Goal: Task Accomplishment & Management: Manage account settings

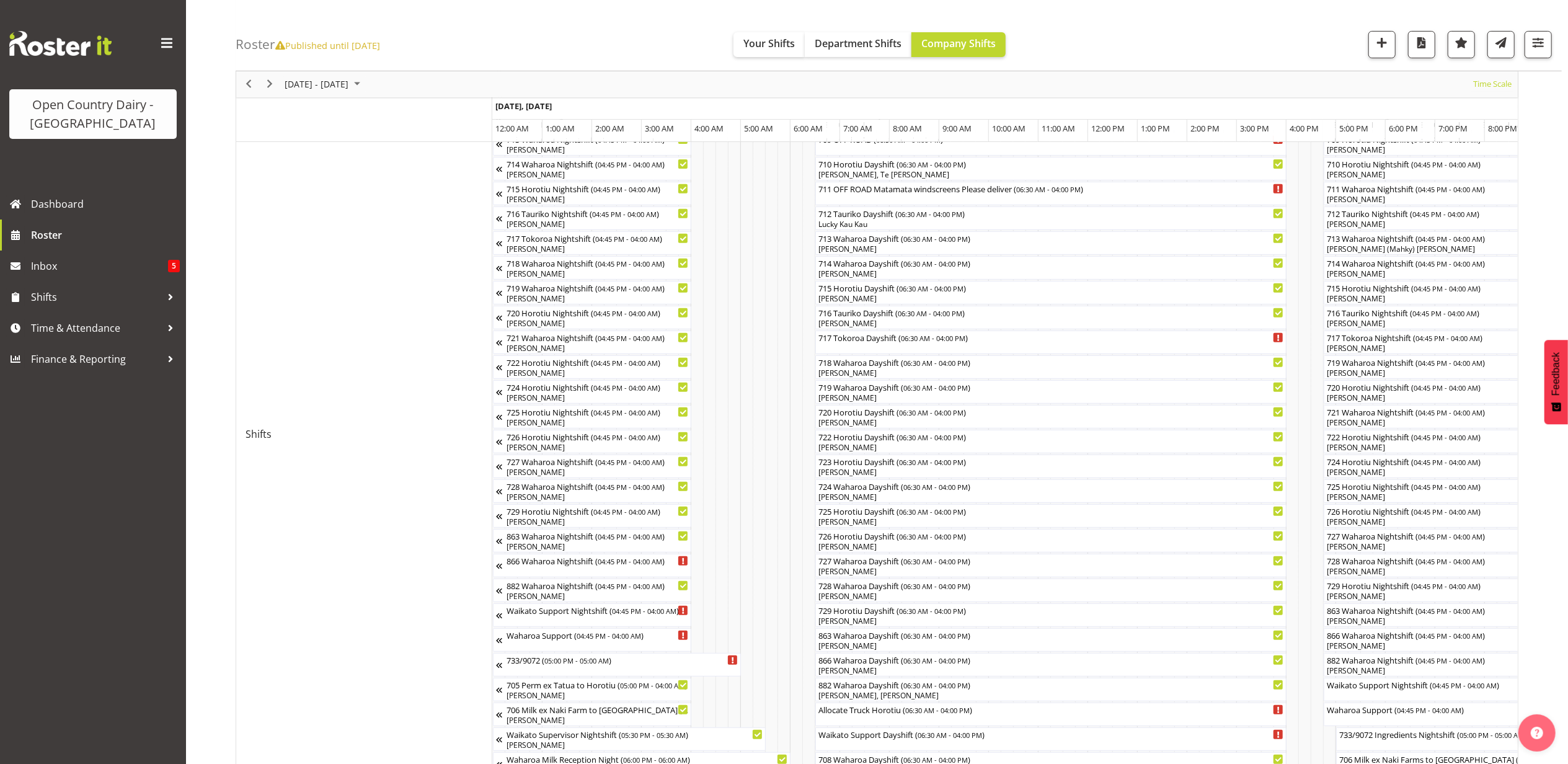
scroll to position [0, 5369]
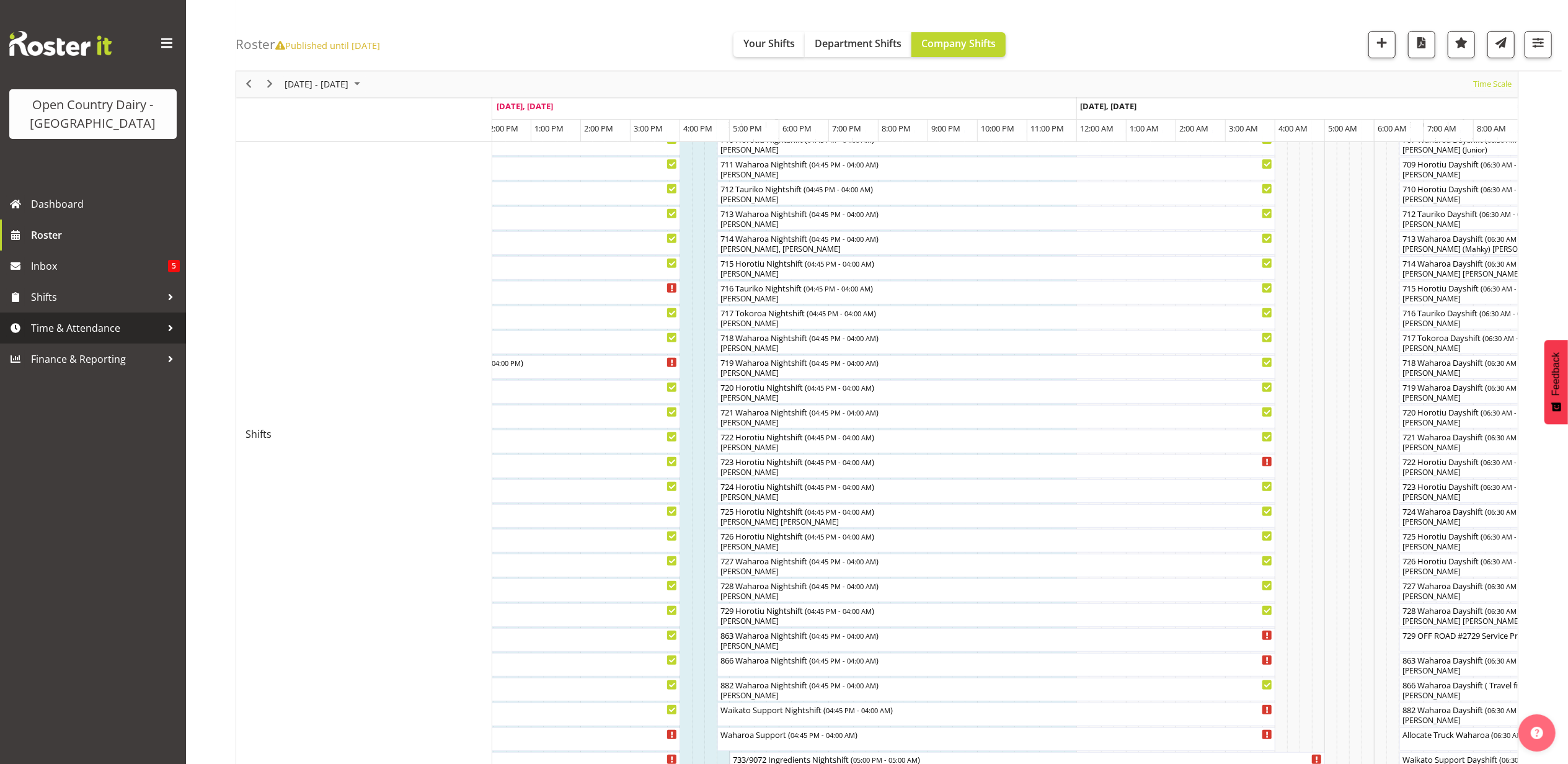
click at [80, 323] on span "Time & Attendance" at bounding box center [96, 328] width 130 height 19
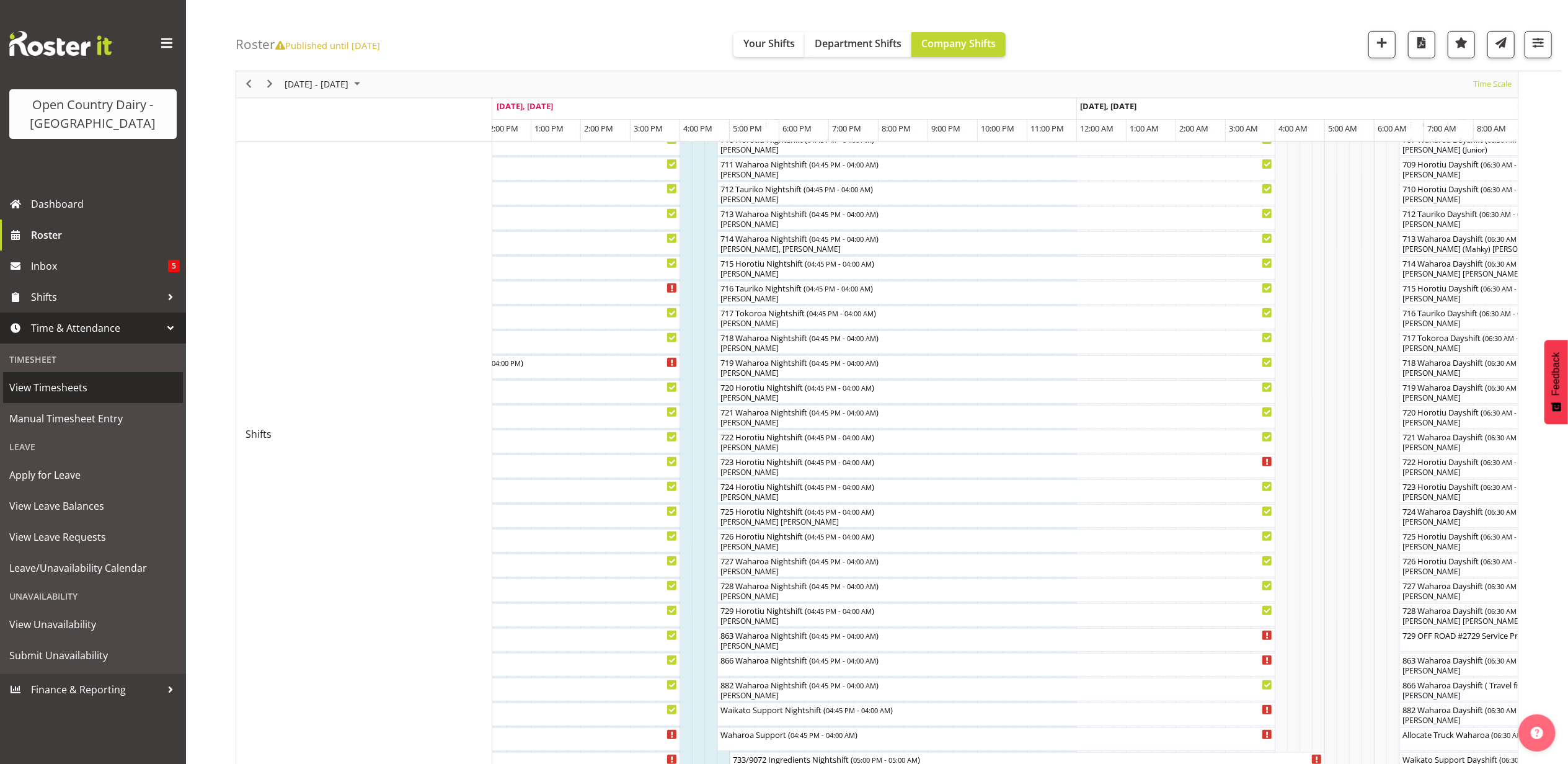
click at [52, 386] on span "View Timesheets" at bounding box center [93, 387] width 167 height 19
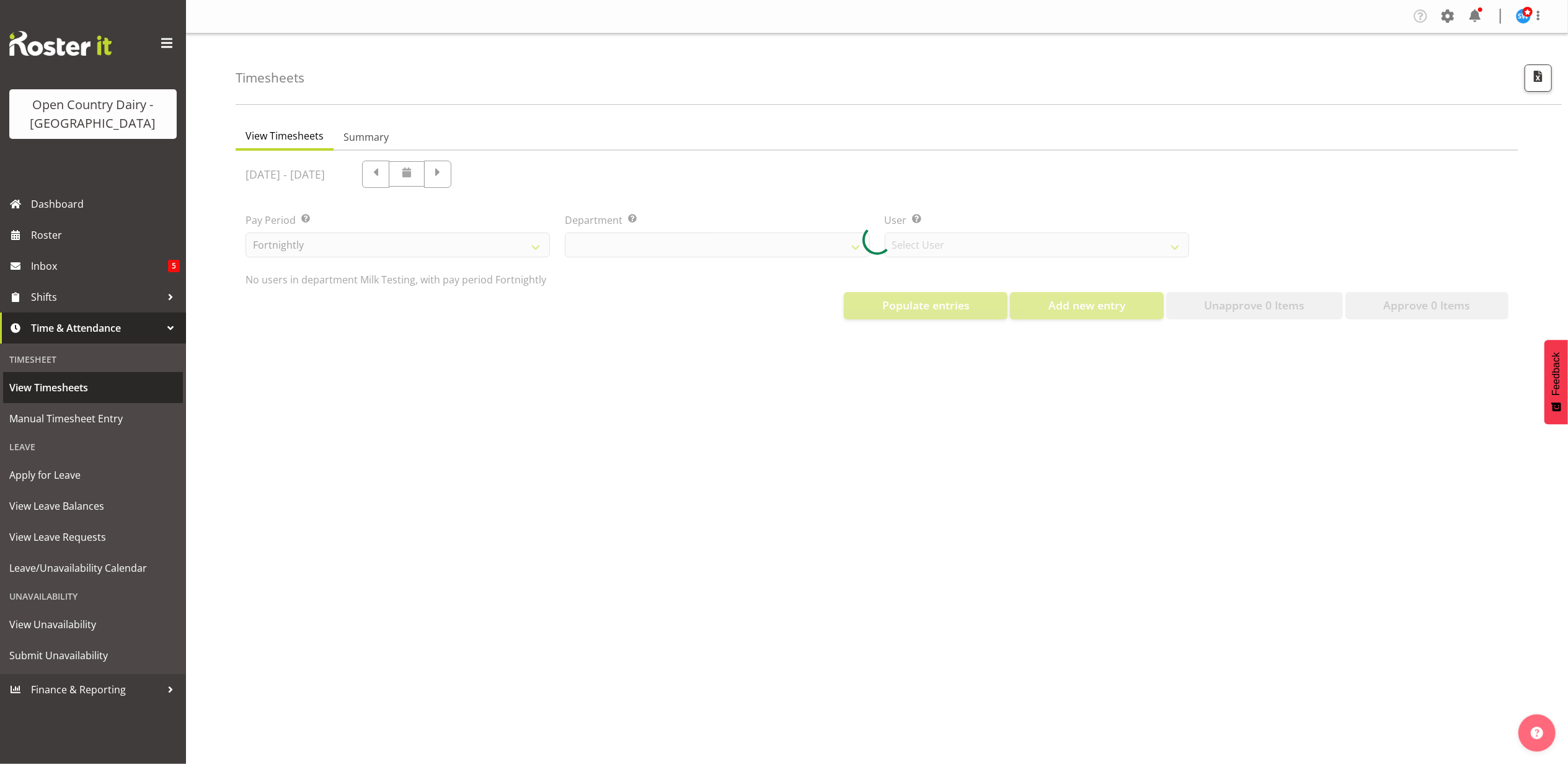
select select "733"
select select "7414"
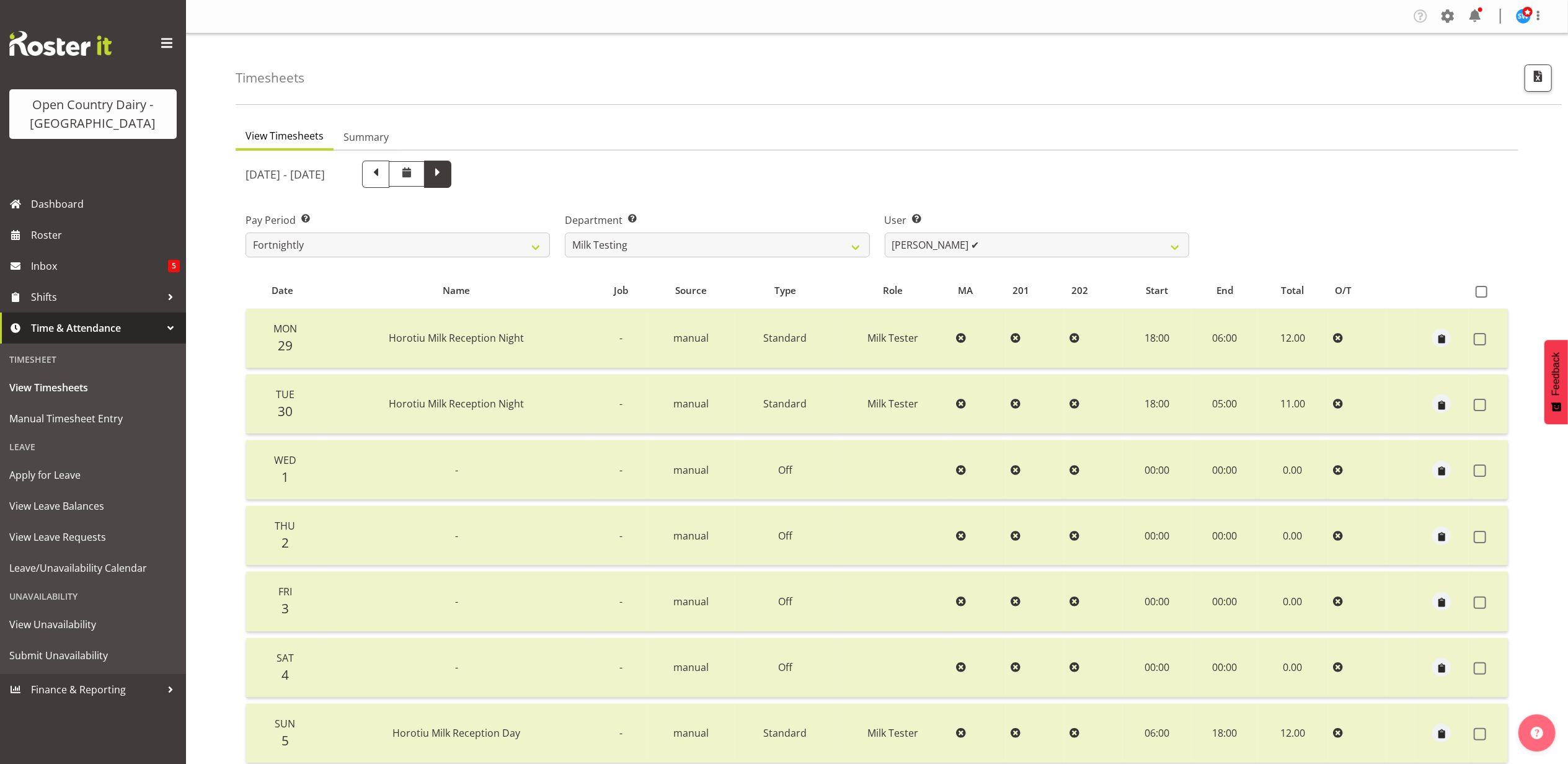
click at [446, 177] on span at bounding box center [438, 173] width 16 height 16
select select
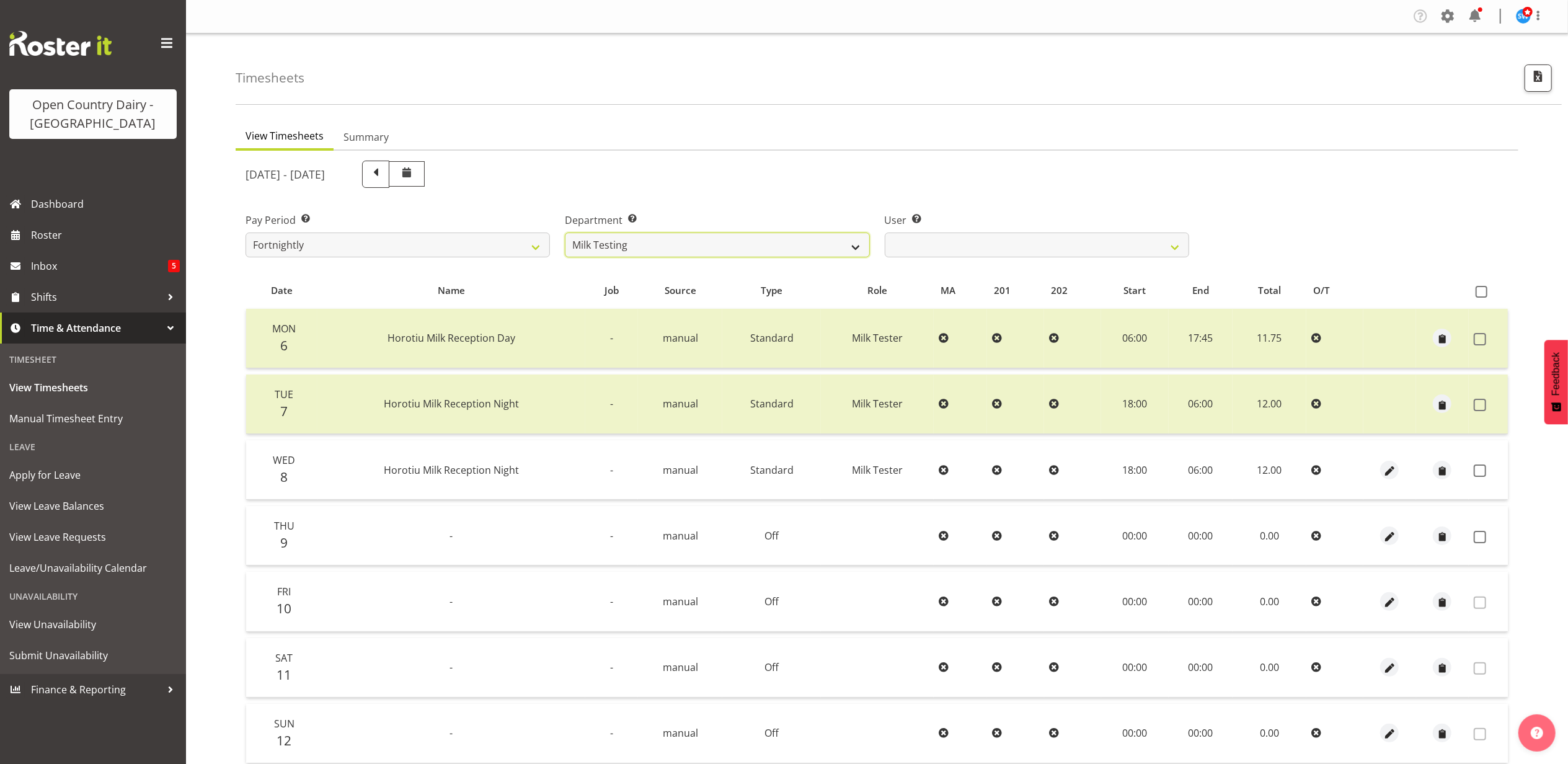
click at [665, 248] on select "701 702 703 704 705 706 707 708 709 710 711 712 713 714 715 716 717 718 719 720" at bounding box center [717, 245] width 305 height 25
select select "874"
click at [565, 233] on select "701 702 703 704 705 706 707 708 709 710 711 712 713 714 715 716 717 718 719 720" at bounding box center [717, 245] width 305 height 25
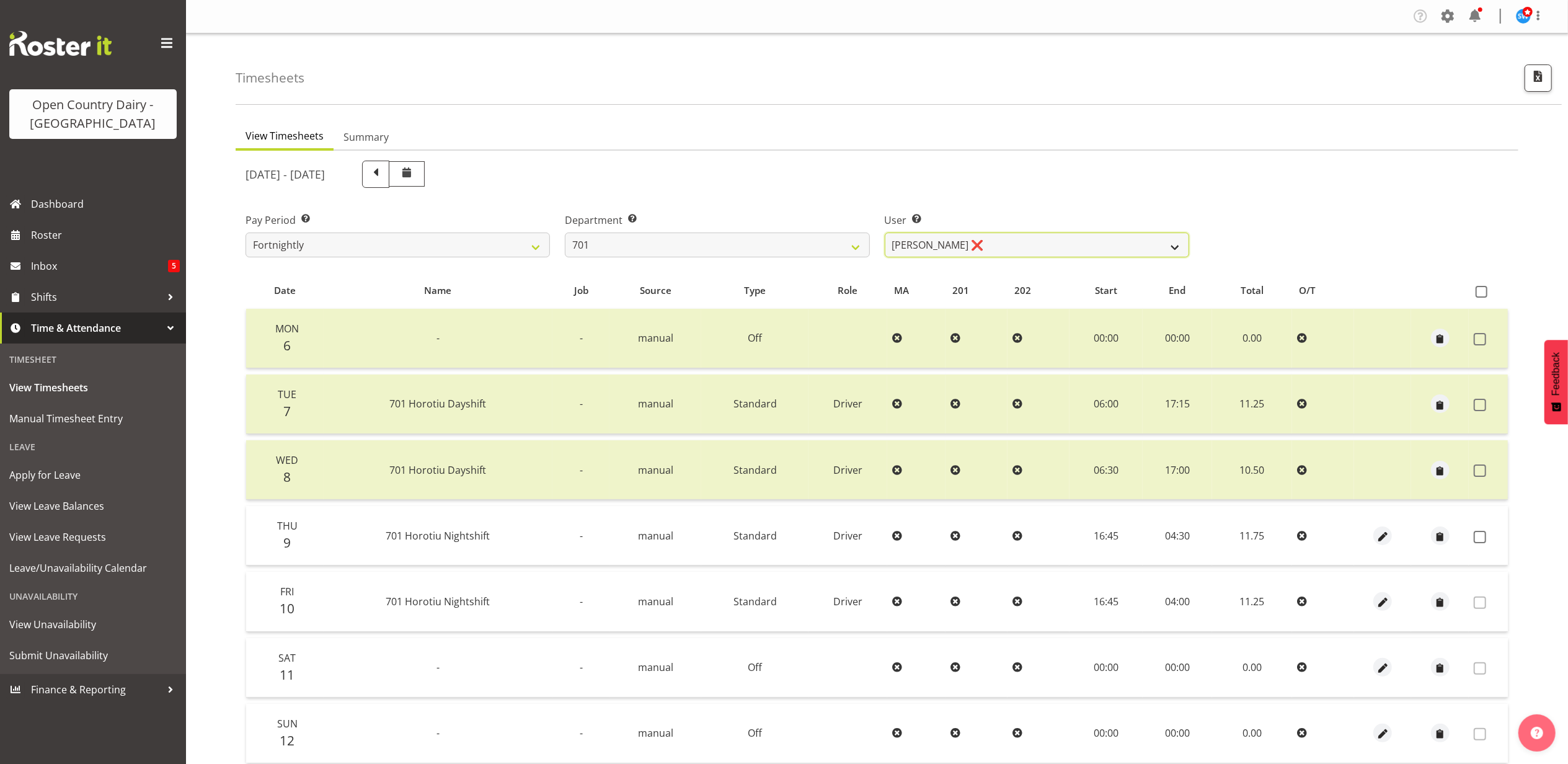
click at [1040, 246] on select "Duncan Shirley ❌ Gagandeep Singh ❌ Johann Van Zyl ❌ John Cottingham ❌" at bounding box center [1038, 245] width 305 height 25
select select "8383"
click at [885, 233] on select "Duncan Shirley ❌ Gagandeep Singh ❌ Johann Van Zyl ❌ John Cottingham ❌" at bounding box center [1038, 245] width 305 height 25
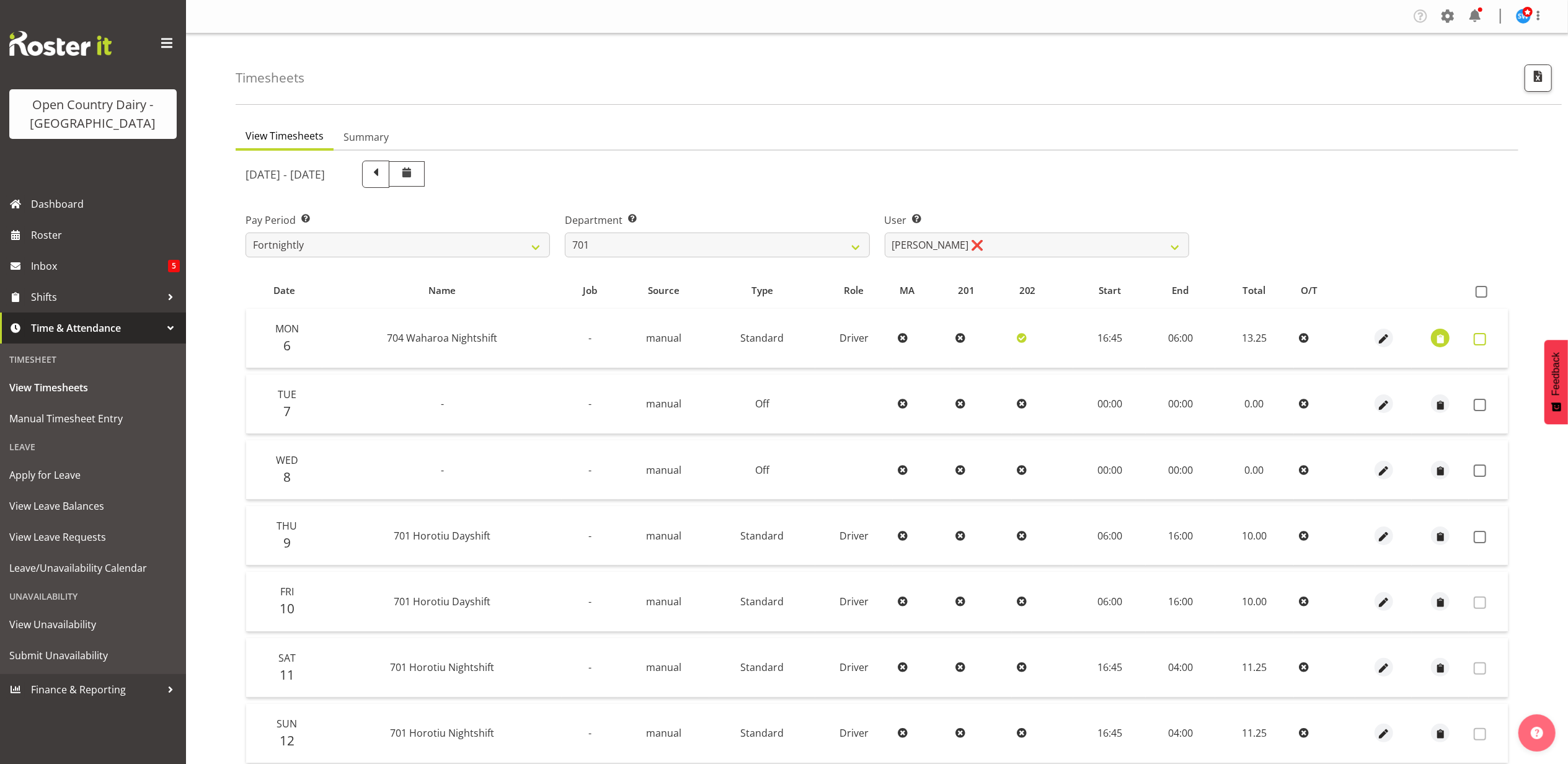
click at [1484, 335] on span at bounding box center [1480, 339] width 13 height 12
checkbox input "true"
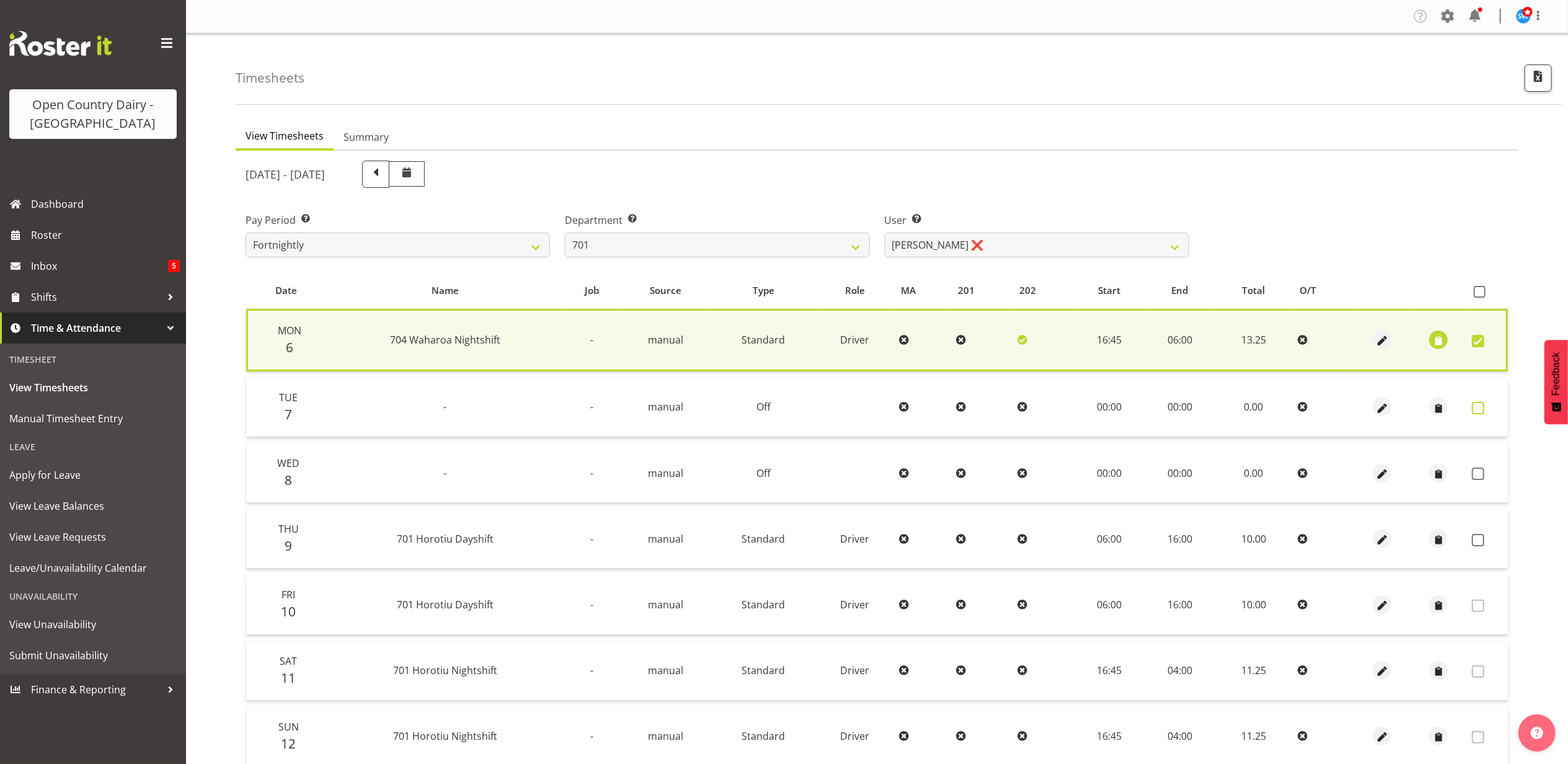
click at [1477, 405] on span at bounding box center [1478, 408] width 13 height 12
checkbox input "true"
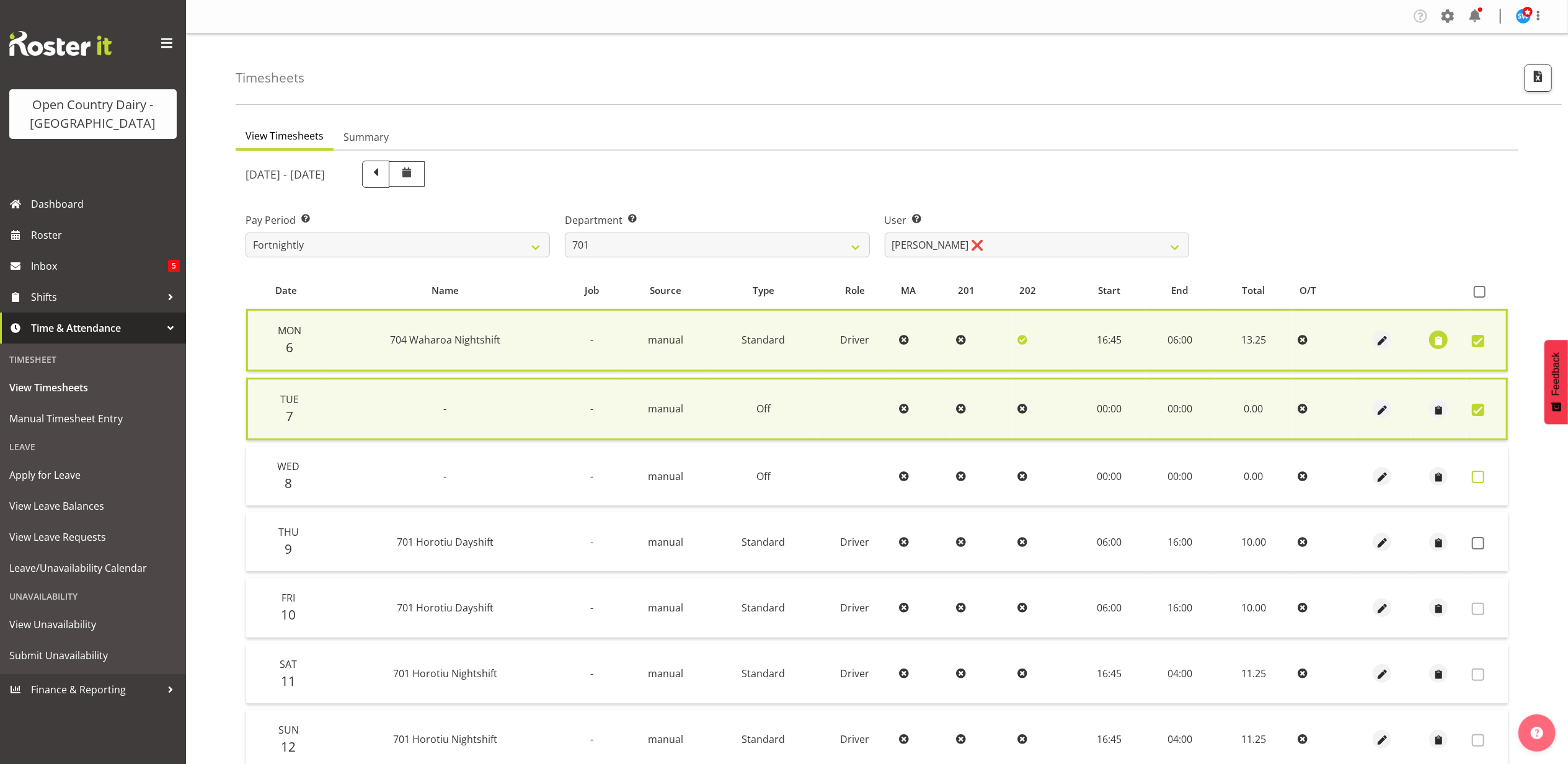
click at [1478, 477] on span at bounding box center [1478, 477] width 13 height 12
checkbox input "true"
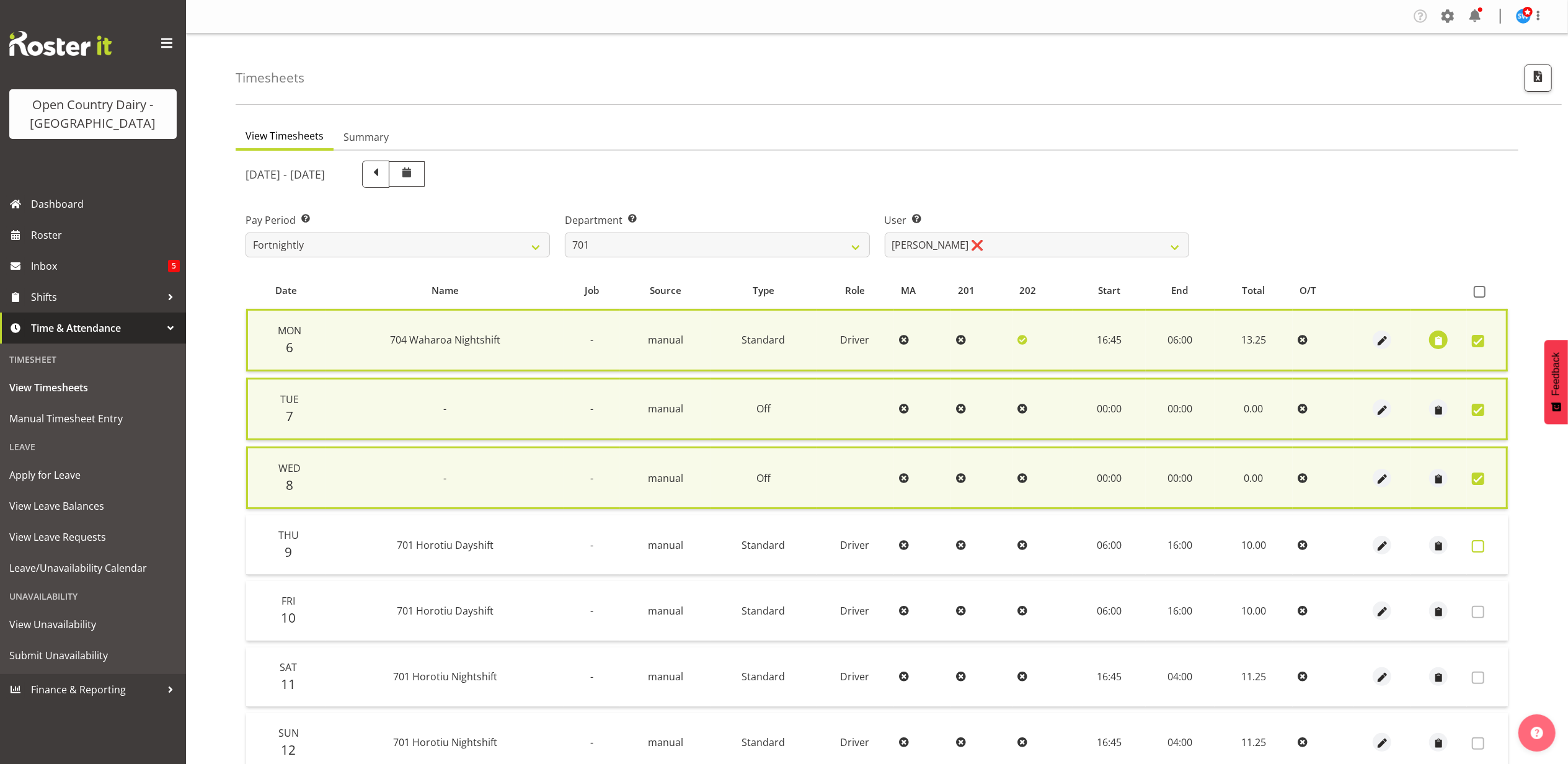
click at [1476, 540] on span at bounding box center [1478, 546] width 13 height 12
checkbox input "true"
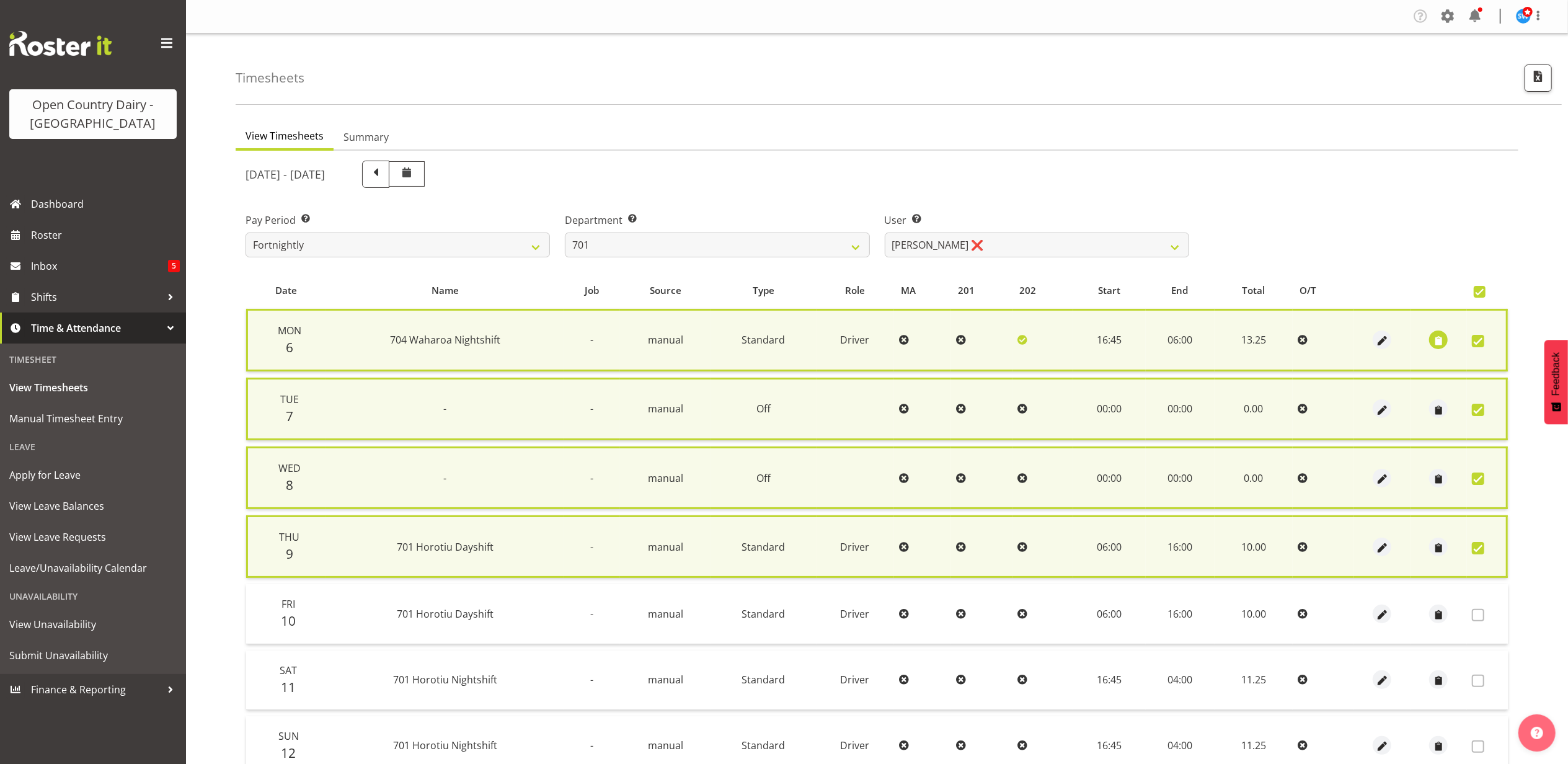
click at [1480, 545] on span at bounding box center [1478, 548] width 13 height 12
checkbox input "false"
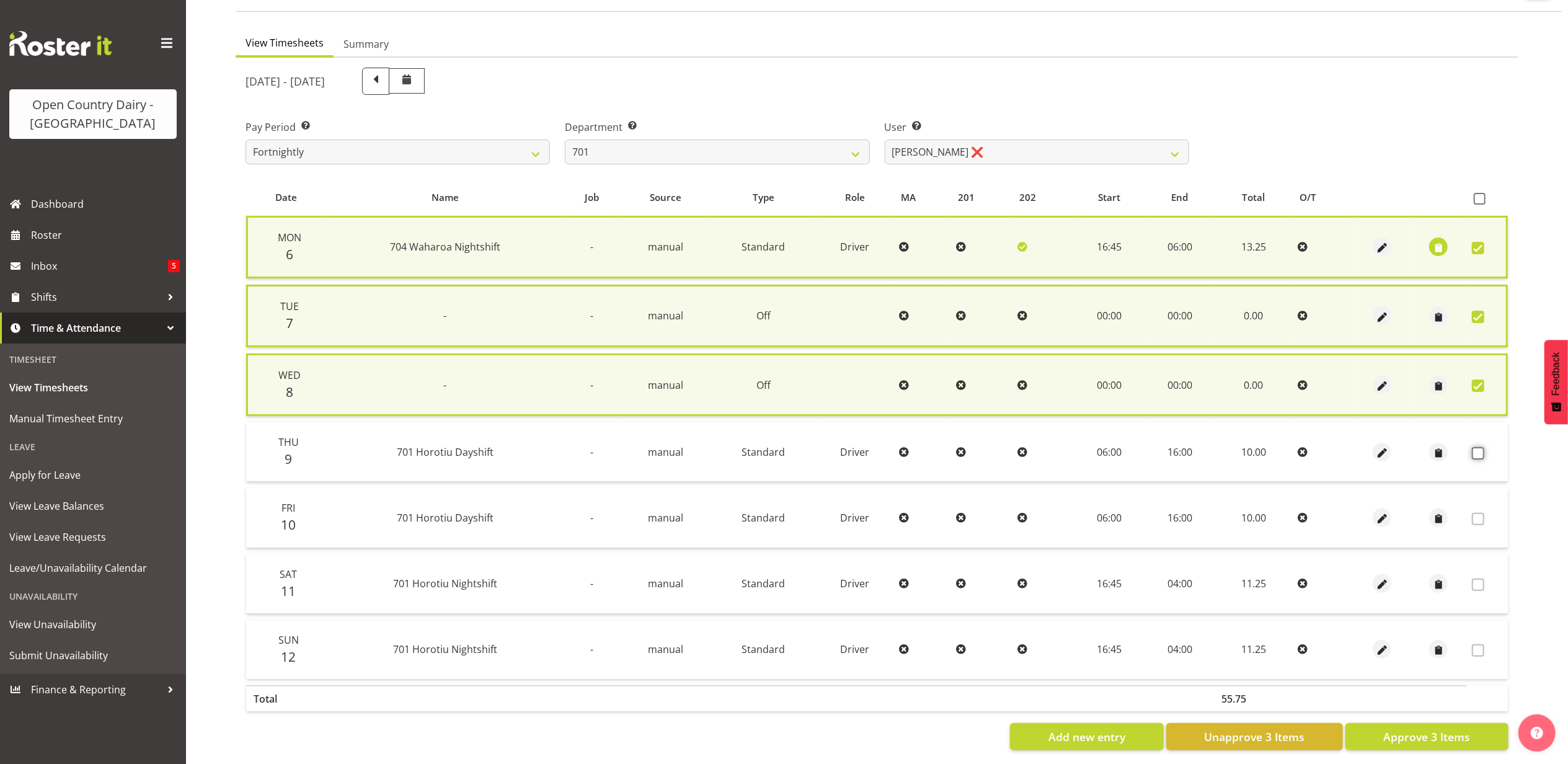
scroll to position [107, 0]
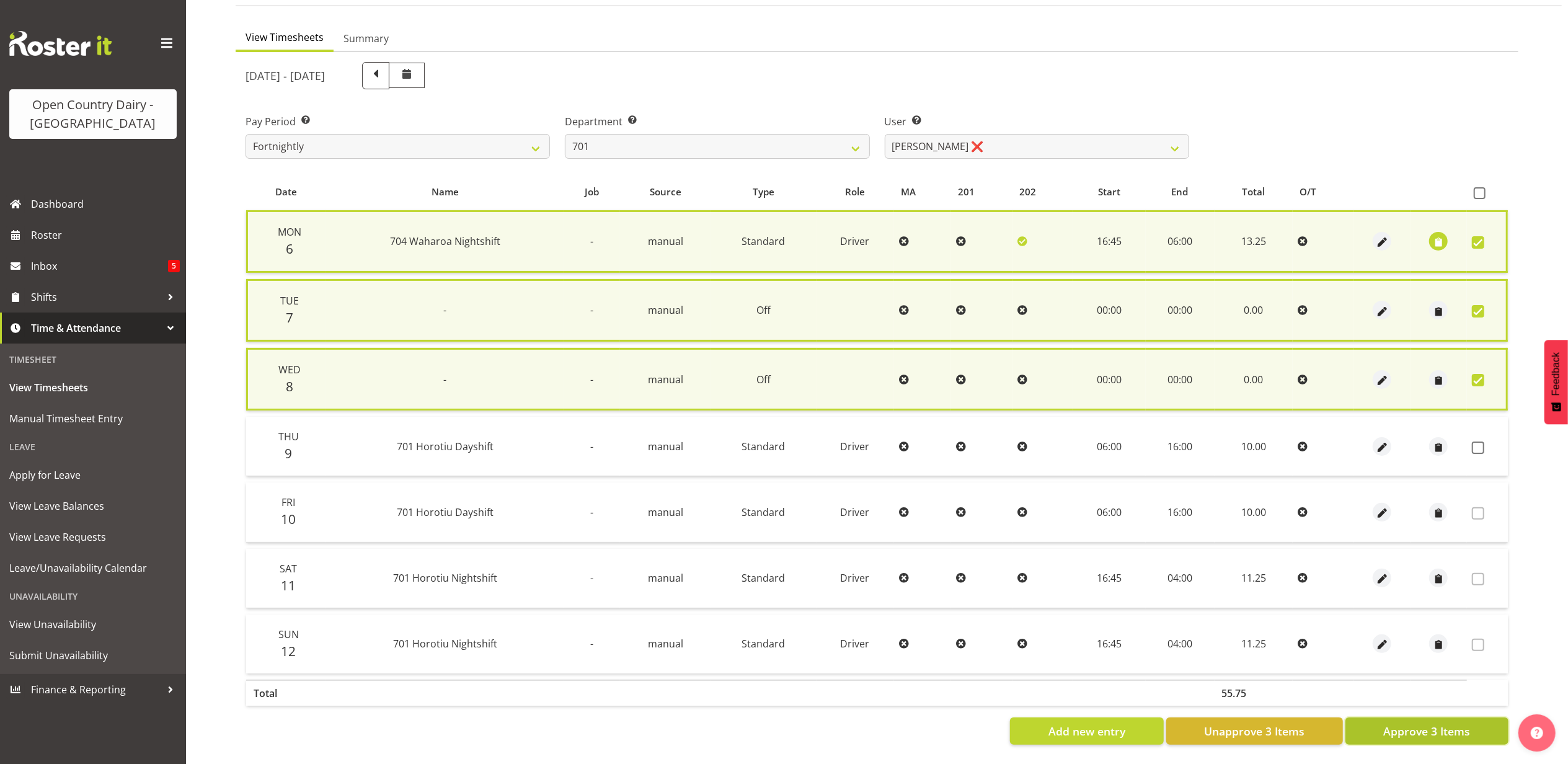
click at [1415, 717] on button "Approve 3 Items" at bounding box center [1427, 730] width 163 height 27
checkbox input "false"
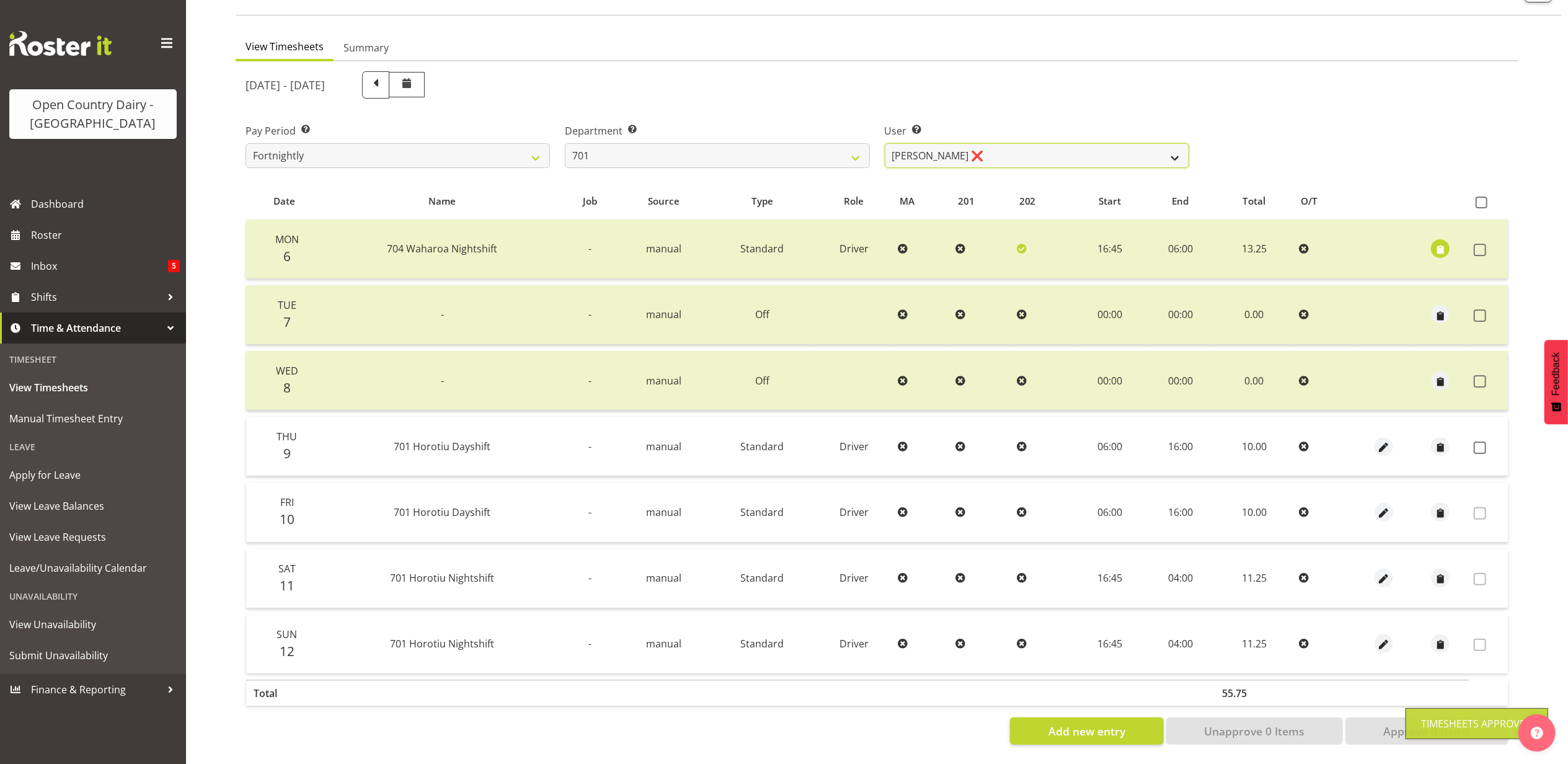
click at [1007, 148] on select "Duncan Shirley ❌ Gagandeep Singh ❌ Johann Van Zyl ❌ John Cottingham ❌" at bounding box center [1038, 155] width 305 height 25
select select "9454"
click at [885, 143] on select "Duncan Shirley ❌ Gagandeep Singh ❌ Johann Van Zyl ❌ John Cottingham ❌" at bounding box center [1038, 155] width 305 height 25
click at [1438, 441] on span "button" at bounding box center [1440, 448] width 14 height 14
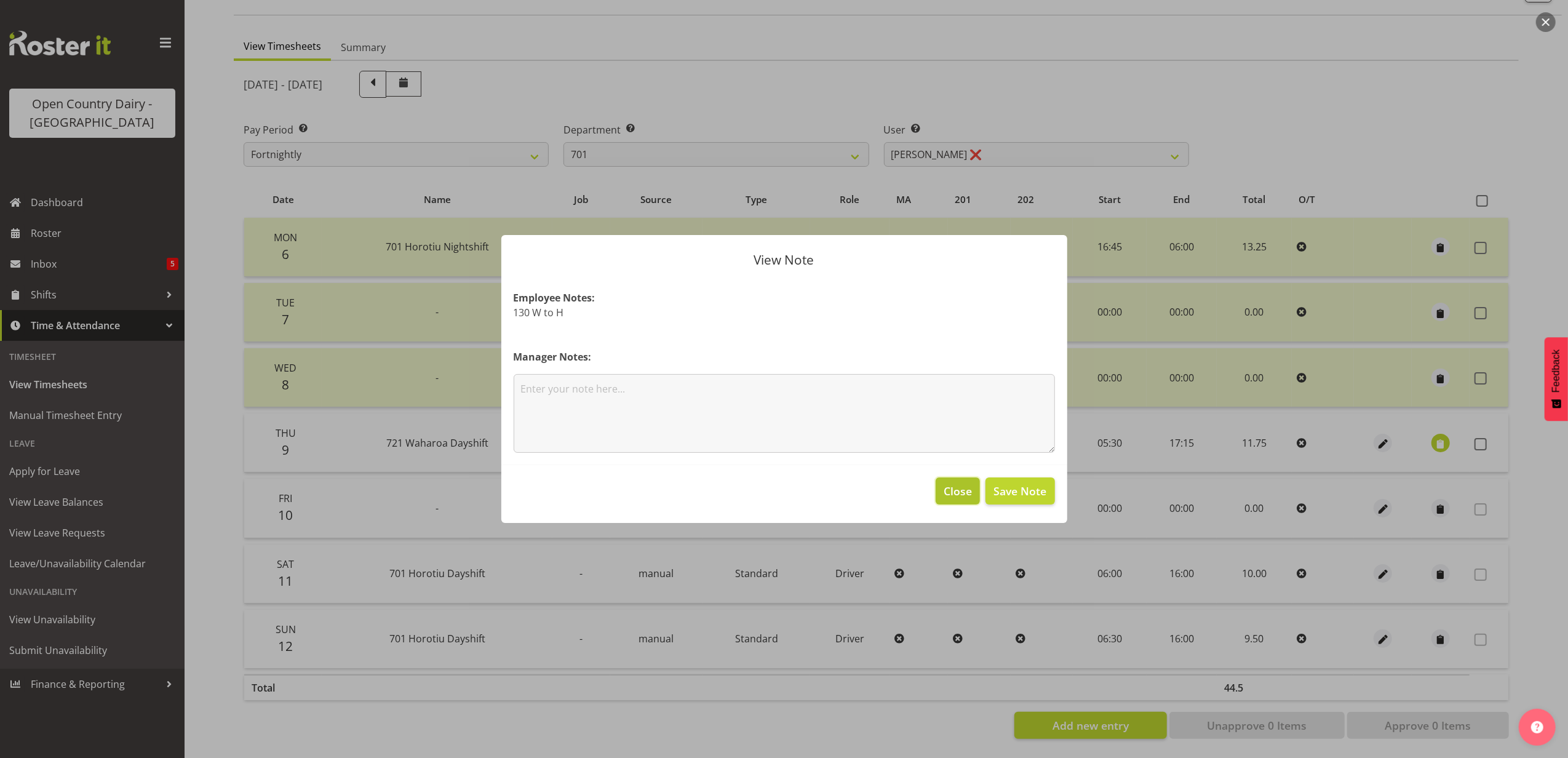
click at [949, 491] on span "Close" at bounding box center [958, 491] width 29 height 16
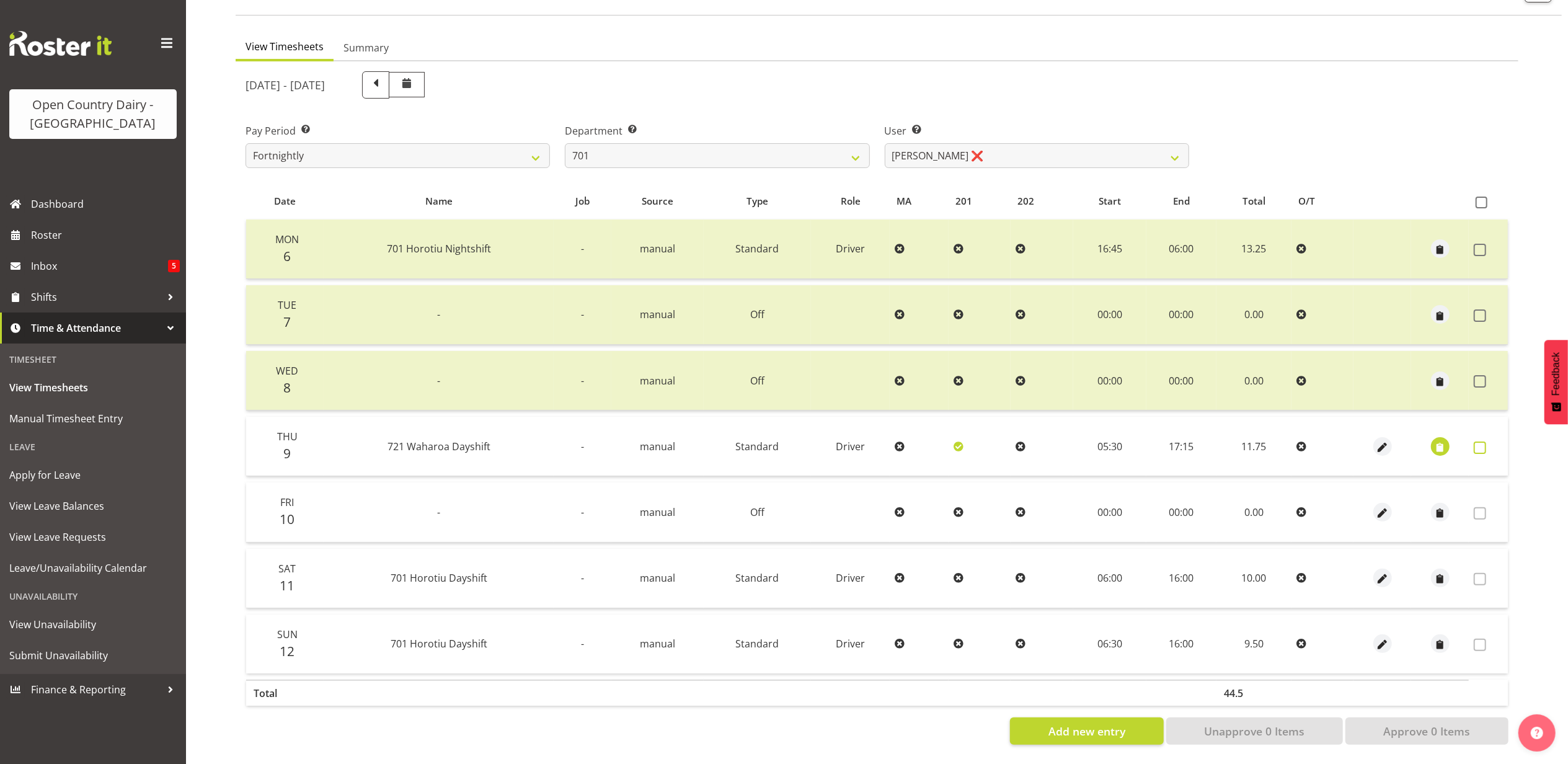
click at [1486, 441] on span at bounding box center [1480, 448] width 13 height 12
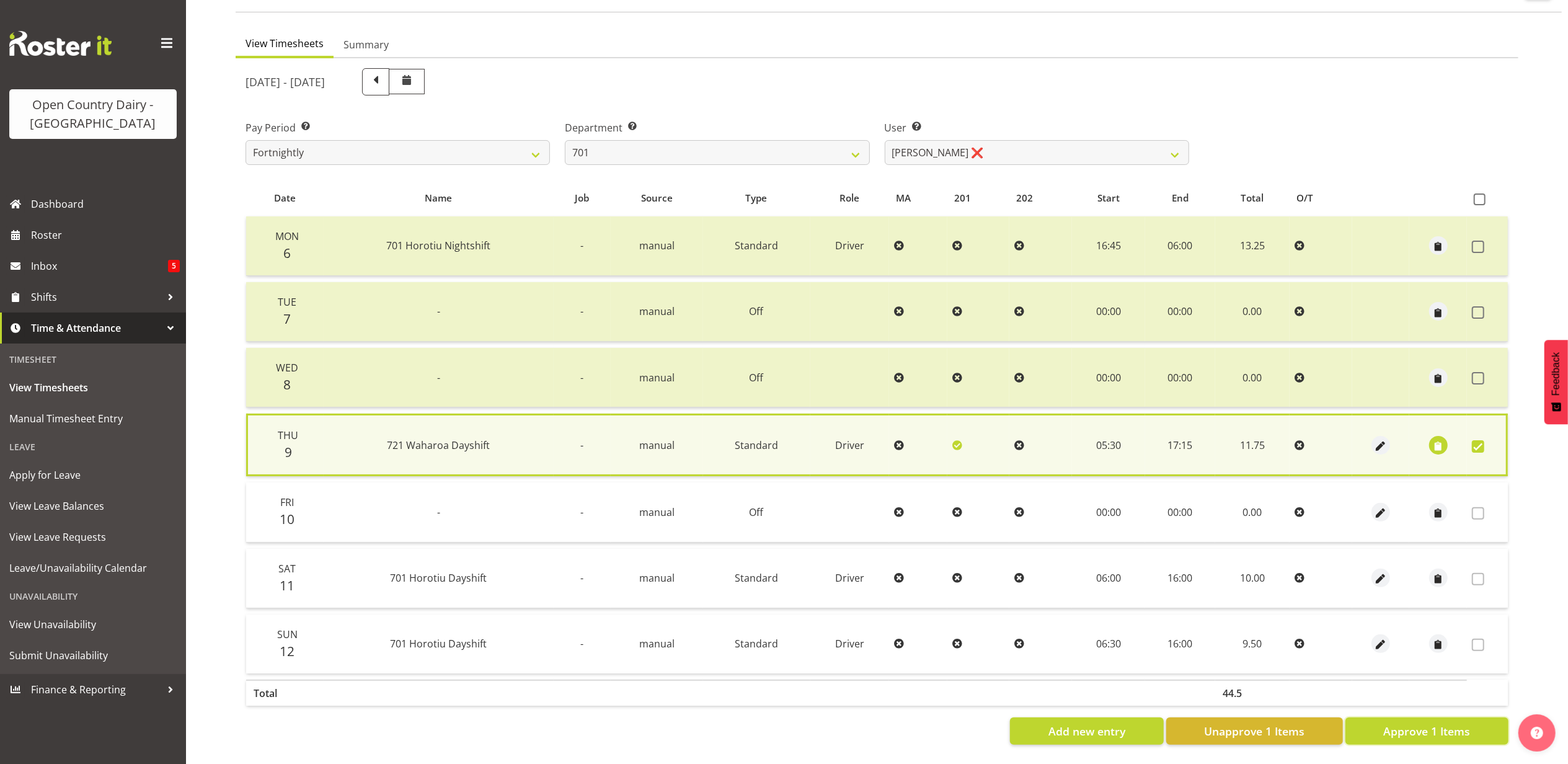
click at [1402, 723] on span "Approve 1 Items" at bounding box center [1427, 730] width 87 height 16
checkbox input "false"
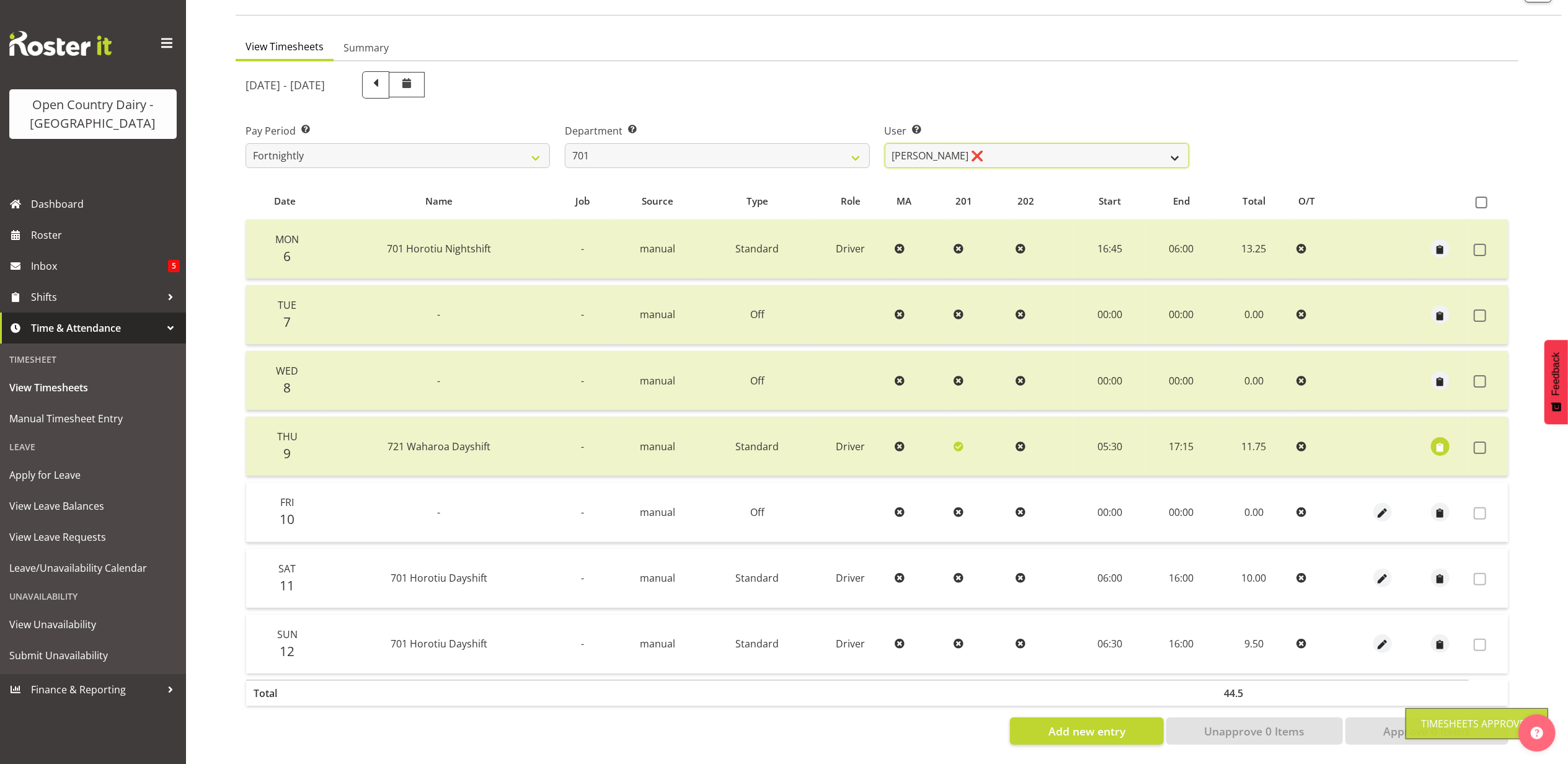
click at [996, 145] on select "Duncan Shirley ❌ Gagandeep Singh ❌ Johann Van Zyl ❌ John Cottingham ❌" at bounding box center [1038, 155] width 305 height 25
click at [885, 143] on select "Duncan Shirley ❌ Gagandeep Singh ❌ Johann Van Zyl ❌ John Cottingham ❌" at bounding box center [1038, 155] width 305 height 25
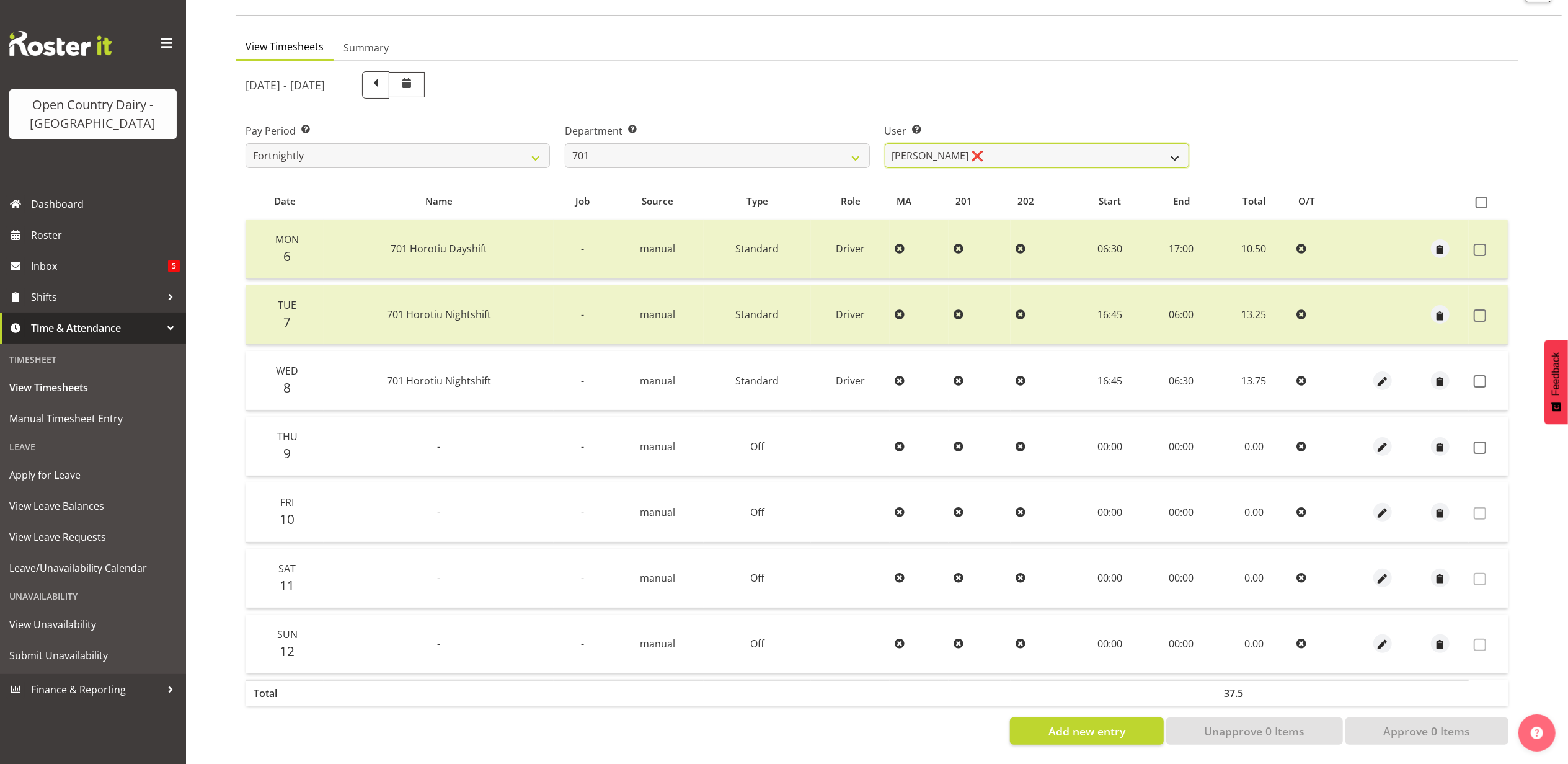
click at [1015, 147] on select "Duncan Shirley ❌ Gagandeep Singh ❌ Johann Van Zyl ❌ John Cottingham ❌" at bounding box center [1038, 155] width 305 height 25
select select "8178"
click at [885, 143] on select "Duncan Shirley ❌ Gagandeep Singh ❌ Johann Van Zyl ❌ John Cottingham ❌" at bounding box center [1038, 155] width 305 height 25
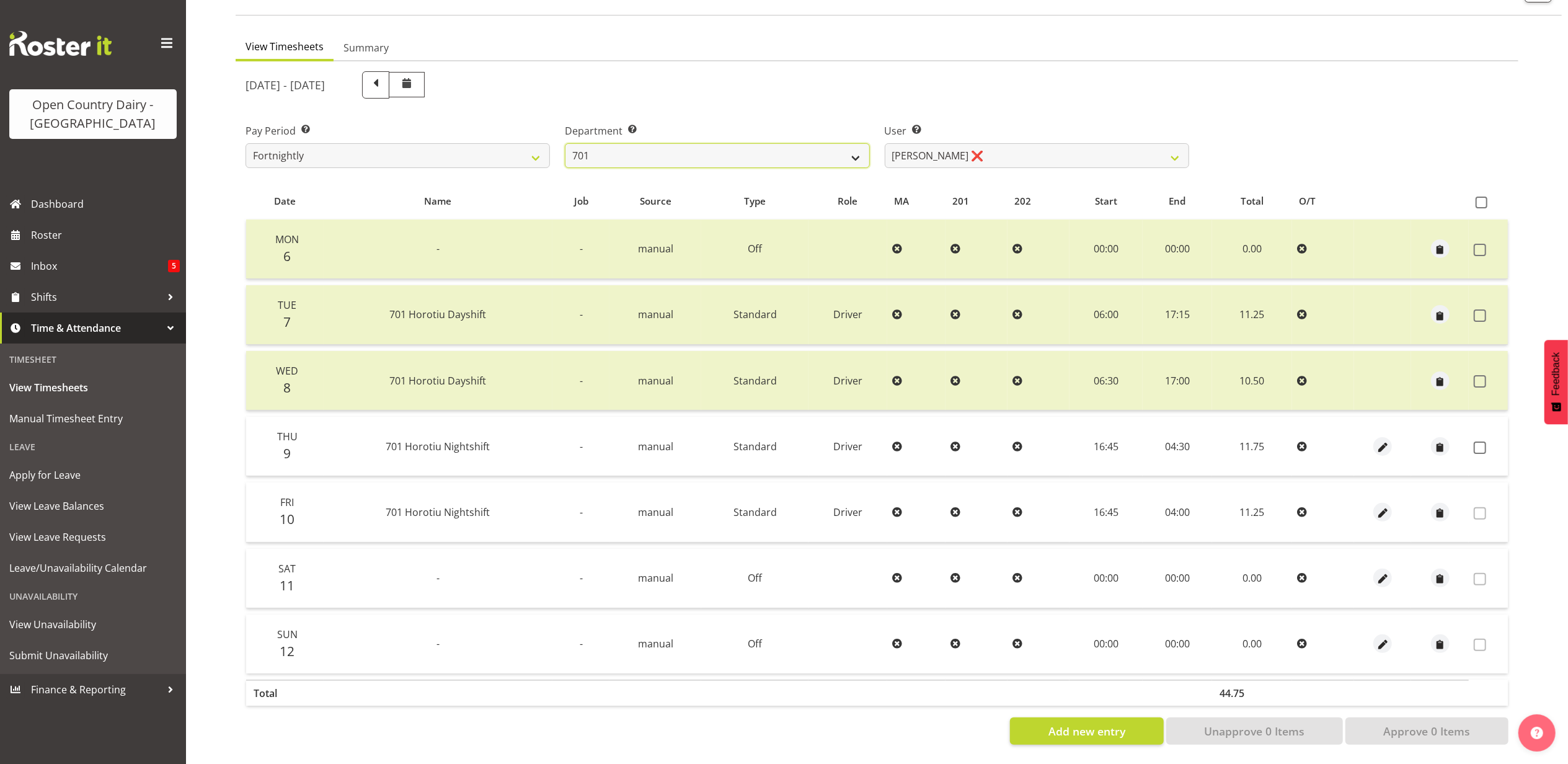
click at [713, 155] on select "701 702 703 704 705 706 707 708 709 710 711 712 713 714 715 716 717 718 719 720" at bounding box center [717, 155] width 305 height 25
select select "720"
click at [565, 143] on select "701 702 703 704 705 706 707 708 709 710 711 712 713 714 715 716 717 718 719 720" at bounding box center [717, 155] width 305 height 25
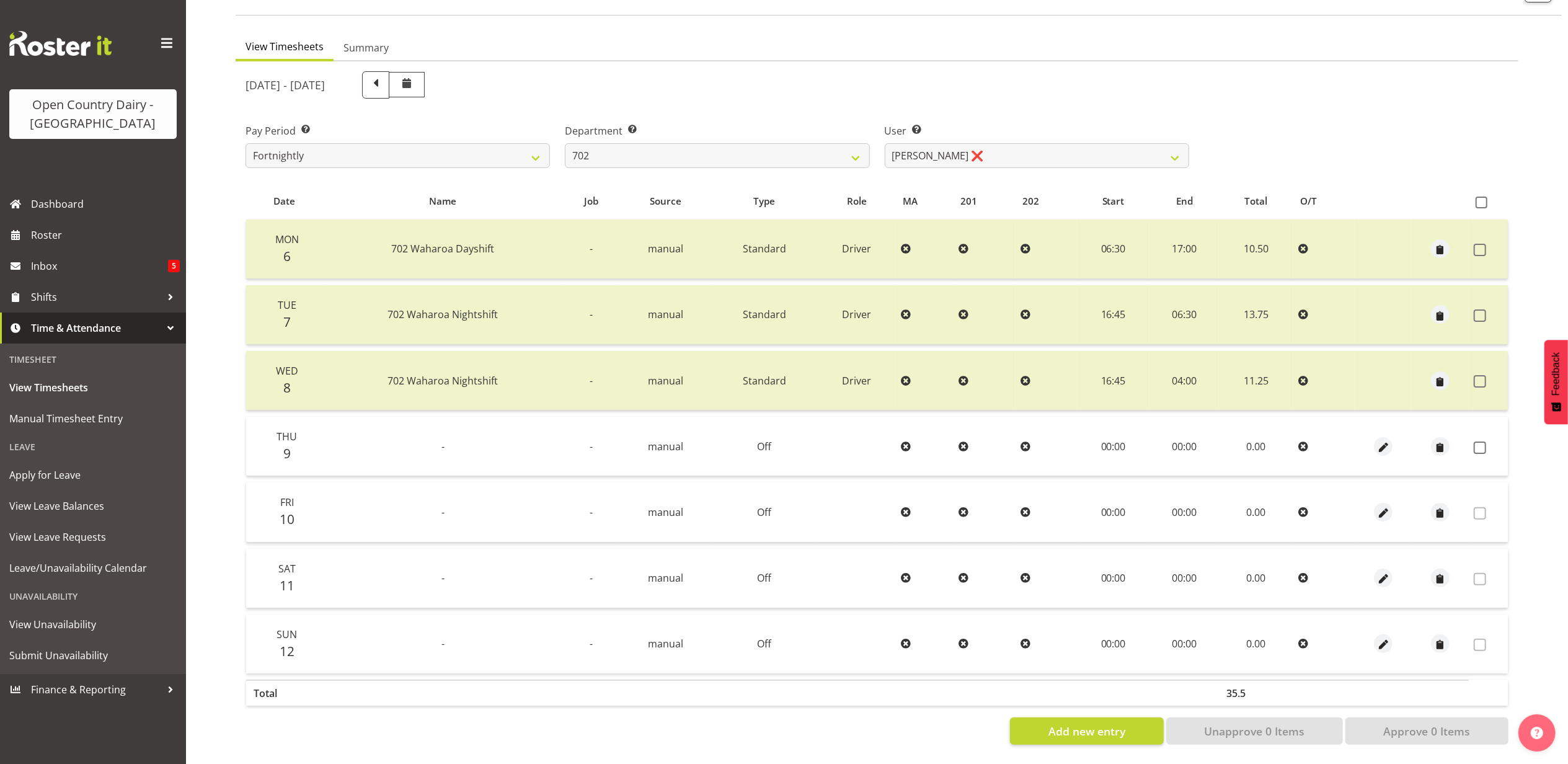
click at [1106, 160] on div "User Select user. Note: This is filtered down by the previous two drop-down ite…" at bounding box center [1037, 141] width 320 height 70
click at [1093, 148] on select "Brian Riddle ❌ Denica Tapiki ❌ Nick Adlington ❌ Simon Phillpott ❌" at bounding box center [1038, 155] width 305 height 25
select select "10345"
click at [885, 143] on select "Brian Riddle ❌ Denica Tapiki ❌ Nick Adlington ❌ Simon Phillpott ❌" at bounding box center [1038, 155] width 305 height 25
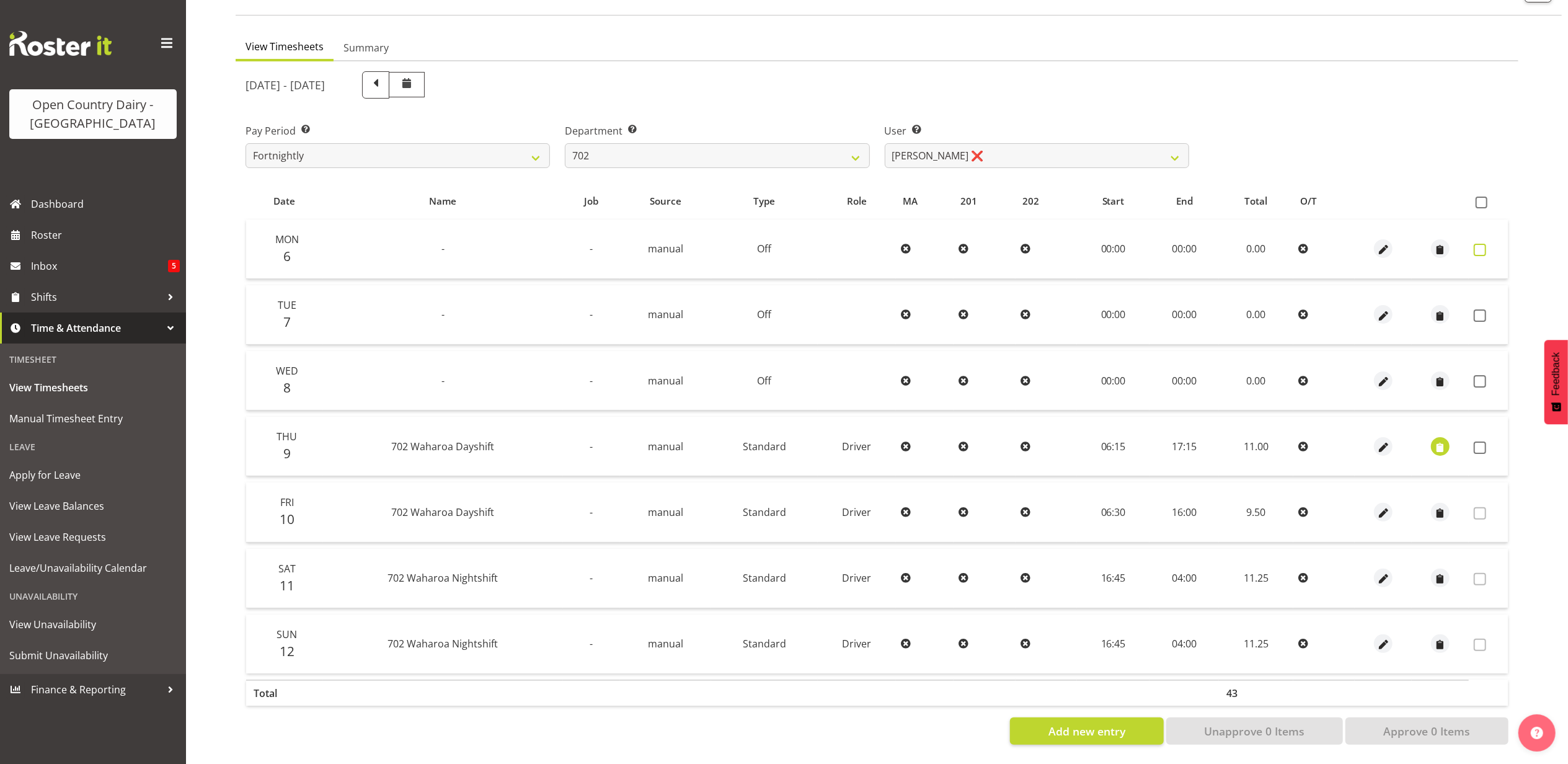
click at [1479, 244] on span at bounding box center [1480, 250] width 13 height 12
checkbox input "true"
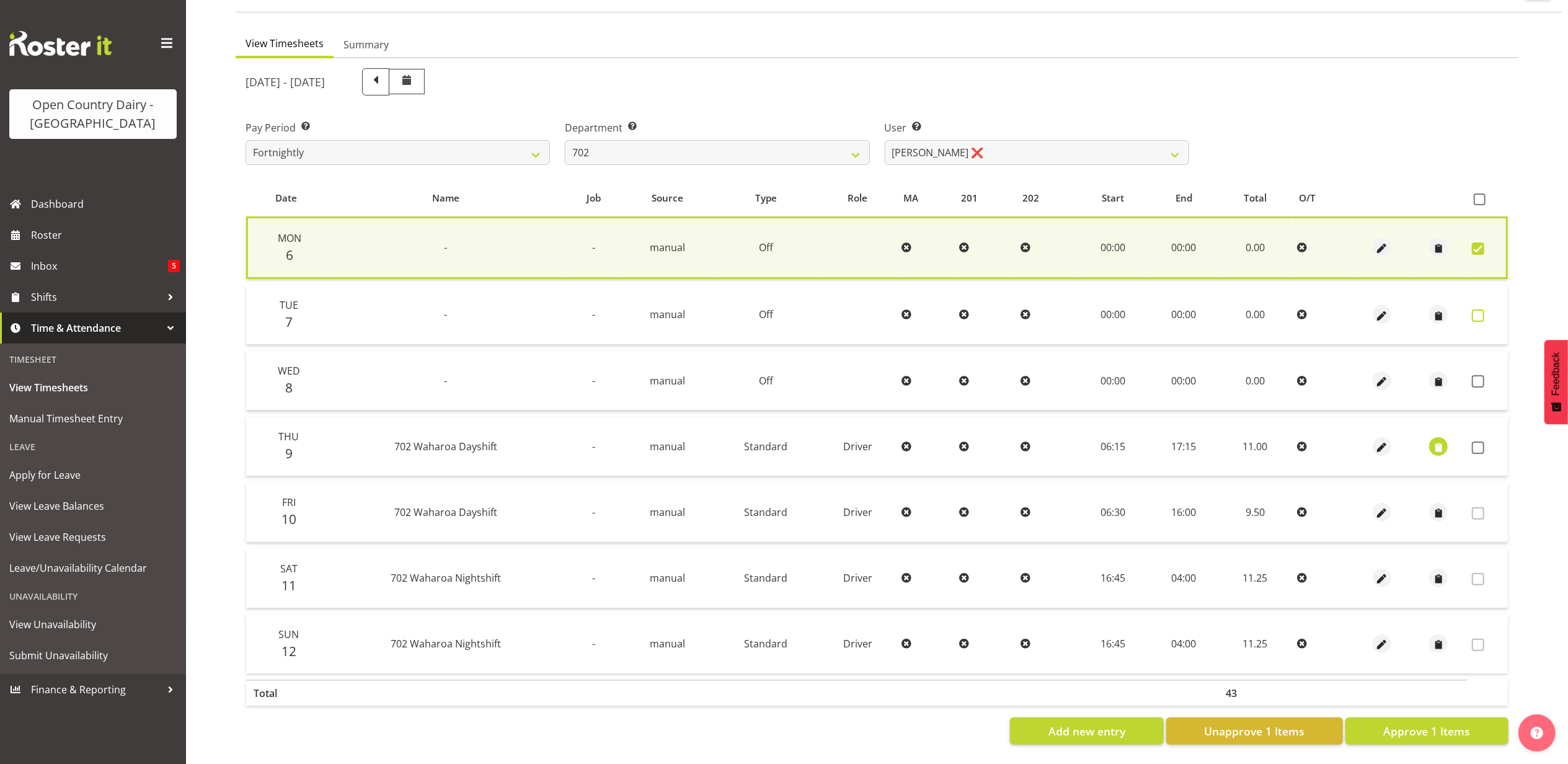
click at [1478, 309] on span at bounding box center [1478, 316] width 13 height 12
checkbox input "true"
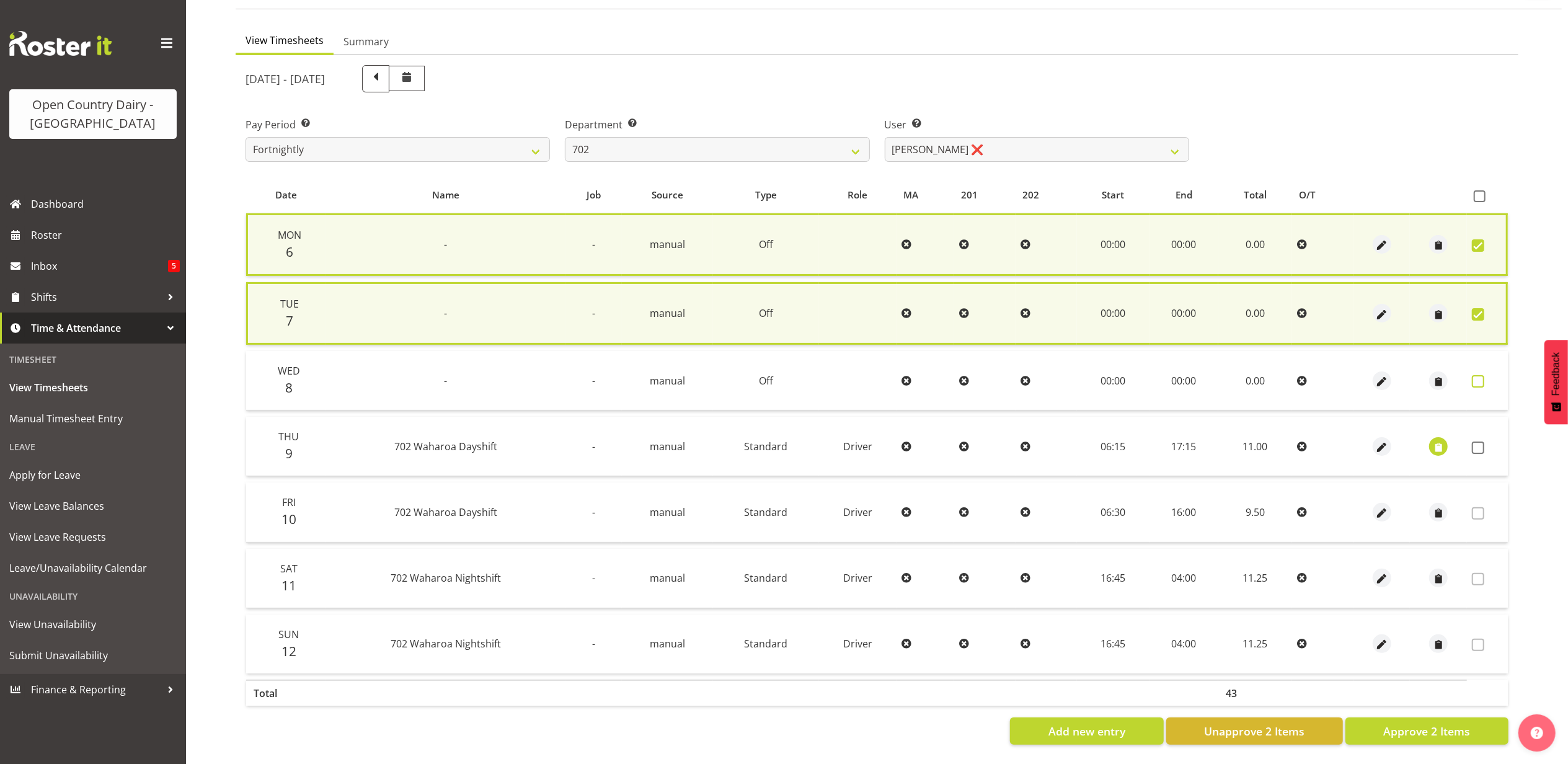
click at [1480, 375] on span at bounding box center [1478, 381] width 13 height 12
checkbox input "true"
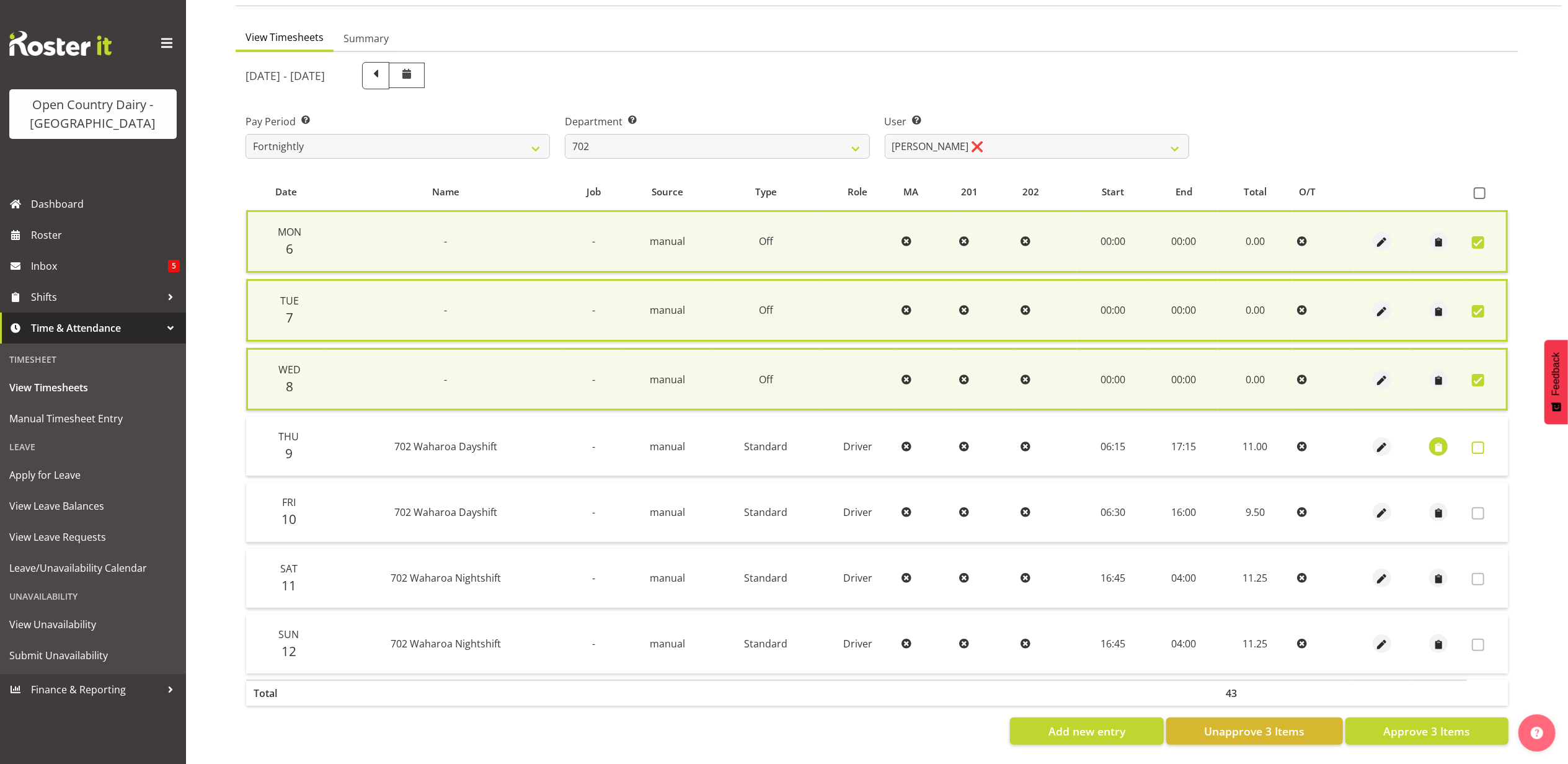
click at [1482, 444] on span at bounding box center [1478, 448] width 13 height 12
checkbox input "true"
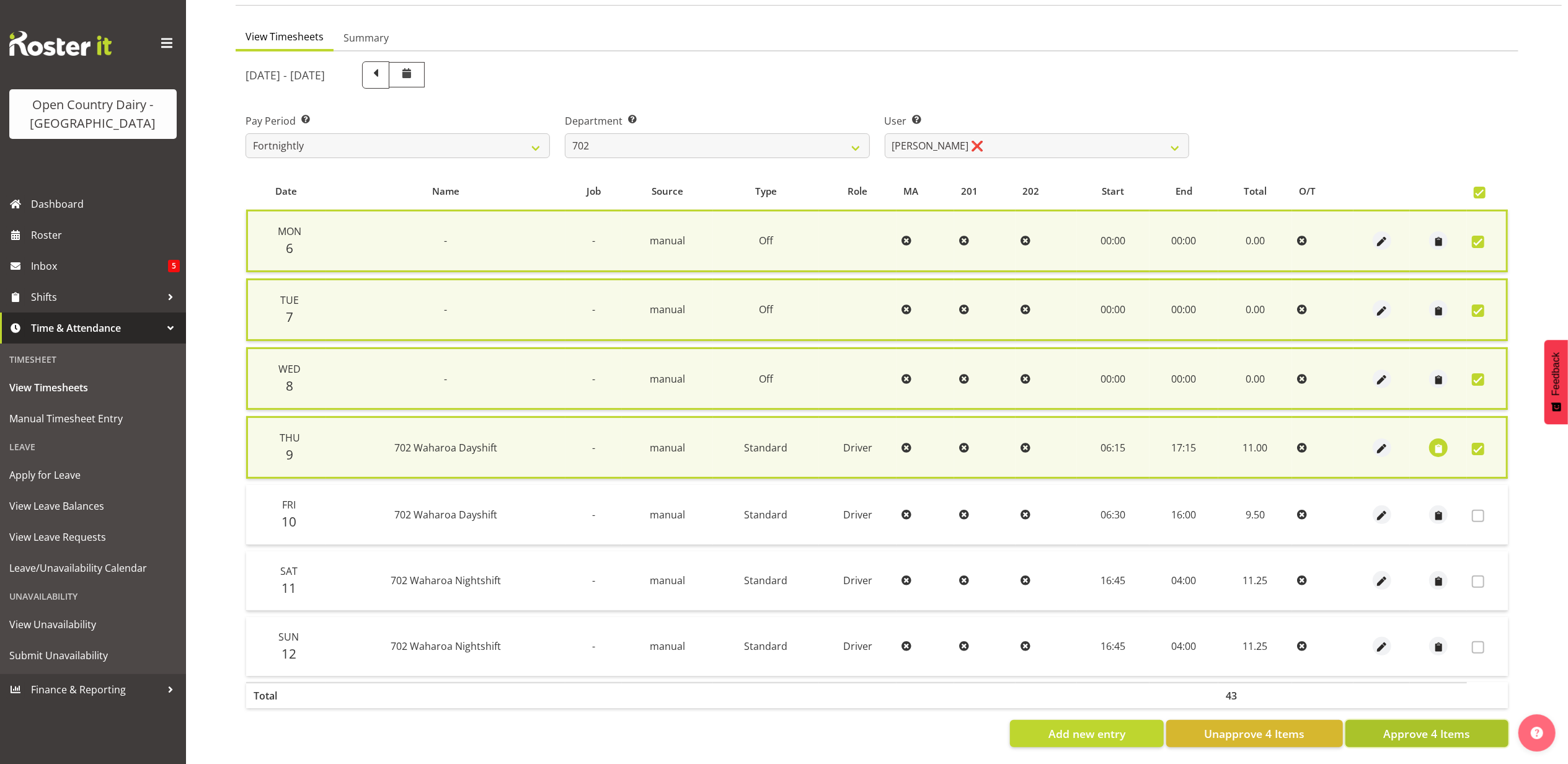
click at [1416, 732] on span "Approve 4 Items" at bounding box center [1427, 734] width 87 height 16
checkbox input "false"
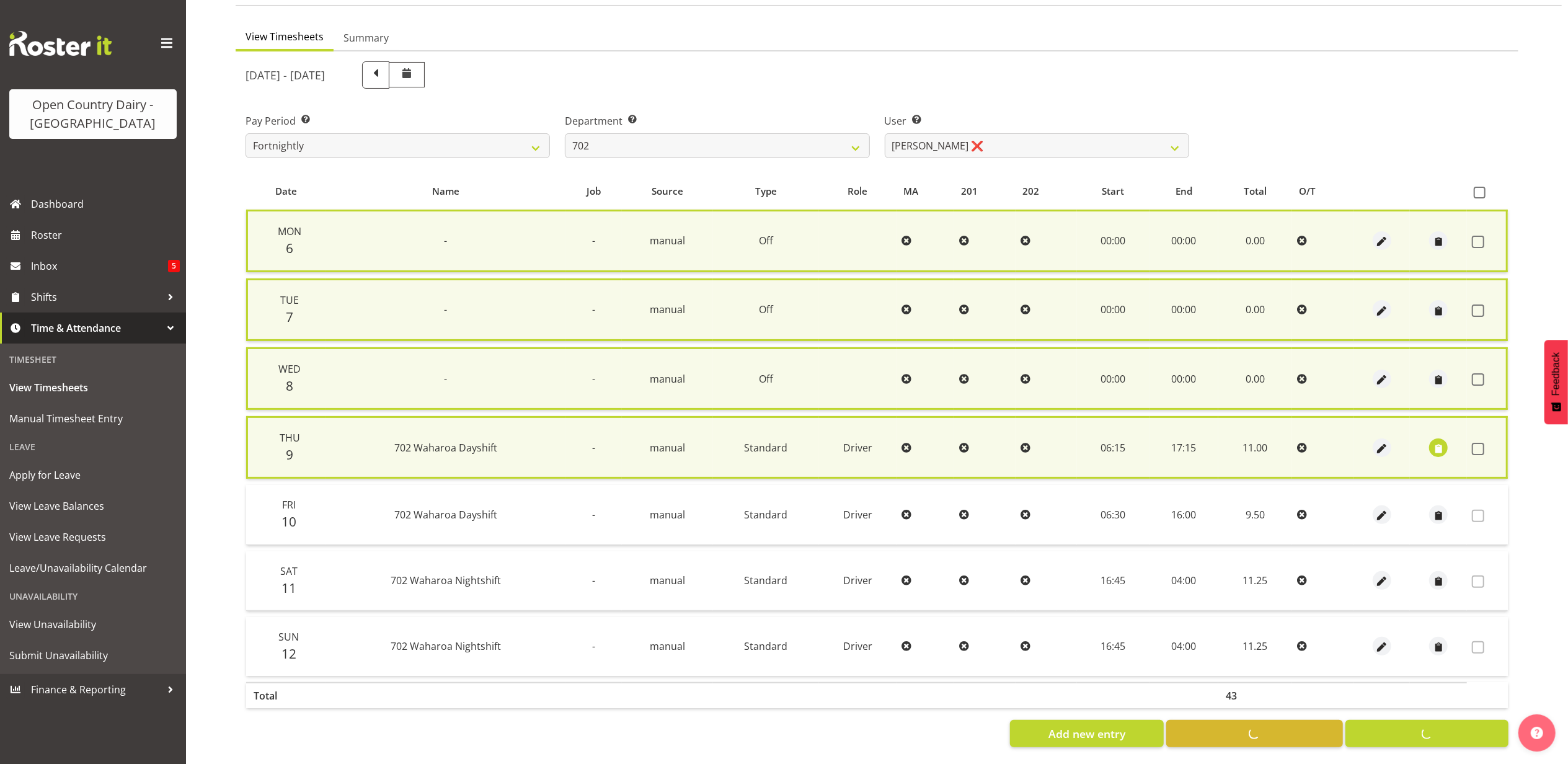
checkbox input "false"
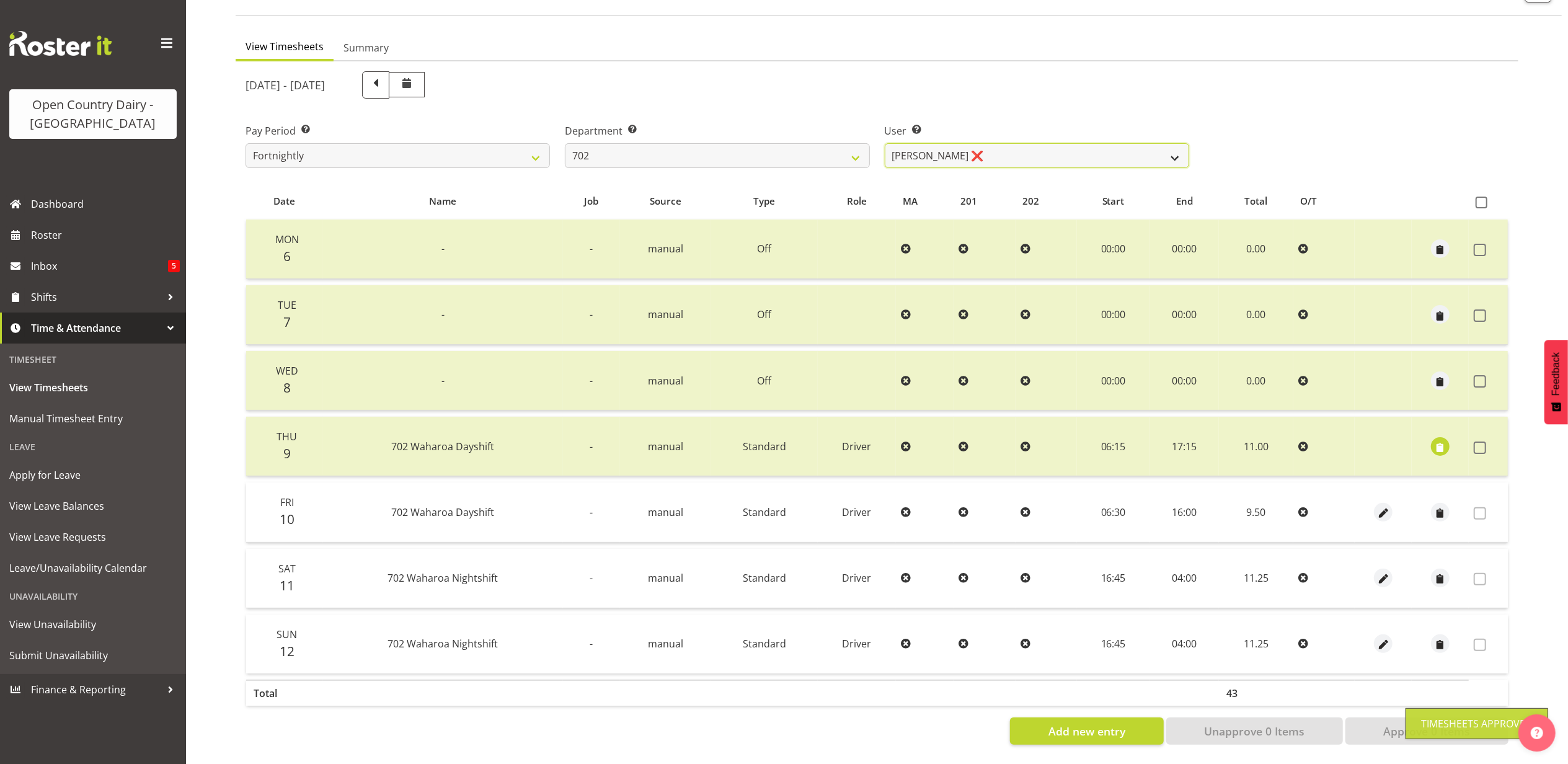
click at [1022, 143] on select "Brian Riddle ❌ Denica Tapiki ❌ Nick Adlington ❌ Simon Phillpott ❌" at bounding box center [1038, 155] width 305 height 25
click at [885, 143] on select "Brian Riddle ❌ Denica Tapiki ❌ Nick Adlington ❌ Simon Phillpott ❌" at bounding box center [1038, 155] width 305 height 25
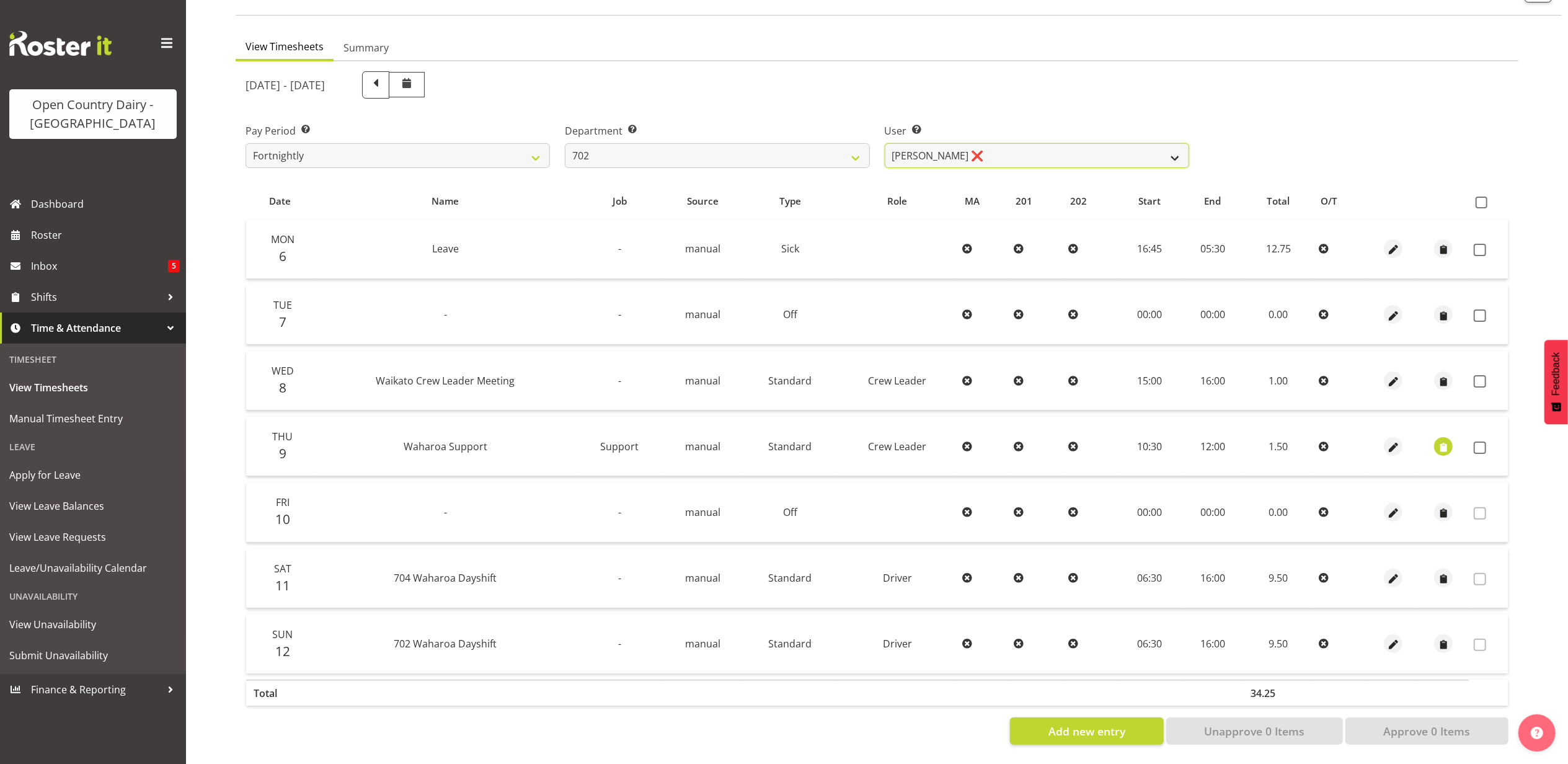
click at [1003, 145] on select "Brian Riddle ❌ Denica Tapiki ❌ Nick Adlington ❌ Simon Phillpott ❌" at bounding box center [1038, 155] width 305 height 25
select select "11199"
click at [885, 143] on select "Brian Riddle ❌ Denica Tapiki ❌ Nick Adlington ❌ Simon Phillpott ❌" at bounding box center [1038, 155] width 305 height 25
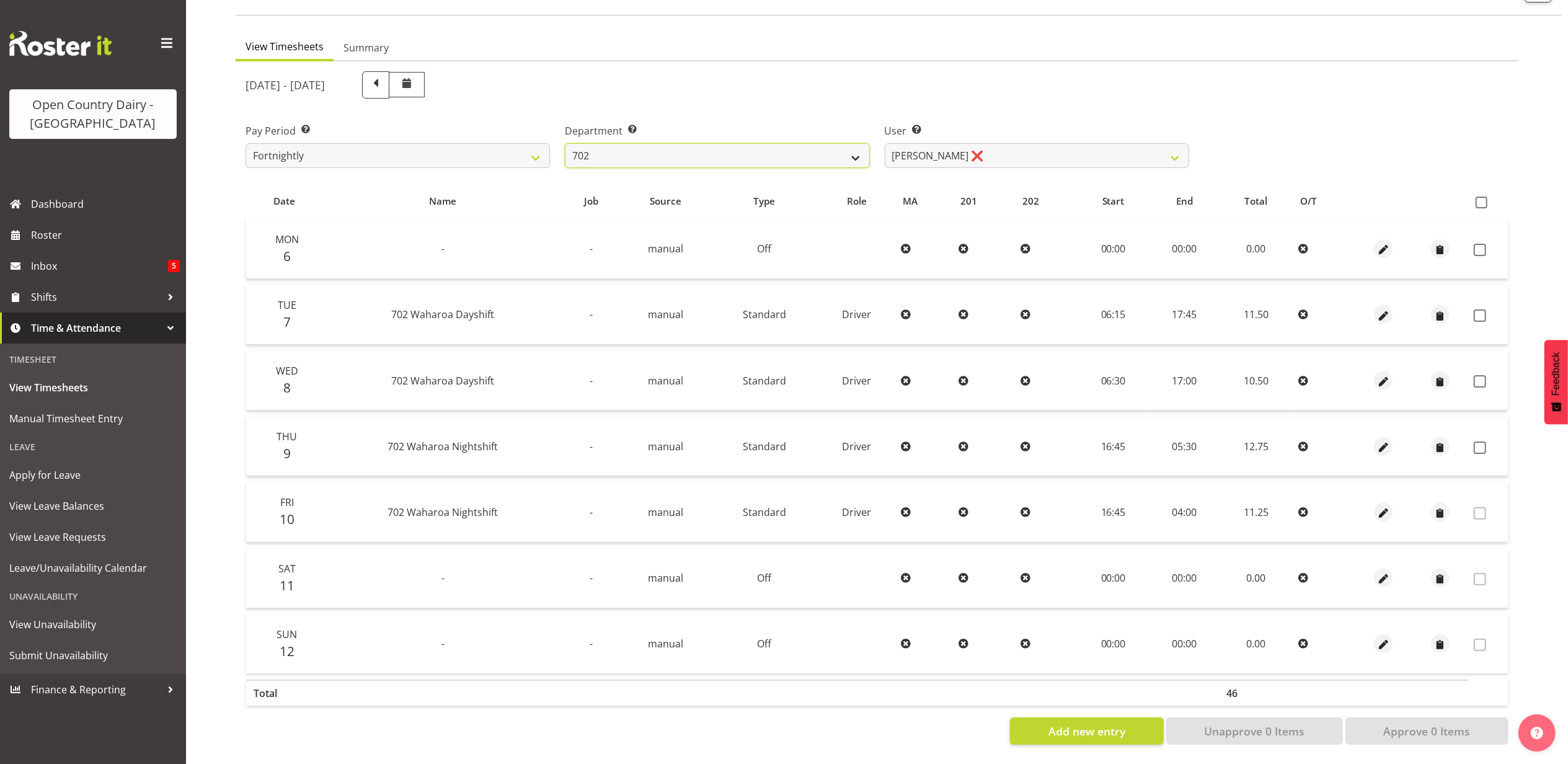
click at [643, 143] on select "701 702 703 704 705 706 707 708 709 710 711 712 713 714 715 716 717 718 719 720" at bounding box center [717, 155] width 305 height 25
select select "710"
click at [565, 143] on select "701 702 703 704 705 706 707 708 709 710 711 712 713 714 715 716 717 718 719 720" at bounding box center [717, 155] width 305 height 25
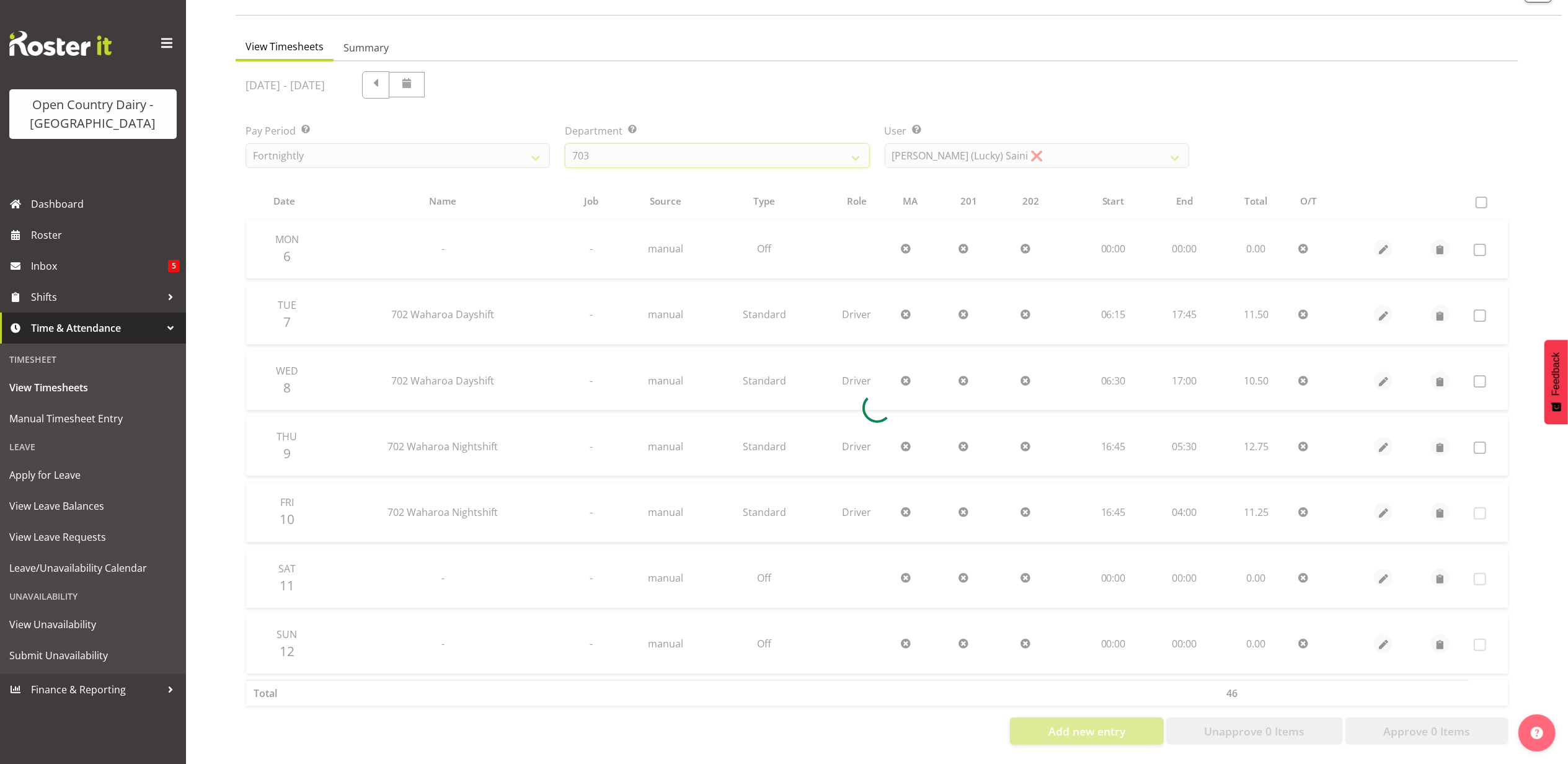
scroll to position [33, 0]
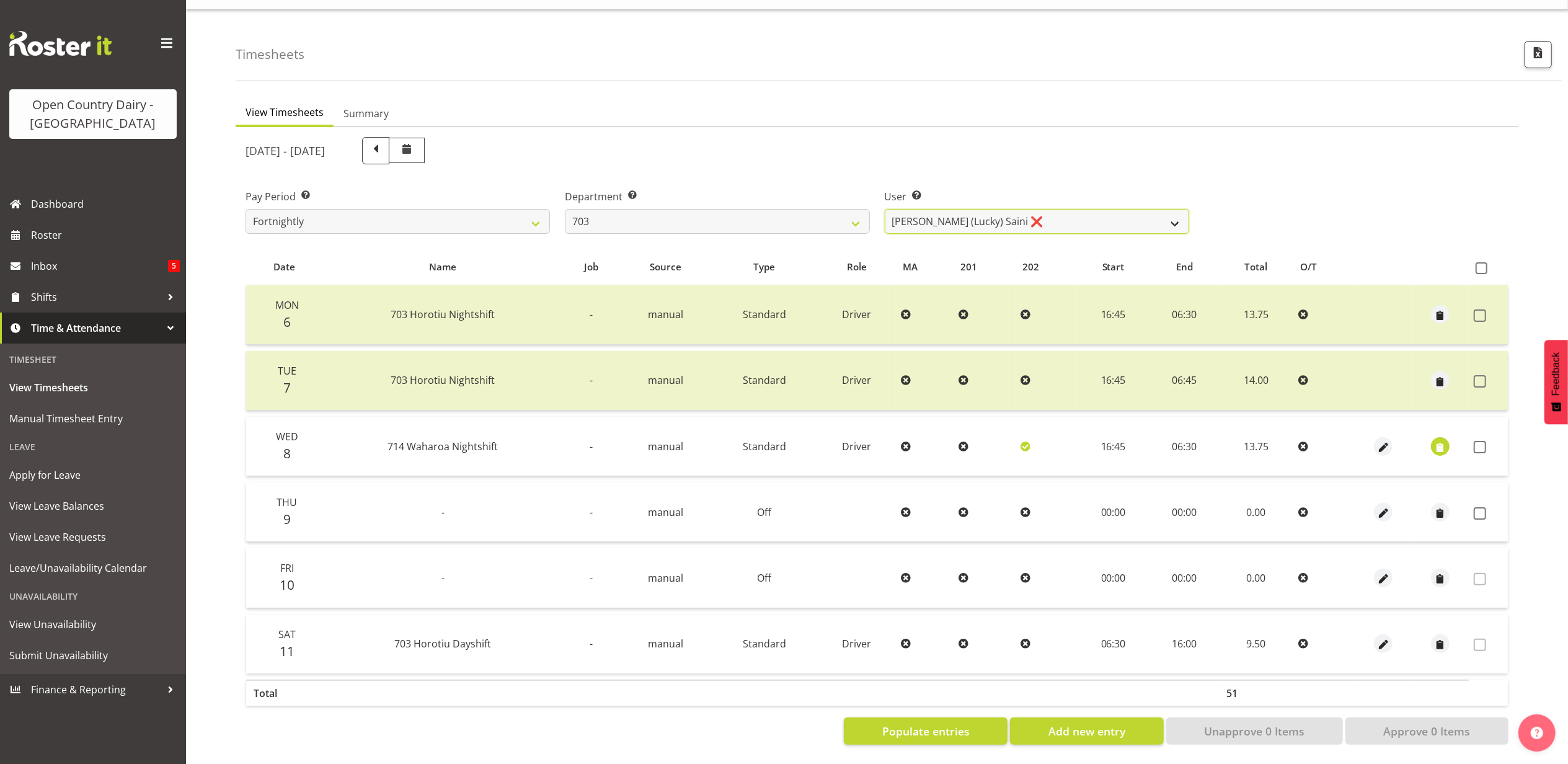
click at [1012, 212] on select "Bhupinder (Lucky) Saini ❌ Mark Fowler ❌ Tama Baker ❌" at bounding box center [1038, 221] width 305 height 25
click at [885, 209] on select "Bhupinder (Lucky) Saini ❌ Mark Fowler ❌ Tama Baker ❌" at bounding box center [1038, 221] width 305 height 25
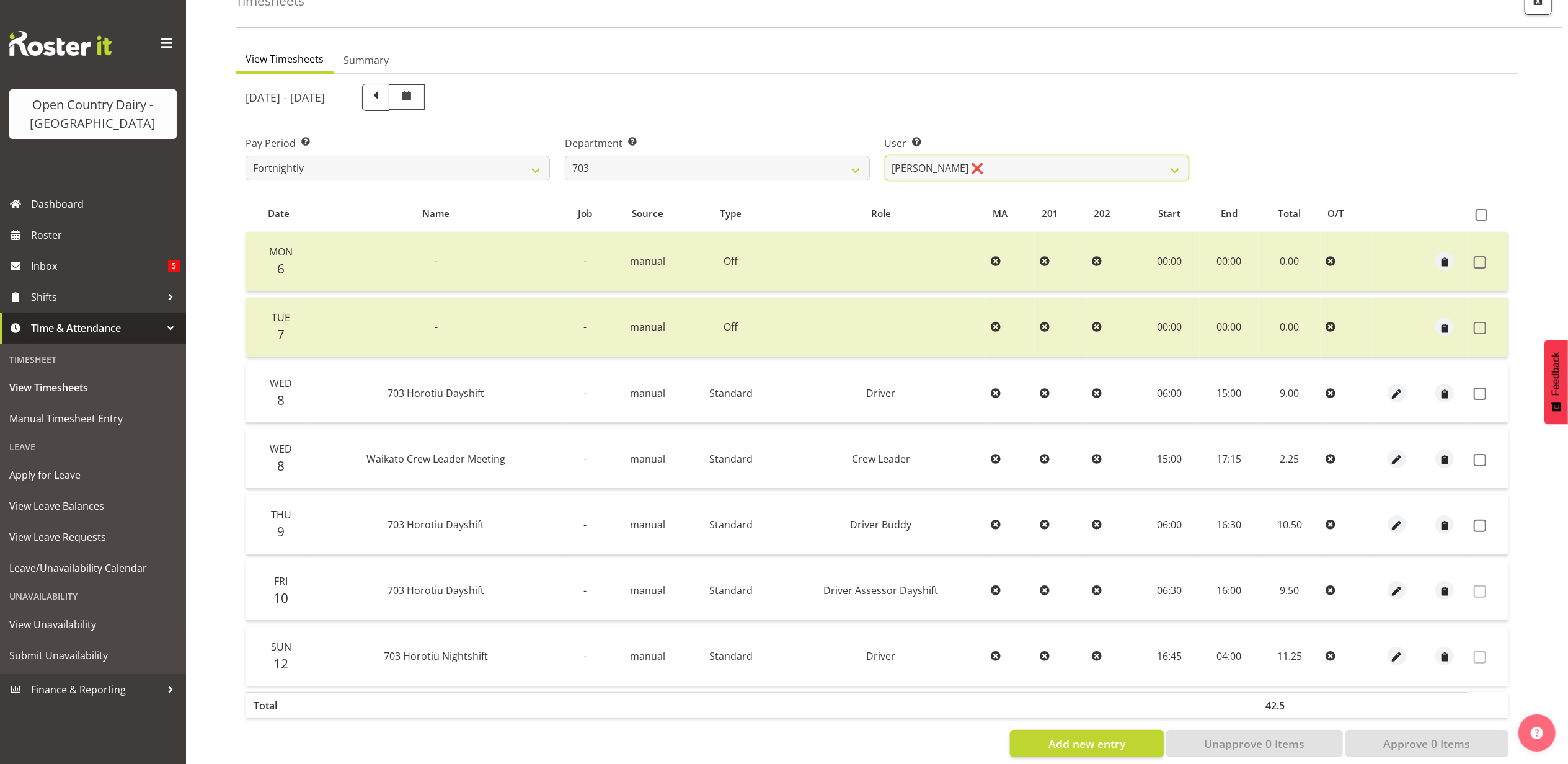
scroll to position [99, 0]
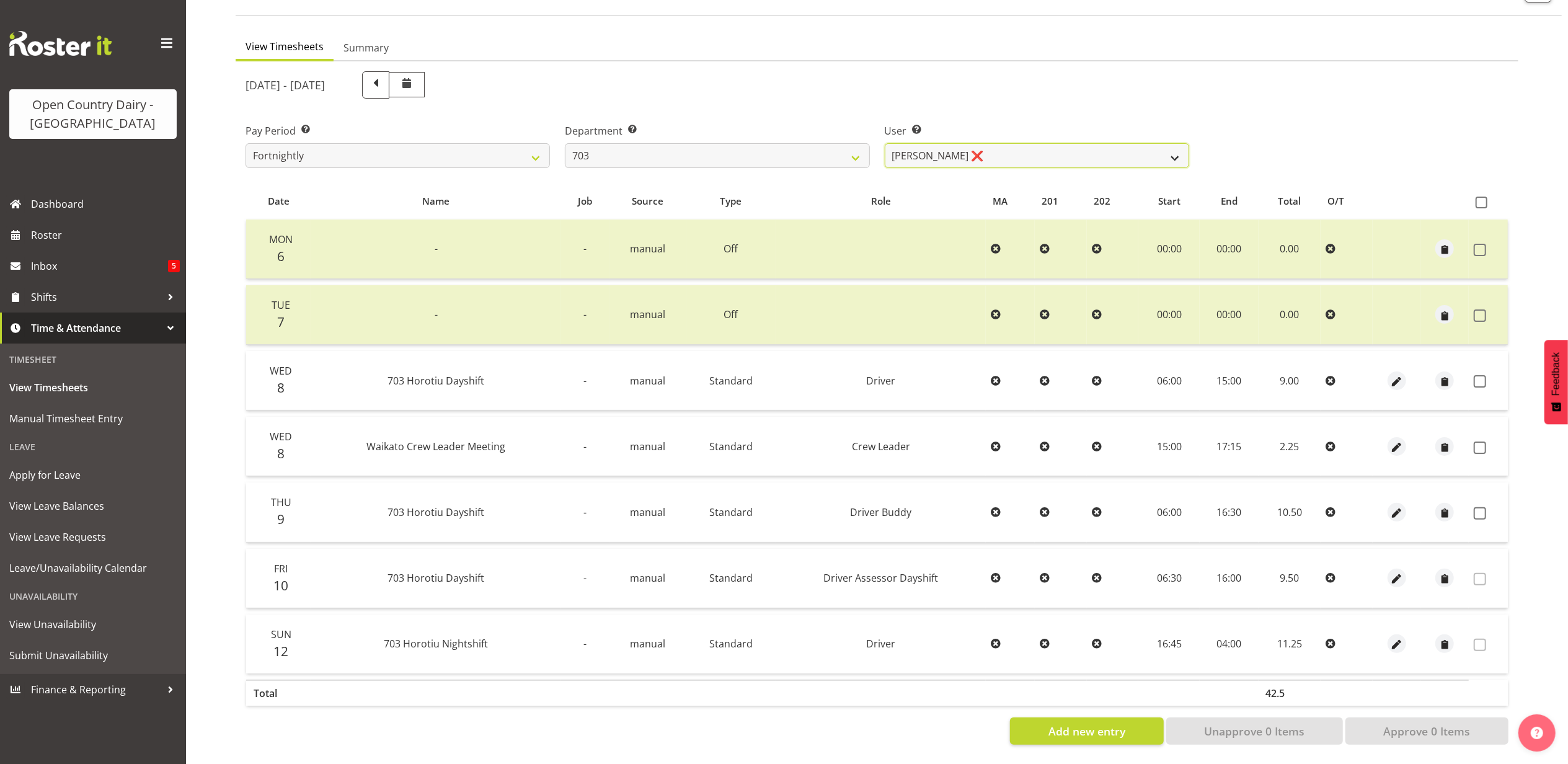
click at [1023, 143] on select "Bhupinder (Lucky) Saini ❌ Mark Fowler ❌ Tama Baker ❌" at bounding box center [1038, 155] width 305 height 25
select select "8209"
click at [885, 143] on select "Bhupinder (Lucky) Saini ❌ Mark Fowler ❌ Tama Baker ❌" at bounding box center [1038, 155] width 305 height 25
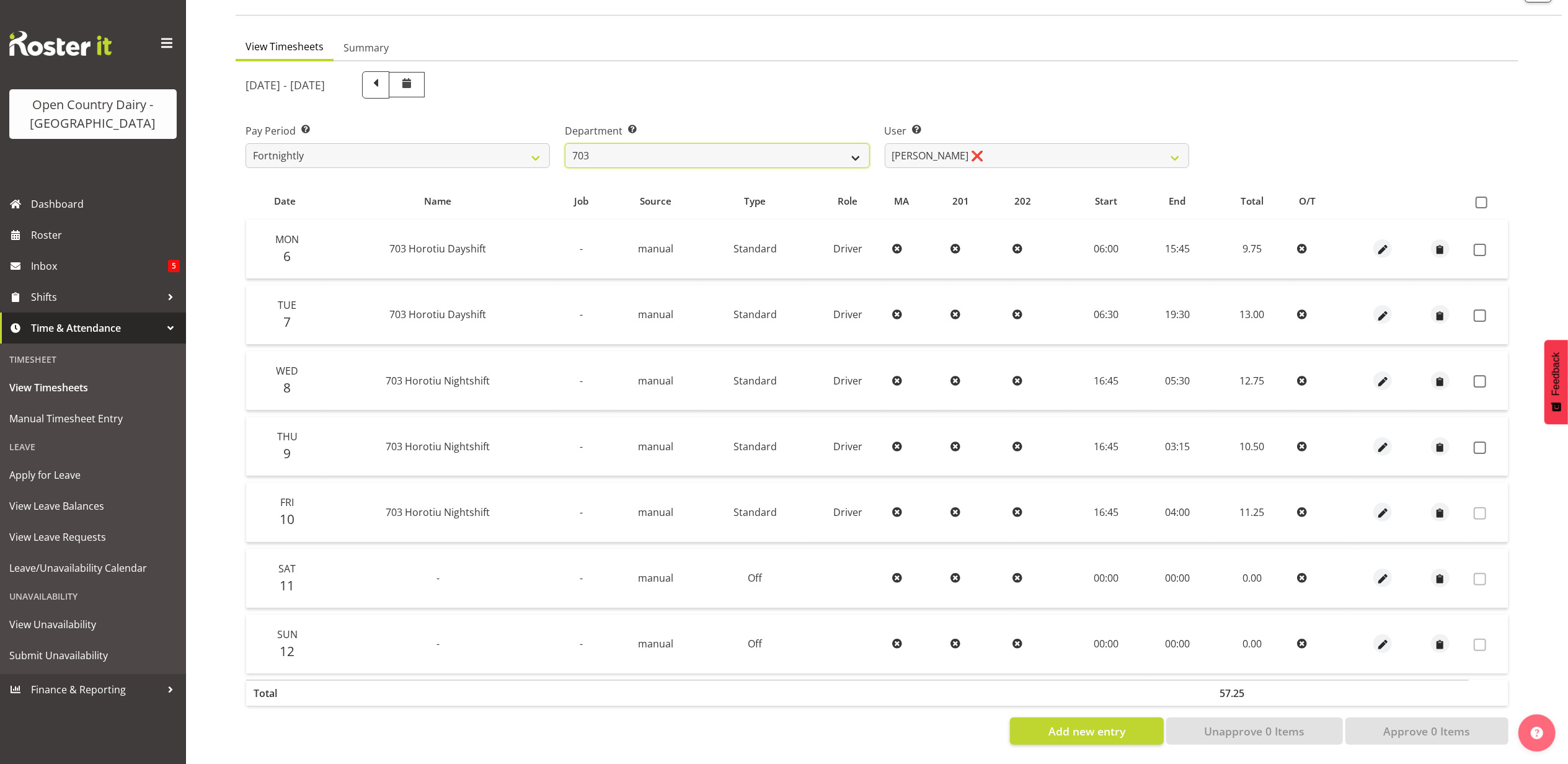
click at [718, 145] on select "701 702 703 704 705 706 707 708 709 710 711 712 713 714 715 716 717 718 719 720" at bounding box center [717, 155] width 305 height 25
select select "717"
click at [565, 143] on select "701 702 703 704 705 706 707 708 709 710 711 712 713 714 715 716 717 718 719 720" at bounding box center [717, 155] width 305 height 25
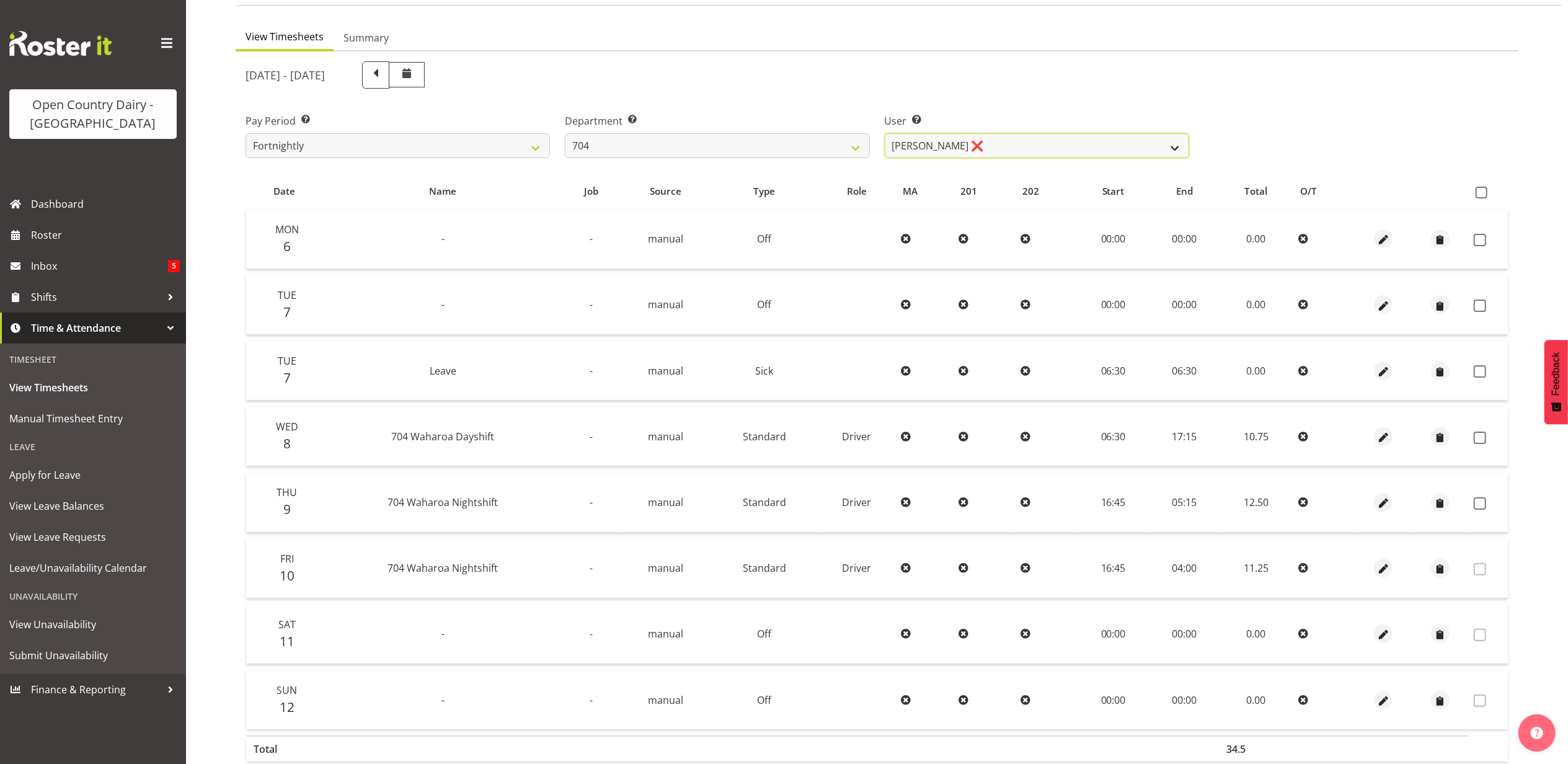
click at [1005, 139] on select "Graham Houghton ❌ Jon Williams ❌ Stephen Rae ❌" at bounding box center [1038, 146] width 305 height 25
select select "11257"
click at [885, 134] on select "Graham Houghton ❌ Jon Williams ❌ Stephen Rae ❌" at bounding box center [1038, 146] width 305 height 25
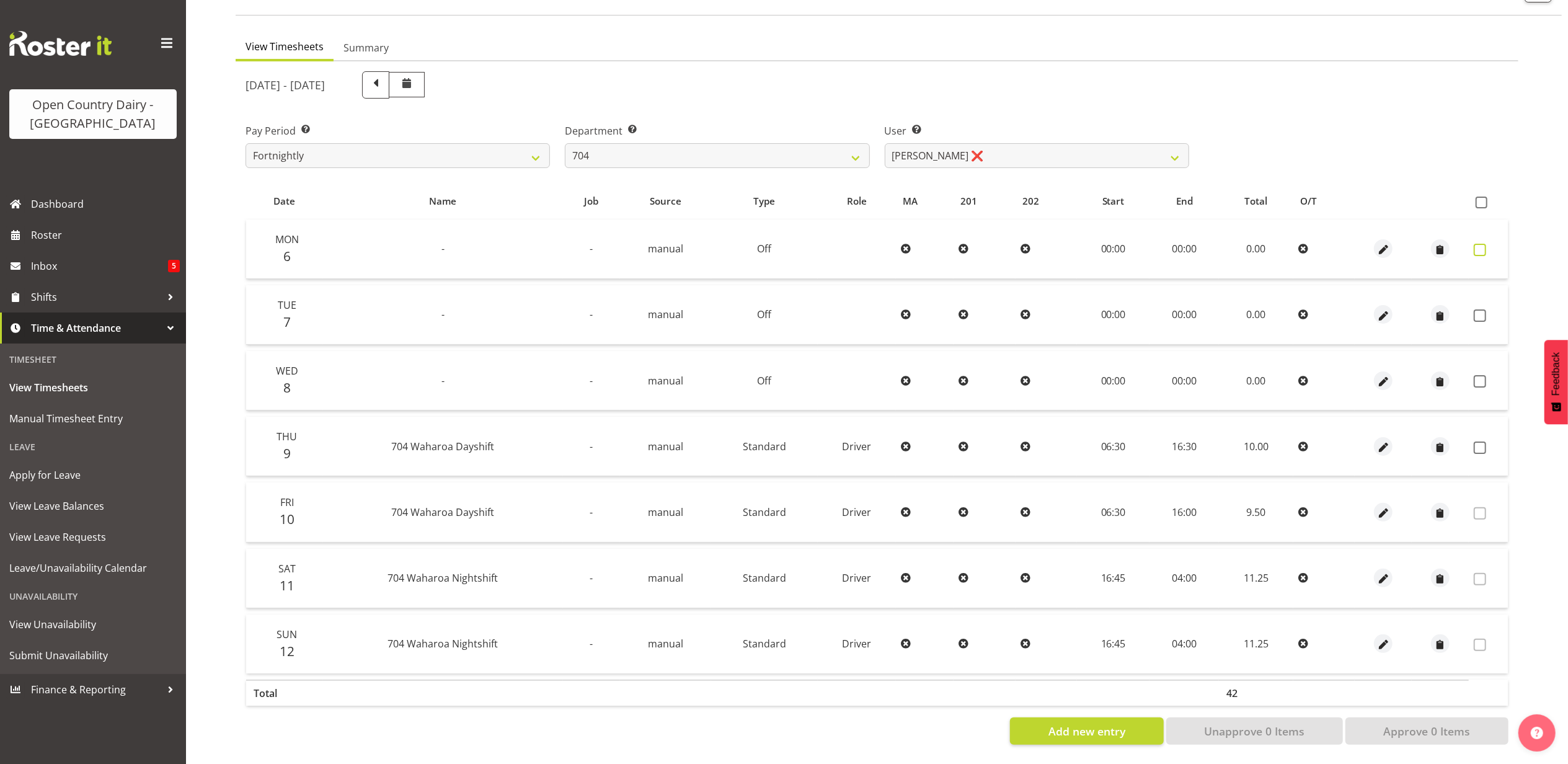
click at [1480, 244] on span at bounding box center [1480, 250] width 13 height 12
checkbox input "true"
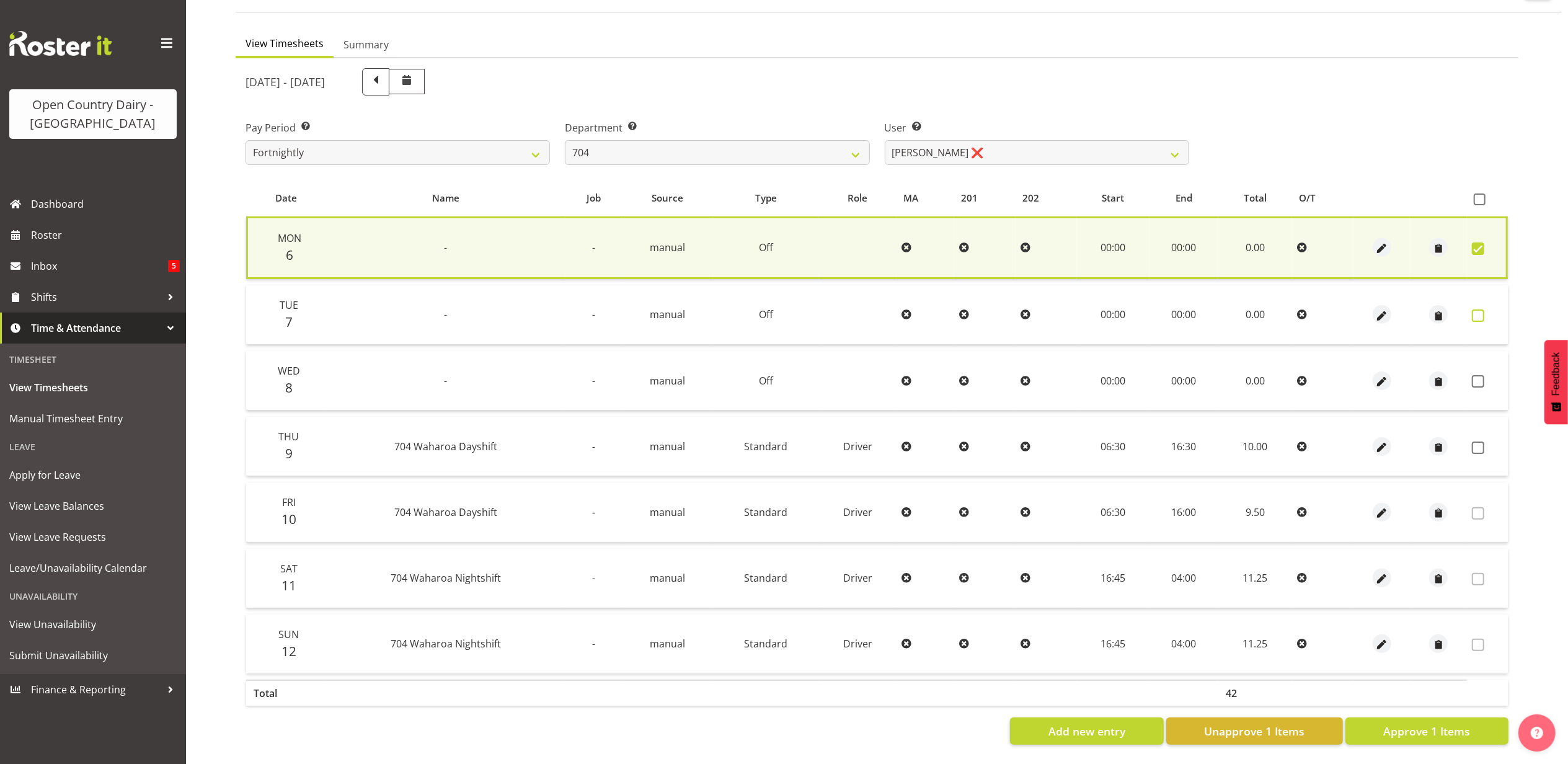
click at [1481, 309] on span at bounding box center [1478, 316] width 13 height 12
checkbox input "true"
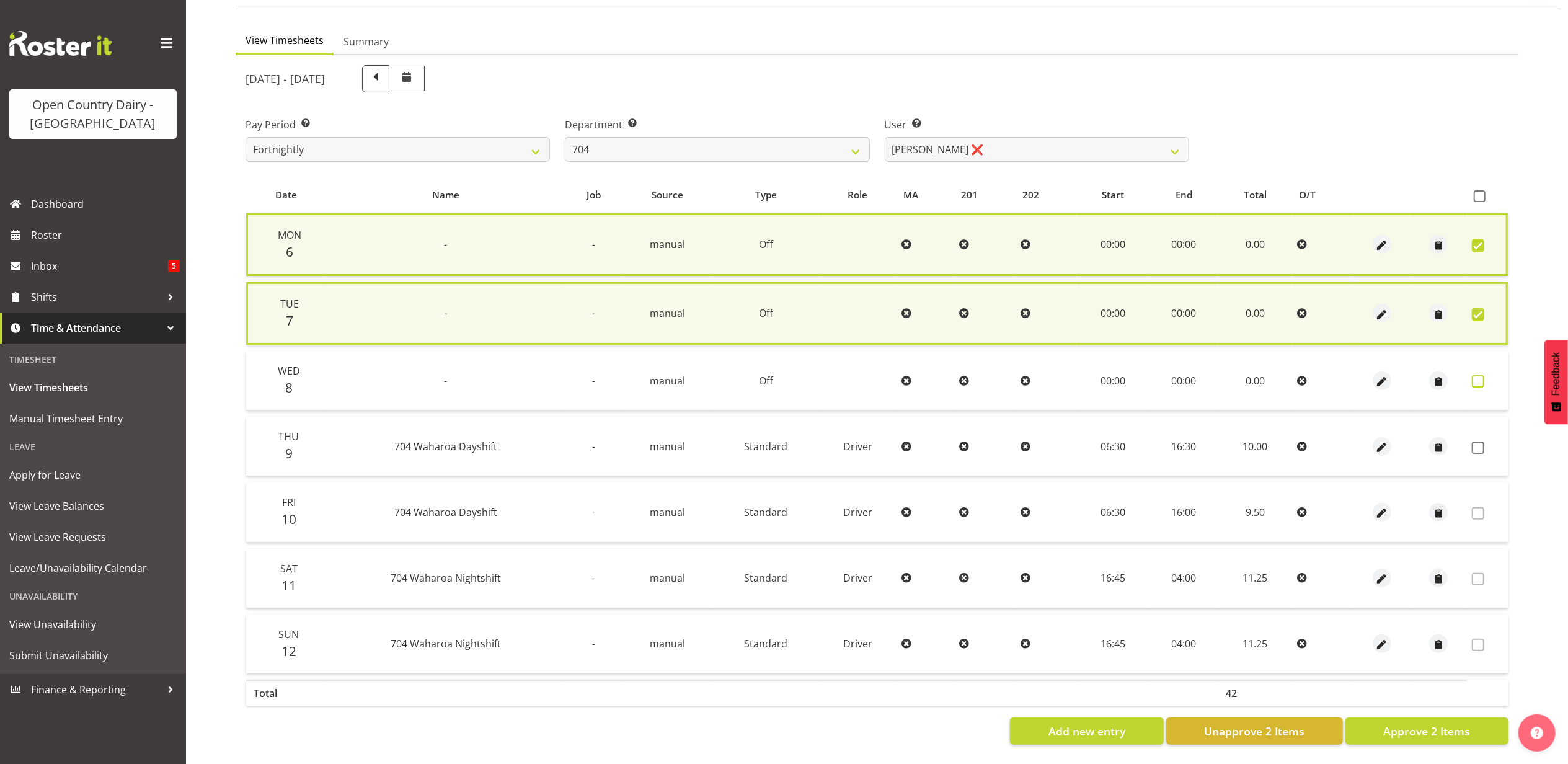
click at [1477, 375] on span at bounding box center [1478, 381] width 13 height 12
checkbox input "true"
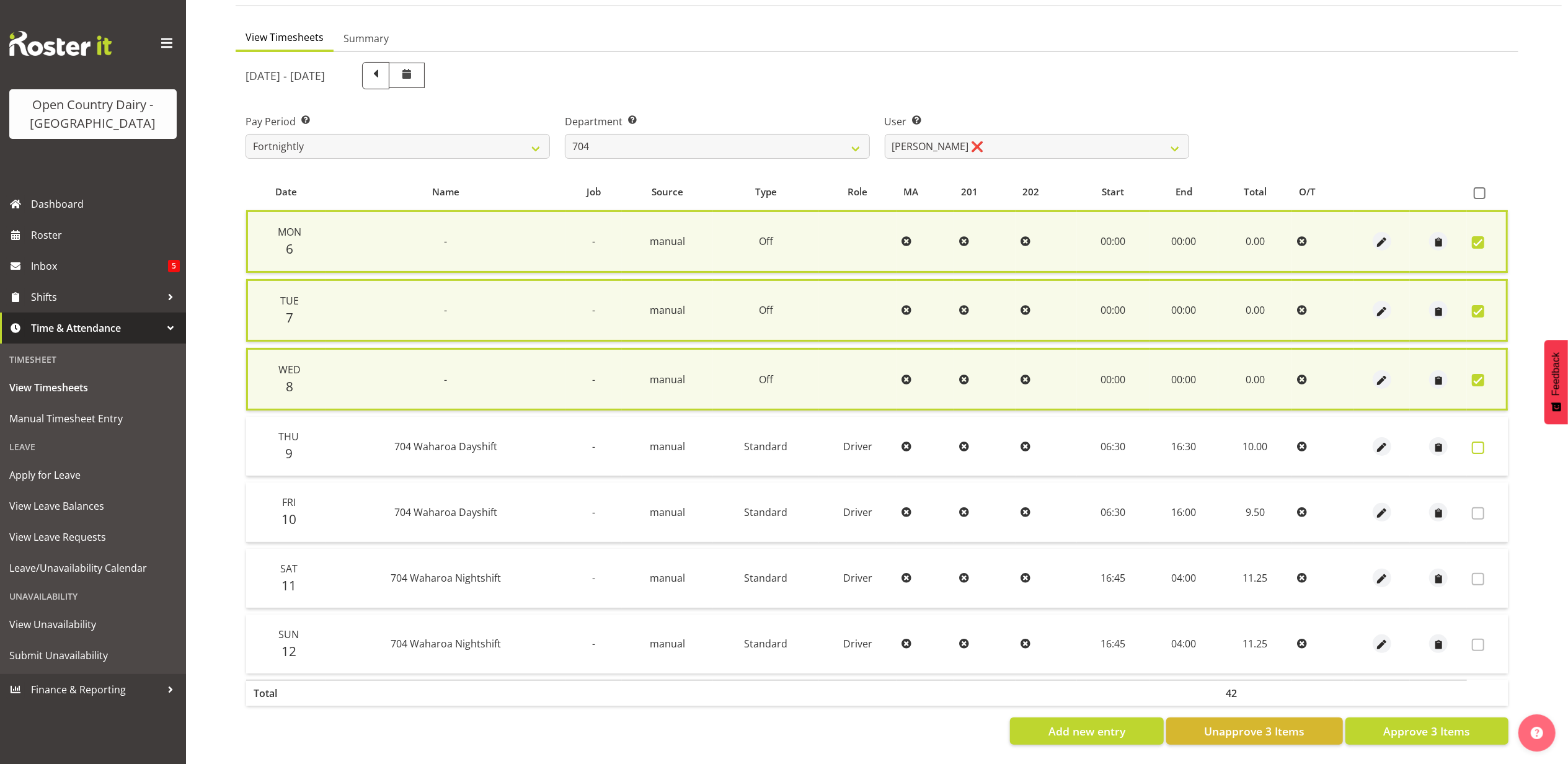
click at [1476, 442] on span at bounding box center [1478, 448] width 13 height 12
checkbox input "true"
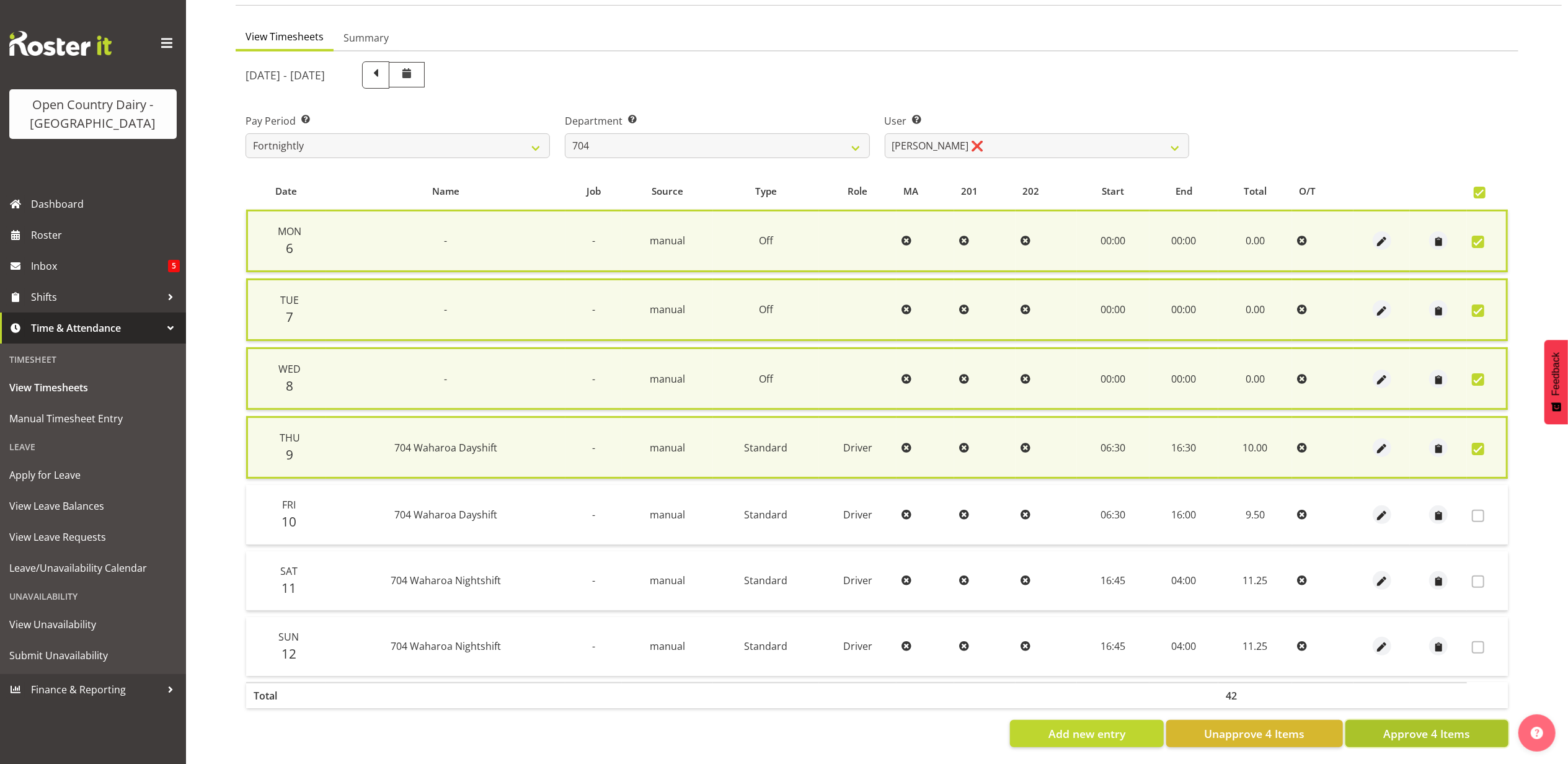
click at [1376, 738] on button "Approve 4 Items" at bounding box center [1427, 734] width 163 height 27
checkbox input "false"
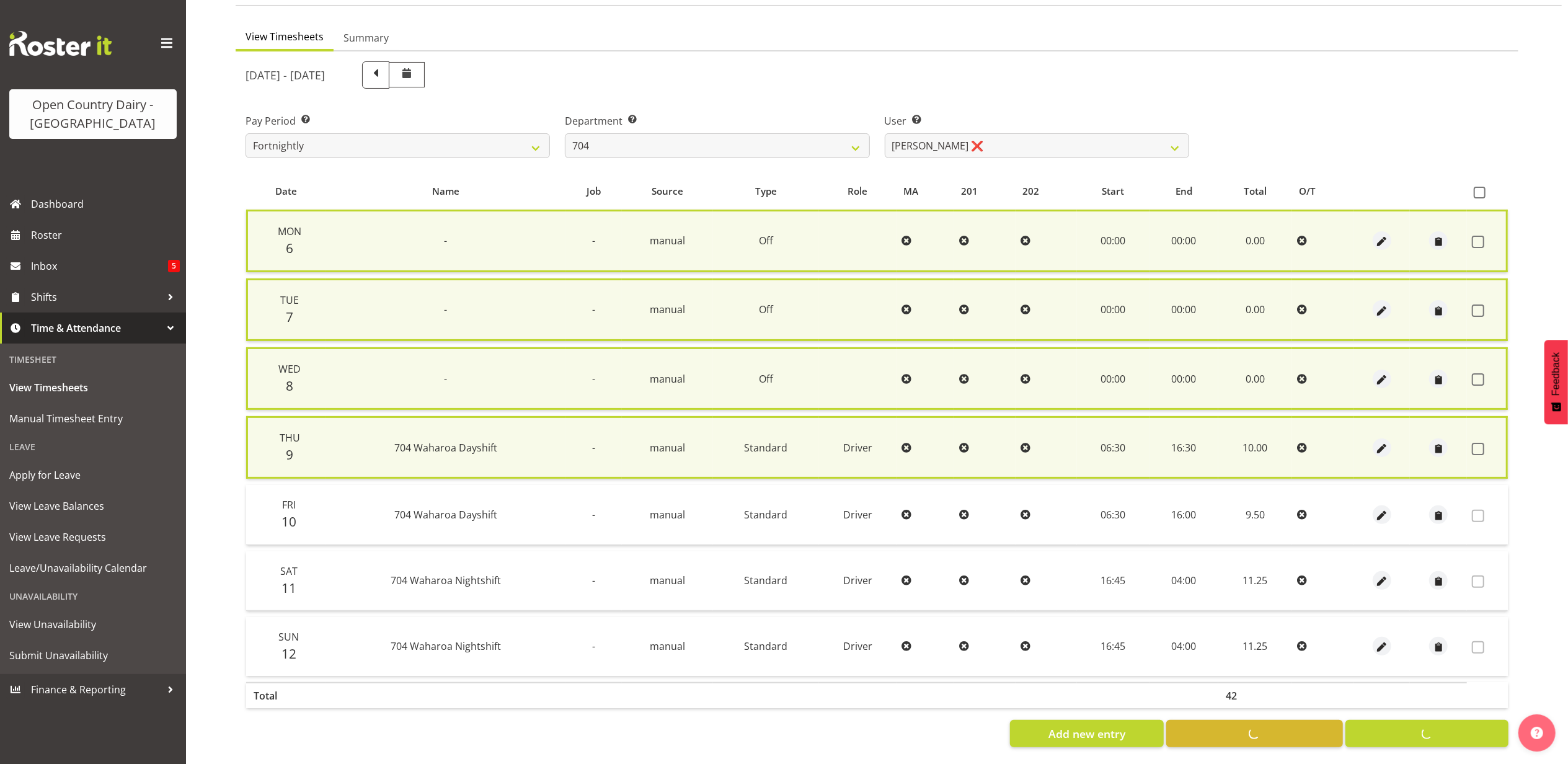
checkbox input "false"
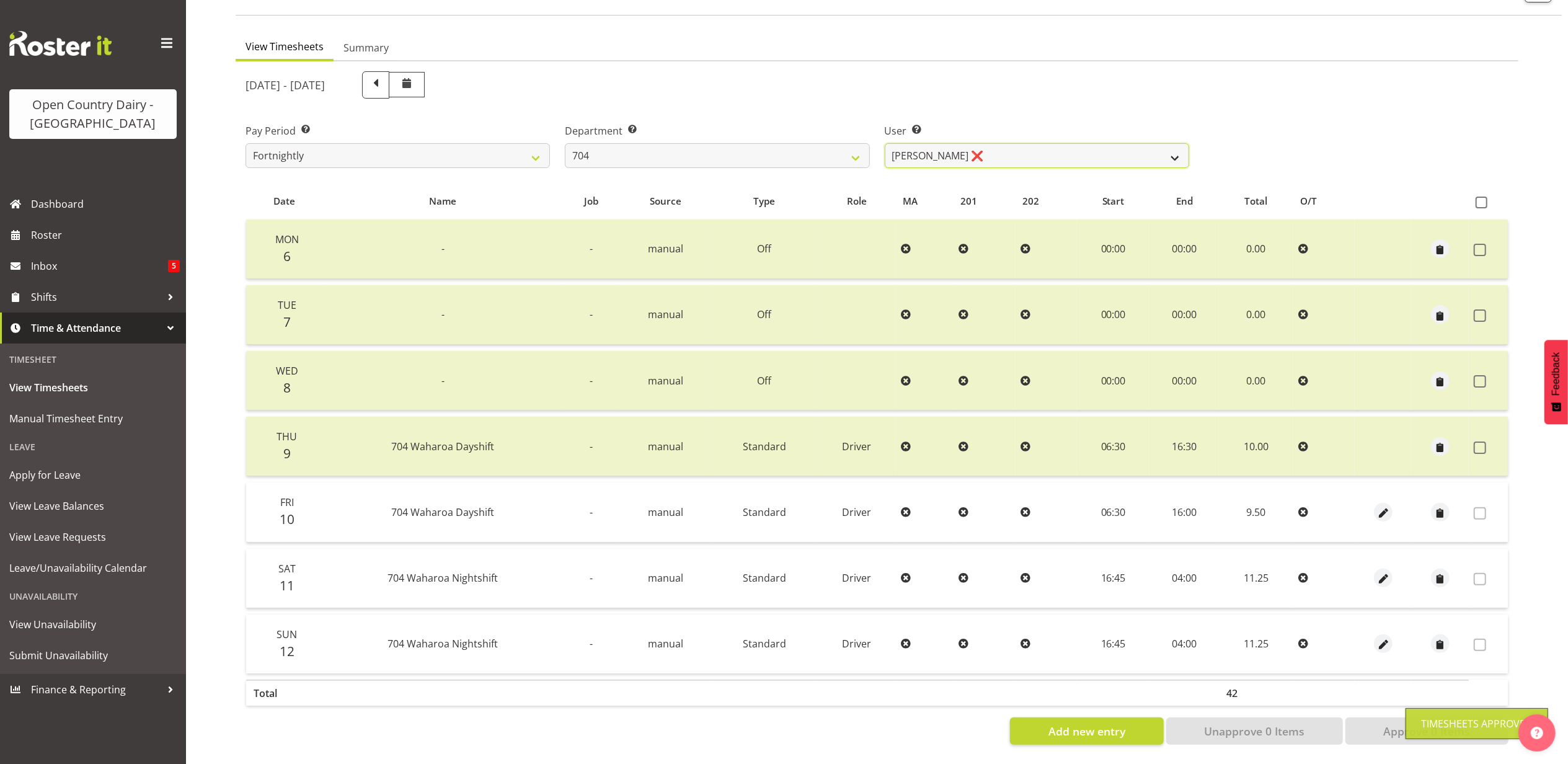
click at [966, 143] on select "Graham Houghton ❌ Jon Williams ❌ Stephen Rae ❌" at bounding box center [1038, 155] width 305 height 25
click at [673, 146] on select "701 702 703 704 705 706 707 708 709 710 711 712 713 714 715 716 717 718 719 720" at bounding box center [717, 155] width 305 height 25
select select "714"
click at [565, 143] on select "701 702 703 704 705 706 707 708 709 710 711 712 713 714 715 716 717 718 719 720" at bounding box center [717, 155] width 305 height 25
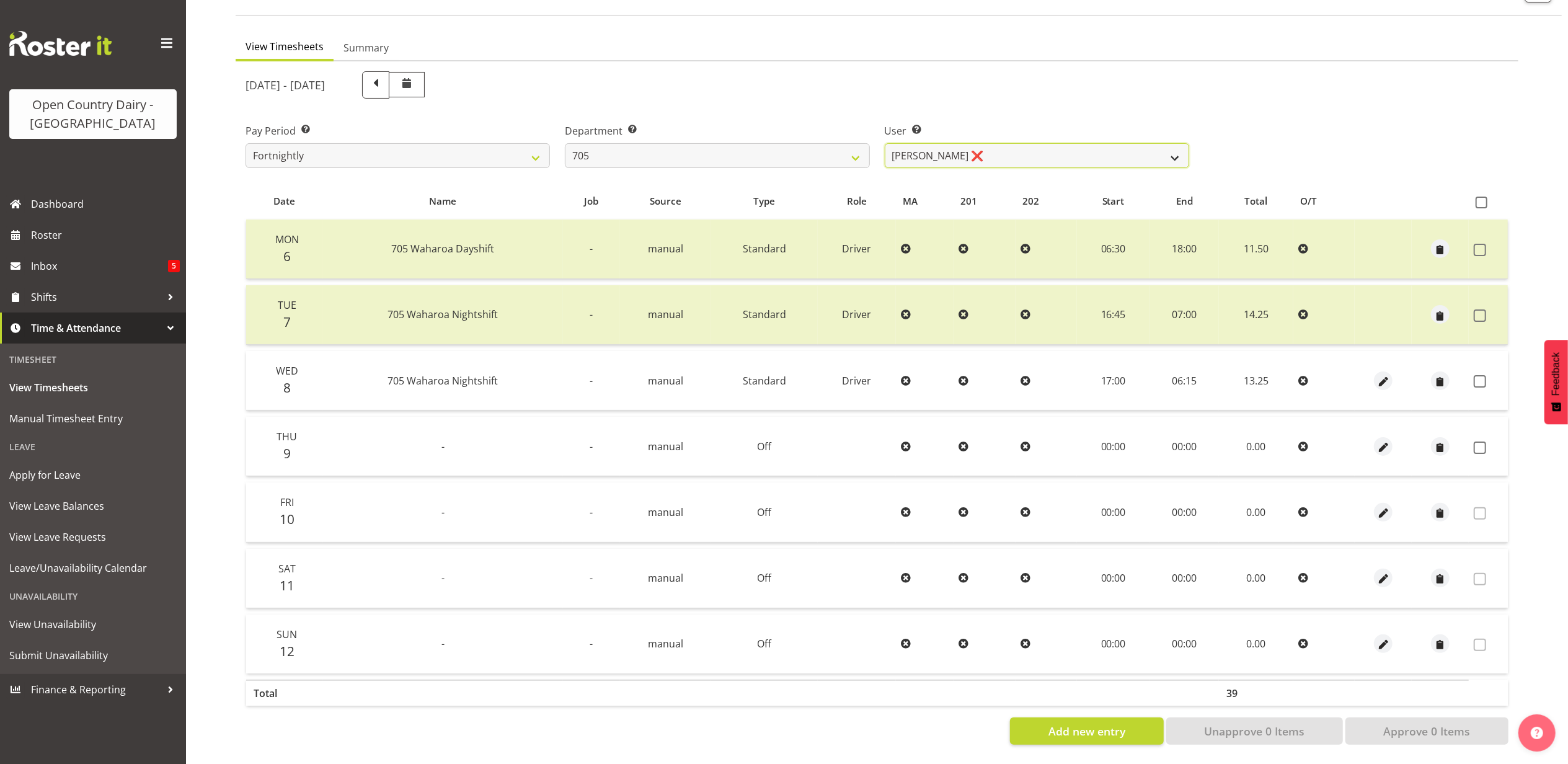
click at [1023, 143] on select "Chris Gibbs ❌ Colin Kelly ❌ Craig Cottam ❌ John May ❌" at bounding box center [1038, 155] width 305 height 25
select select "8282"
click at [885, 143] on select "Chris Gibbs ❌ Colin Kelly ❌ Craig Cottam ❌ John May ❌" at bounding box center [1038, 155] width 305 height 25
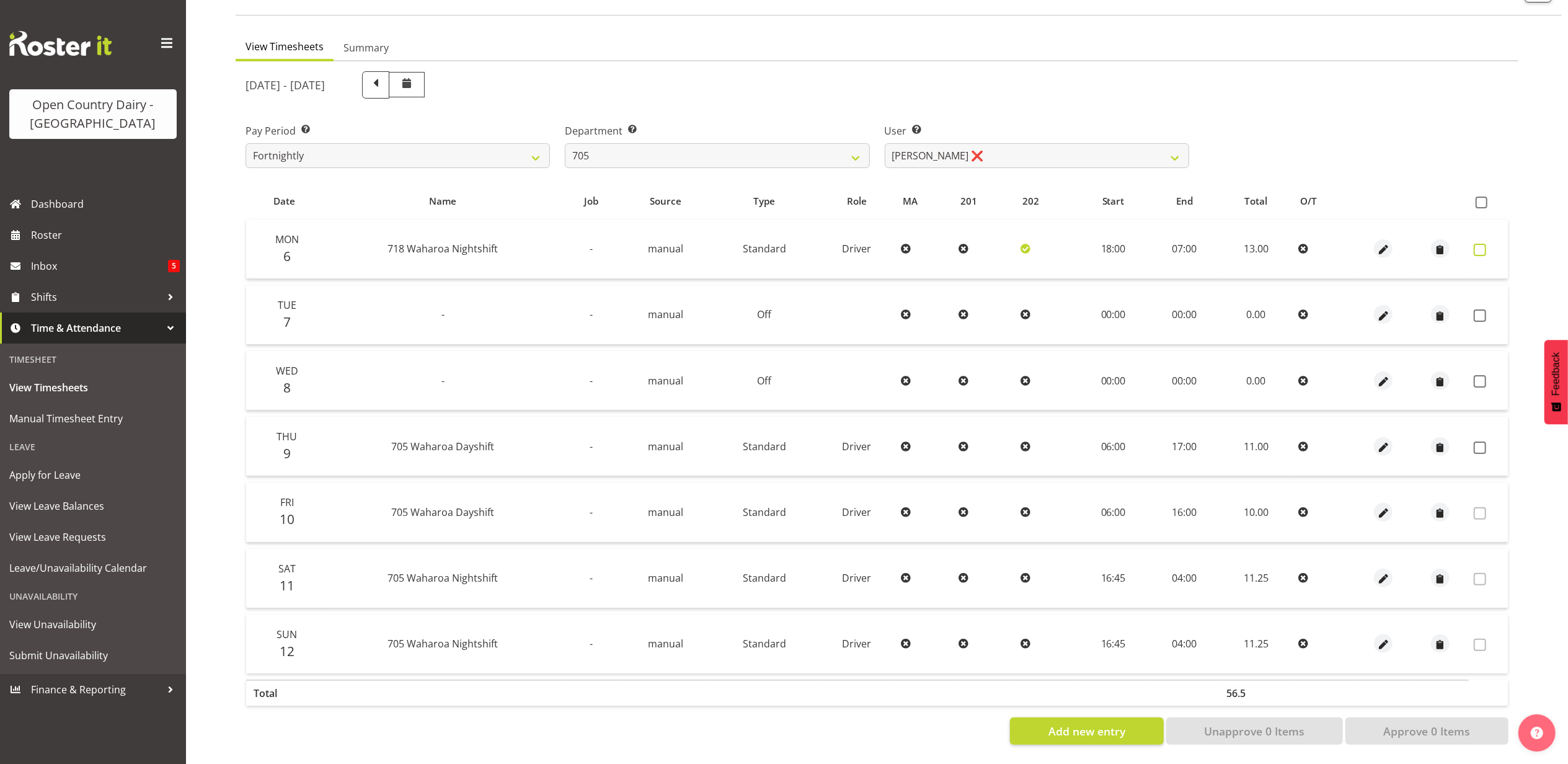
click at [1486, 244] on span at bounding box center [1480, 250] width 13 height 12
checkbox input "true"
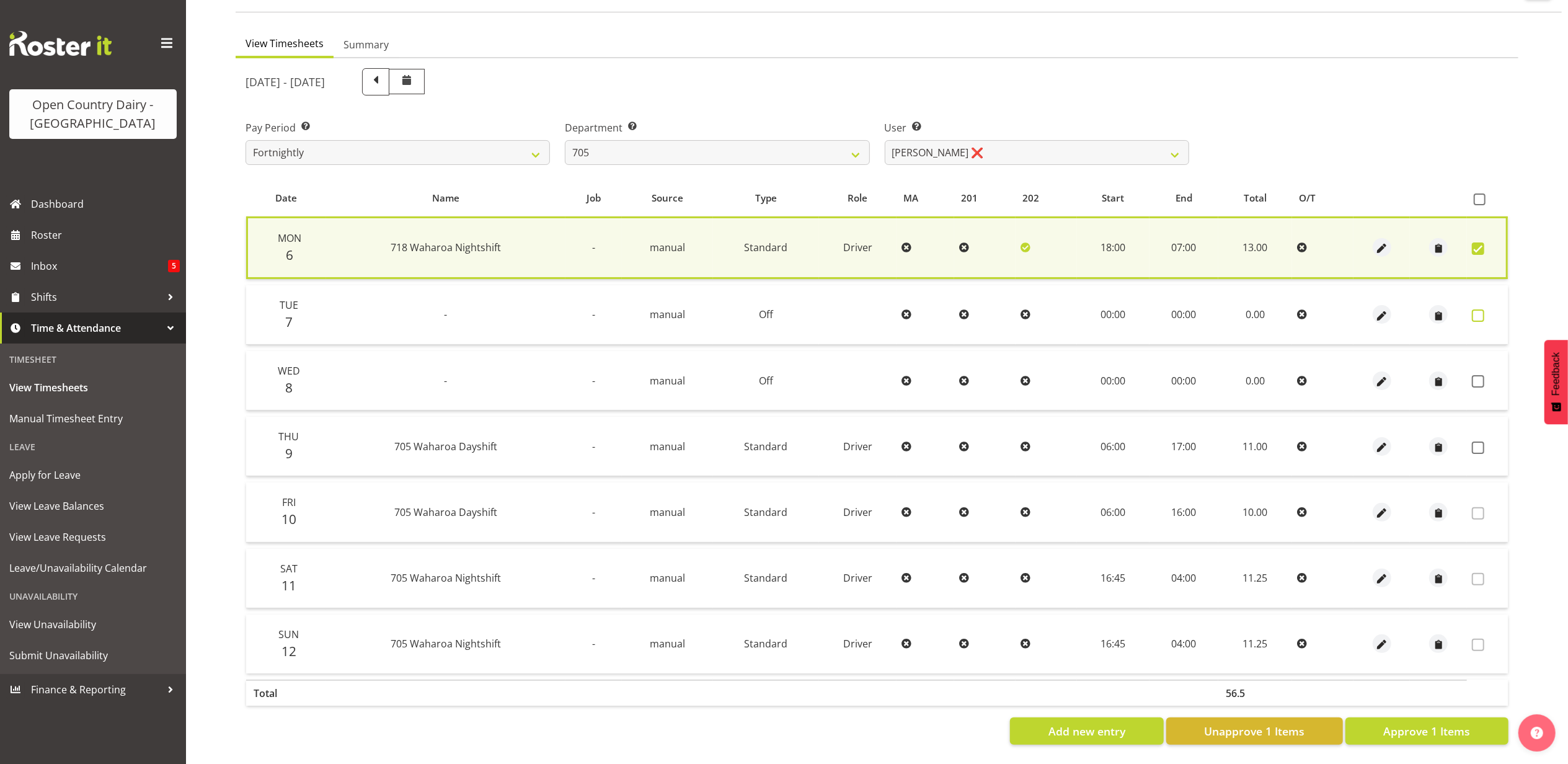
click at [1480, 309] on span at bounding box center [1478, 316] width 13 height 12
checkbox input "true"
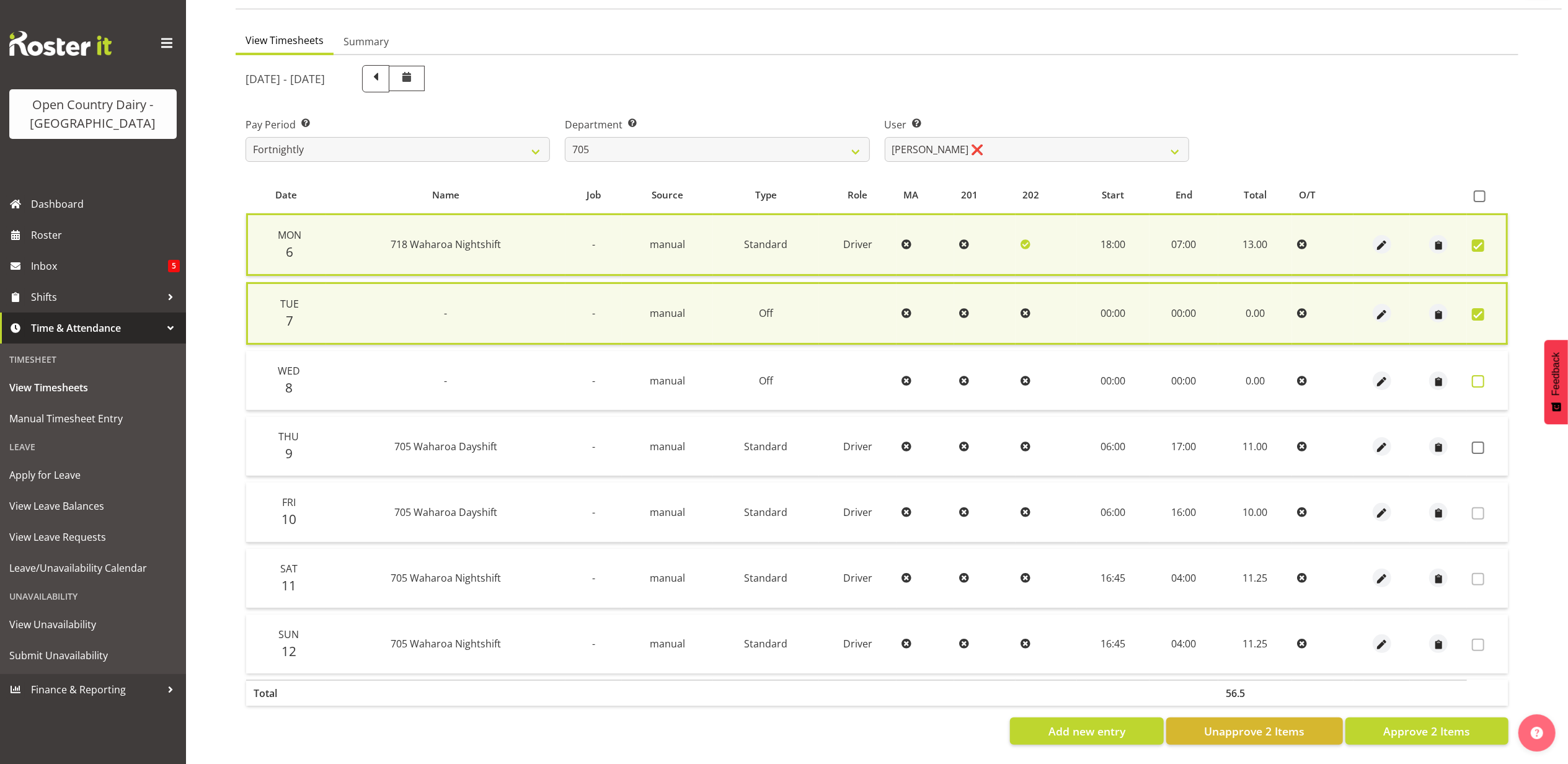
click at [1479, 375] on span at bounding box center [1478, 381] width 13 height 12
checkbox input "true"
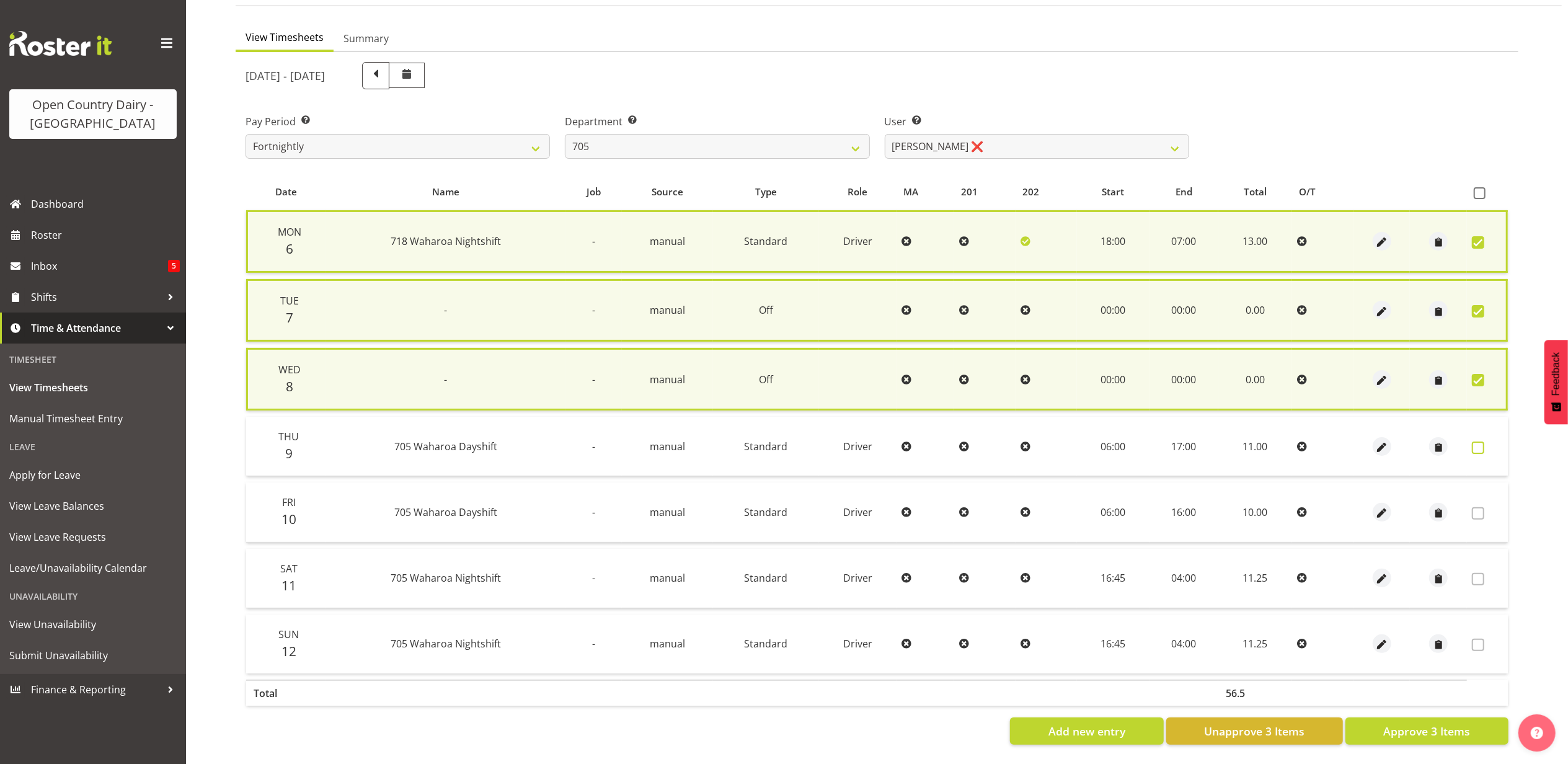
click at [1481, 441] on span at bounding box center [1478, 448] width 13 height 12
checkbox input "true"
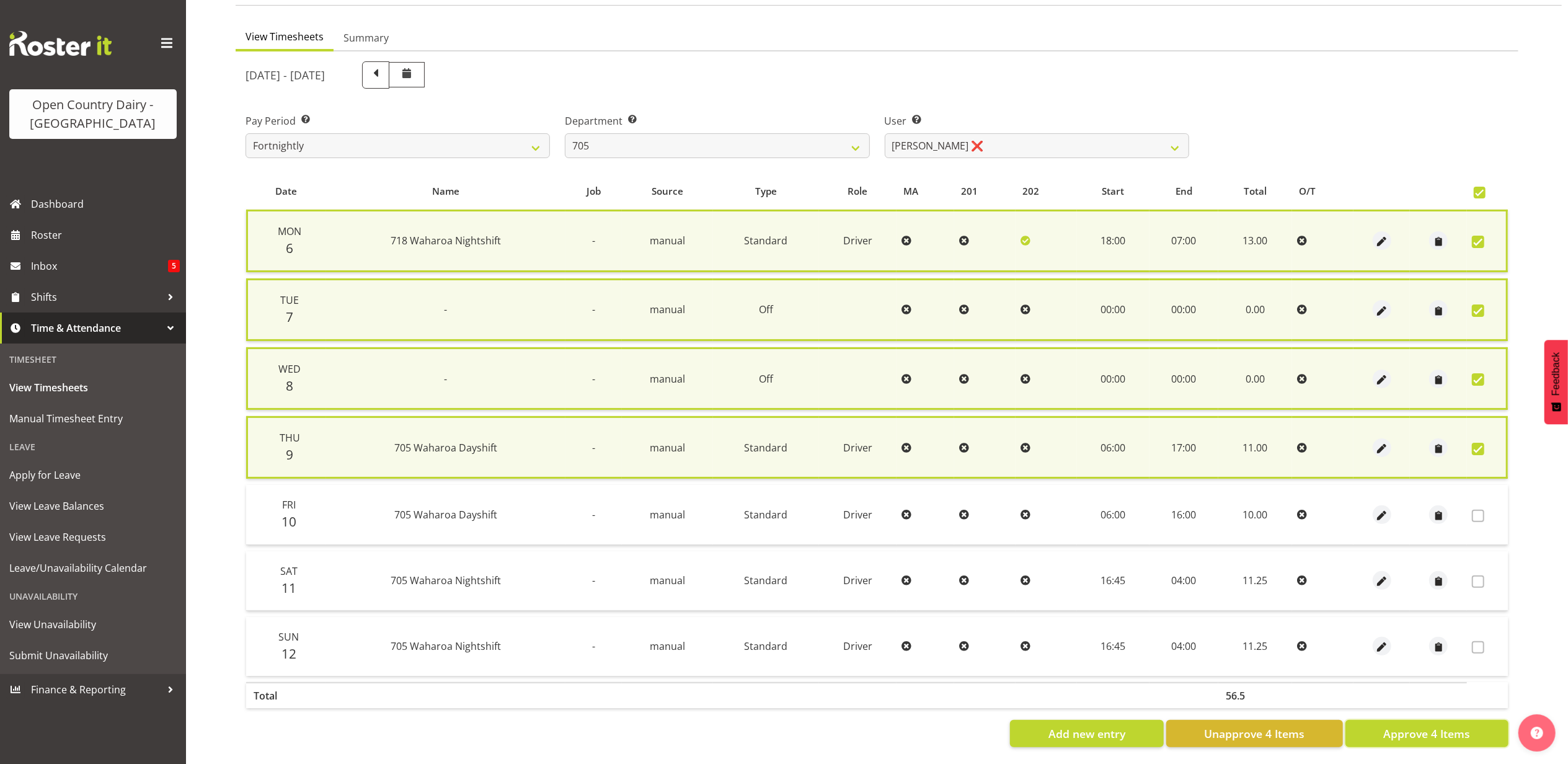
click at [1398, 726] on span "Approve 4 Items" at bounding box center [1427, 734] width 87 height 16
checkbox input "false"
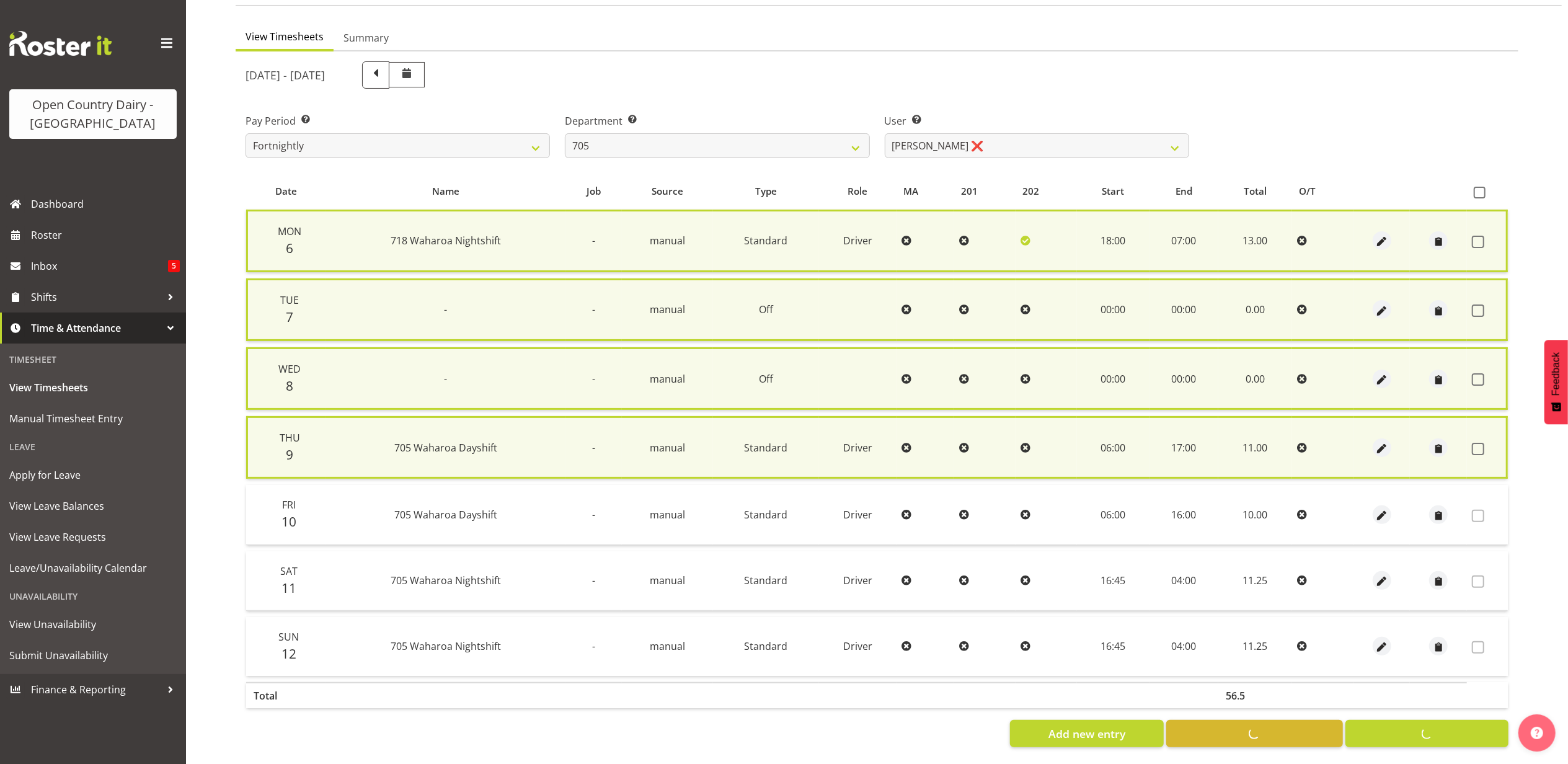
checkbox input "false"
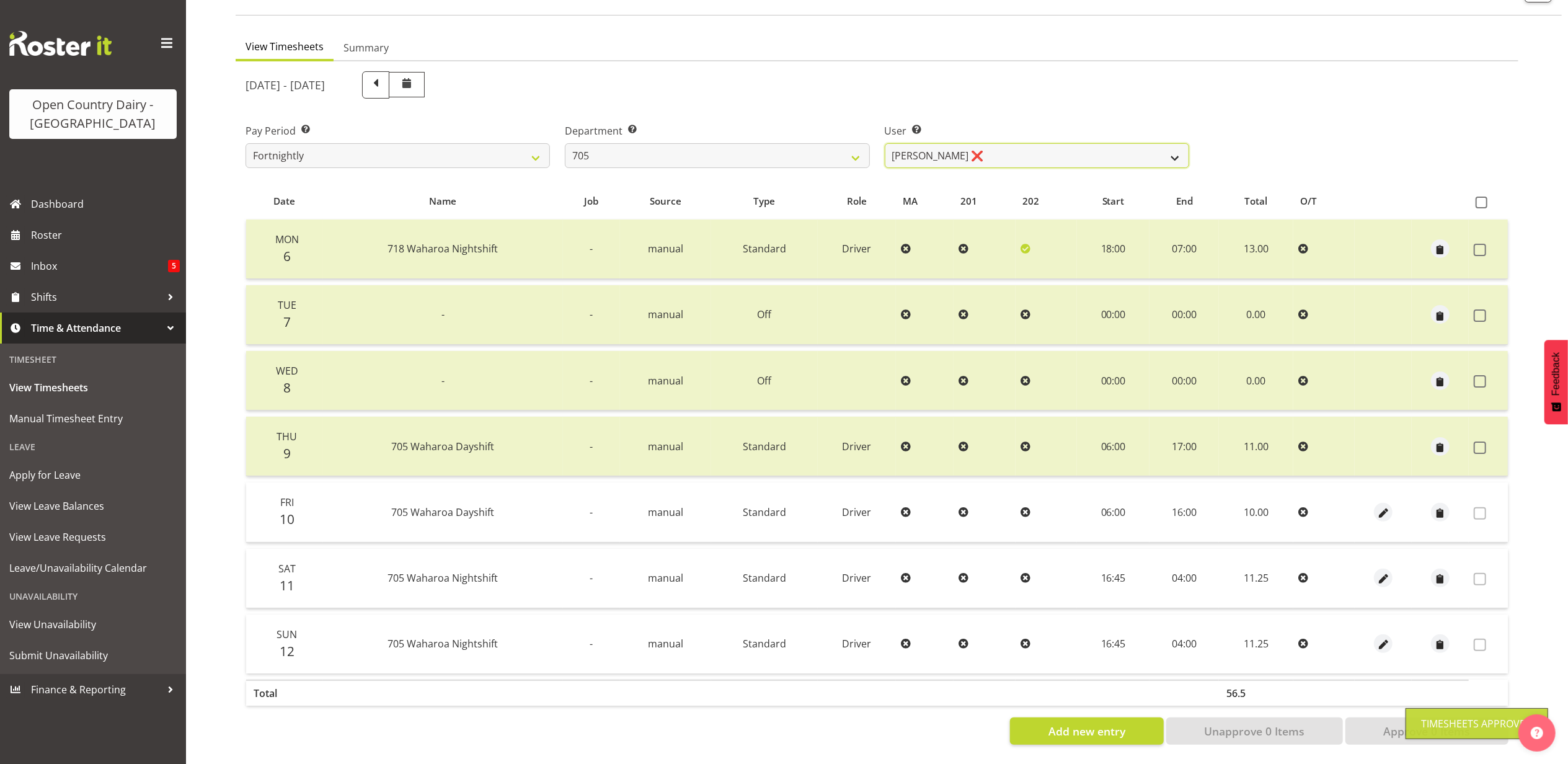
click at [973, 143] on select "Chris Gibbs ❌ Colin Kelly ❌ Craig Cottam ❌ John May ❌" at bounding box center [1038, 155] width 305 height 25
click at [885, 143] on select "Chris Gibbs ❌ Colin Kelly ❌ Craig Cottam ❌ John May ❌" at bounding box center [1038, 155] width 305 height 25
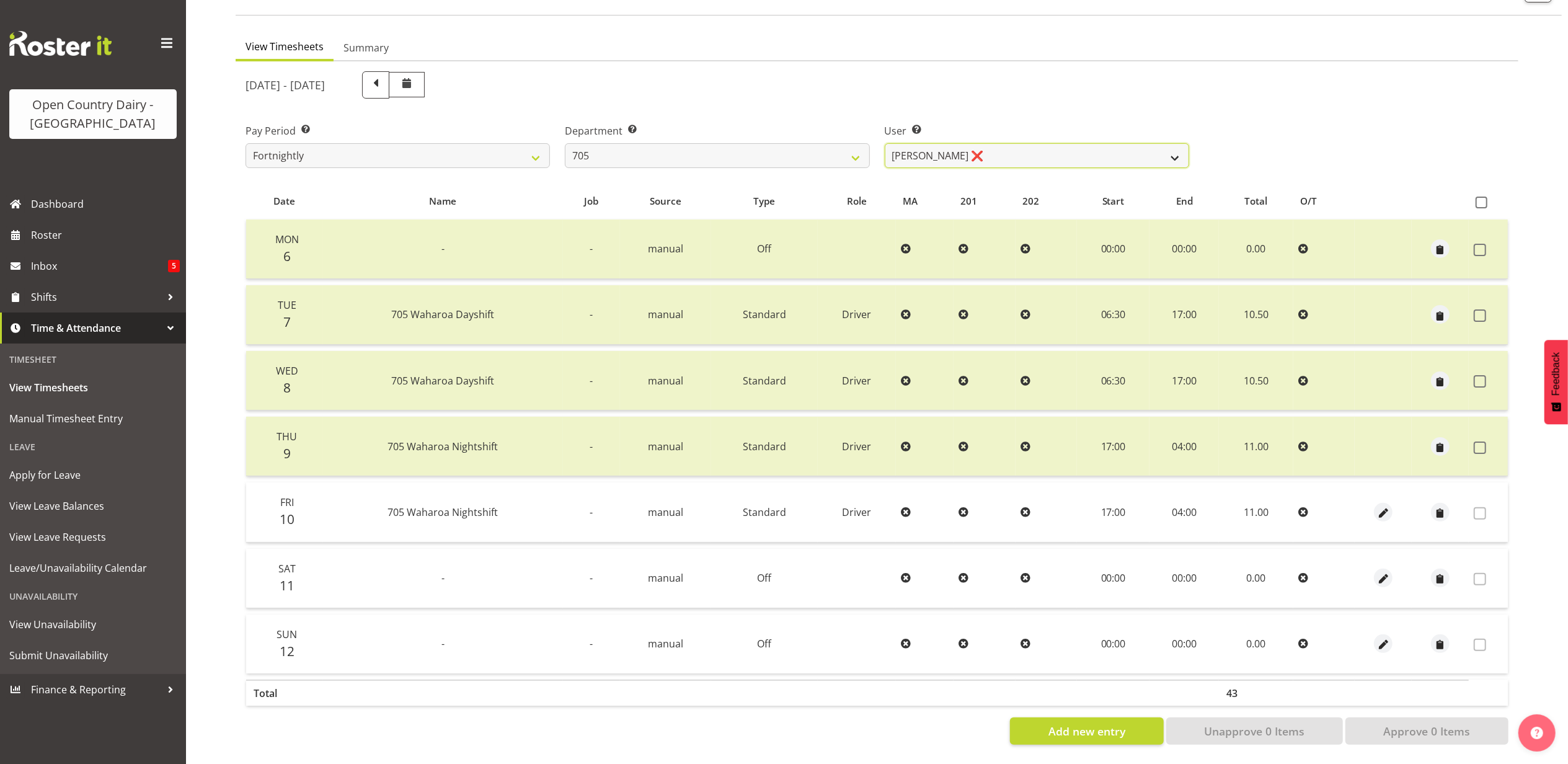
click at [991, 143] on select "Chris Gibbs ❌ Colin Kelly ❌ Craig Cottam ❌ John May ❌" at bounding box center [1038, 155] width 305 height 25
select select "11696"
click at [885, 143] on select "Chris Gibbs ❌ Colin Kelly ❌ Craig Cottam ❌ John May ❌" at bounding box center [1038, 155] width 305 height 25
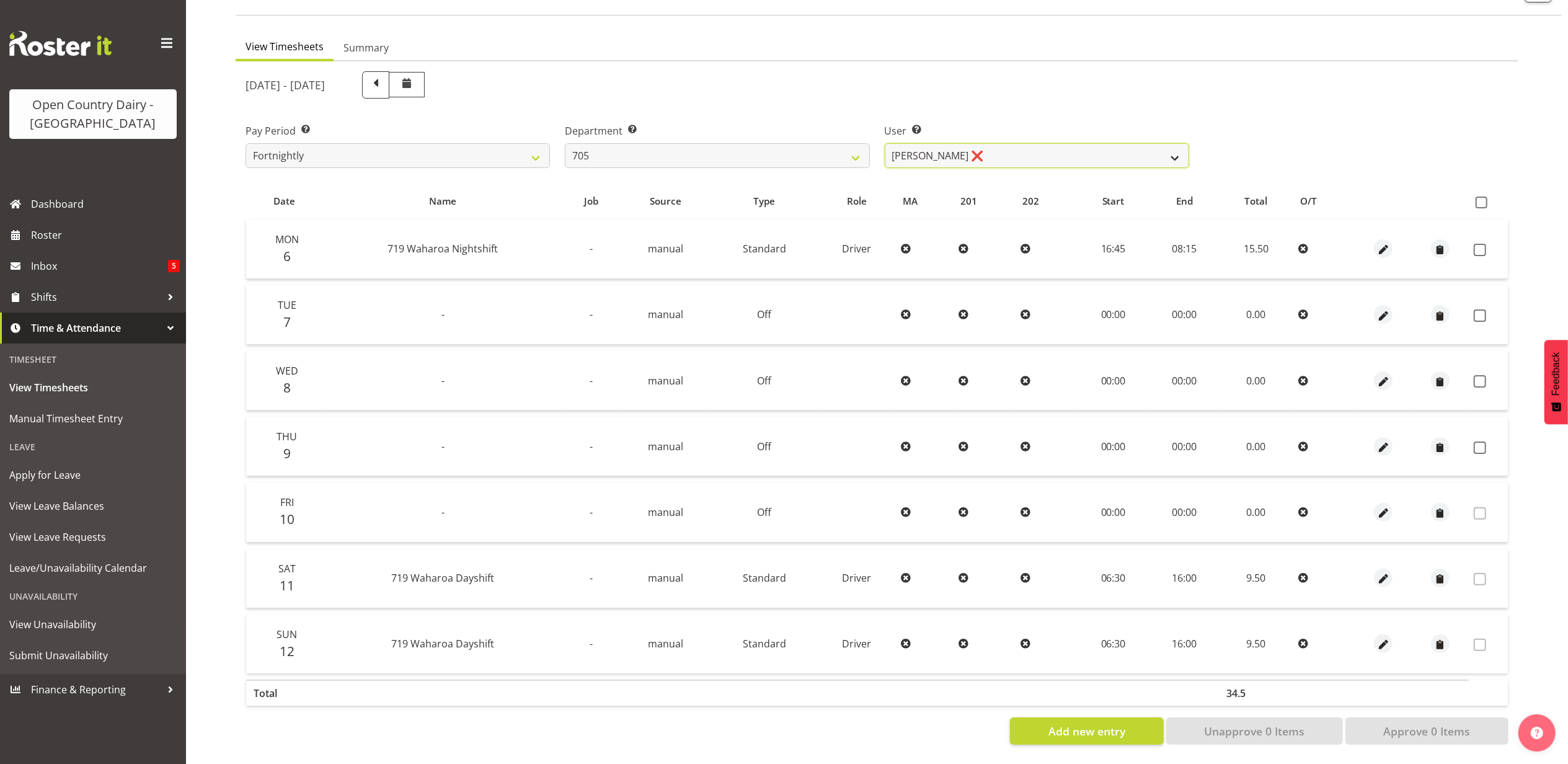
click at [1003, 143] on select "Chris Gibbs ❌ Colin Kelly ❌ Craig Cottam ❌ John May ❌" at bounding box center [1038, 155] width 305 height 25
click at [754, 145] on select "701 702 703 704 705 706 707 708 709 710 711 712 713 714 715 716 717 718 719 720" at bounding box center [717, 155] width 305 height 25
select select "721"
click at [565, 143] on select "701 702 703 704 705 706 707 708 709 710 711 712 713 714 715 716 717 718 719 720" at bounding box center [717, 155] width 305 height 25
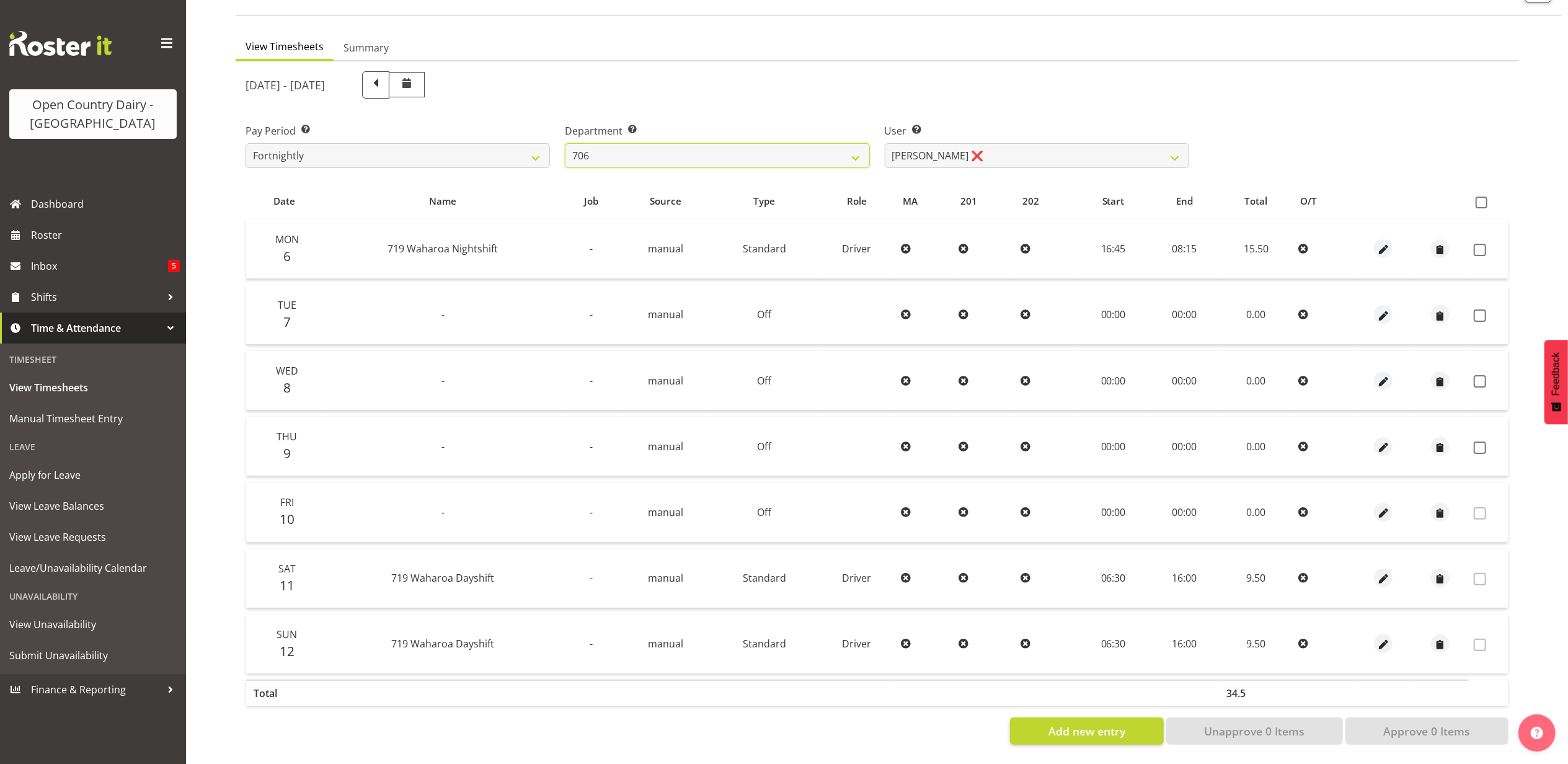
select select "11239"
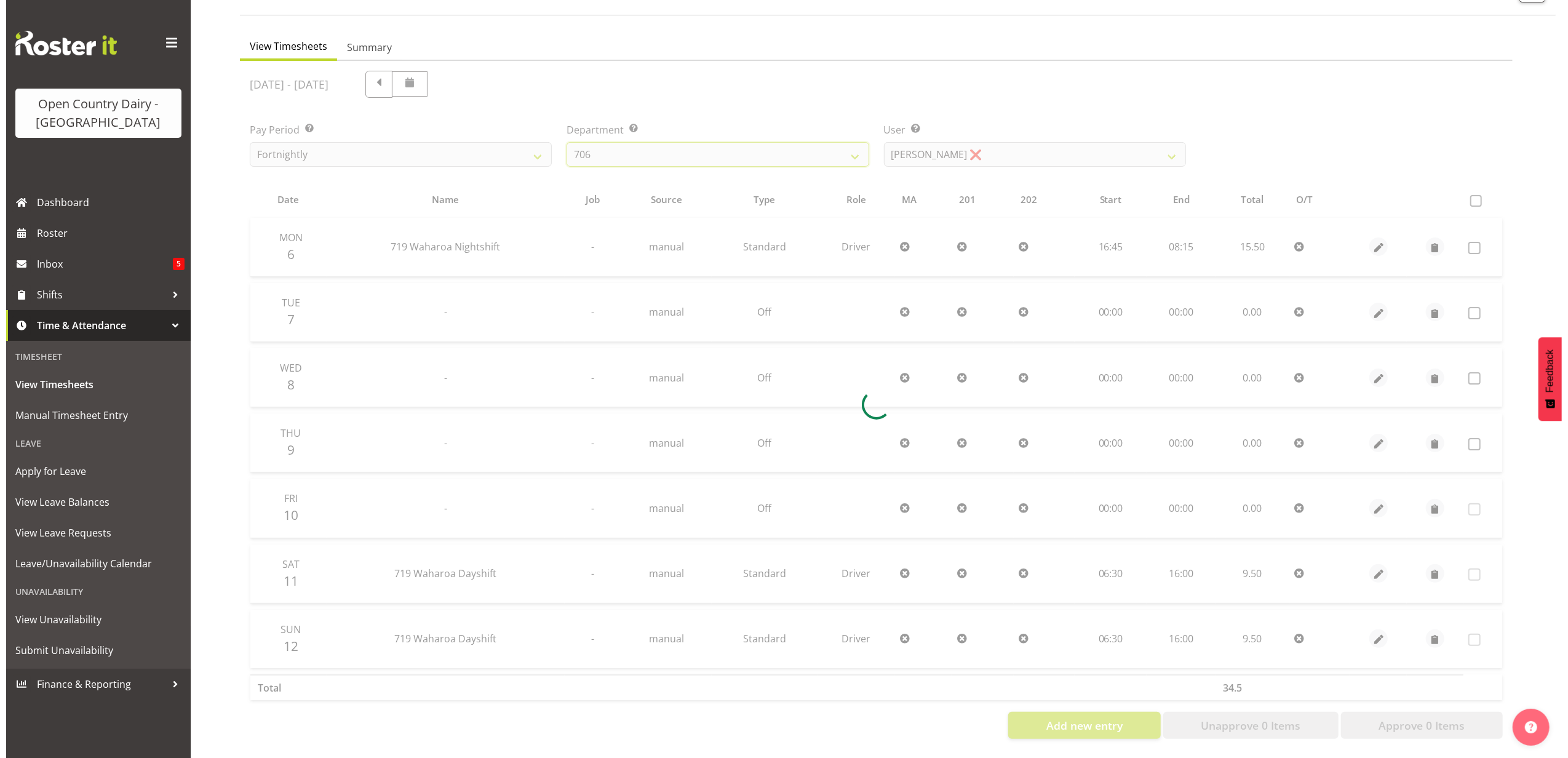
scroll to position [33, 0]
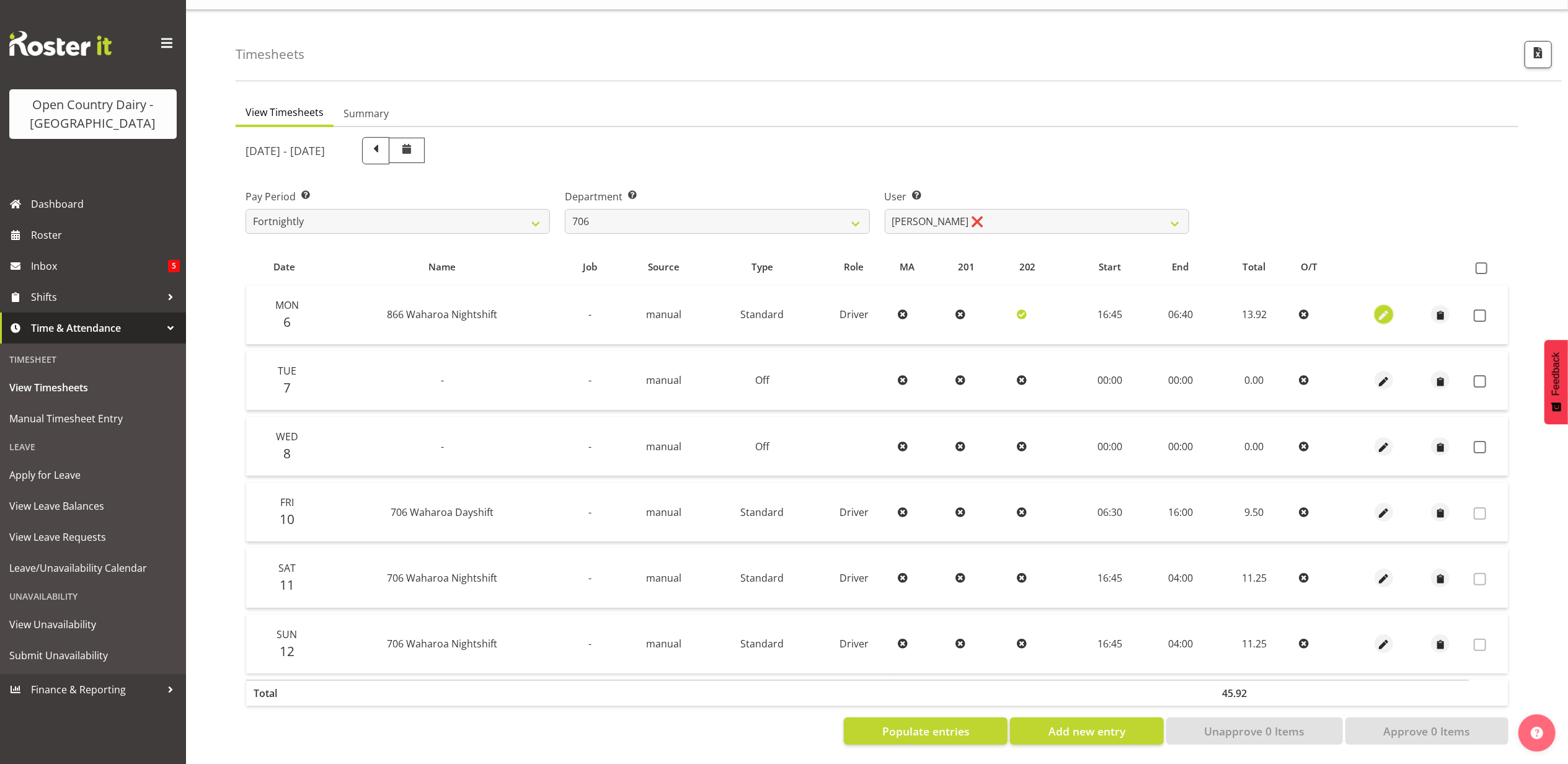
click at [1382, 309] on span "button" at bounding box center [1384, 316] width 14 height 14
select select "Standard"
select select "898"
select select "9"
select select "2025"
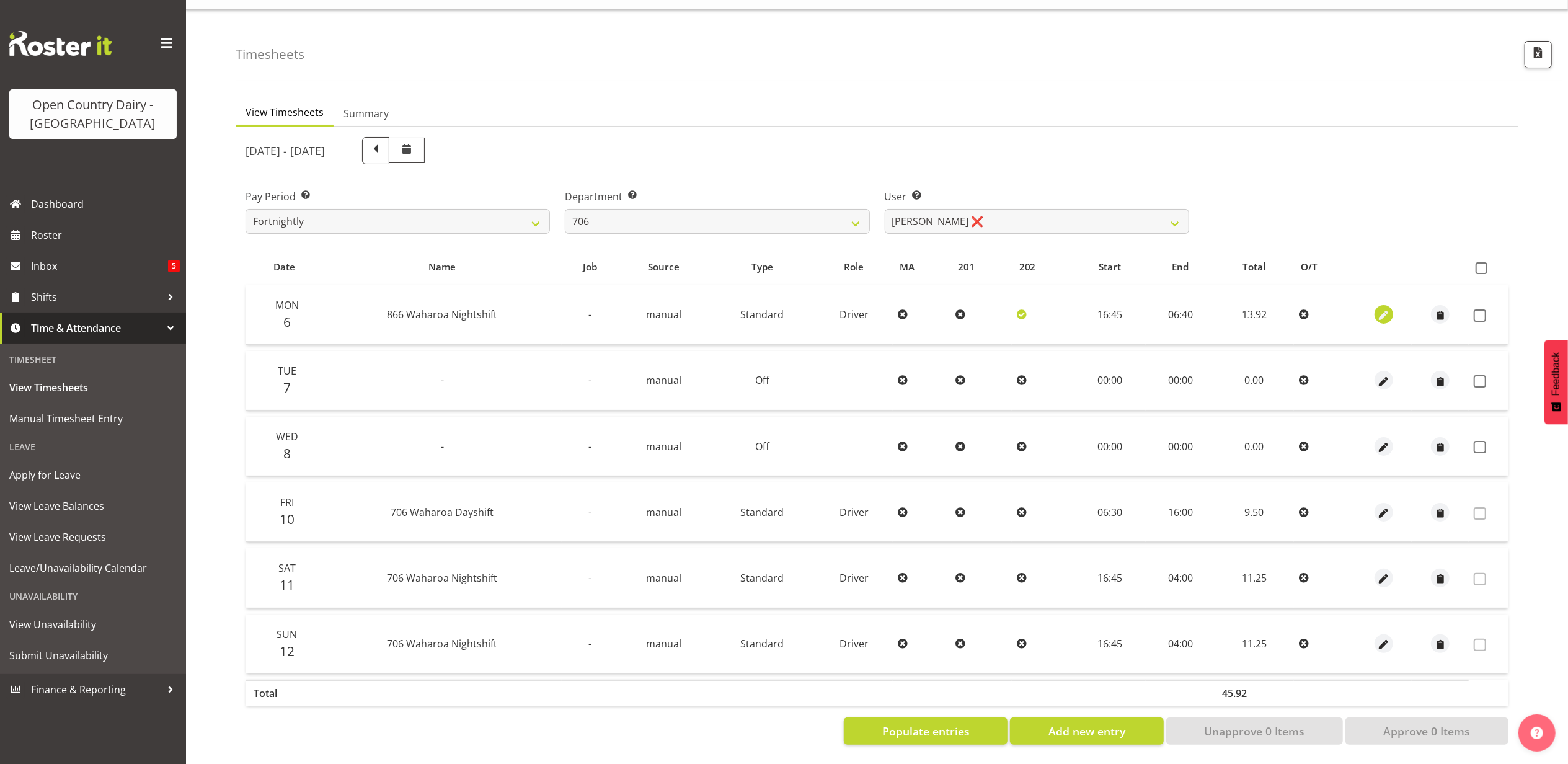
select select "6"
select select "40"
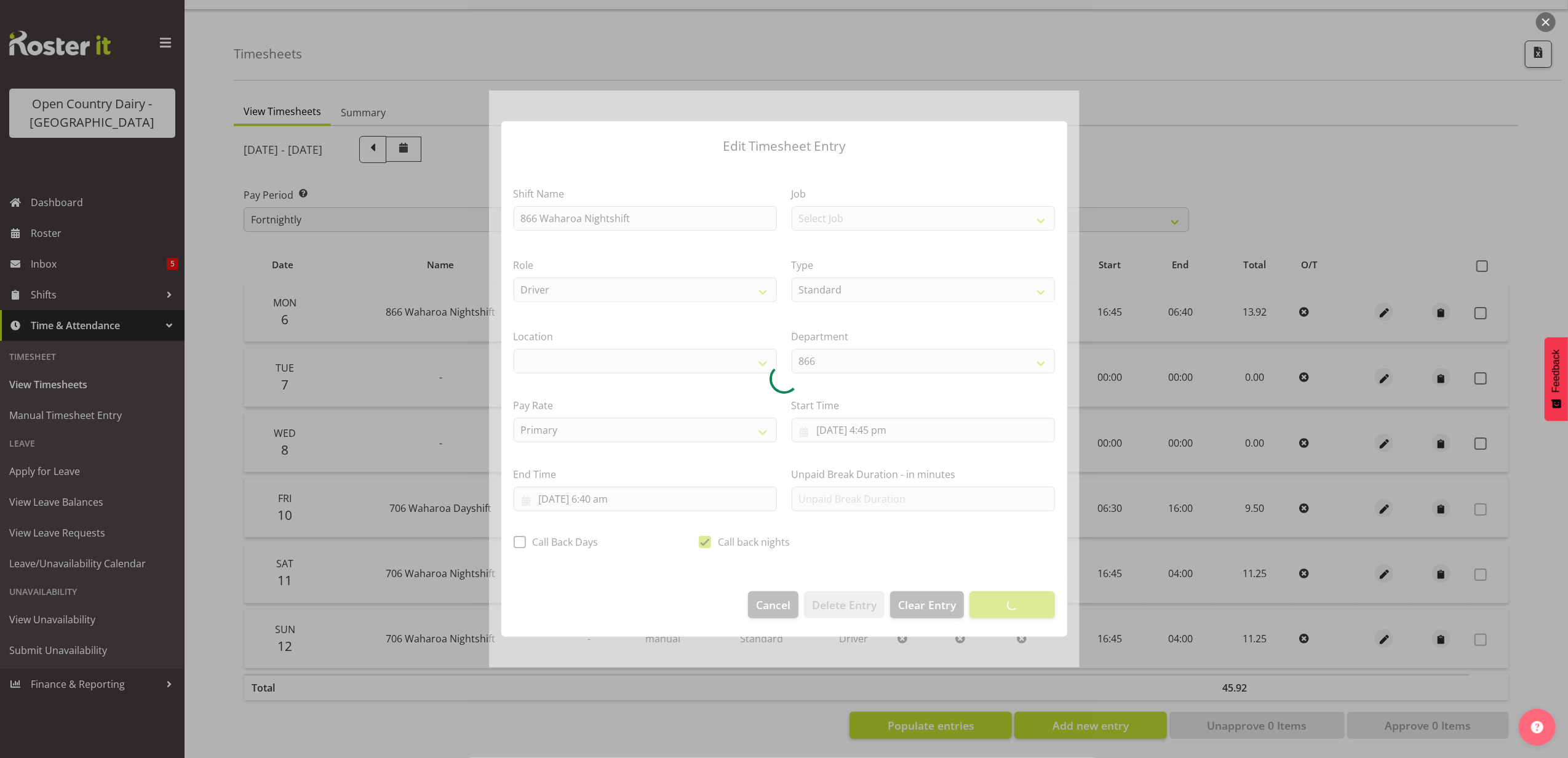
select select "1054"
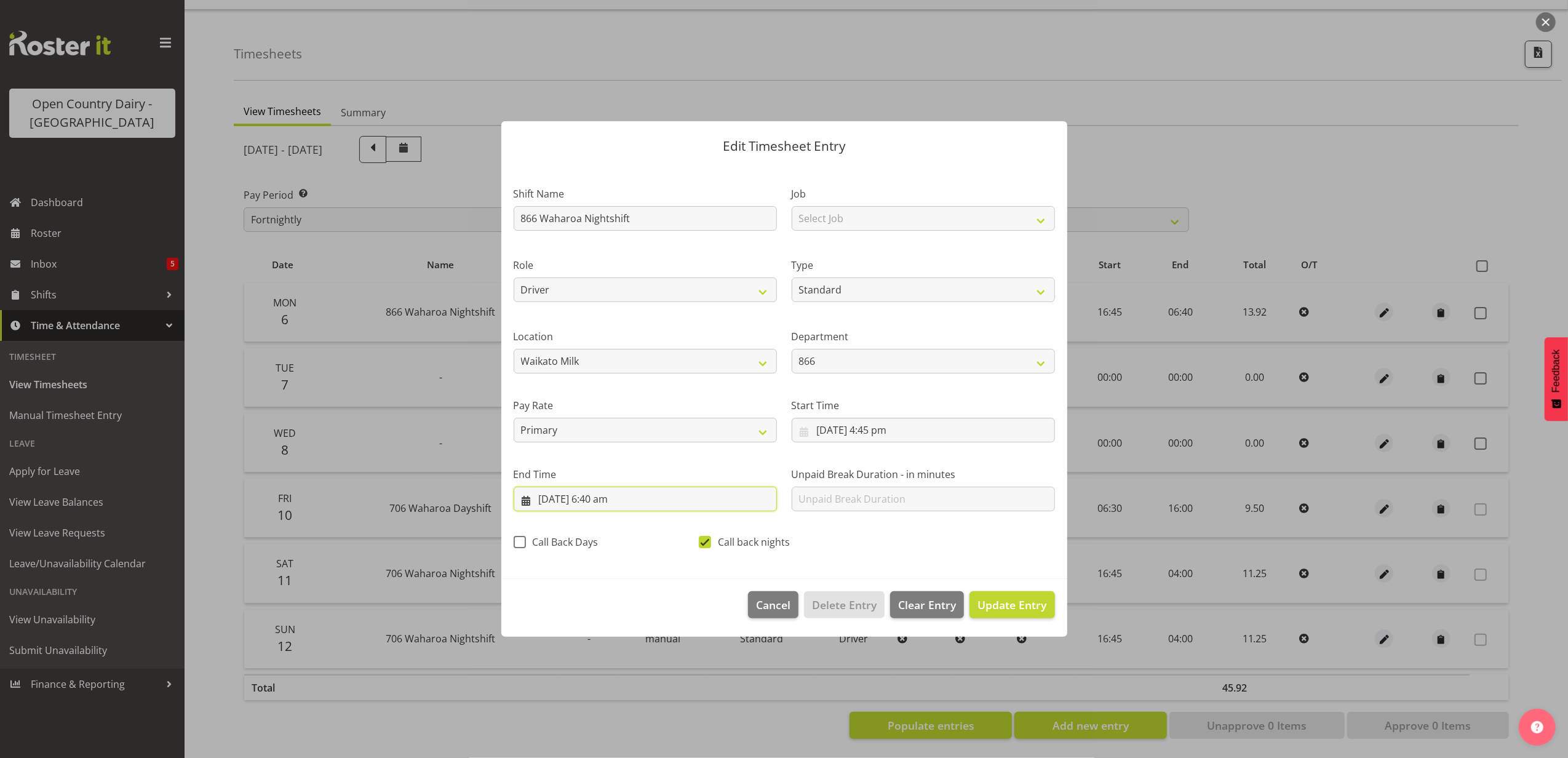
click at [603, 497] on input "7/10/2025, 6:40 am" at bounding box center [646, 499] width 264 height 25
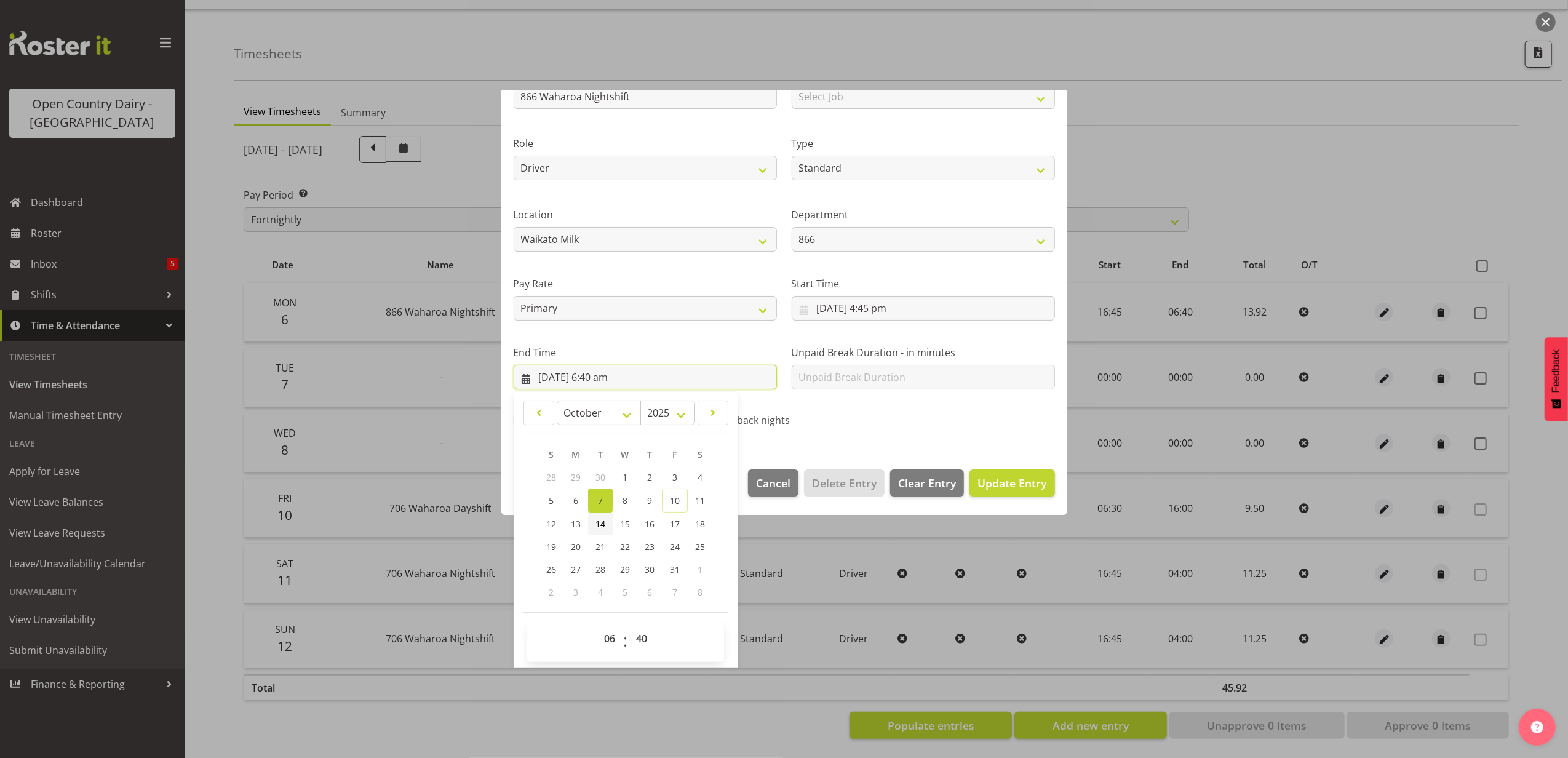
scroll to position [124, 0]
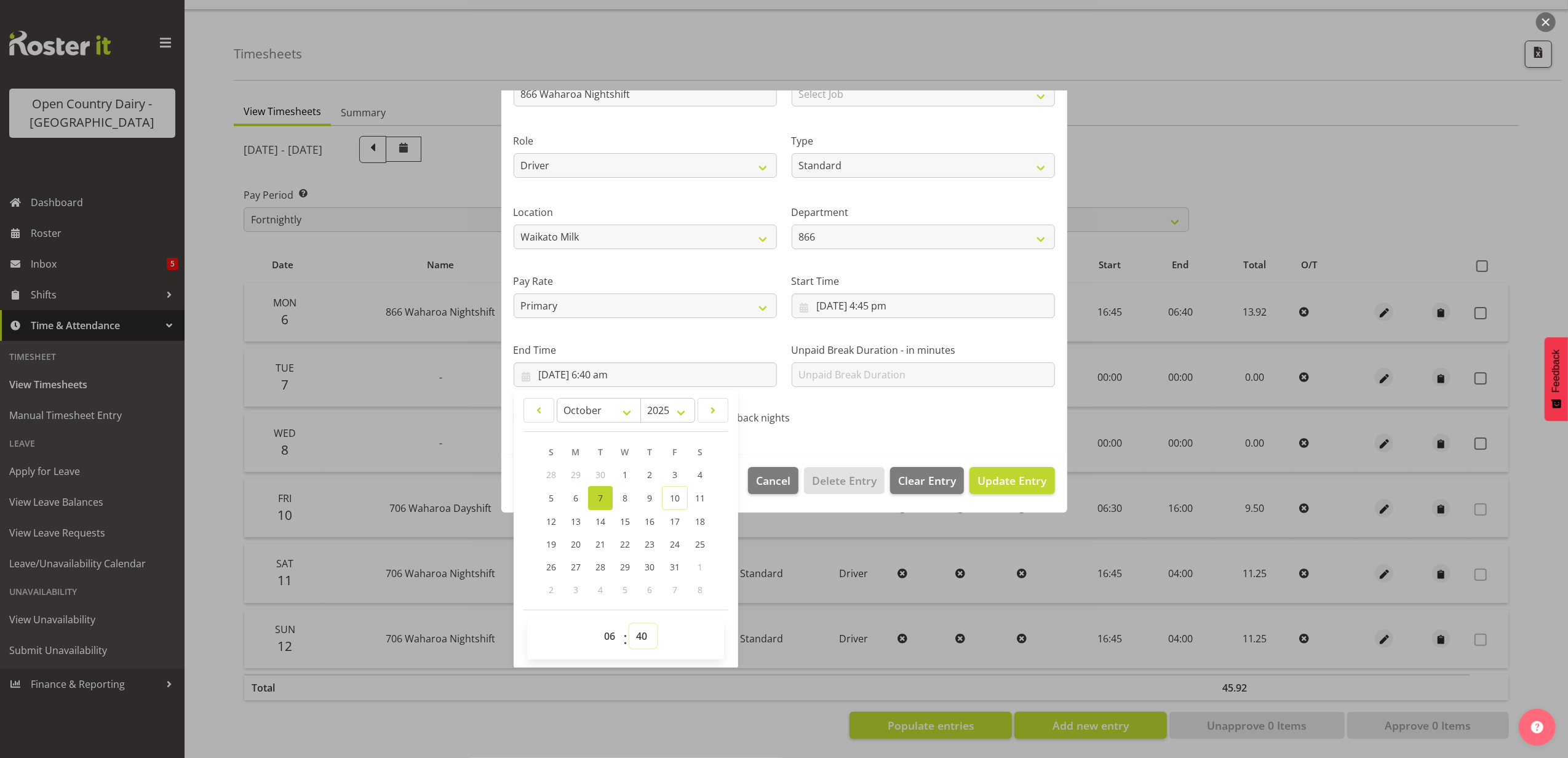
click at [643, 636] on select "00 01 02 03 04 05 06 07 08 09 10 11 12 13 14 15 16 17 18 19 20 21 22 23 24 25 2…" at bounding box center [643, 636] width 28 height 25
select select "45"
click at [630, 624] on select "00 01 02 03 04 05 06 07 08 09 10 11 12 13 14 15 16 17 18 19 20 21 22 23 24 25 2…" at bounding box center [643, 636] width 28 height 25
type input "7/10/2025, 6:45 am"
click at [987, 480] on span "Update Entry" at bounding box center [1011, 480] width 69 height 15
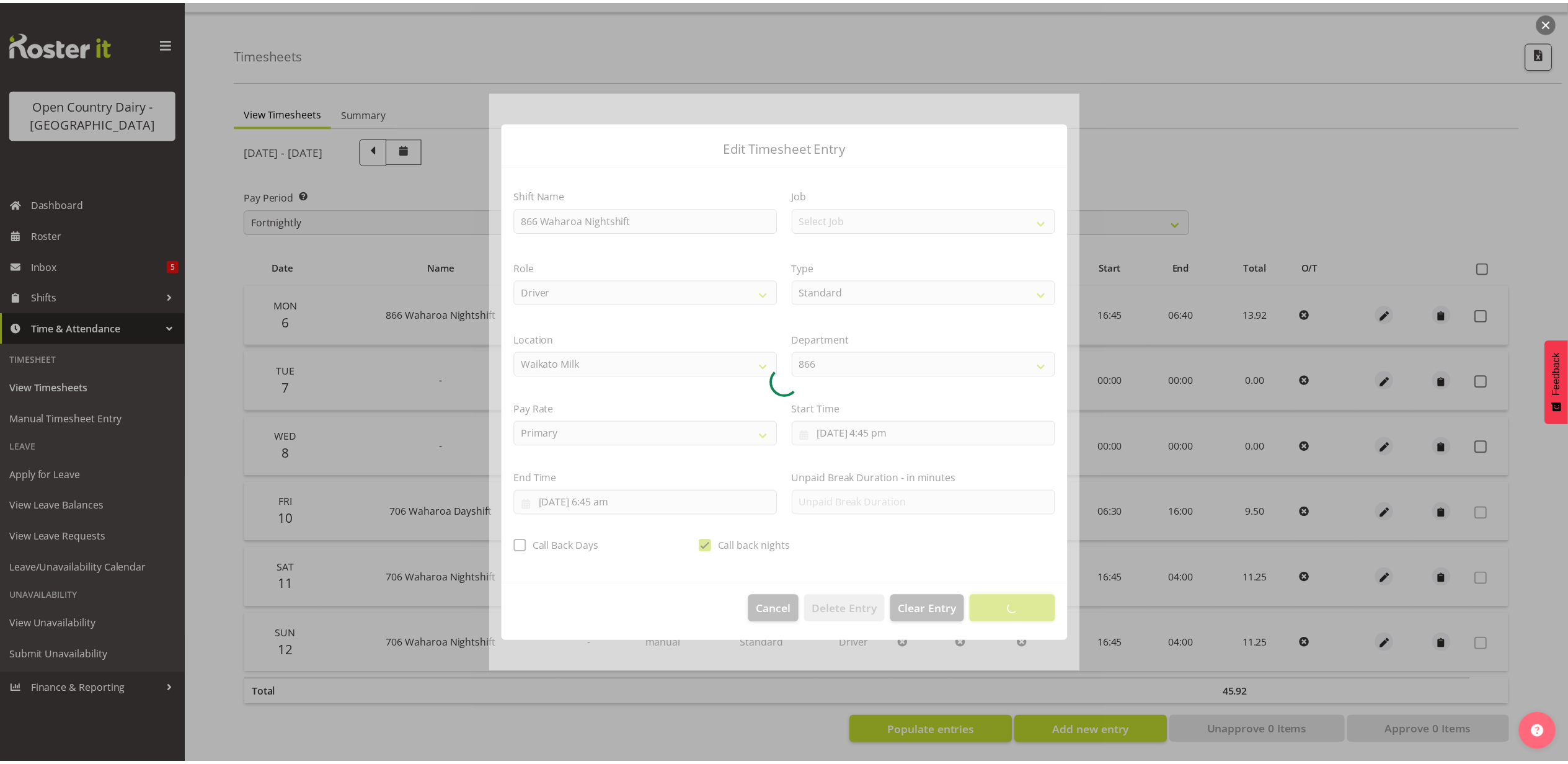
scroll to position [0, 0]
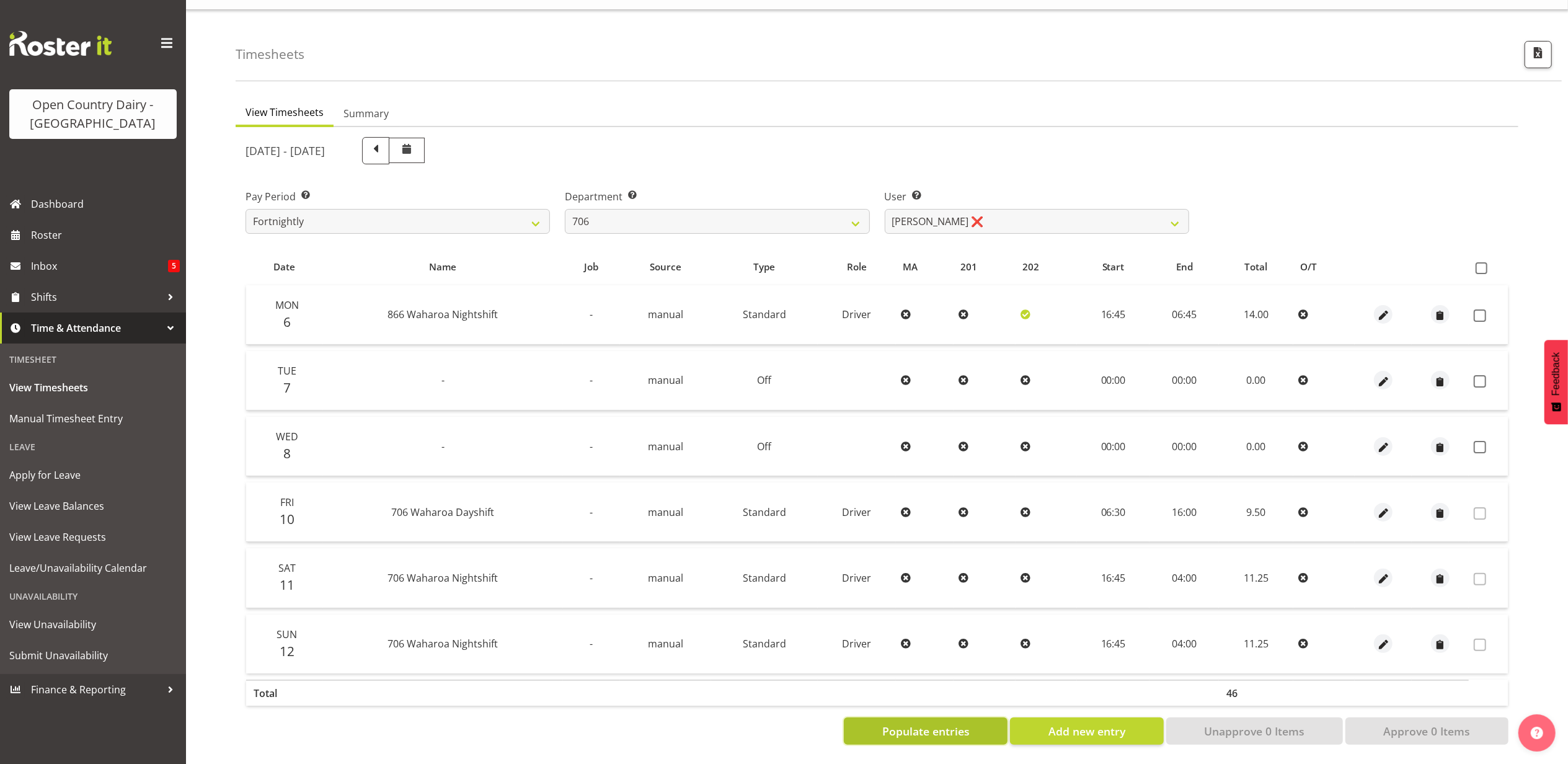
click at [938, 723] on span "Populate entries" at bounding box center [926, 730] width 88 height 16
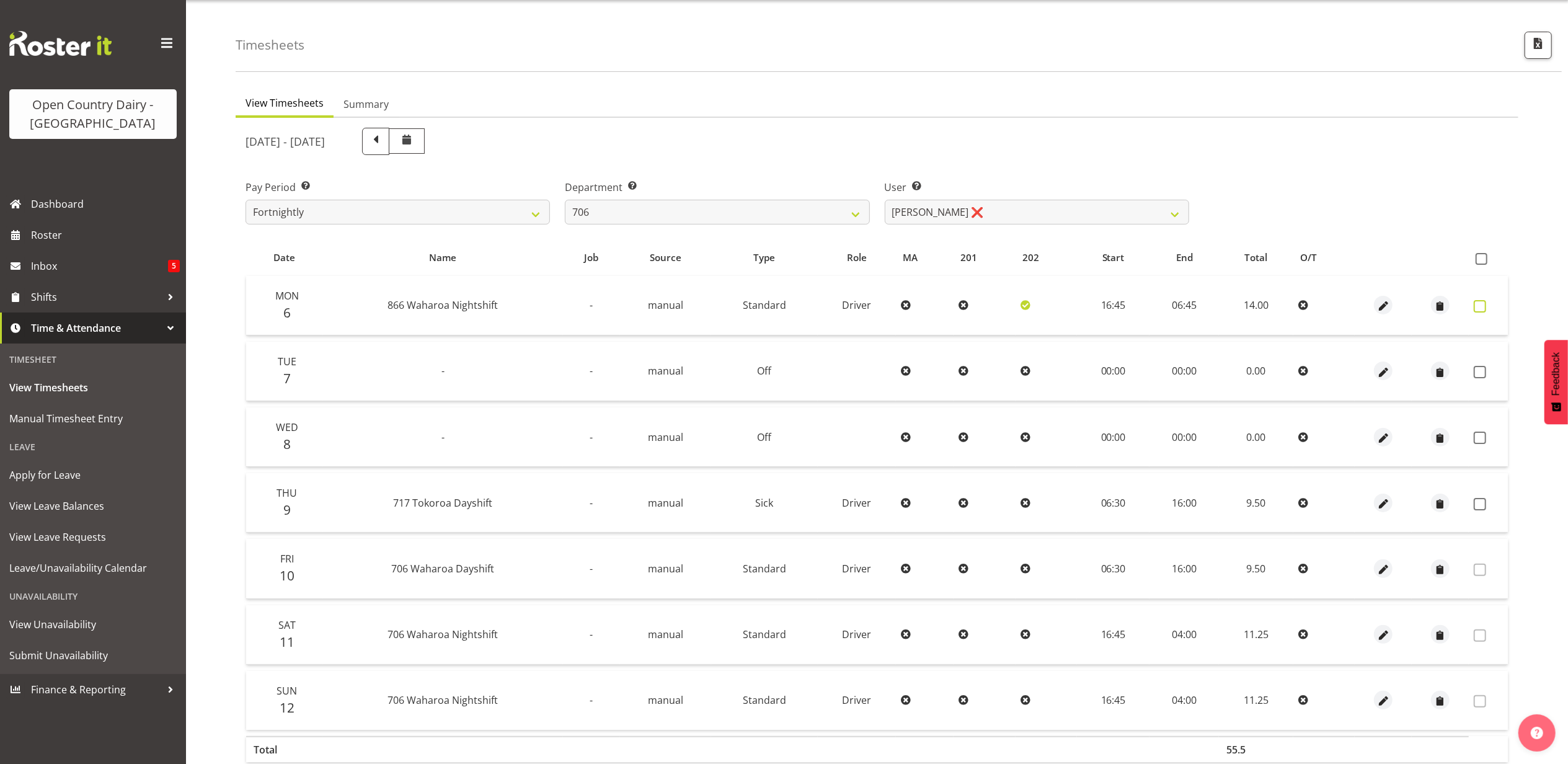
click at [1479, 302] on span at bounding box center [1480, 306] width 13 height 12
checkbox input "true"
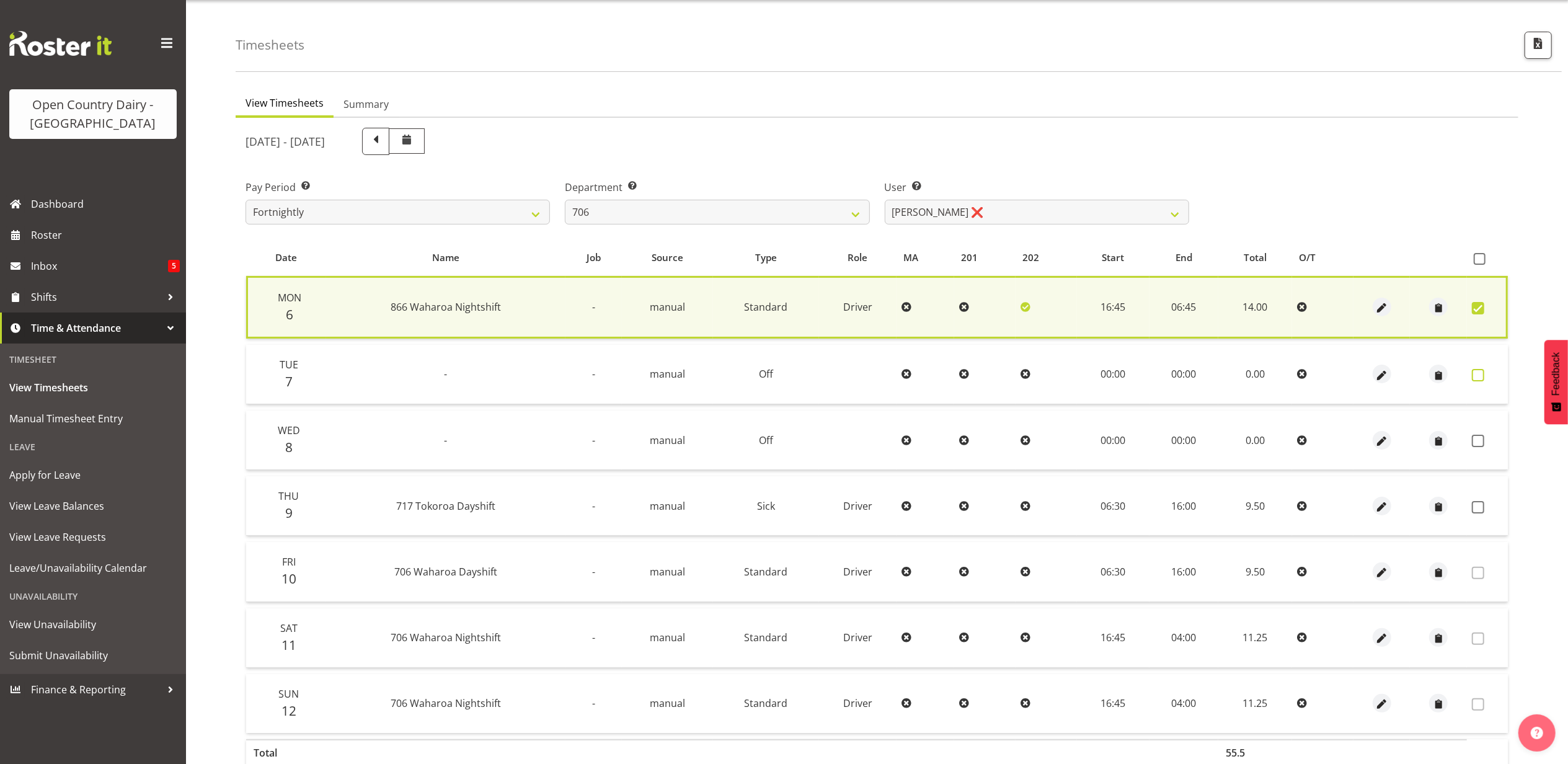
click at [1478, 375] on span at bounding box center [1478, 375] width 13 height 12
checkbox input "true"
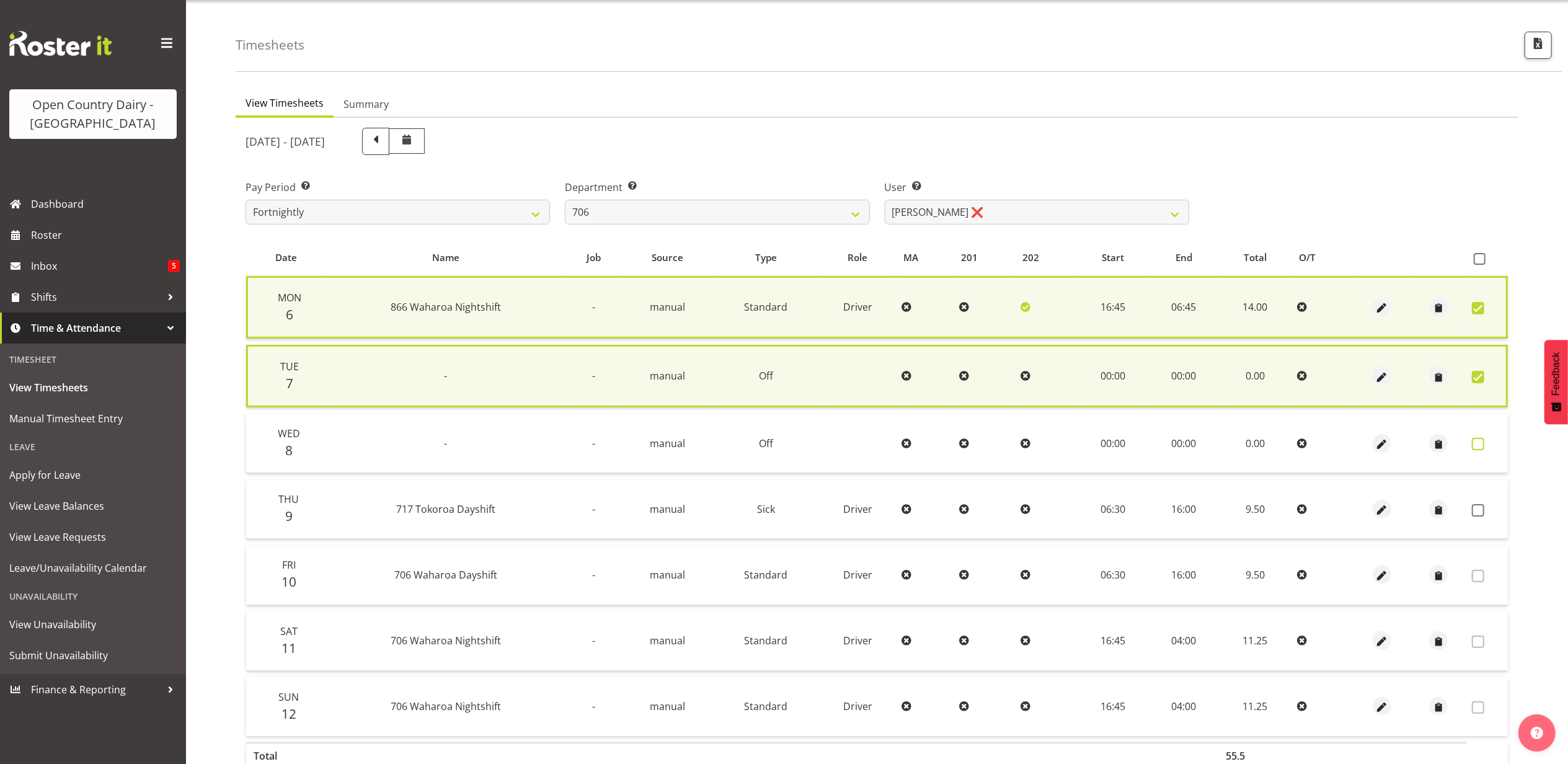
click at [1487, 443] on label at bounding box center [1481, 444] width 20 height 12
checkbox input "true"
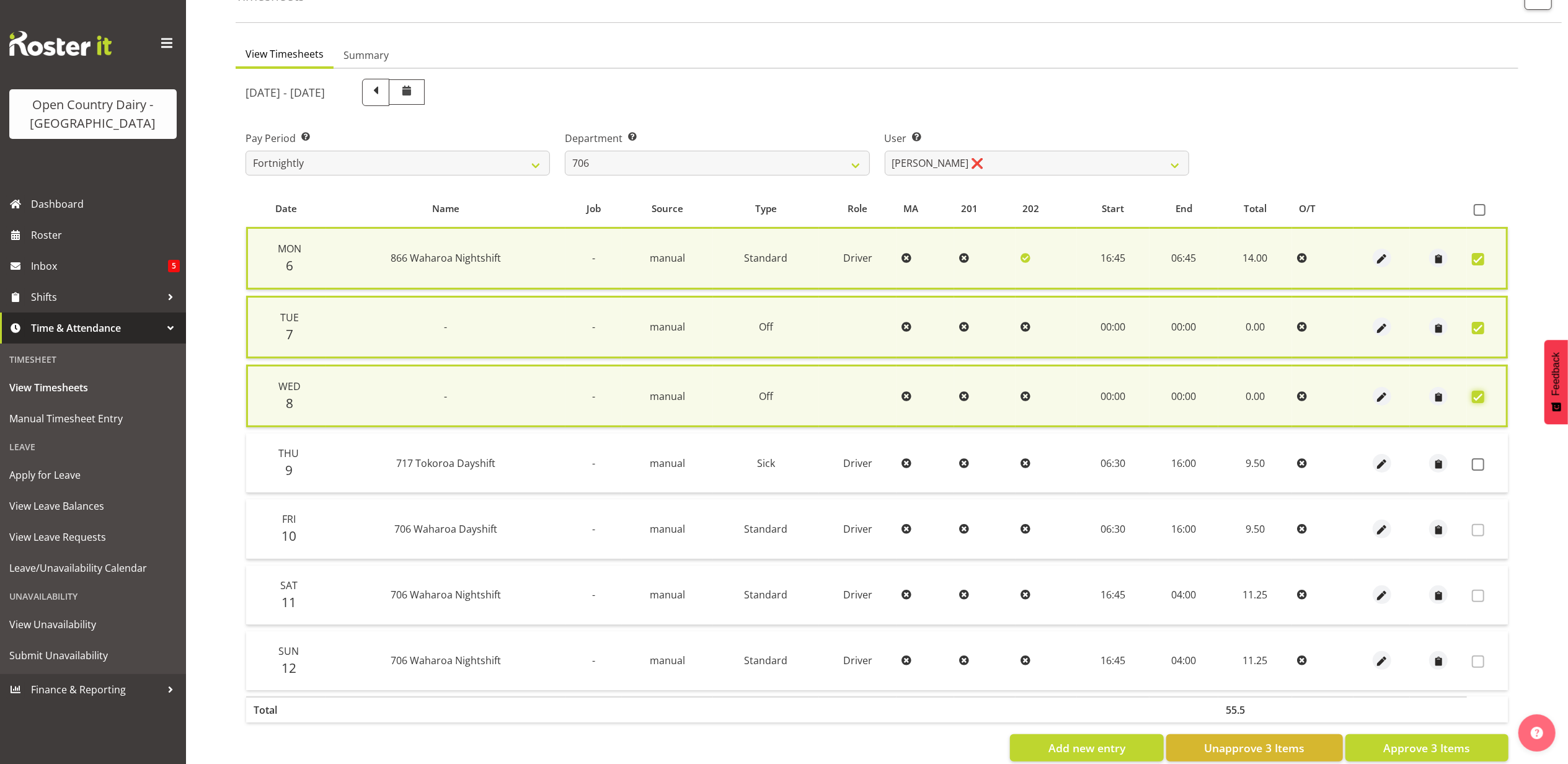
scroll to position [107, 0]
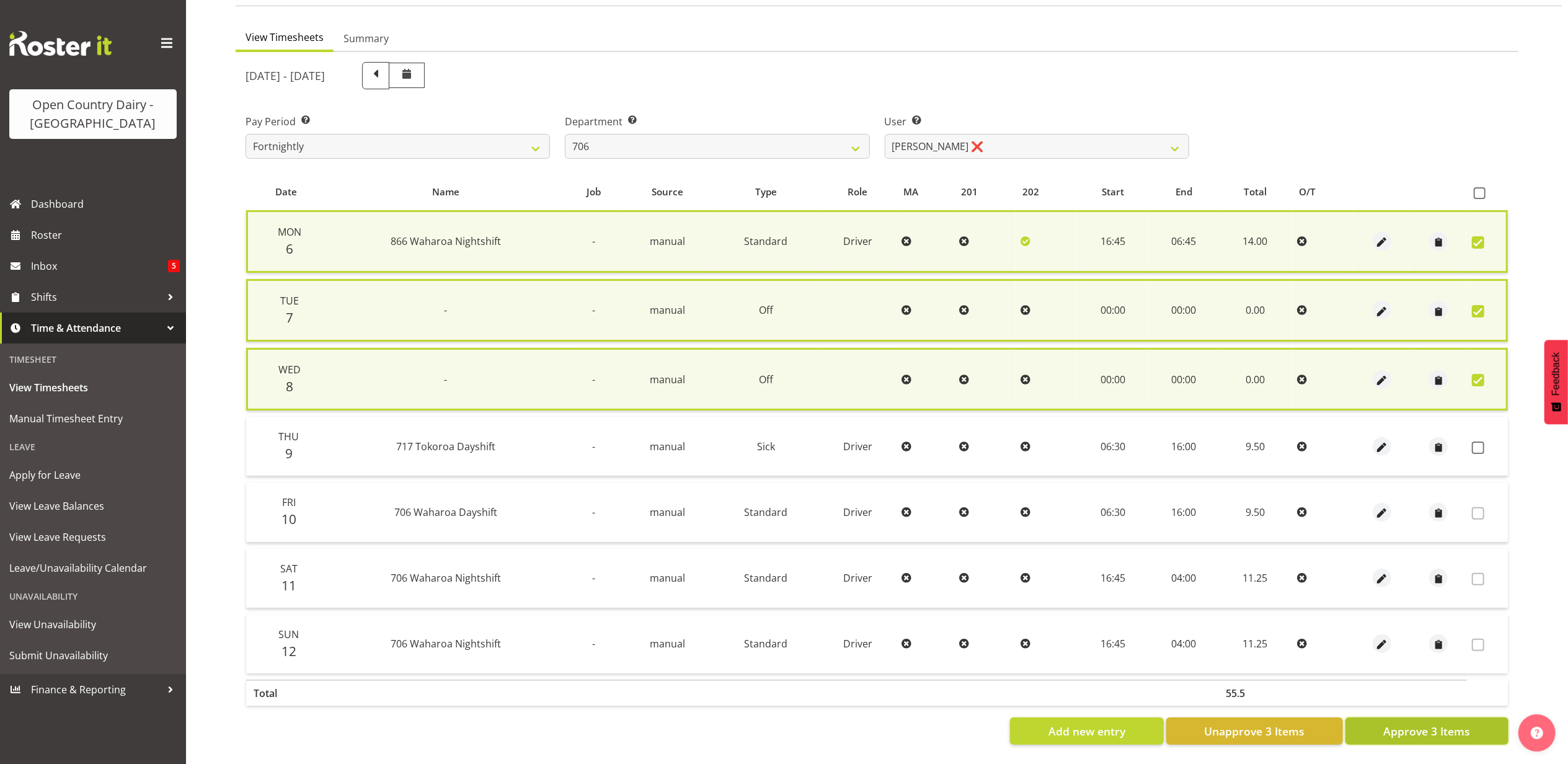
click at [1400, 723] on span "Approve 3 Items" at bounding box center [1427, 730] width 87 height 16
checkbox input "false"
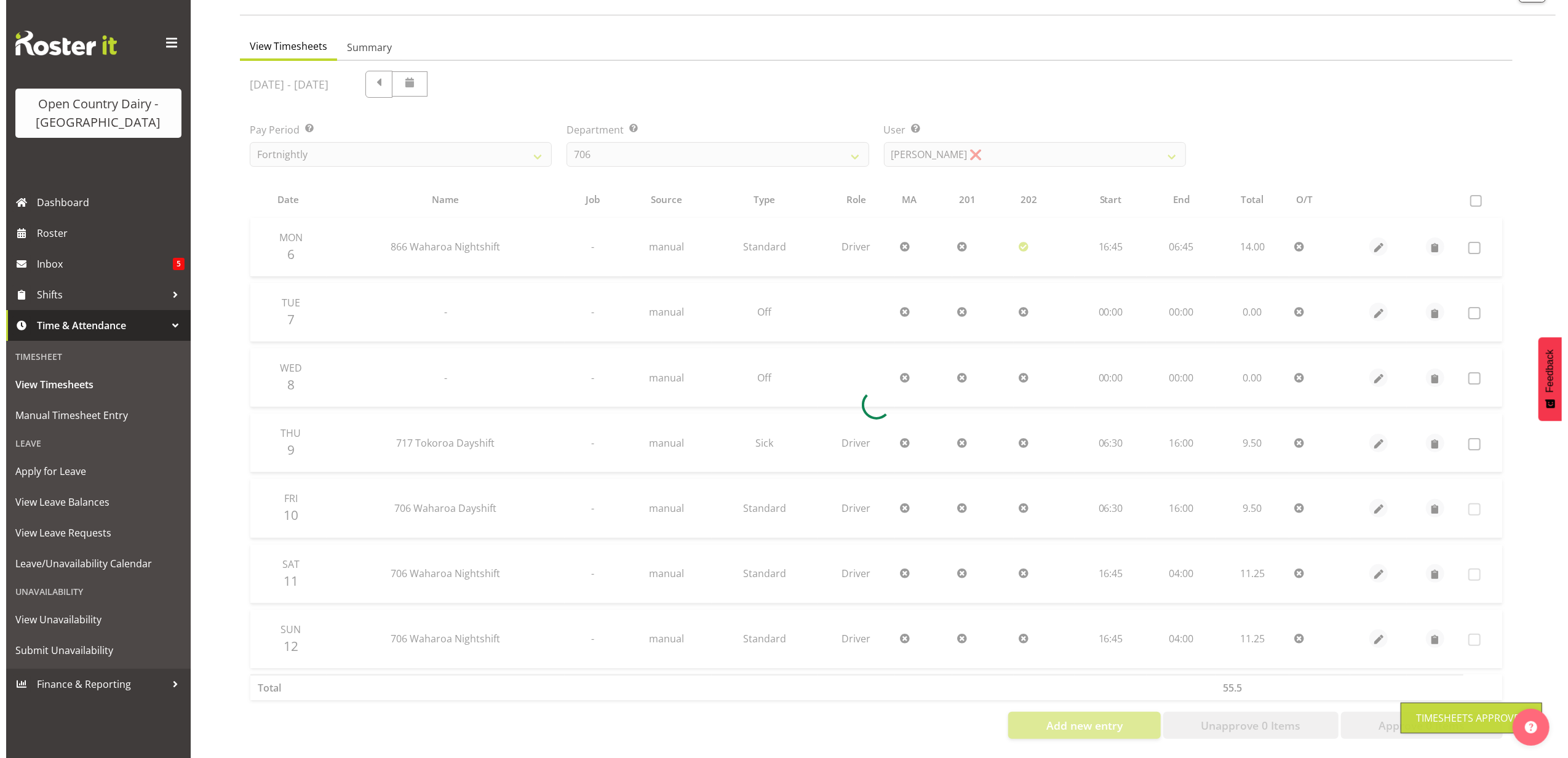
scroll to position [98, 0]
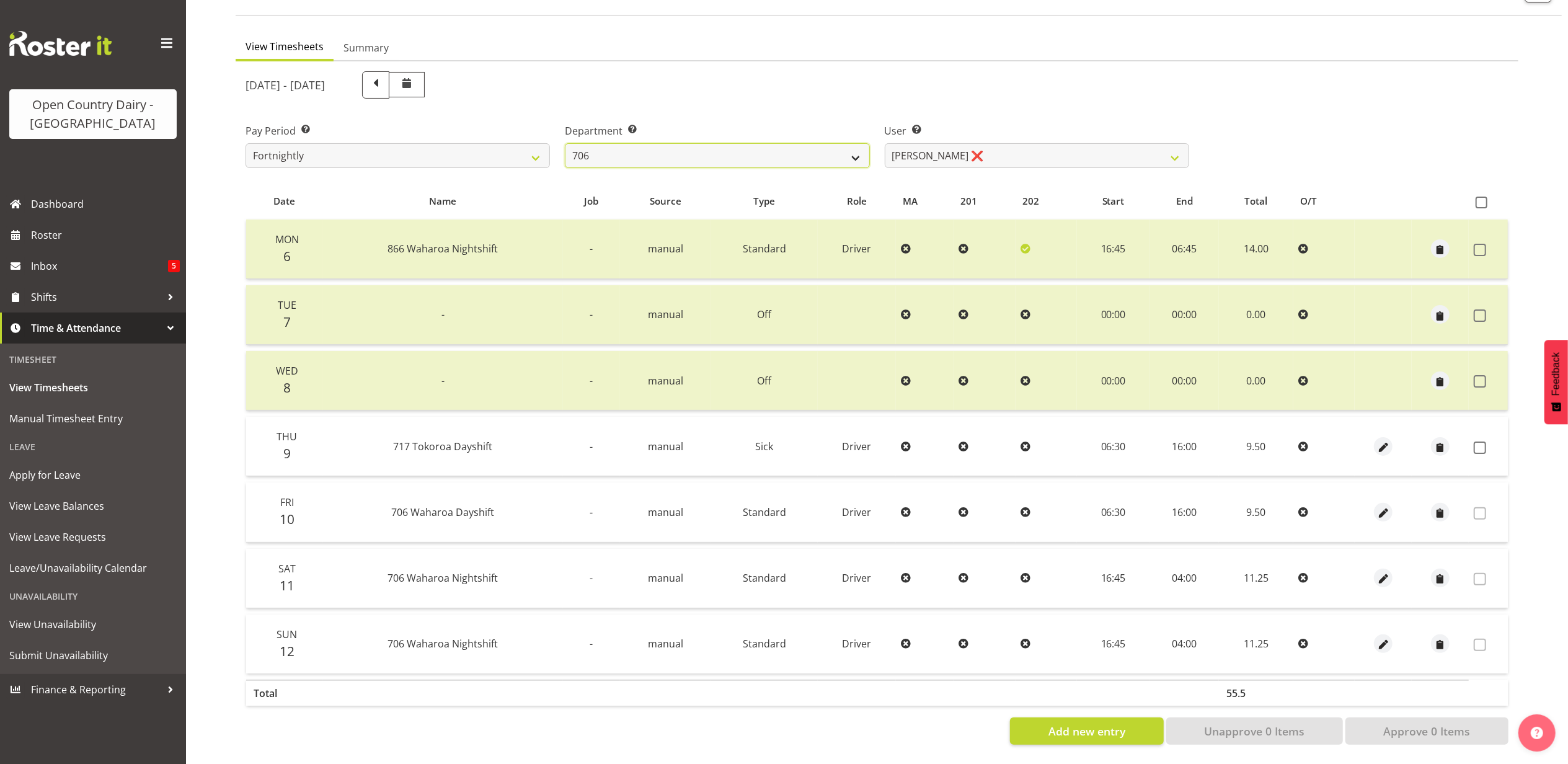
click at [741, 146] on select "701 702 703 704 705 706 707 708 709 710 711 712 713 714 715 716 717 718 719 720" at bounding box center [717, 155] width 305 height 25
click at [565, 143] on select "701 702 703 704 705 706 707 708 709 710 711 712 713 714 715 716 717 718 719 720" at bounding box center [717, 155] width 305 height 25
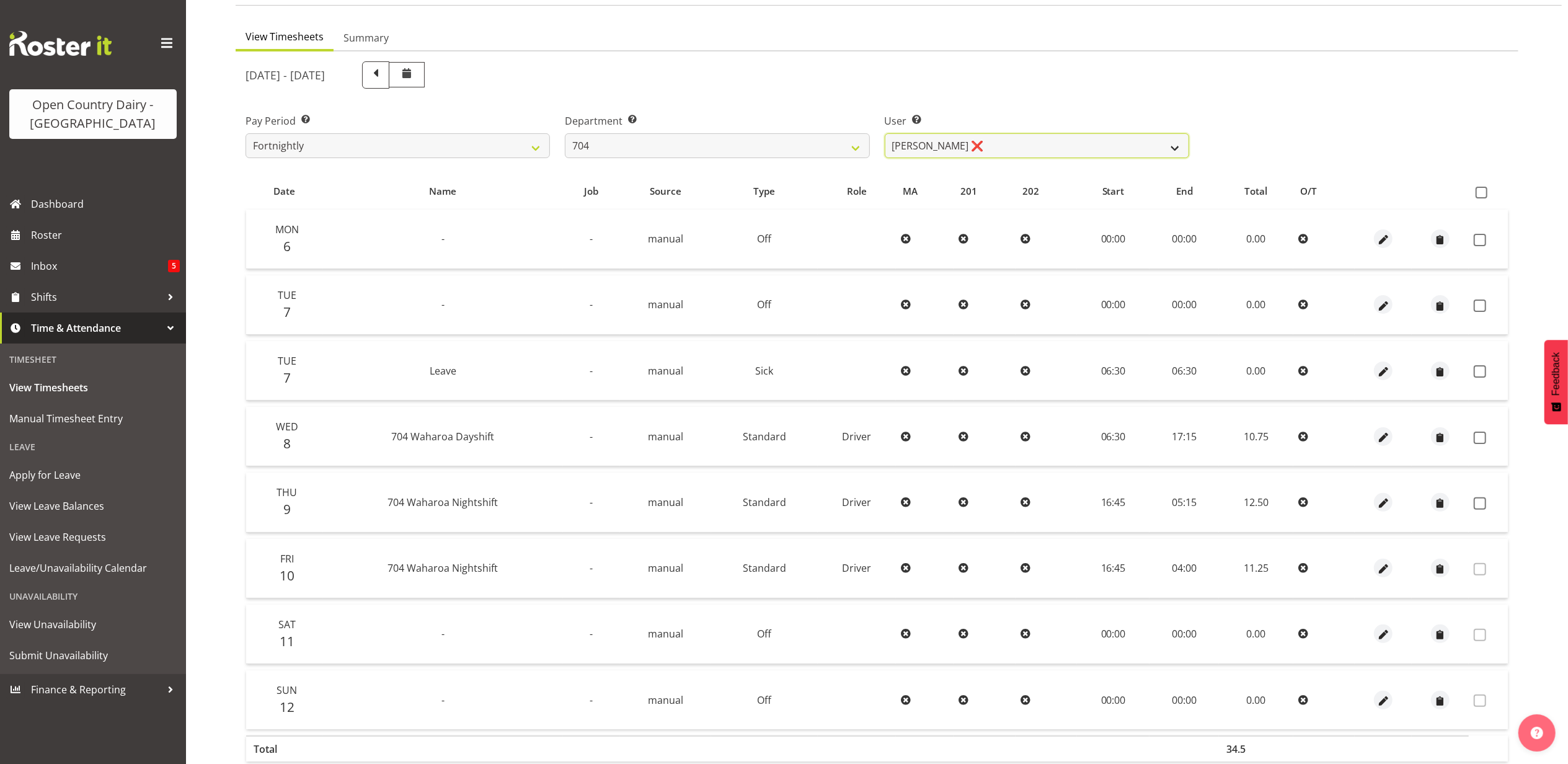
click at [1073, 145] on select "Graham Houghton ❌ Jon Williams ❌ Stephen Rae ❌" at bounding box center [1038, 146] width 305 height 25
click at [666, 145] on select "701 702 703 704 705 706 707 708 709 710 711 712 713 714 715 716 717 718 719 720" at bounding box center [717, 146] width 305 height 25
select select "714"
click at [565, 134] on select "701 702 703 704 705 706 707 708 709 710 711 712 713 714 715 716 717 718 719 720" at bounding box center [717, 146] width 305 height 25
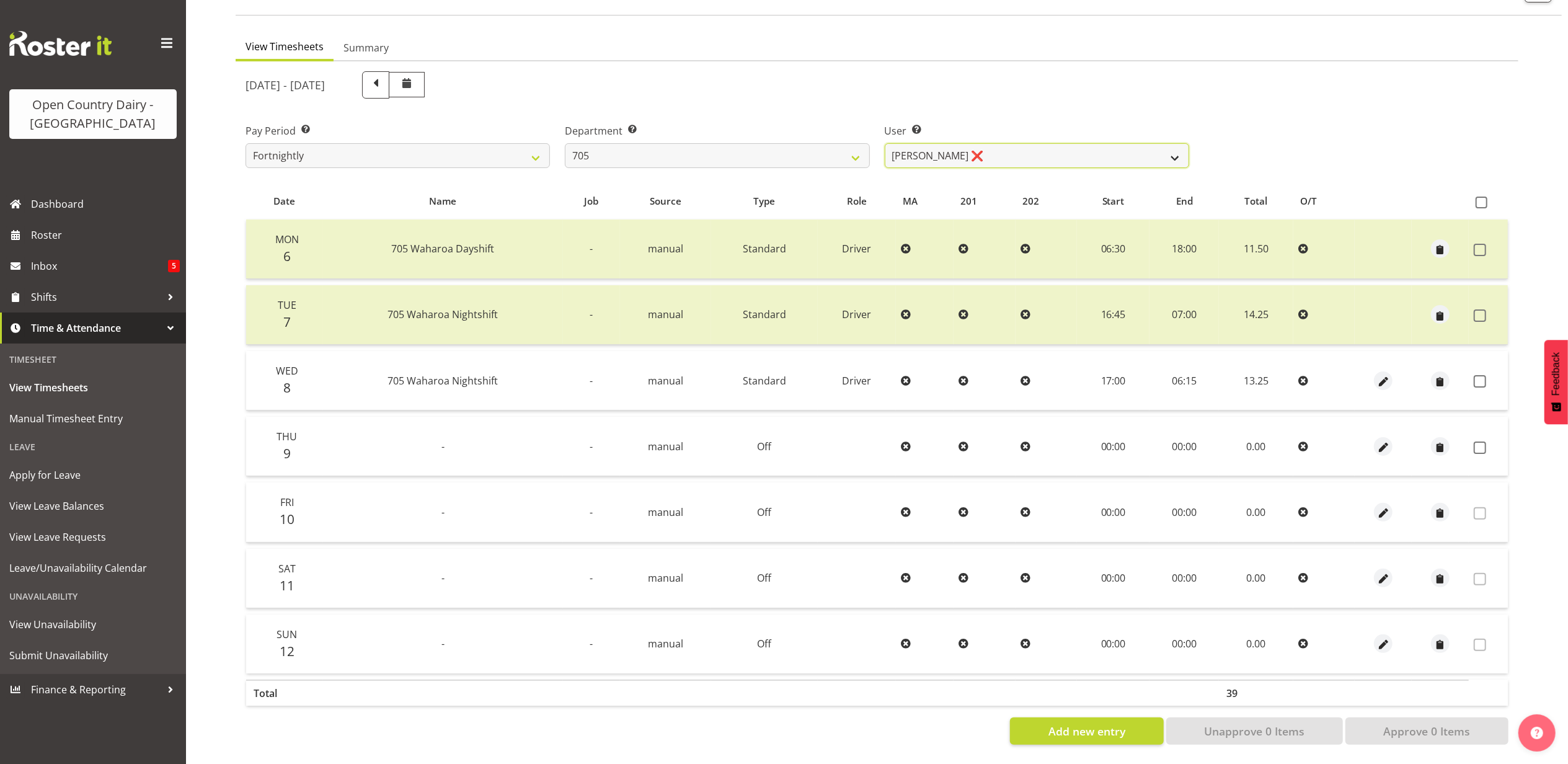
click at [1035, 146] on select "Chris Gibbs ❌ Colin Kelly ❌ Craig Cottam ❌ John May ❌" at bounding box center [1038, 155] width 305 height 25
select select "11696"
click at [885, 143] on select "Chris Gibbs ❌ Colin Kelly ❌ Craig Cottam ❌ John May ❌" at bounding box center [1038, 155] width 305 height 25
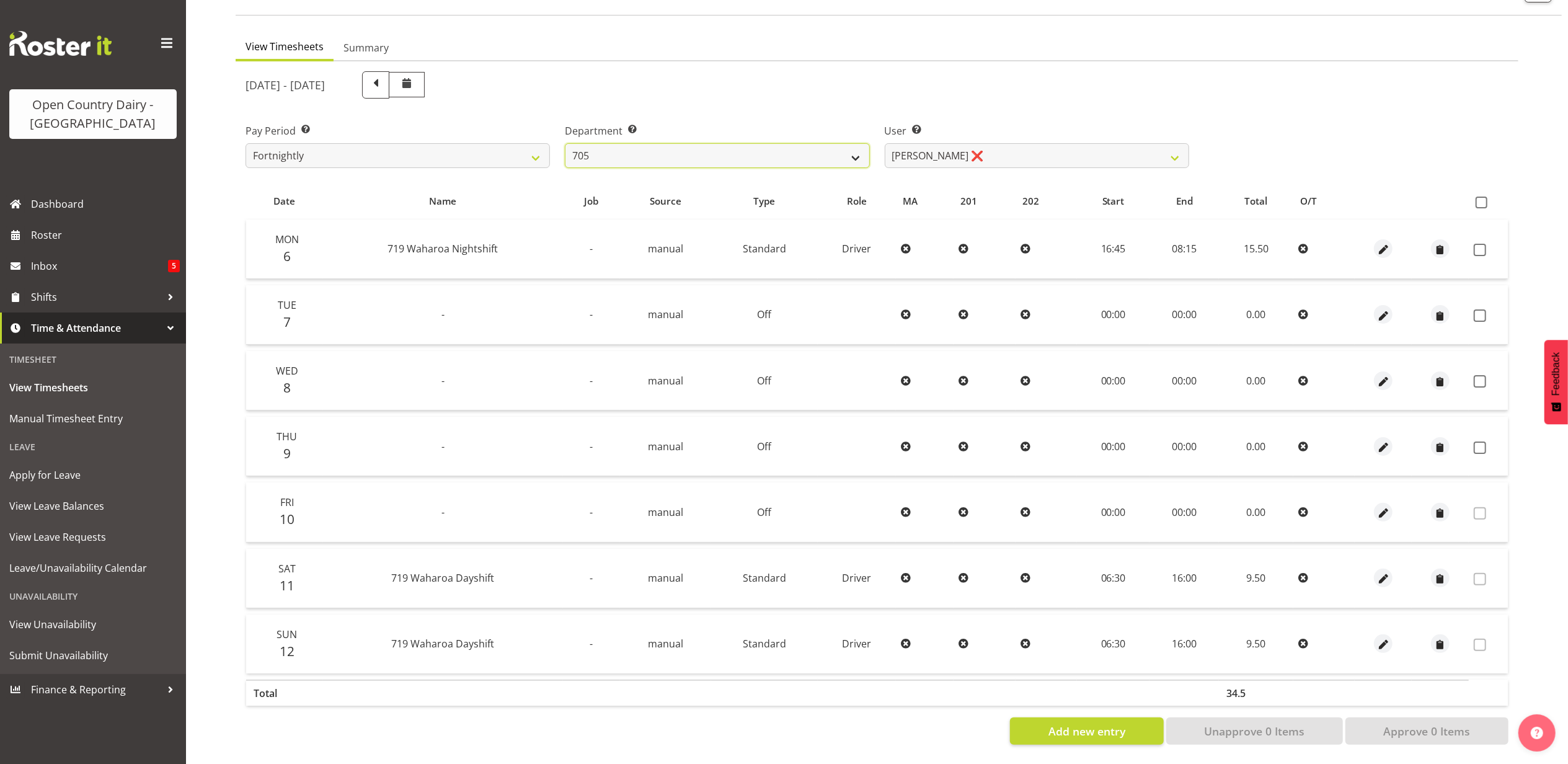
click at [670, 145] on select "701 702 703 704 705 706 707 708 709 710 711 712 713 714 715 716 717 718 719 720" at bounding box center [717, 155] width 305 height 25
select select "721"
click at [565, 143] on select "701 702 703 704 705 706 707 708 709 710 711 712 713 714 715 716 717 718 719 720" at bounding box center [717, 155] width 305 height 25
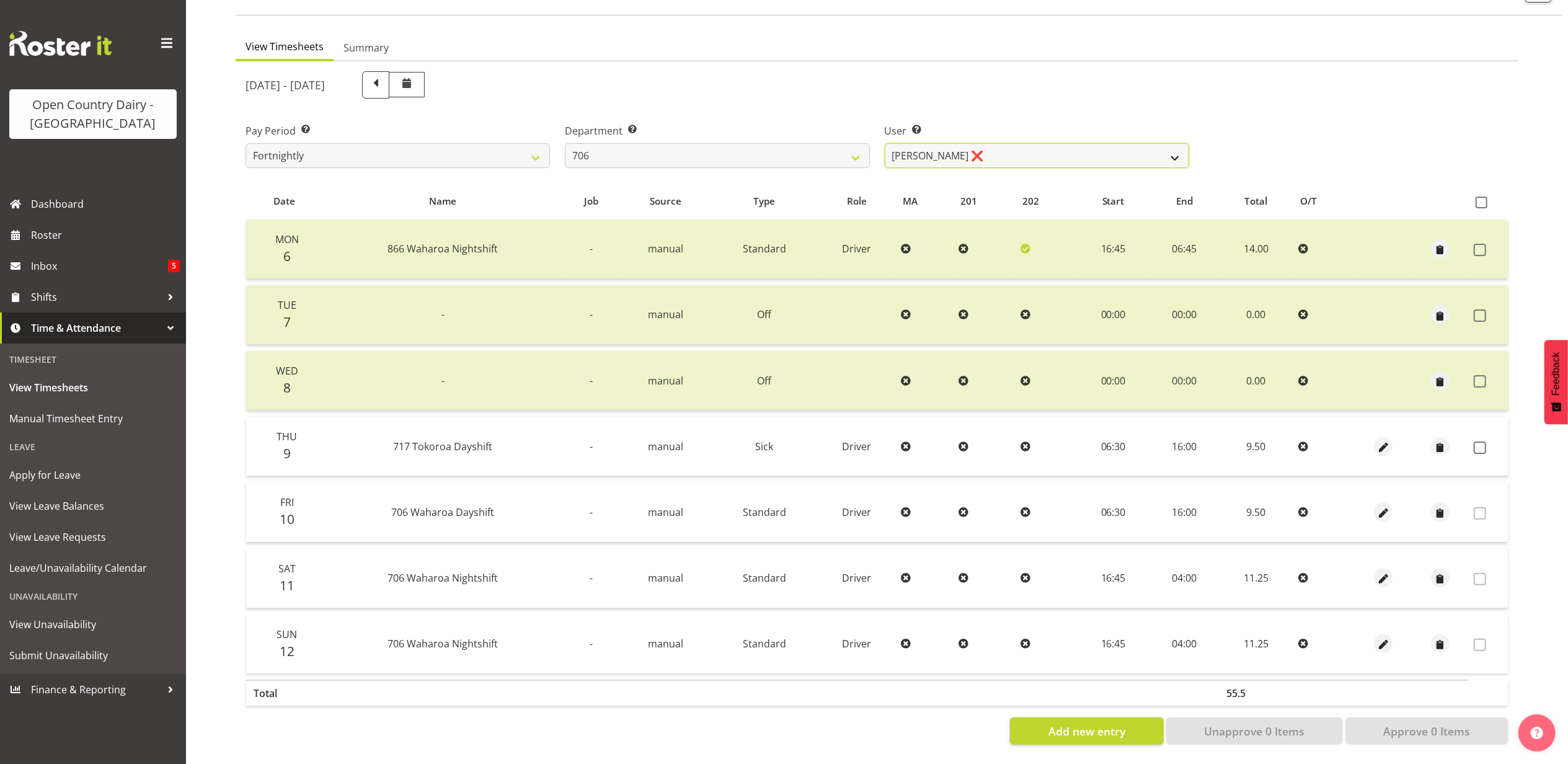
click at [1048, 143] on select "Andrew Kearns ❌ Len Symons ❌ Mark Ansley ❌ Paul Griffin ❌" at bounding box center [1038, 155] width 305 height 25
click at [730, 147] on select "701 702 703 704 705 706 707 708 709 710 711 712 713 714 715 716 717 718 719 720" at bounding box center [717, 155] width 305 height 25
click at [997, 148] on select "Andrew Kearns ❌ Len Symons ❌ Mark Ansley ❌ Paul Griffin ❌" at bounding box center [1038, 155] width 305 height 25
click at [885, 143] on select "Andrew Kearns ❌ Len Symons ❌ Mark Ansley ❌ Paul Griffin ❌" at bounding box center [1038, 155] width 305 height 25
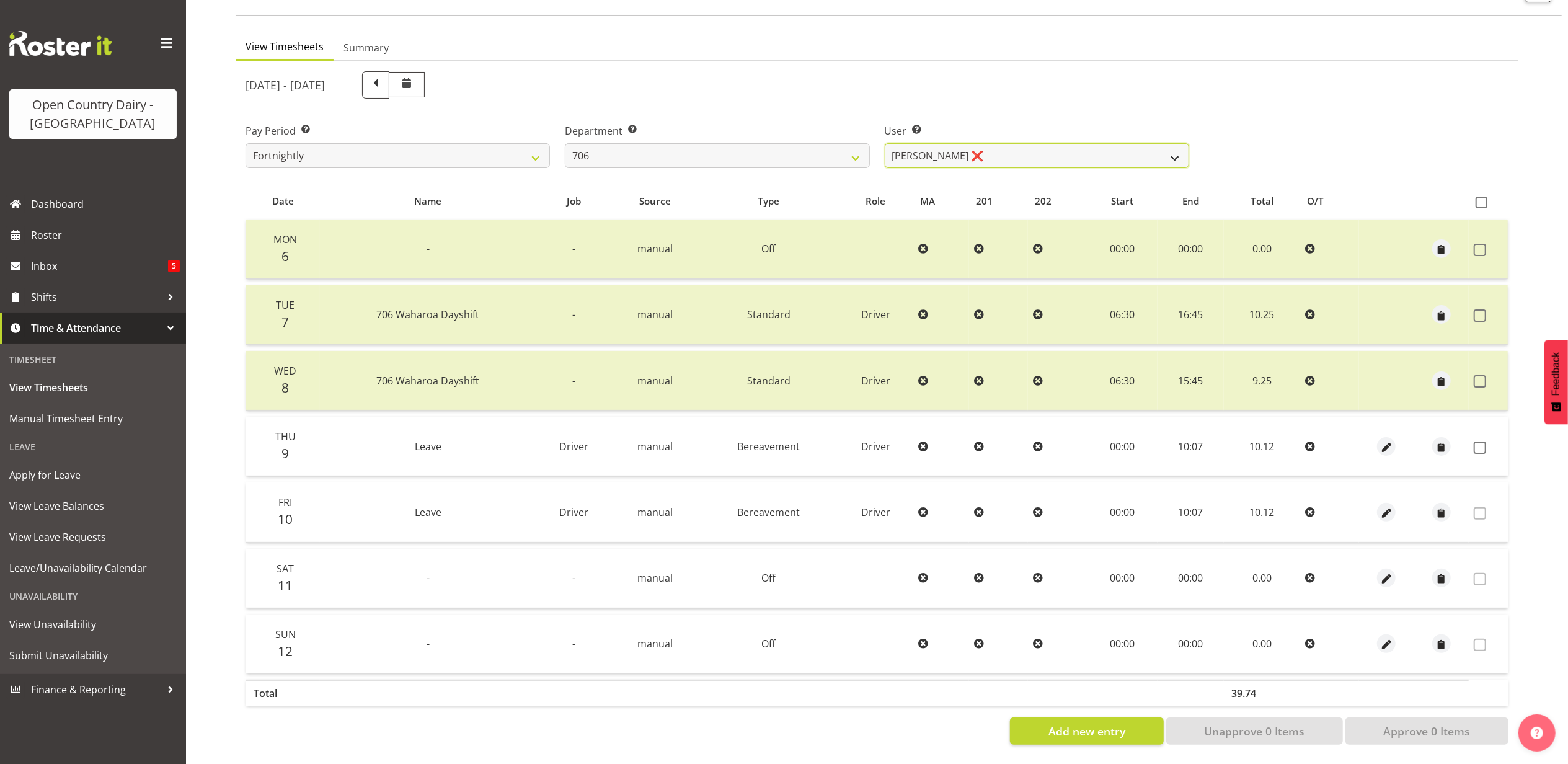
click at [1010, 143] on select "Andrew Kearns ❌ Len Symons ❌ Mark Ansley ❌ Paul Griffin ❌" at bounding box center [1038, 155] width 305 height 25
select select "11239"
click at [885, 143] on select "Andrew Kearns ❌ Len Symons ❌ Mark Ansley ❌ Paul Griffin ❌" at bounding box center [1038, 155] width 305 height 25
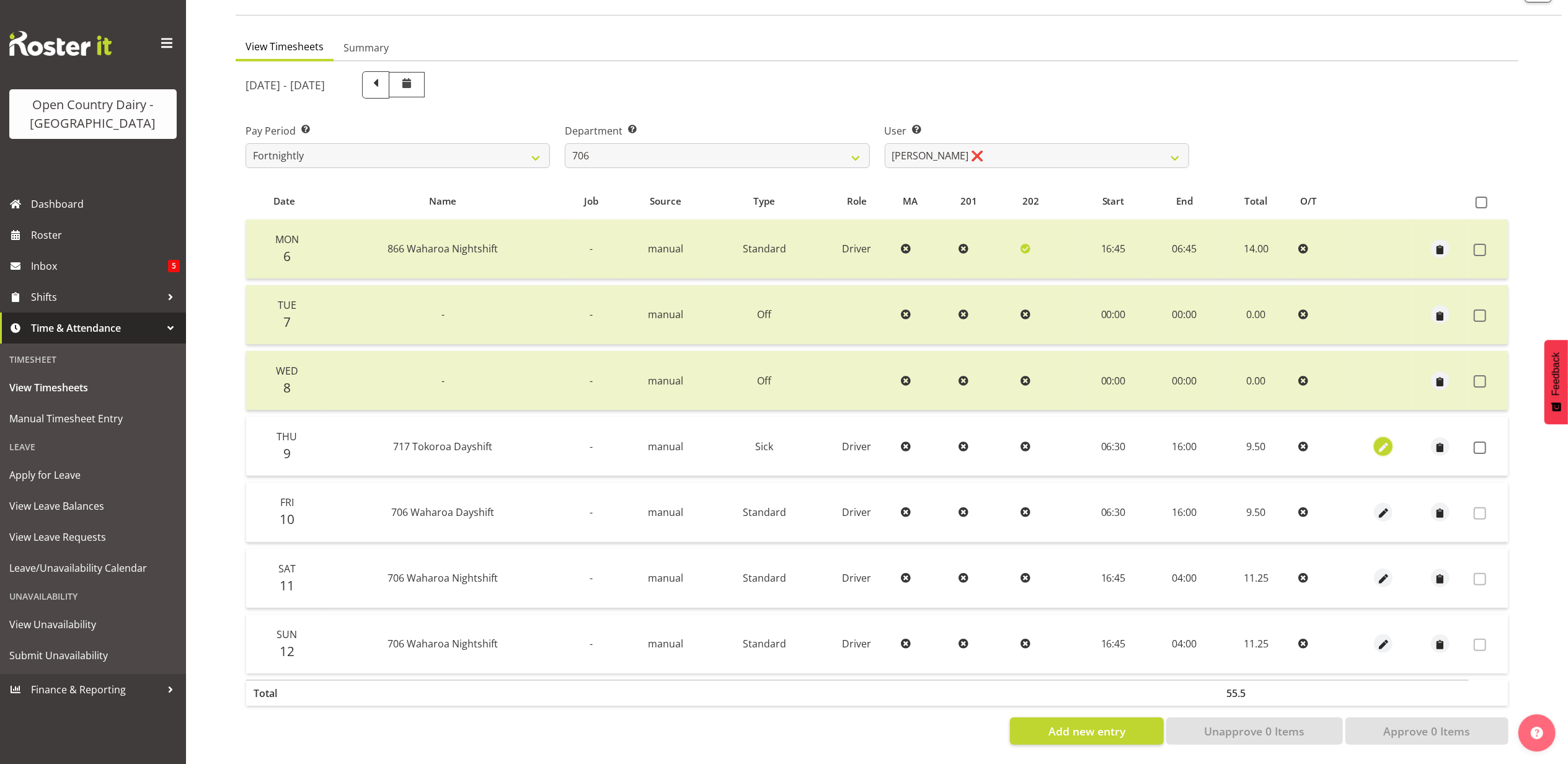
click at [1382, 441] on span "button" at bounding box center [1384, 448] width 14 height 14
select select "Sick"
select select "758"
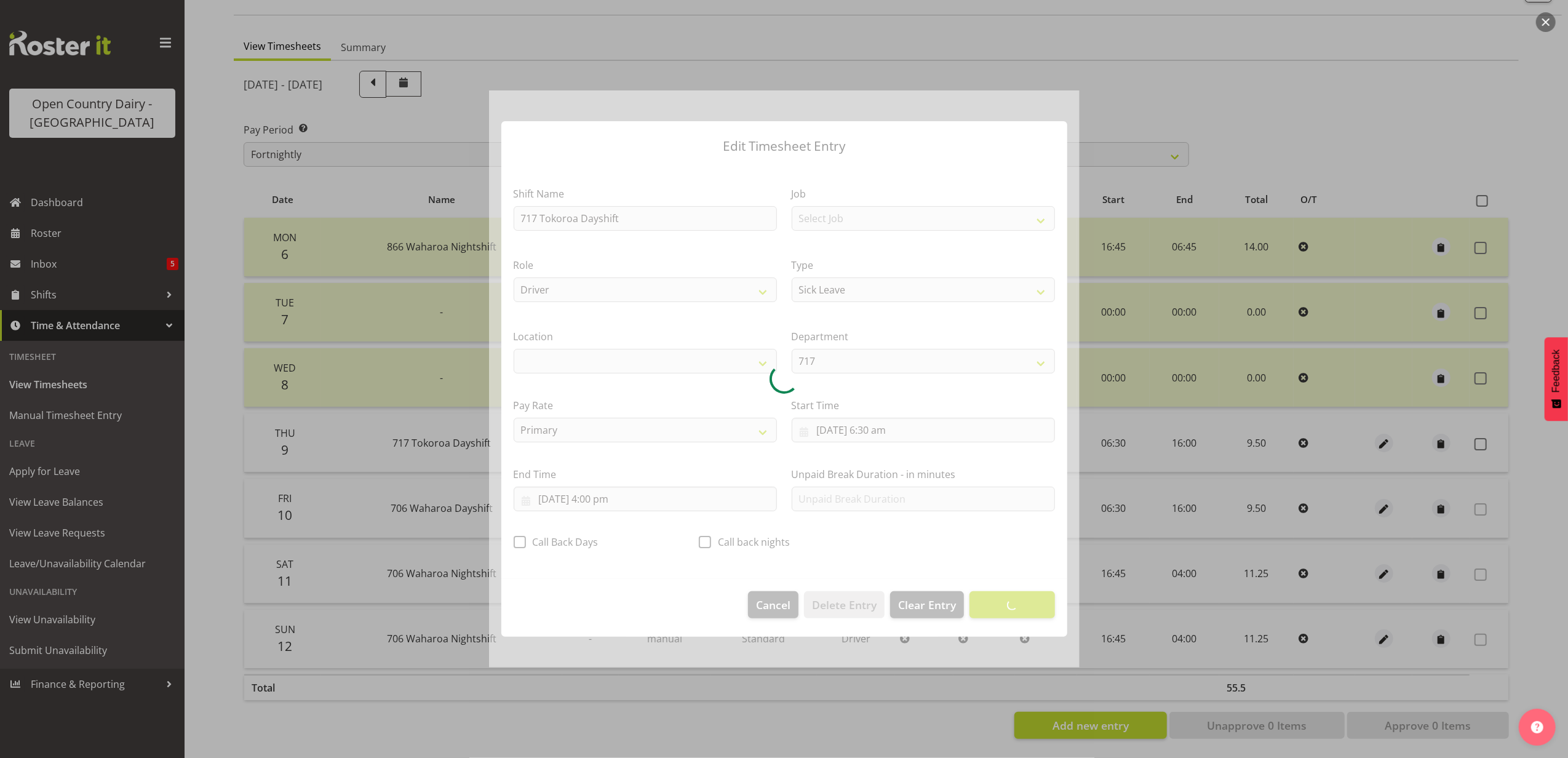
select select "1054"
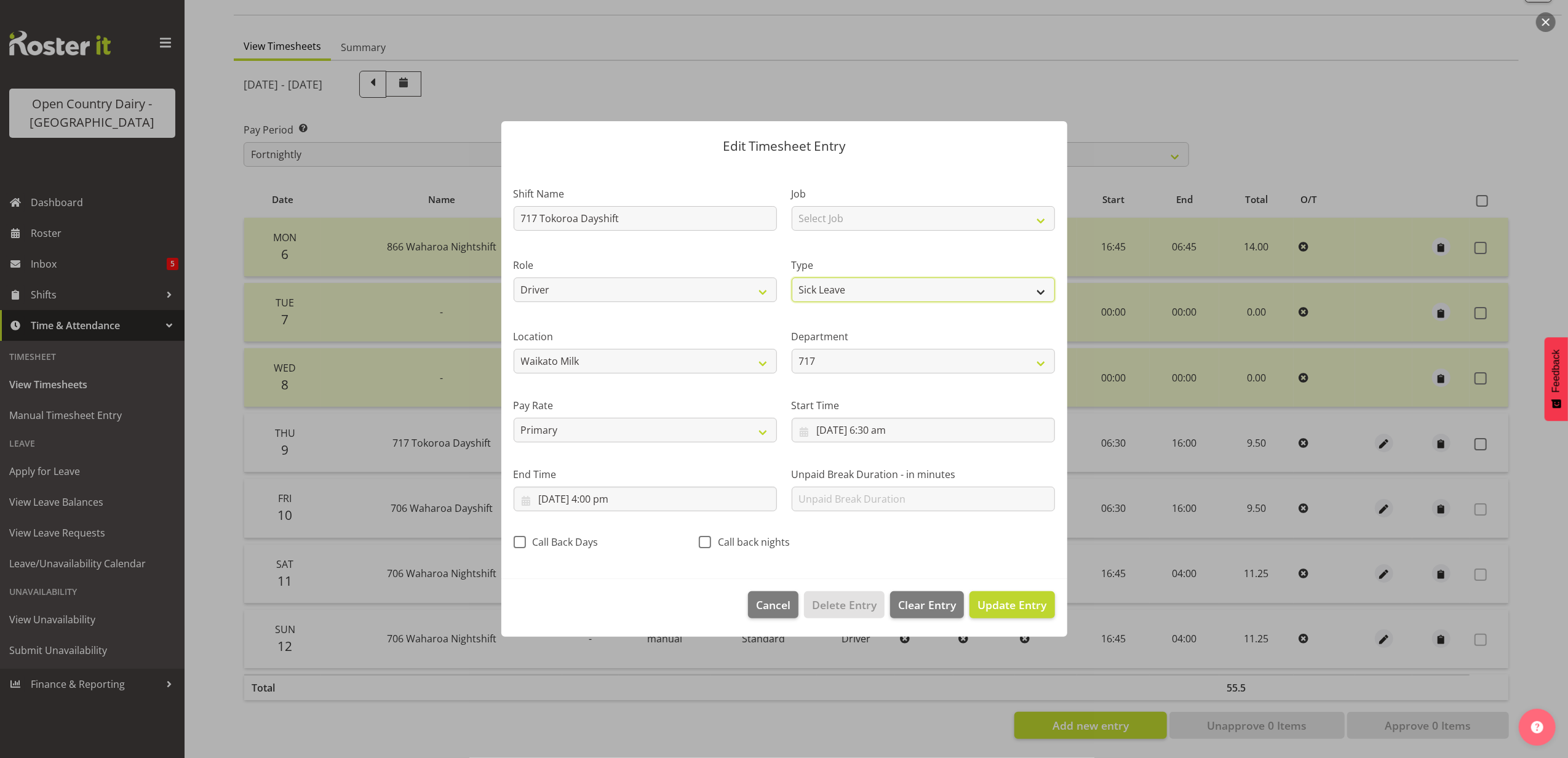
click at [903, 293] on select "Off Standard Public Holiday Public Holiday (Worked) Day In Lieu Annual Leave Si…" at bounding box center [924, 290] width 264 height 25
select select "Standard"
click at [792, 277] on select "Off Standard Public Holiday Public Holiday (Worked) Day In Lieu Annual Leave Si…" at bounding box center [924, 290] width 264 height 25
click at [877, 431] on input "9/10/2025, 6:30 am" at bounding box center [924, 430] width 264 height 25
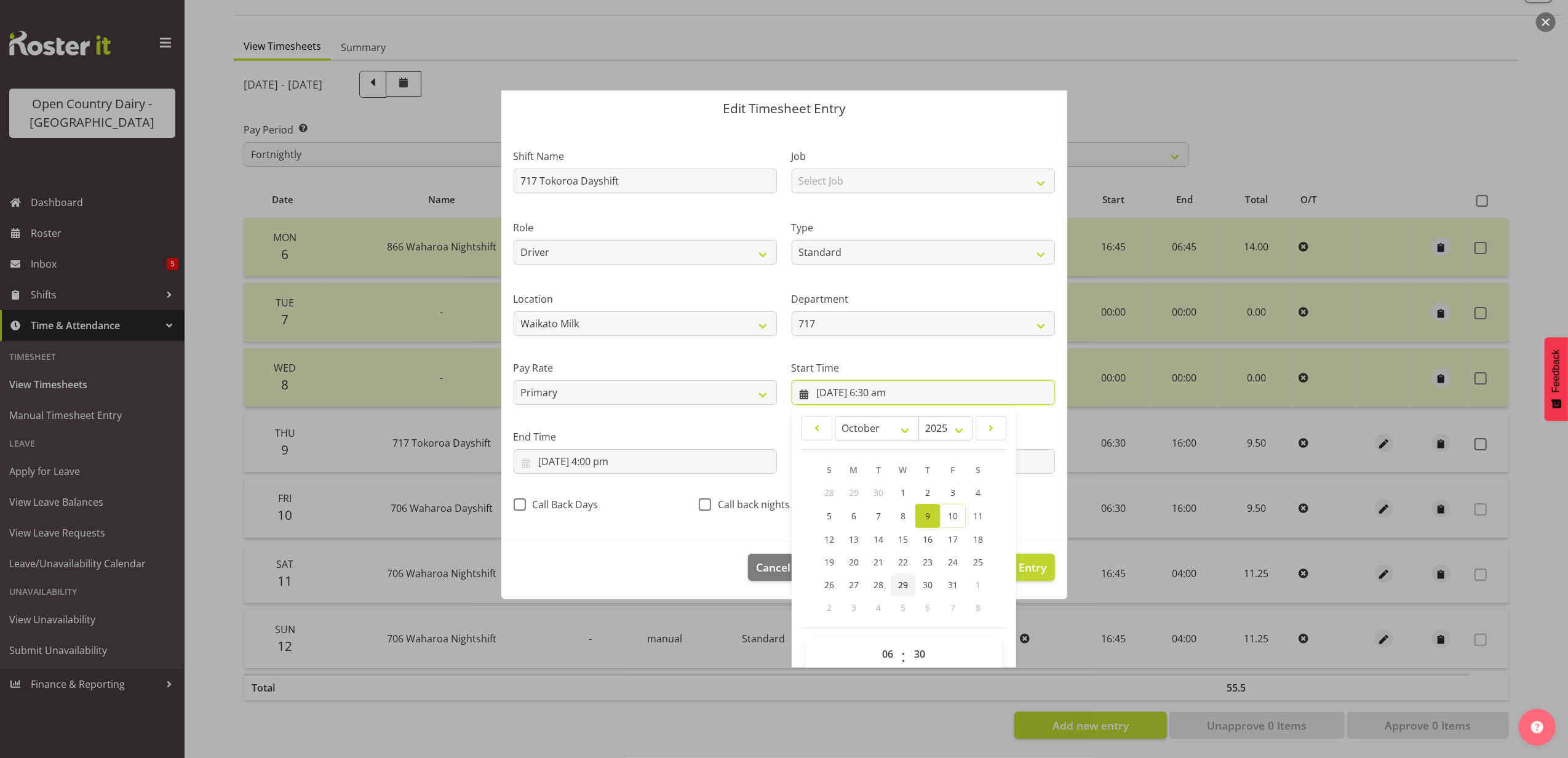
scroll to position [55, 0]
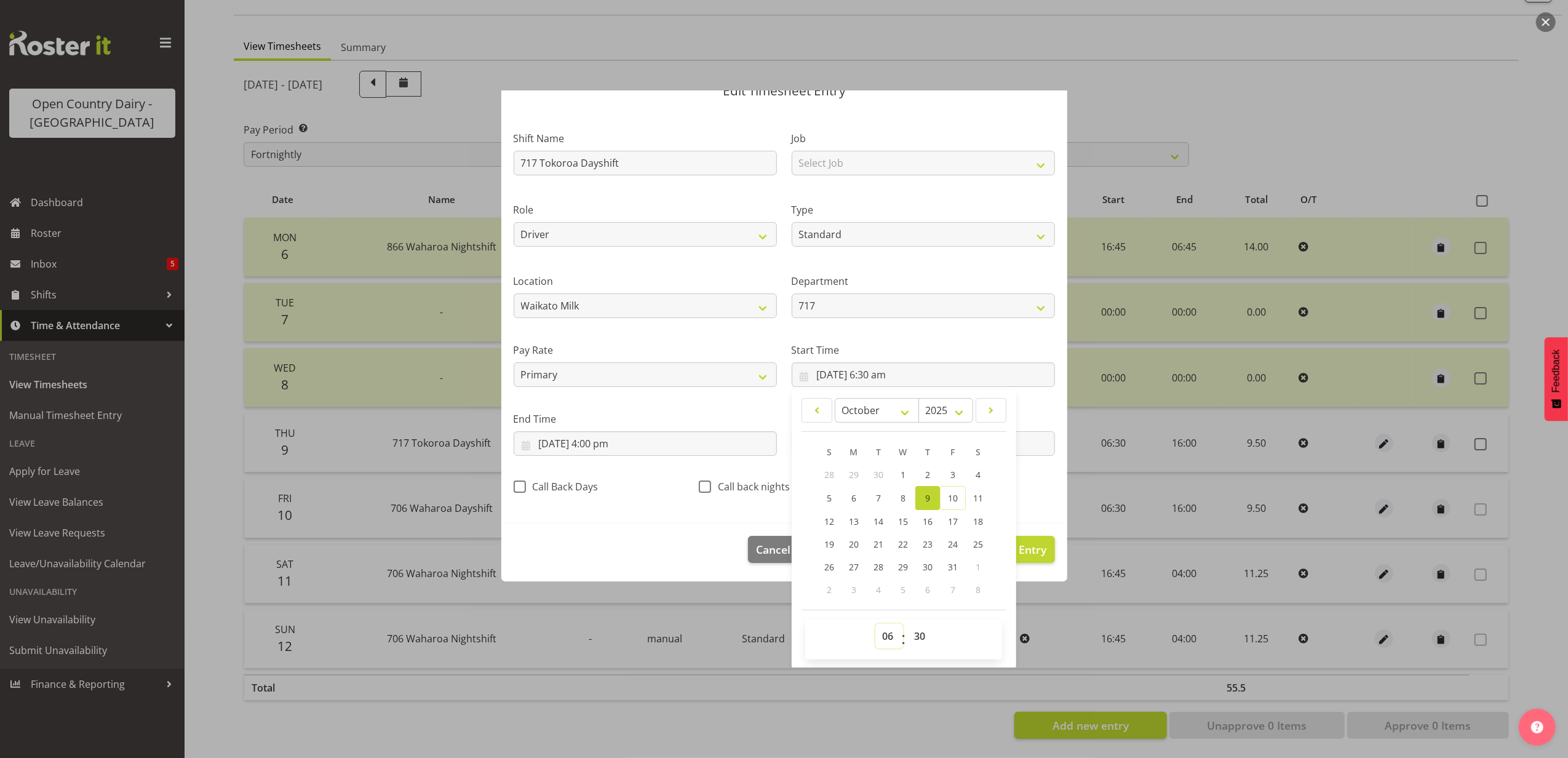
click at [878, 631] on select "00 01 02 03 04 05 06 07 08 09 10 11 12 13 14 15 16 17 18 19 20 21 22 23" at bounding box center [889, 636] width 28 height 25
select select "0"
click at [875, 624] on select "00 01 02 03 04 05 06 07 08 09 10 11 12 13 14 15 16 17 18 19 20 21 22 23" at bounding box center [889, 636] width 28 height 25
type input "9/10/2025, 12:30 am"
click at [914, 637] on select "00 01 02 03 04 05 06 07 08 09 10 11 12 13 14 15 16 17 18 19 20 21 22 23 24 25 2…" at bounding box center [922, 636] width 28 height 25
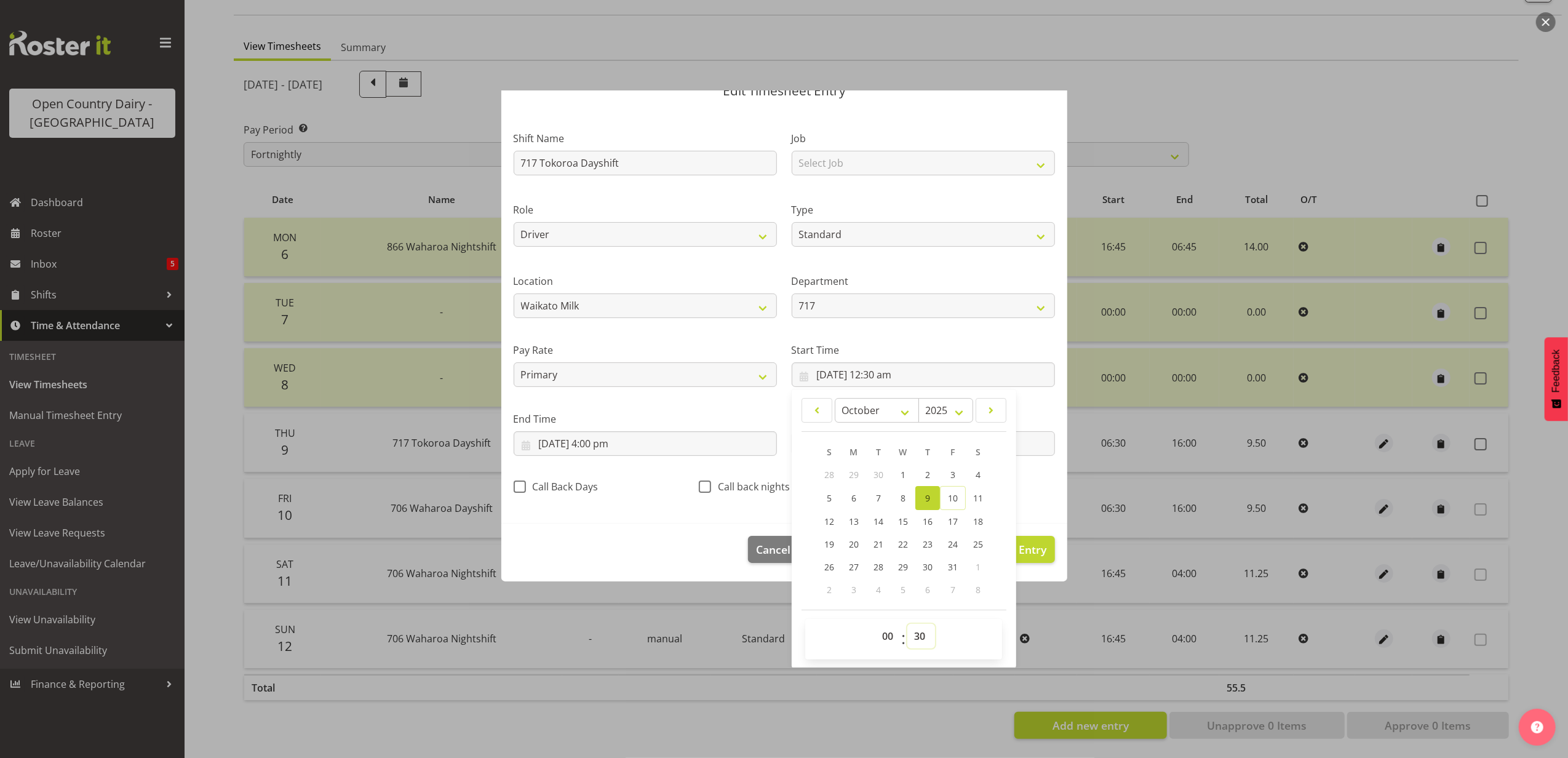
click at [912, 631] on select "00 01 02 03 04 05 06 07 08 09 10 11 12 13 14 15 16 17 18 19 20 21 22 23 24 25 2…" at bounding box center [922, 636] width 28 height 25
select select "0"
click at [908, 624] on select "00 01 02 03 04 05 06 07 08 09 10 11 12 13 14 15 16 17 18 19 20 21 22 23 24 25 2…" at bounding box center [922, 636] width 28 height 25
type input "9/10/2025, 12:00 am"
click at [594, 438] on input "9/10/2025, 4:00 pm" at bounding box center [646, 443] width 264 height 25
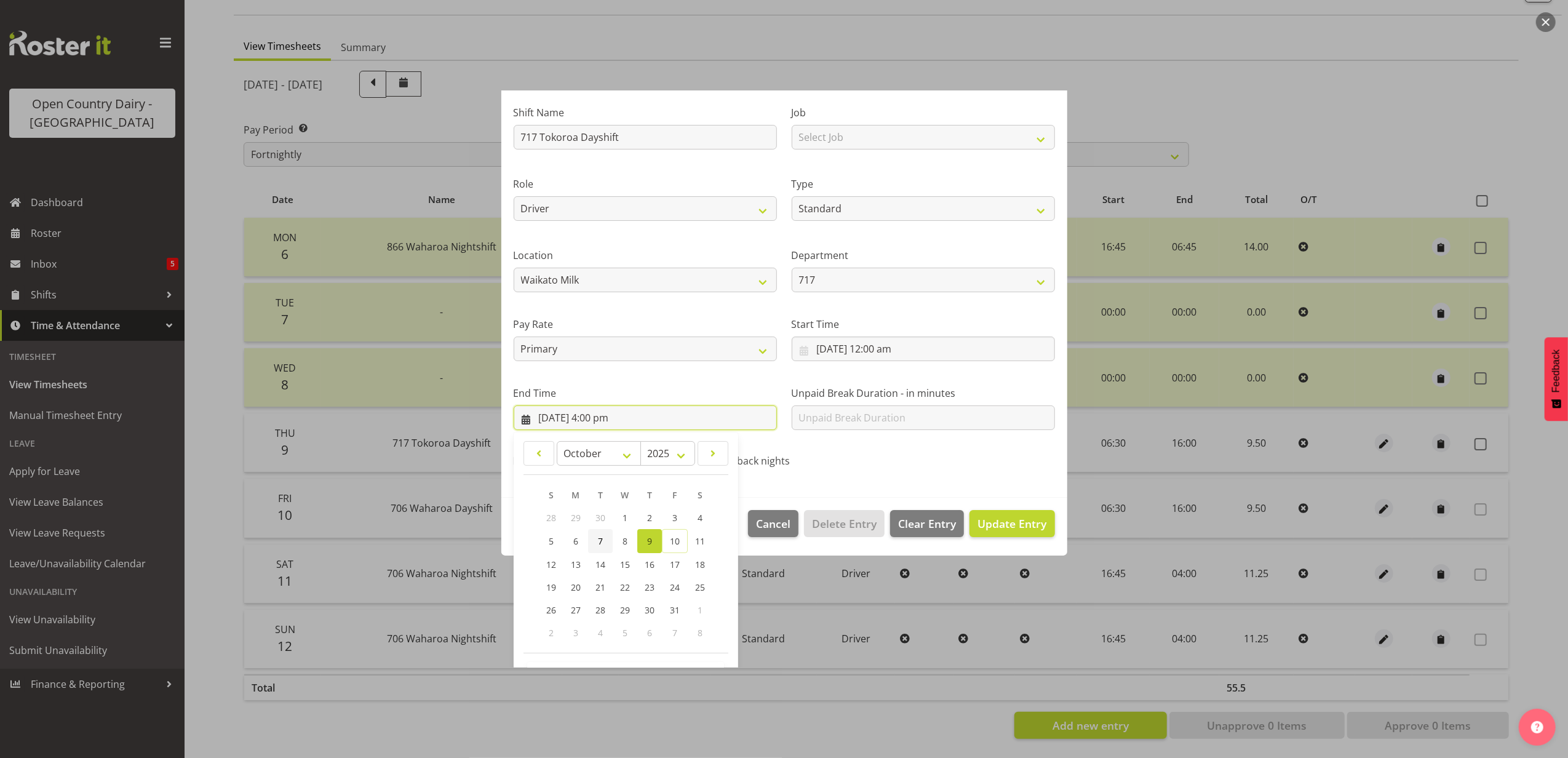
scroll to position [124, 0]
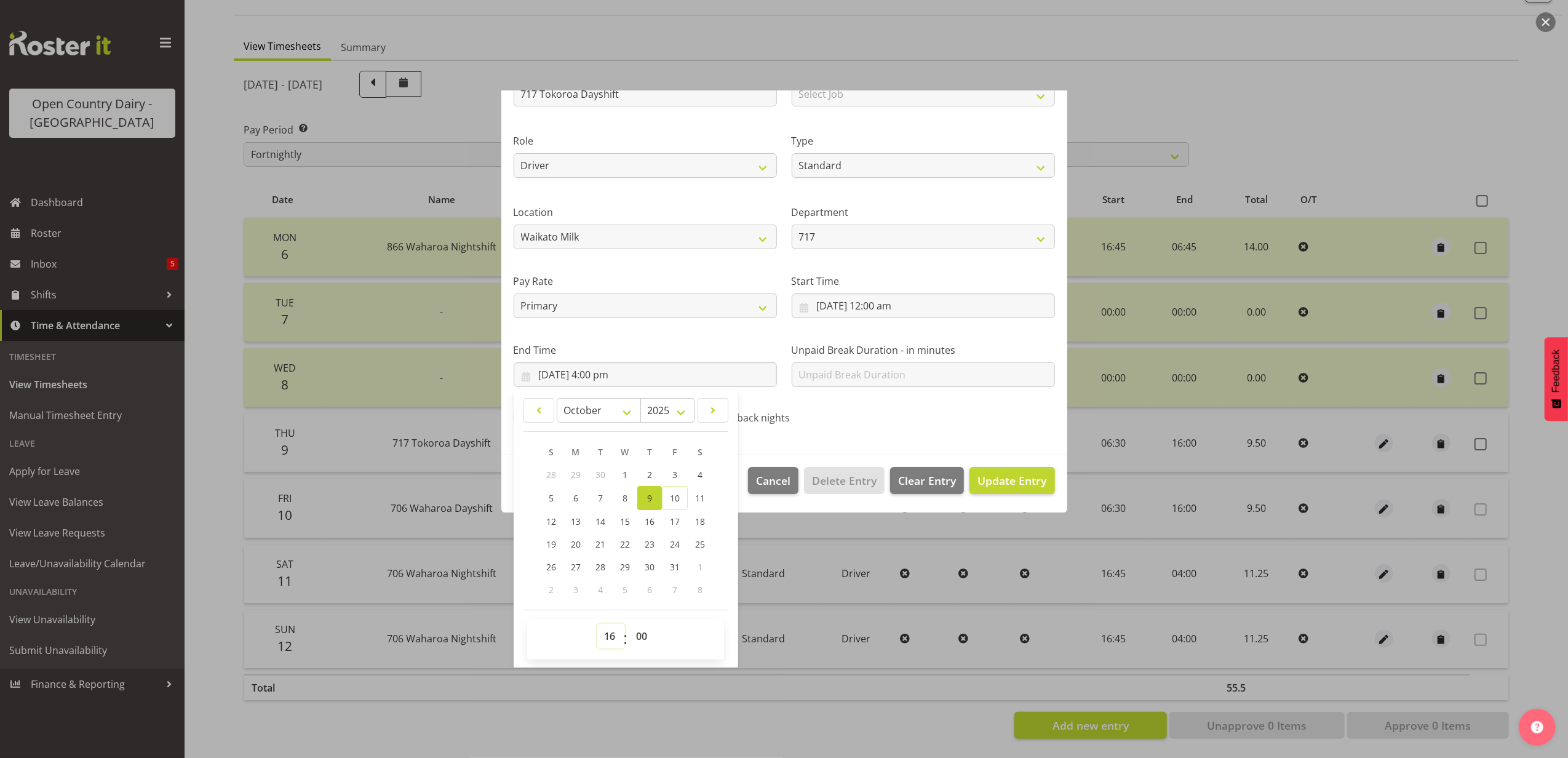
click at [607, 637] on select "00 01 02 03 04 05 06 07 08 09 10 11 12 13 14 15 16 17 18 19 20 21 22 23" at bounding box center [612, 636] width 28 height 25
select select "9"
click at [598, 624] on select "00 01 02 03 04 05 06 07 08 09 10 11 12 13 14 15 16 17 18 19 20 21 22 23" at bounding box center [612, 636] width 28 height 25
type input "9/10/2025, 9:00 am"
click at [649, 637] on select "00 01 02 03 04 05 06 07 08 09 10 11 12 13 14 15 16 17 18 19 20 21 22 23 24 25 2…" at bounding box center [643, 636] width 28 height 25
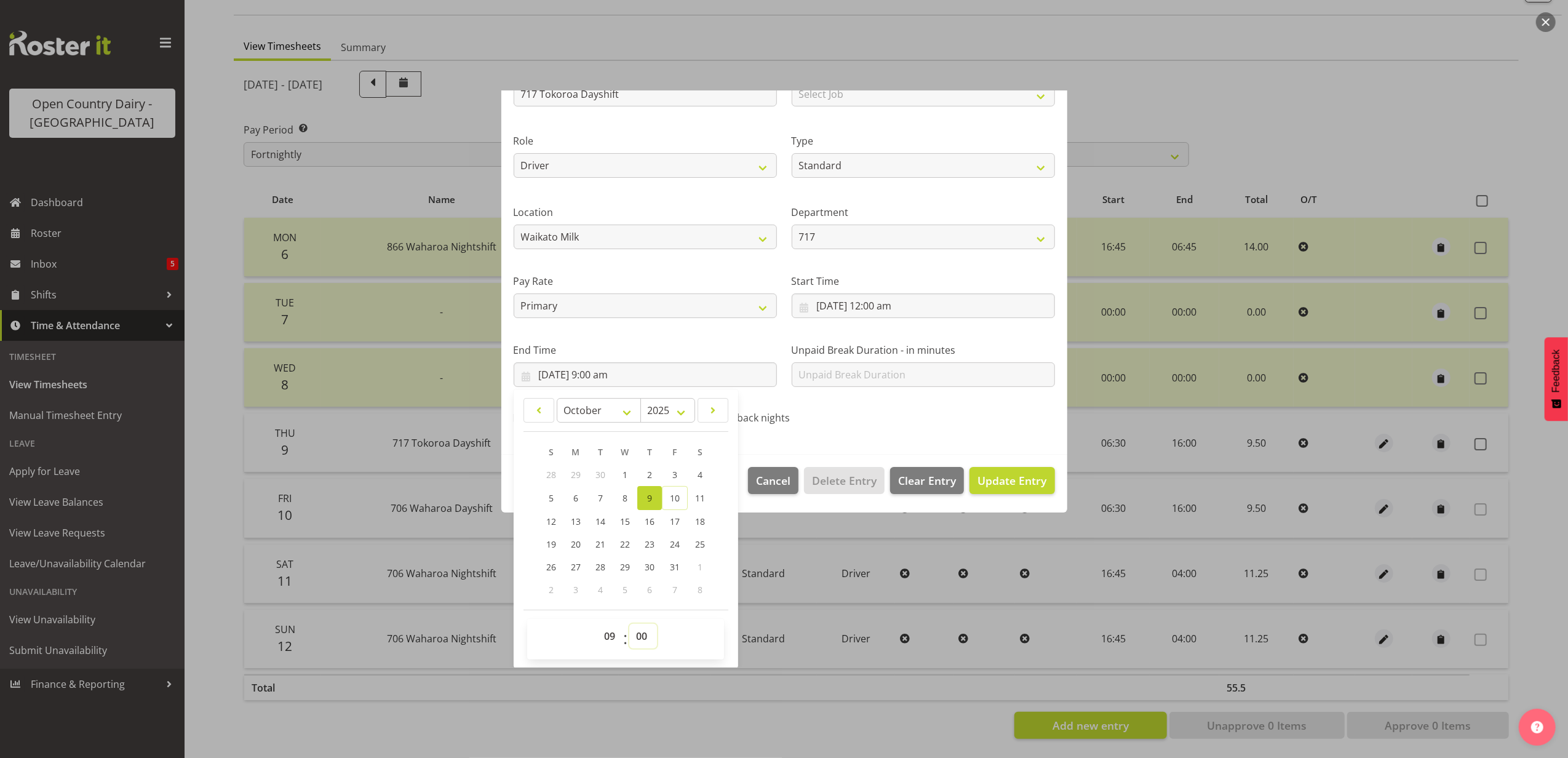
select select "44"
click at [630, 624] on select "00 01 02 03 04 05 06 07 08 09 10 11 12 13 14 15 16 17 18 19 20 21 22 23 24 25 2…" at bounding box center [643, 636] width 28 height 25
type input "9/10/2025, 9:44 am"
click at [1001, 478] on span "Update Entry" at bounding box center [1011, 480] width 69 height 15
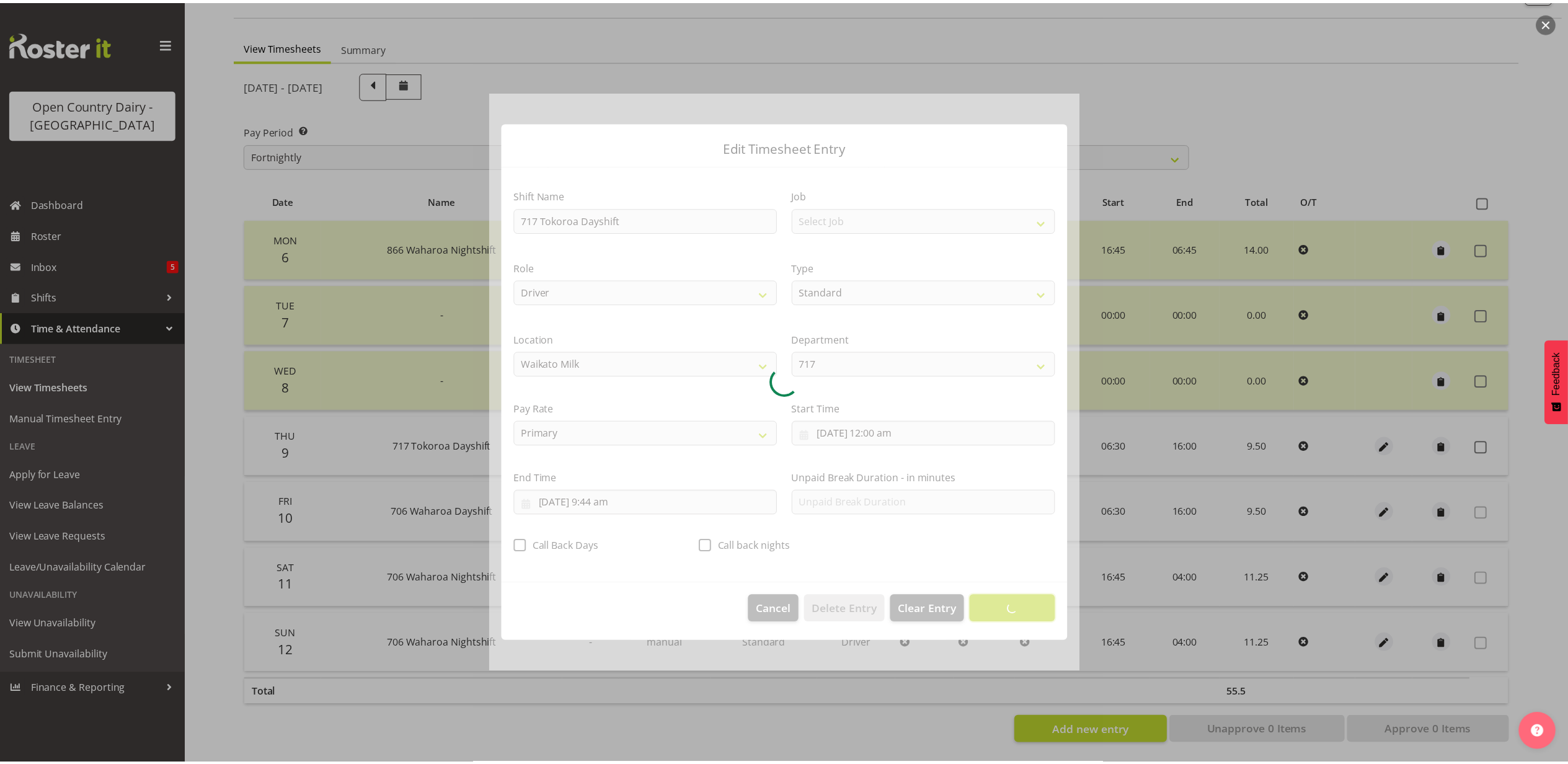
scroll to position [0, 0]
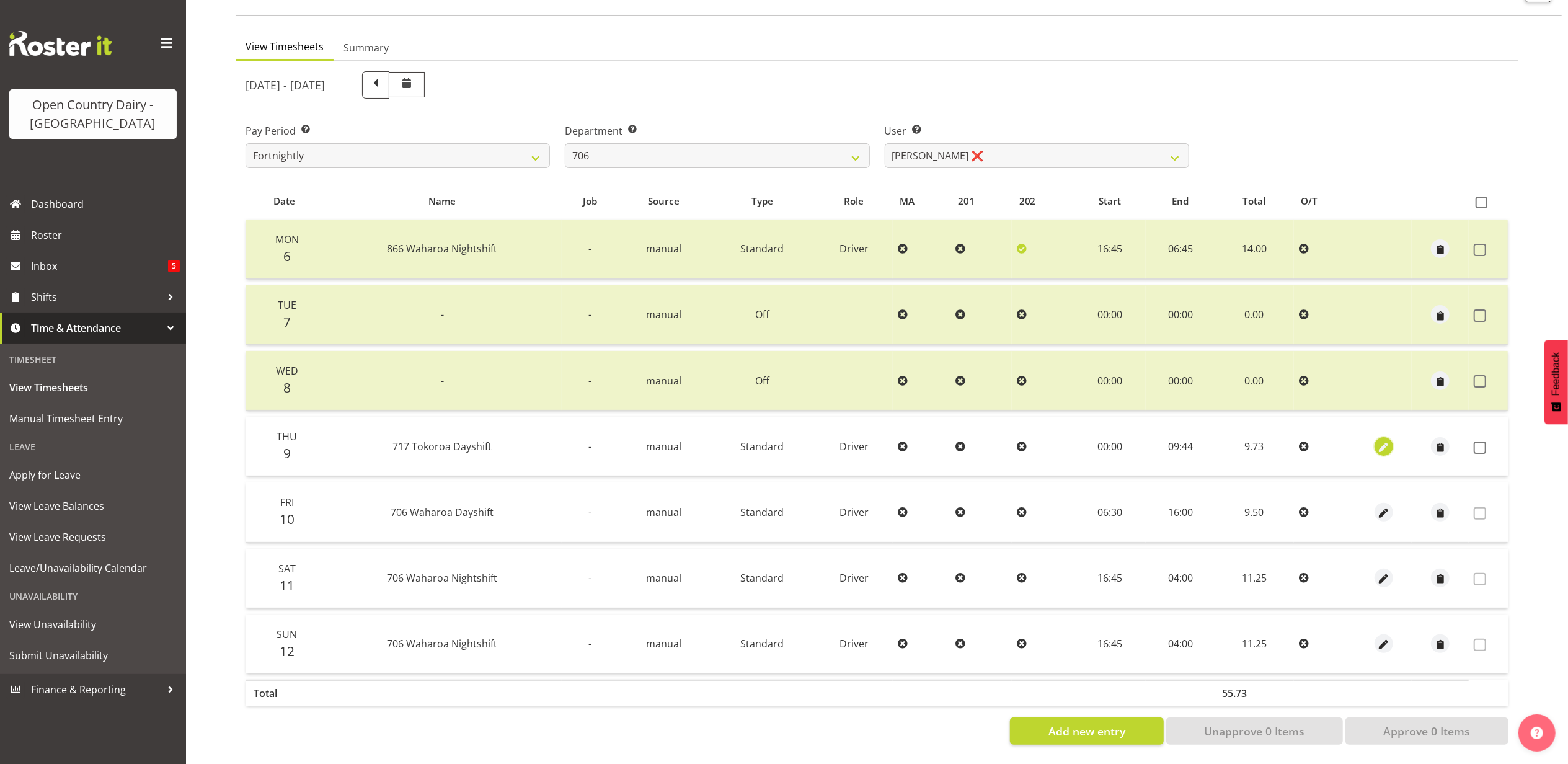
click at [1377, 441] on span "button" at bounding box center [1384, 448] width 14 height 14
select select "Standard"
select select "758"
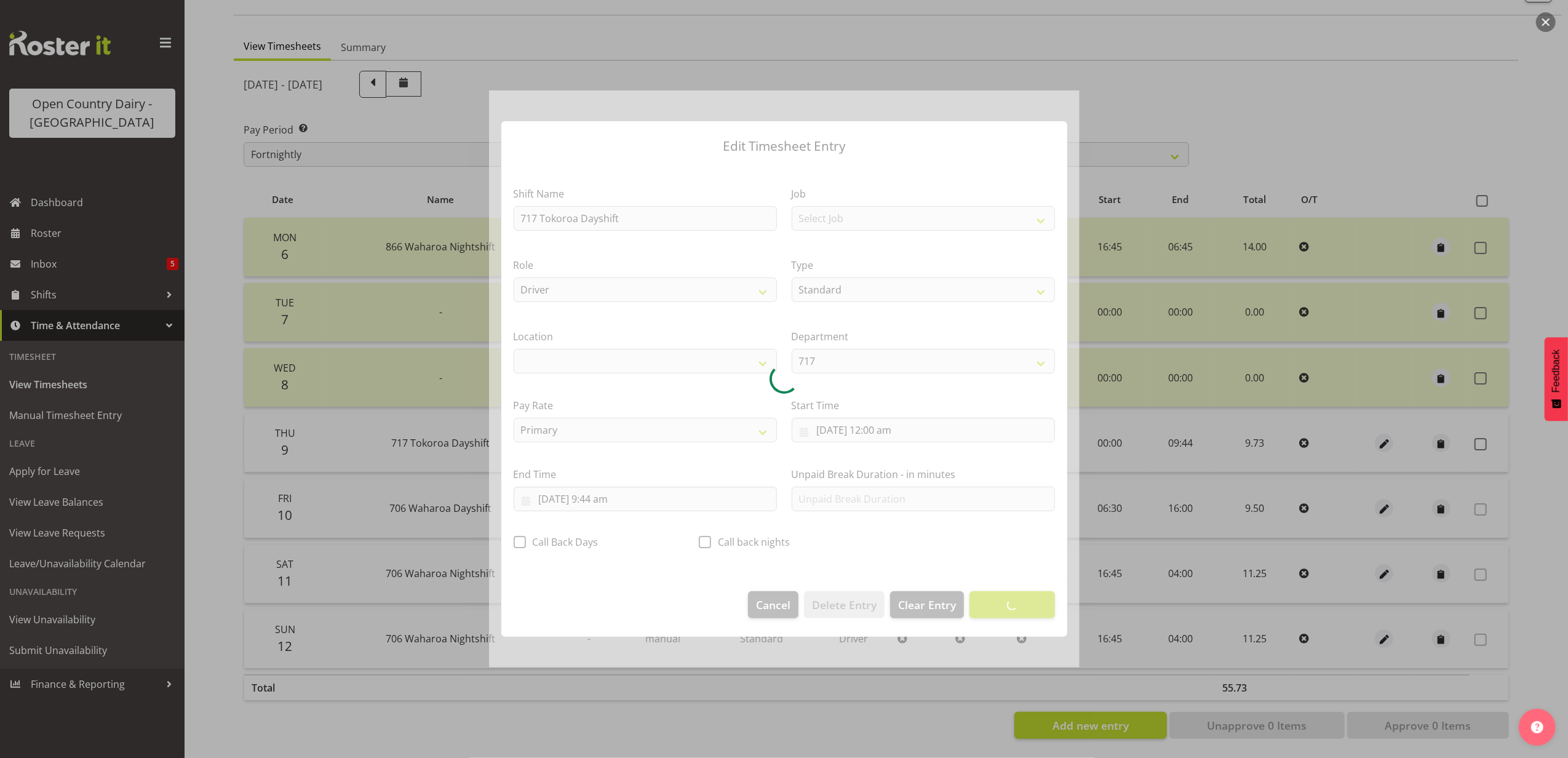
select select "1054"
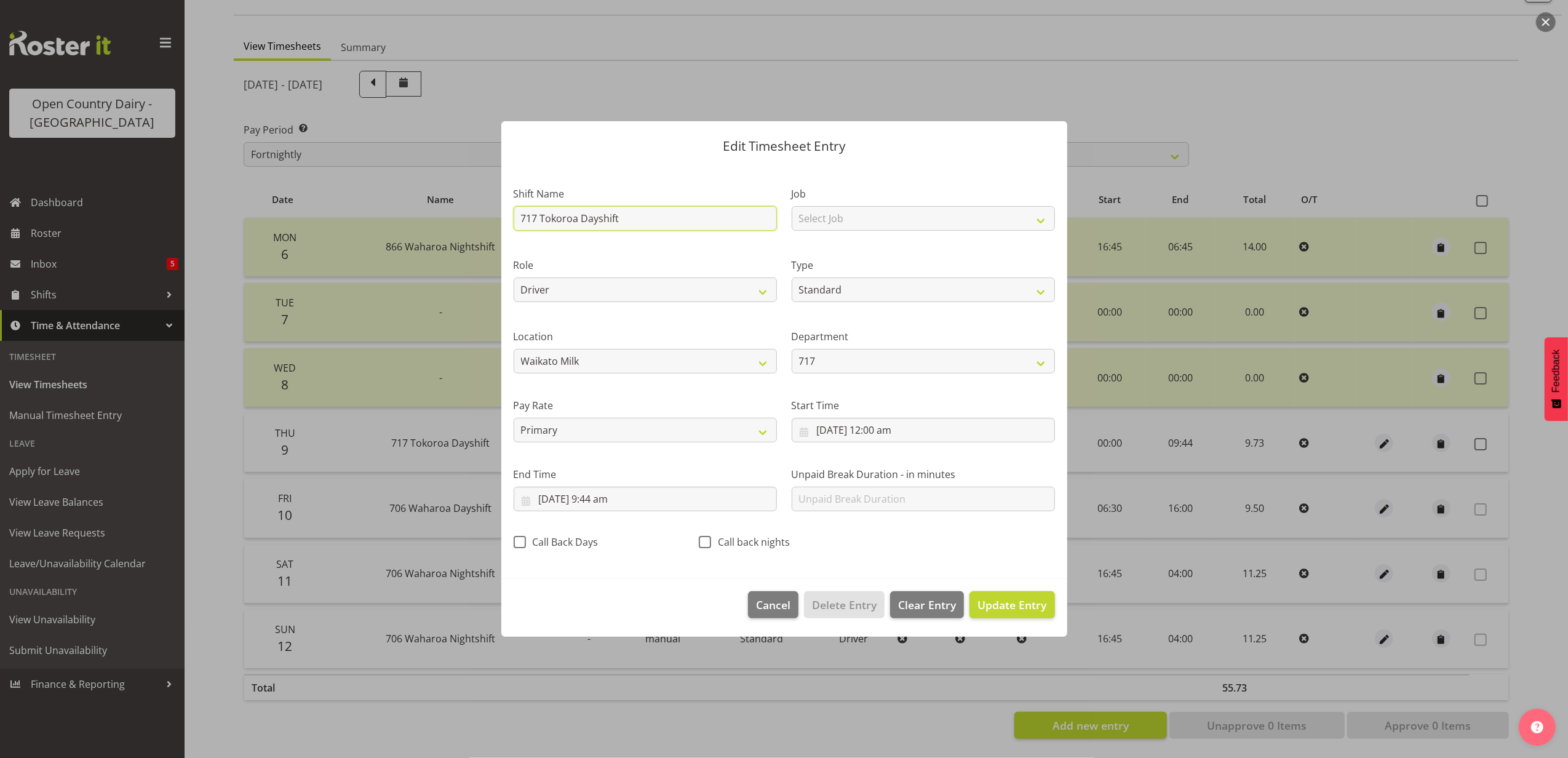
drag, startPoint x: 633, startPoint y: 217, endPoint x: 455, endPoint y: 219, distance: 178.0
click at [455, 219] on div "Edit Timesheet Entry Shift Name 717 Tokoroa Dayshift Job Select Job Driver Driv…" at bounding box center [784, 379] width 1568 height 758
type input "Sick"
click at [881, 287] on select "Off Standard Public Holiday Public Holiday (Worked) Day In Lieu Annual Leave Si…" at bounding box center [924, 290] width 264 height 25
select select "Sick"
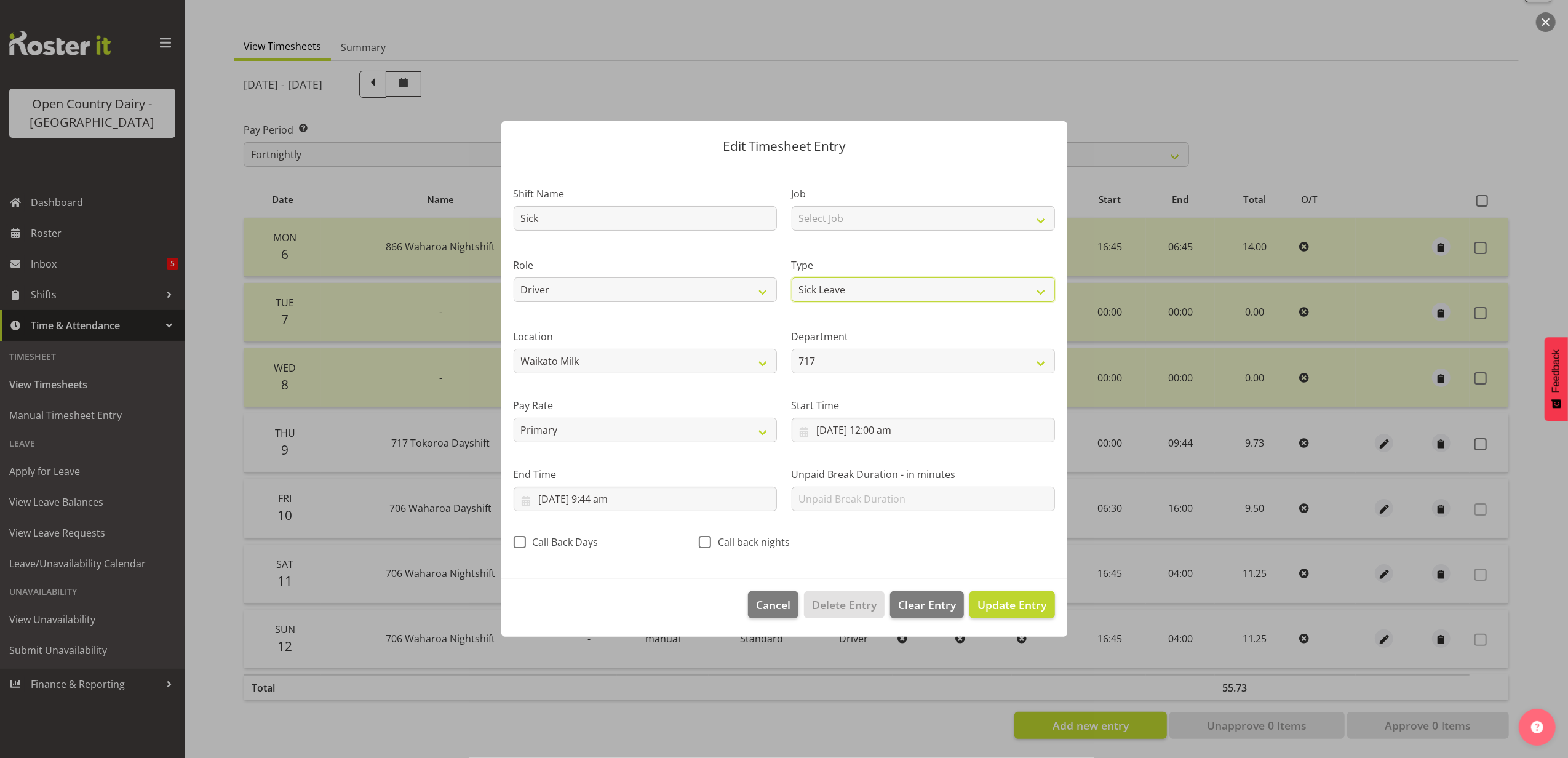
click at [792, 277] on select "Off Standard Public Holiday Public Holiday (Worked) Day In Lieu Annual Leave Si…" at bounding box center [924, 290] width 264 height 25
click at [1003, 601] on span "Update Entry" at bounding box center [1011, 605] width 69 height 15
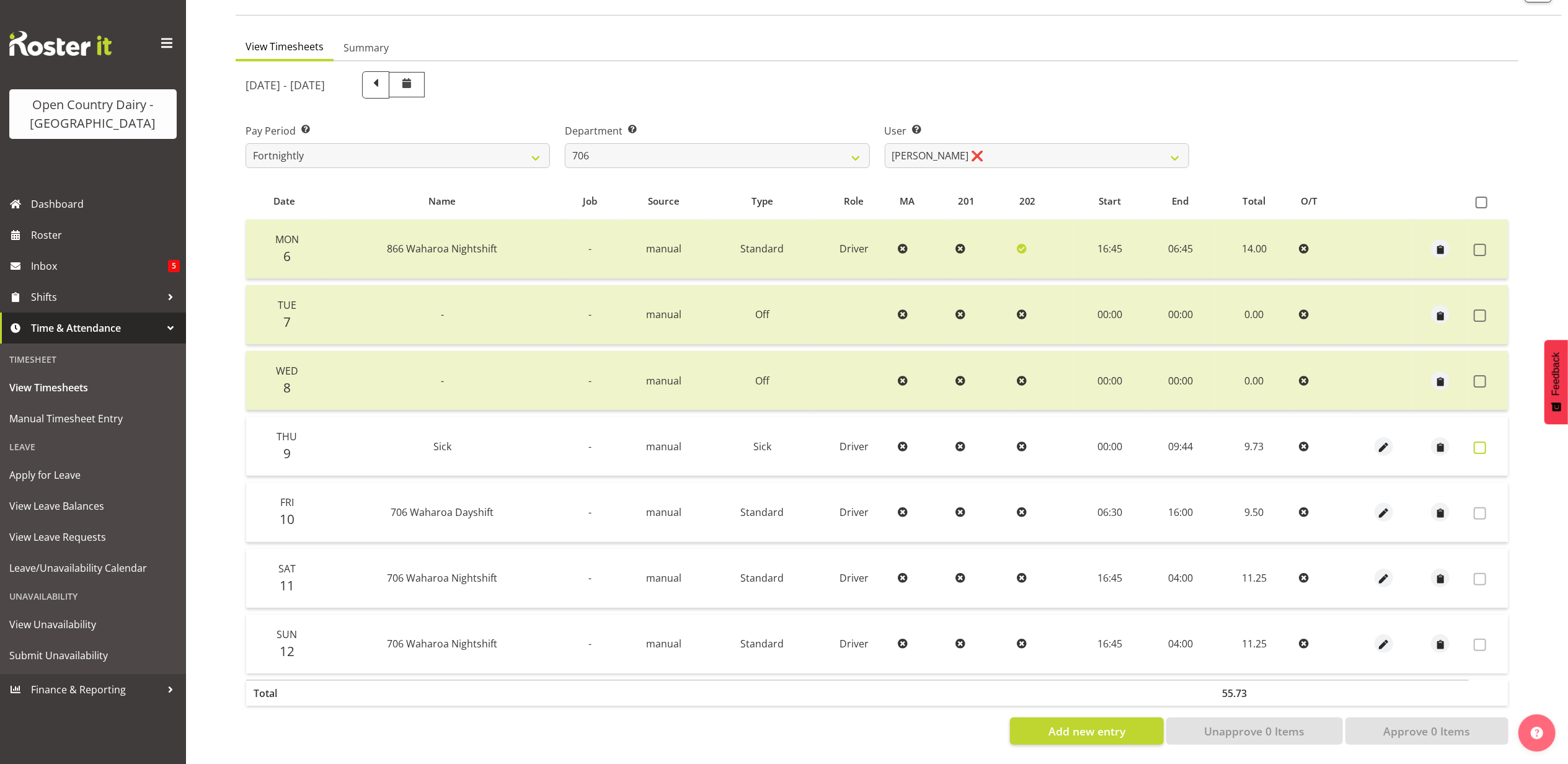
click at [1480, 441] on span at bounding box center [1480, 448] width 13 height 12
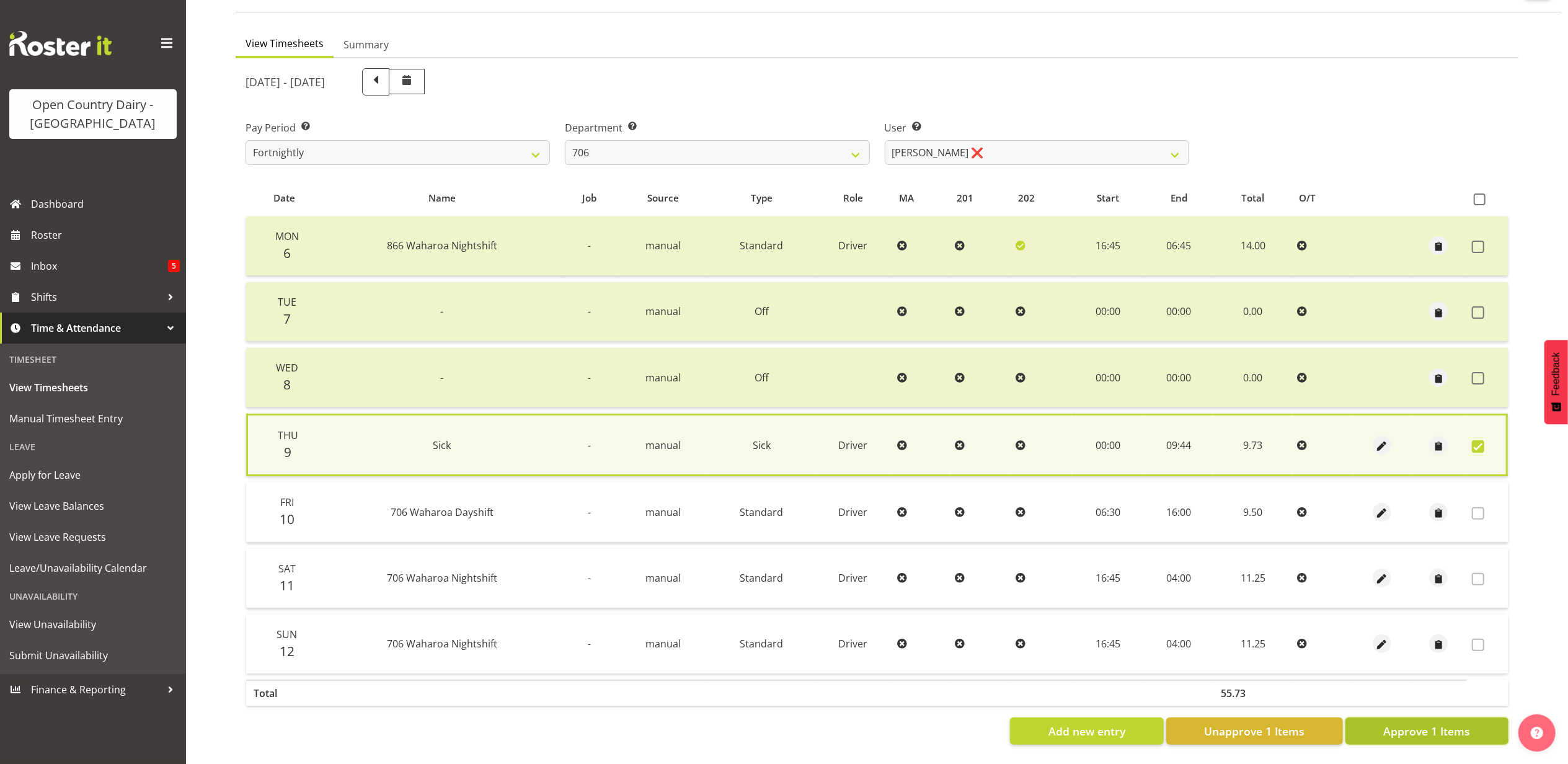
click at [1414, 723] on span "Approve 1 Items" at bounding box center [1427, 730] width 87 height 16
checkbox input "false"
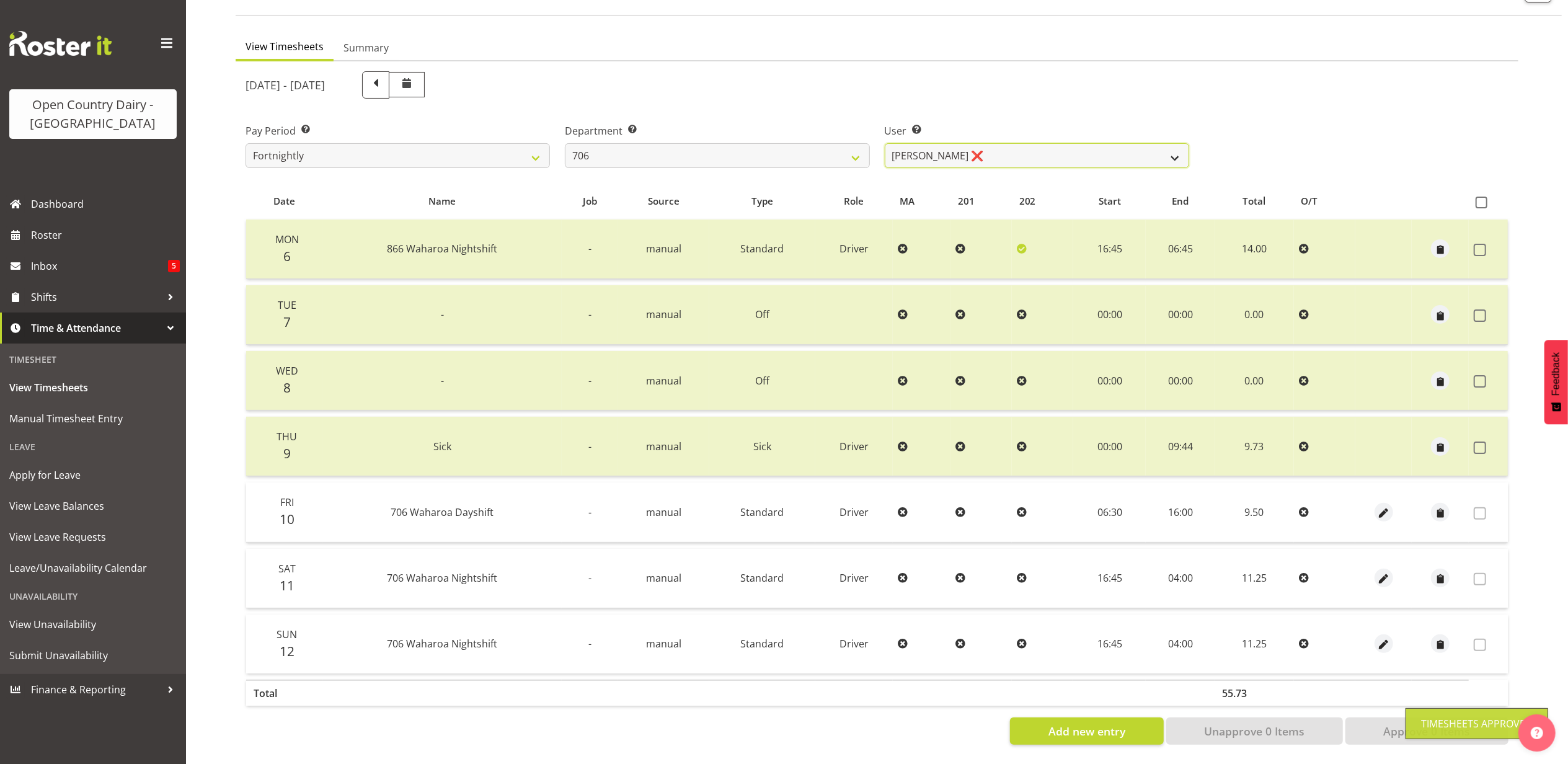
click at [990, 143] on select "Andrew Kearns ❌ Len Symons ❌ Mark Ansley ❌ Paul Griffin ❌" at bounding box center [1038, 155] width 305 height 25
click at [654, 152] on select "701 702 703 704 705 706 707 708 709 710 711 712 713 714 715 716 717 718 719 720" at bounding box center [717, 155] width 305 height 25
select select "811"
click at [565, 143] on select "701 702 703 704 705 706 707 708 709 710 711 712 713 714 715 716 717 718 719 720" at bounding box center [717, 155] width 305 height 25
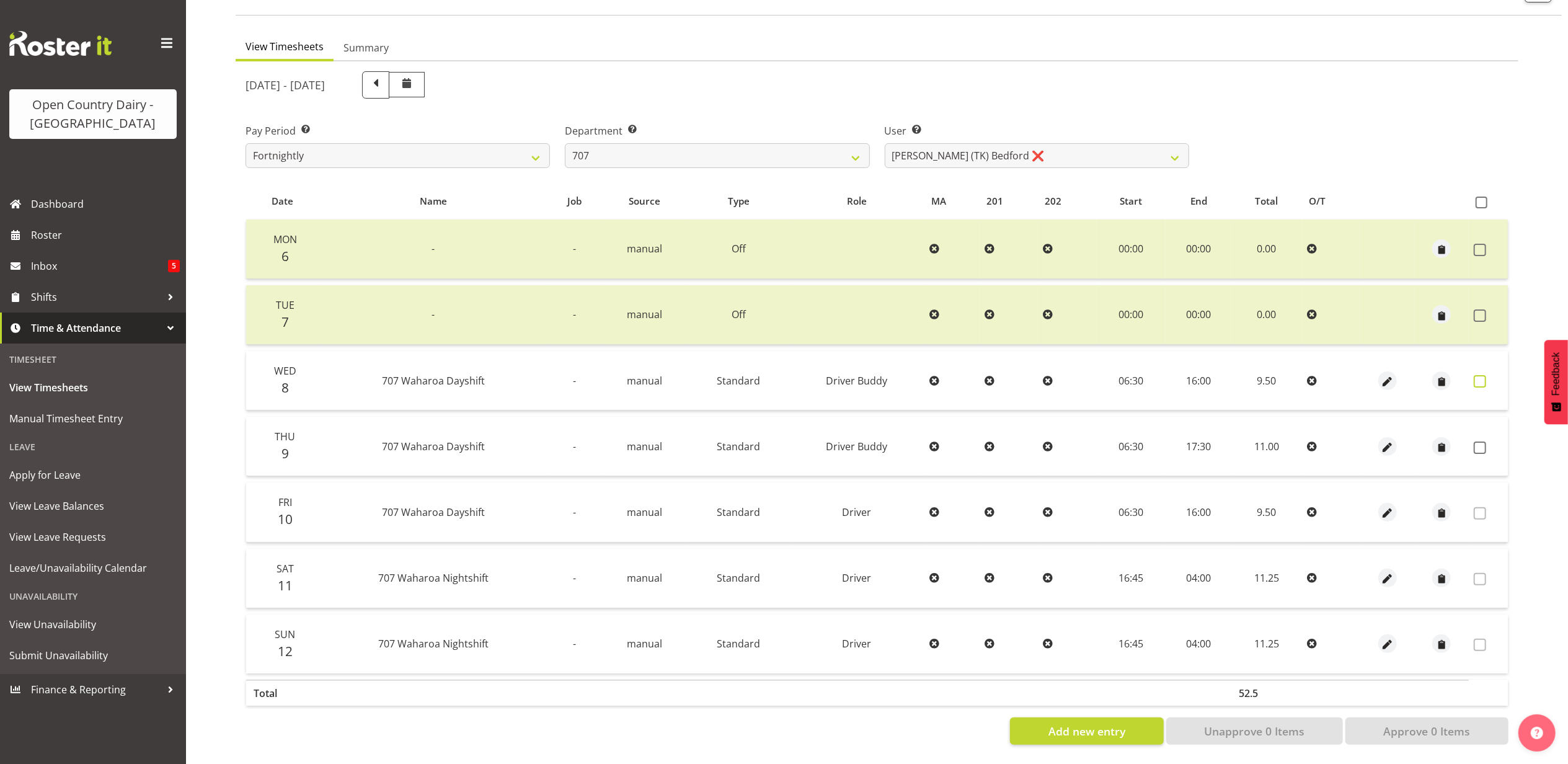
click at [1481, 375] on span at bounding box center [1480, 381] width 13 height 12
checkbox input "true"
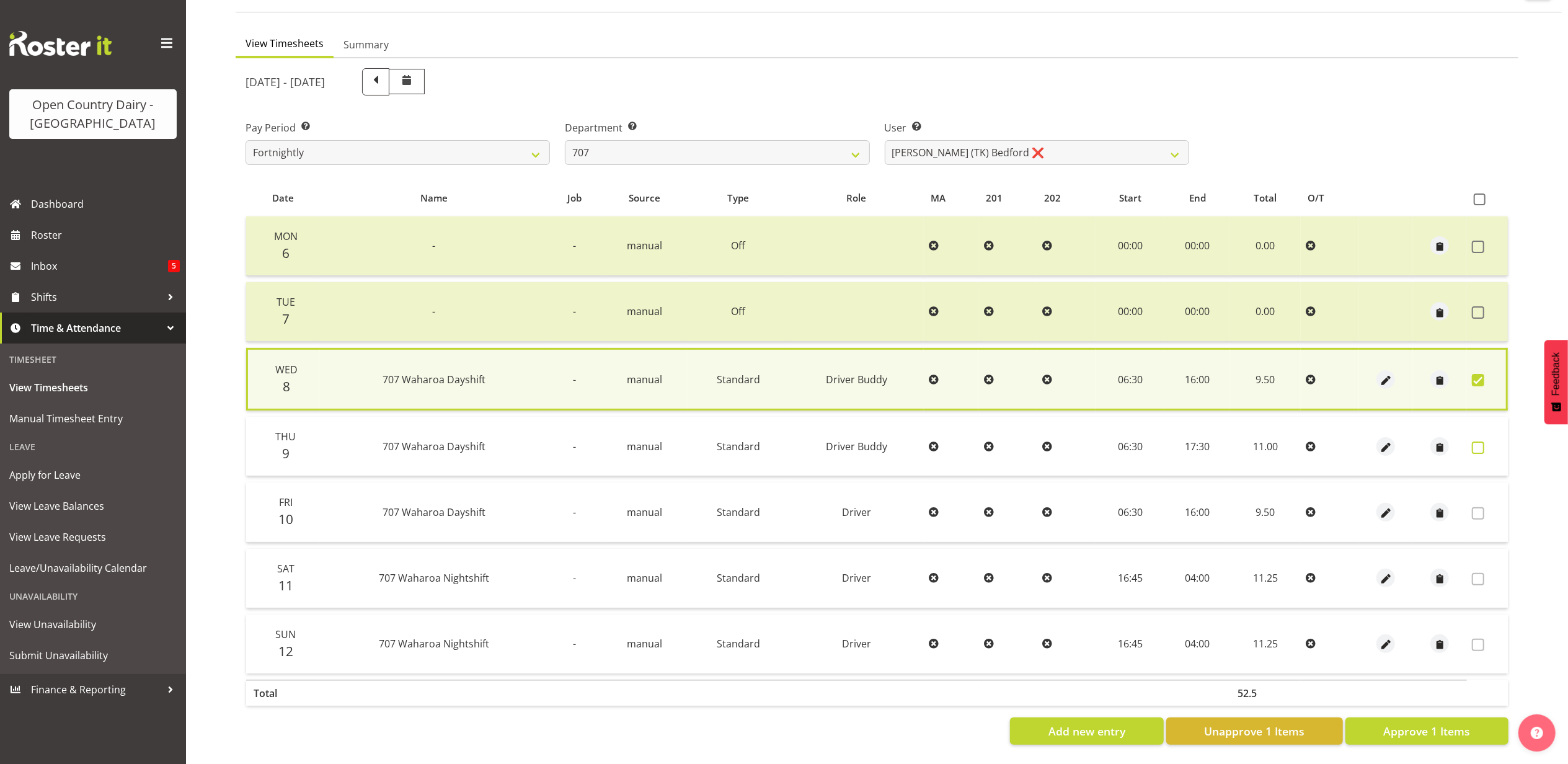
click at [1477, 441] on span at bounding box center [1478, 448] width 13 height 12
checkbox input "true"
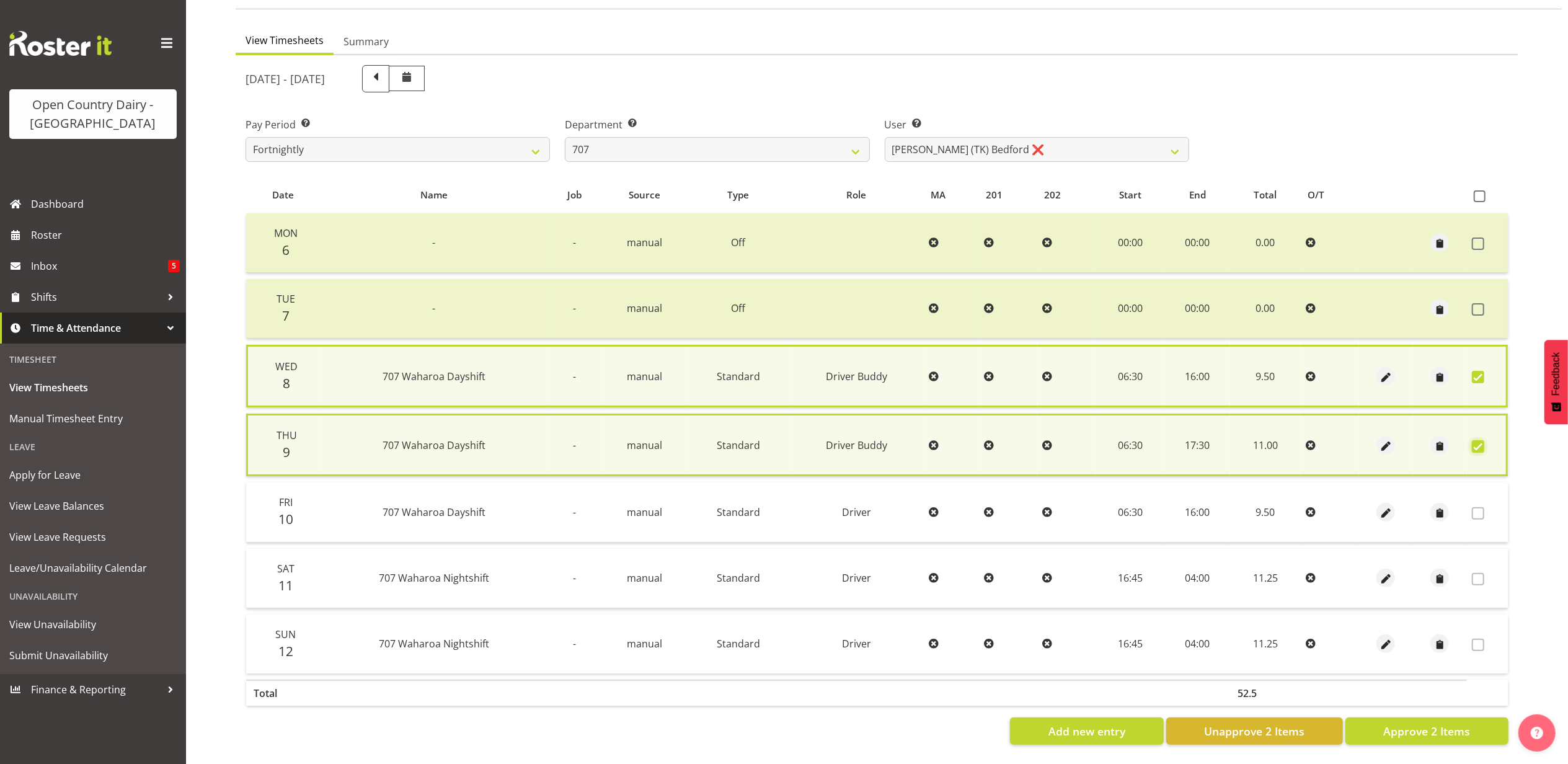
scroll to position [104, 0]
click at [1402, 723] on span "Approve 2 Items" at bounding box center [1427, 730] width 87 height 16
checkbox input "false"
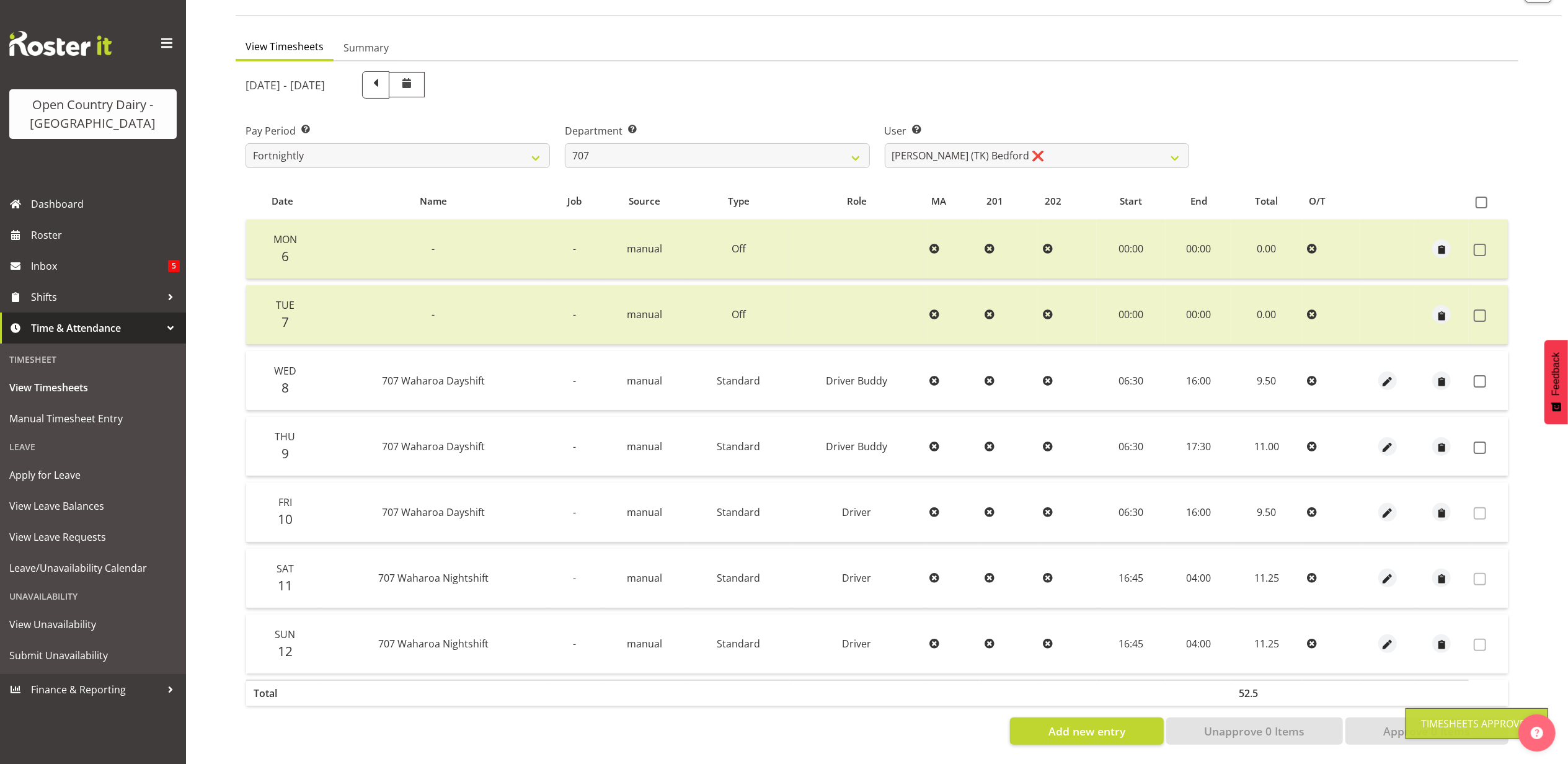
scroll to position [99, 0]
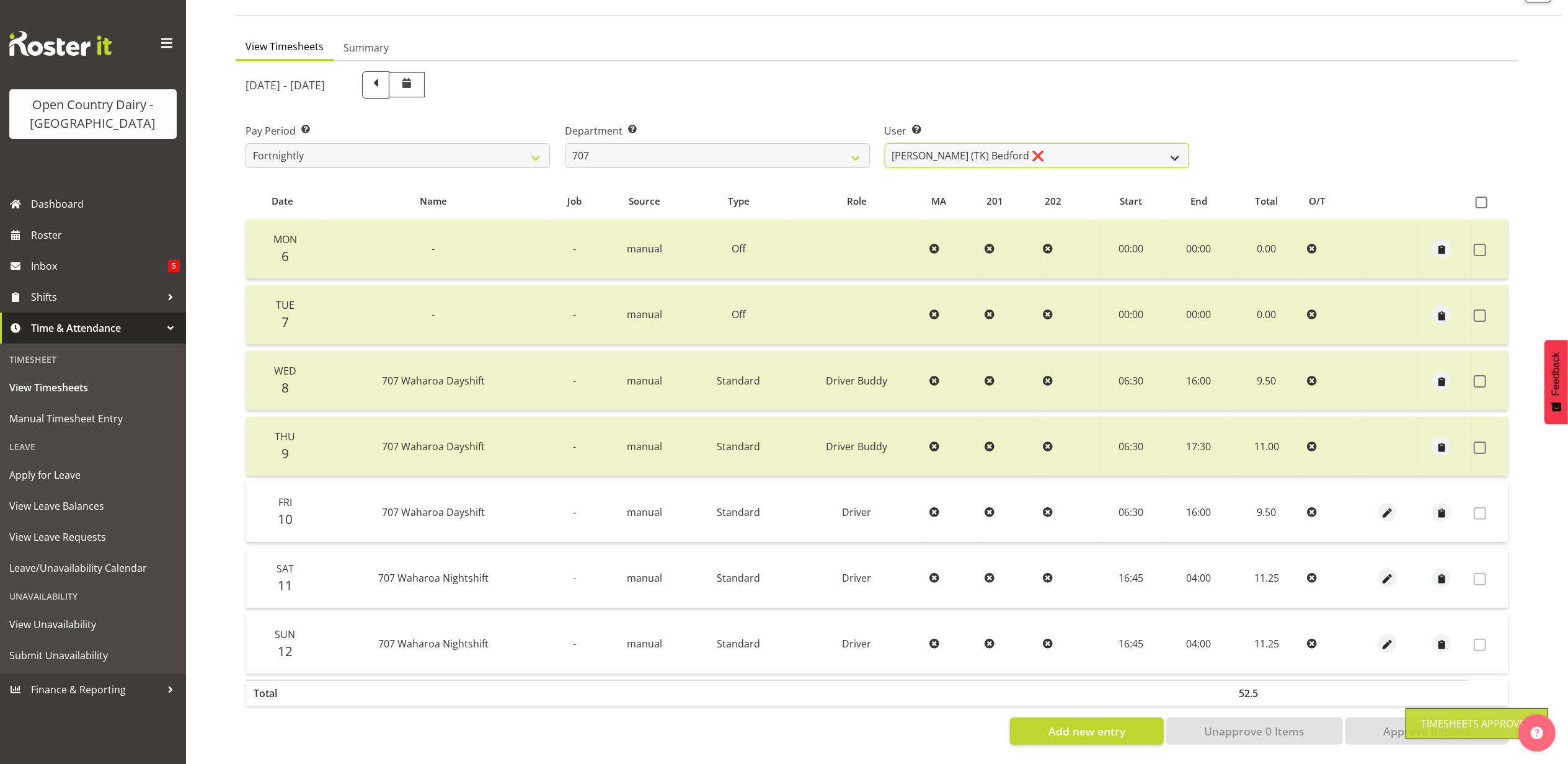
click at [1020, 147] on select "Alan (TK) Bedford ❌ David Foote (Junior) ❌ Mike Madden ❌" at bounding box center [1038, 155] width 305 height 25
click at [885, 143] on select "Alan (TK) Bedford ❌ David Foote (Junior) ❌ Mike Madden ❌" at bounding box center [1038, 155] width 305 height 25
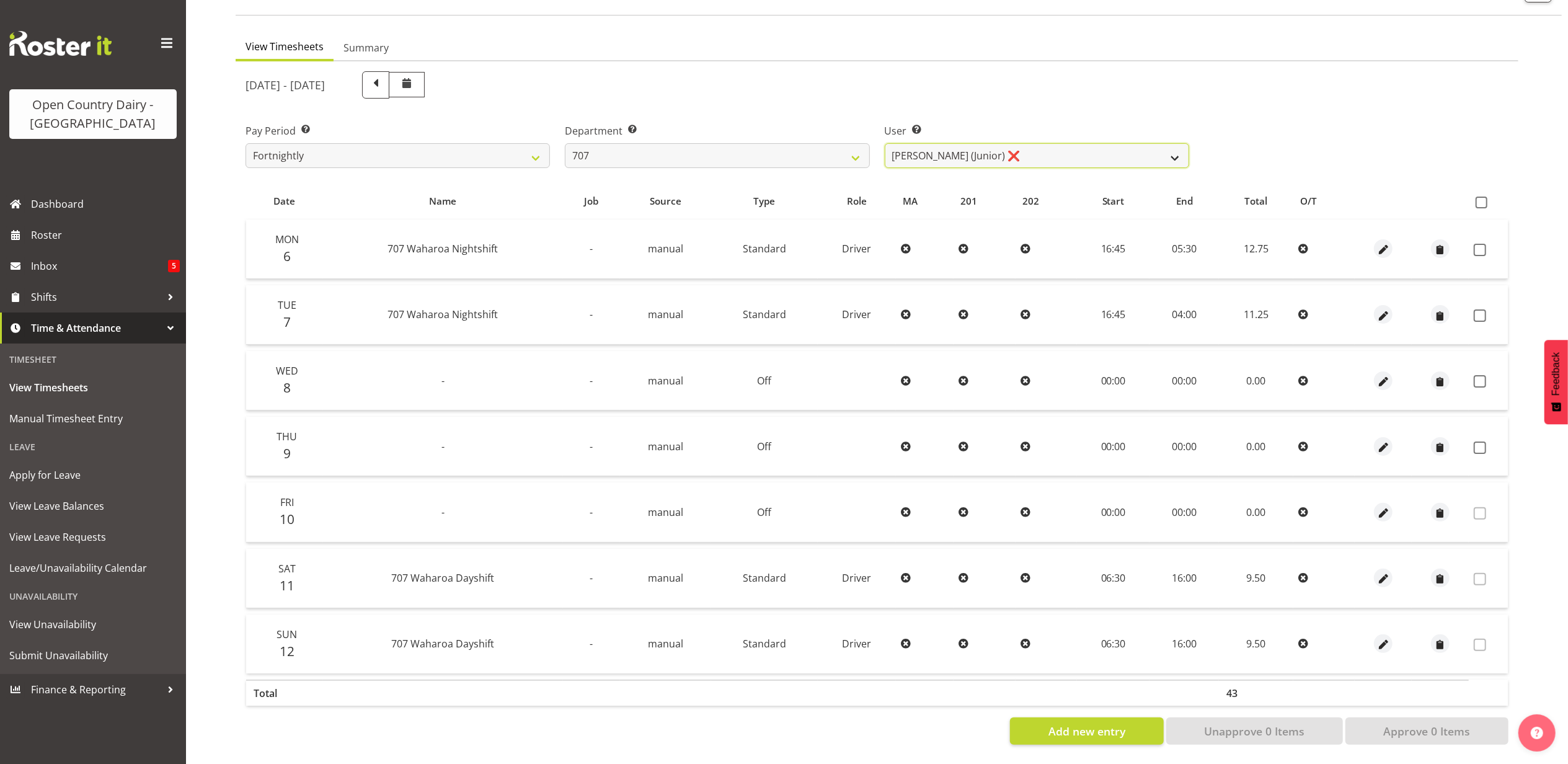
click at [1027, 144] on select "Alan (TK) Bedford ❌ David Foote (Junior) ❌ Mike Madden ❌" at bounding box center [1038, 155] width 305 height 25
select select "8199"
click at [885, 143] on select "Alan (TK) Bedford ❌ David Foote (Junior) ❌ Mike Madden ❌" at bounding box center [1038, 155] width 305 height 25
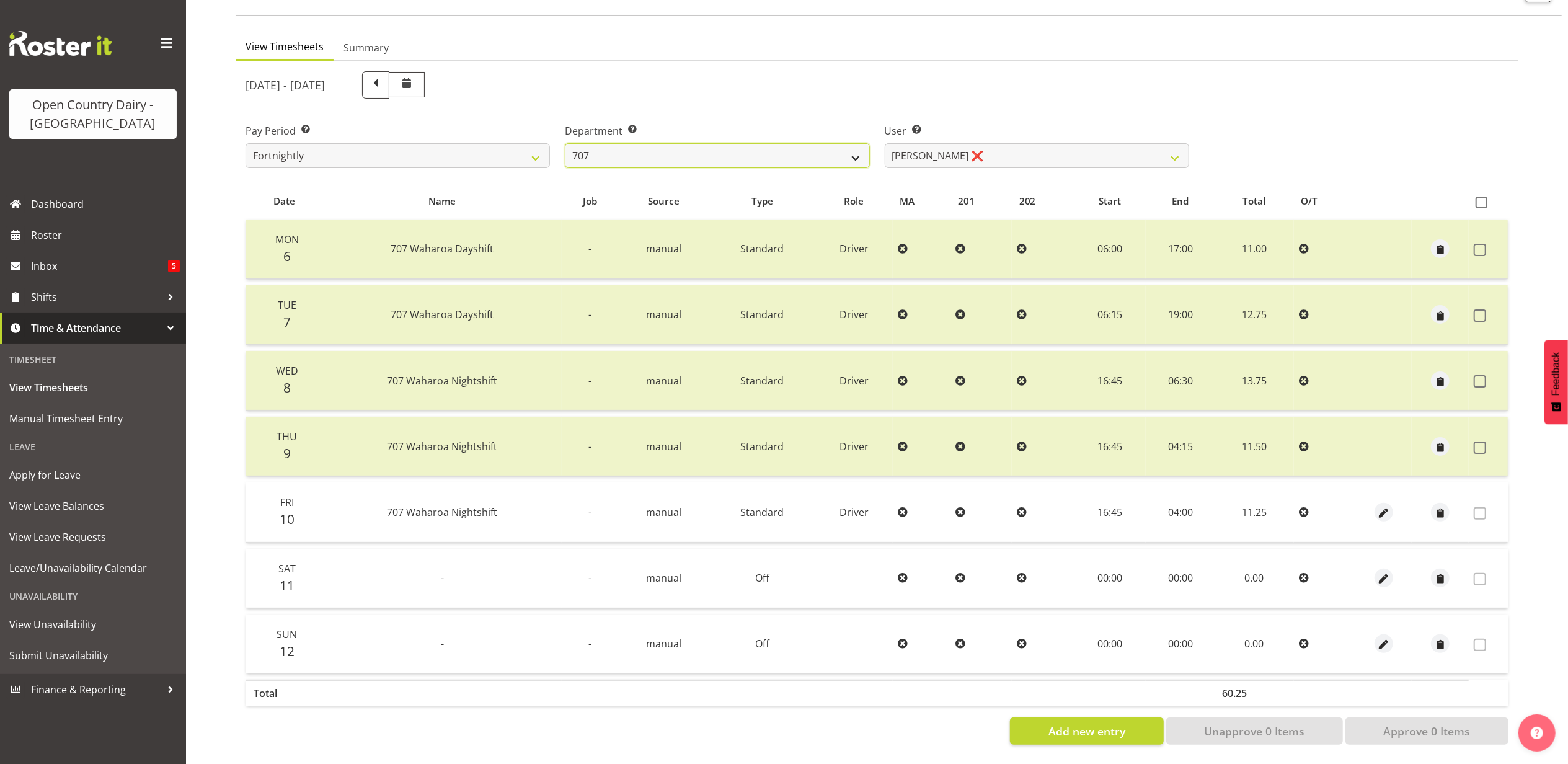
click at [642, 146] on select "701 702 703 704 705 706 707 708 709 710 711 712 713 714 715 716 717 718 719 720" at bounding box center [717, 155] width 305 height 25
select select "762"
click at [565, 143] on select "701 702 703 704 705 706 707 708 709 710 711 712 713 714 715 716 717 718 719 720" at bounding box center [717, 155] width 305 height 25
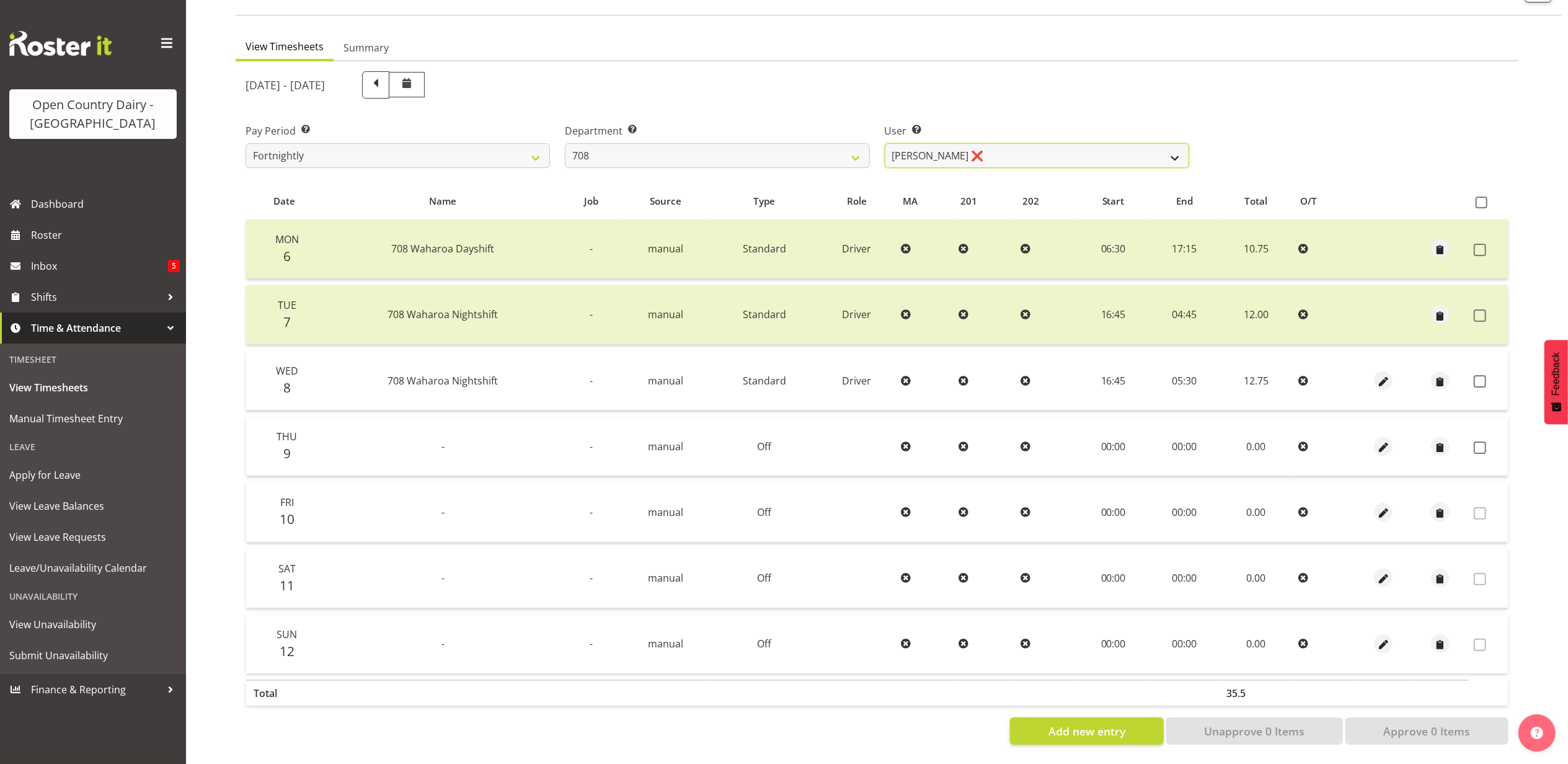
click at [1065, 152] on select "Andrew Murphy ❌ David Foote ❌ Mark Himiona ❌" at bounding box center [1038, 155] width 305 height 25
select select "11587"
click at [885, 143] on select "Andrew Murphy ❌ David Foote ❌ Mark Himiona ❌" at bounding box center [1038, 155] width 305 height 25
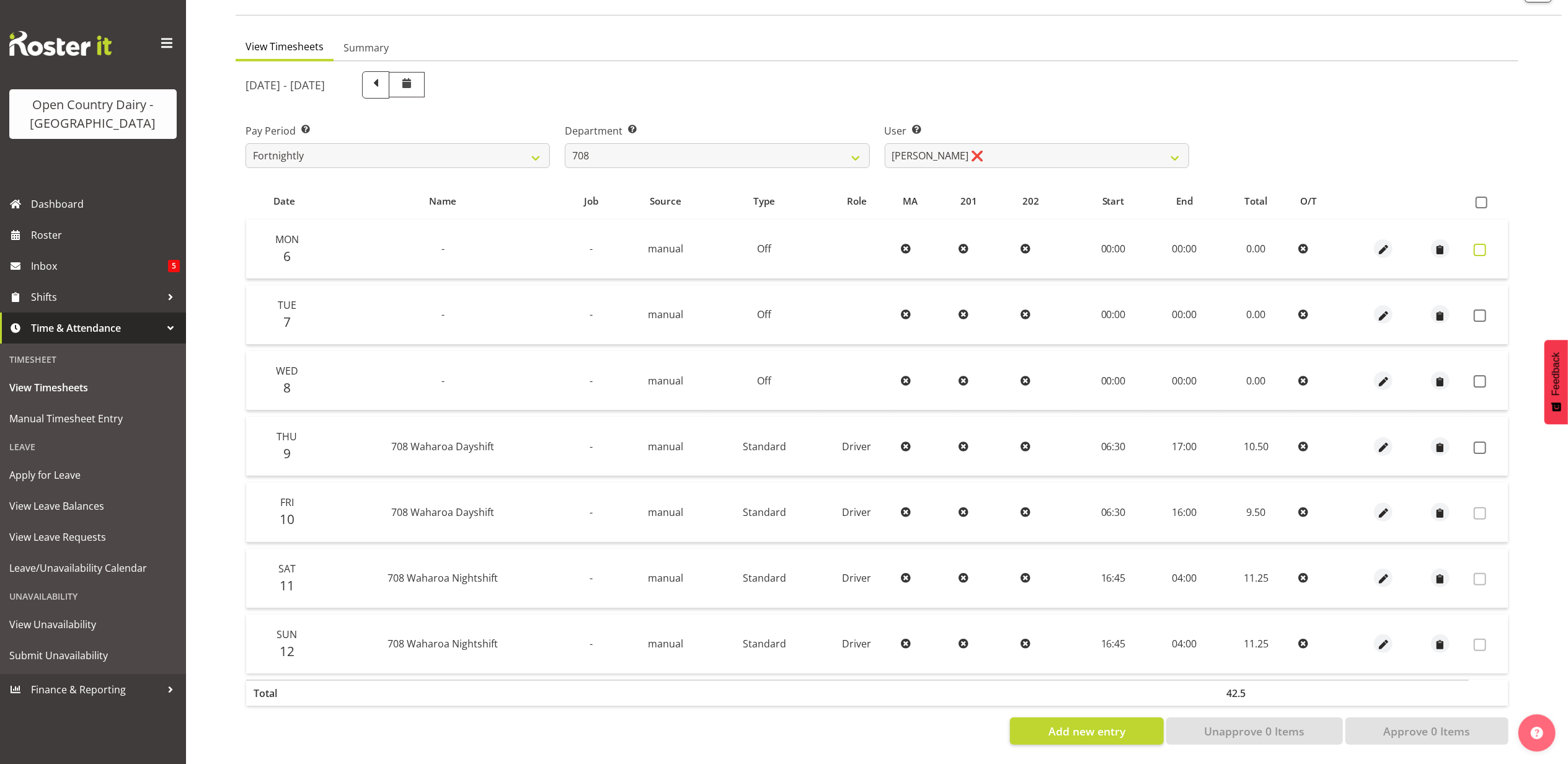
click at [1480, 244] on span at bounding box center [1480, 250] width 13 height 12
checkbox input "true"
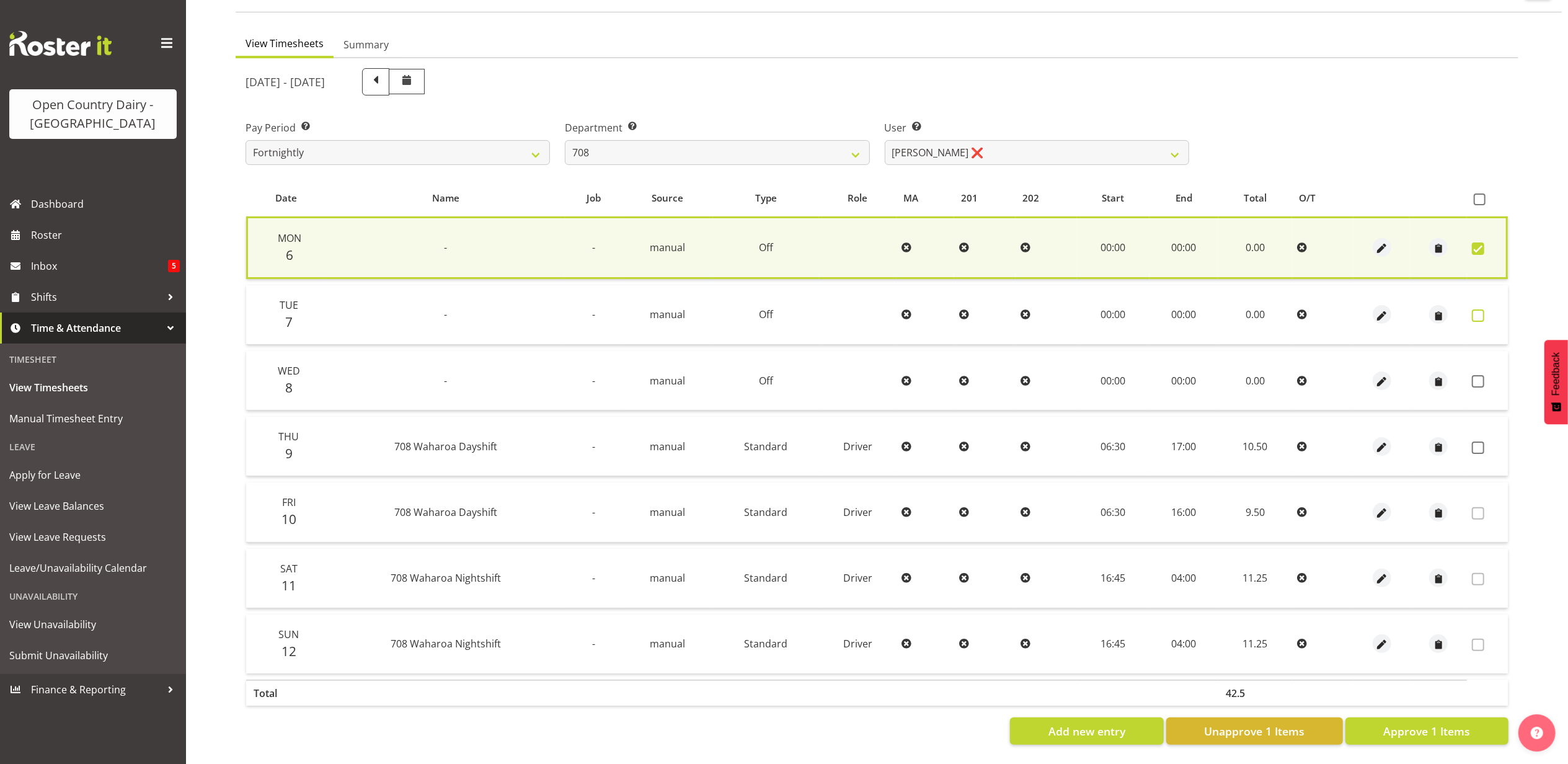
click at [1484, 309] on span at bounding box center [1478, 316] width 13 height 12
checkbox input "true"
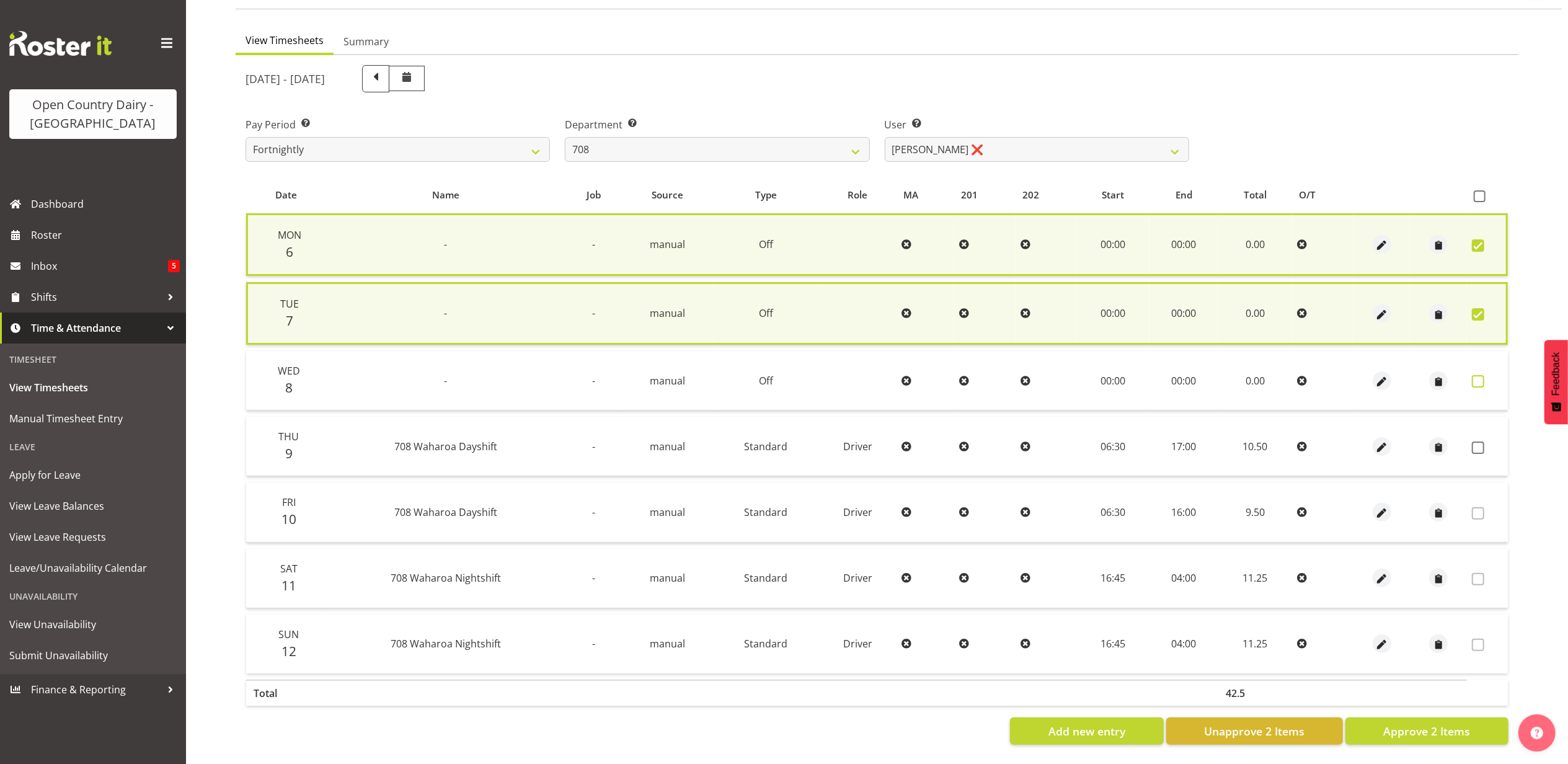
click at [1480, 375] on span at bounding box center [1478, 381] width 13 height 12
checkbox input "true"
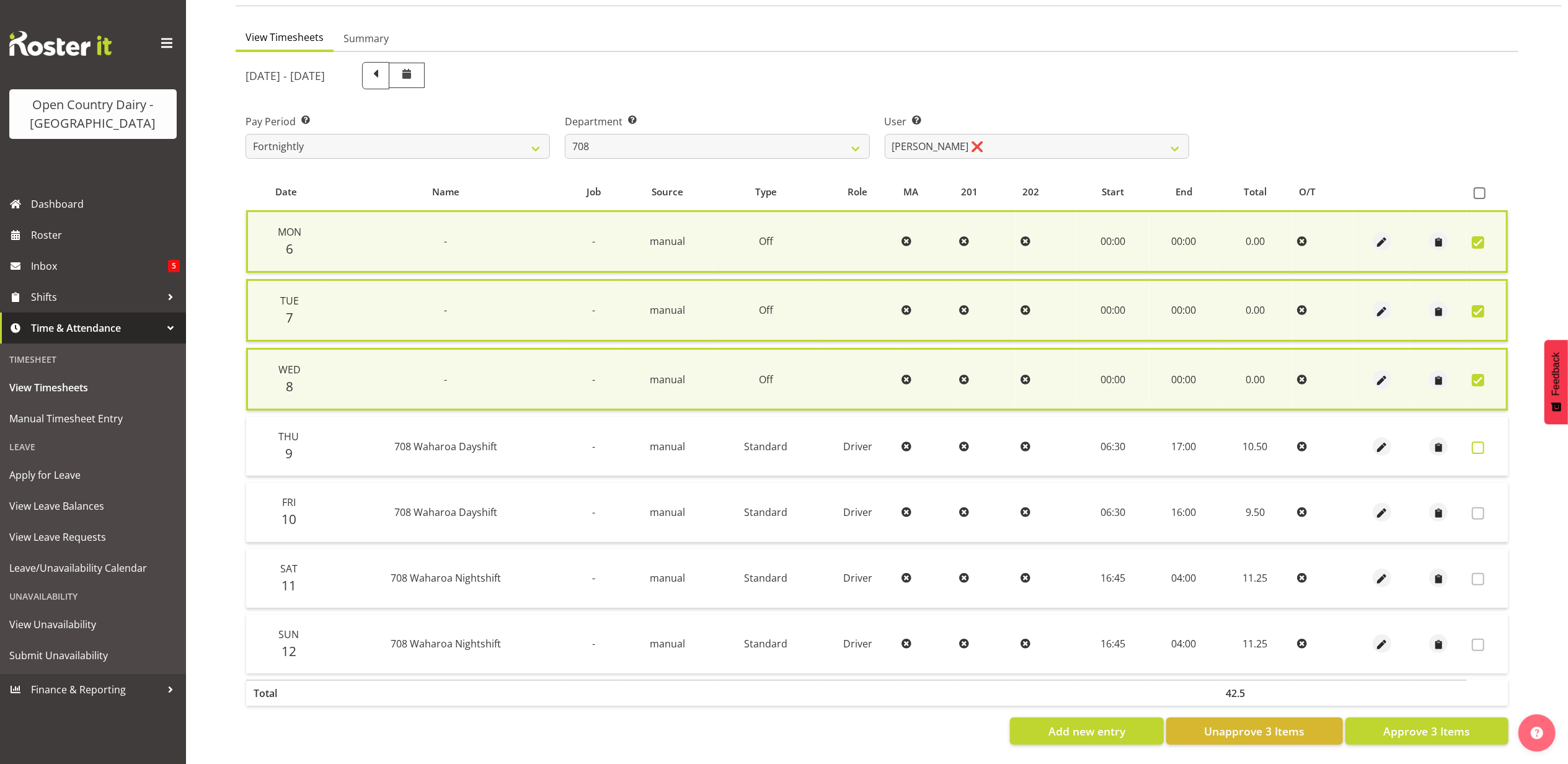
click at [1477, 441] on span at bounding box center [1478, 448] width 13 height 12
checkbox input "true"
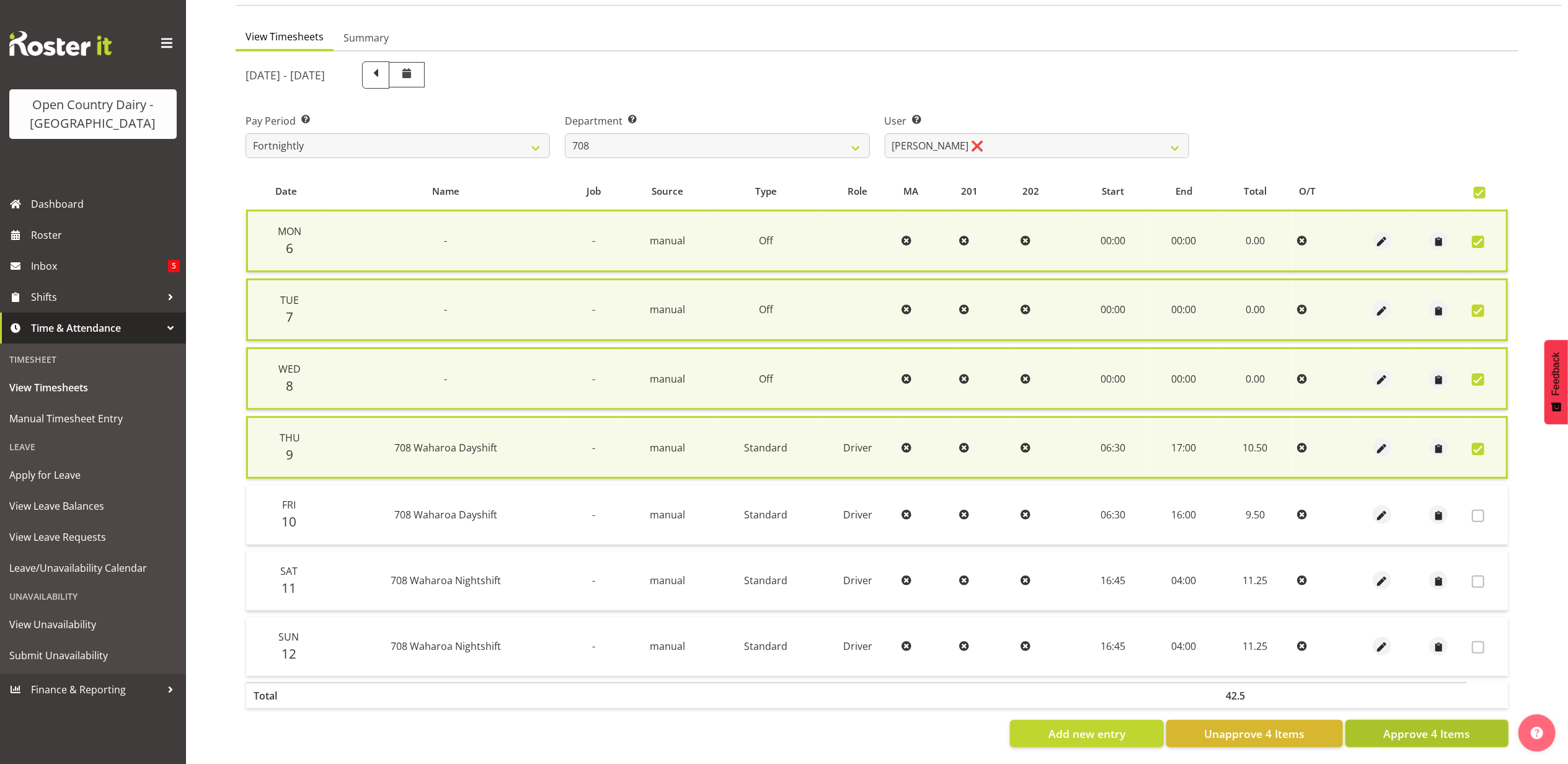
click at [1417, 726] on span "Approve 4 Items" at bounding box center [1427, 734] width 87 height 16
checkbox input "false"
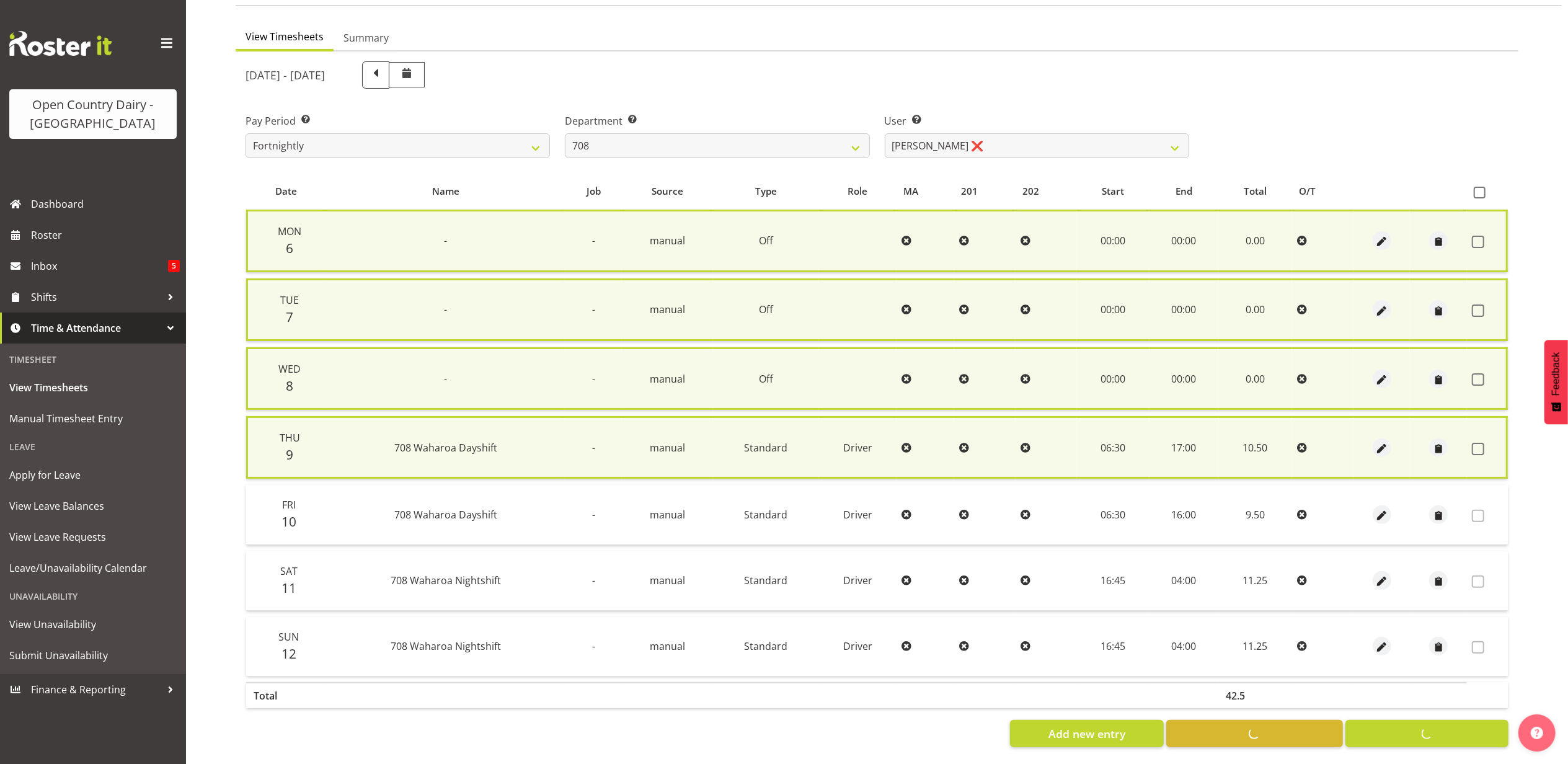
checkbox input "false"
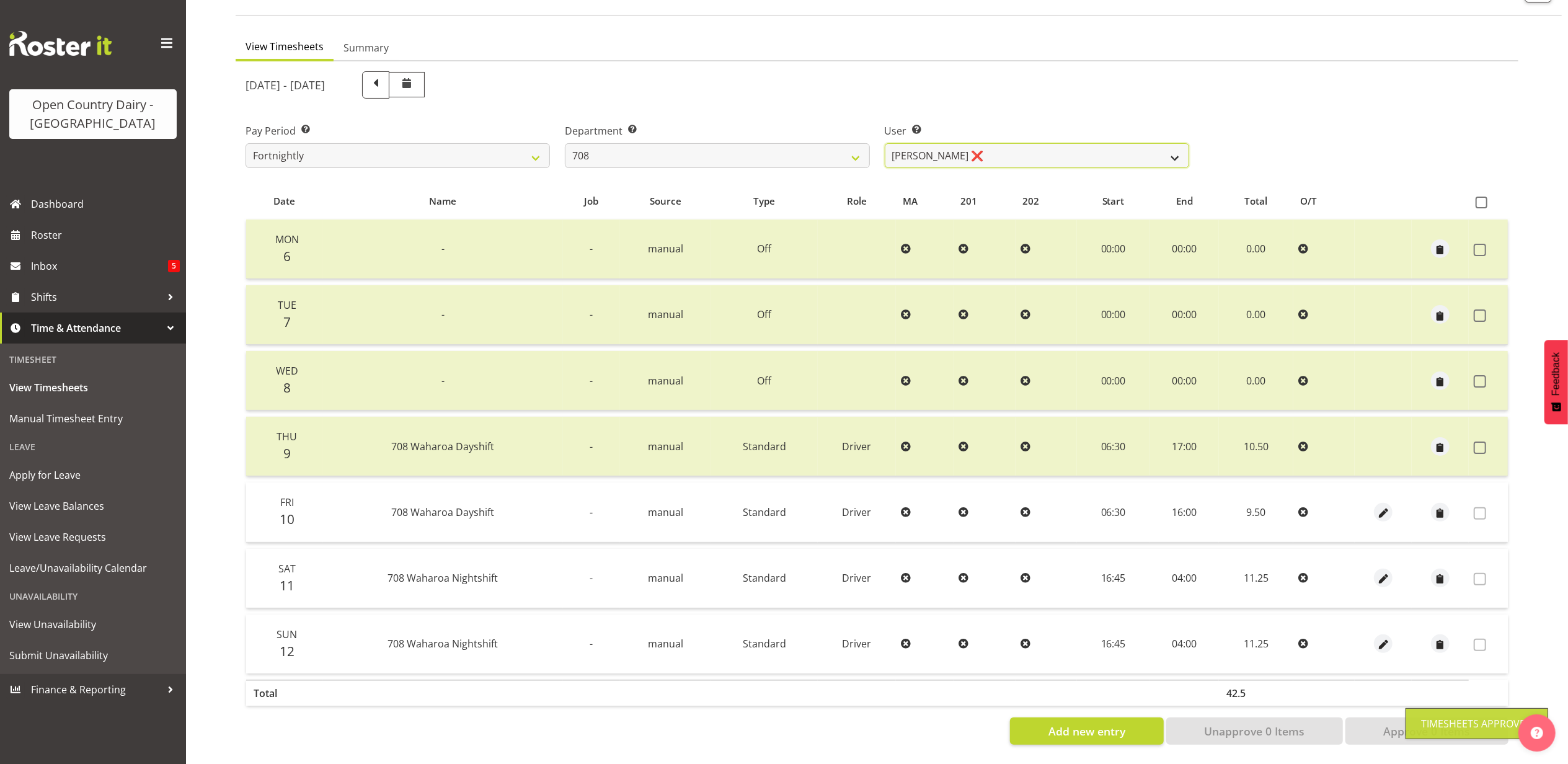
click at [984, 148] on select "Andrew Murphy ❌ David Foote ❌ Mark Himiona ❌" at bounding box center [1038, 155] width 305 height 25
select select "11697"
click at [885, 143] on select "Andrew Murphy ❌ David Foote ❌ Mark Himiona ❌" at bounding box center [1038, 155] width 305 height 25
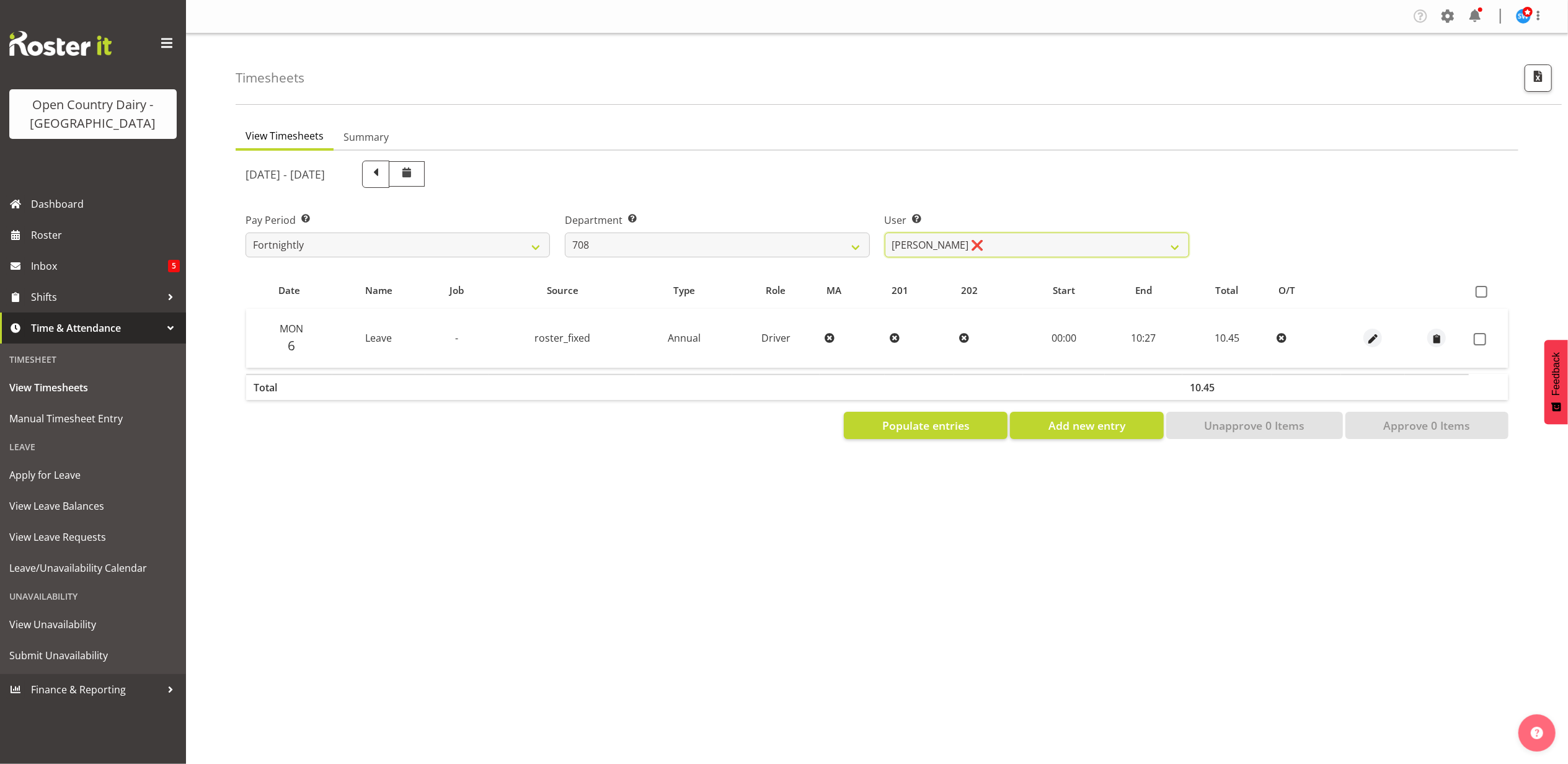
scroll to position [0, 0]
click at [723, 239] on select "701 702 703 704 705 706 707 708 709 710 711 712 713 714 715 716 717 718 719 720" at bounding box center [717, 245] width 305 height 25
select select "735"
click at [565, 233] on select "701 702 703 704 705 706 707 708 709 710 711 712 713 714 715 716 717 718 719 720" at bounding box center [717, 245] width 305 height 25
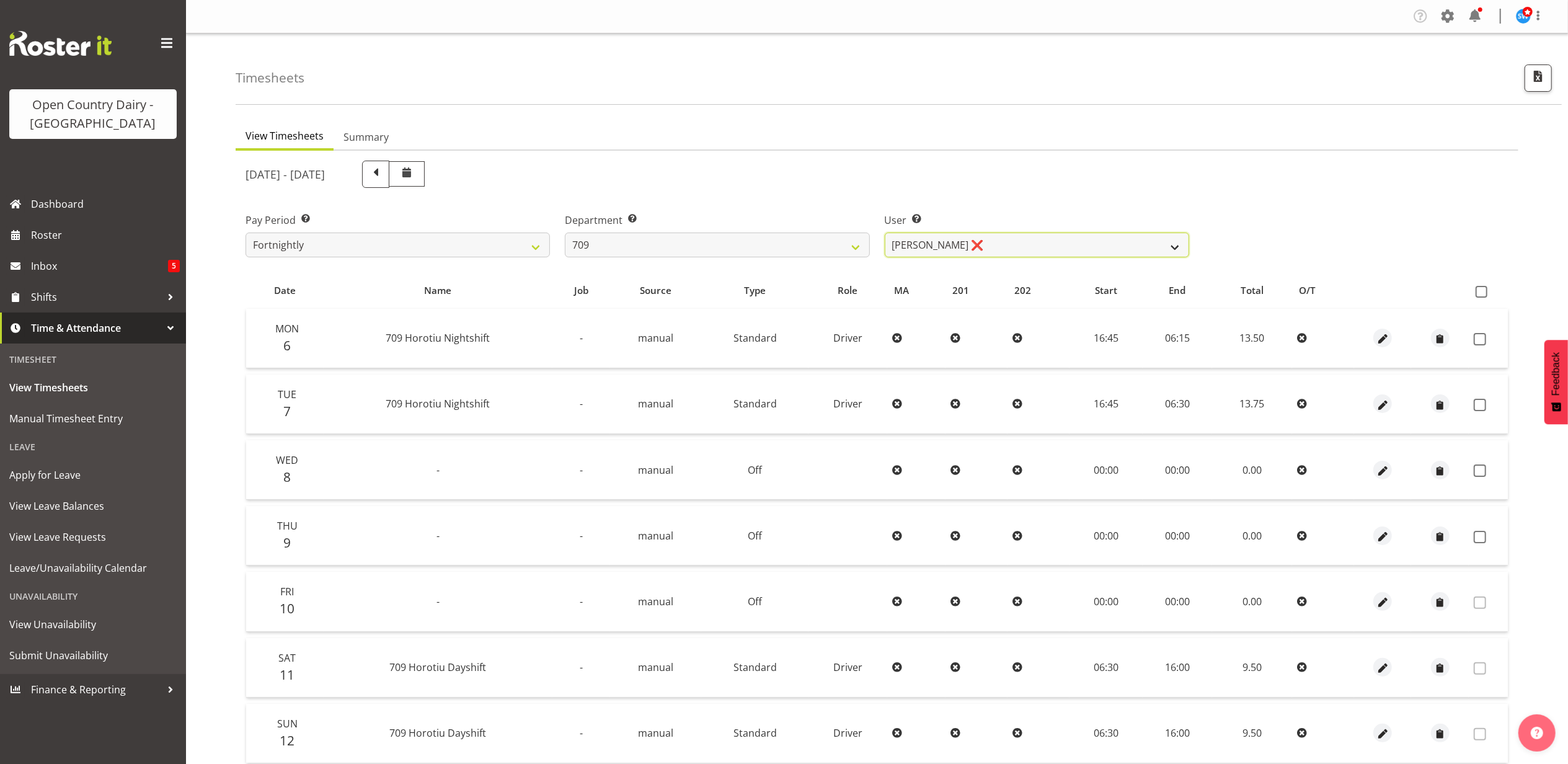
click at [1057, 243] on select "Alex Barclay ❌ Craig Knudsen ❌ Jaswant Singh ❌ Ross Cook ❌" at bounding box center [1038, 245] width 305 height 25
click at [885, 233] on select "Alex Barclay ❌ Craig Knudsen ❌ Jaswant Singh ❌ Ross Cook ❌" at bounding box center [1038, 245] width 305 height 25
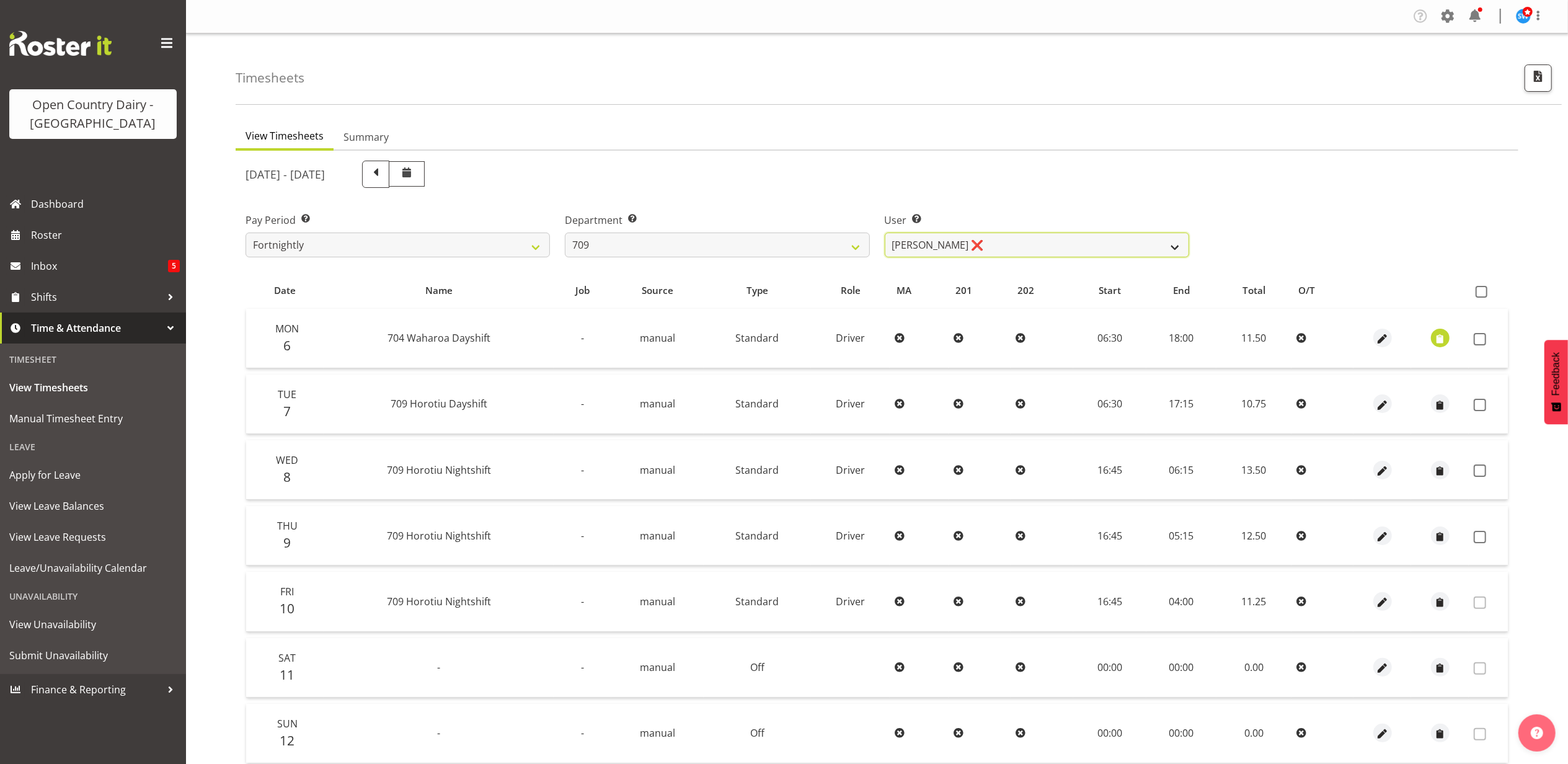
click at [1026, 248] on select "Alex Barclay ❌ Craig Knudsen ❌ Jaswant Singh ❌ Ross Cook ❌" at bounding box center [1038, 245] width 305 height 25
select select "9989"
click at [885, 233] on select "Alex Barclay ❌ Craig Knudsen ❌ Jaswant Singh ❌ Ross Cook ❌" at bounding box center [1038, 245] width 305 height 25
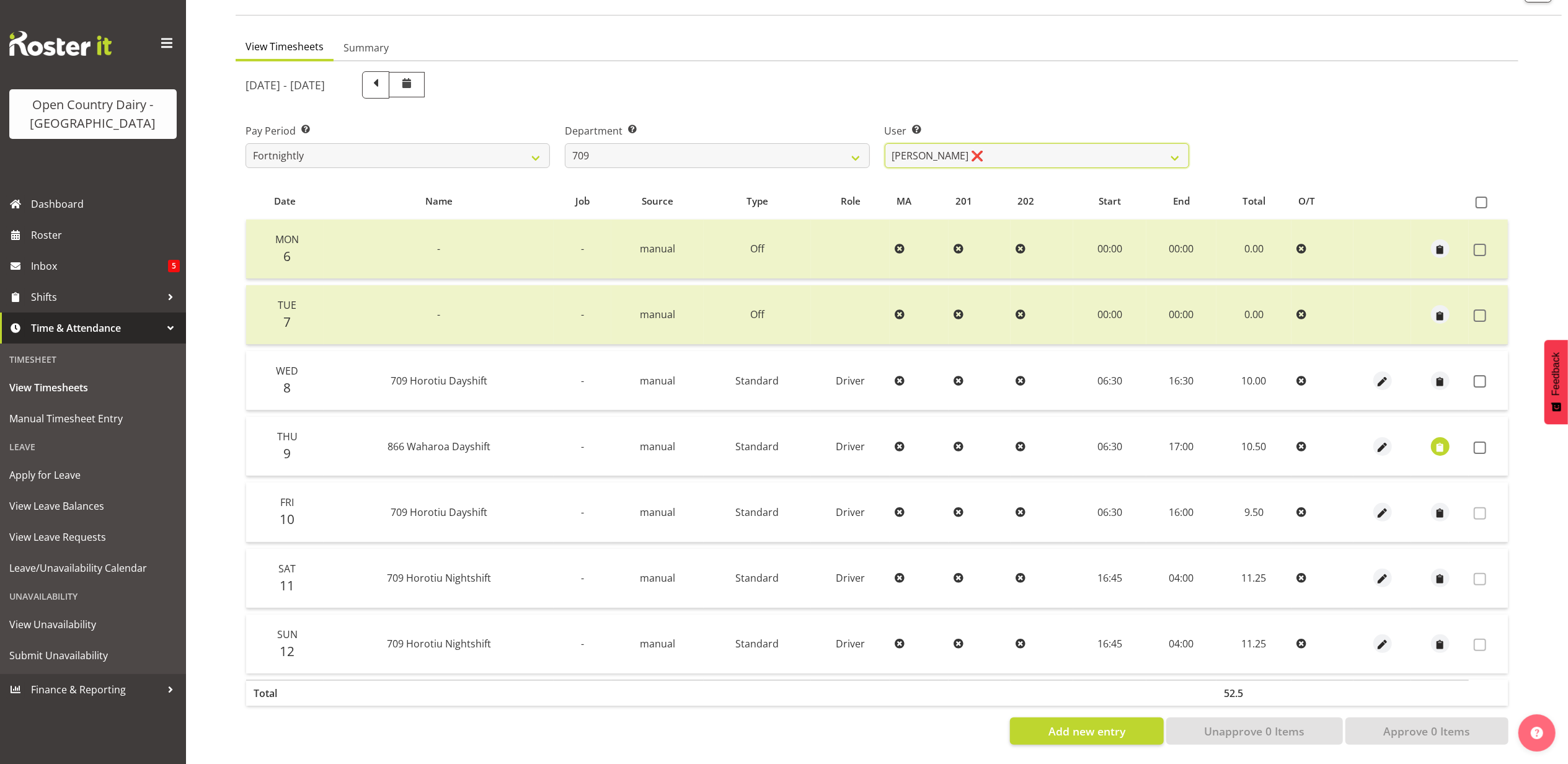
scroll to position [99, 0]
click at [1439, 441] on span "button" at bounding box center [1440, 448] width 14 height 14
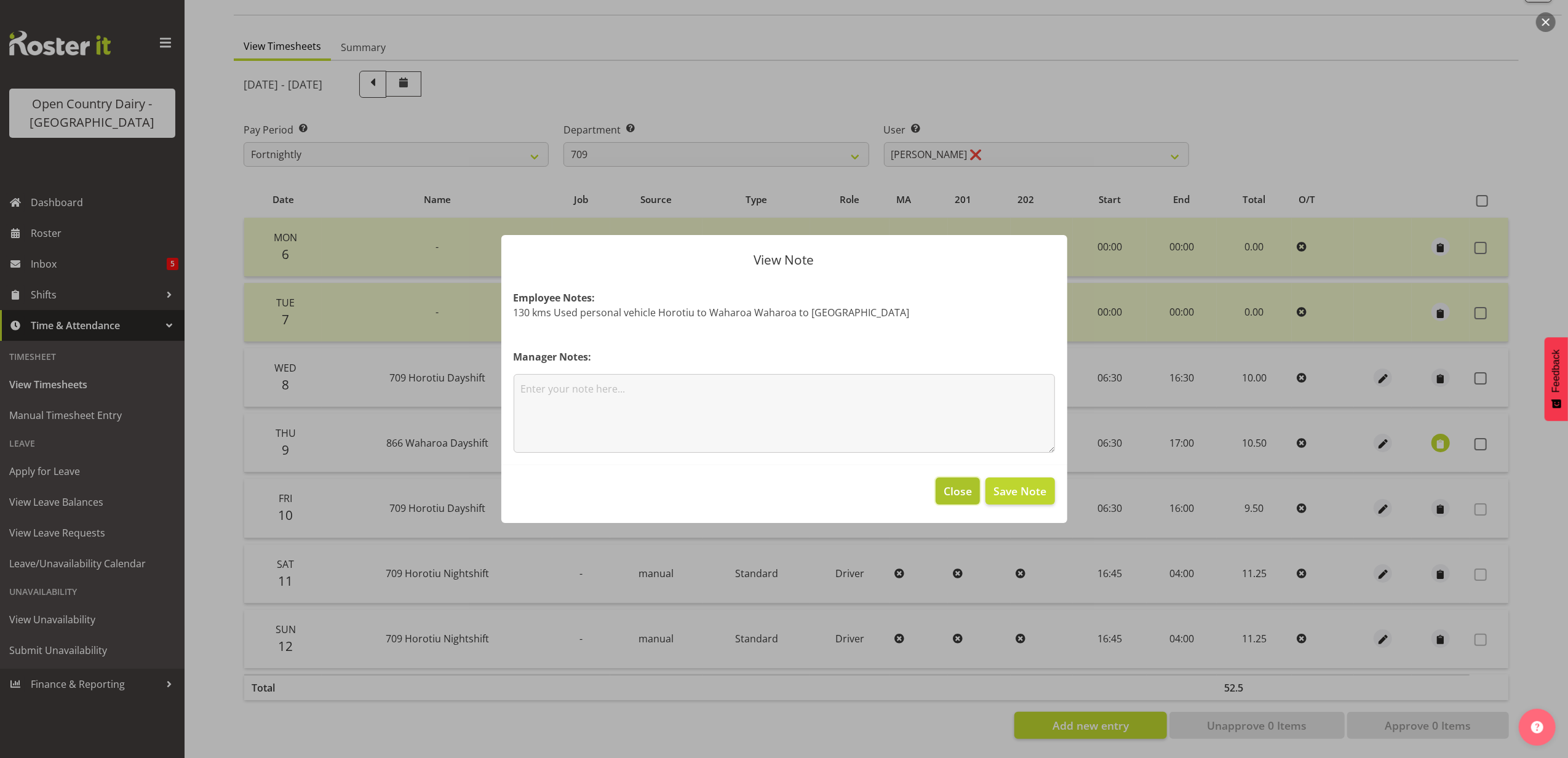
click at [966, 485] on span "Close" at bounding box center [958, 491] width 29 height 16
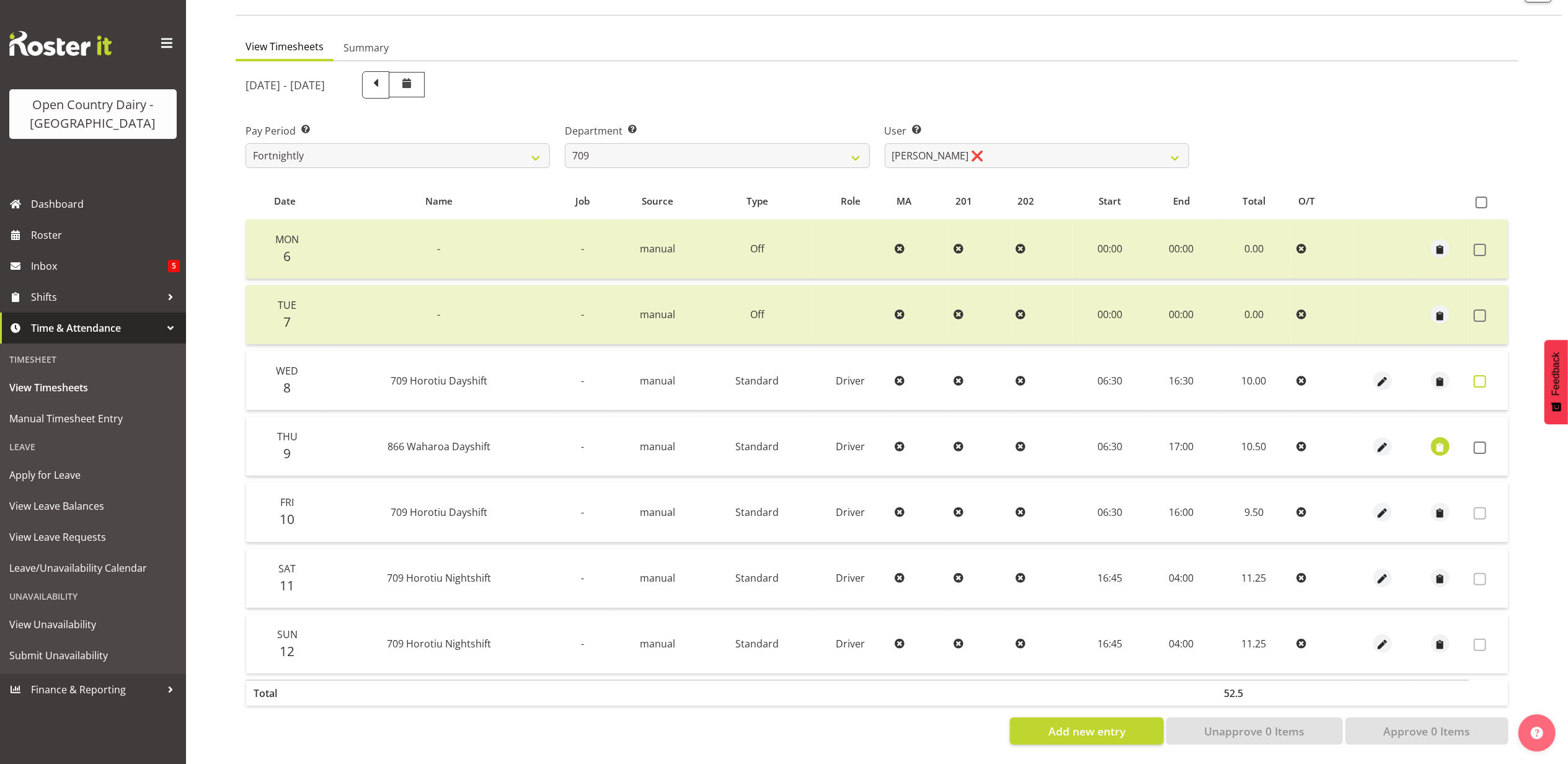
click at [1482, 375] on span at bounding box center [1480, 381] width 13 height 12
checkbox input "true"
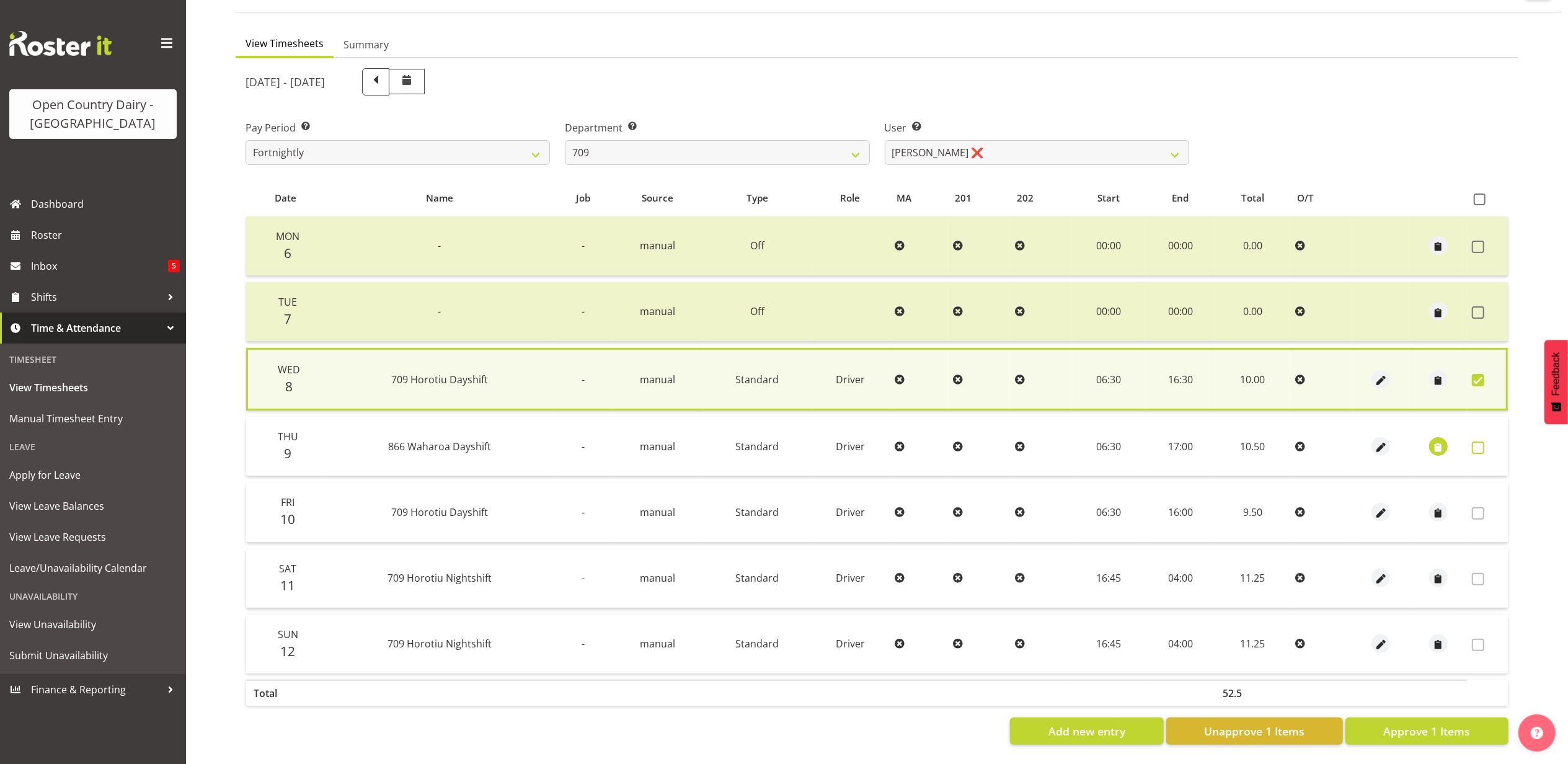
click at [1482, 441] on span at bounding box center [1478, 448] width 13 height 12
checkbox input "true"
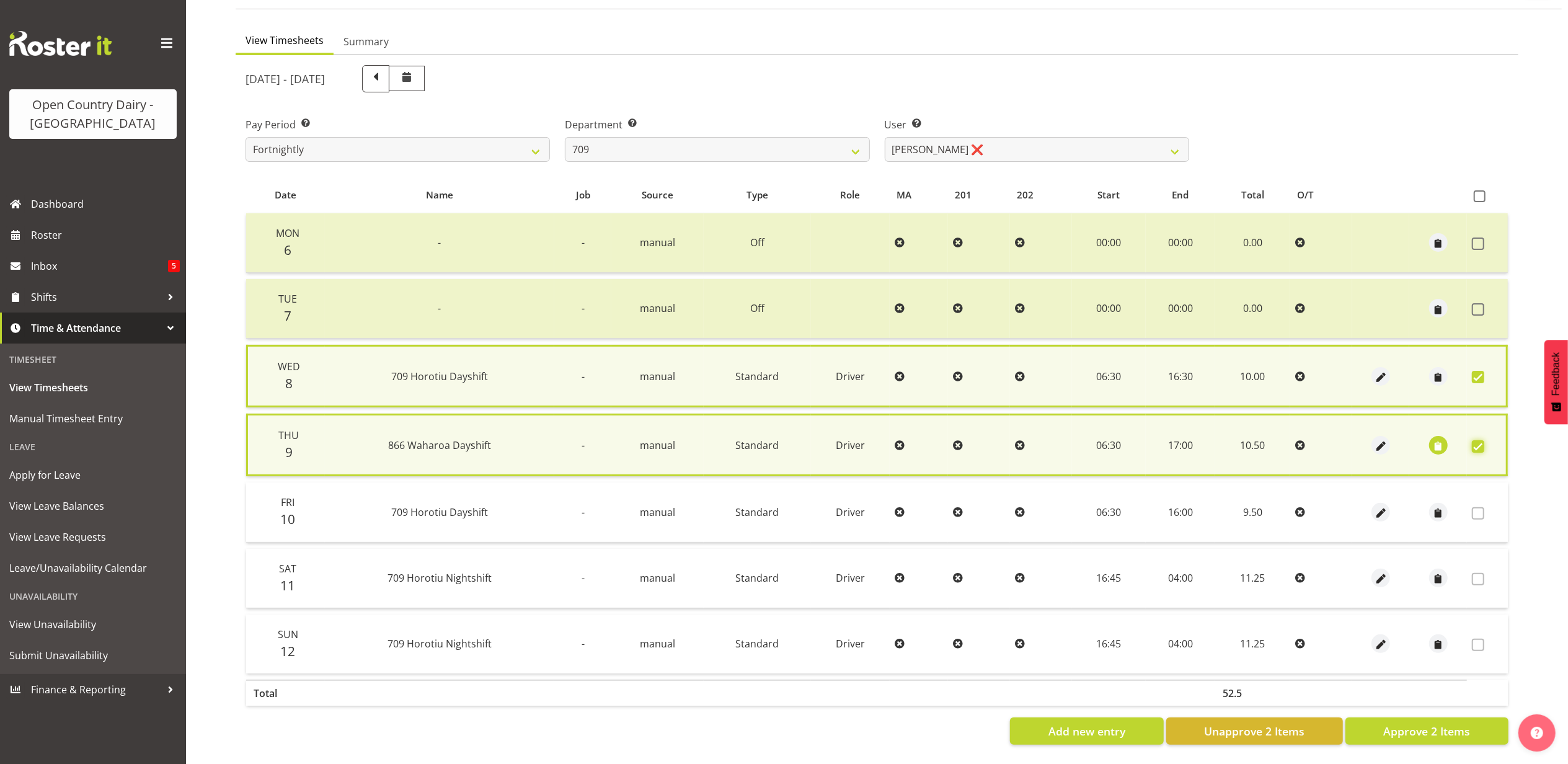
scroll to position [104, 0]
click at [1423, 723] on span "Approve 2 Items" at bounding box center [1427, 730] width 87 height 16
checkbox input "false"
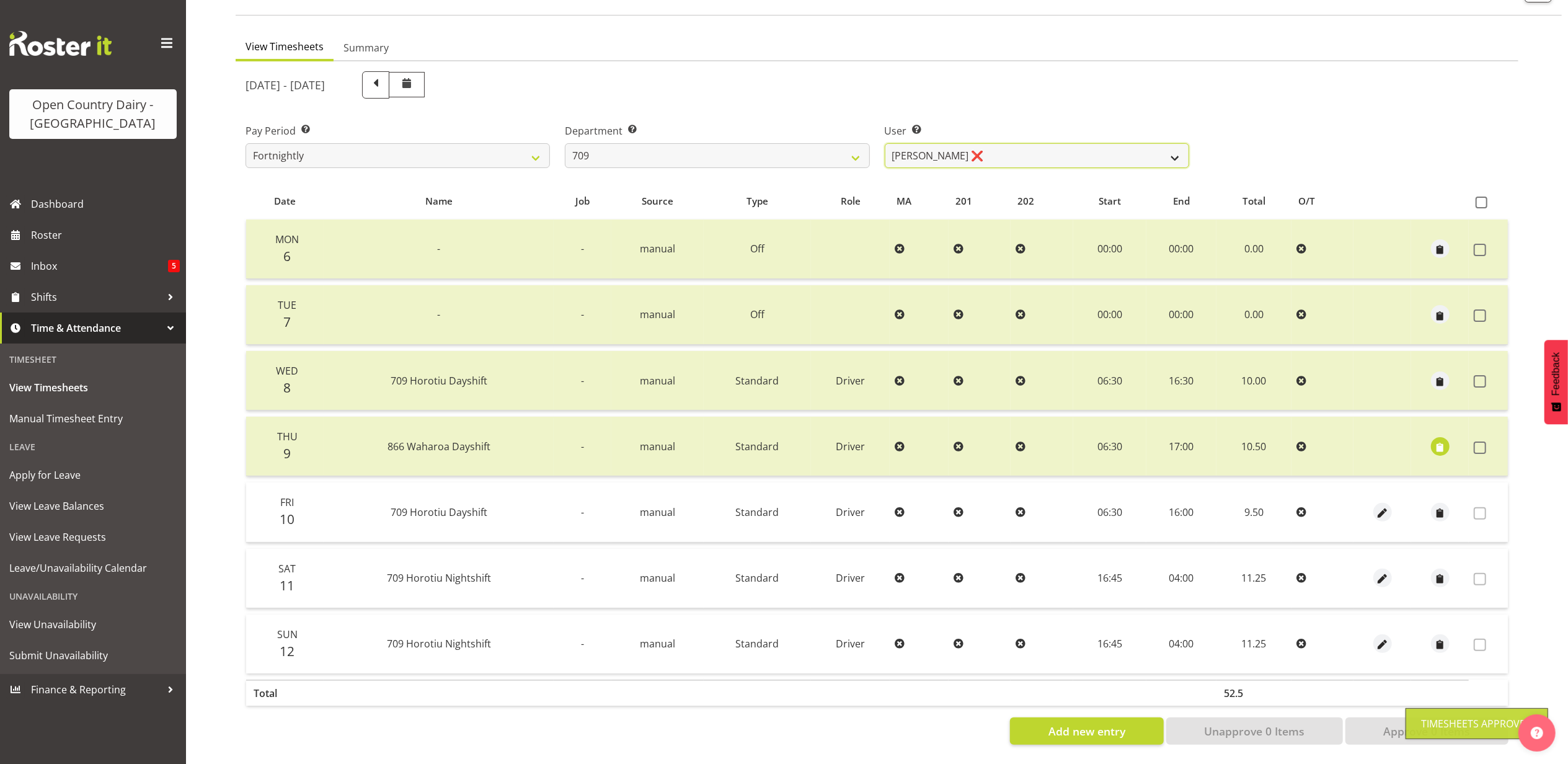
click at [1013, 144] on select "Alex Barclay ❌ Craig Knudsen ❌ Jaswant Singh ❌ Ross Cook ❌" at bounding box center [1038, 155] width 305 height 25
select select "9890"
click at [885, 143] on select "Alex Barclay ❌ Craig Knudsen ❌ Jaswant Singh ❌ Ross Cook ❌" at bounding box center [1038, 155] width 305 height 25
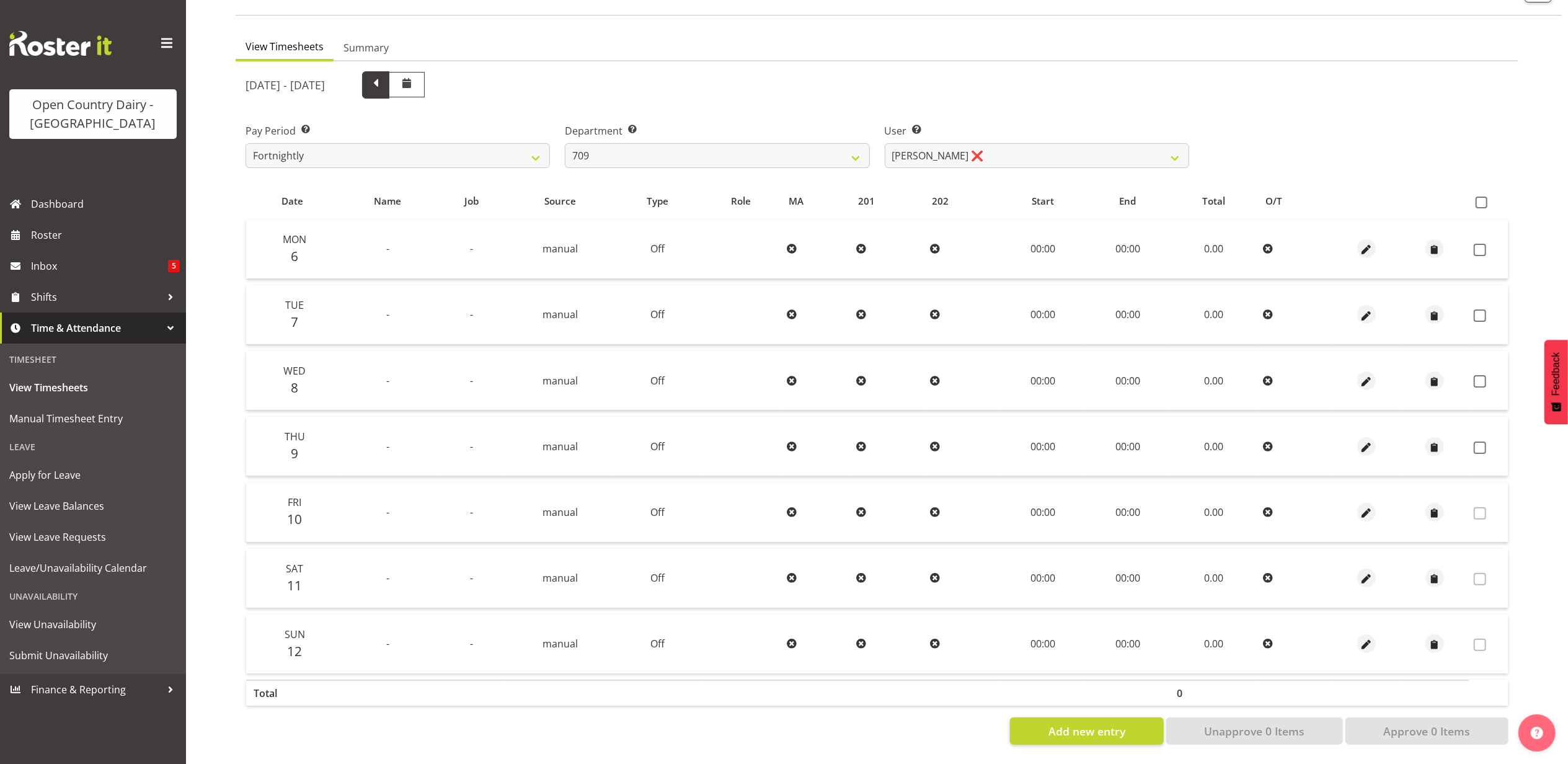
click at [384, 76] on span at bounding box center [376, 84] width 16 height 16
select select
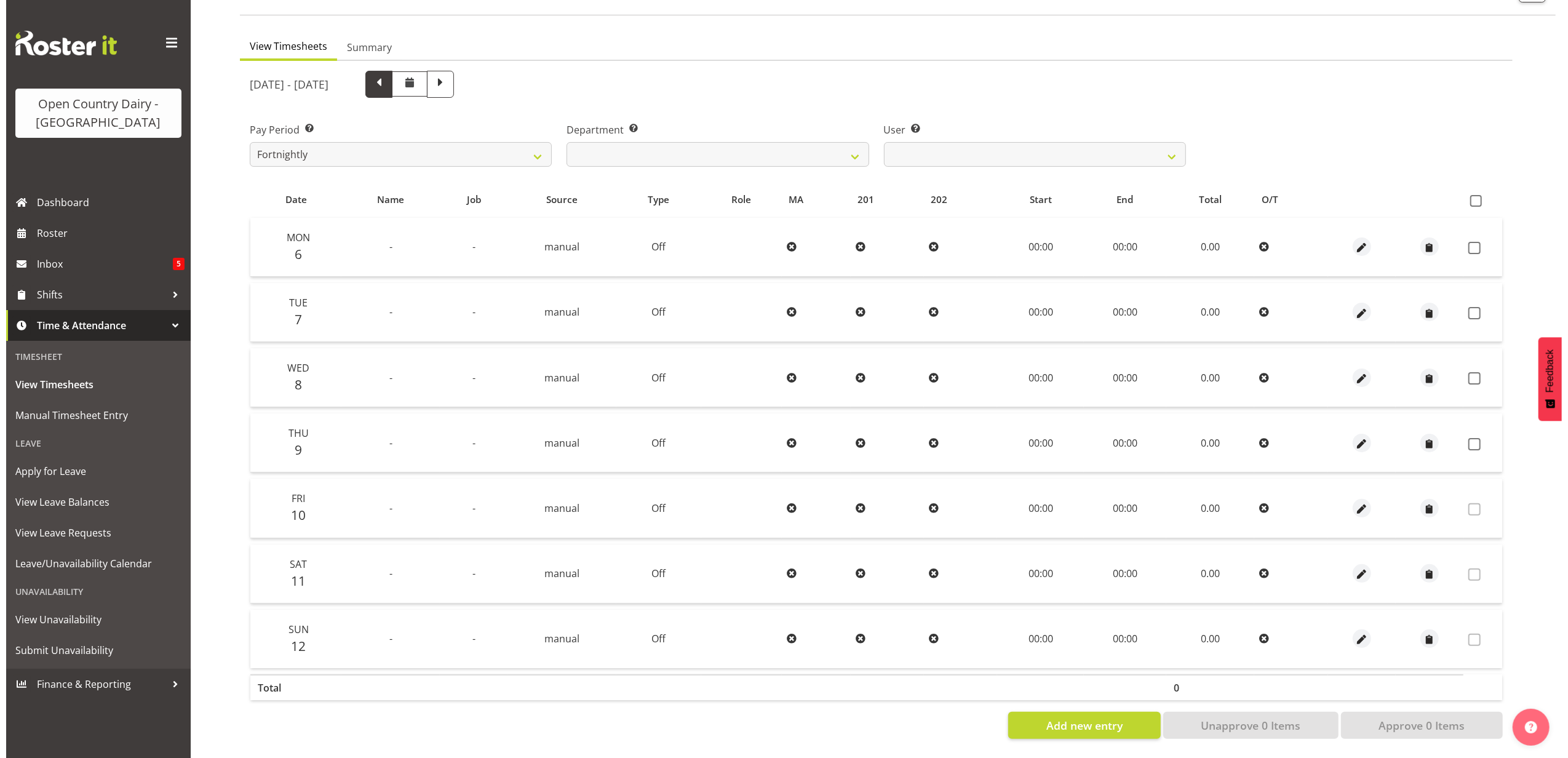
scroll to position [0, 0]
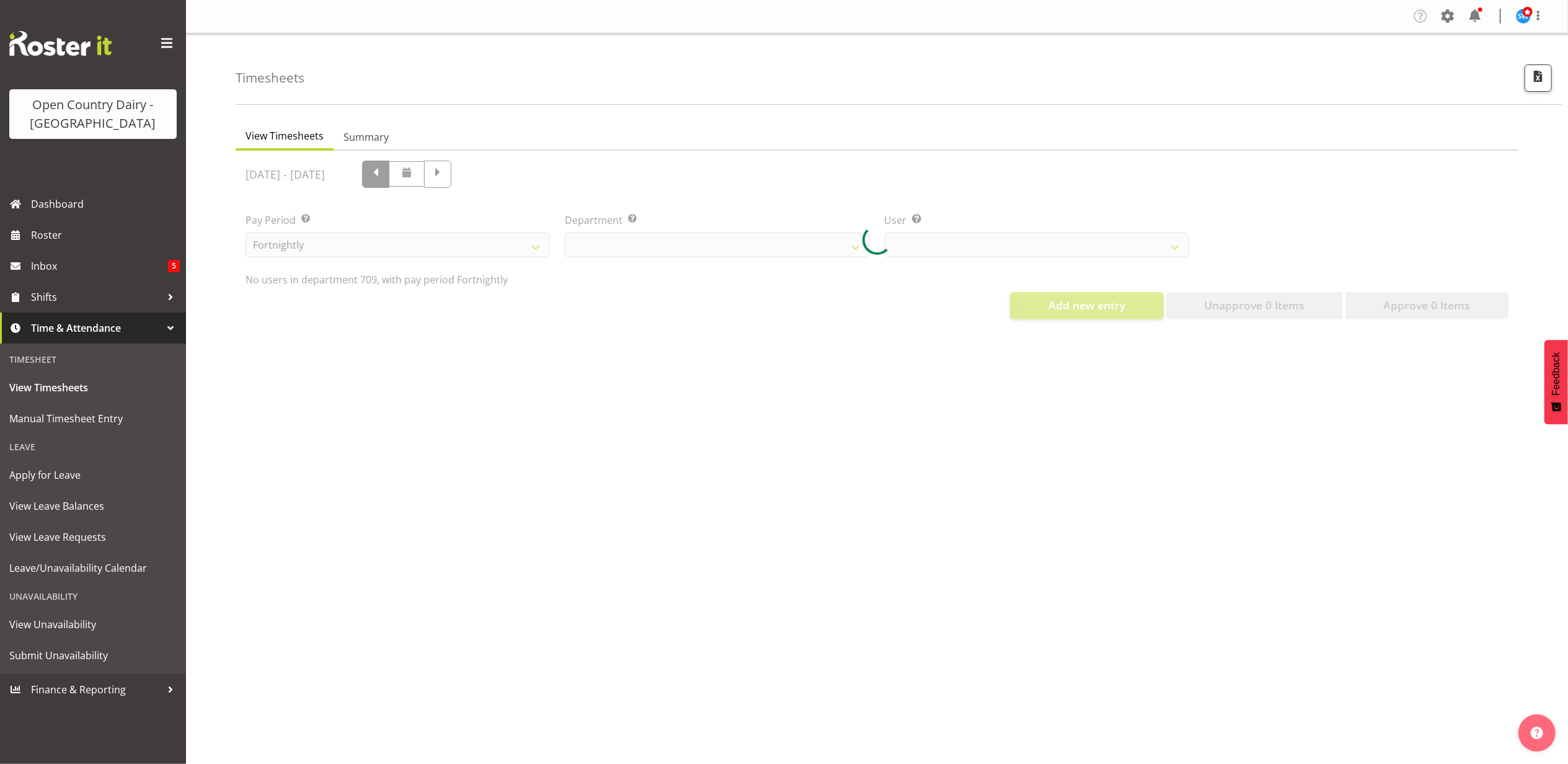
select select "735"
select select "9890"
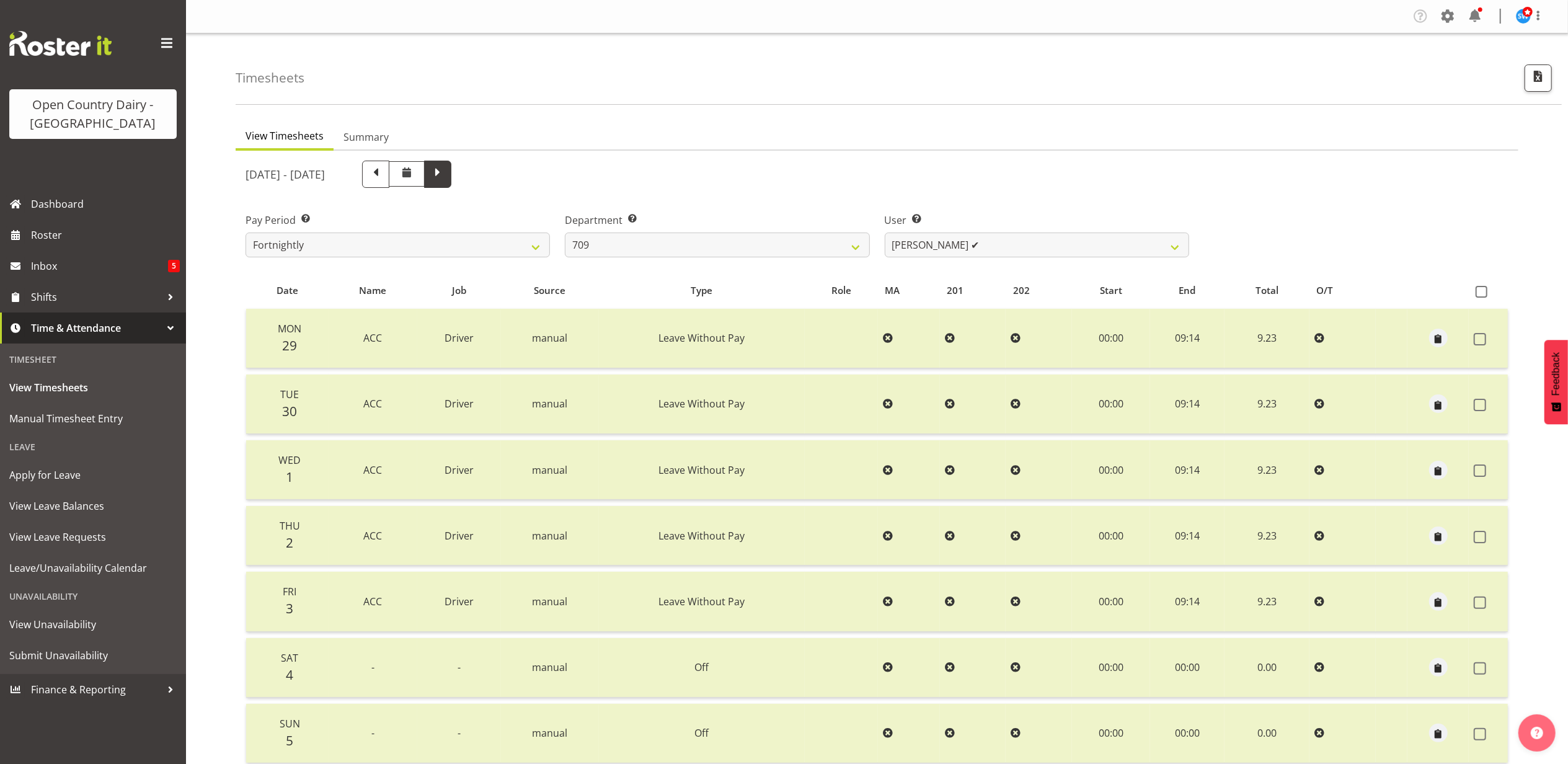
click at [446, 172] on span at bounding box center [438, 173] width 16 height 16
select select
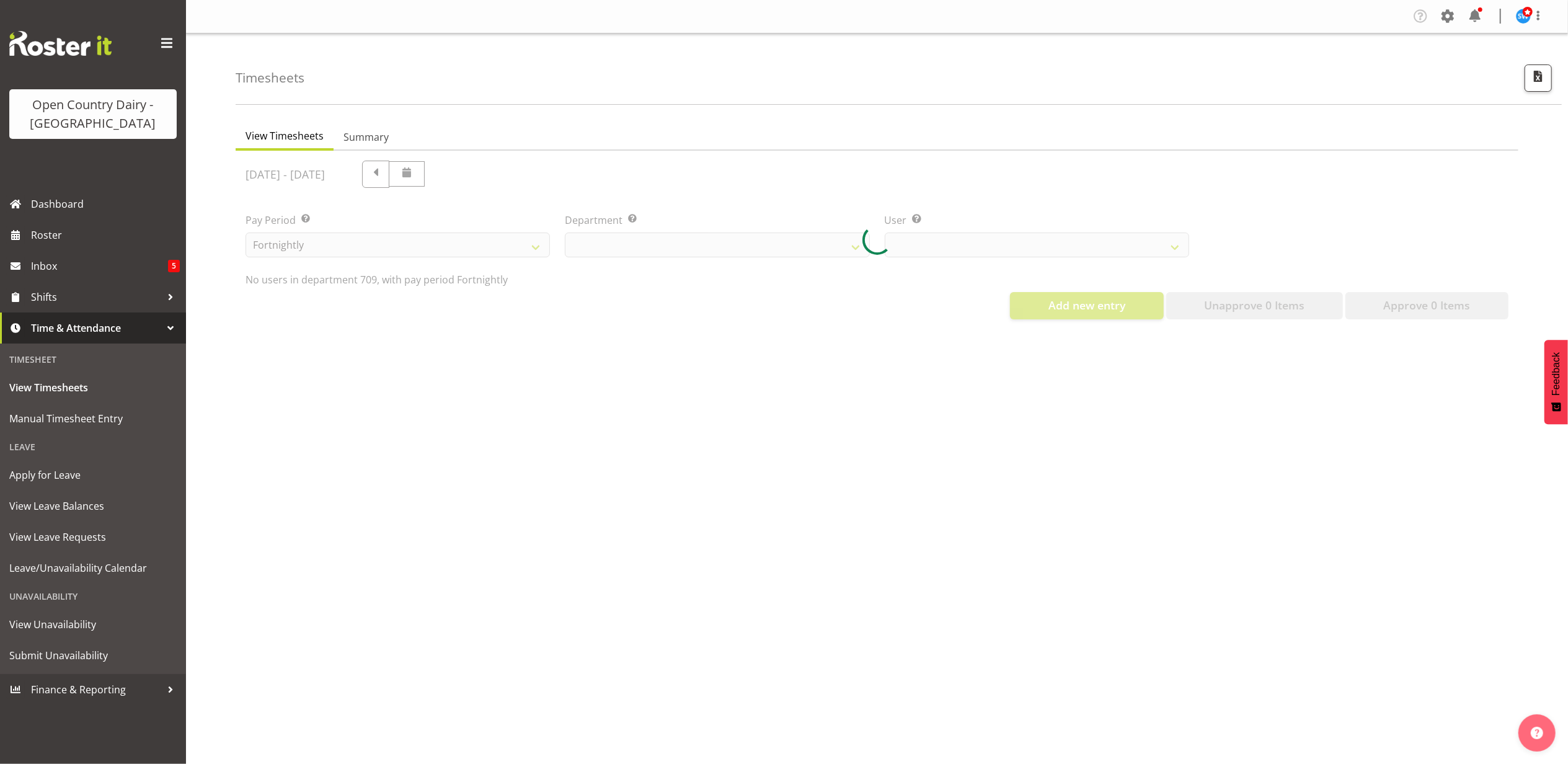
select select "735"
select select "9890"
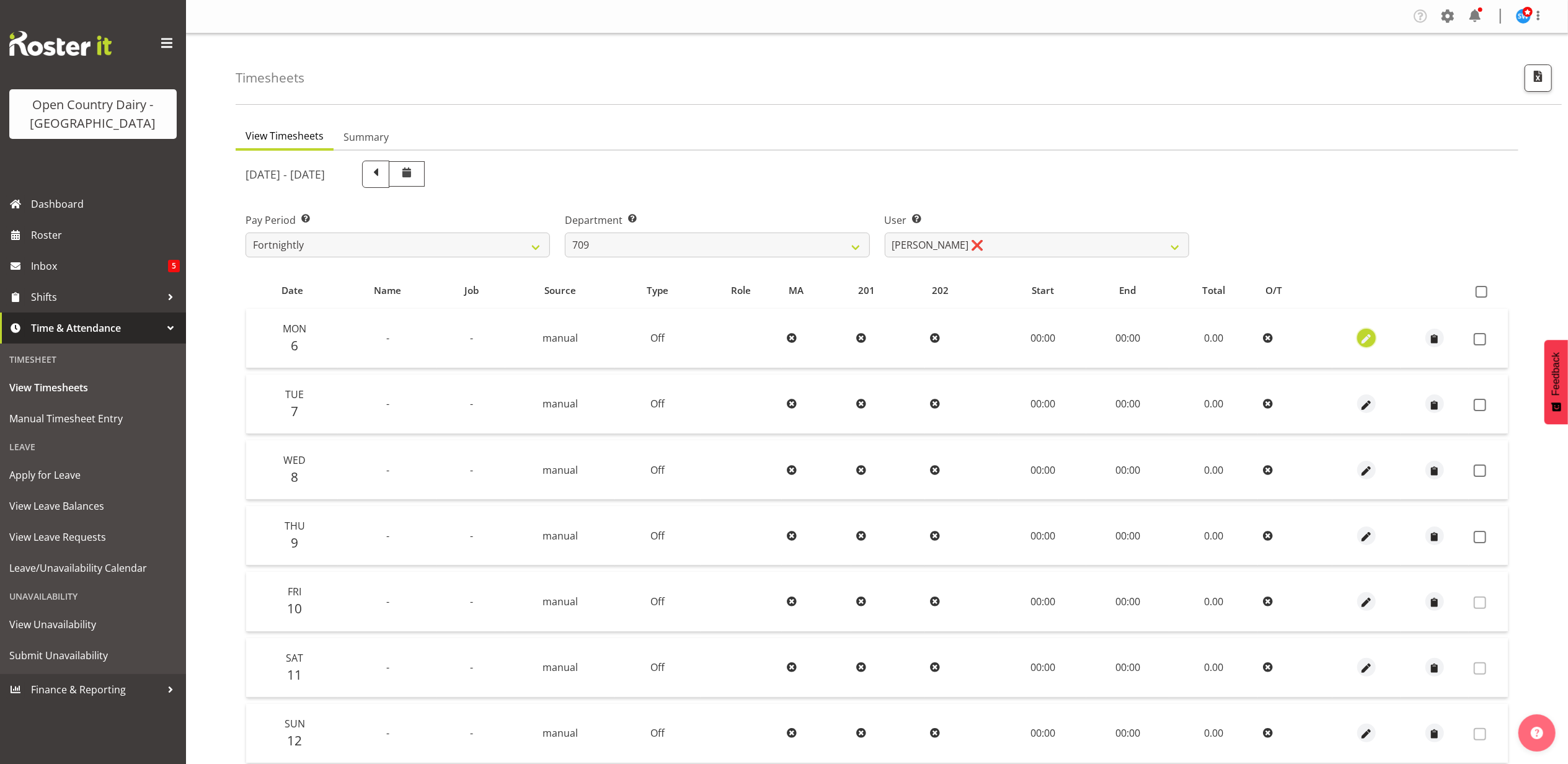
click at [1364, 341] on span "button" at bounding box center [1366, 339] width 14 height 14
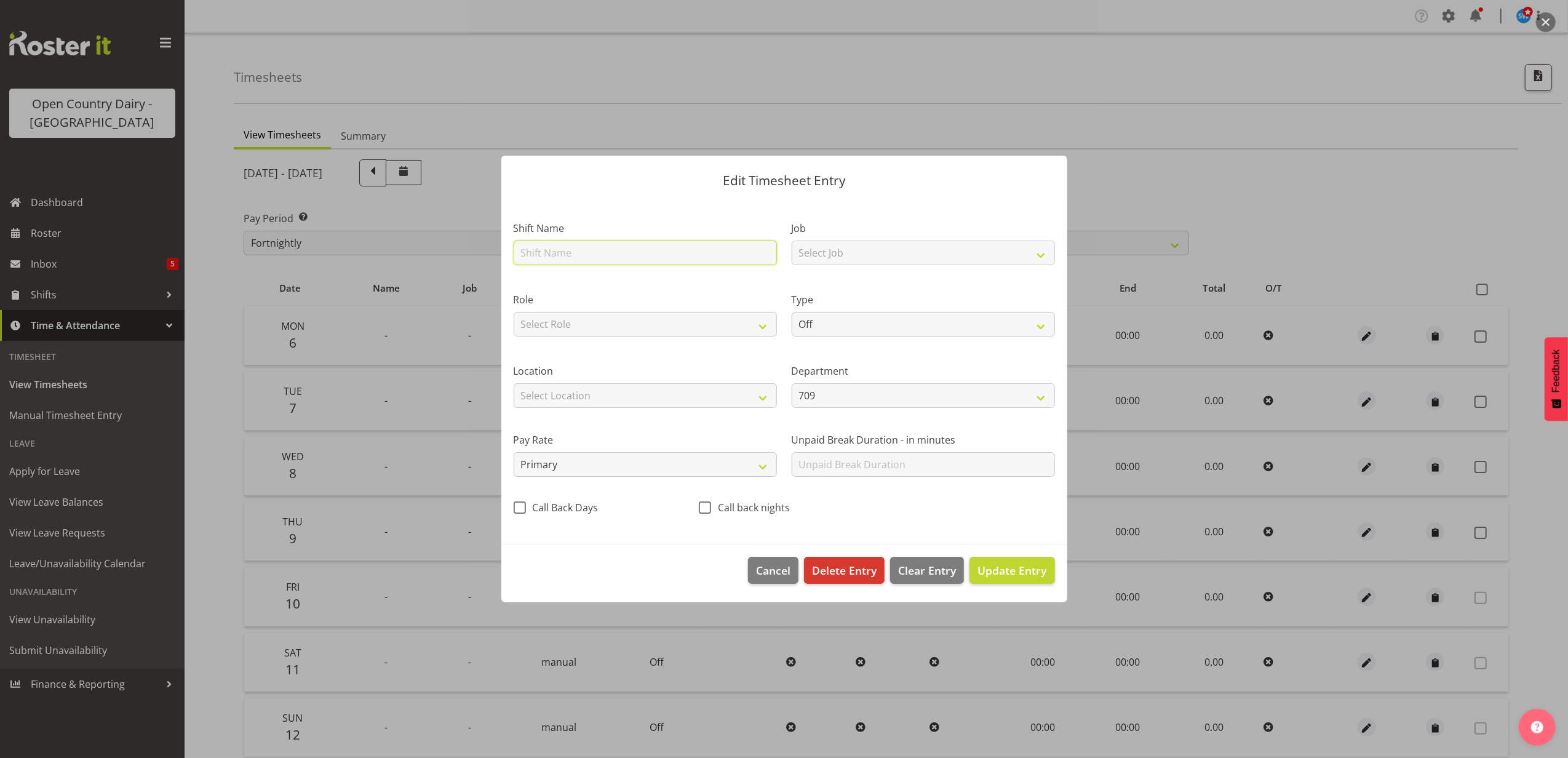
click at [562, 252] on input "text" at bounding box center [646, 253] width 264 height 25
type input "ACC"
click at [870, 251] on select "Select Job Driver Driver supervisor Support" at bounding box center [924, 253] width 264 height 25
select select "9052"
click at [792, 240] on select "Select Job Driver Driver supervisor Support" at bounding box center [924, 253] width 264 height 25
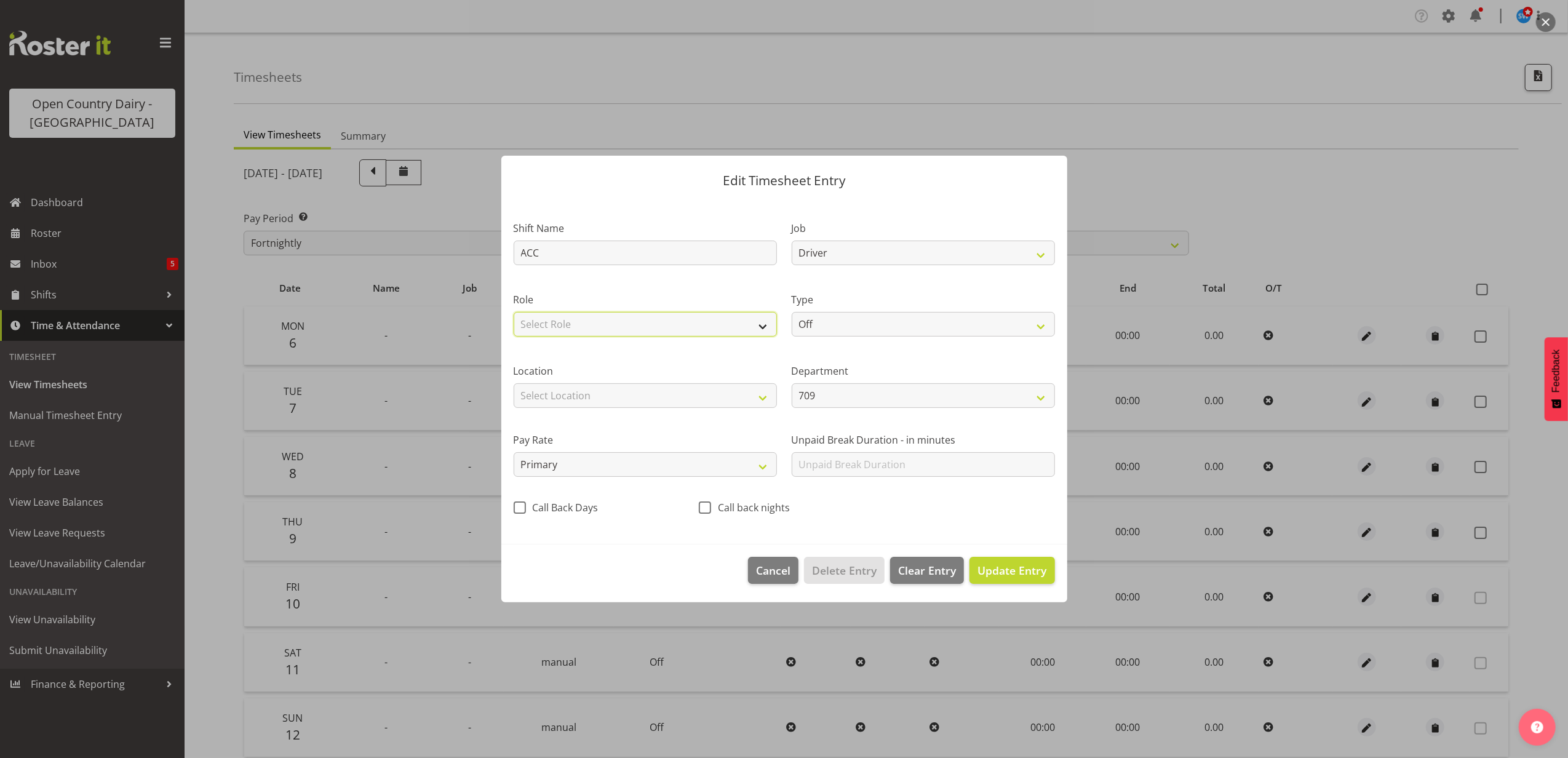
click at [707, 327] on select "Select Role Driver HSR Crew Leader" at bounding box center [646, 324] width 264 height 25
select select "1166"
click at [514, 312] on select "Select Role Driver HSR Crew Leader" at bounding box center [646, 324] width 264 height 25
click at [852, 328] on select "Off Standard Public Holiday Public Holiday (Worked) Day In Lieu Annual Leave Si…" at bounding box center [924, 324] width 264 height 25
select select "Leave Without Pay"
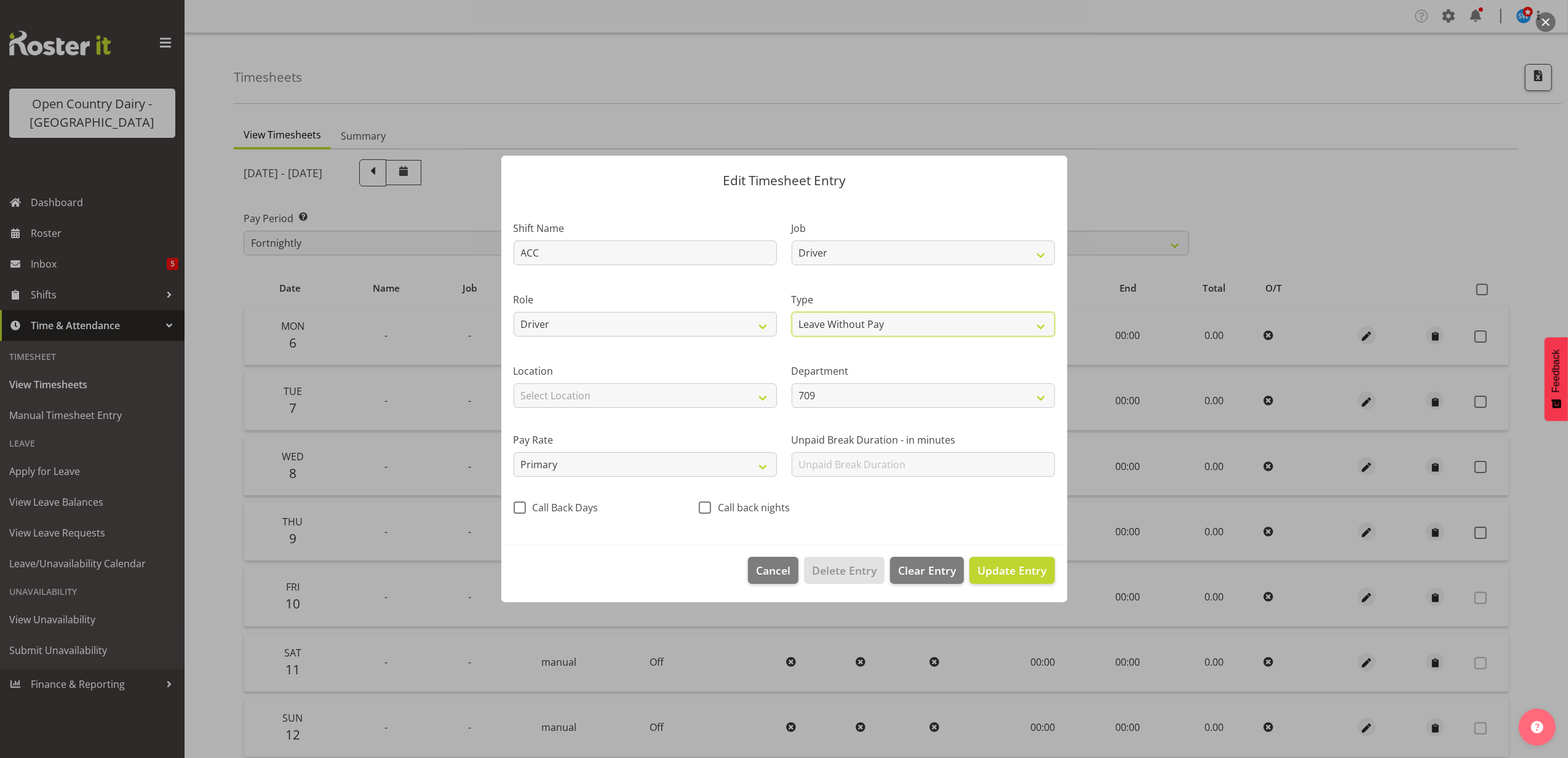
click at [792, 312] on select "Off Standard Public Holiday Public Holiday (Worked) Day In Lieu Annual Leave Si…" at bounding box center [924, 324] width 264 height 25
select select "9"
select select "2025"
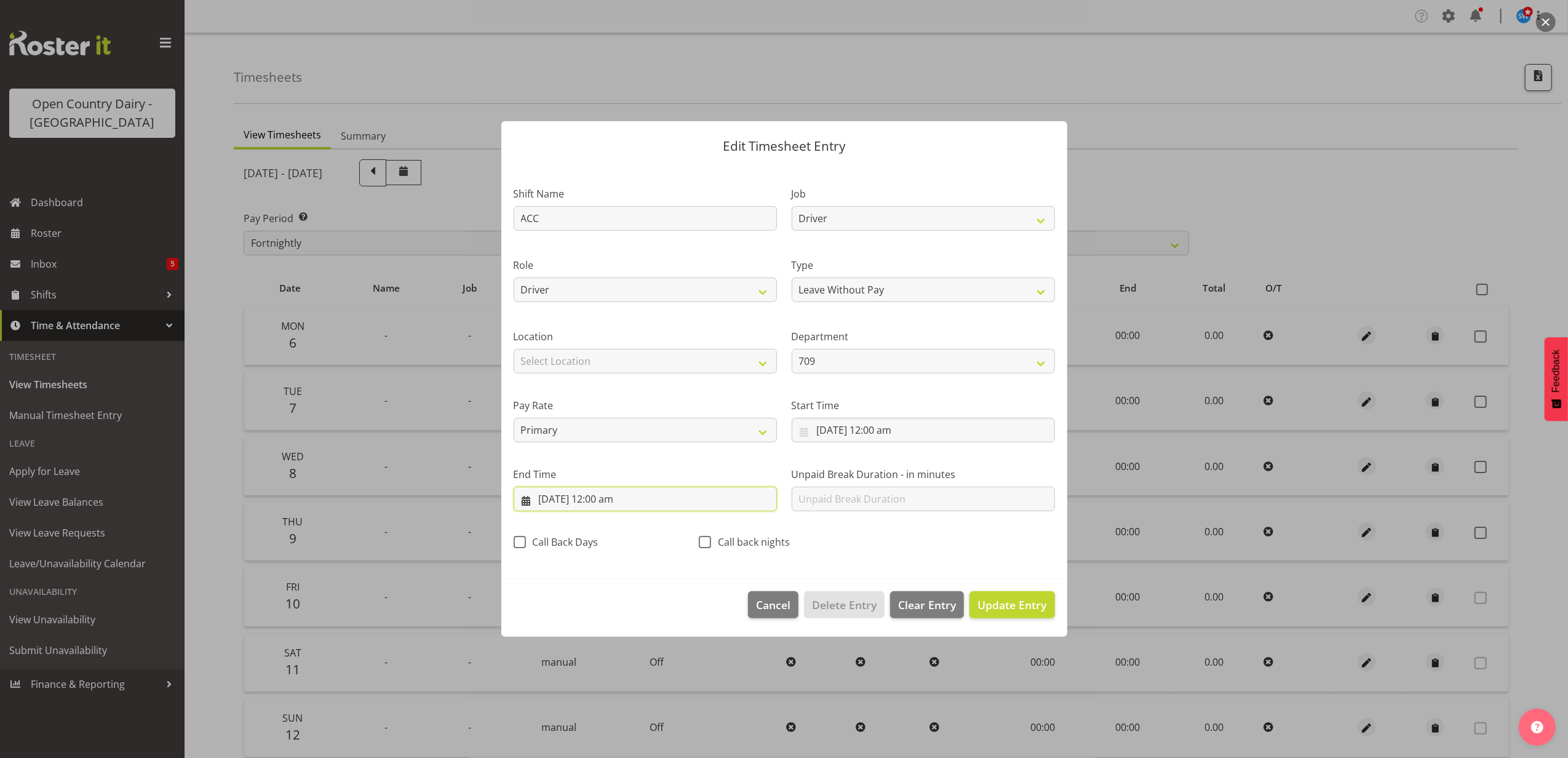
click at [608, 498] on input "6/10/2025, 12:00 am" at bounding box center [646, 499] width 264 height 25
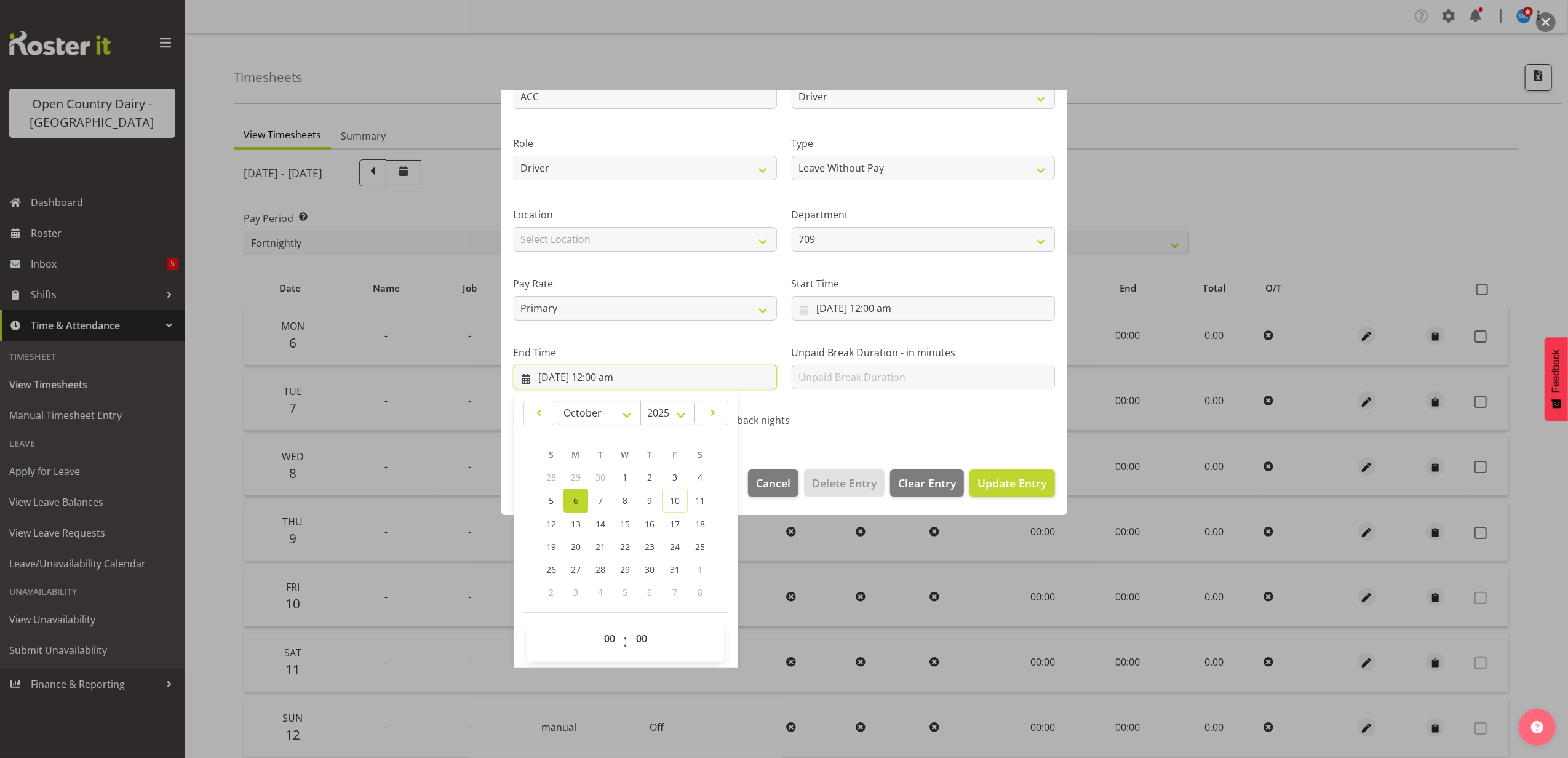
scroll to position [124, 0]
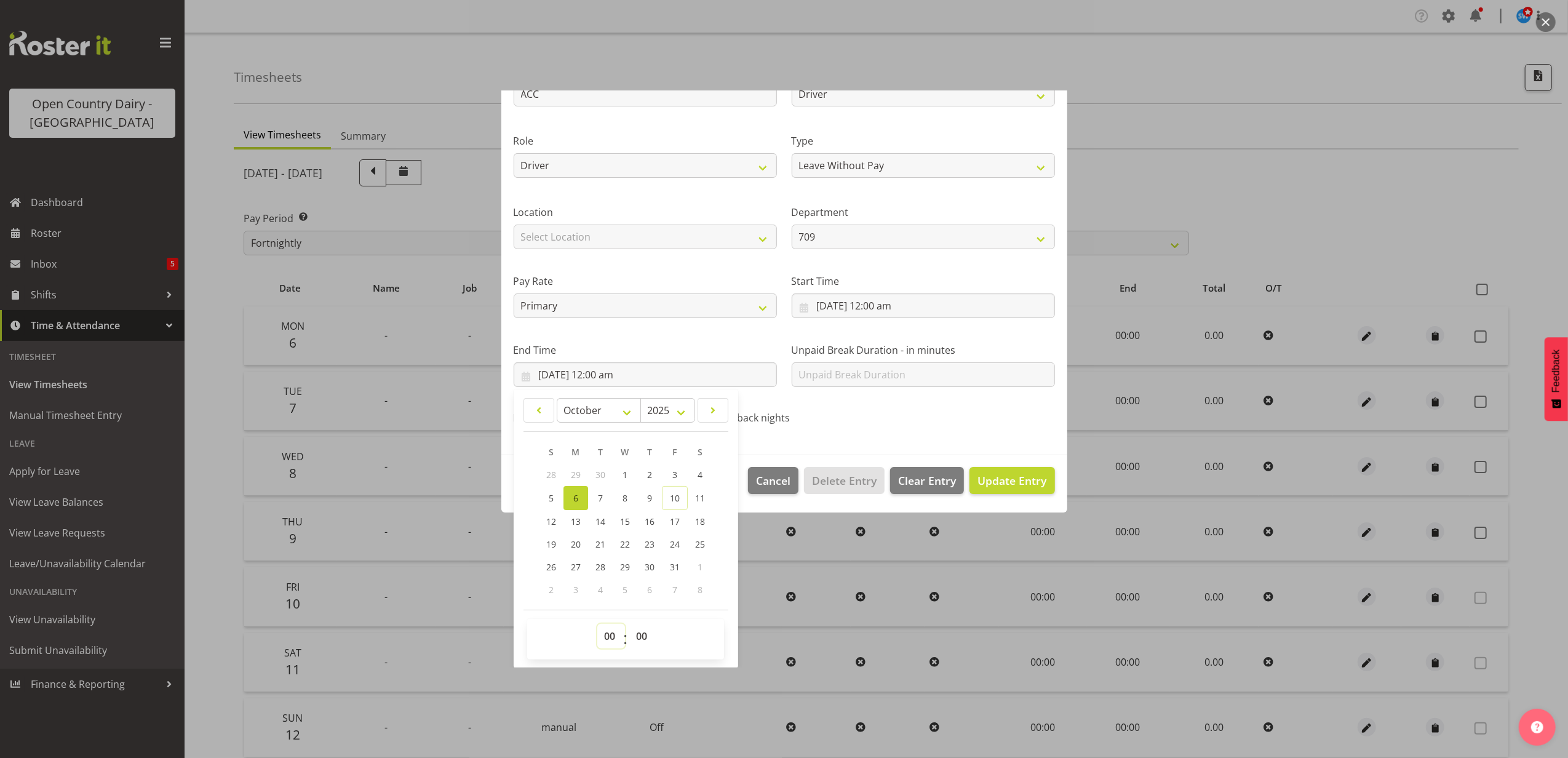
click at [613, 629] on select "00 01 02 03 04 05 06 07 08 09 10 11 12 13 14 15 16 17 18 19 20 21 22 23" at bounding box center [612, 636] width 28 height 25
select select "9"
click at [598, 624] on select "00 01 02 03 04 05 06 07 08 09 10 11 12 13 14 15 16 17 18 19 20 21 22 23" at bounding box center [612, 636] width 28 height 25
type input "6/10/2025, 9:00 am"
click at [645, 631] on select "00 01 02 03 04 05 06 07 08 09 10 11 12 13 14 15 16 17 18 19 20 21 22 23 24 25 2…" at bounding box center [643, 636] width 28 height 25
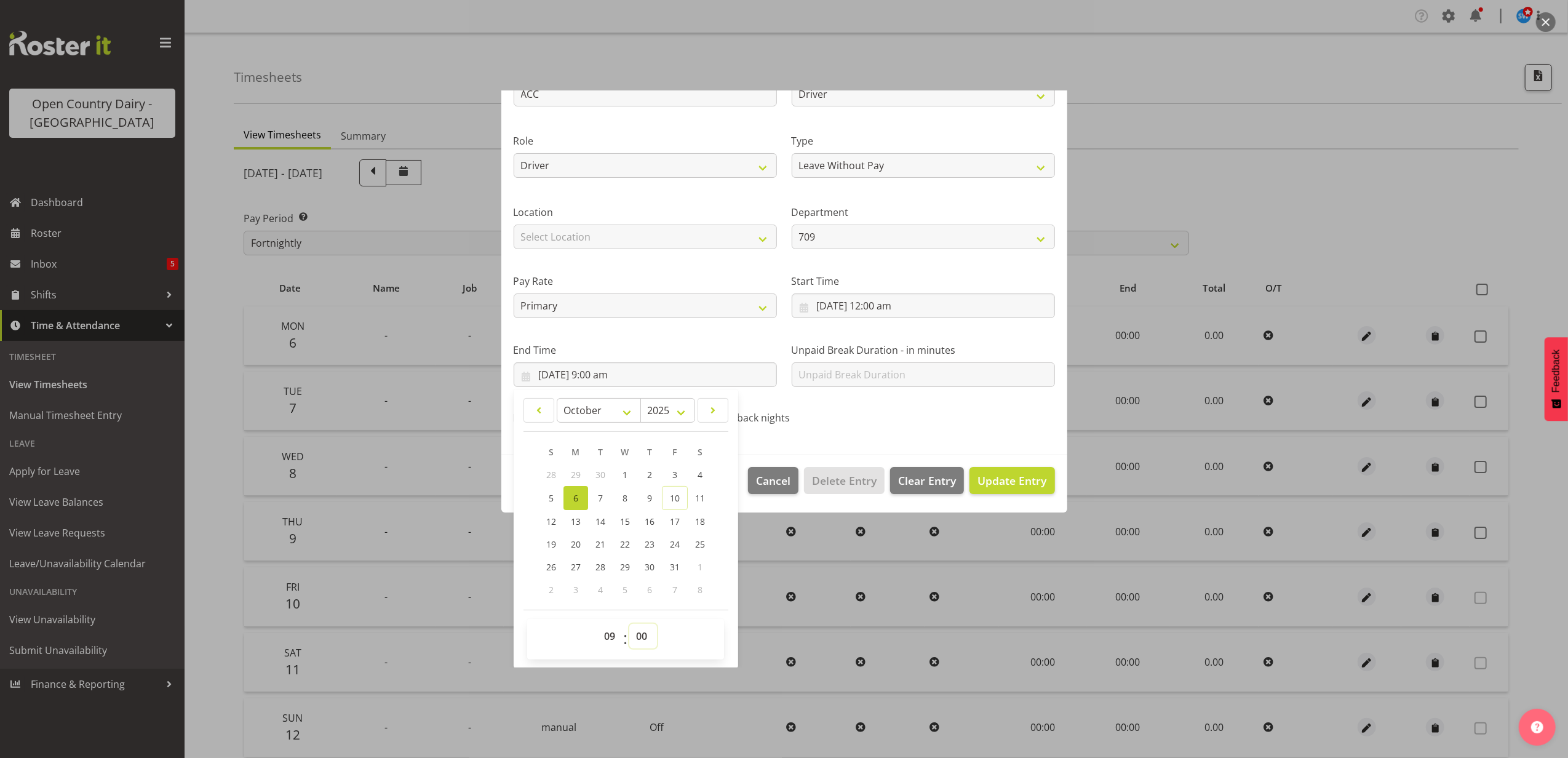
select select "14"
click at [630, 624] on select "00 01 02 03 04 05 06 07 08 09 10 11 12 13 14 15 16 17 18 19 20 21 22 23 24 25 2…" at bounding box center [643, 636] width 28 height 25
type input "6/10/2025, 9:14 am"
click at [983, 473] on span "Update Entry" at bounding box center [1011, 480] width 69 height 15
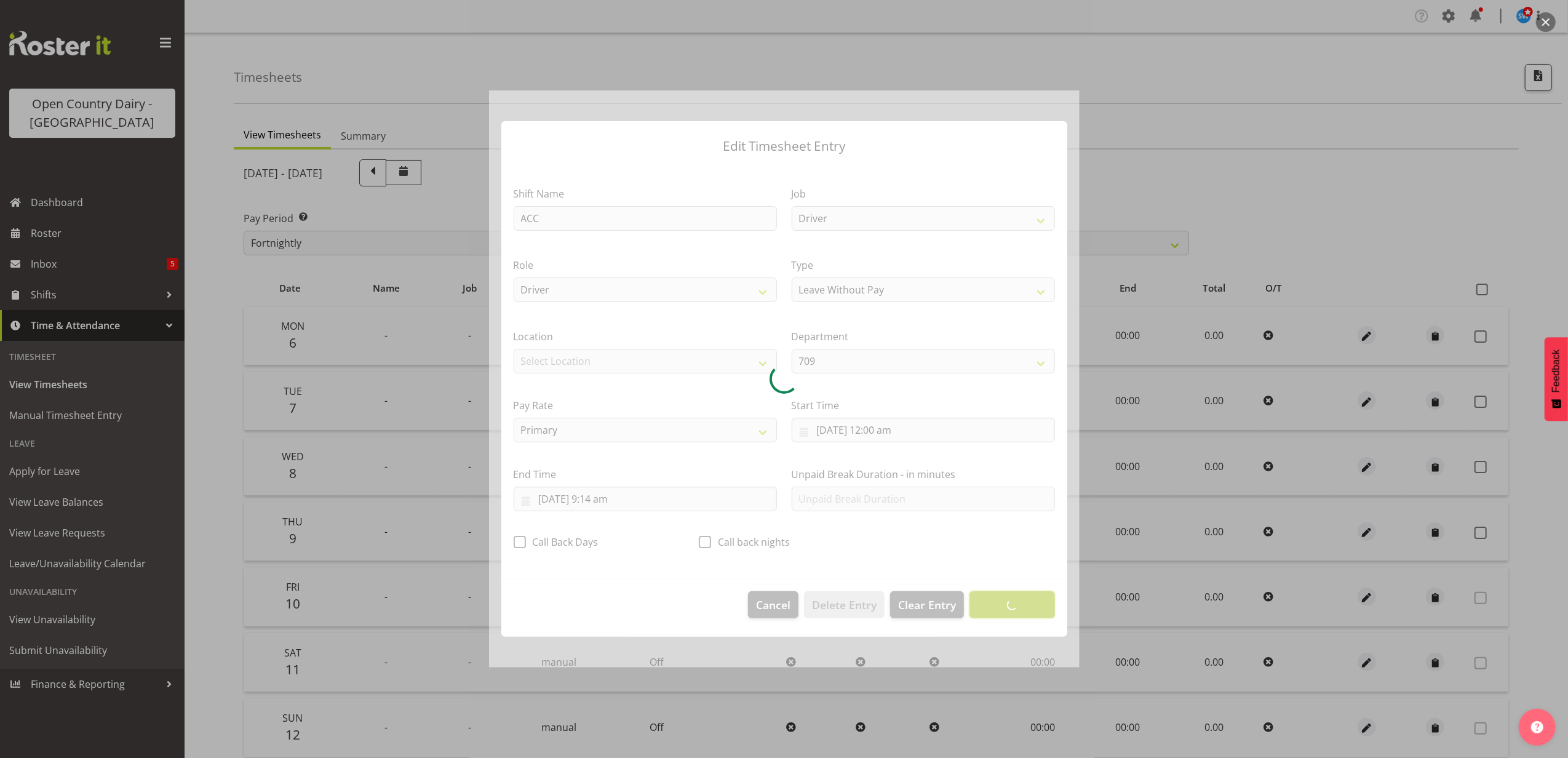
scroll to position [0, 0]
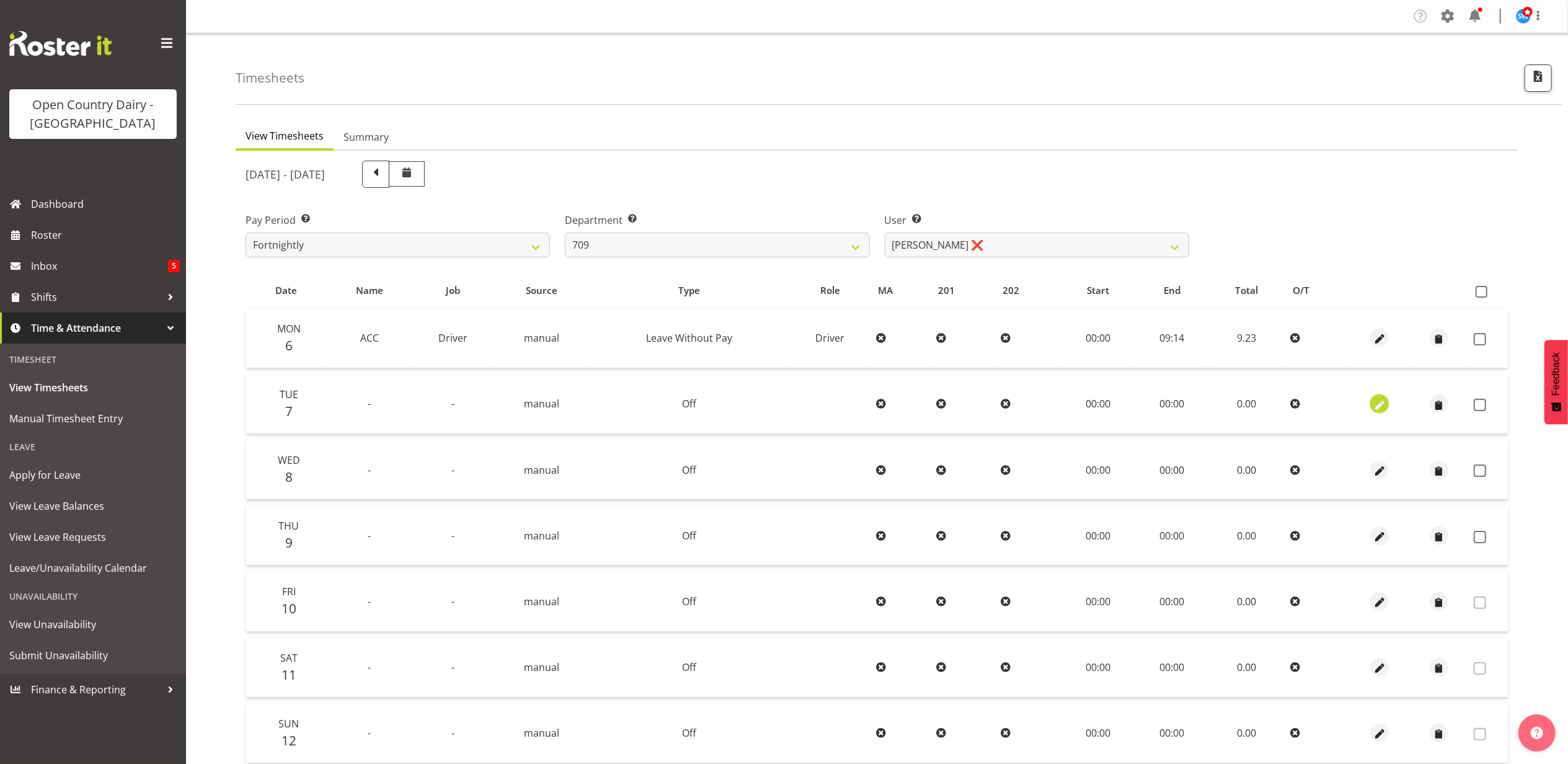
click at [1385, 400] on span "button" at bounding box center [1380, 405] width 14 height 14
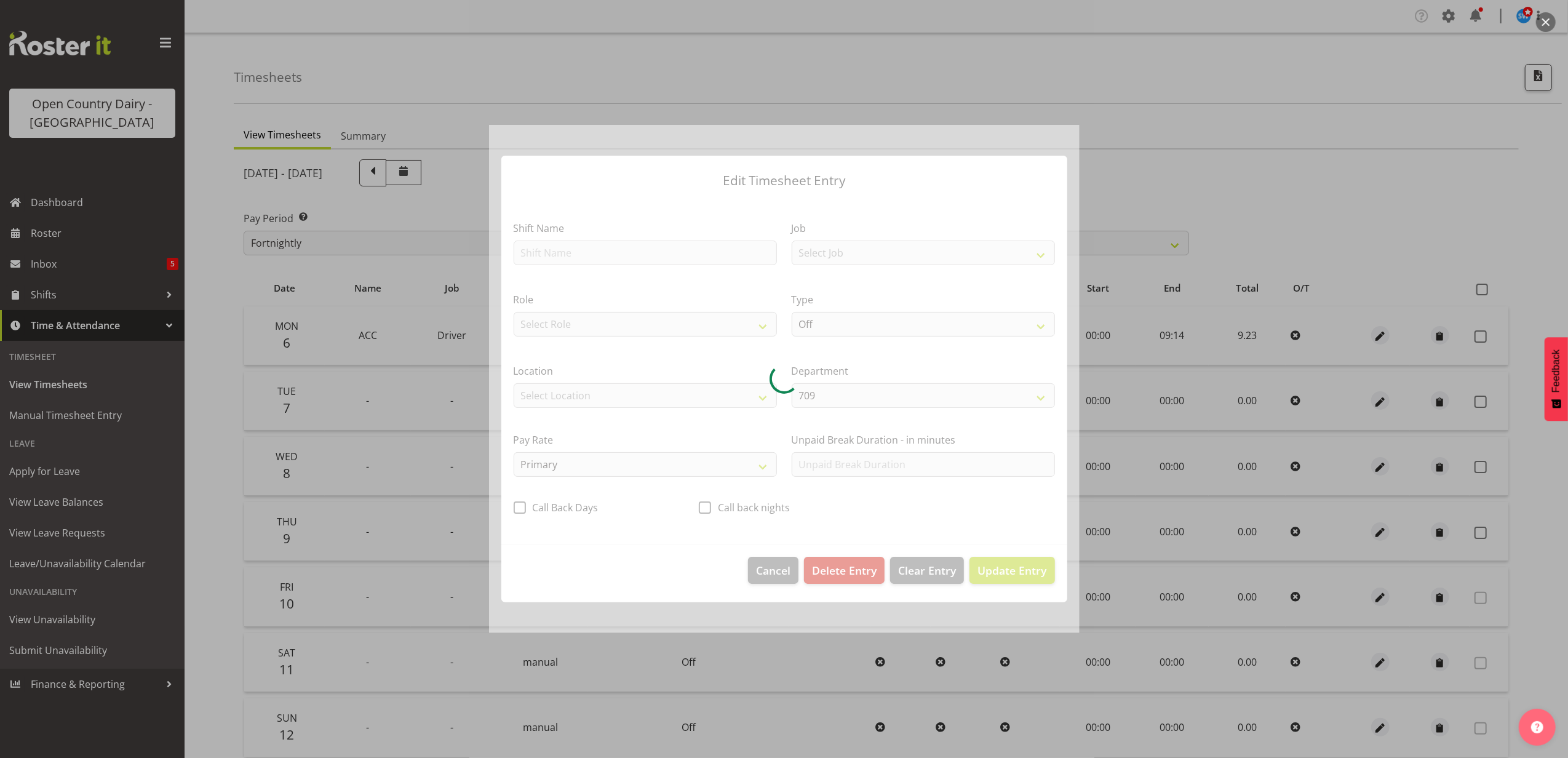
click at [564, 249] on div at bounding box center [784, 379] width 591 height 508
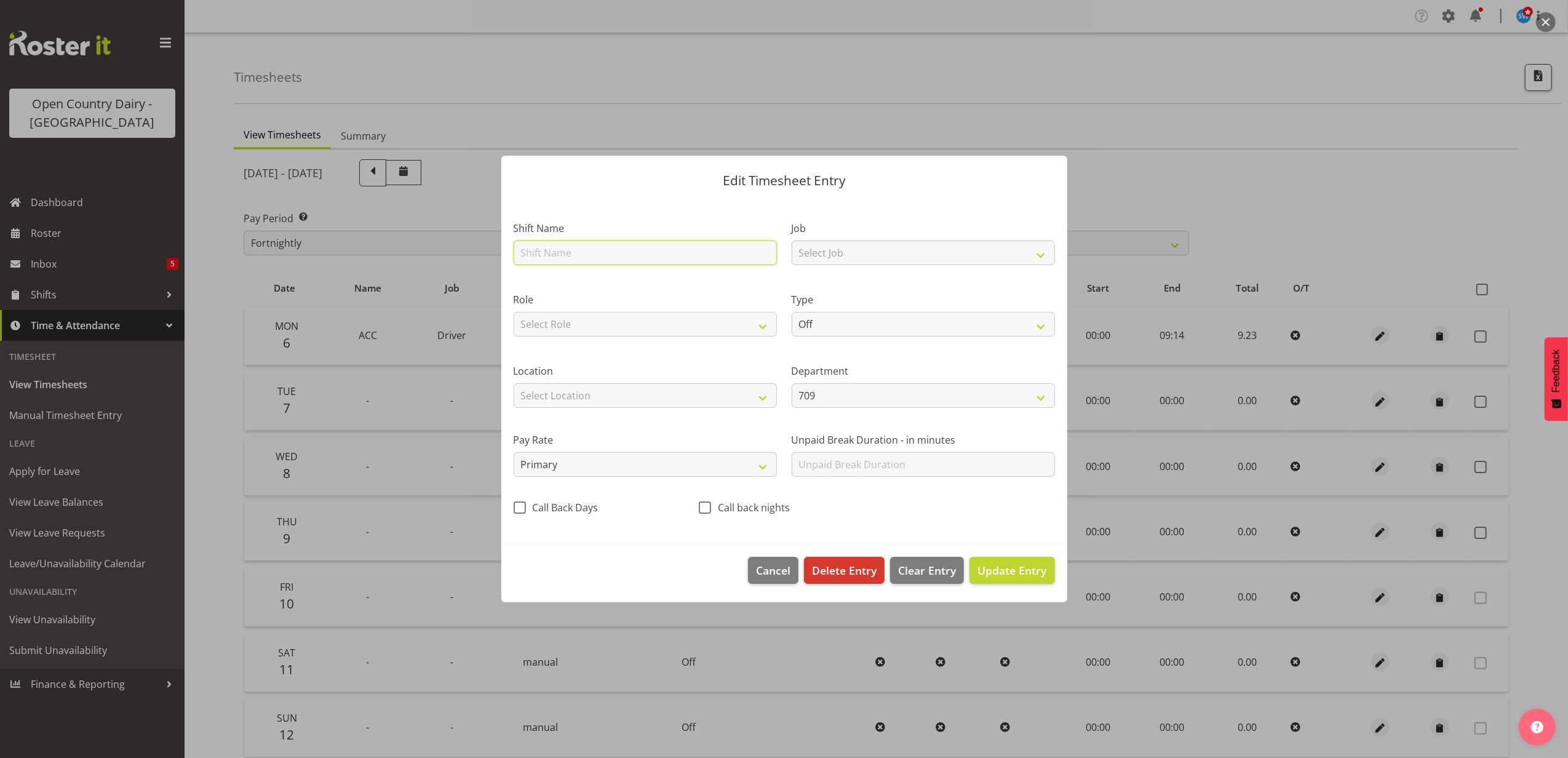
click at [550, 249] on input "text" at bounding box center [646, 253] width 264 height 25
type input "ACC"
click at [845, 245] on select "Select Job Driver Driver supervisor Support" at bounding box center [924, 253] width 264 height 25
select select "9052"
click at [792, 240] on select "Select Job Driver Driver supervisor Support" at bounding box center [924, 253] width 264 height 25
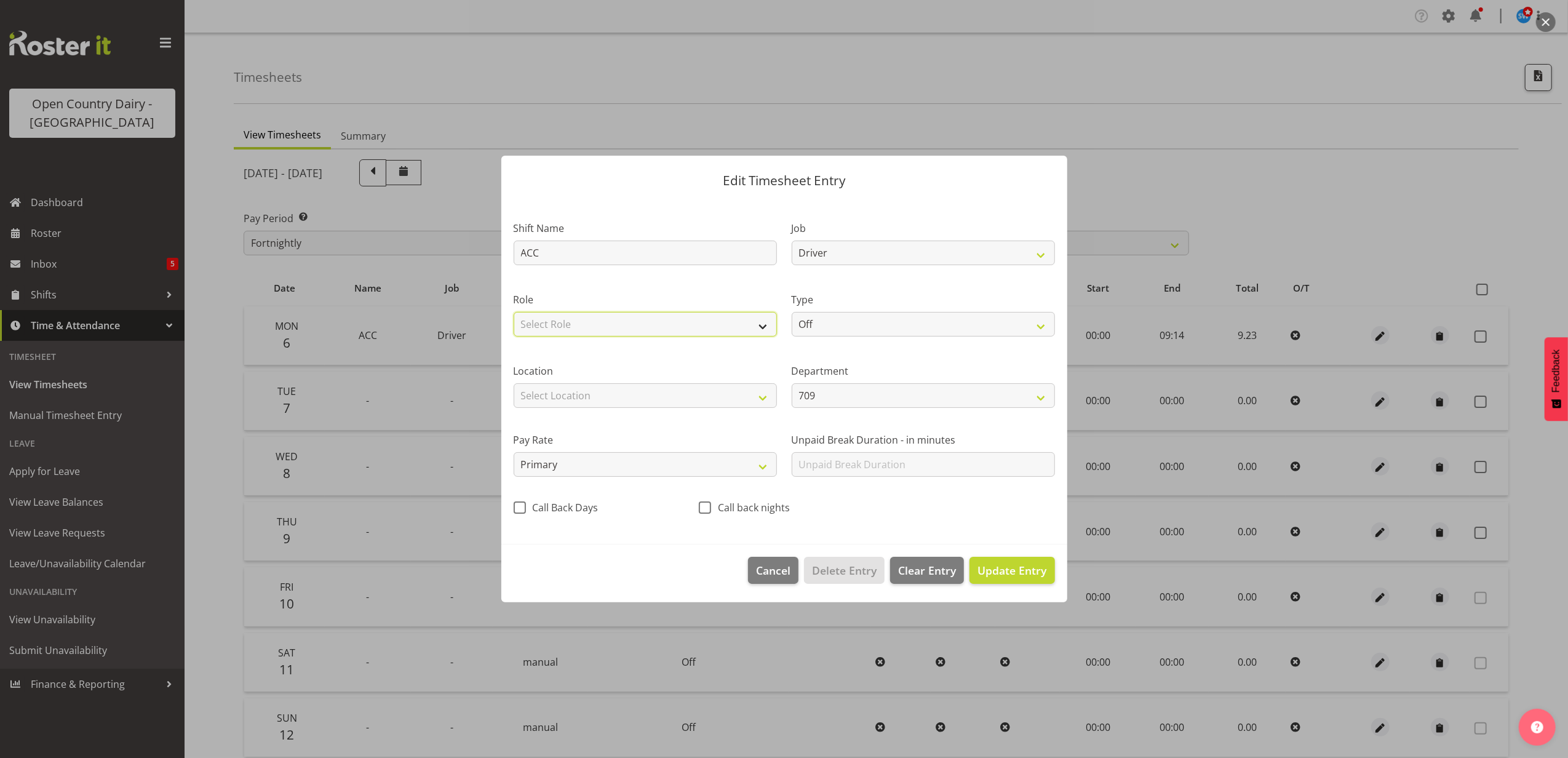
click at [715, 326] on select "Select Role Driver HSR Crew Leader" at bounding box center [646, 324] width 264 height 25
select select "1166"
click at [514, 312] on select "Select Role Driver HSR Crew Leader" at bounding box center [646, 324] width 264 height 25
click at [864, 322] on select "Off Standard Public Holiday Public Holiday (Worked) Day In Lieu Annual Leave Si…" at bounding box center [924, 324] width 264 height 25
select select "Leave Without Pay"
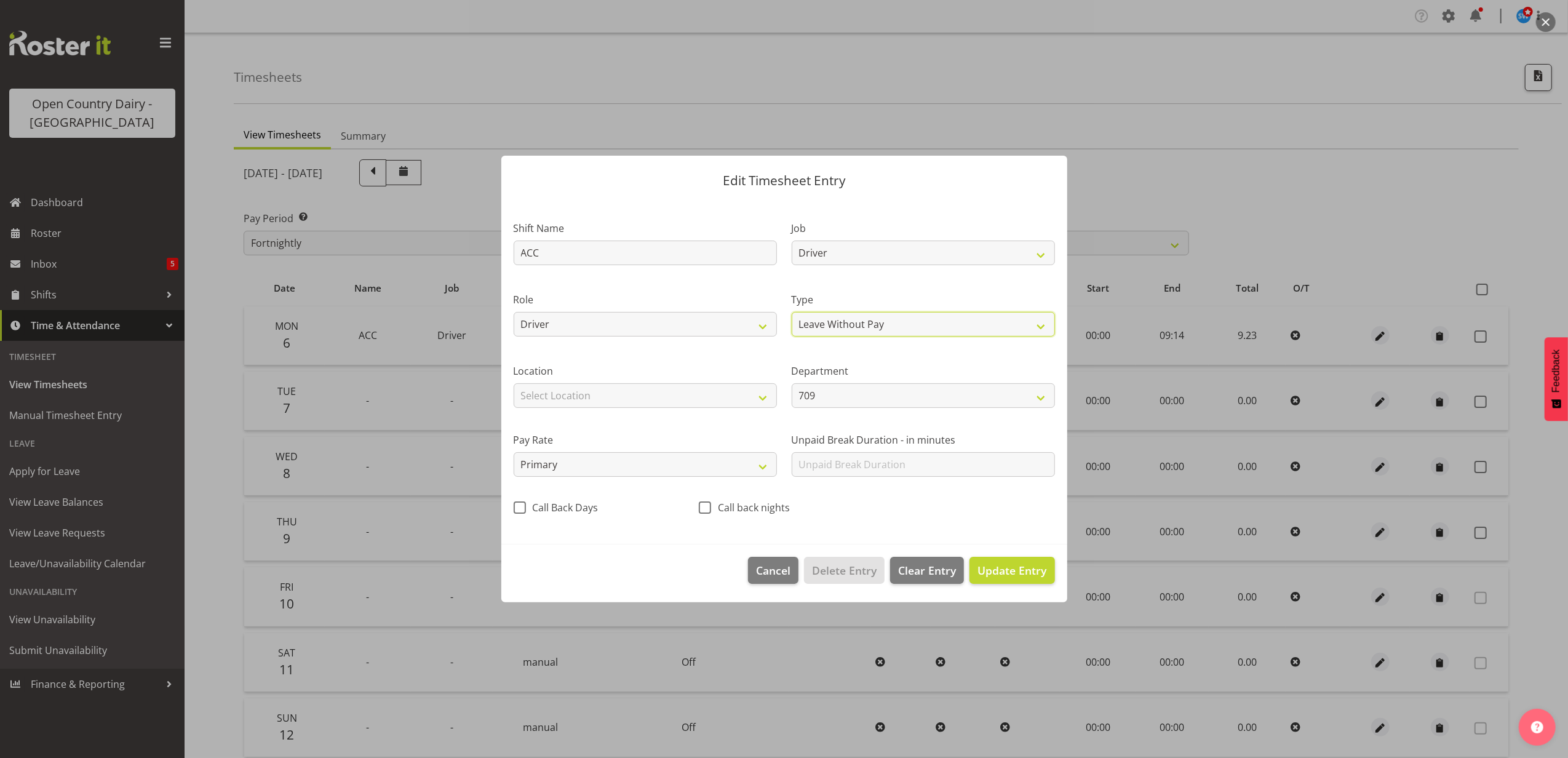
click at [792, 312] on select "Off Standard Public Holiday Public Holiday (Worked) Day In Lieu Annual Leave Si…" at bounding box center [924, 324] width 264 height 25
select select "9"
select select "2025"
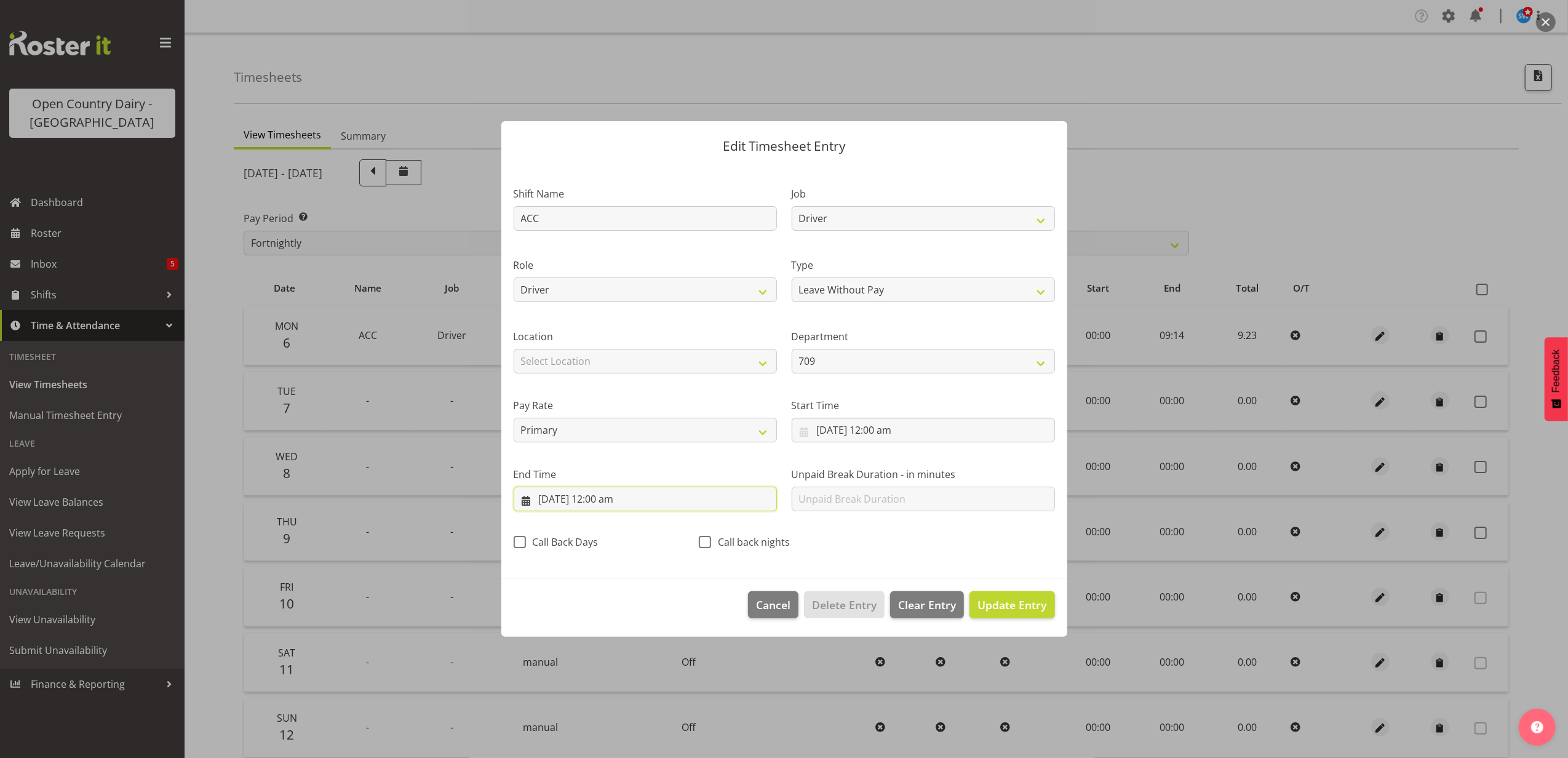
click at [598, 492] on input "7/10/2025, 12:00 am" at bounding box center [646, 499] width 264 height 25
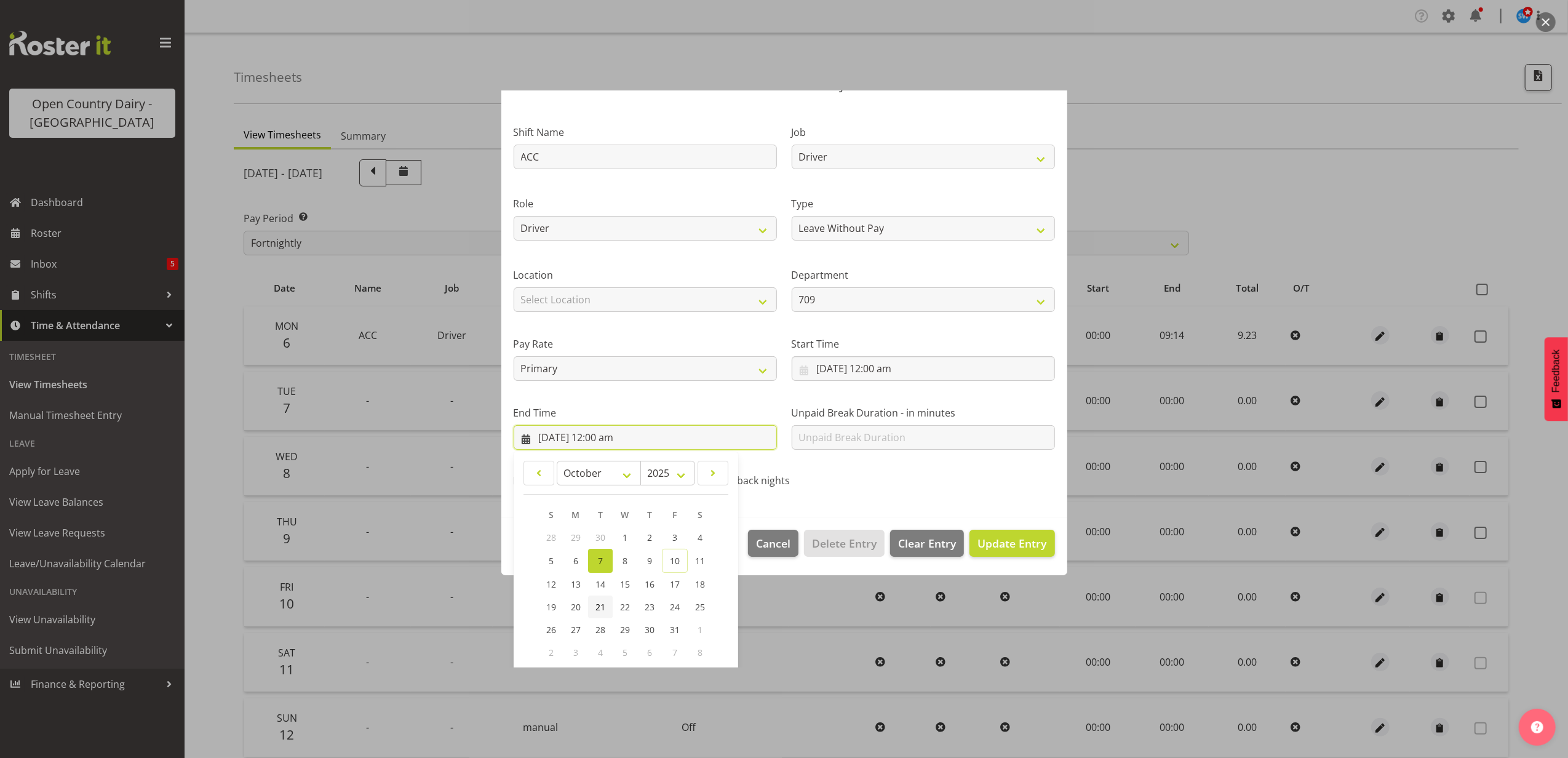
scroll to position [124, 0]
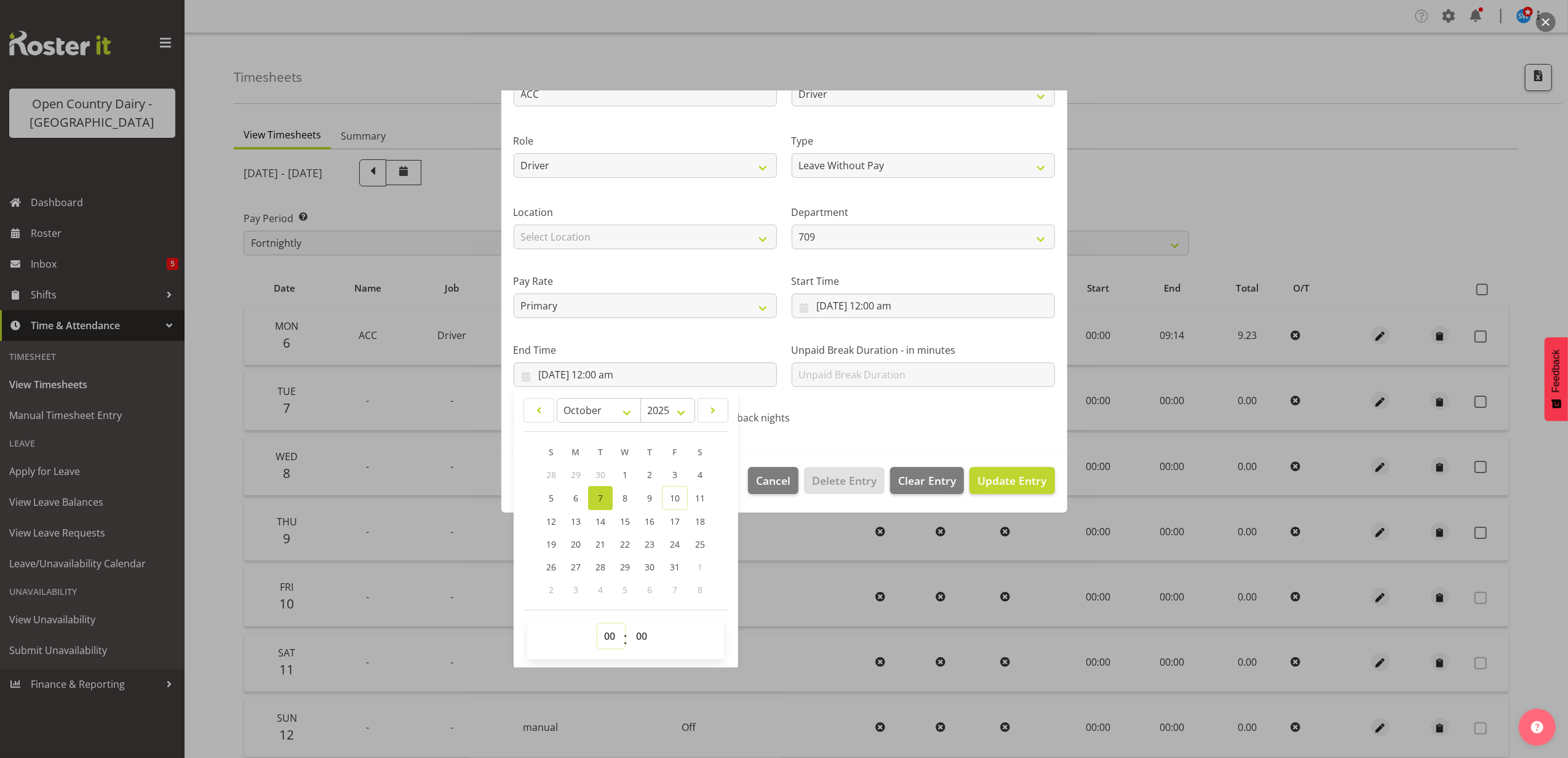
click at [604, 633] on select "00 01 02 03 04 05 06 07 08 09 10 11 12 13 14 15 16 17 18 19 20 21 22 23" at bounding box center [612, 636] width 28 height 25
select select "9"
click at [598, 624] on select "00 01 02 03 04 05 06 07 08 09 10 11 12 13 14 15 16 17 18 19 20 21 22 23" at bounding box center [612, 636] width 28 height 25
type input "7/10/2025, 9:00 am"
click at [638, 638] on select "00 01 02 03 04 05 06 07 08 09 10 11 12 13 14 15 16 17 18 19 20 21 22 23 24 25 2…" at bounding box center [643, 636] width 28 height 25
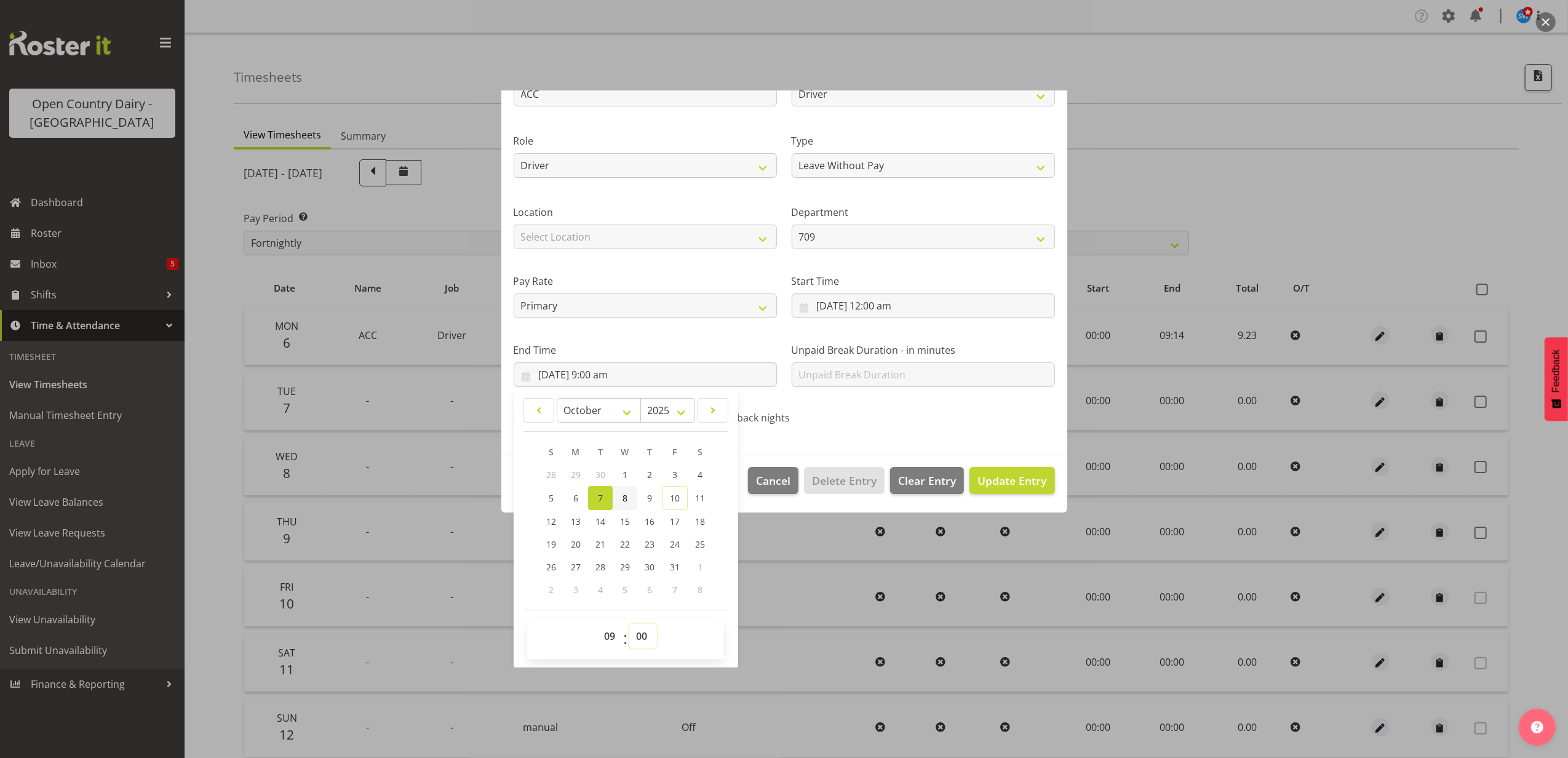
select select "14"
click at [630, 624] on select "00 01 02 03 04 05 06 07 08 09 10 11 12 13 14 15 16 17 18 19 20 21 22 23 24 25 2…" at bounding box center [643, 636] width 28 height 25
type input "7/10/2025, 9:14 am"
click at [983, 470] on button "Update Entry" at bounding box center [1012, 480] width 85 height 27
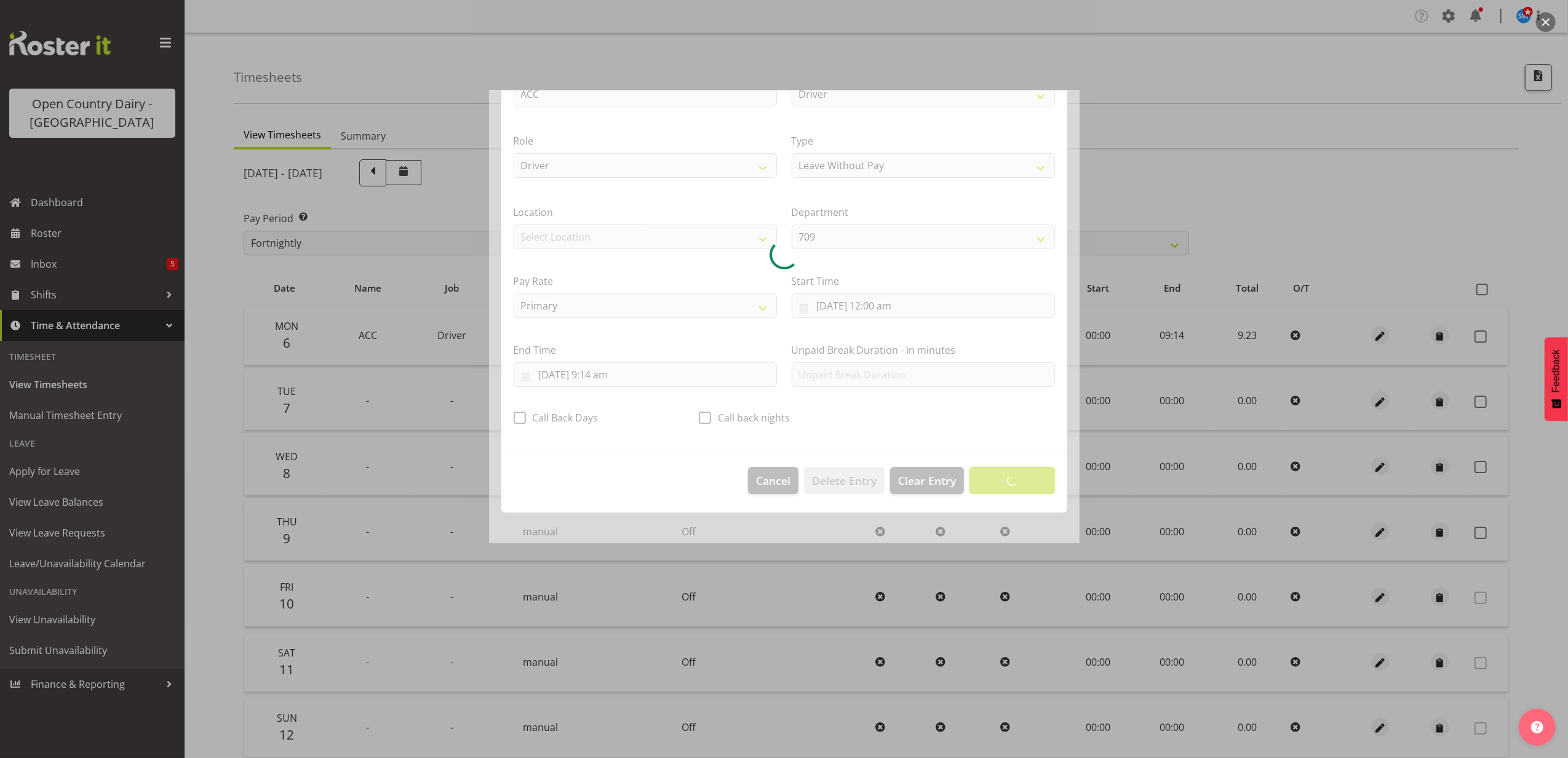
scroll to position [0, 0]
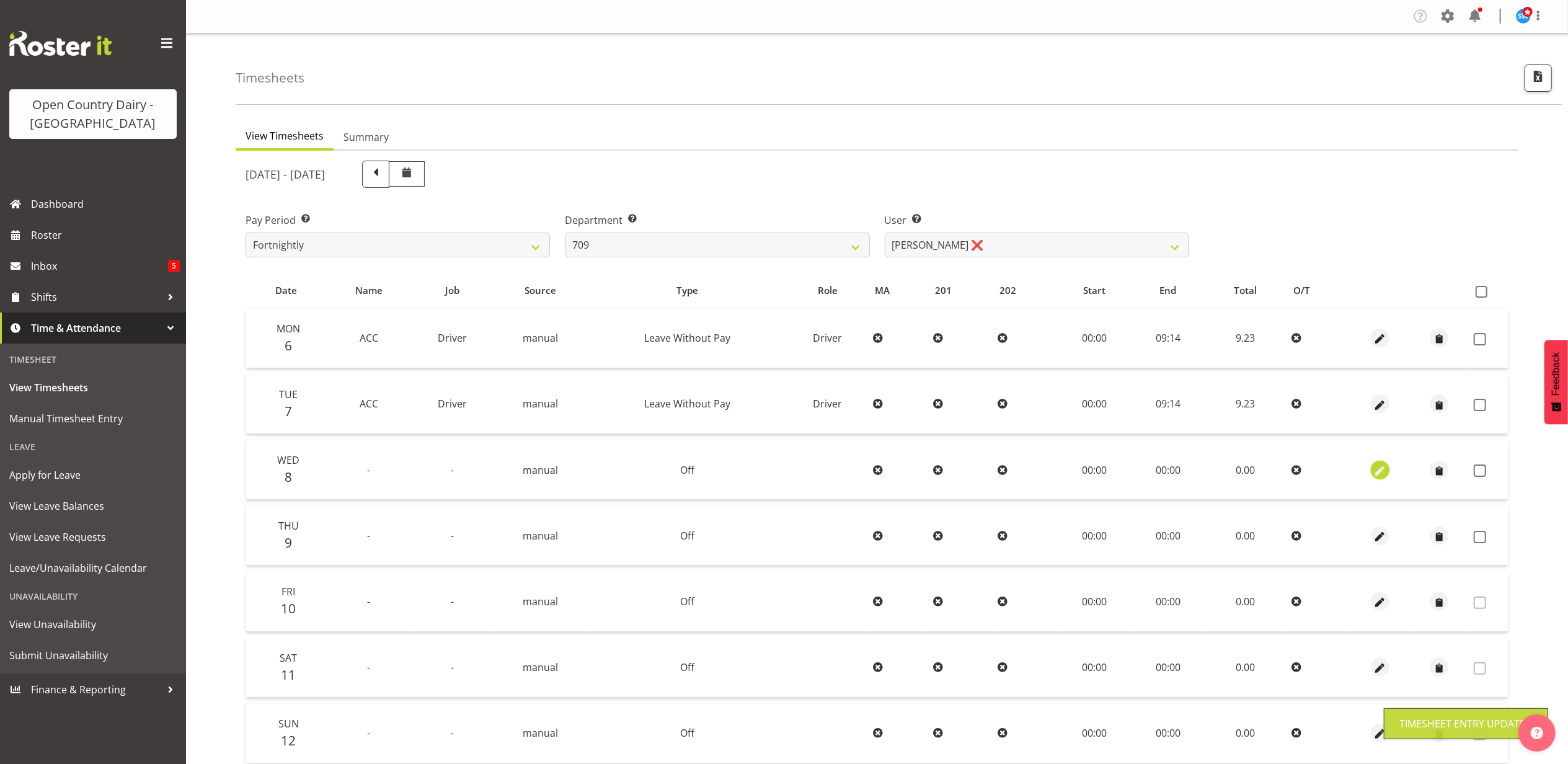
click at [1379, 465] on span "button" at bounding box center [1380, 471] width 14 height 14
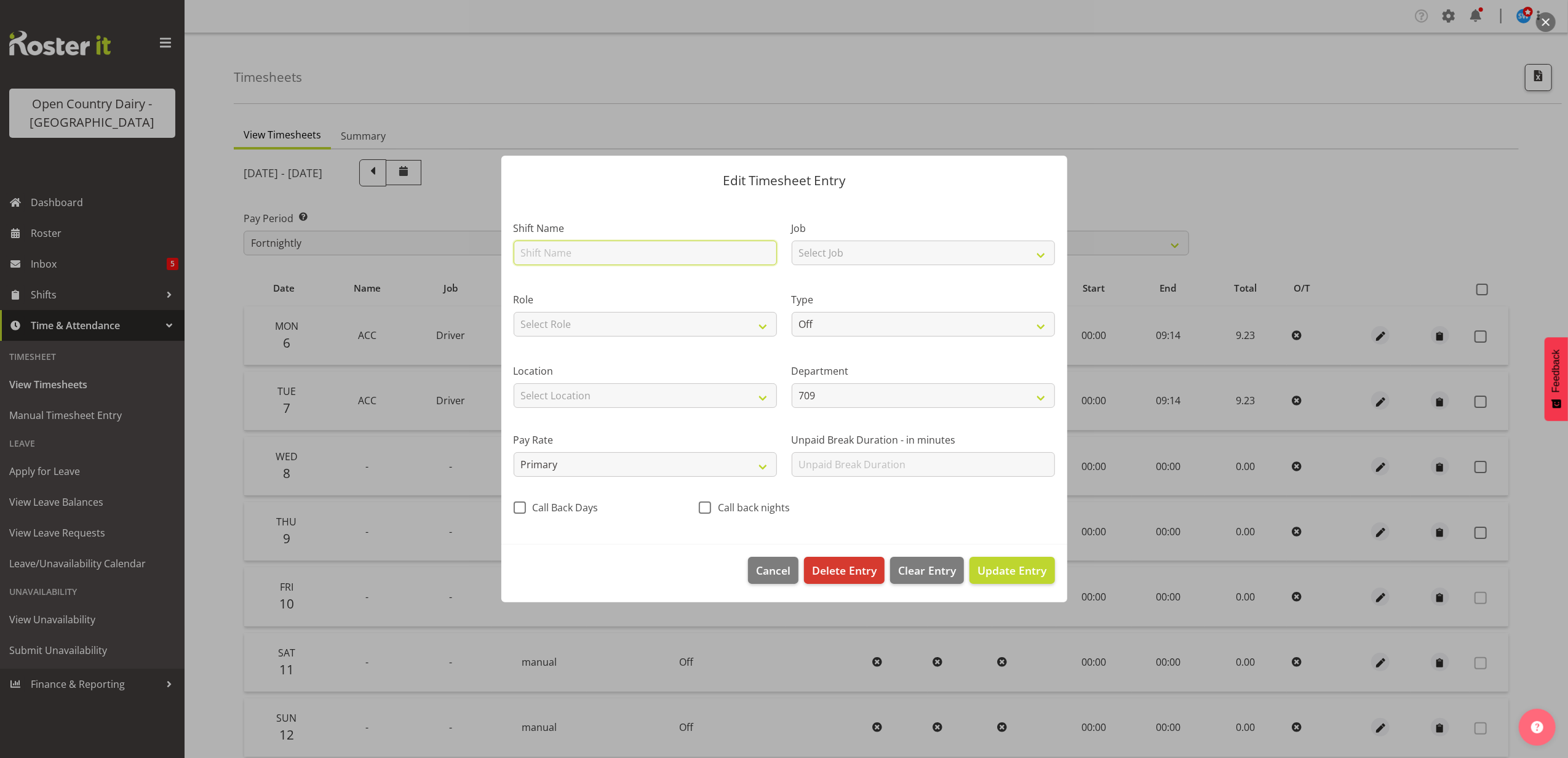
click at [571, 252] on input "text" at bounding box center [646, 253] width 264 height 25
type input "ACC"
click at [860, 253] on select "Select Job Driver Driver supervisor Support" at bounding box center [924, 253] width 264 height 25
select select "9052"
click at [792, 240] on select "Select Job Driver Driver supervisor Support" at bounding box center [924, 253] width 264 height 25
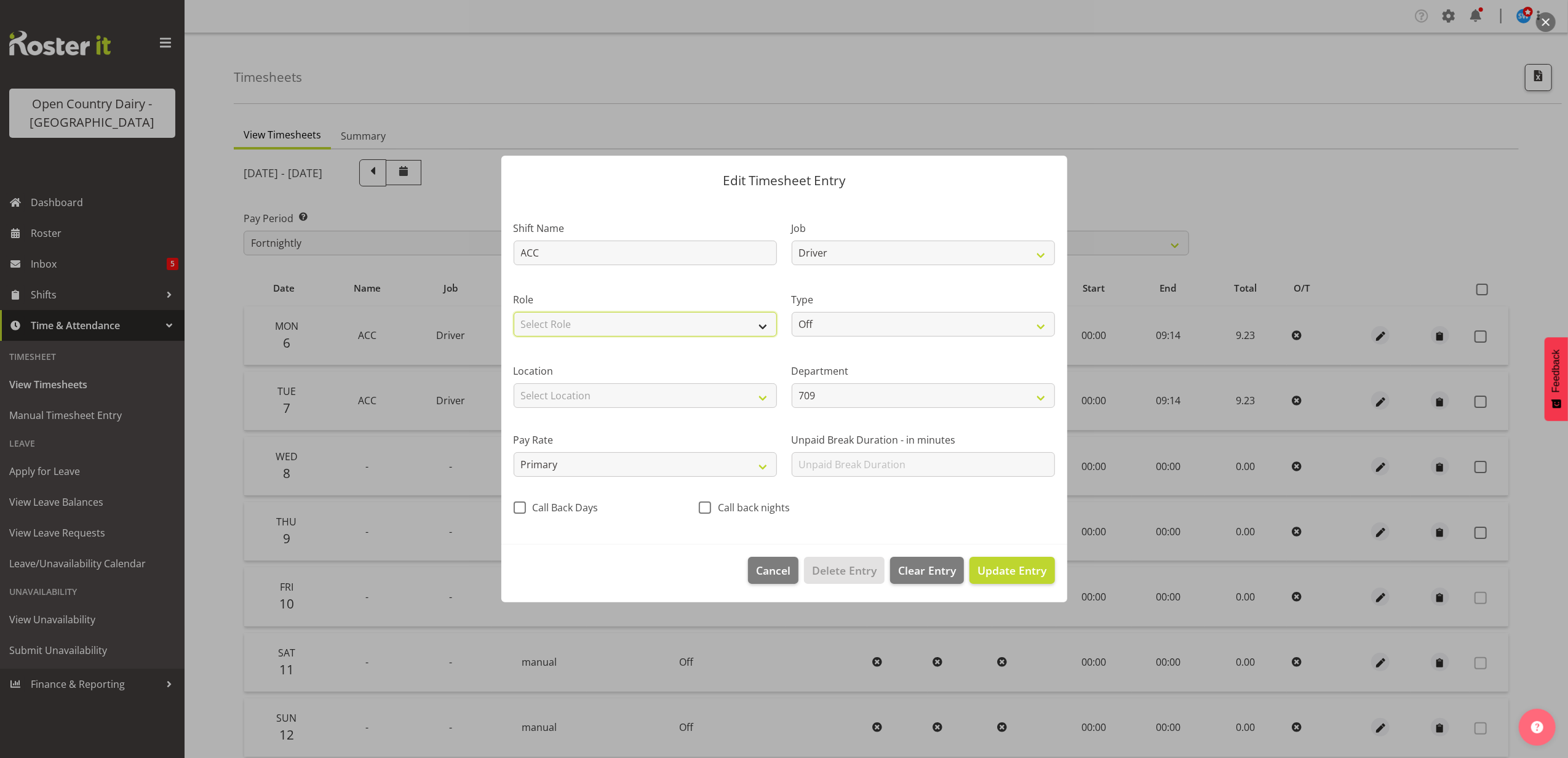
click at [653, 318] on select "Select Role Driver HSR Crew Leader" at bounding box center [646, 324] width 264 height 25
select select "1166"
click at [514, 312] on select "Select Role Driver HSR Crew Leader" at bounding box center [646, 324] width 264 height 25
click at [905, 318] on select "Off Standard Public Holiday Public Holiday (Worked) Day In Lieu Annual Leave Si…" at bounding box center [924, 324] width 264 height 25
select select "Leave Without Pay"
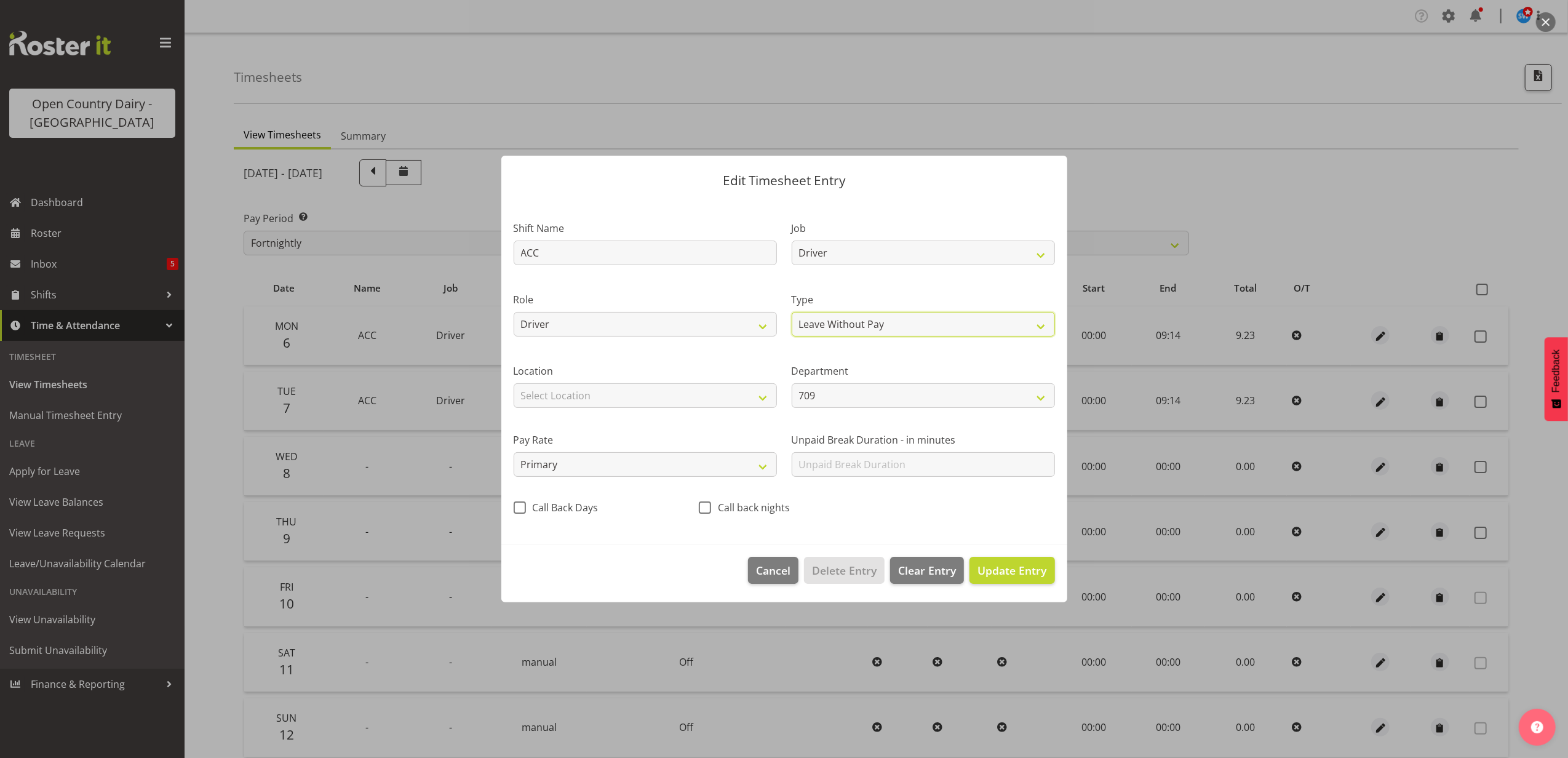
click at [792, 312] on select "Off Standard Public Holiday Public Holiday (Worked) Day In Lieu Annual Leave Si…" at bounding box center [924, 324] width 264 height 25
select select "9"
select select "2025"
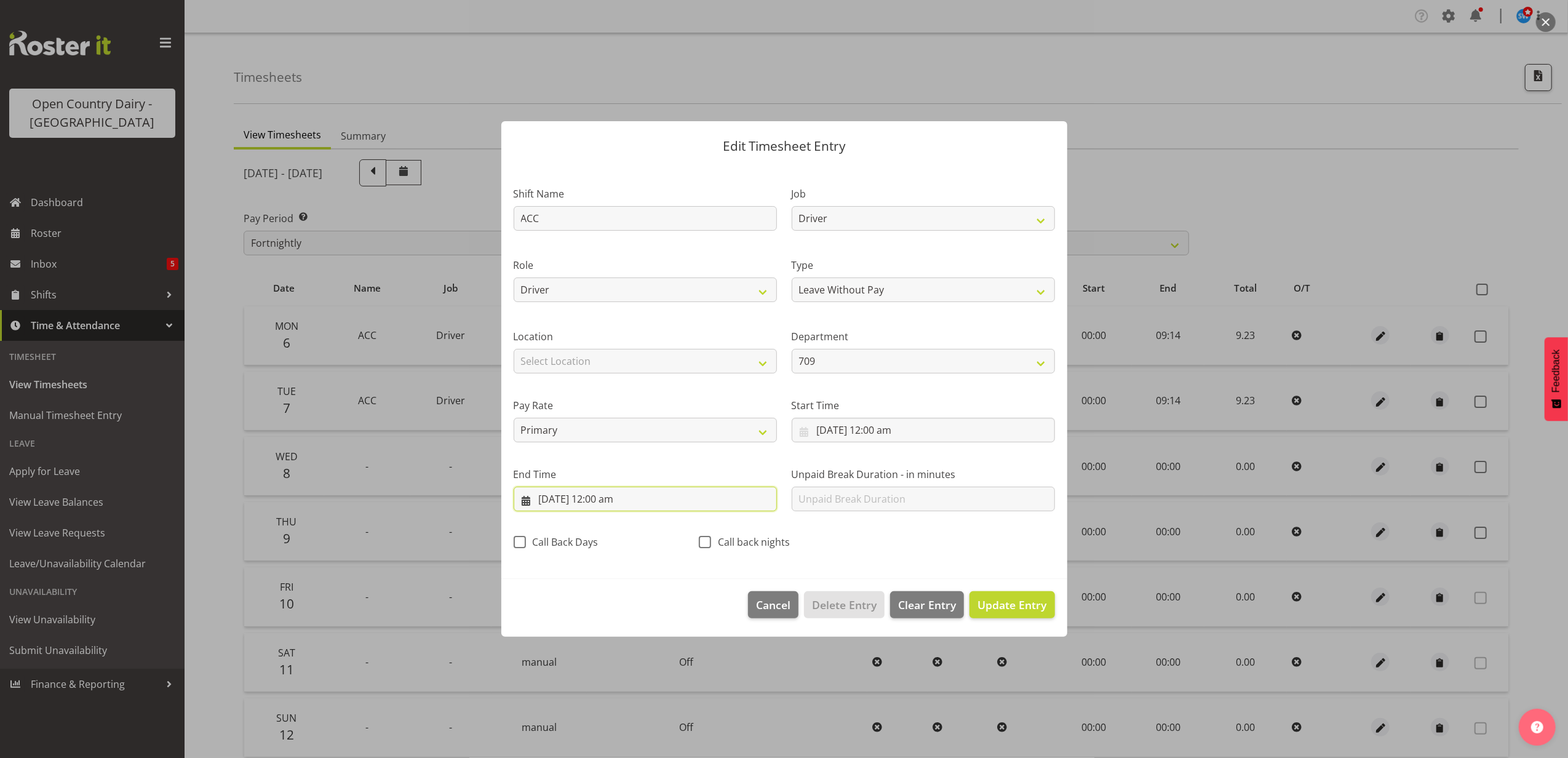
click at [611, 495] on input "8/10/2025, 12:00 am" at bounding box center [646, 499] width 264 height 25
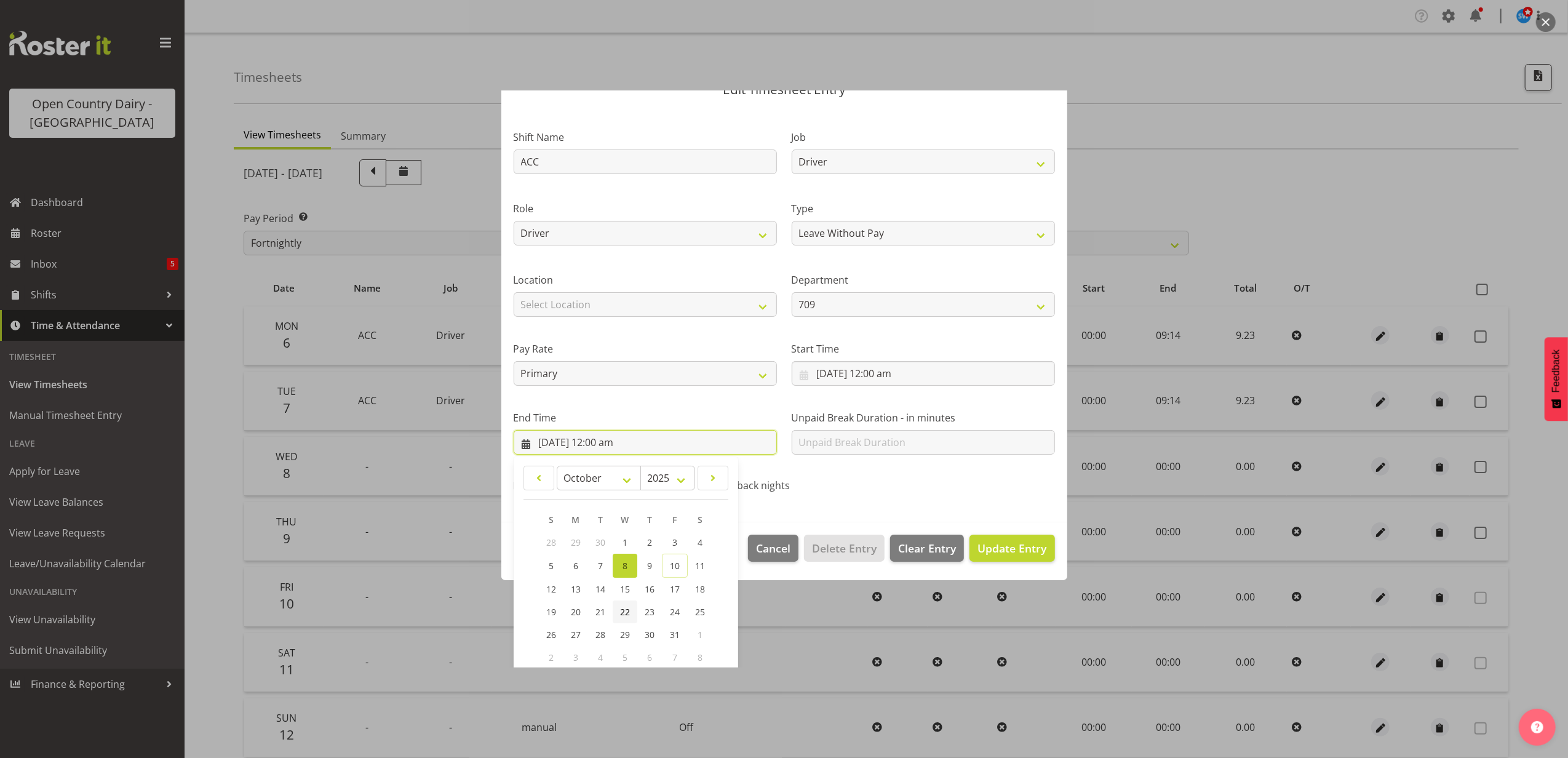
scroll to position [124, 0]
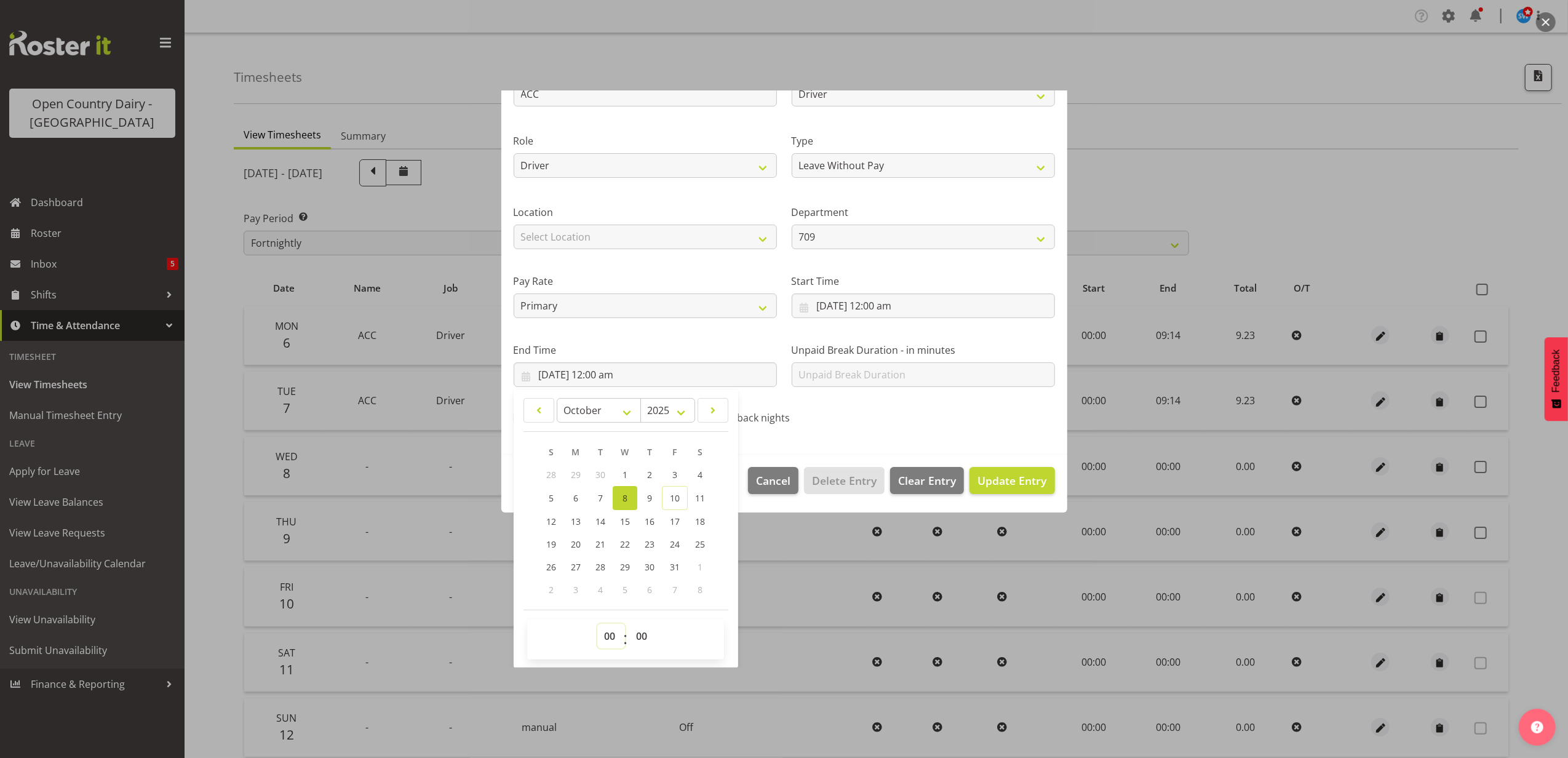
click at [612, 638] on select "00 01 02 03 04 05 06 07 08 09 10 11 12 13 14 15 16 17 18 19 20 21 22 23" at bounding box center [612, 636] width 28 height 25
select select "9"
click at [598, 624] on select "00 01 02 03 04 05 06 07 08 09 10 11 12 13 14 15 16 17 18 19 20 21 22 23" at bounding box center [612, 636] width 28 height 25
type input "8/10/2025, 9:00 am"
drag, startPoint x: 639, startPoint y: 631, endPoint x: 643, endPoint y: 623, distance: 8.9
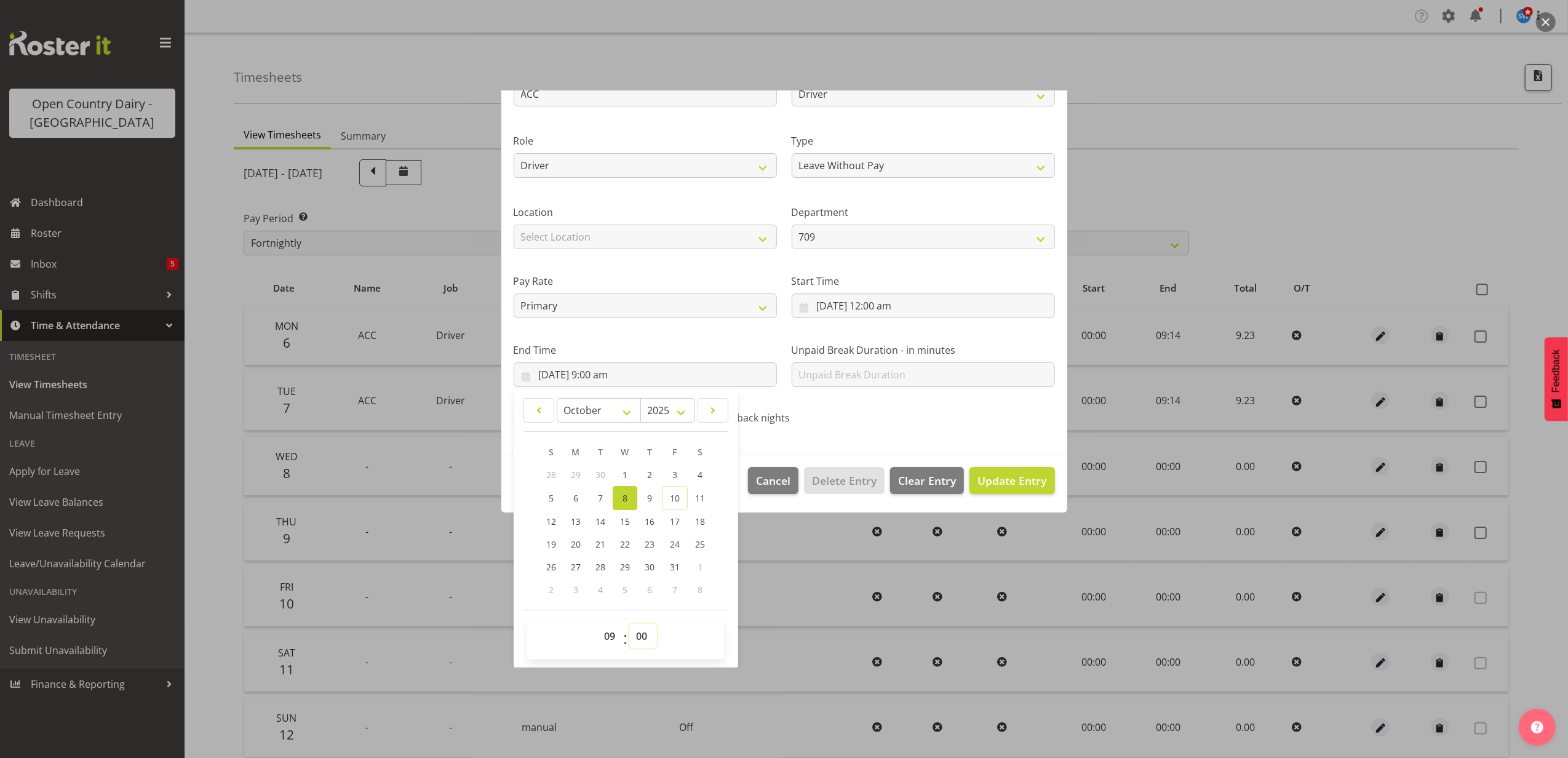
click at [640, 629] on select "00 01 02 03 04 05 06 07 08 09 10 11 12 13 14 15 16 17 18 19 20 21 22 23 24 25 2…" at bounding box center [643, 636] width 28 height 25
select select "14"
click at [630, 624] on select "00 01 02 03 04 05 06 07 08 09 10 11 12 13 14 15 16 17 18 19 20 21 22 23 24 25 2…" at bounding box center [643, 636] width 28 height 25
type input "8/10/2025, 9:14 am"
click at [993, 478] on span "Update Entry" at bounding box center [1011, 480] width 69 height 15
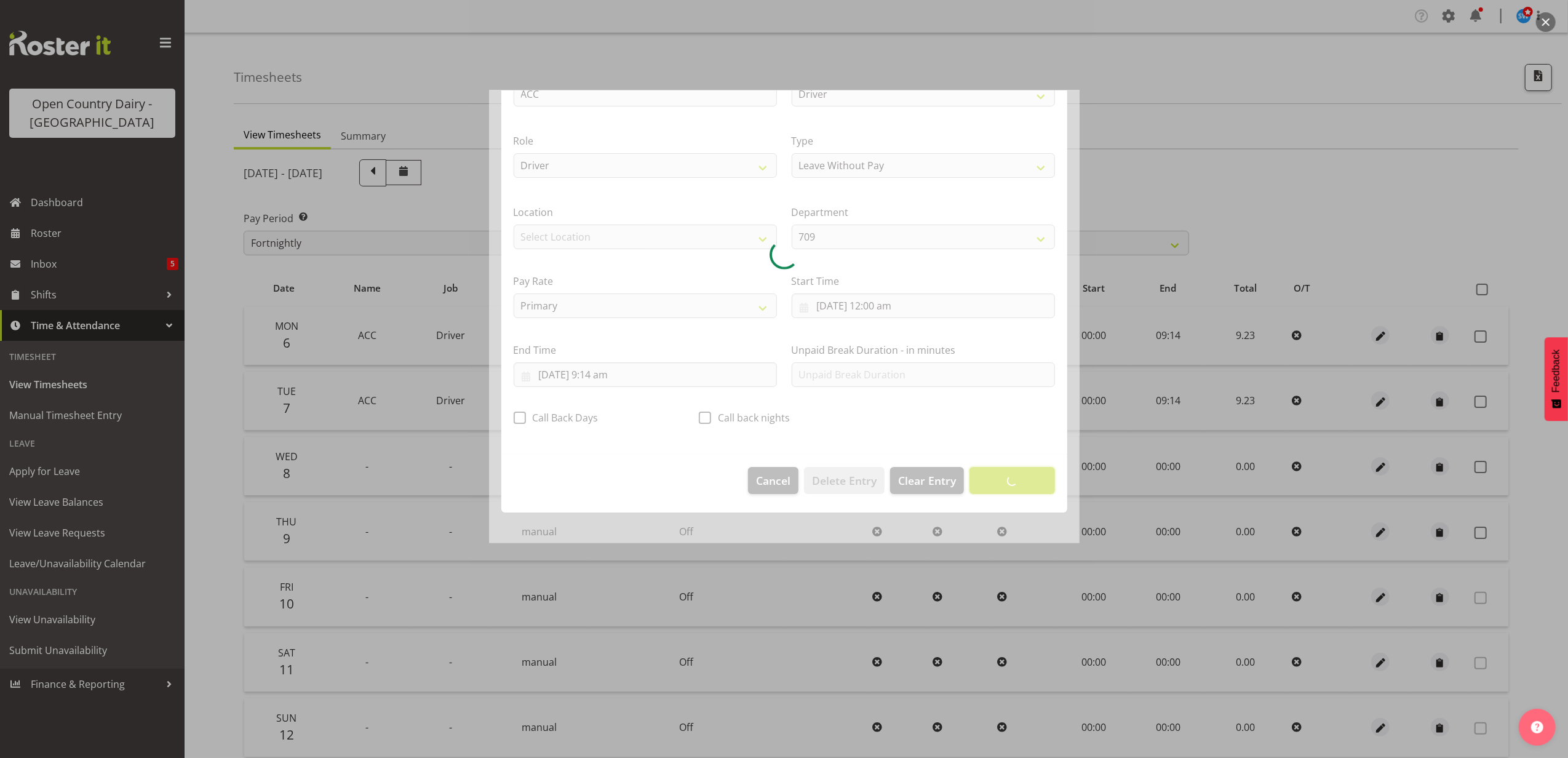
scroll to position [0, 0]
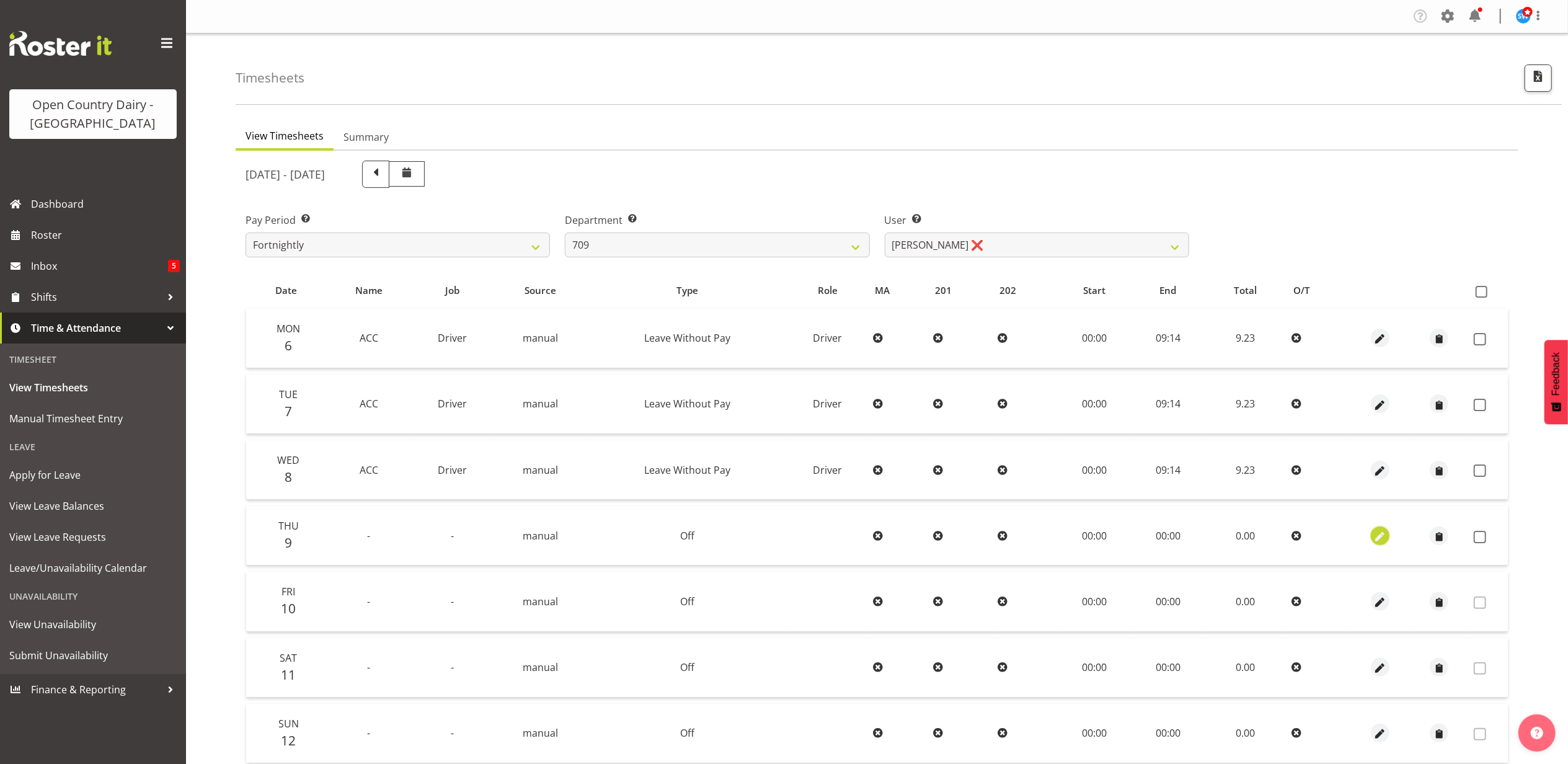
click at [1380, 534] on span "button" at bounding box center [1380, 537] width 14 height 14
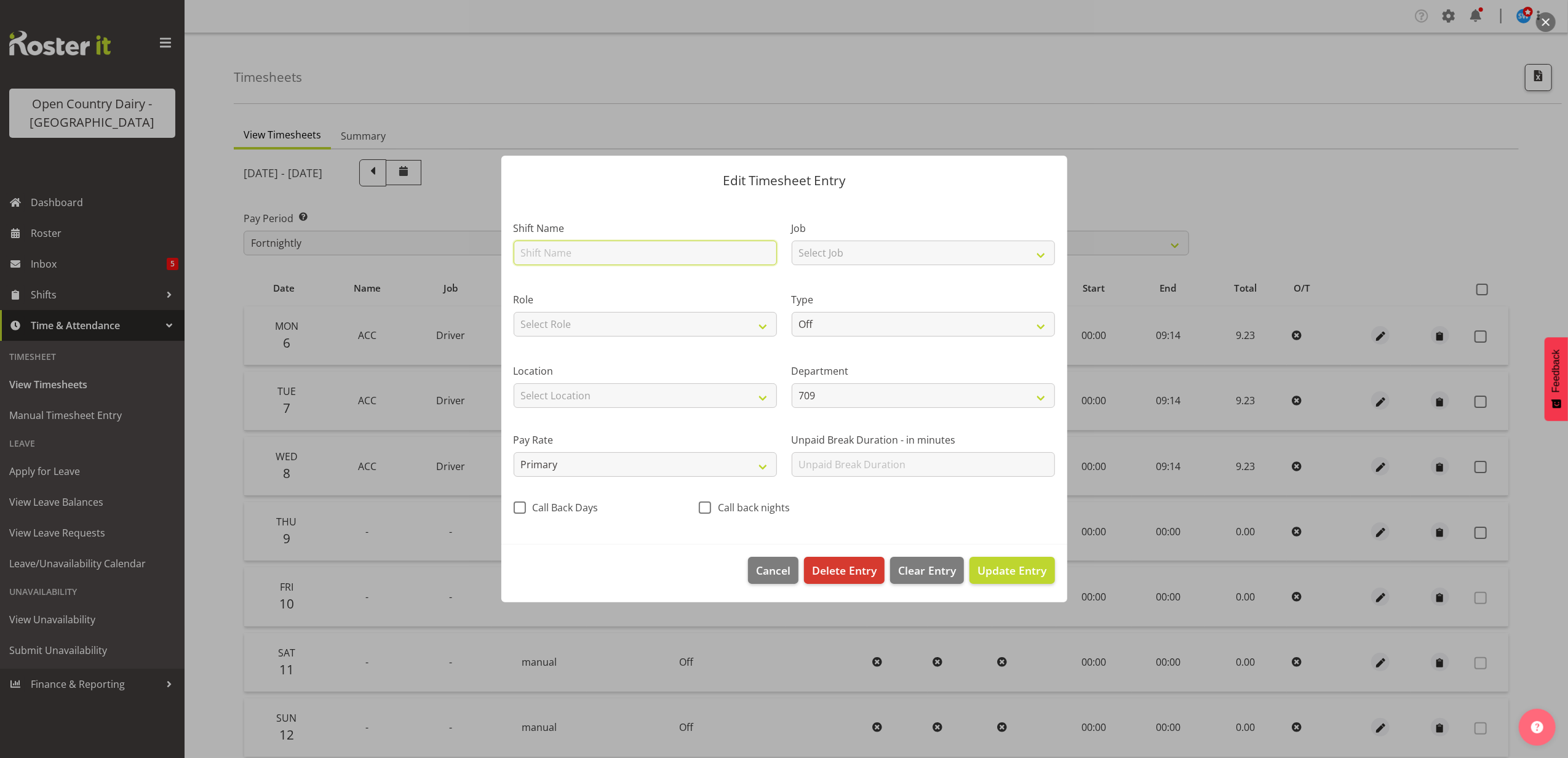
click at [539, 252] on input "text" at bounding box center [646, 253] width 264 height 25
type input "ACC"
click at [827, 249] on select "Select Job Driver Driver supervisor Support" at bounding box center [924, 253] width 264 height 25
select select "9052"
click at [792, 240] on select "Select Job Driver Driver supervisor Support" at bounding box center [924, 253] width 264 height 25
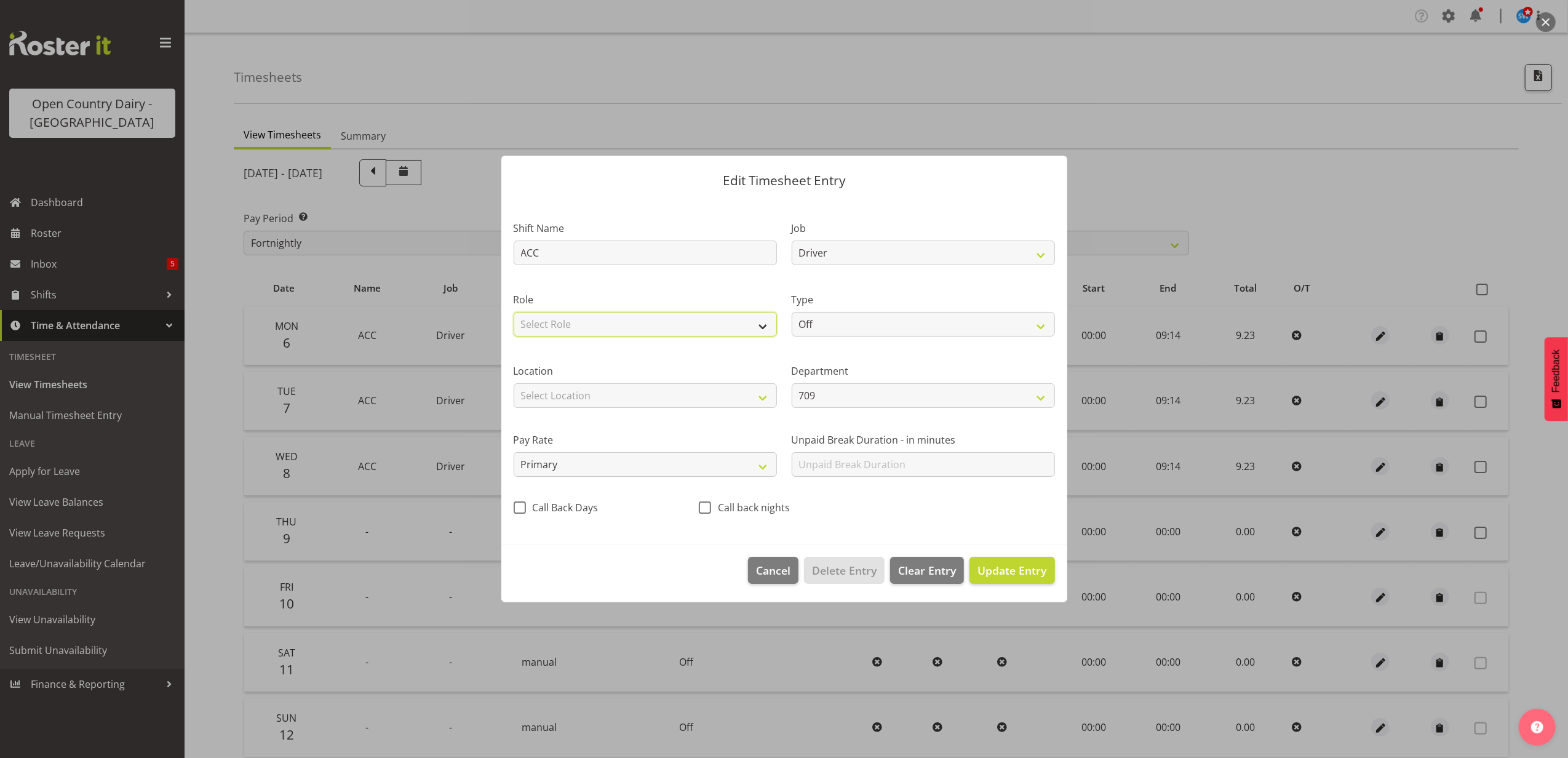
click at [629, 315] on select "Select Role Driver HSR Crew Leader" at bounding box center [646, 324] width 264 height 25
select select "1166"
click at [514, 312] on select "Select Role Driver HSR Crew Leader" at bounding box center [646, 324] width 264 height 25
click at [889, 323] on select "Off Standard Public Holiday Public Holiday (Worked) Day In Lieu Annual Leave Si…" at bounding box center [924, 324] width 264 height 25
select select "Leave Without Pay"
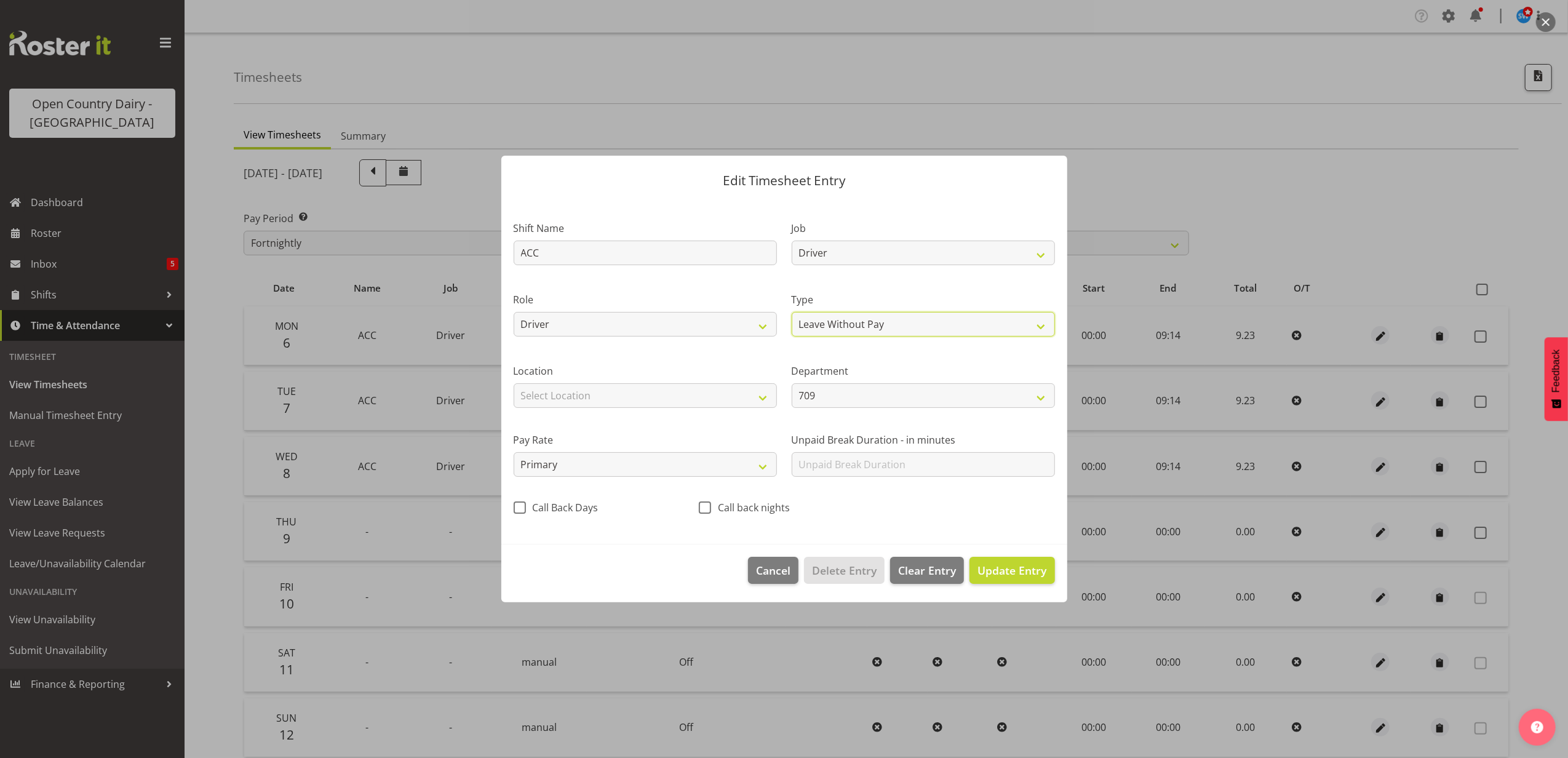
click at [792, 312] on select "Off Standard Public Holiday Public Holiday (Worked) Day In Lieu Annual Leave Si…" at bounding box center [924, 324] width 264 height 25
select select "9"
select select "2025"
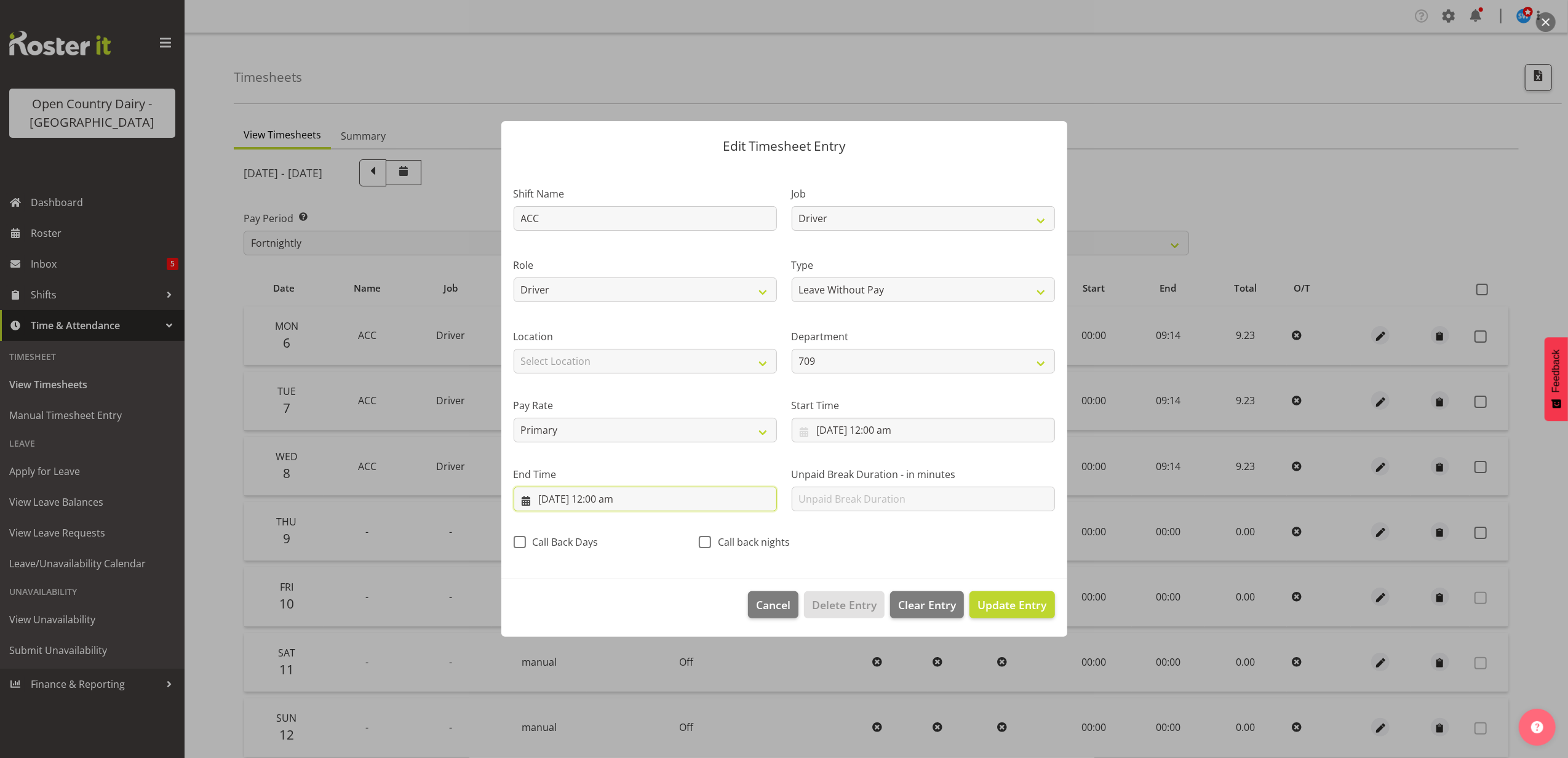
click at [596, 498] on input "9/10/2025, 12:00 am" at bounding box center [646, 499] width 264 height 25
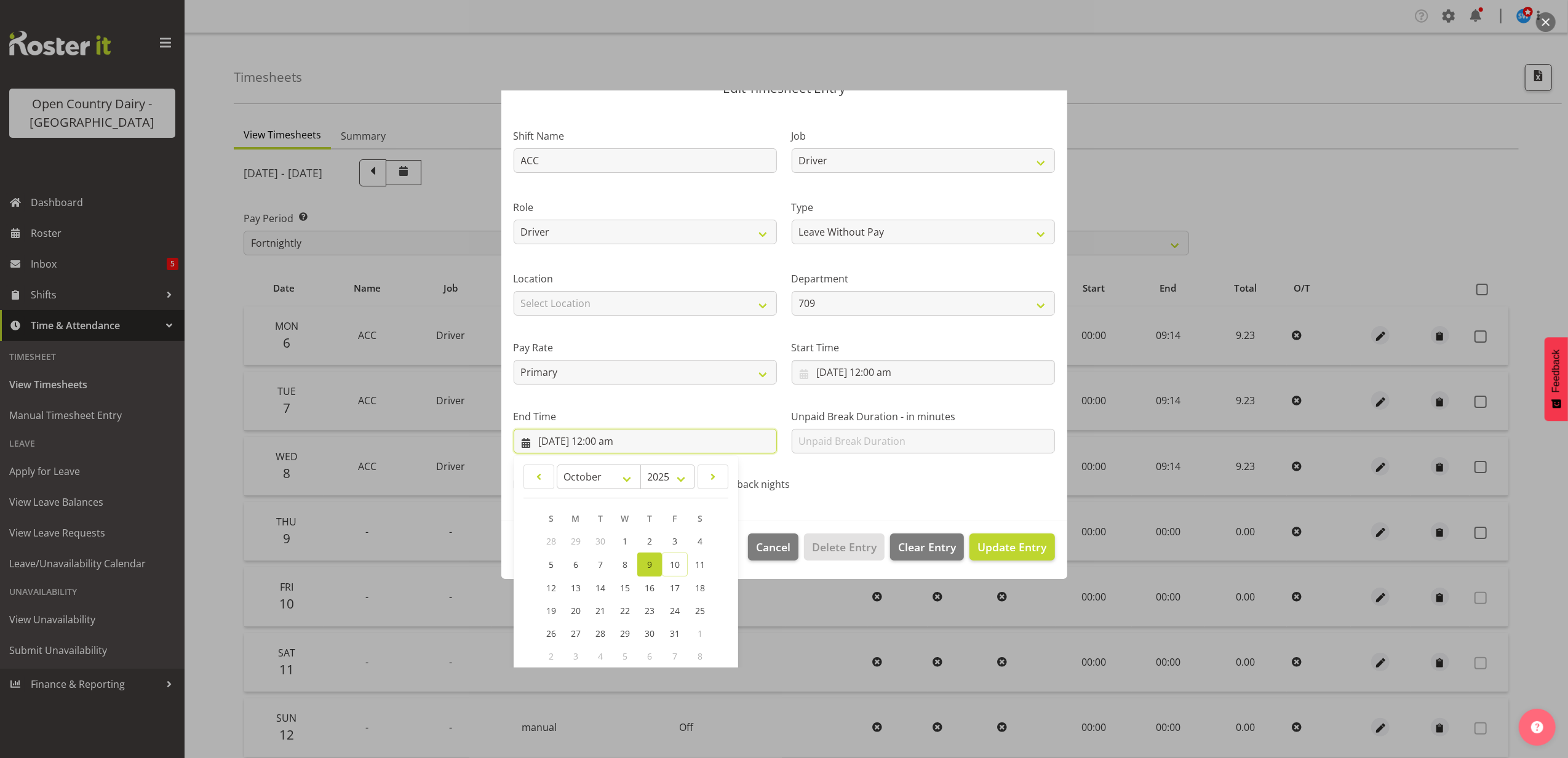
scroll to position [124, 0]
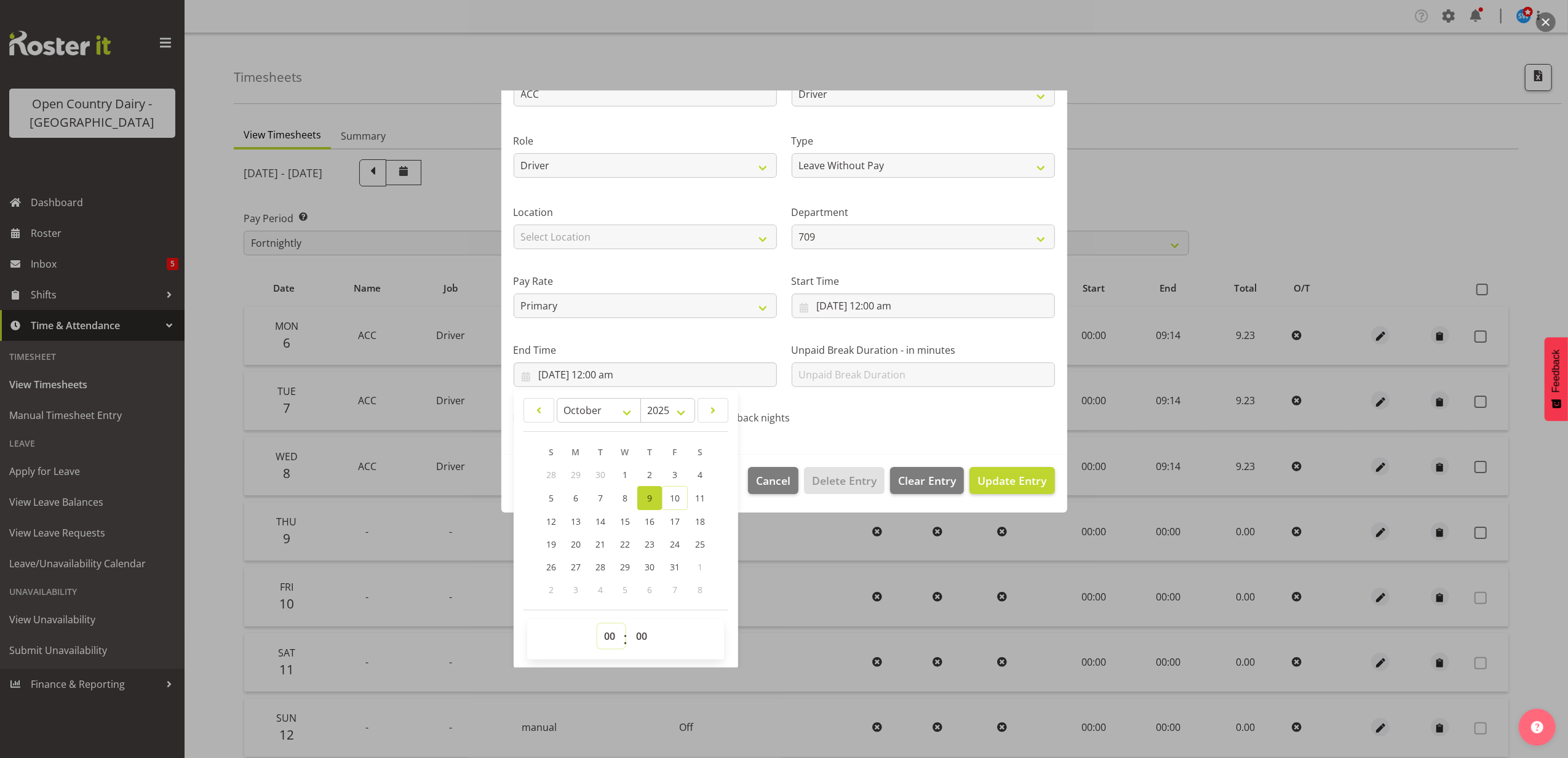
click at [604, 632] on select "00 01 02 03 04 05 06 07 08 09 10 11 12 13 14 15 16 17 18 19 20 21 22 23" at bounding box center [612, 636] width 28 height 25
select select "9"
click at [598, 624] on select "00 01 02 03 04 05 06 07 08 09 10 11 12 13 14 15 16 17 18 19 20 21 22 23" at bounding box center [612, 636] width 28 height 25
type input "9/10/2025, 9:00 am"
click at [651, 634] on select "00 01 02 03 04 05 06 07 08 09 10 11 12 13 14 15 16 17 18 19 20 21 22 23 24 25 2…" at bounding box center [643, 636] width 28 height 25
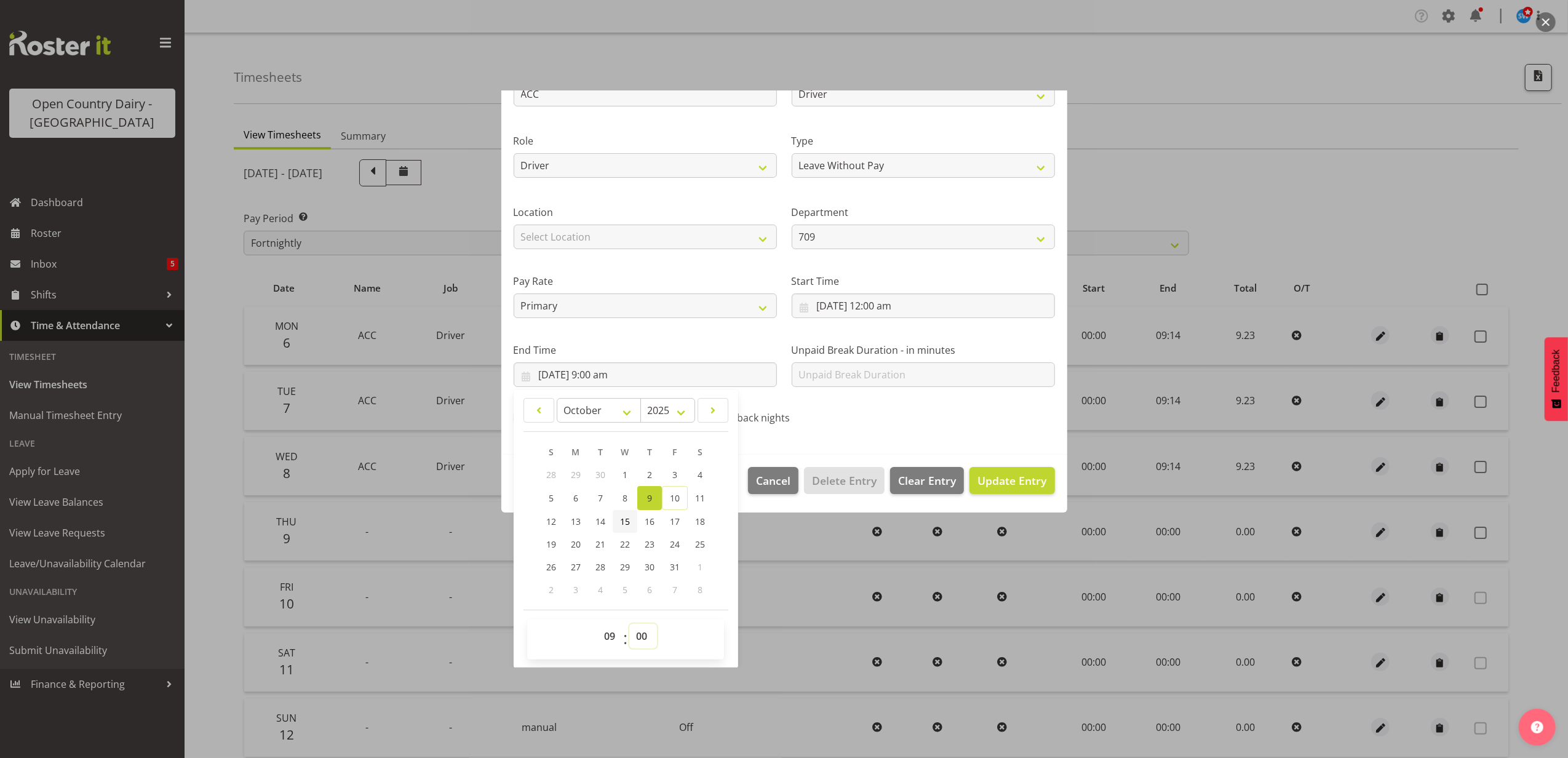
select select "14"
click at [630, 624] on select "00 01 02 03 04 05 06 07 08 09 10 11 12 13 14 15 16 17 18 19 20 21 22 23 24 25 2…" at bounding box center [643, 636] width 28 height 25
type input "9/10/2025, 9:14 am"
click at [1007, 481] on span "Update Entry" at bounding box center [1011, 480] width 69 height 15
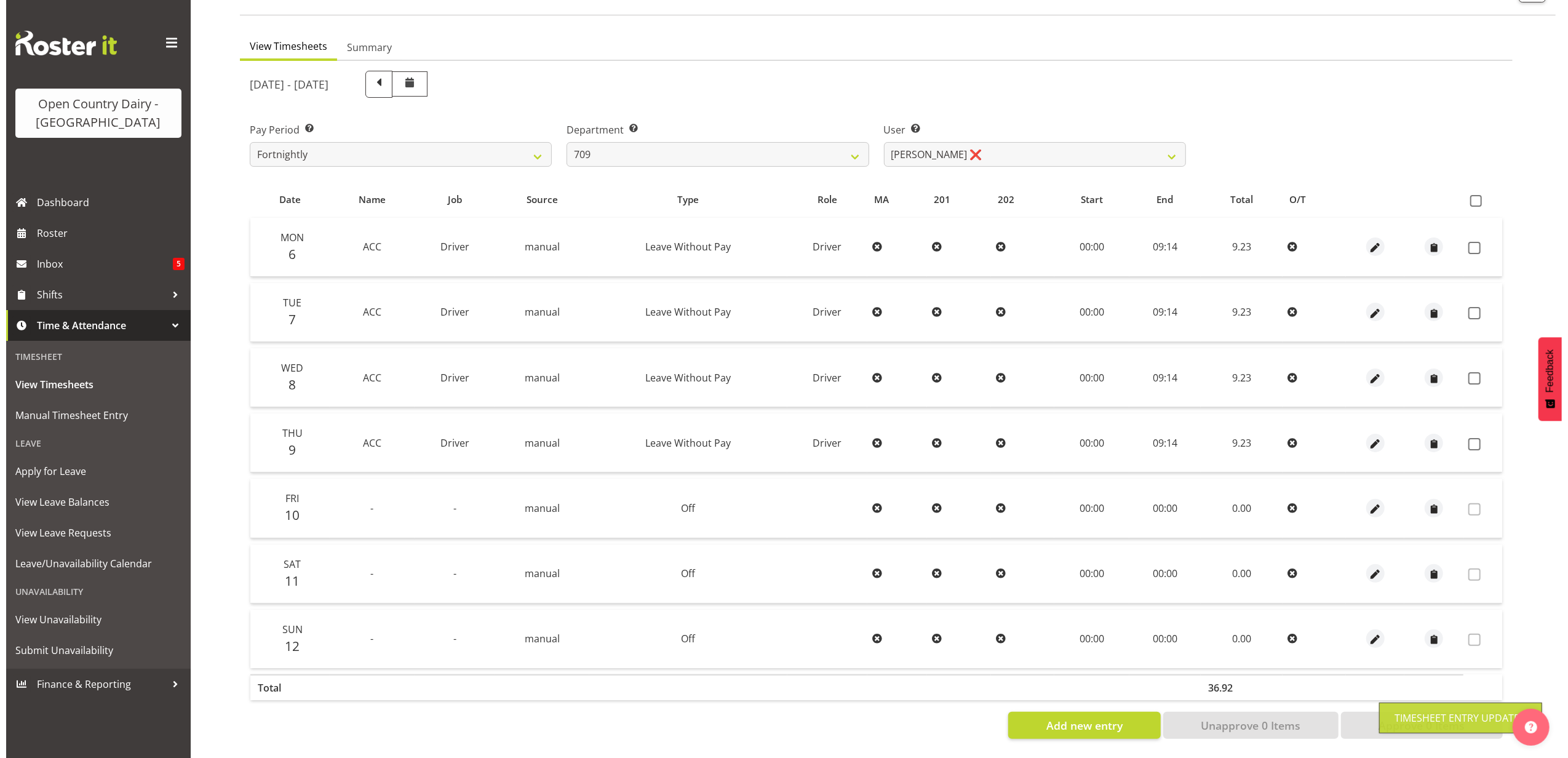
scroll to position [98, 0]
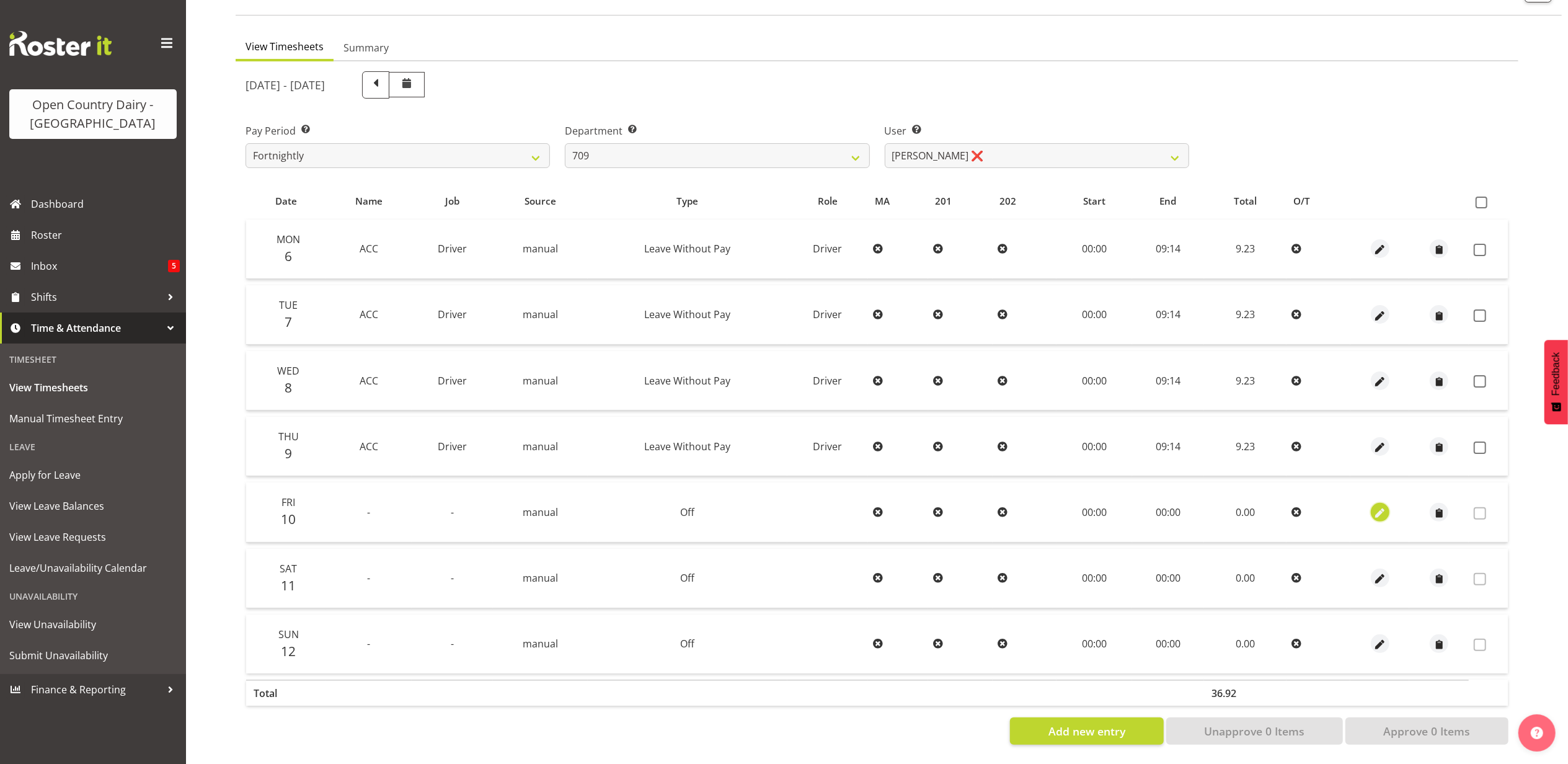
click at [1380, 506] on span "button" at bounding box center [1380, 513] width 14 height 14
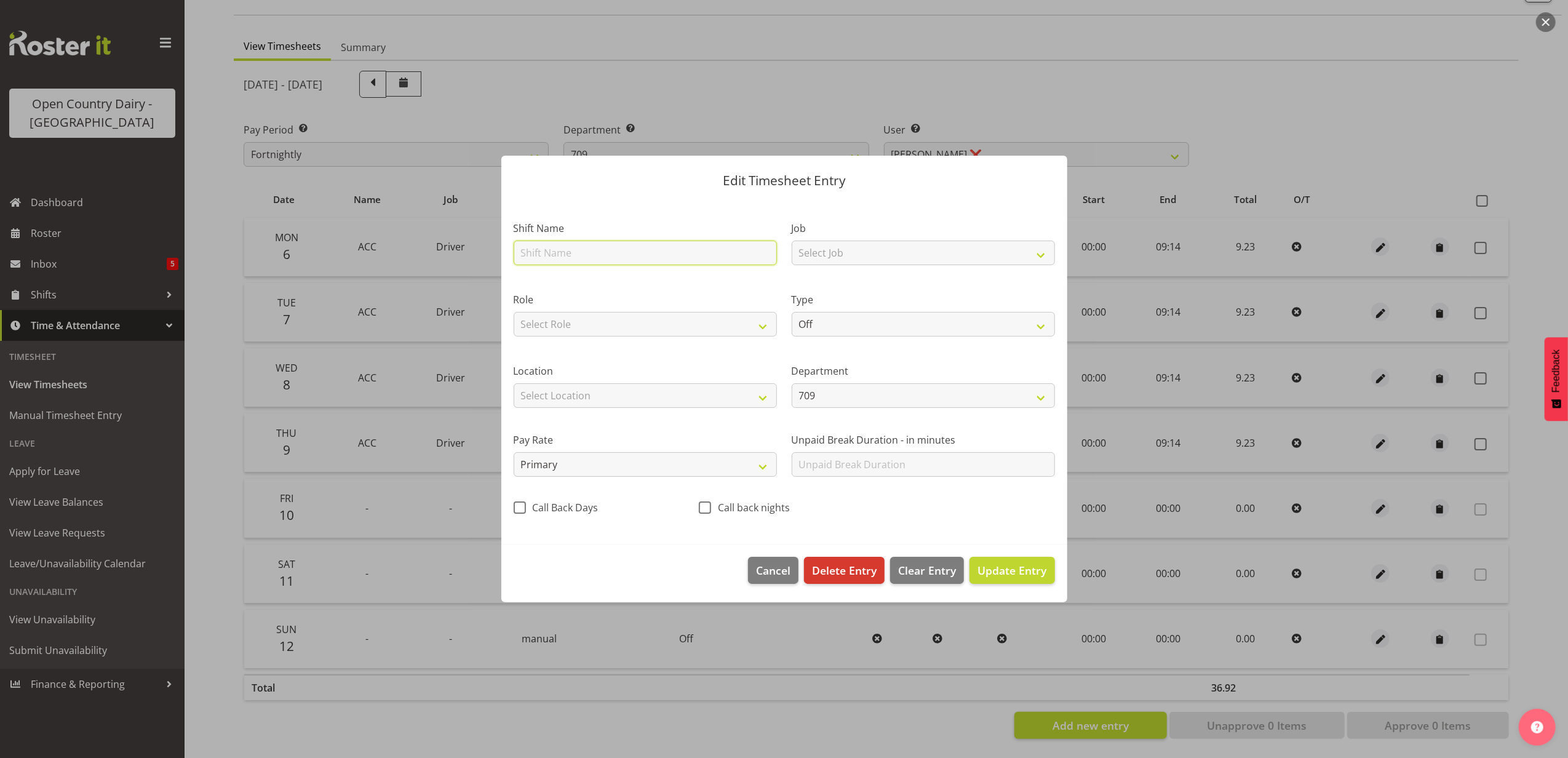
click at [557, 249] on input "text" at bounding box center [646, 253] width 264 height 25
type input "ACC"
click at [852, 249] on select "Select Job Driver Driver supervisor Support" at bounding box center [924, 253] width 264 height 25
select select "9052"
click at [792, 240] on select "Select Job Driver Driver supervisor Support" at bounding box center [924, 253] width 264 height 25
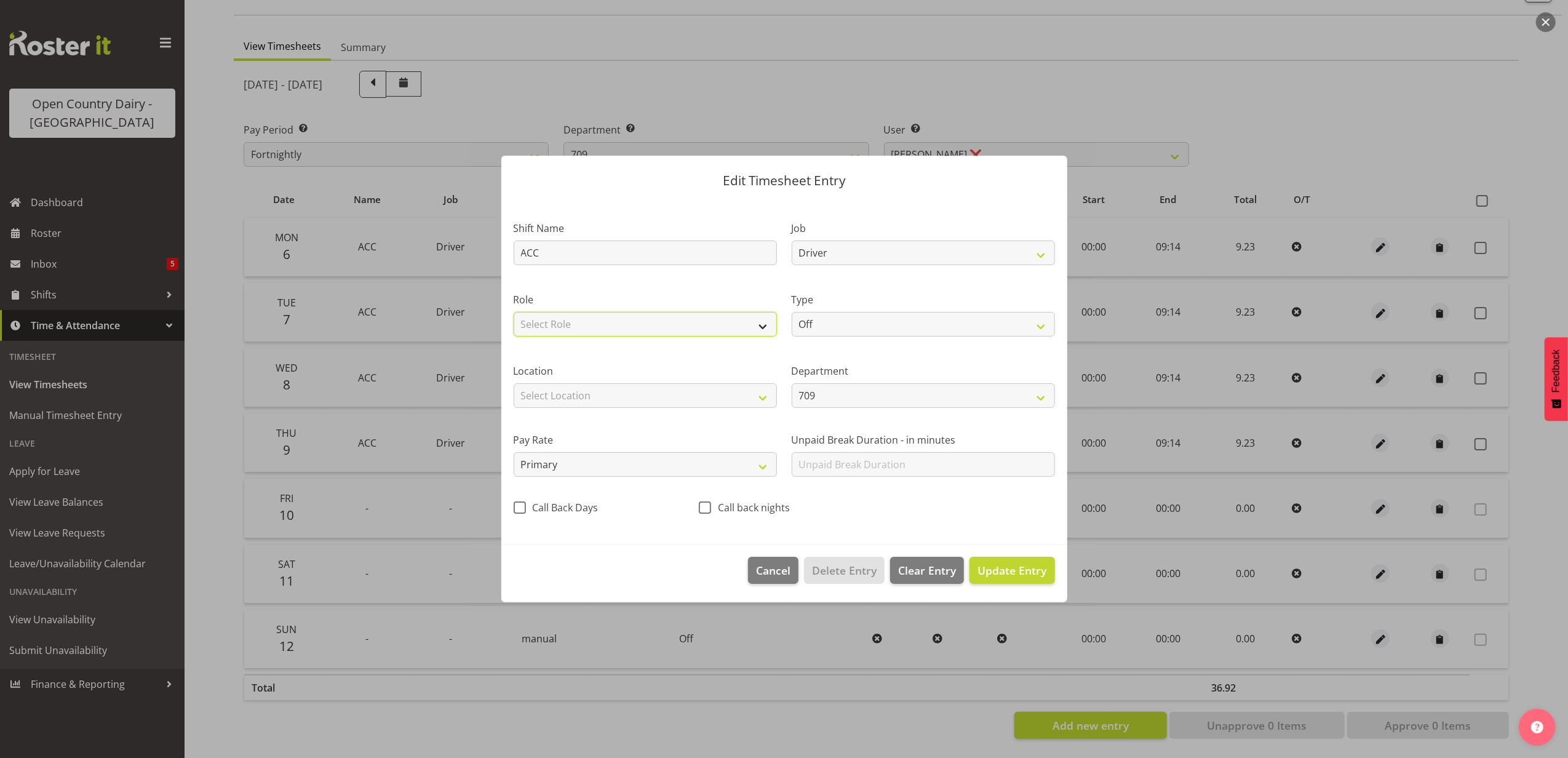
click at [619, 322] on select "Select Role Driver HSR Crew Leader" at bounding box center [646, 324] width 264 height 25
select select "1166"
click at [514, 312] on select "Select Role Driver HSR Crew Leader" at bounding box center [646, 324] width 264 height 25
click at [912, 319] on select "Off Standard Public Holiday Public Holiday (Worked) Day In Lieu Annual Leave Si…" at bounding box center [924, 324] width 264 height 25
select select "Leave Without Pay"
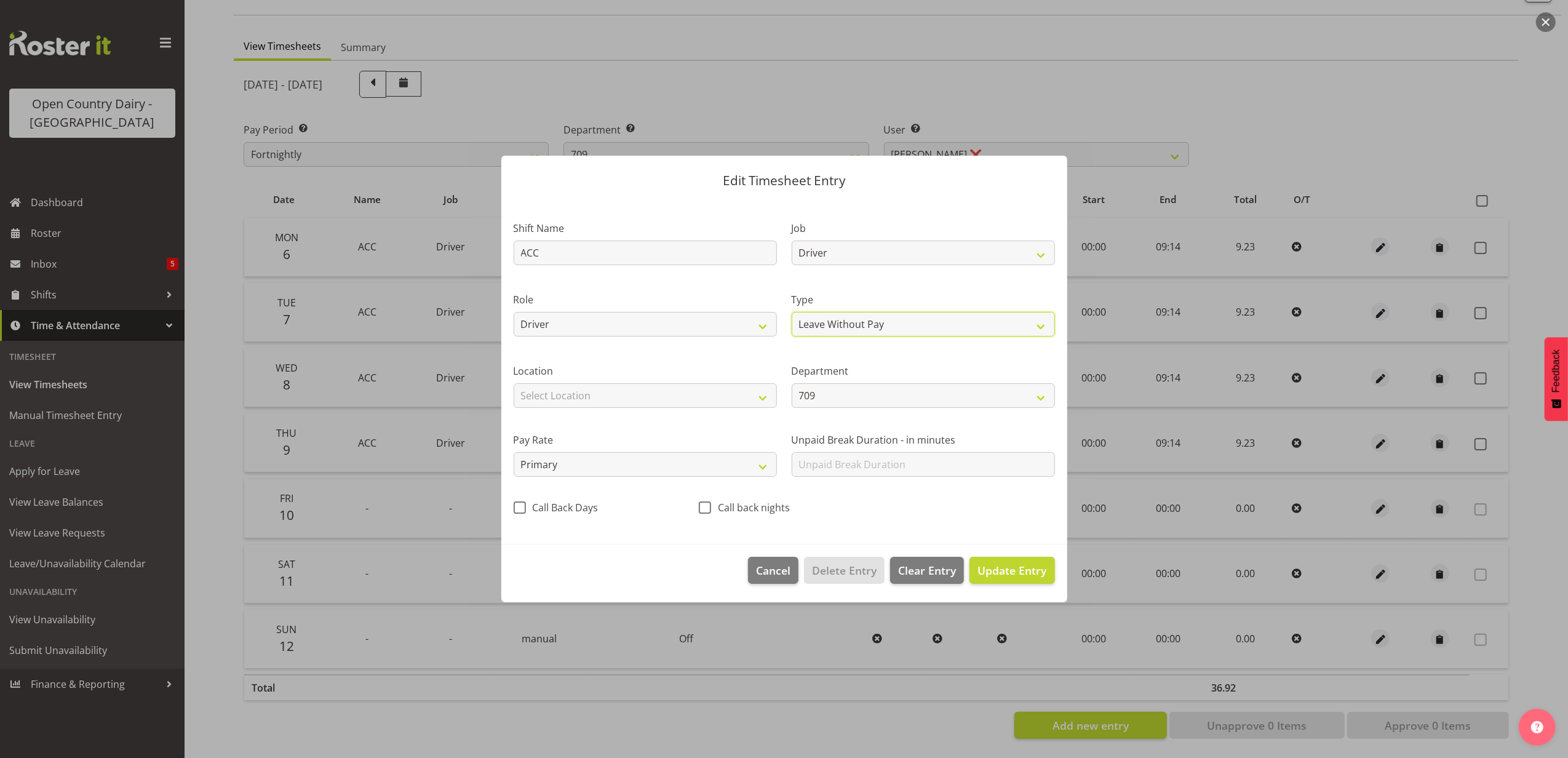
click at [792, 312] on select "Off Standard Public Holiday Public Holiday (Worked) Day In Lieu Annual Leave Si…" at bounding box center [924, 324] width 264 height 25
select select "9"
select select "2025"
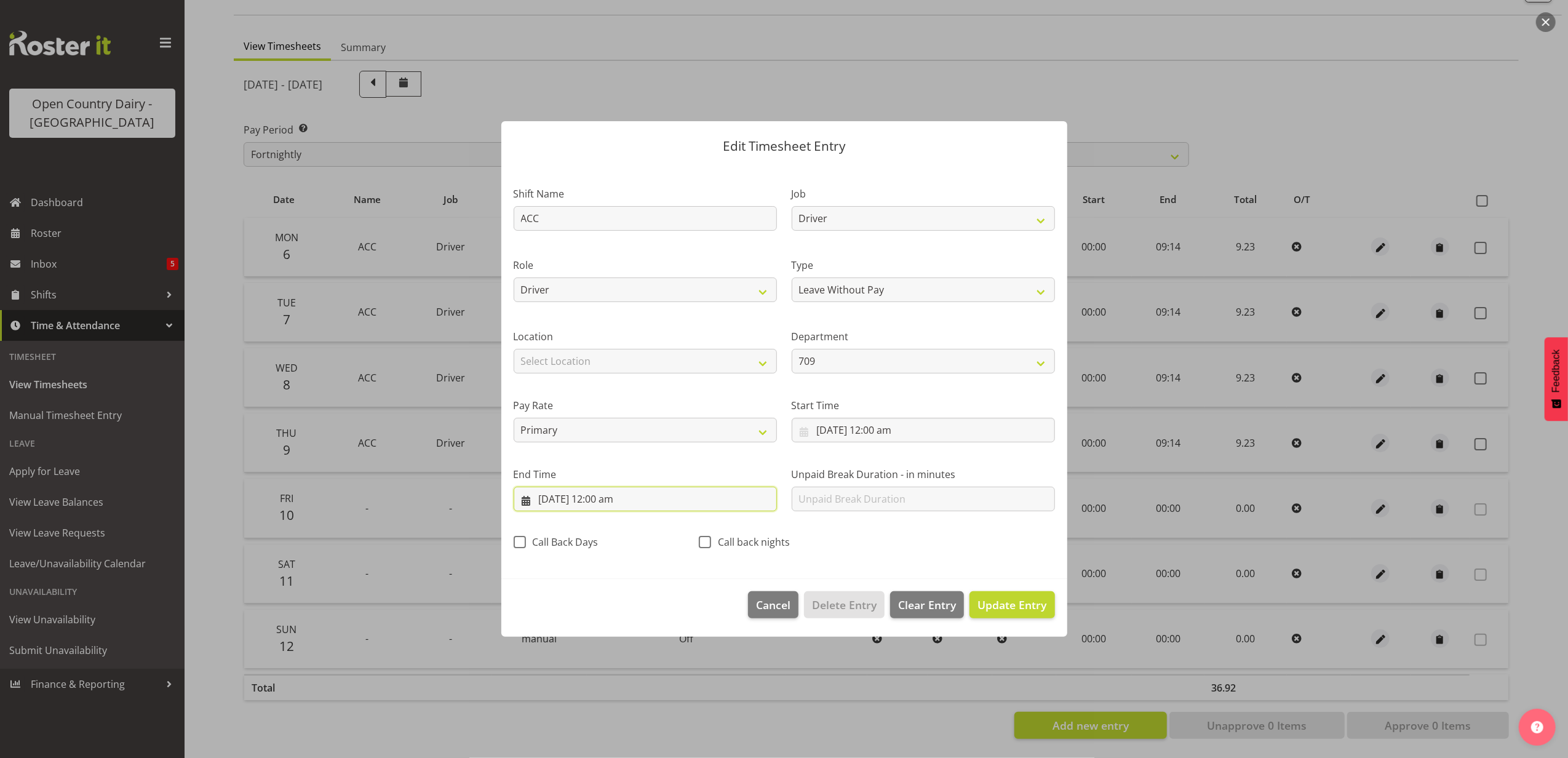
click at [616, 494] on input "10/10/2025, 12:00 am" at bounding box center [646, 499] width 264 height 25
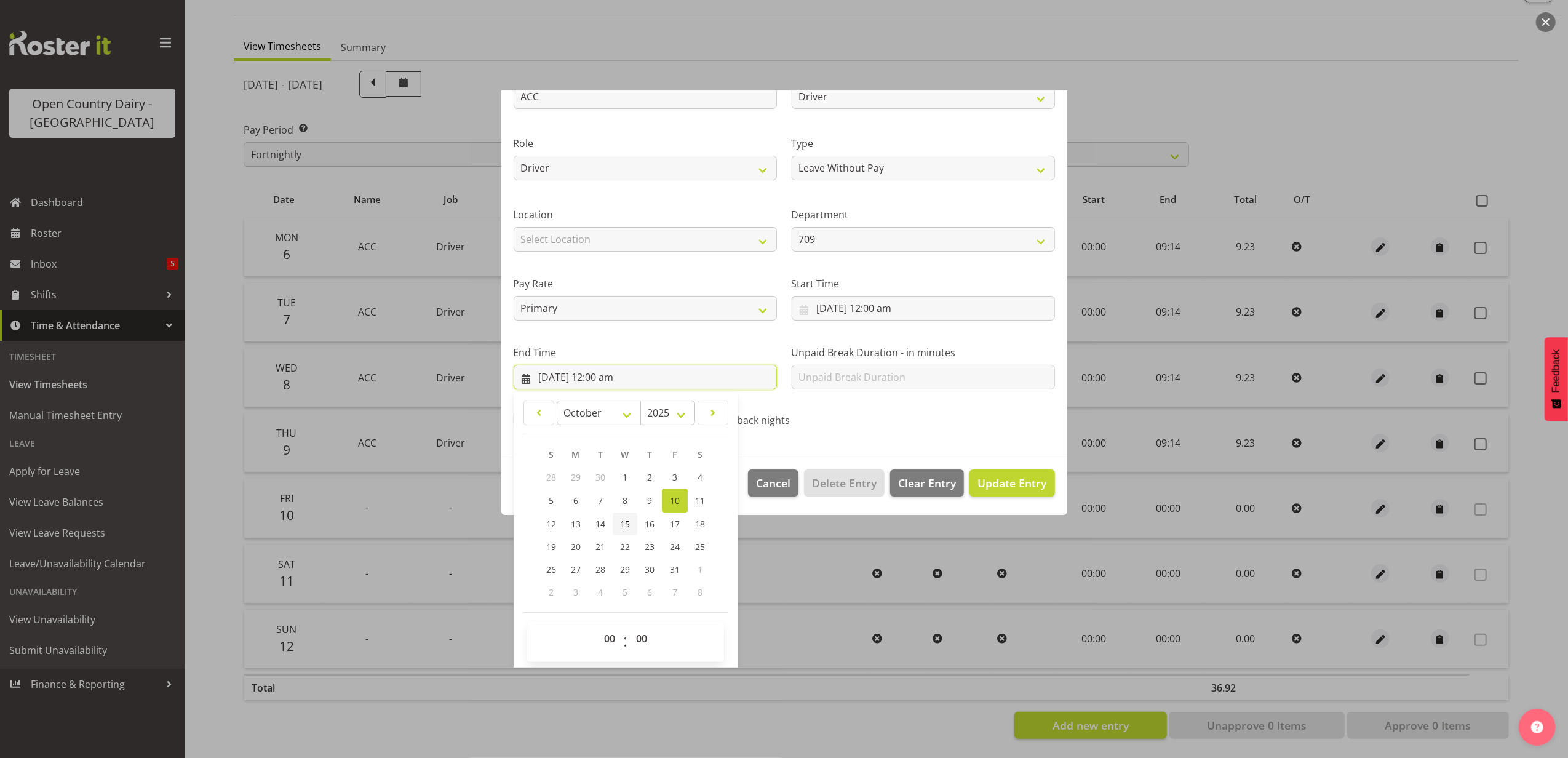
scroll to position [124, 0]
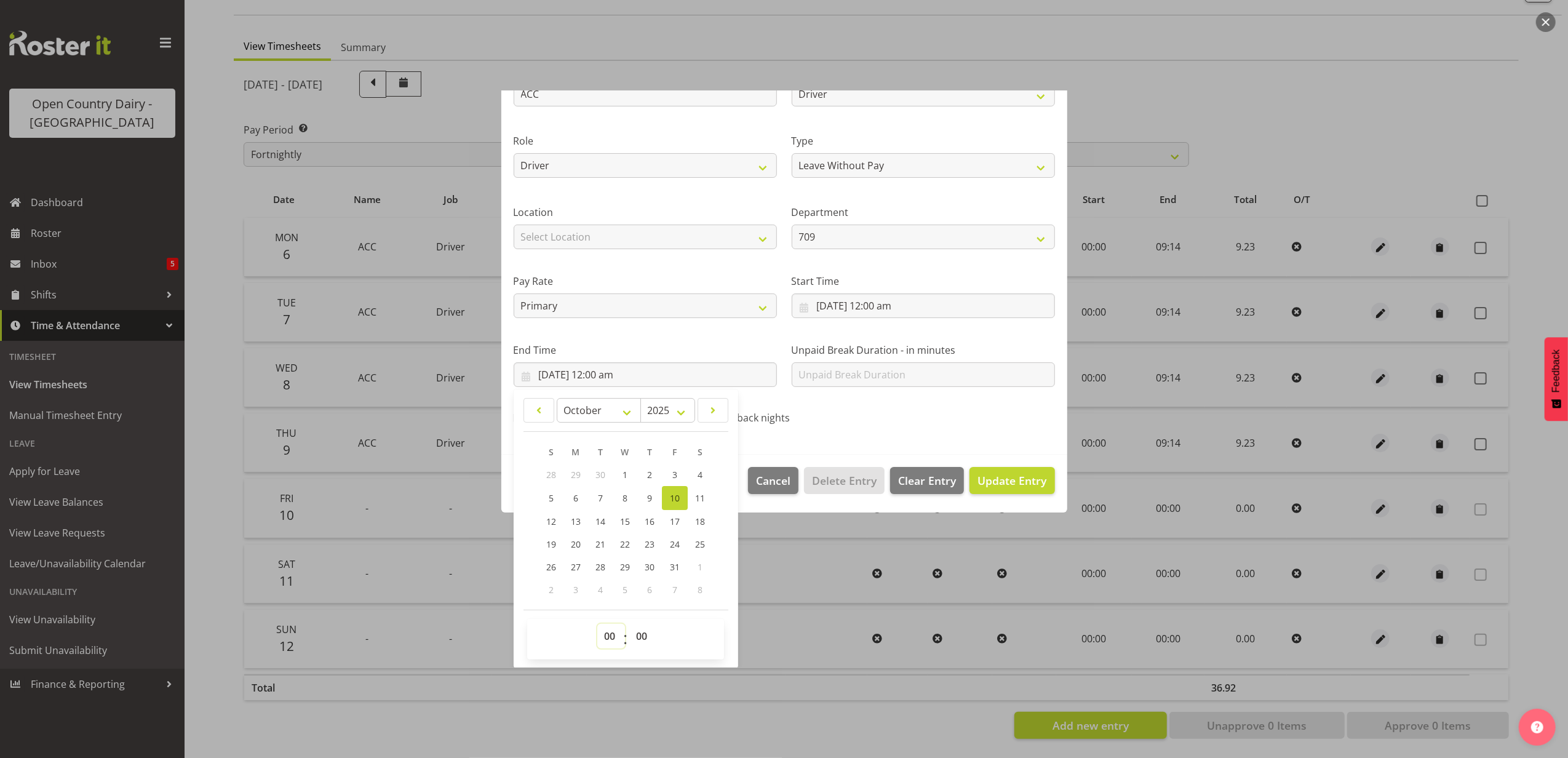
click at [612, 639] on select "00 01 02 03 04 05 06 07 08 09 10 11 12 13 14 15 16 17 18 19 20 21 22 23" at bounding box center [612, 636] width 28 height 25
select select "9"
click at [598, 624] on select "00 01 02 03 04 05 06 07 08 09 10 11 12 13 14 15 16 17 18 19 20 21 22 23" at bounding box center [612, 636] width 28 height 25
type input "10/10/2025, 9:00 am"
click at [650, 637] on select "00 01 02 03 04 05 06 07 08 09 10 11 12 13 14 15 16 17 18 19 20 21 22 23 24 25 2…" at bounding box center [643, 636] width 28 height 25
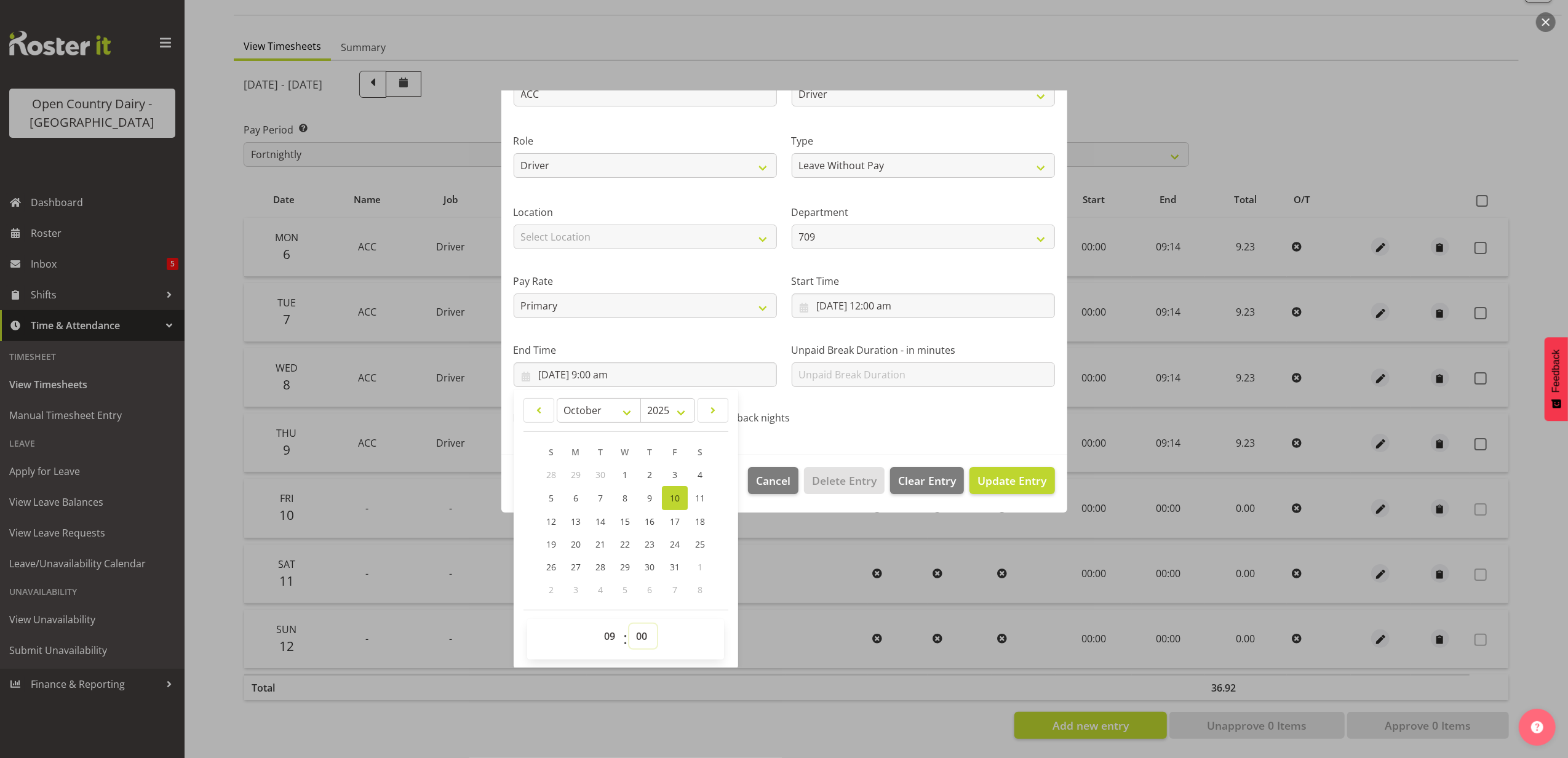
select select "14"
click at [630, 624] on select "00 01 02 03 04 05 06 07 08 09 10 11 12 13 14 15 16 17 18 19 20 21 22 23 24 25 2…" at bounding box center [643, 636] width 28 height 25
type input "10/10/2025, 9:14 am"
click at [1015, 476] on span "Update Entry" at bounding box center [1011, 480] width 69 height 15
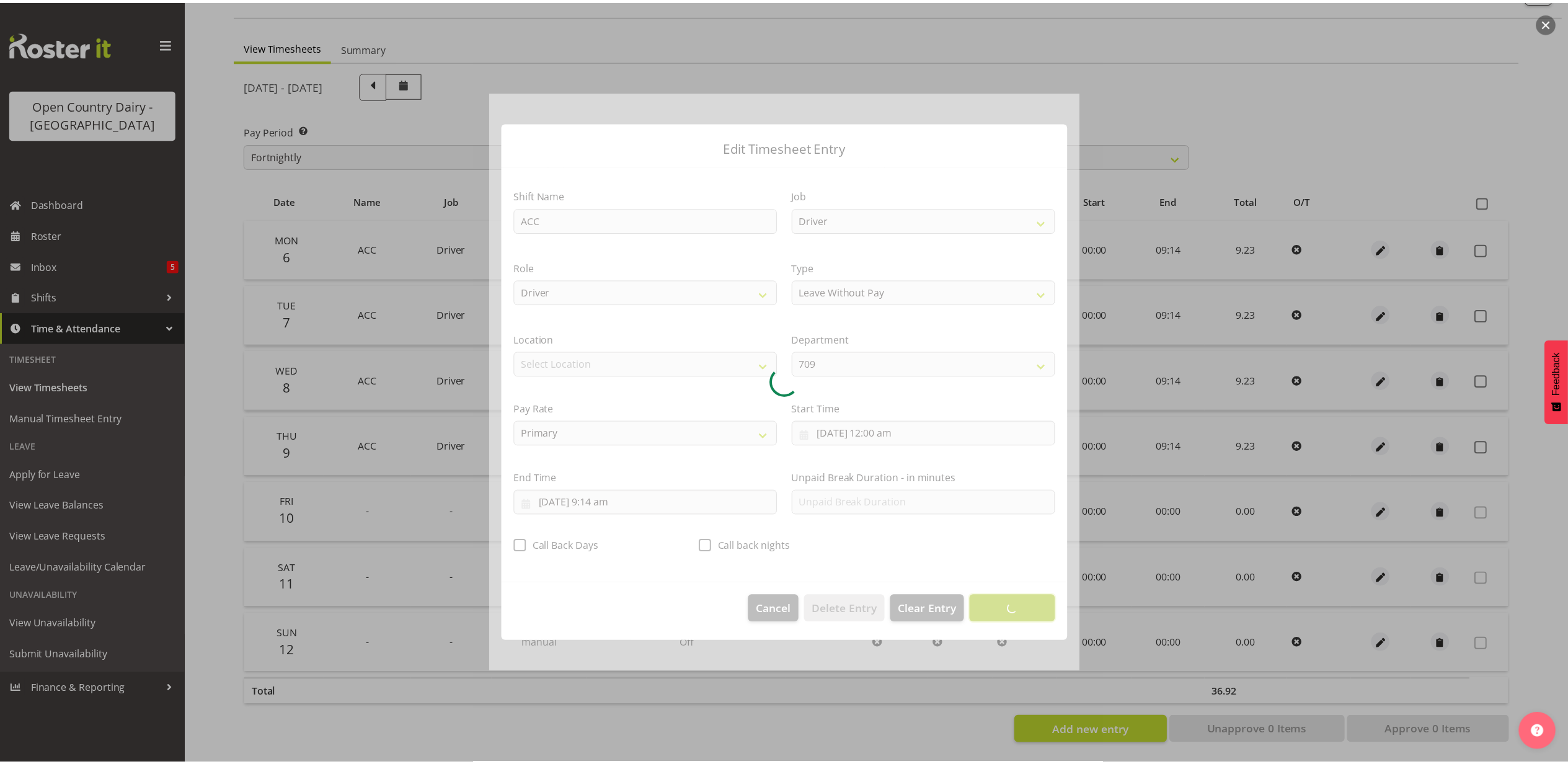
scroll to position [0, 0]
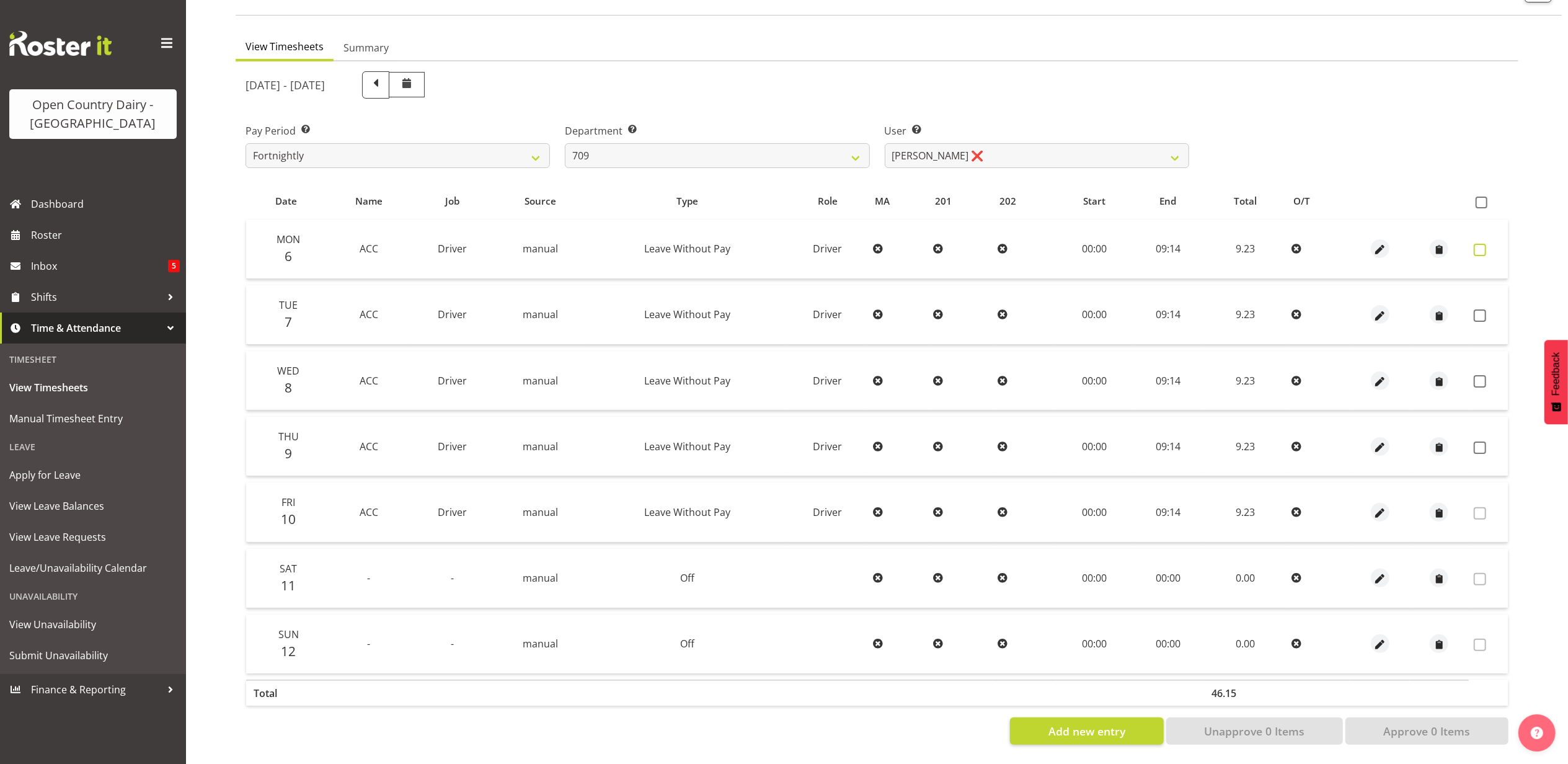
click at [1480, 244] on span at bounding box center [1480, 250] width 13 height 12
checkbox input "true"
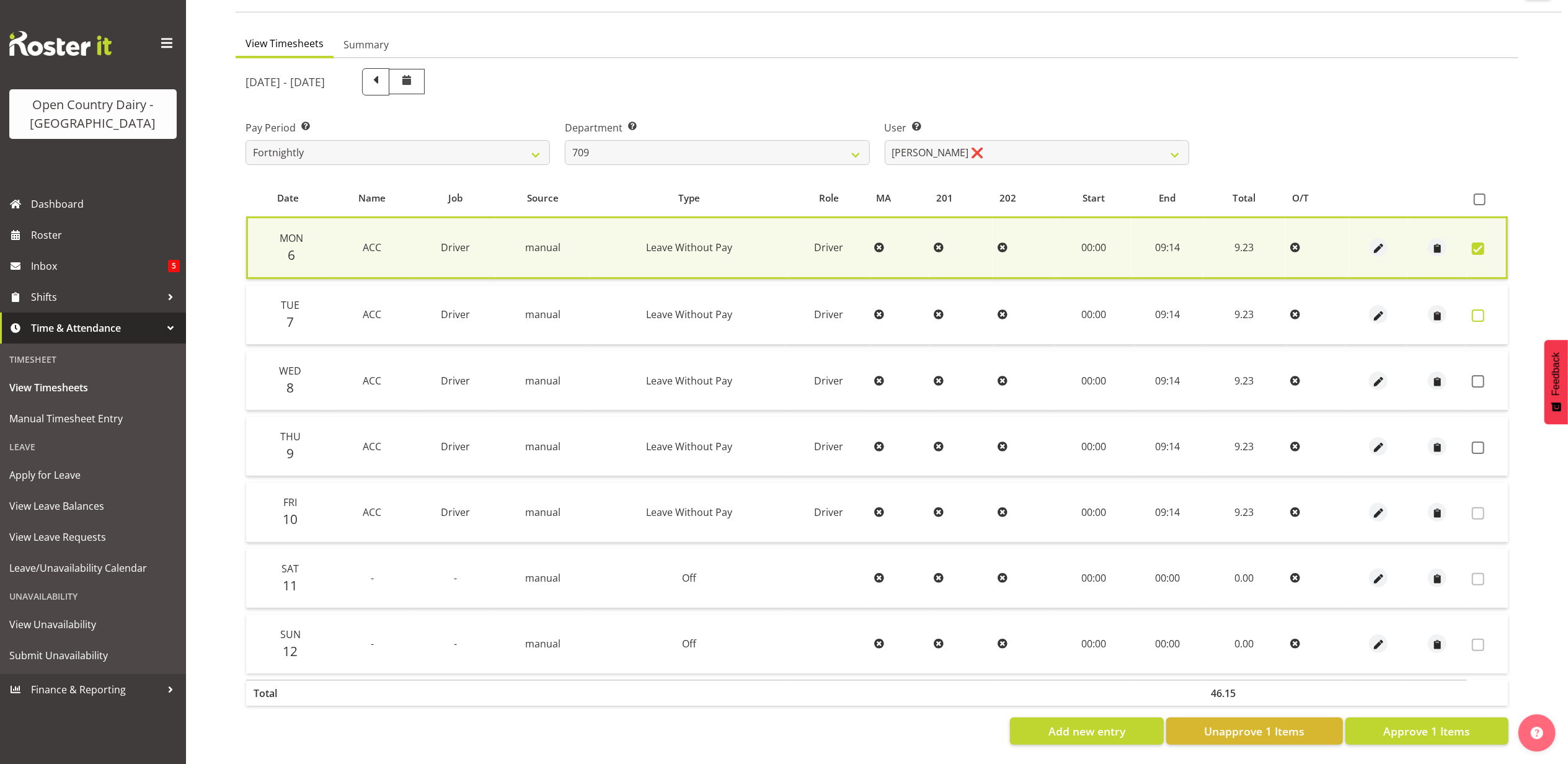
click at [1480, 309] on span at bounding box center [1478, 316] width 13 height 12
checkbox input "true"
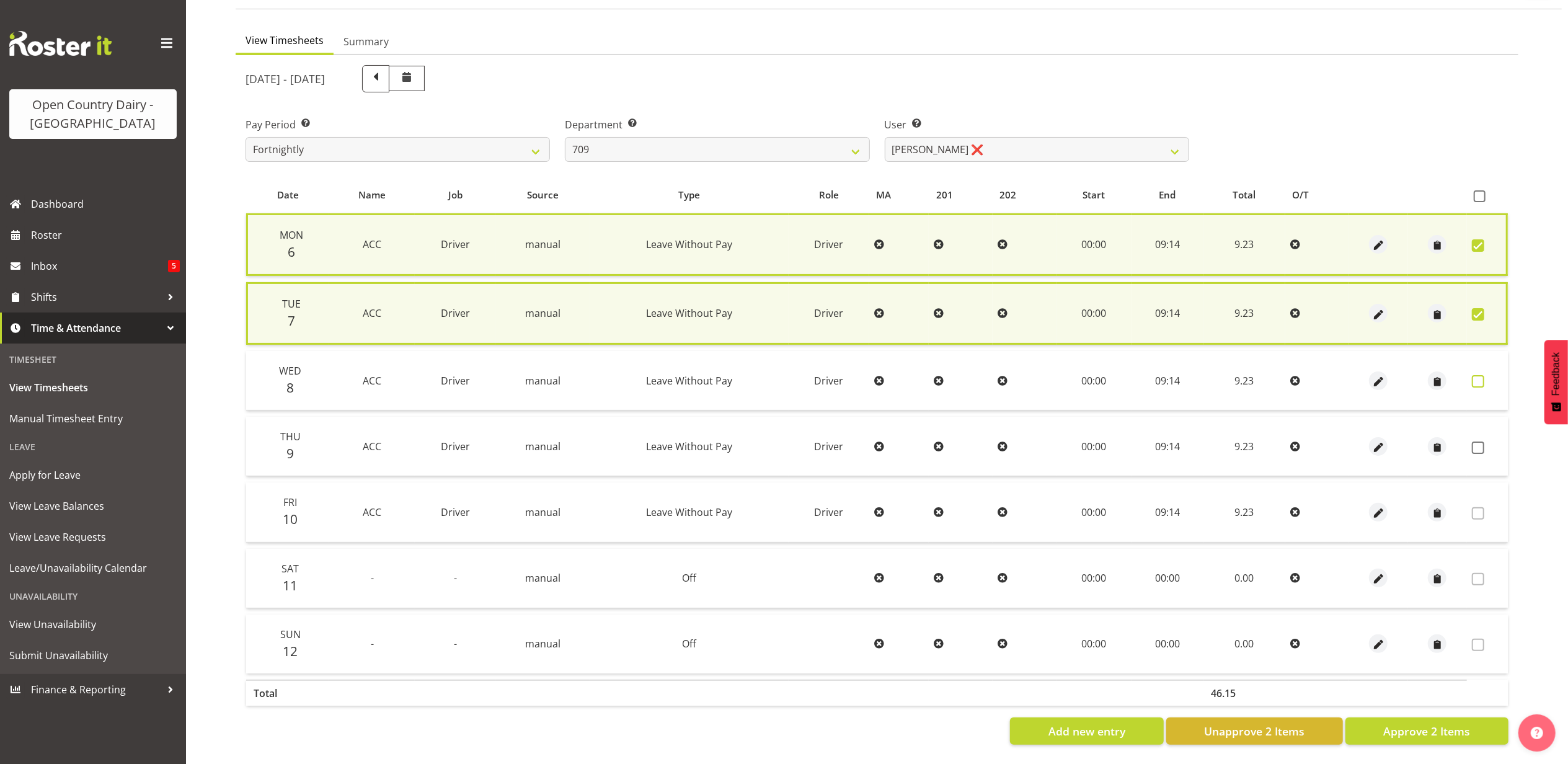
click at [1477, 375] on span at bounding box center [1478, 381] width 13 height 12
checkbox input "true"
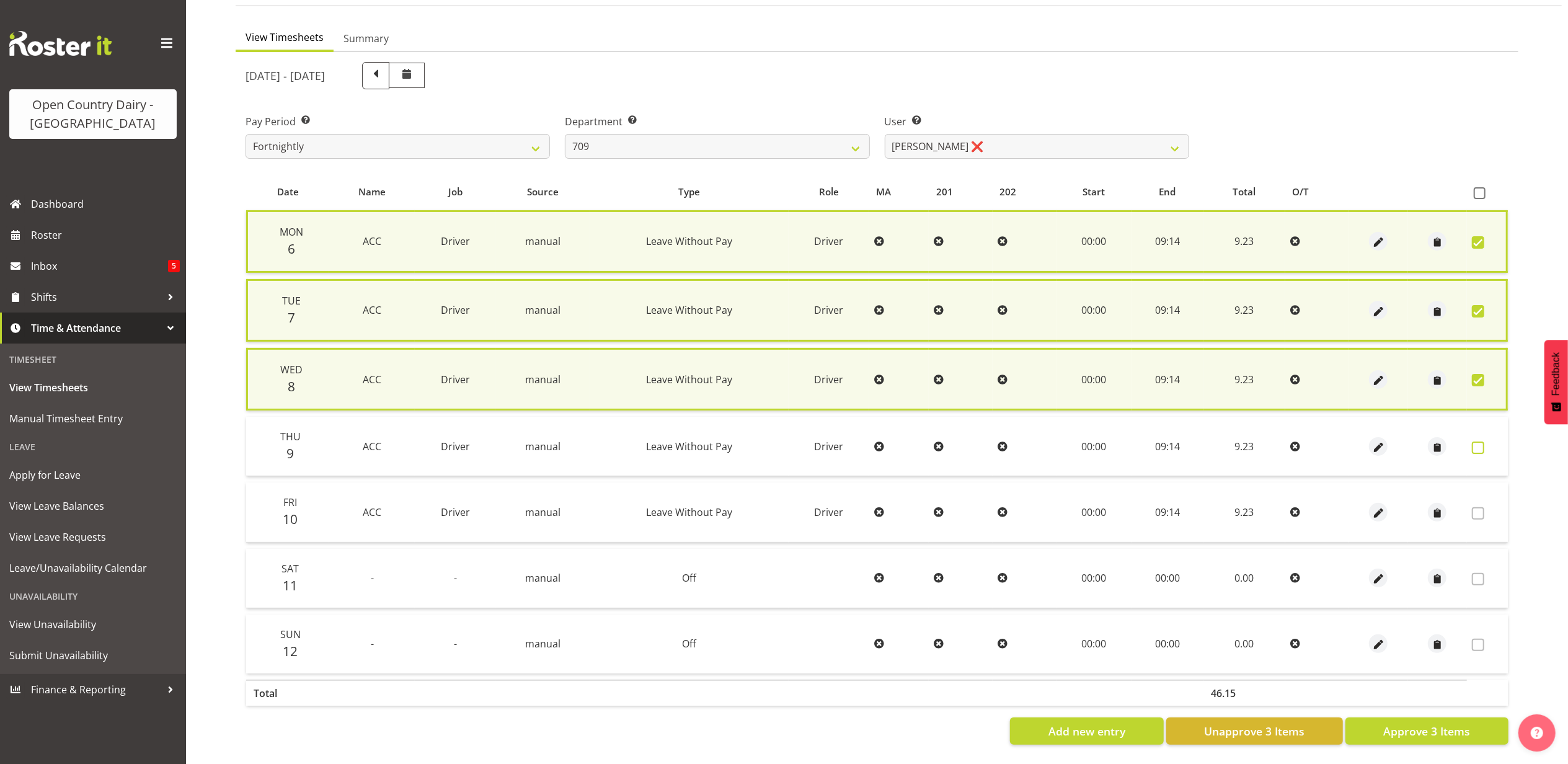
click at [1478, 443] on span at bounding box center [1478, 448] width 13 height 12
checkbox input "true"
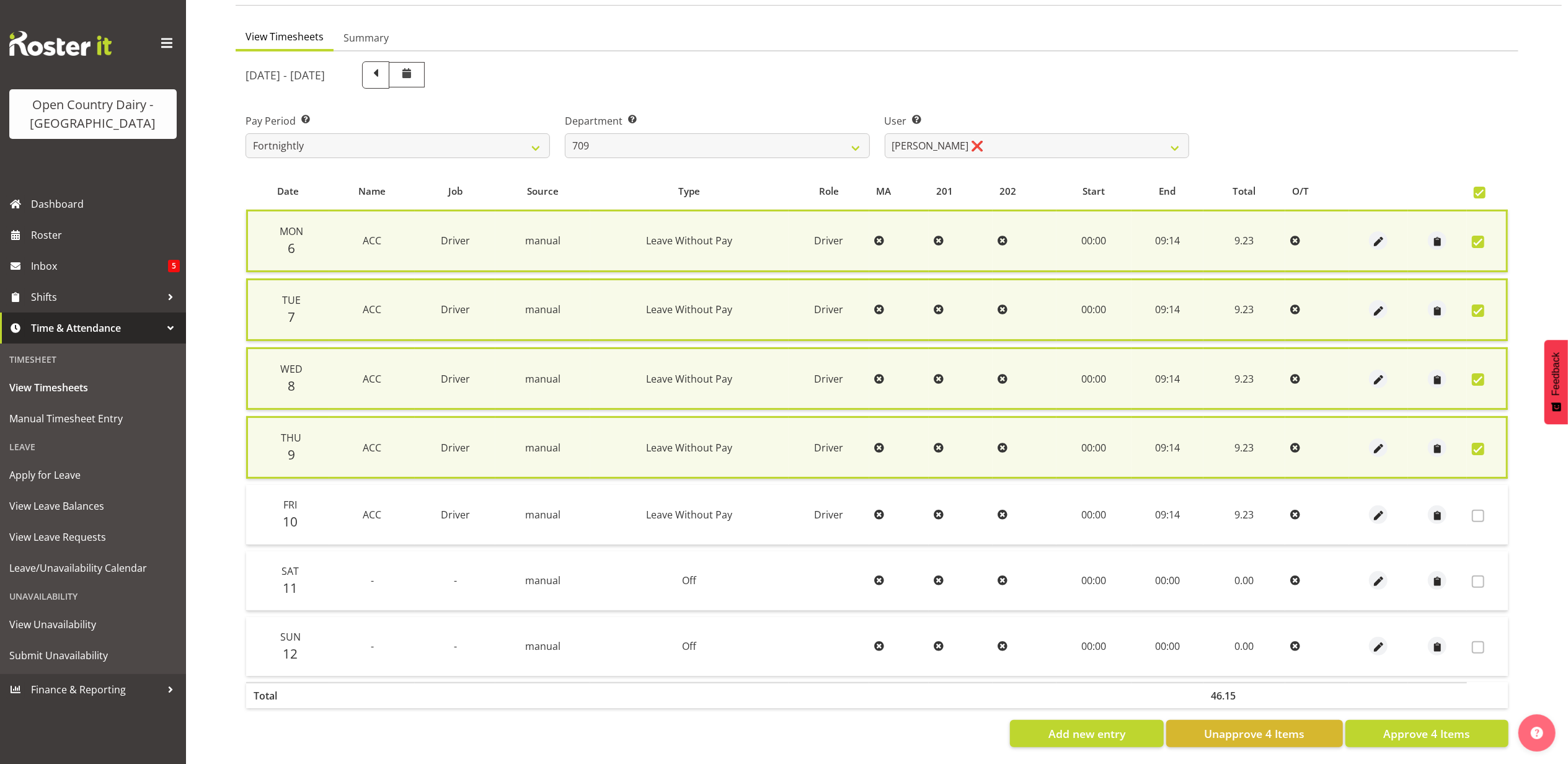
click at [1482, 514] on span at bounding box center [1478, 516] width 13 height 12
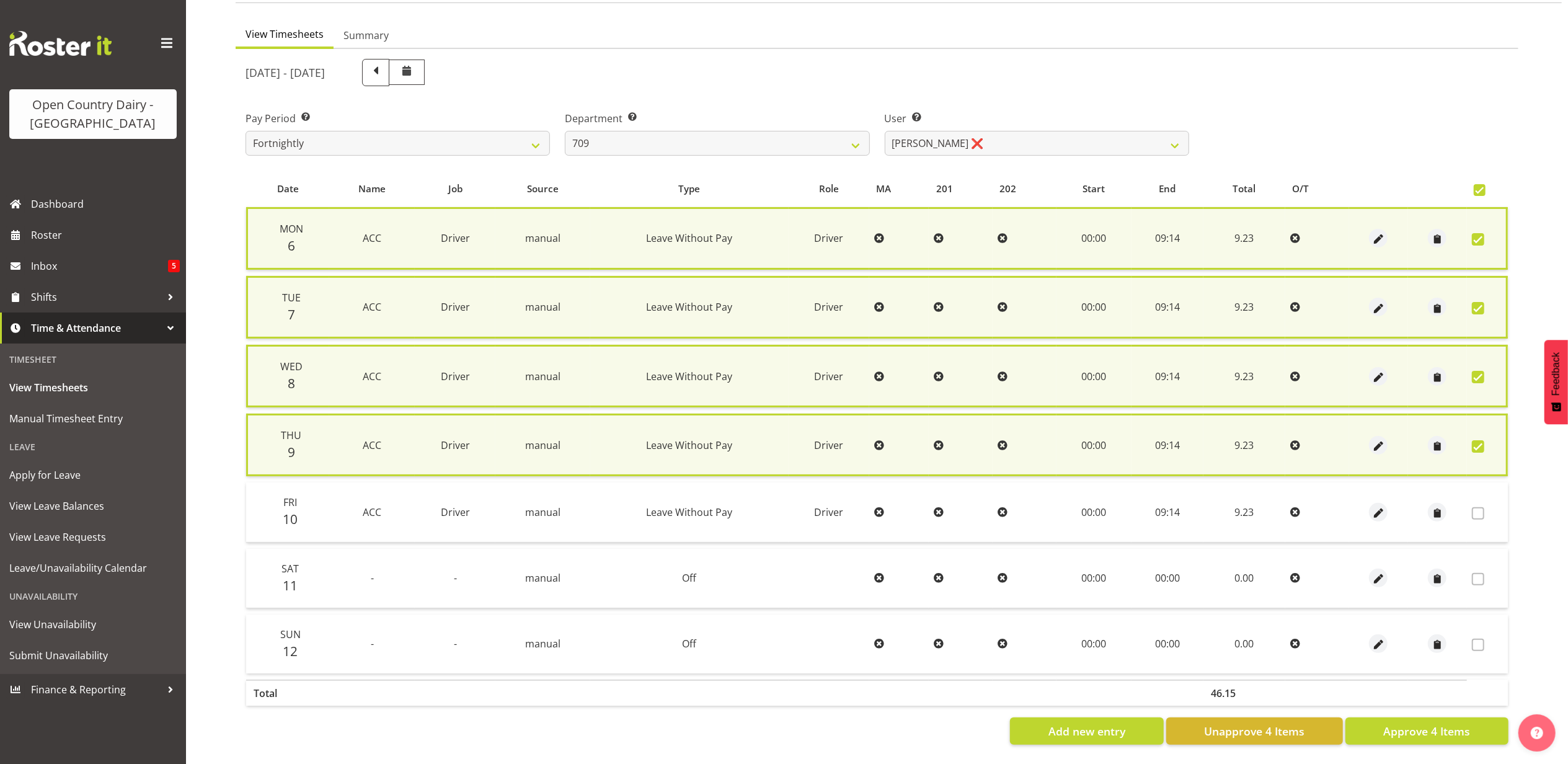
scroll to position [109, 0]
click at [1422, 725] on span "Approve 4 Items" at bounding box center [1427, 730] width 87 height 16
checkbox input "false"
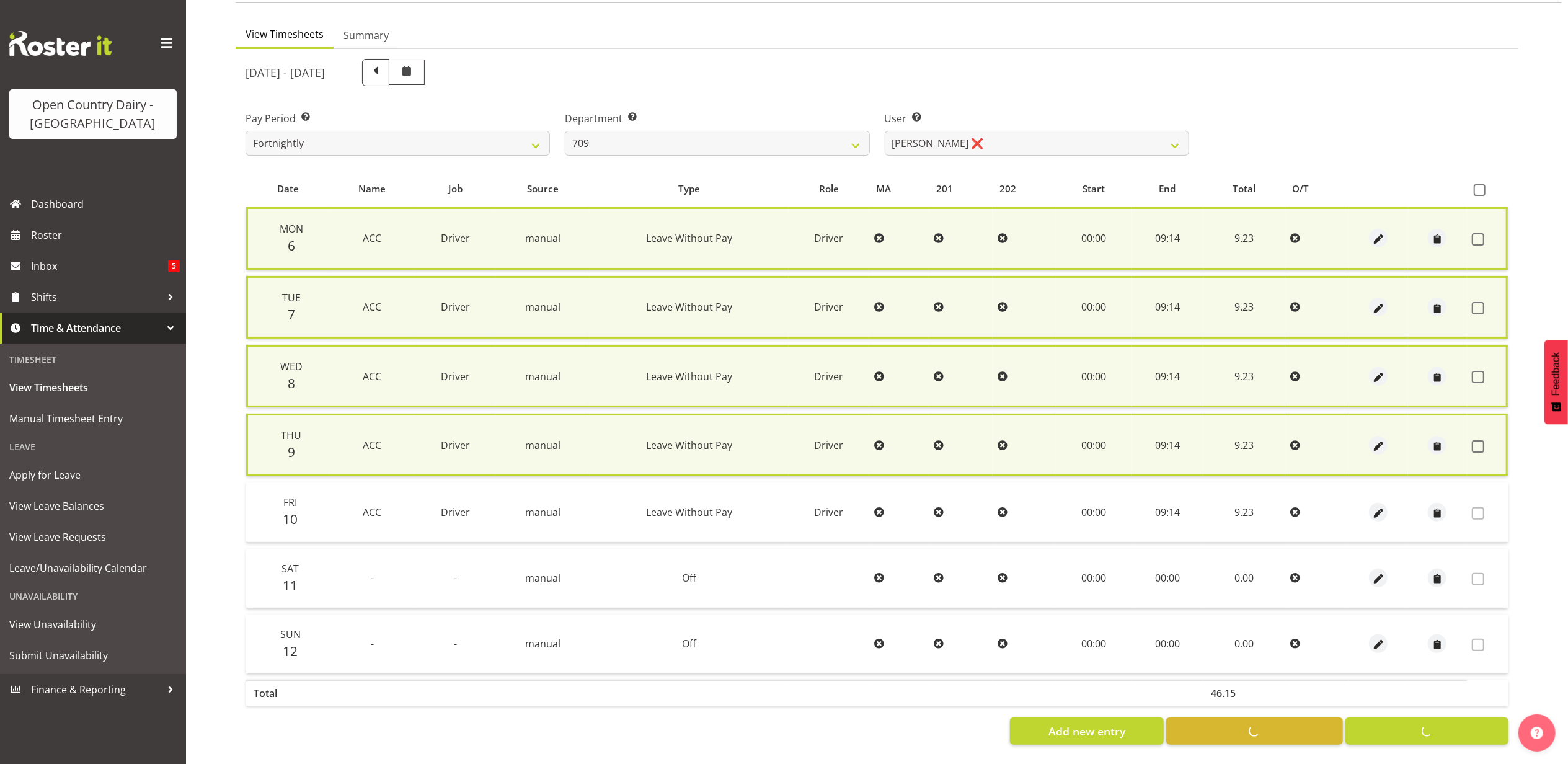
checkbox input "false"
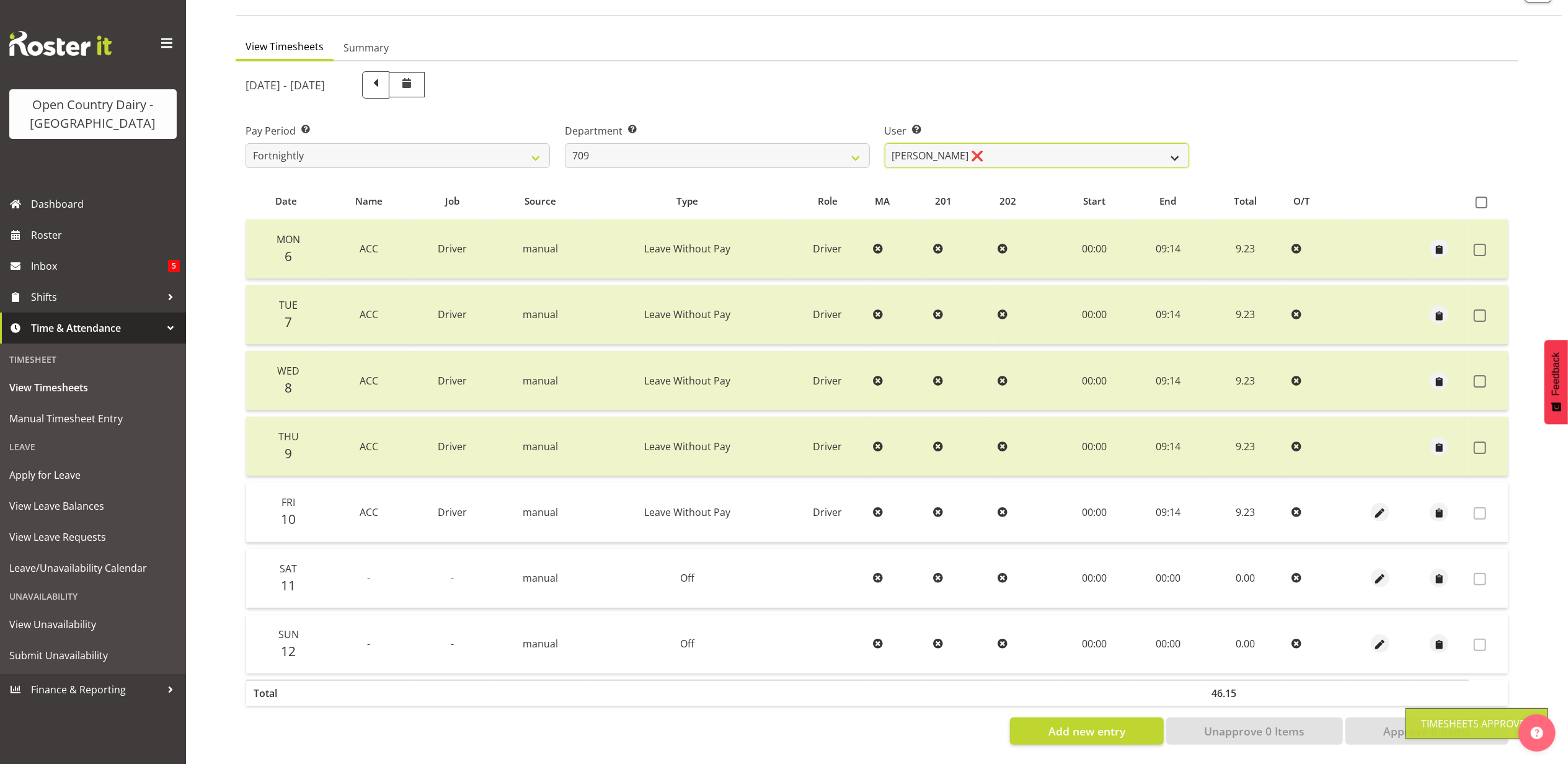
click at [1020, 143] on select "Alex Barclay ❌ Craig Knudsen ❌ Jaswant Singh ❌ Ross Cook ❌" at bounding box center [1038, 155] width 305 height 25
select select "10973"
click at [885, 143] on select "Alex Barclay ❌ Craig Knudsen ❌ Jaswant Singh ❌ Ross Cook ❌" at bounding box center [1038, 155] width 305 height 25
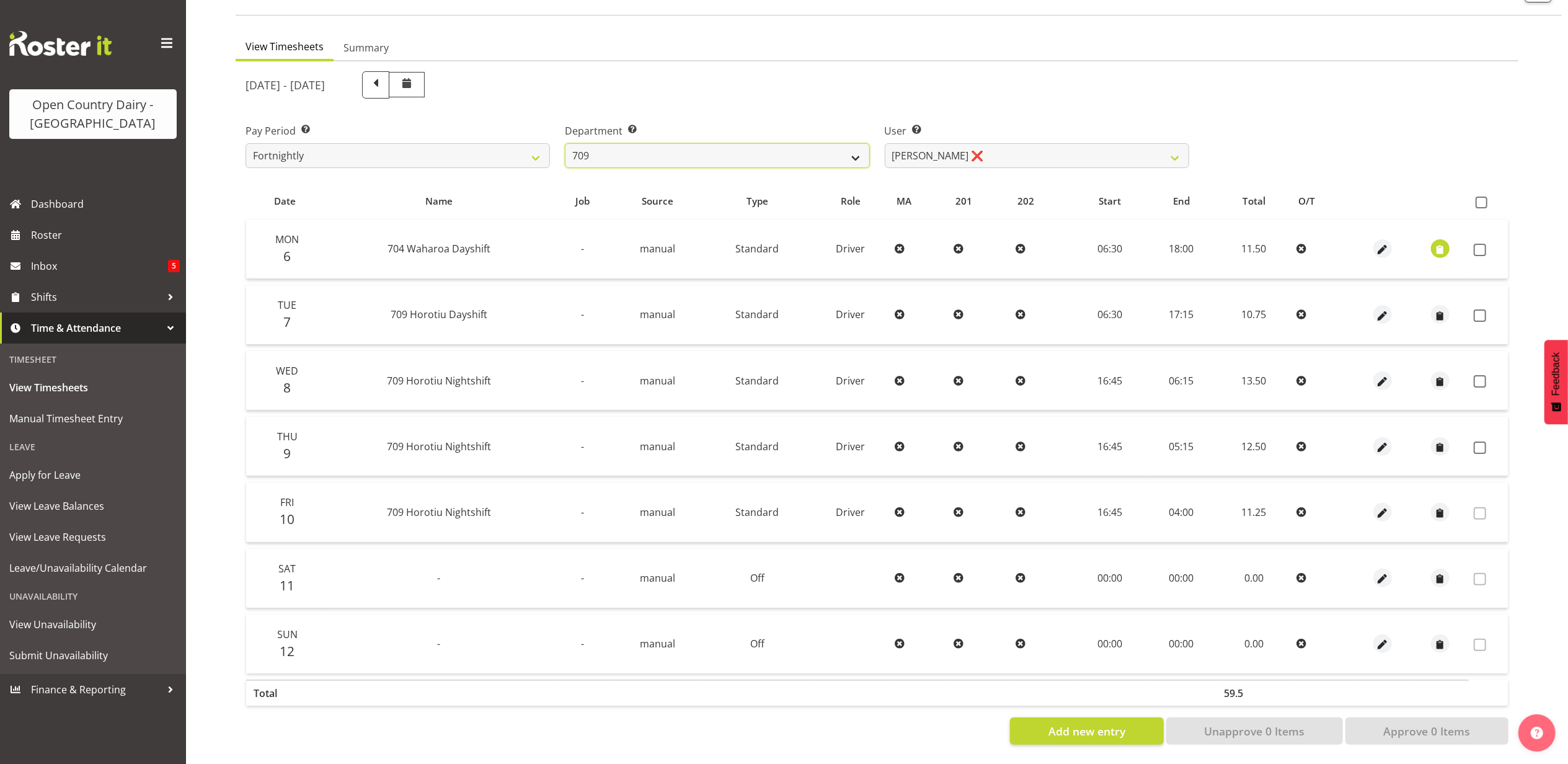
click at [754, 144] on select "701 702 703 704 705 706 707 708 709 710 711 712 713 714 715 716 717 718 719 720" at bounding box center [717, 155] width 305 height 25
select select "875"
click at [565, 143] on select "701 702 703 704 705 706 707 708 709 710 711 712 713 714 715 716 717 718 719 720" at bounding box center [717, 155] width 305 height 25
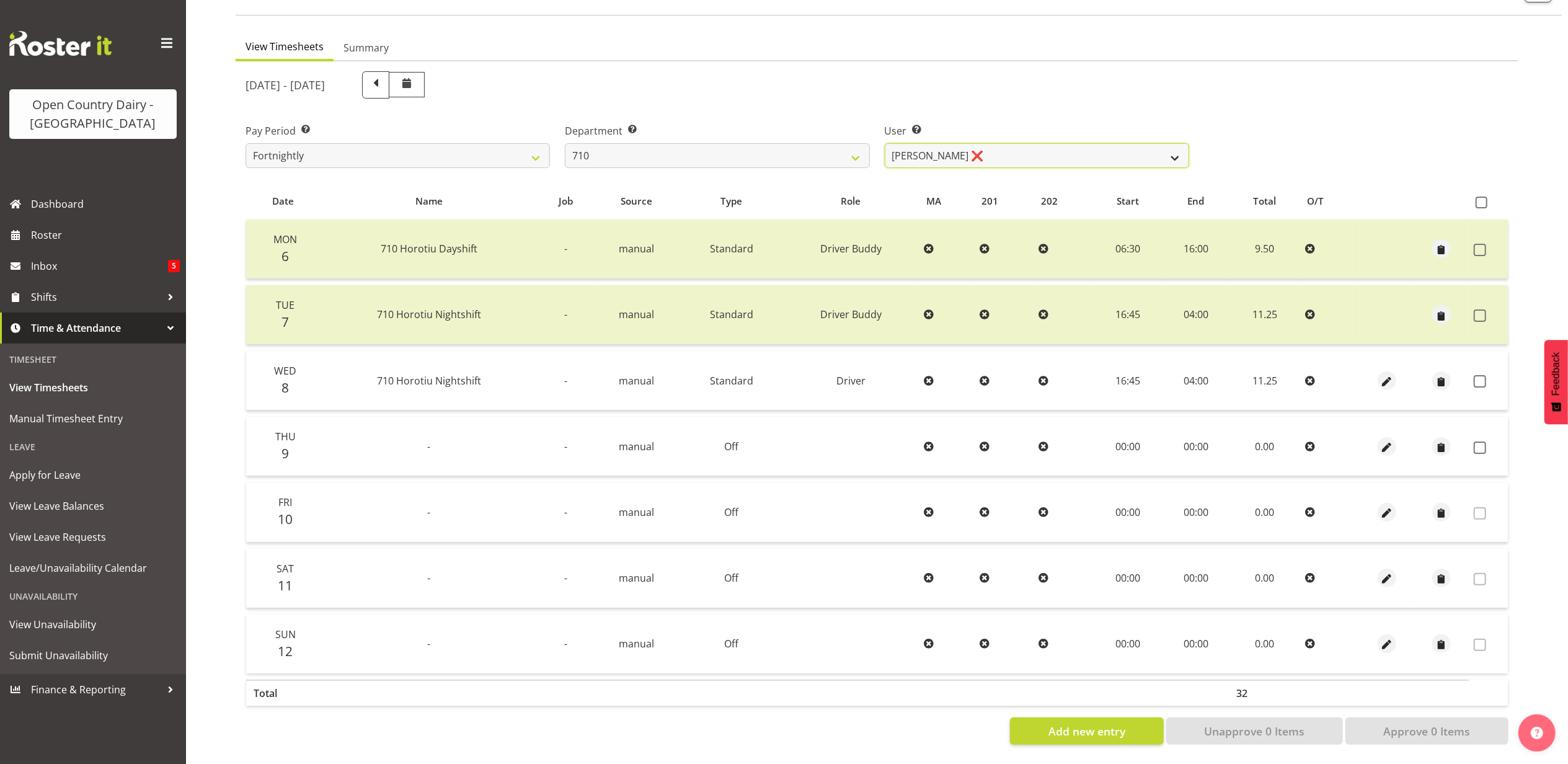
click at [1043, 143] on select "Dean Chapman ❌ George Megchelse ❌ Kris Gambhir ❌ Richie Epere ❌" at bounding box center [1038, 155] width 305 height 25
select select "10161"
click at [885, 143] on select "Dean Chapman ❌ George Megchelse ❌ Kris Gambhir ❌ Richie Epere ❌" at bounding box center [1038, 155] width 305 height 25
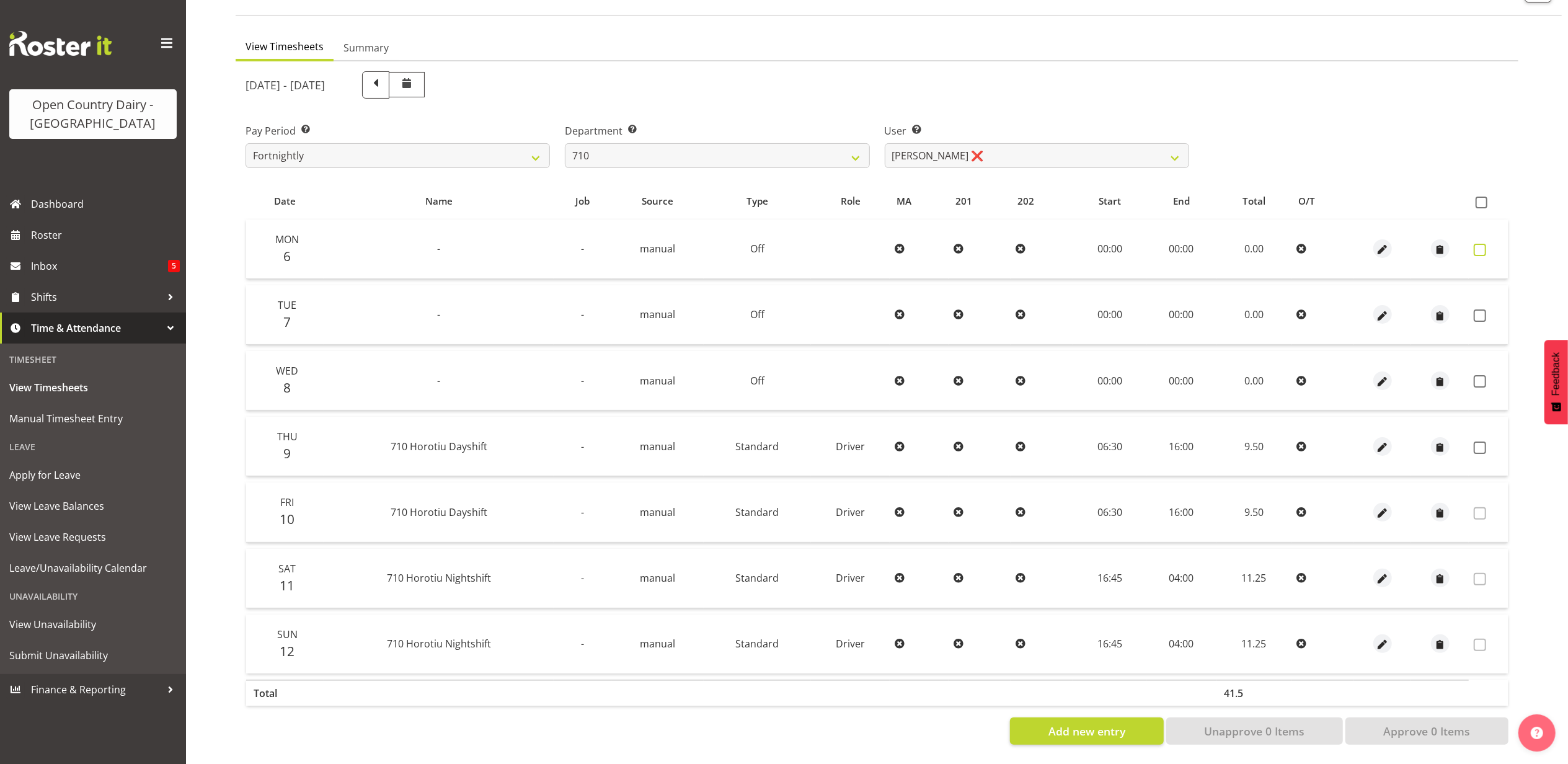
click at [1480, 244] on span at bounding box center [1480, 250] width 13 height 12
checkbox input "true"
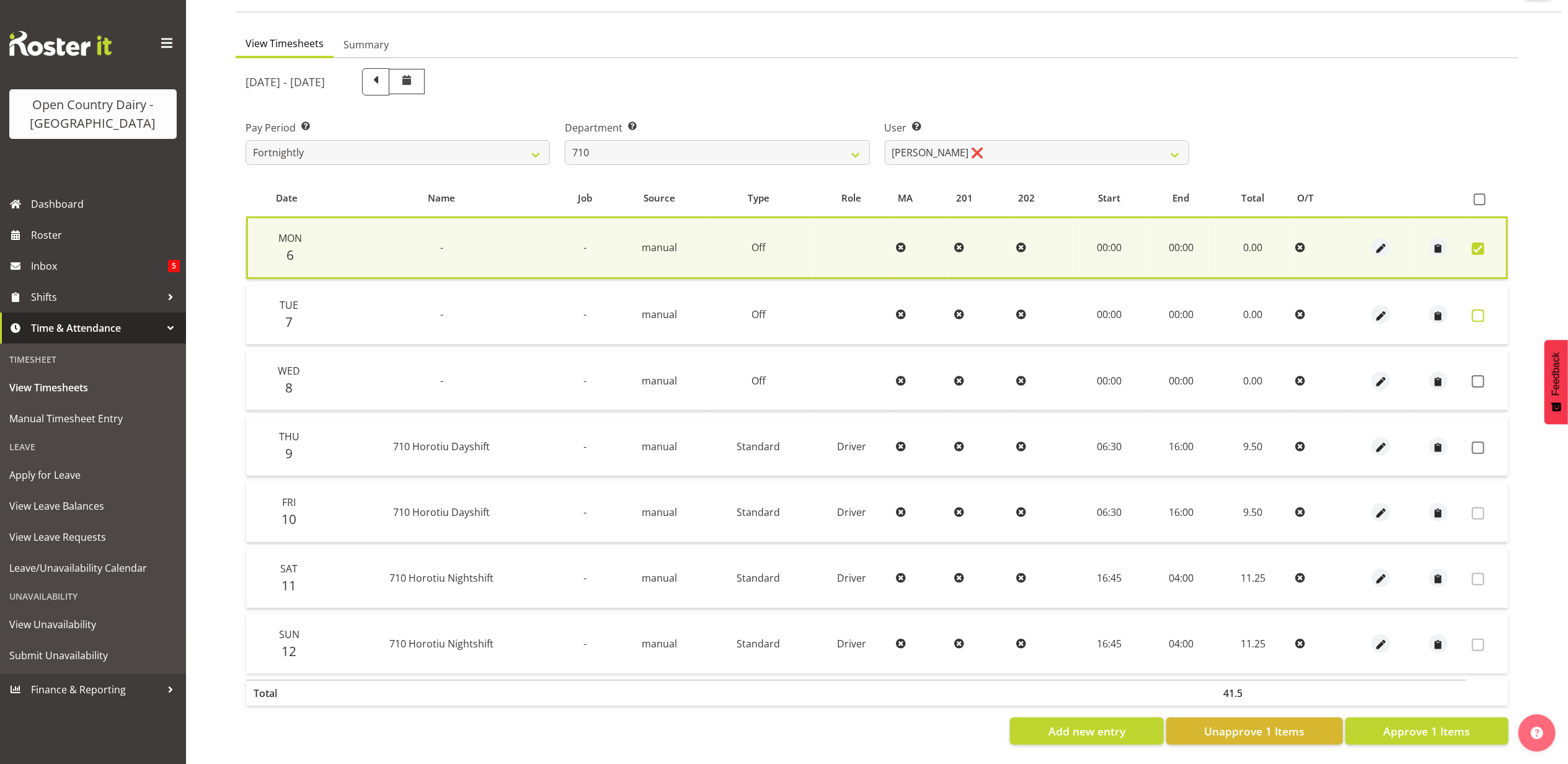
drag, startPoint x: 1477, startPoint y: 304, endPoint x: 1478, endPoint y: 312, distance: 8.1
click at [1478, 309] on span at bounding box center [1478, 316] width 13 height 12
checkbox input "true"
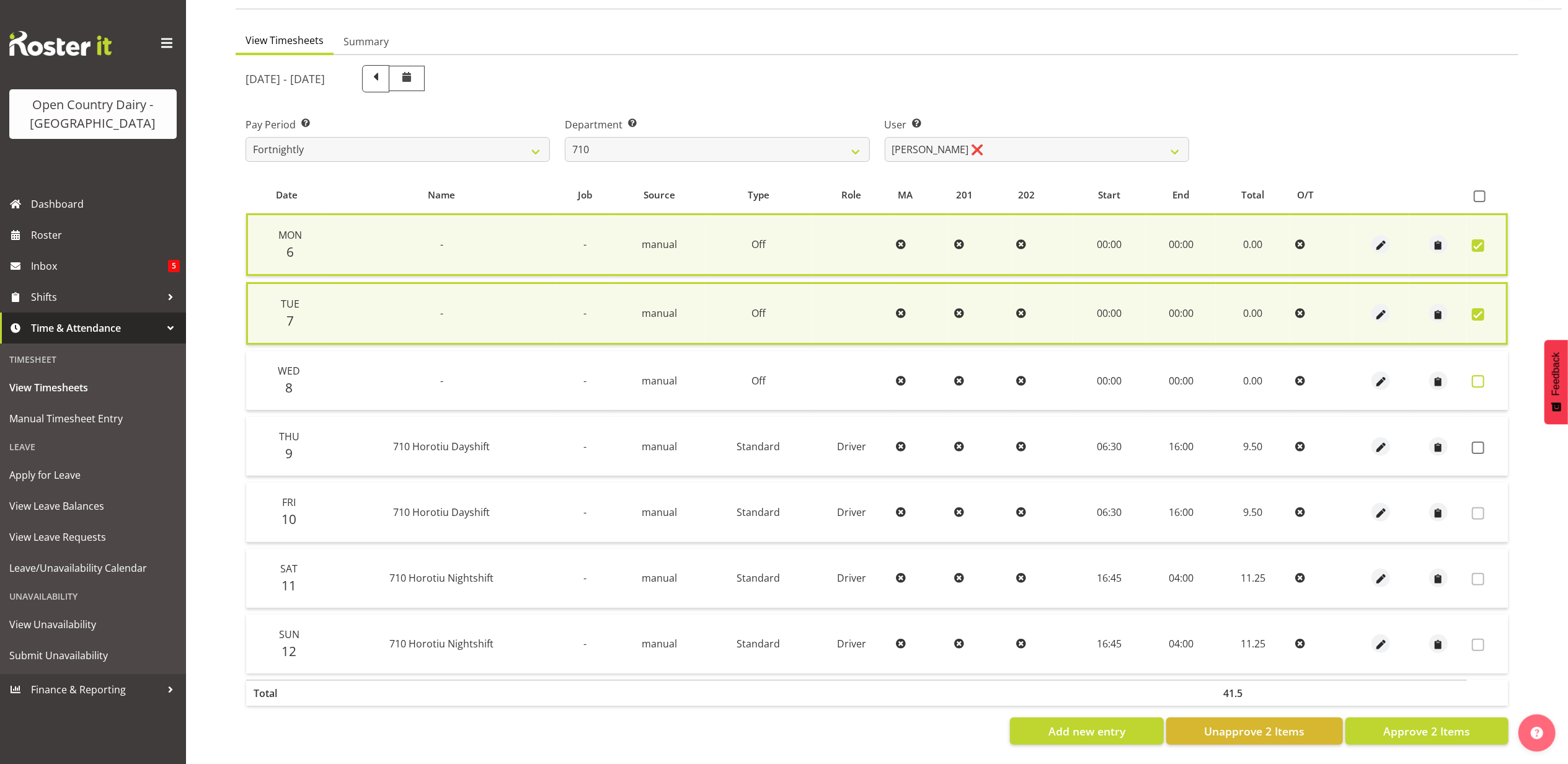
click at [1477, 375] on span at bounding box center [1478, 381] width 13 height 12
checkbox input "true"
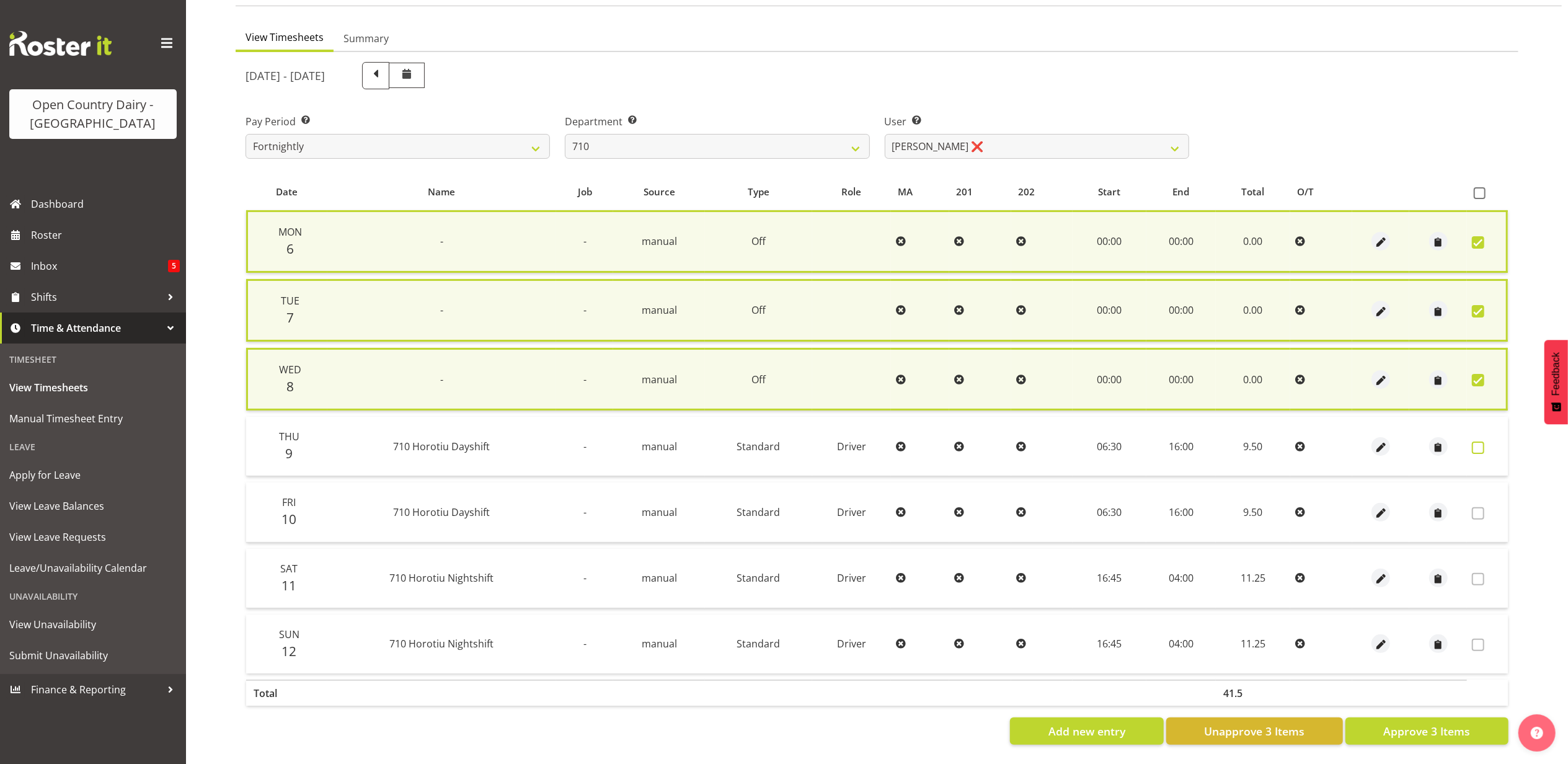
click at [1477, 449] on span at bounding box center [1478, 448] width 13 height 12
checkbox input "true"
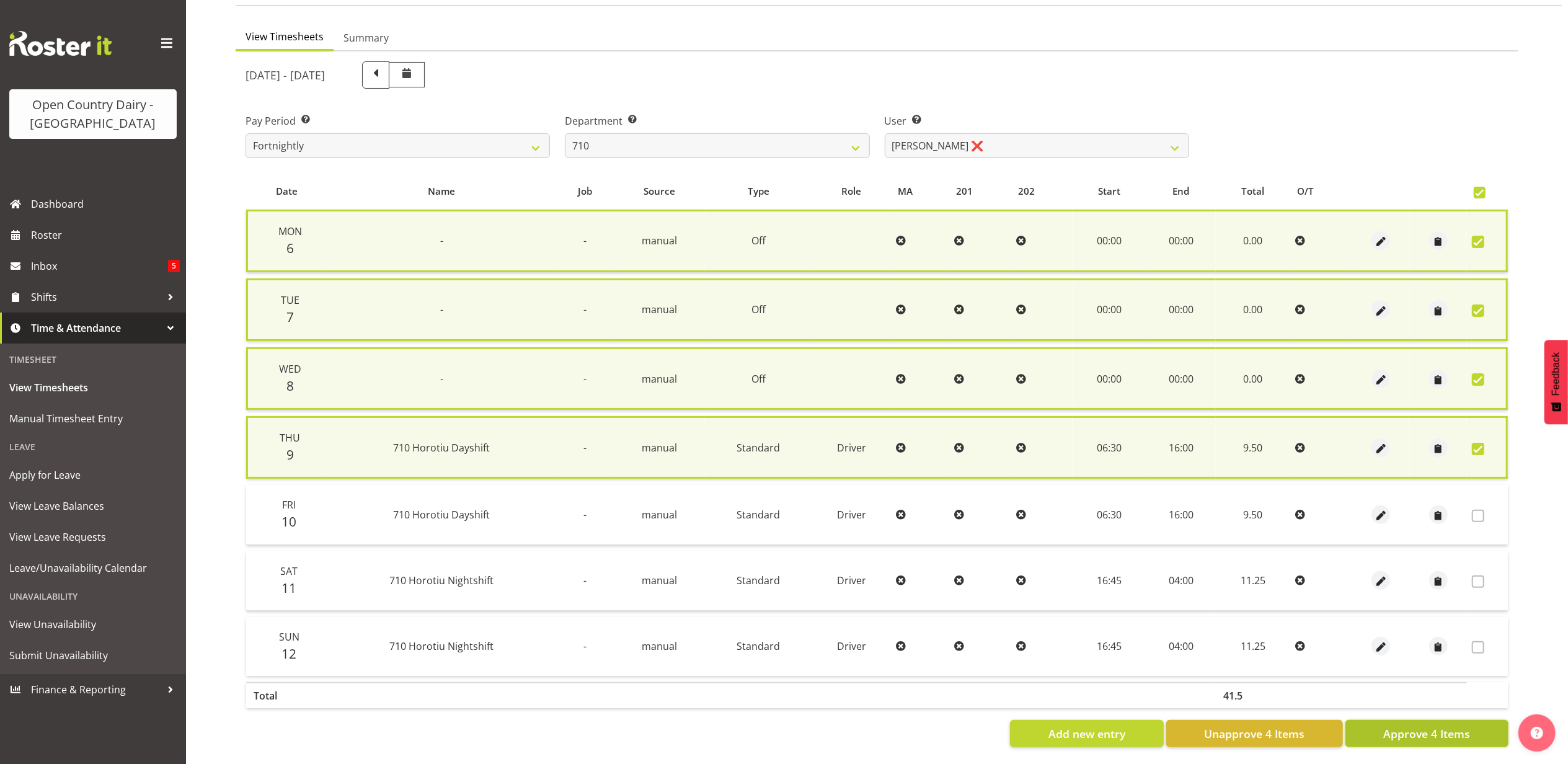
click at [1393, 720] on button "Approve 4 Items" at bounding box center [1427, 734] width 163 height 27
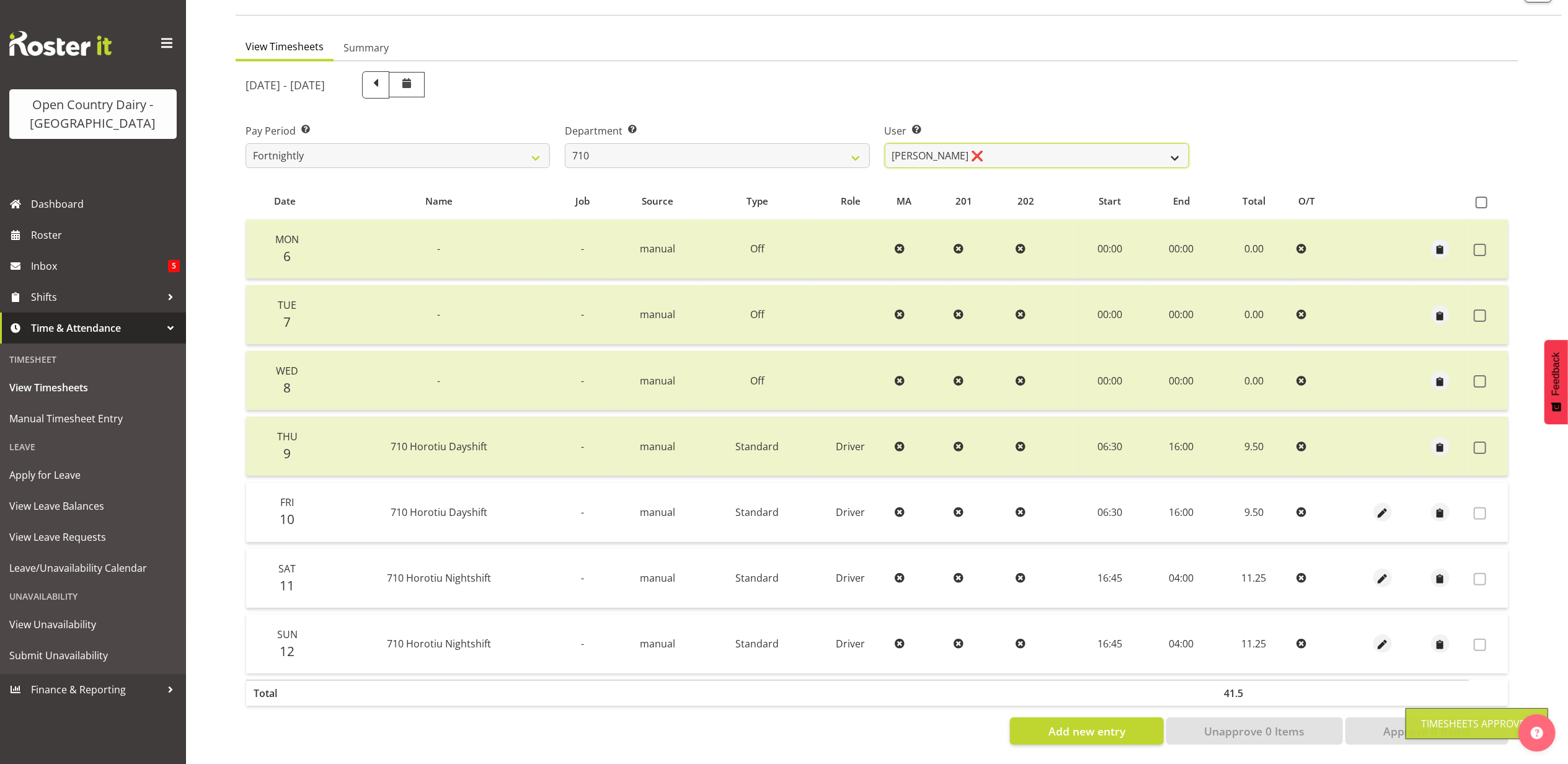
click at [1017, 149] on select "Dean Chapman ❌ George Megchelse ❌ Kris Gambhir ❌ Richie Epere ❌" at bounding box center [1038, 155] width 305 height 25
click at [885, 143] on select "Dean Chapman ❌ George Megchelse ❌ Kris Gambhir ❌ Richie Epere ❌" at bounding box center [1038, 155] width 305 height 25
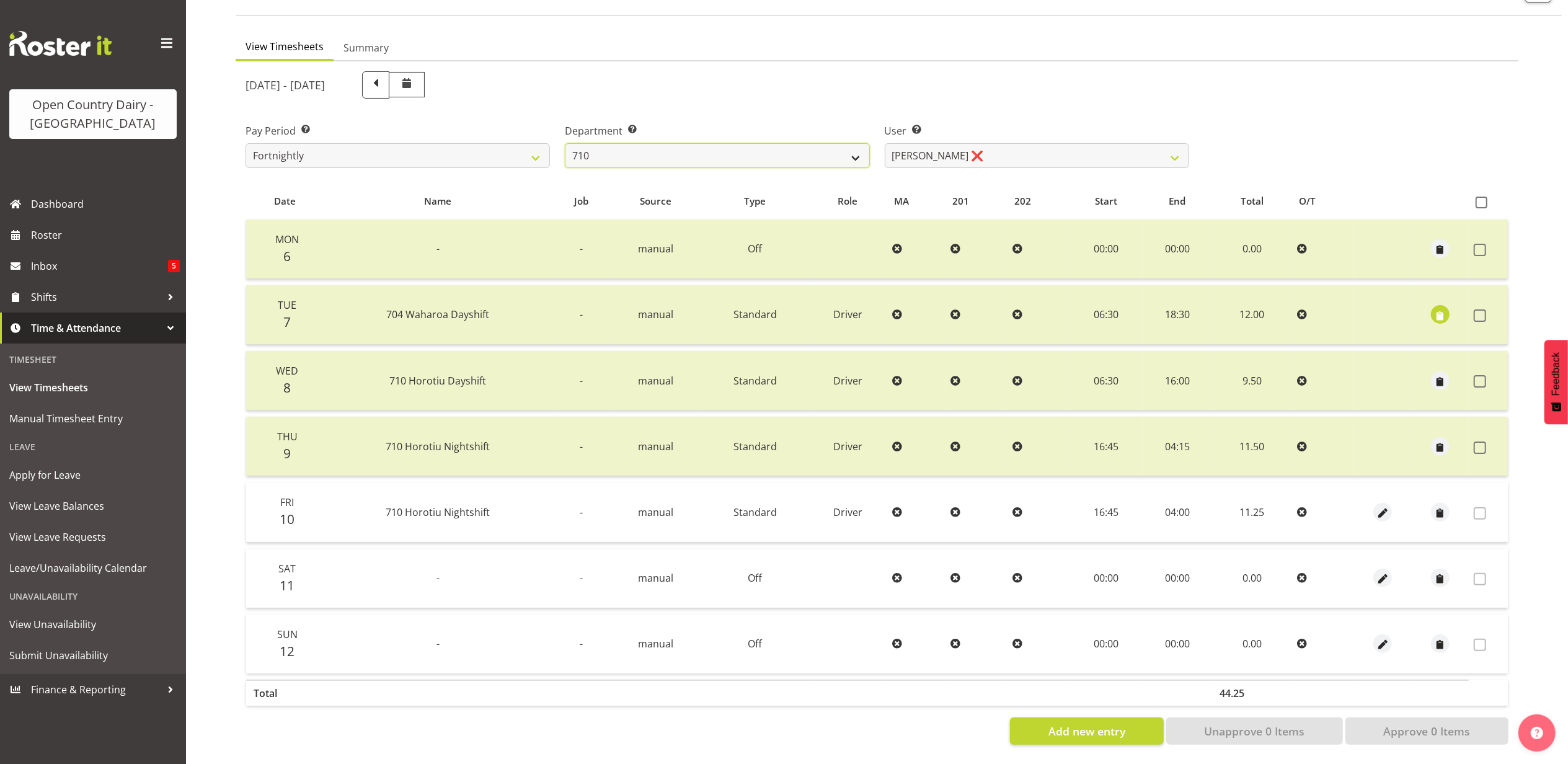
click at [714, 149] on select "701 702 703 704 705 706 707 708 709 710 711 712 713 714 715 716 717 718 719 720" at bounding box center [717, 155] width 305 height 25
click at [565, 143] on select "701 702 703 704 705 706 707 708 709 710 711 712 713 714 715 716 717 718 719 720" at bounding box center [717, 155] width 305 height 25
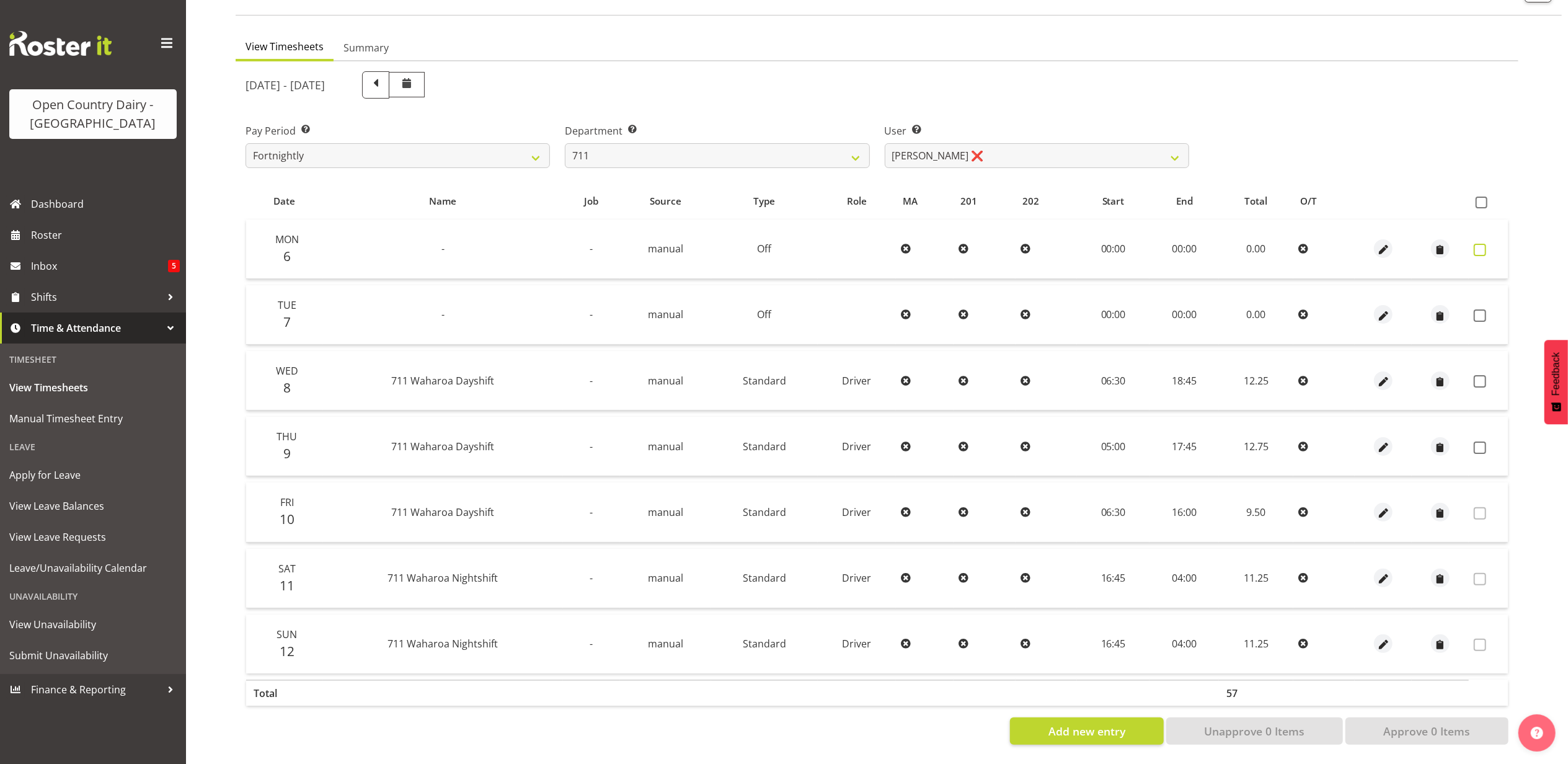
click at [1482, 244] on span at bounding box center [1480, 250] width 13 height 12
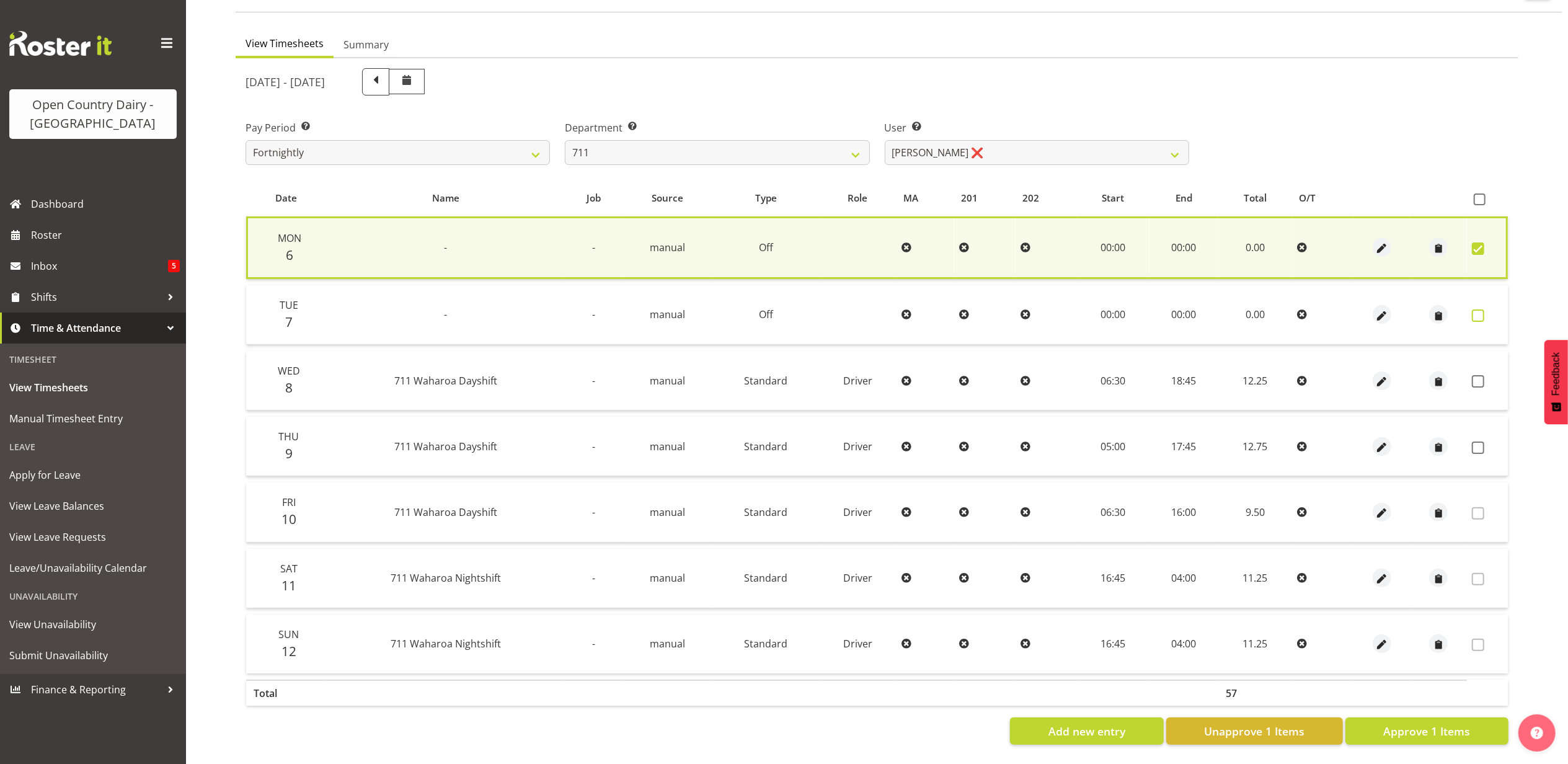
click at [1477, 309] on span at bounding box center [1478, 316] width 13 height 12
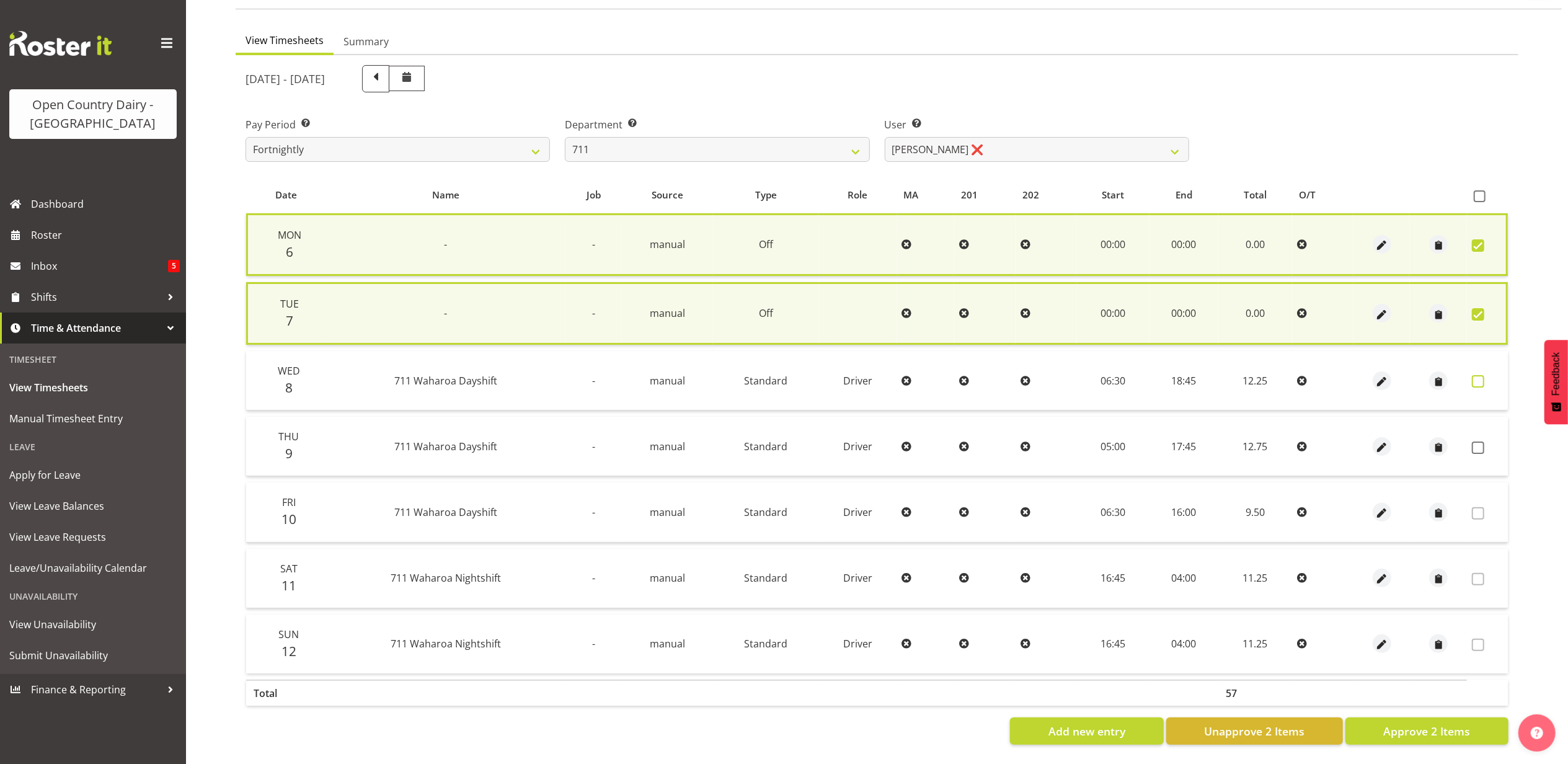
click at [1476, 375] on span at bounding box center [1478, 381] width 13 height 12
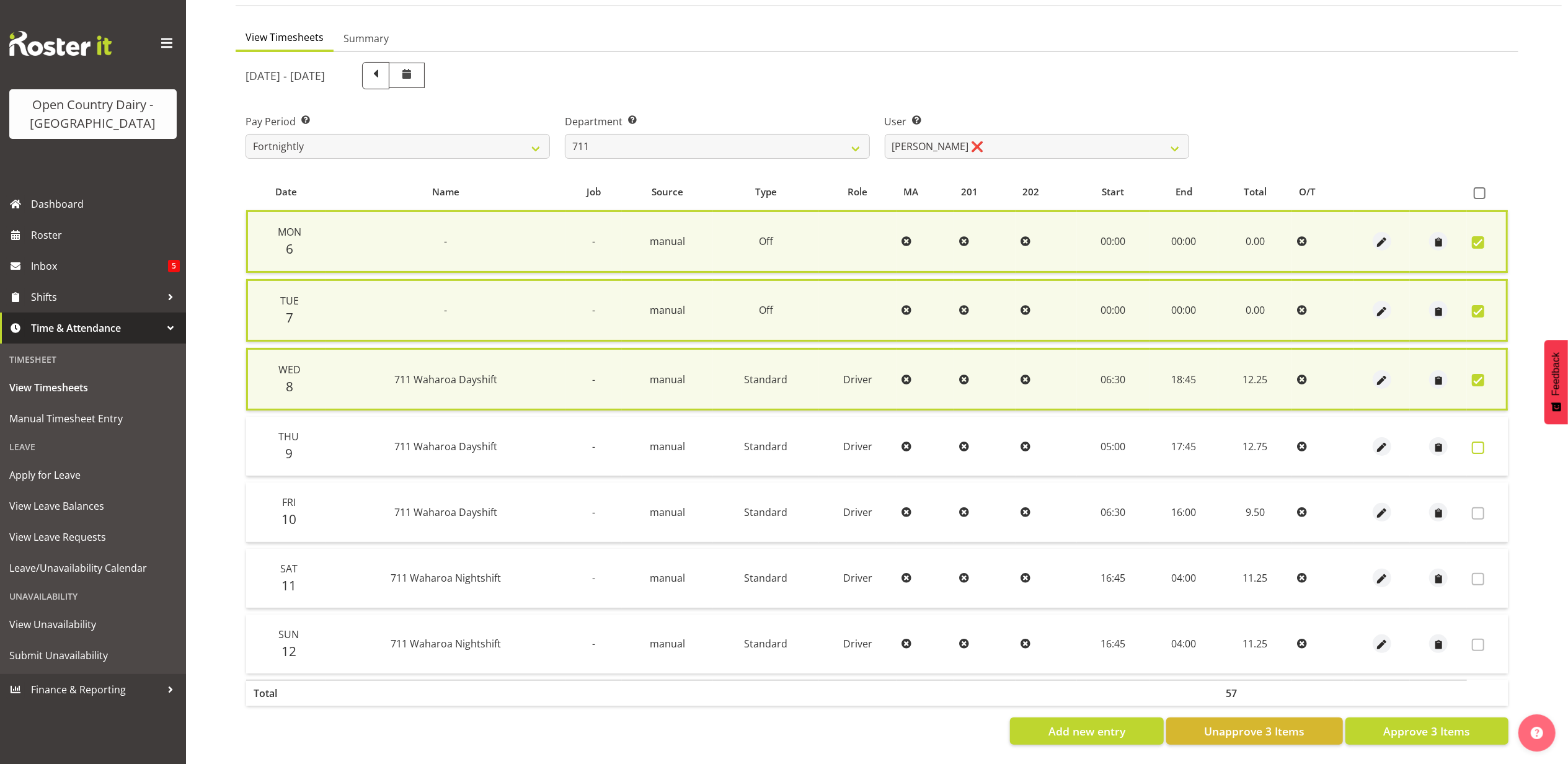
click at [1474, 444] on span at bounding box center [1478, 448] width 13 height 12
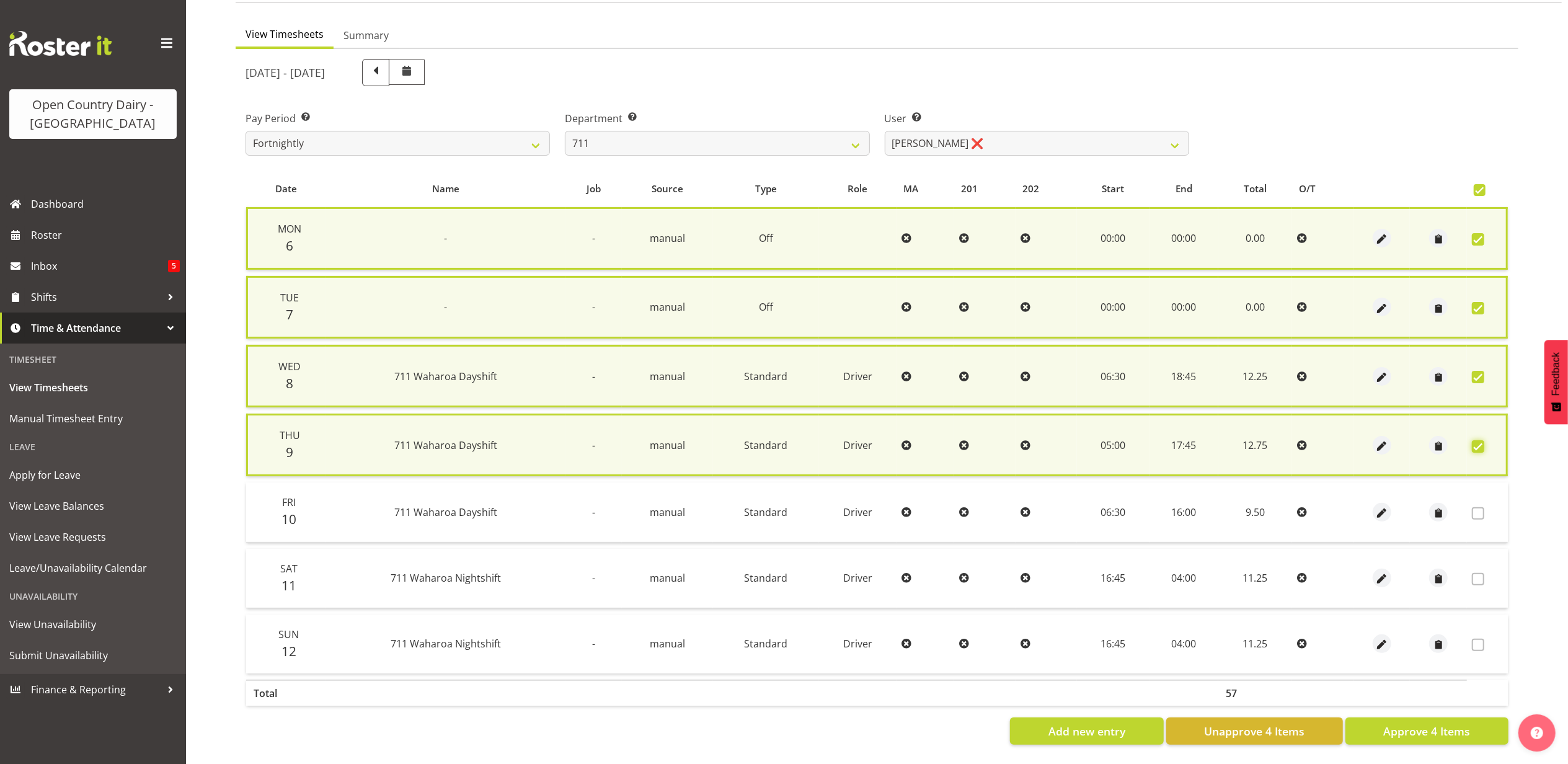
scroll to position [109, 0]
click at [1448, 723] on span "Approve 4 Items" at bounding box center [1427, 730] width 87 height 16
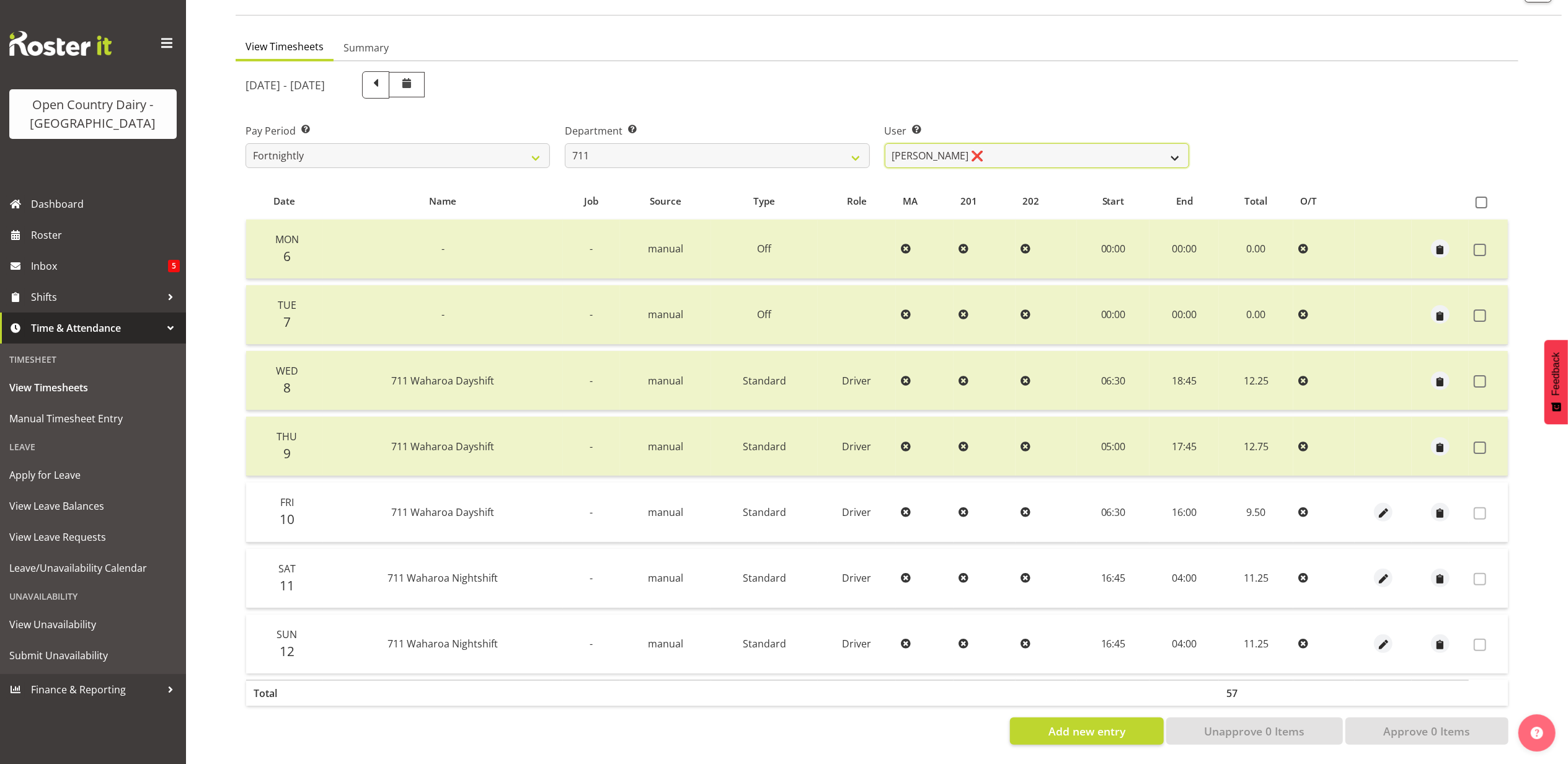
click at [952, 143] on select "Baz Morgan ❌ Gerard Cavanagh ❌ Tyrone Lawry ❌" at bounding box center [1038, 155] width 305 height 25
click at [885, 143] on select "Baz Morgan ❌ Gerard Cavanagh ❌ Tyrone Lawry ❌" at bounding box center [1038, 155] width 305 height 25
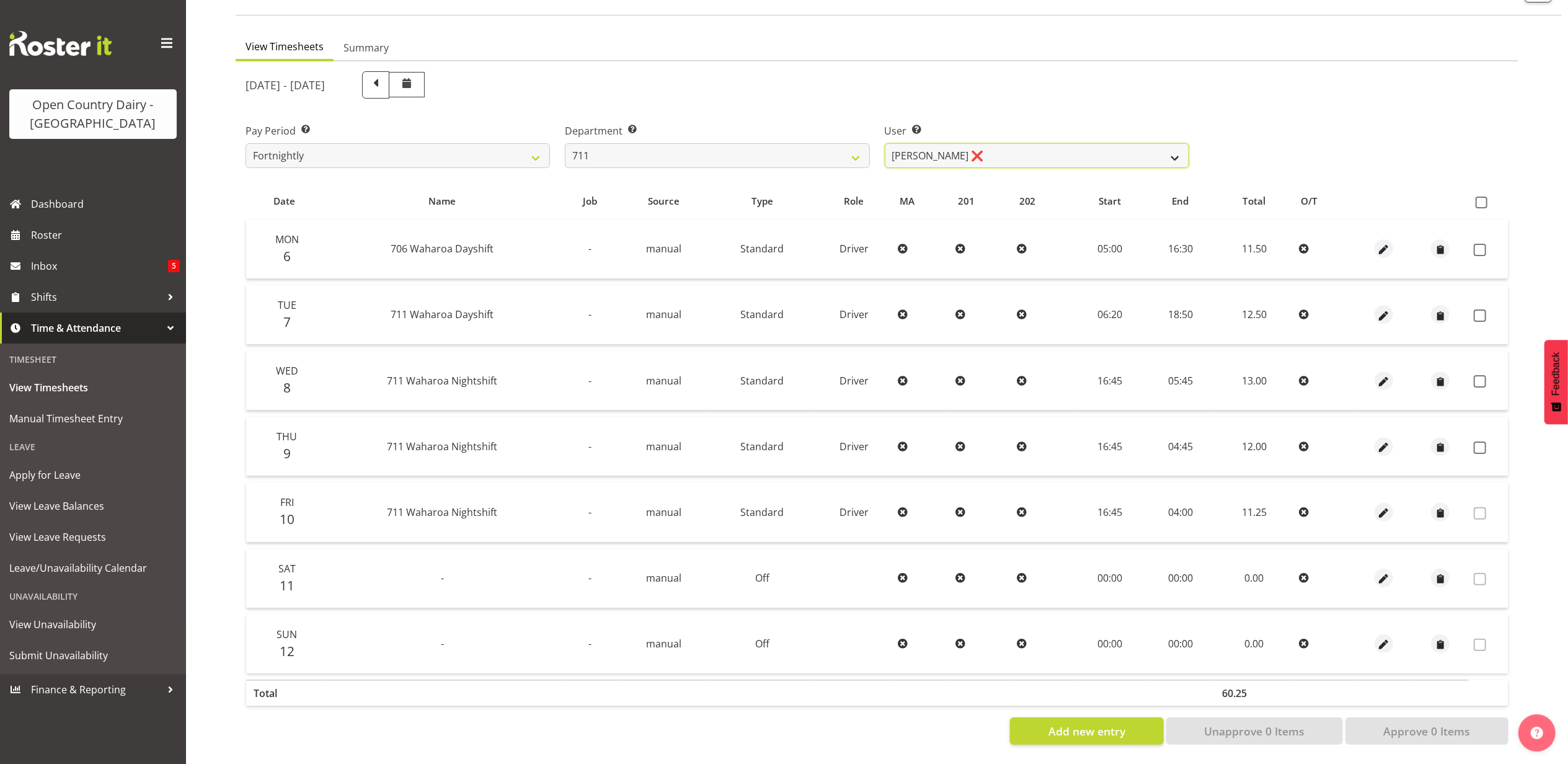
click at [973, 143] on select "Baz Morgan ❌ Gerard Cavanagh ❌ Tyrone Lawry ❌" at bounding box center [1038, 155] width 305 height 25
click at [726, 145] on select "701 702 703 704 705 706 707 708 709 710 711 712 713 714 715 716 717 718 719 720" at bounding box center [717, 155] width 305 height 25
click at [565, 143] on select "701 702 703 704 705 706 707 708 709 710 711 712 713 714 715 716 717 718 719 720" at bounding box center [717, 155] width 305 height 25
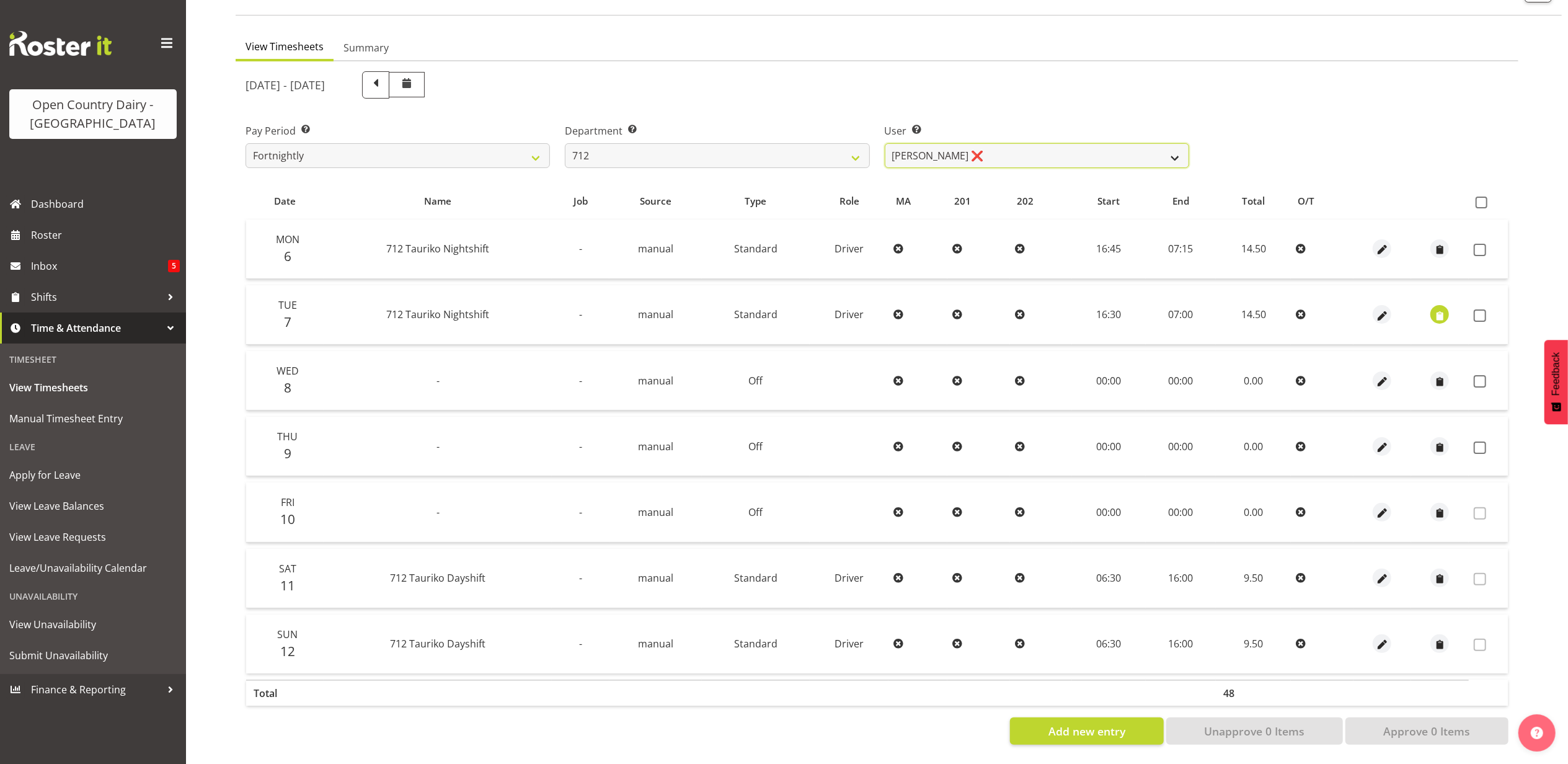
click at [1011, 152] on select "Amrik Singh ❌ Jasdeep Singh ❌ Lucky Kau Kau ❌" at bounding box center [1038, 155] width 305 height 25
click at [885, 143] on select "Amrik Singh ❌ Jasdeep Singh ❌ Lucky Kau Kau ❌" at bounding box center [1038, 155] width 305 height 25
click at [1476, 244] on span at bounding box center [1480, 250] width 13 height 12
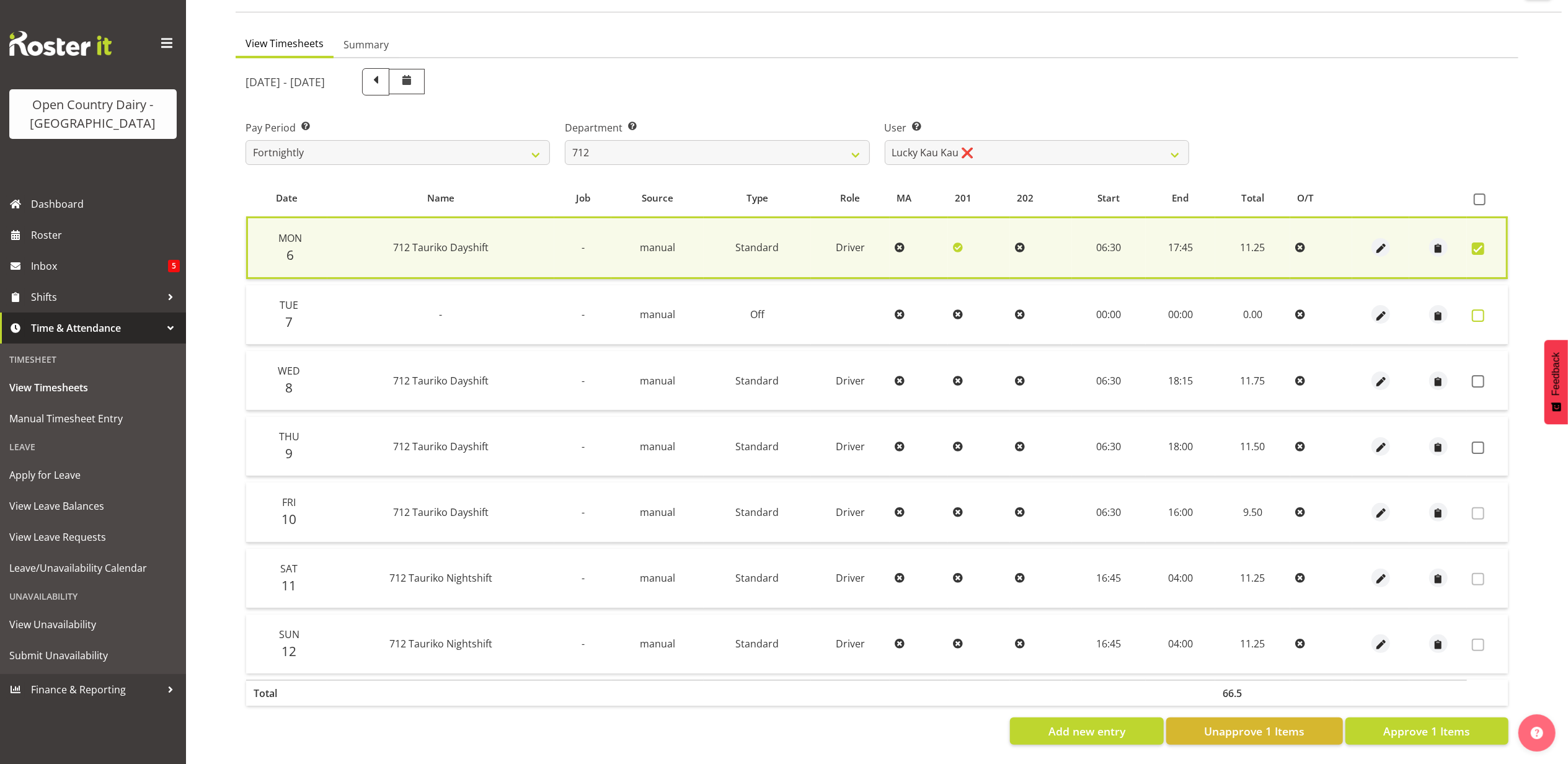
click at [1474, 309] on span at bounding box center [1478, 316] width 13 height 12
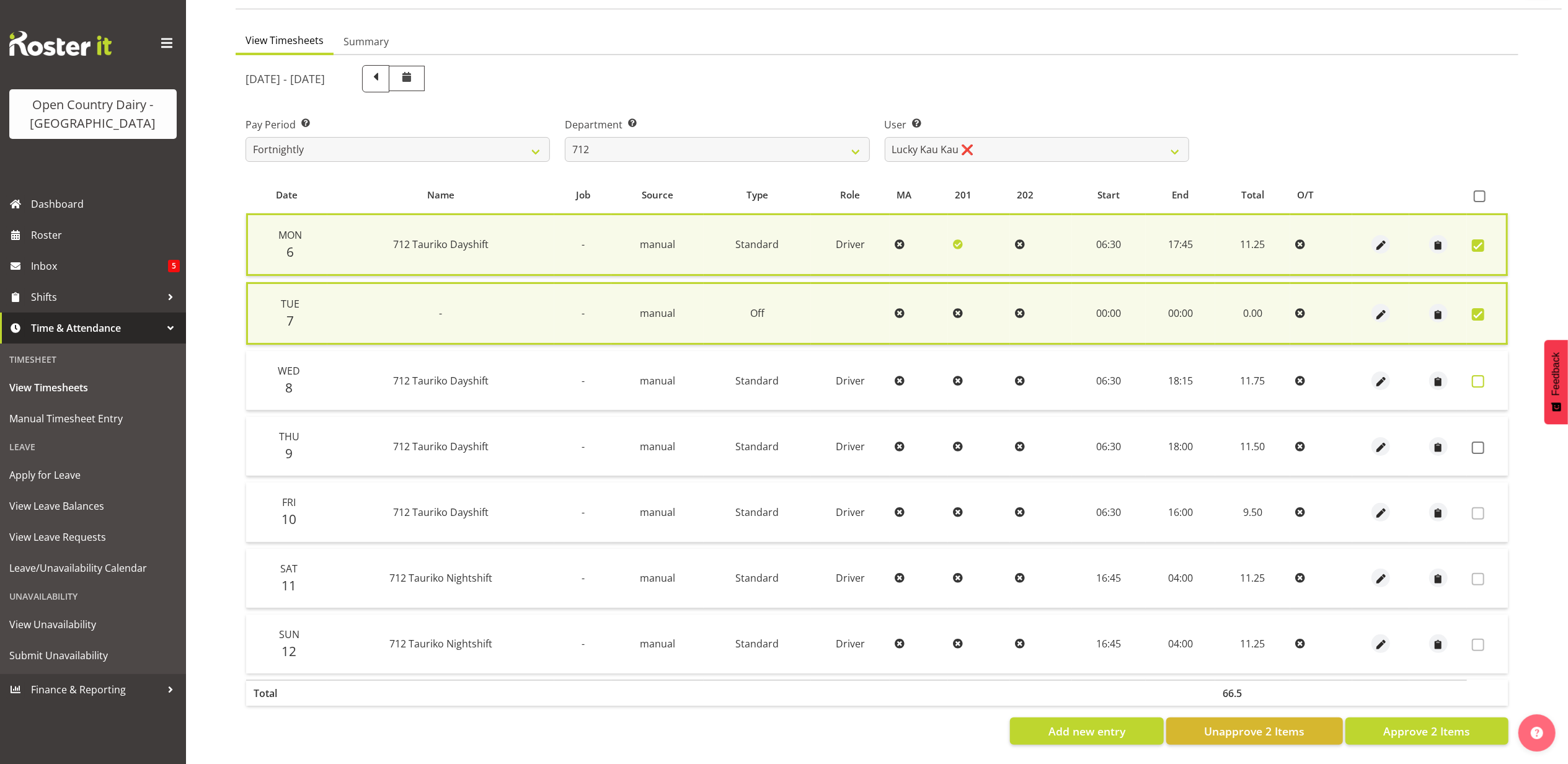
click at [1477, 376] on span at bounding box center [1478, 381] width 13 height 12
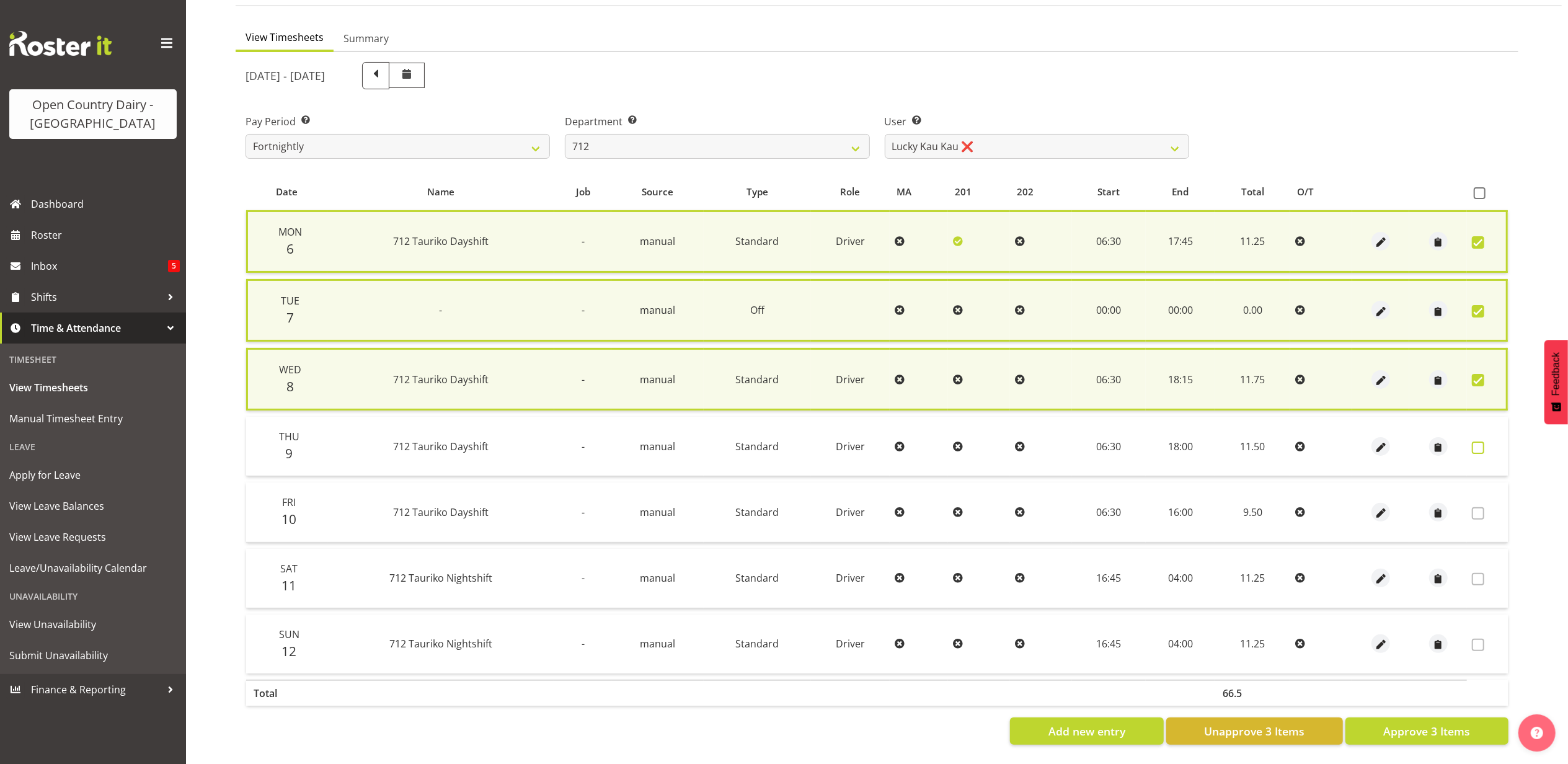
click at [1474, 443] on span at bounding box center [1478, 448] width 13 height 12
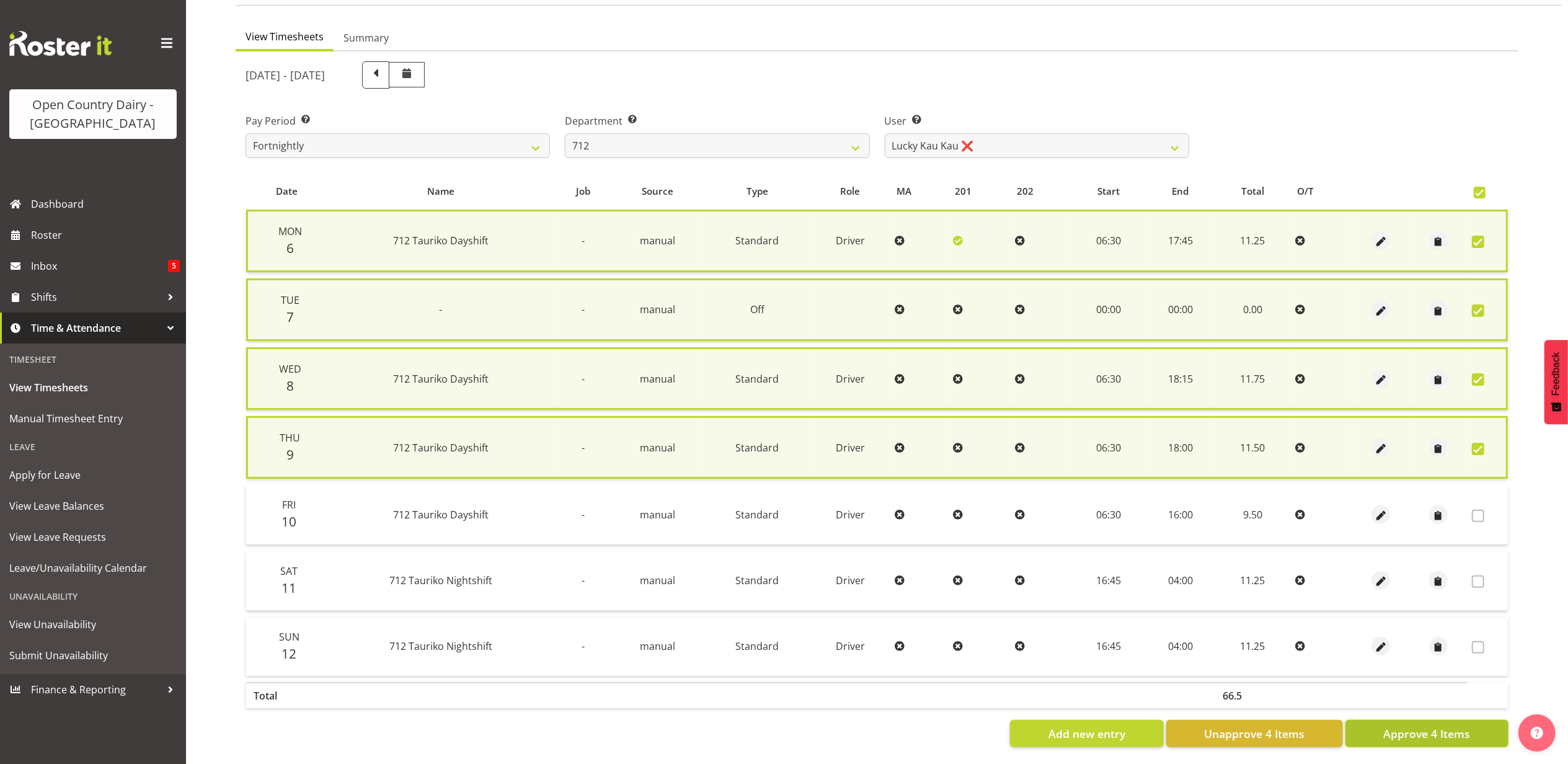
click at [1410, 726] on span "Approve 4 Items" at bounding box center [1427, 734] width 87 height 16
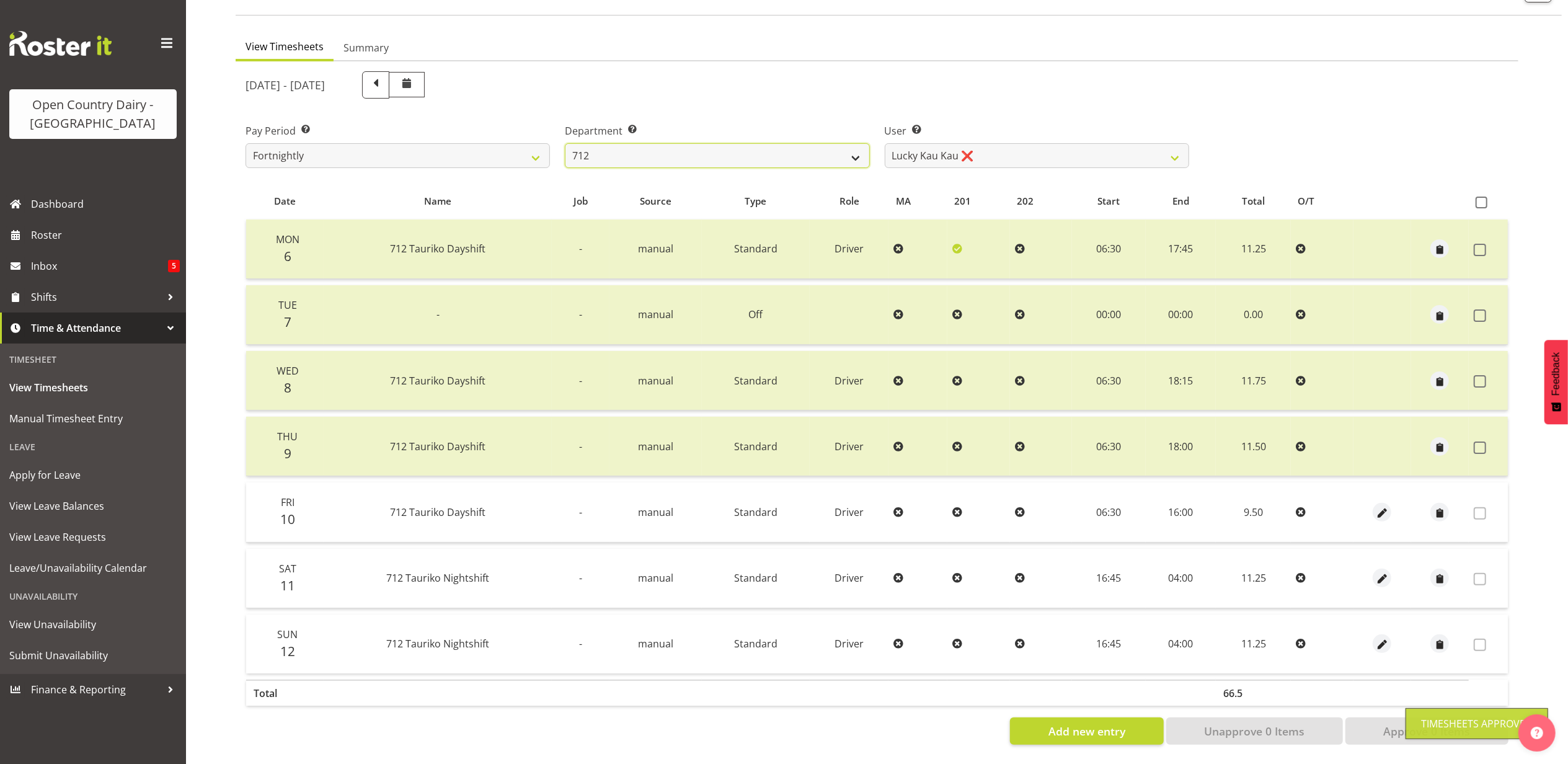
click at [678, 143] on select "701 702 703 704 705 706 707 708 709 710 711 712 713 714 715 716 717 718 719 720" at bounding box center [717, 155] width 305 height 25
click at [565, 143] on select "701 702 703 704 705 706 707 708 709 710 711 712 713 714 715 716 717 718 719 720" at bounding box center [717, 155] width 305 height 25
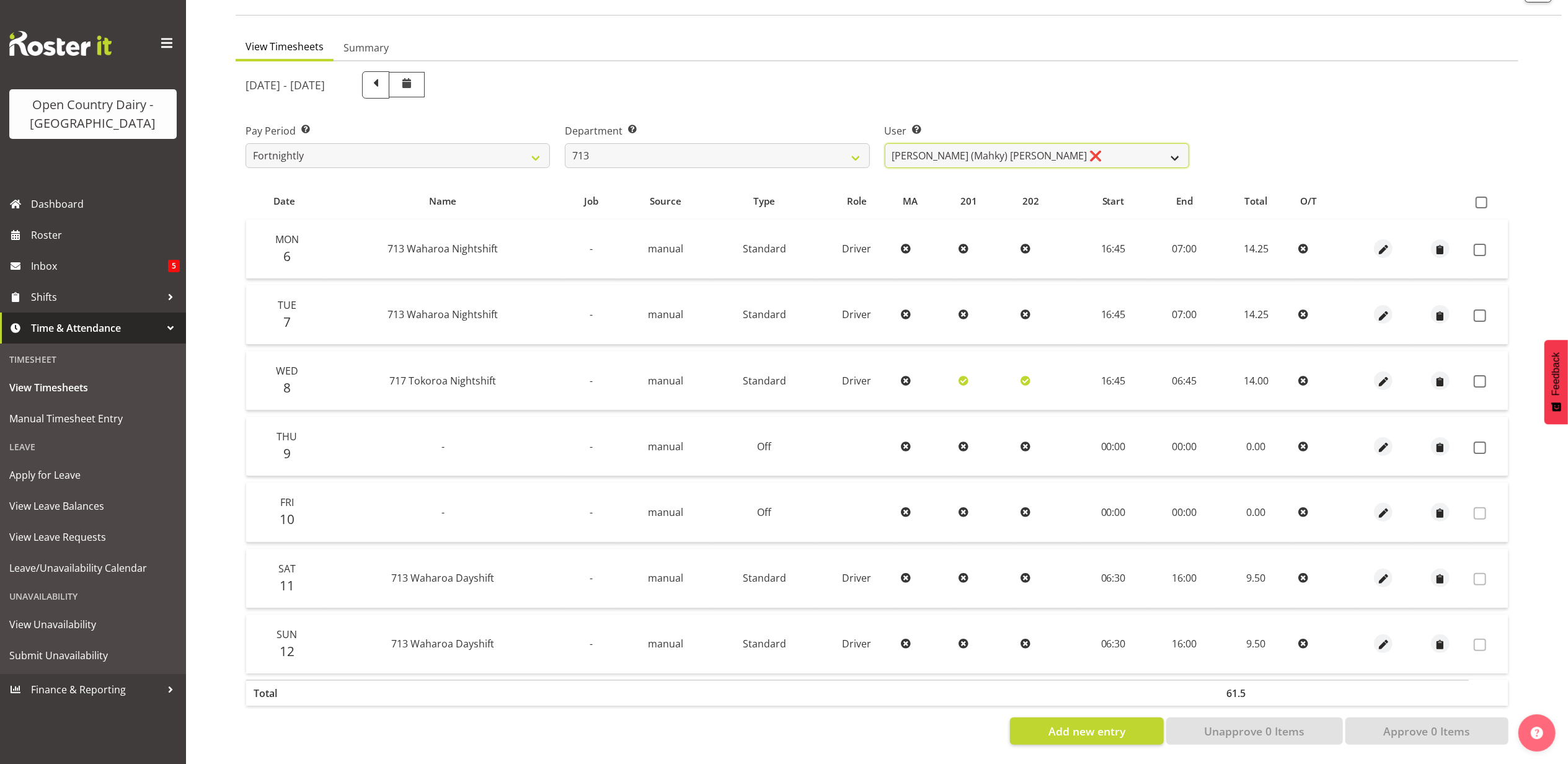
click at [1048, 143] on select "Harmanpreet (Mahky) Dhillon ❌ Marcus Waretini ❌ Norman Sellen ❌" at bounding box center [1038, 155] width 305 height 25
click at [885, 143] on select "Harmanpreet (Mahky) Dhillon ❌ Marcus Waretini ❌ Norman Sellen ❌" at bounding box center [1038, 155] width 305 height 25
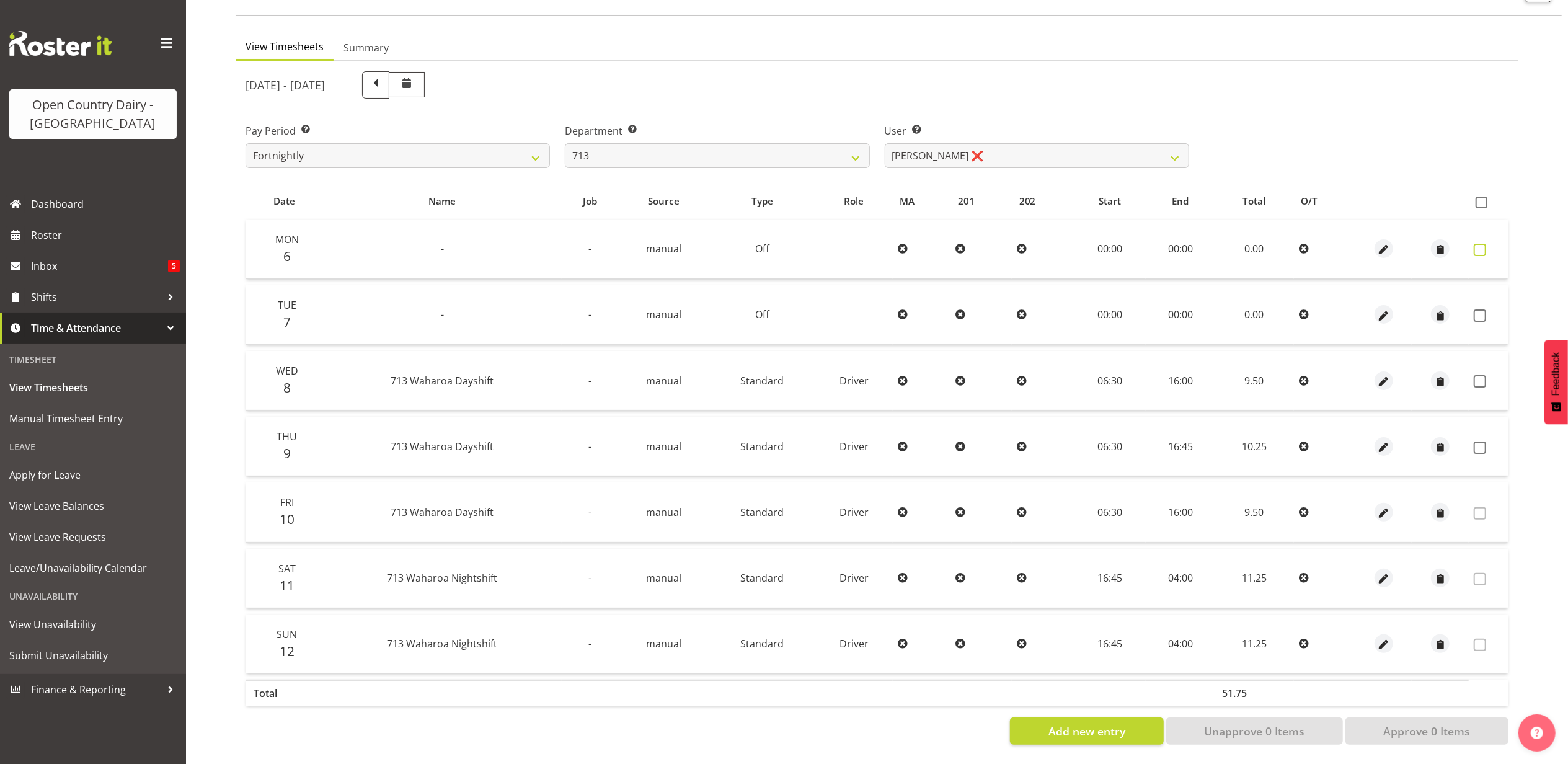
click at [1478, 244] on span at bounding box center [1480, 250] width 13 height 12
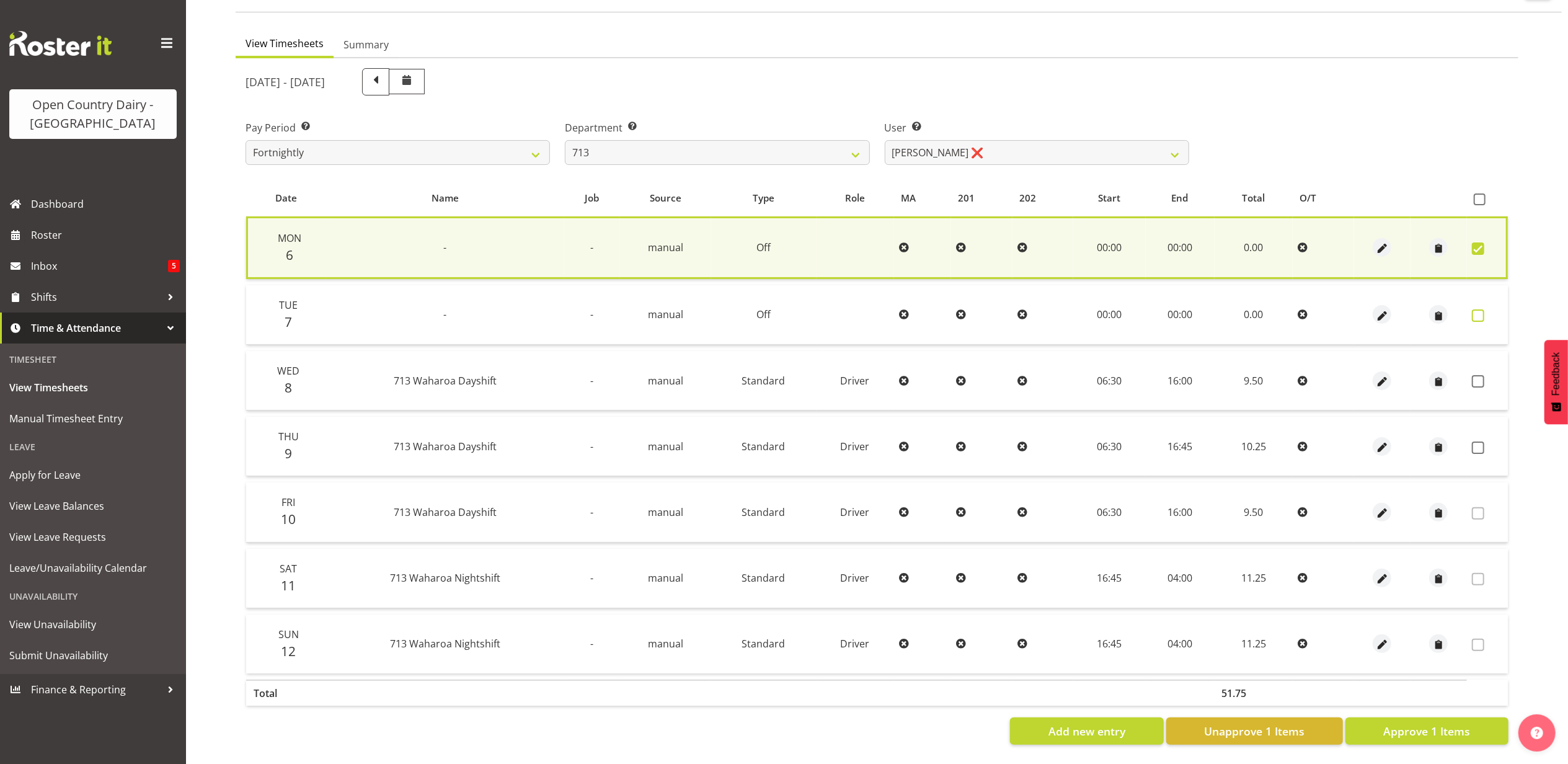
click at [1480, 309] on span at bounding box center [1478, 316] width 13 height 12
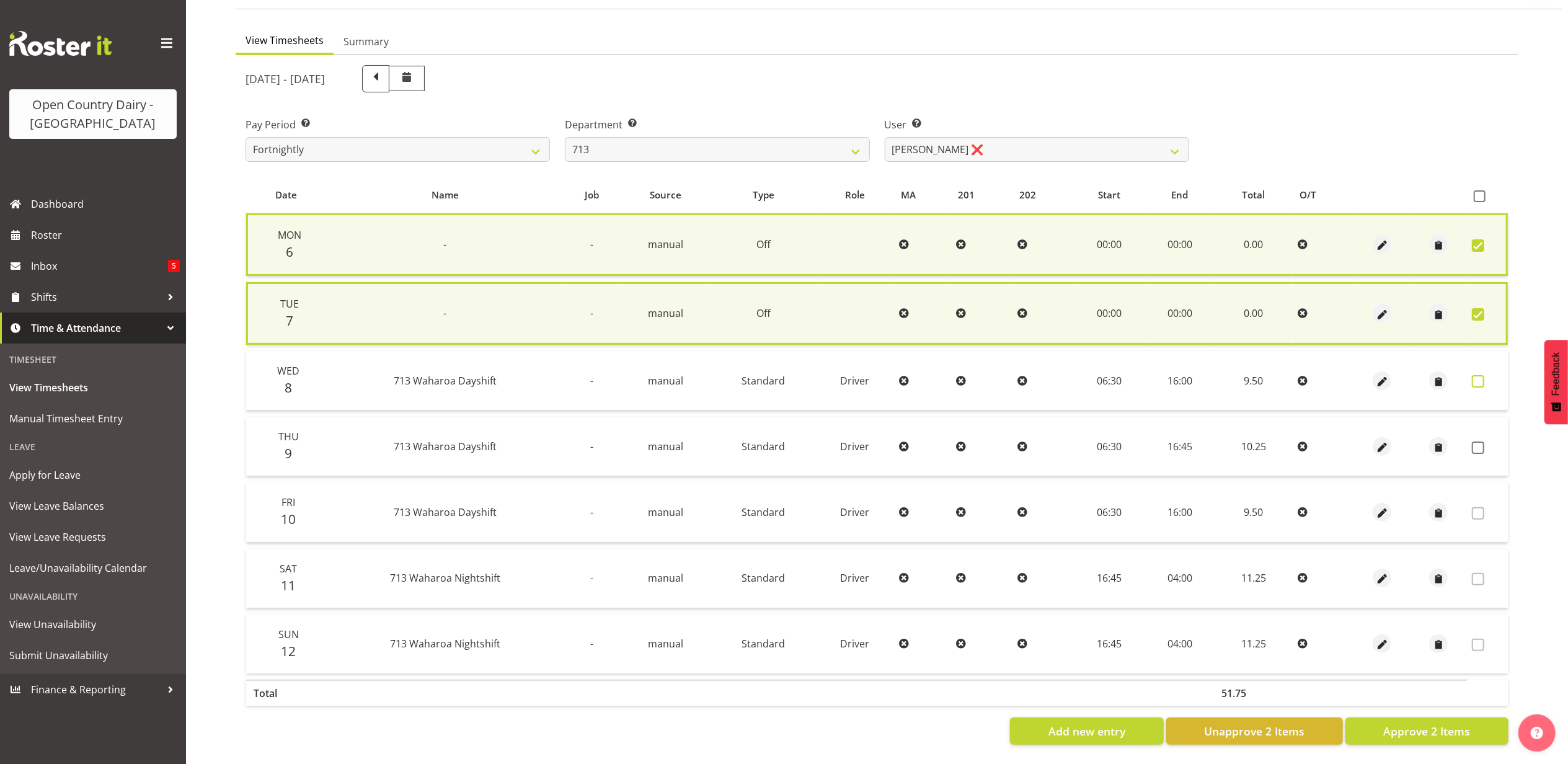
click at [1474, 378] on span at bounding box center [1478, 381] width 13 height 12
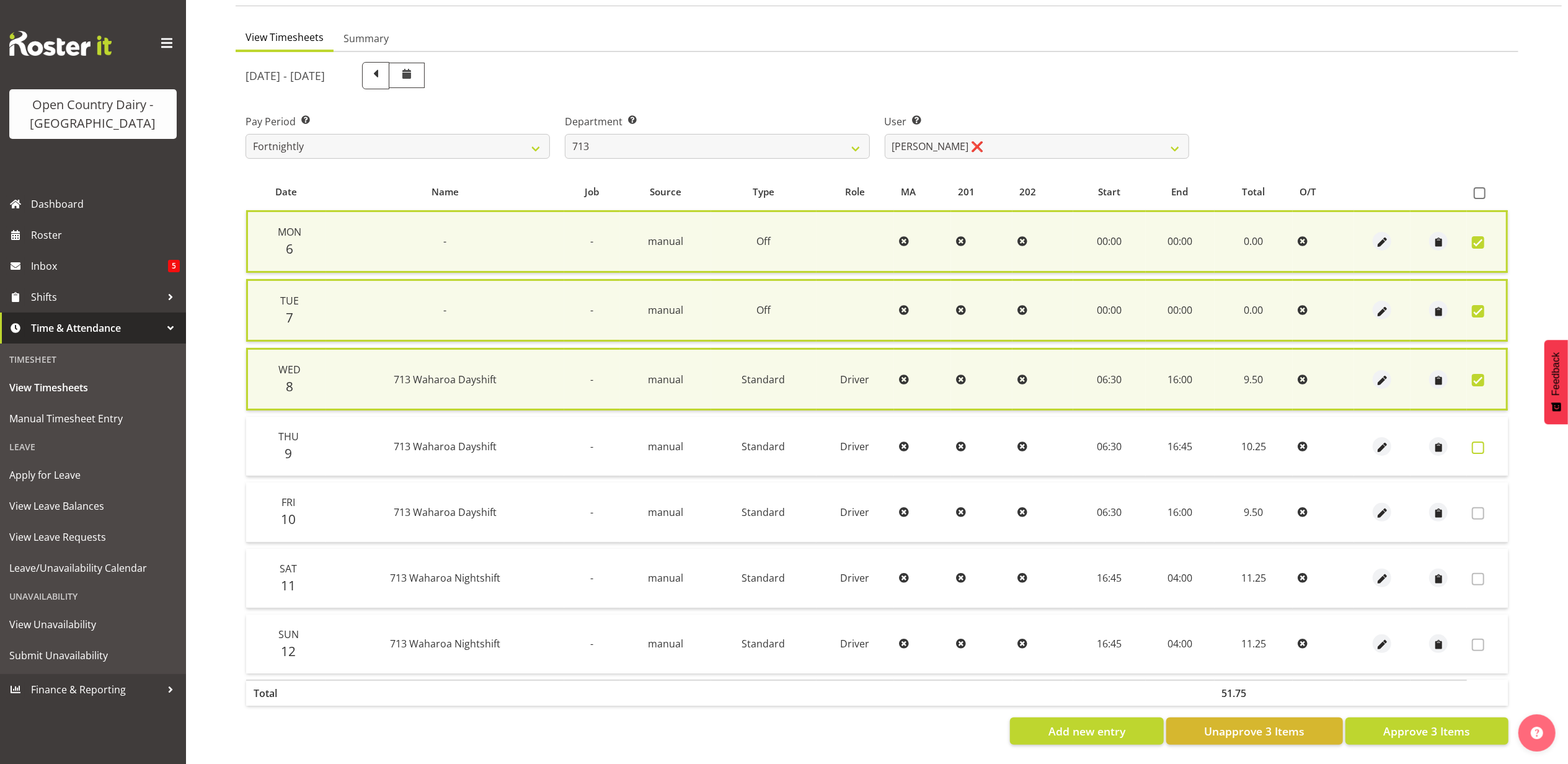
click at [1477, 444] on span at bounding box center [1478, 448] width 13 height 12
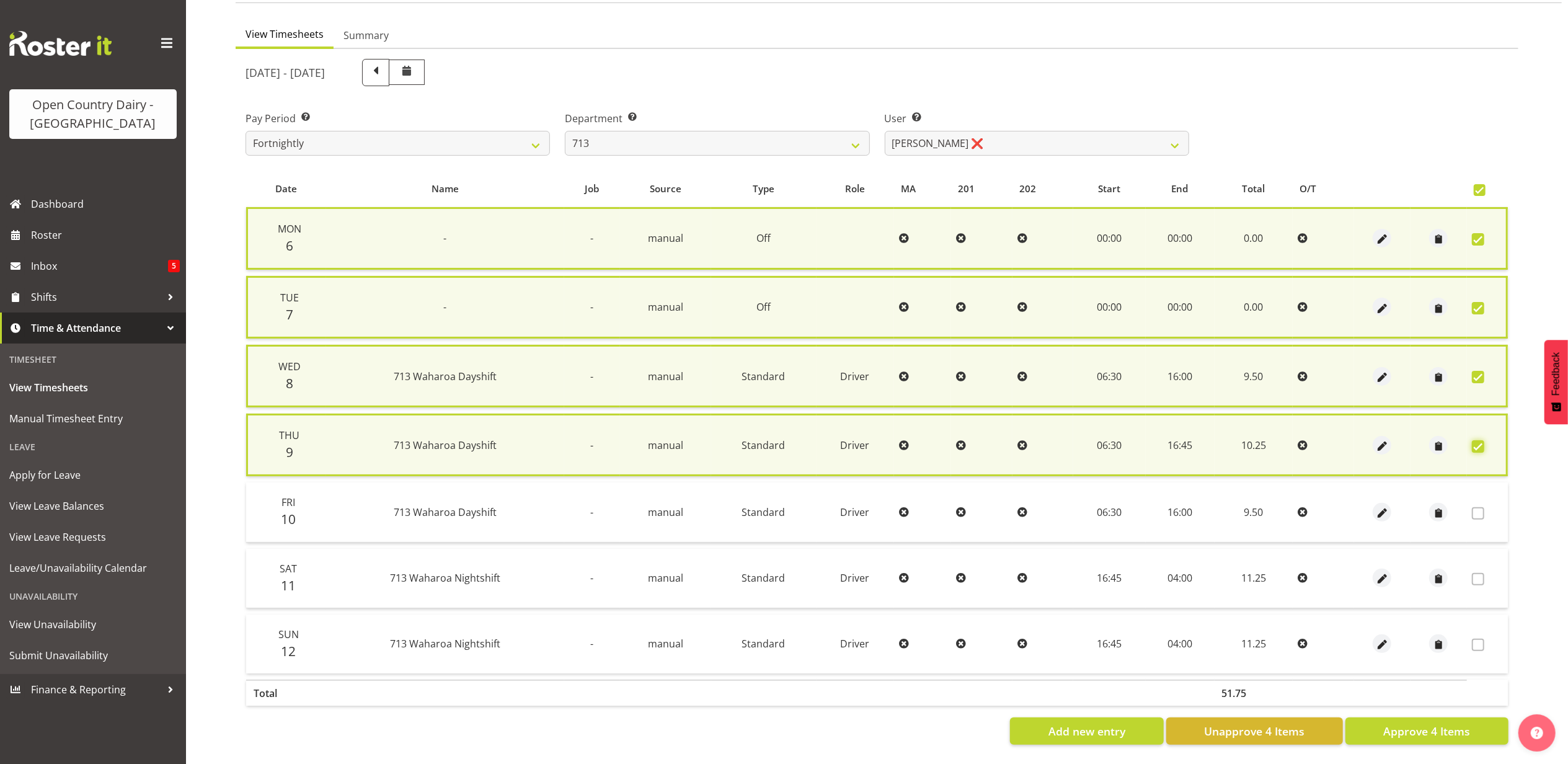
scroll to position [109, 0]
click at [1415, 726] on span "Approve 4 Items" at bounding box center [1427, 730] width 87 height 16
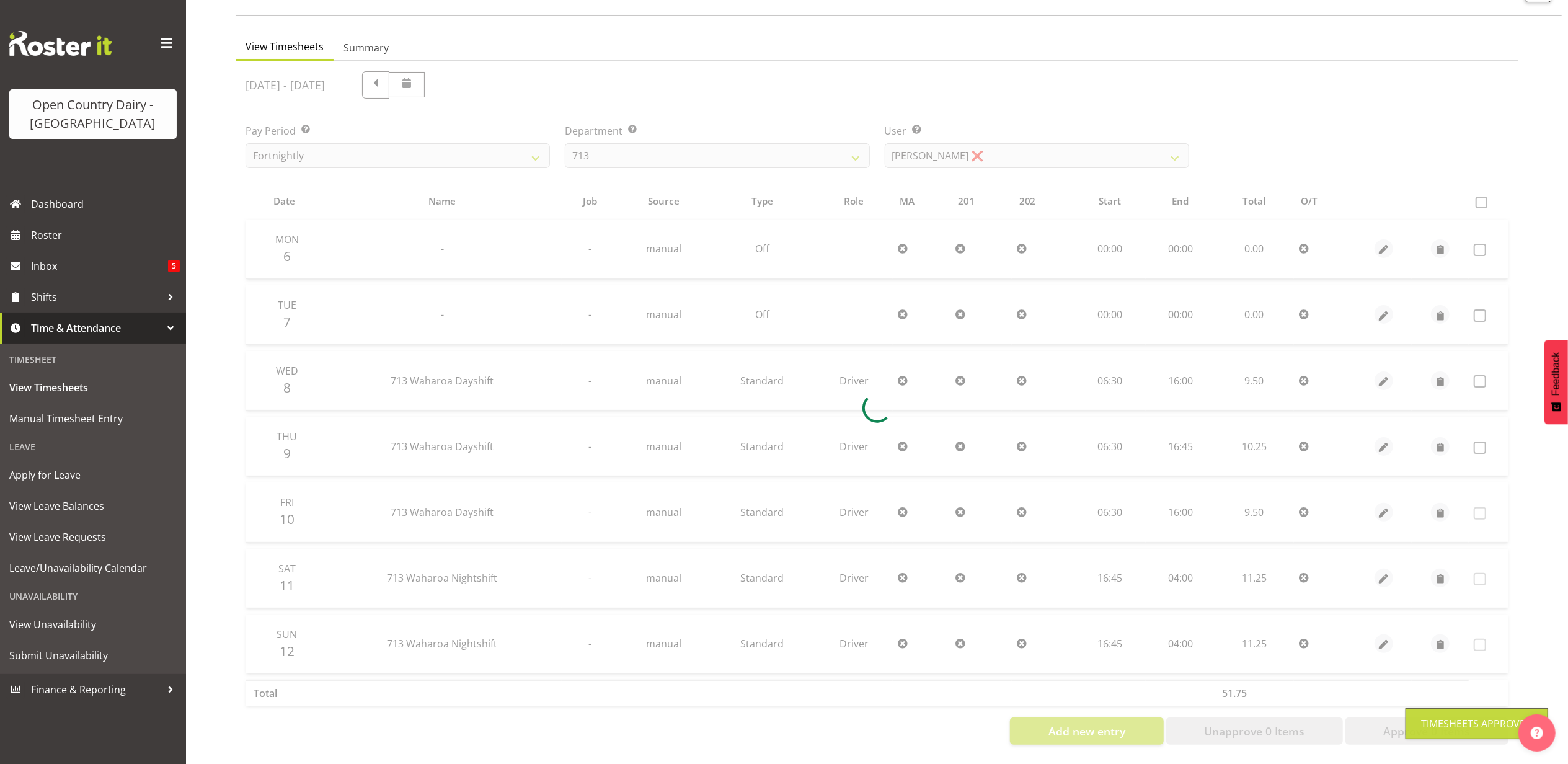
scroll to position [99, 0]
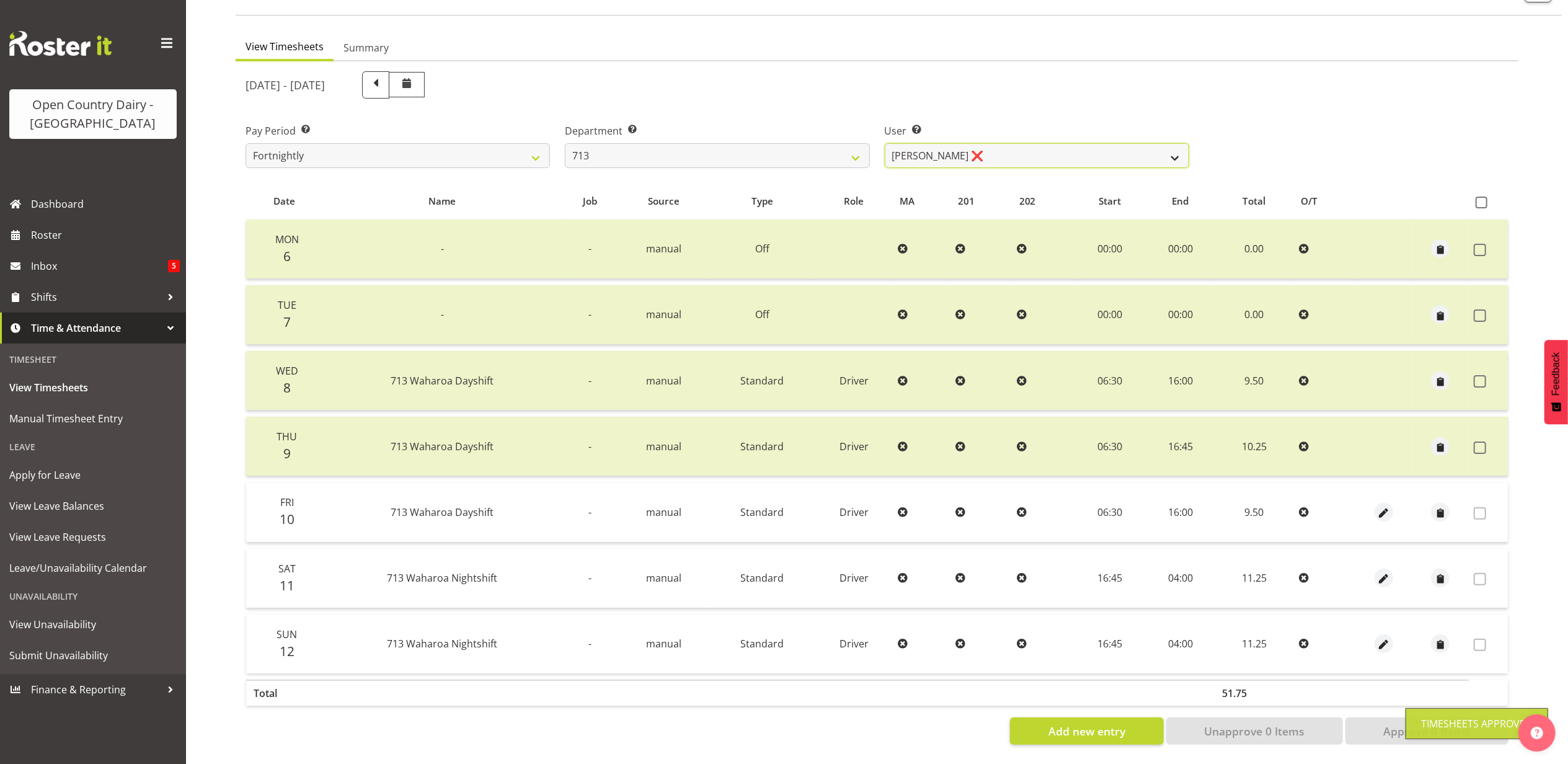
click at [966, 144] on select "Harmanpreet (Mahky) Dhillon ❌ Marcus Waretini ❌ Norman Sellen ❌" at bounding box center [1038, 155] width 305 height 25
click at [650, 150] on select "701 702 703 704 705 706 707 708 709 710 711 712 713 714 715 716 717 718 719 720" at bounding box center [717, 155] width 305 height 25
click at [565, 143] on select "701 702 703 704 705 706 707 708 709 710 711 712 713 714 715 716 717 718 719 720" at bounding box center [717, 155] width 305 height 25
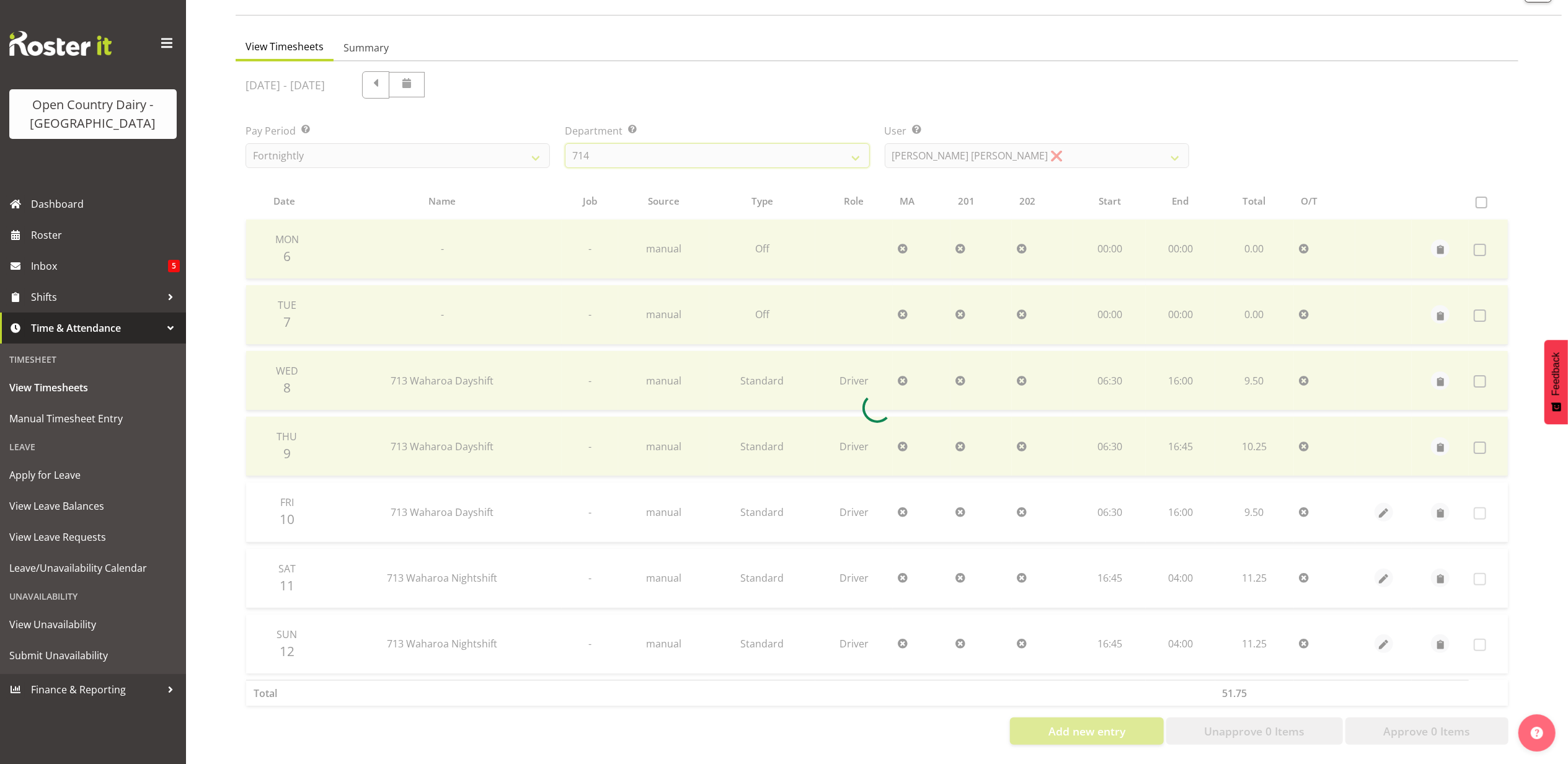
scroll to position [0, 0]
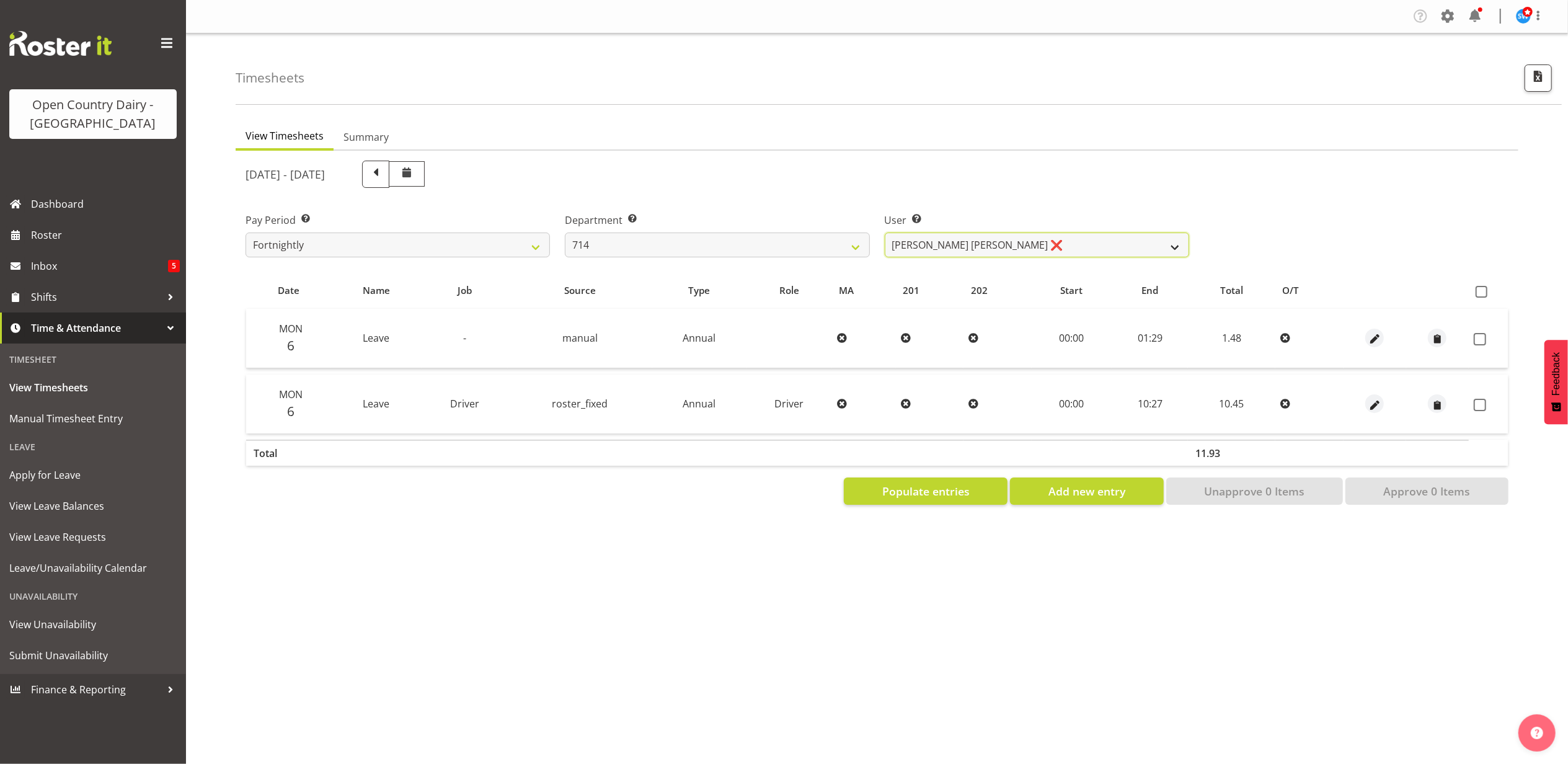
click at [1042, 244] on select "Fraser Stephens ❌ Nev Brewster ❌ Stephen Parsons ✔ Tom Gaelic ❌" at bounding box center [1038, 245] width 305 height 25
click at [663, 236] on select "701 702 703 704 705 706 707 708 709 710 711 712 713 714 715 716 717 718 719 720" at bounding box center [717, 245] width 305 height 25
click at [565, 233] on select "701 702 703 704 705 706 707 708 709 710 711 712 713 714 715 716 717 718 719 720" at bounding box center [717, 245] width 305 height 25
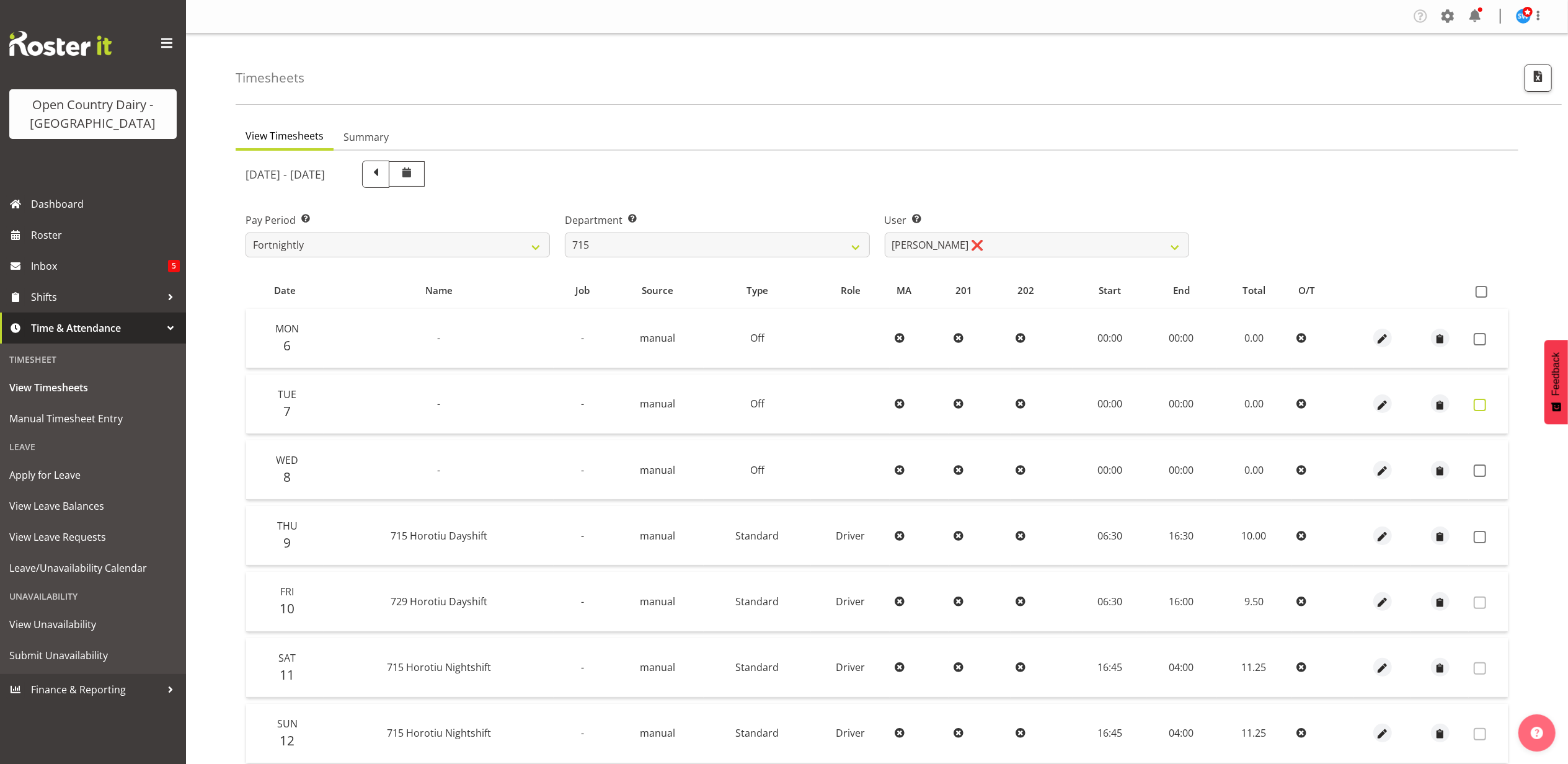
drag, startPoint x: 1477, startPoint y: 336, endPoint x: 1474, endPoint y: 407, distance: 71.1
click at [1477, 341] on span at bounding box center [1480, 339] width 13 height 12
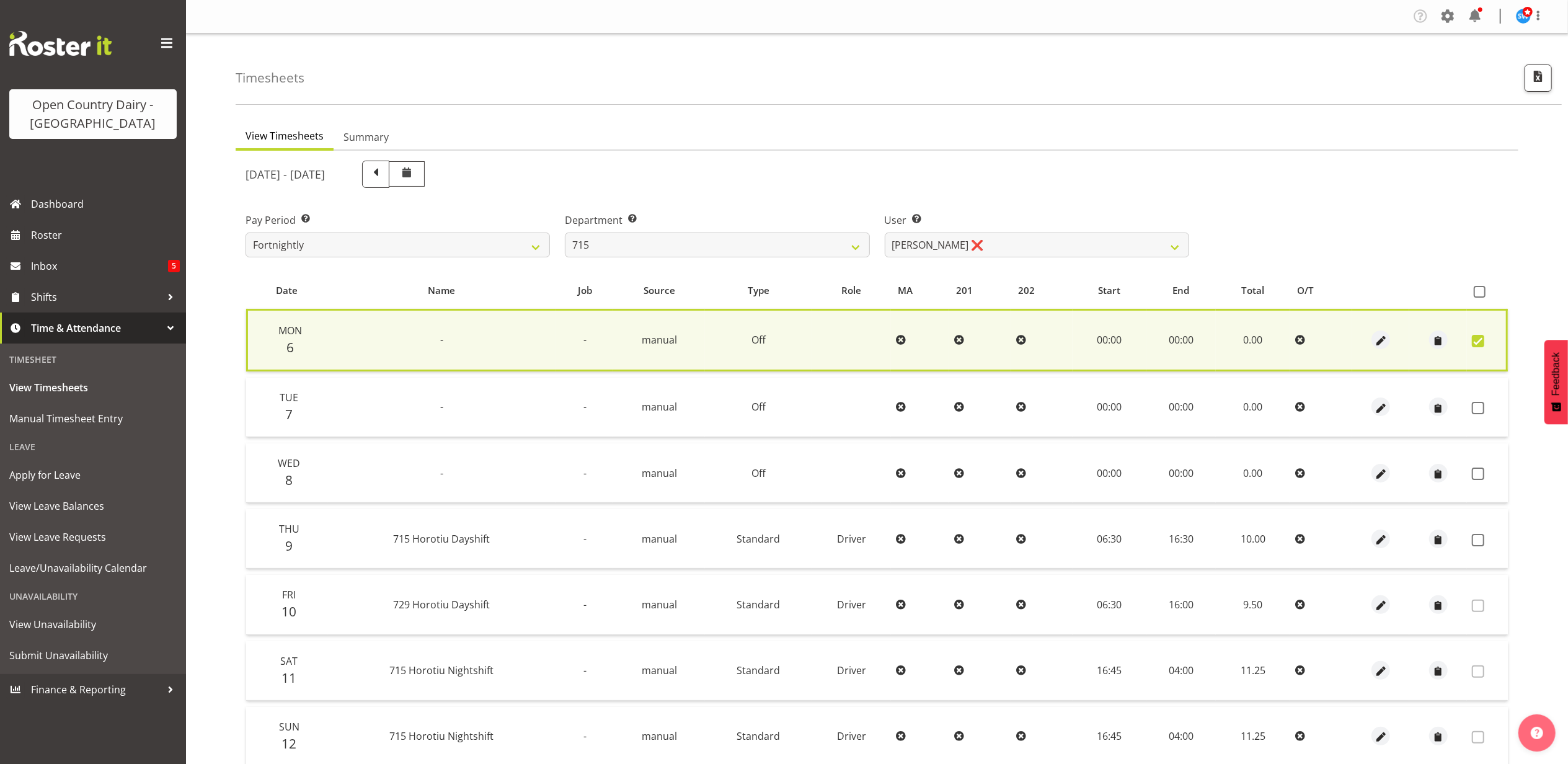
drag, startPoint x: 1474, startPoint y: 409, endPoint x: 1482, endPoint y: 462, distance: 53.6
click at [1474, 413] on td at bounding box center [1488, 407] width 41 height 59
click at [1476, 469] on span at bounding box center [1478, 473] width 13 height 12
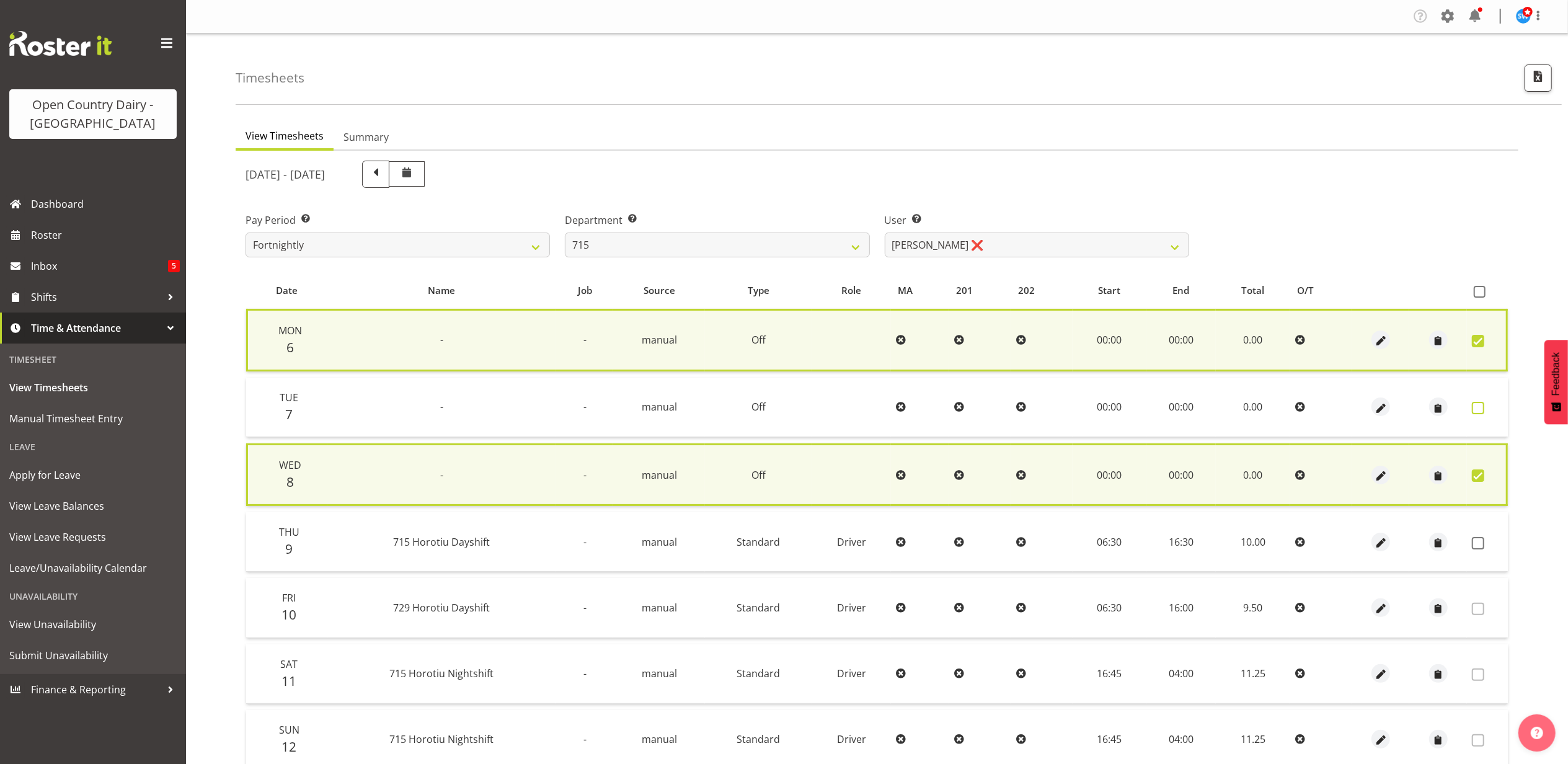
click at [1481, 403] on span at bounding box center [1478, 408] width 13 height 12
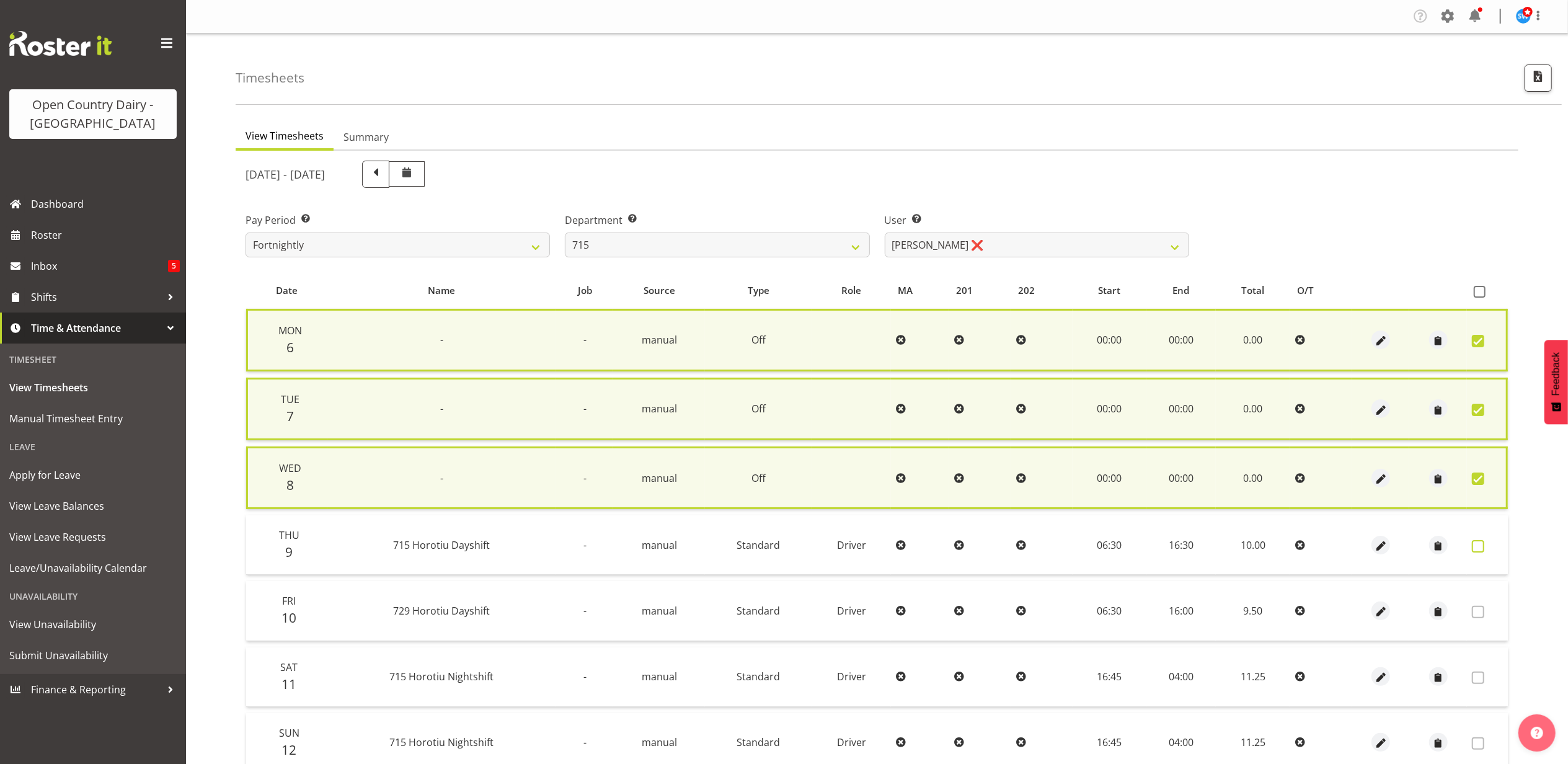
click at [1478, 540] on span at bounding box center [1478, 546] width 13 height 12
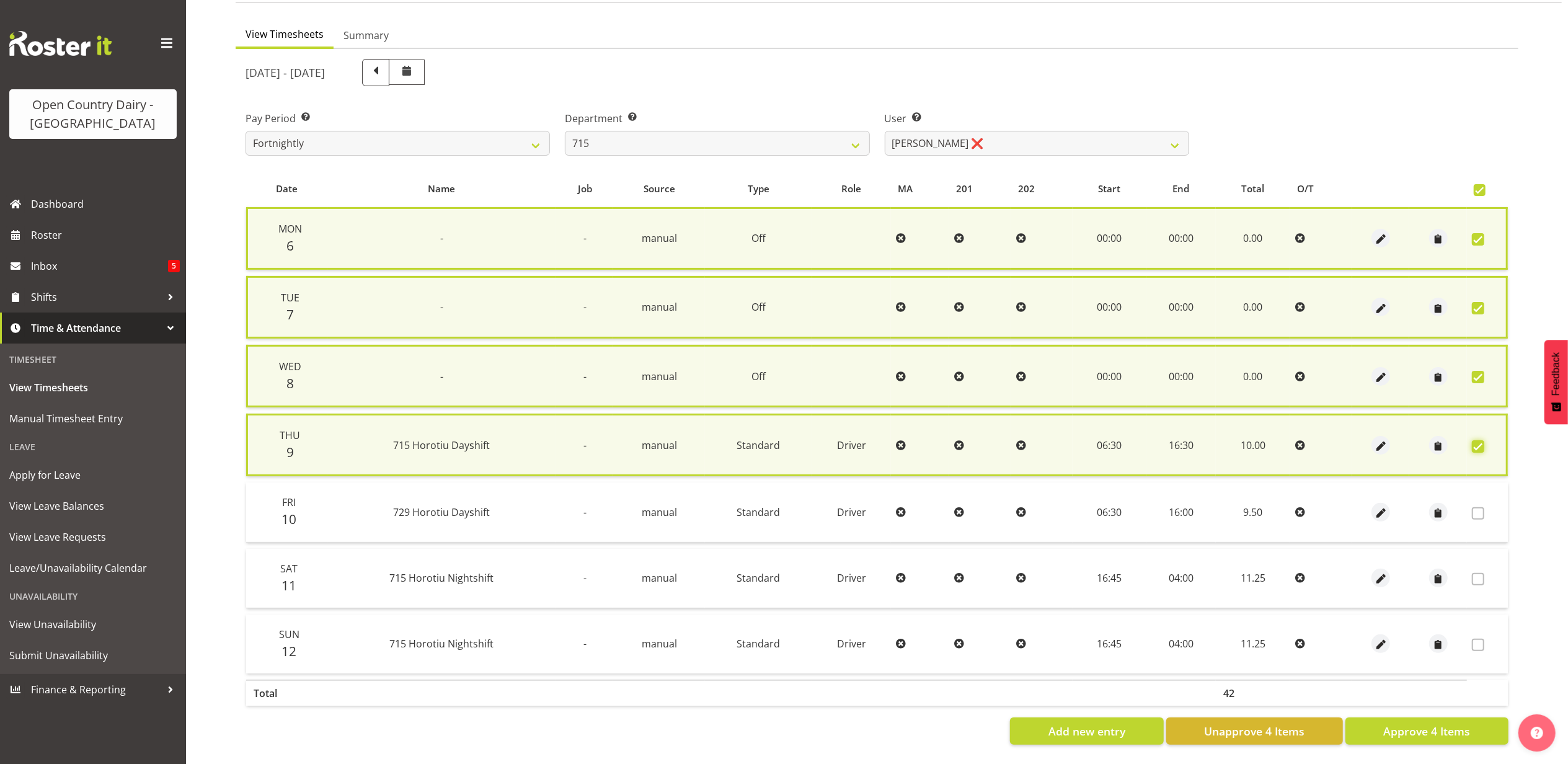
scroll to position [109, 0]
click at [1419, 717] on button "Approve 4 Items" at bounding box center [1427, 730] width 163 height 27
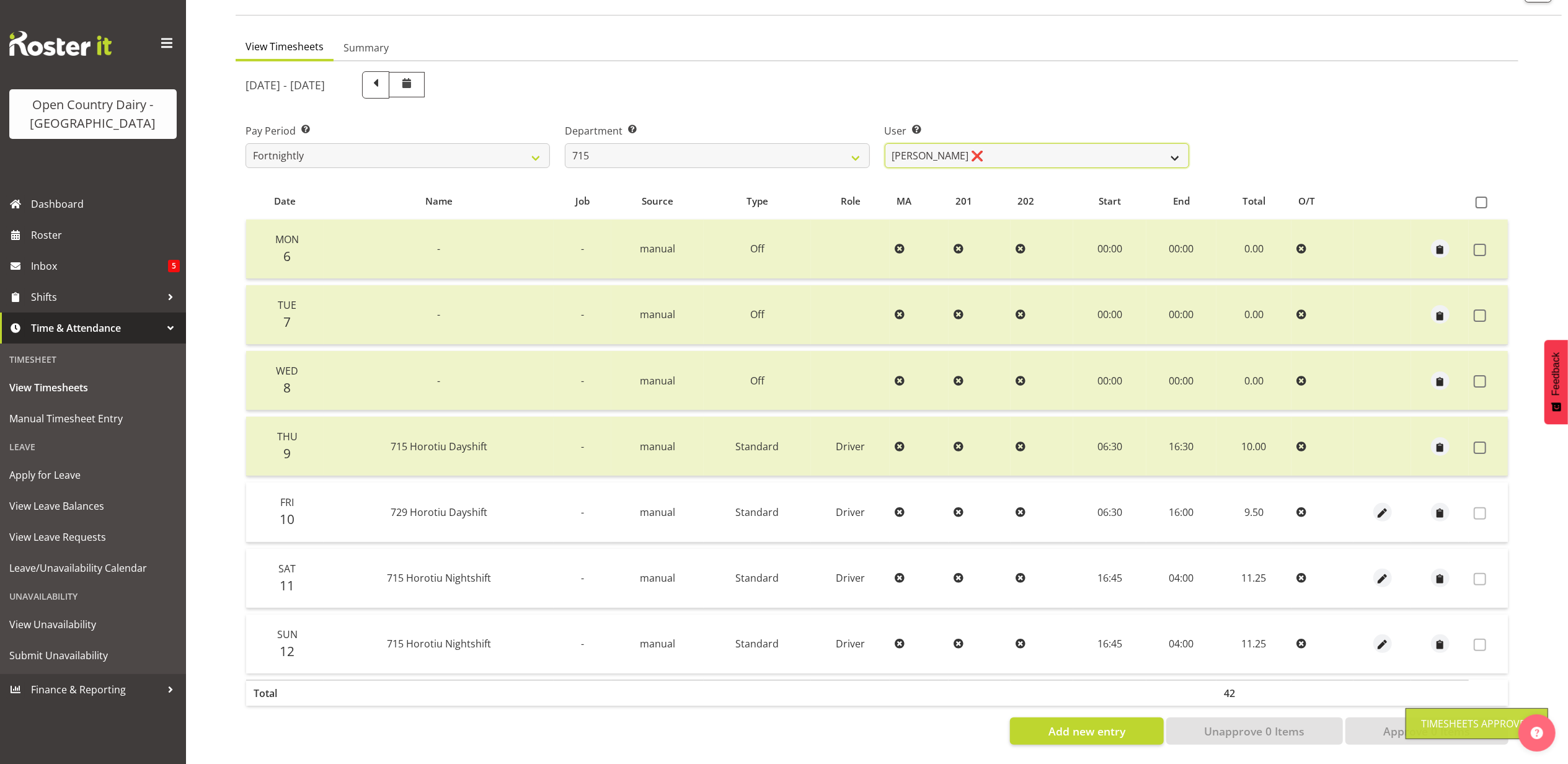
click at [986, 145] on select "Glenn McPherson ❌ Greg Healey ❌ Max Coulter ❌ Neal Chalklen ❌" at bounding box center [1038, 155] width 305 height 25
click at [714, 154] on select "701 702 703 704 705 706 707 708 709 710 711 712 713 714 715 716 717 718 719 720" at bounding box center [717, 155] width 305 height 25
click at [565, 143] on select "701 702 703 704 705 706 707 708 709 710 711 712 713 714 715 716 717 718 719 720" at bounding box center [717, 155] width 305 height 25
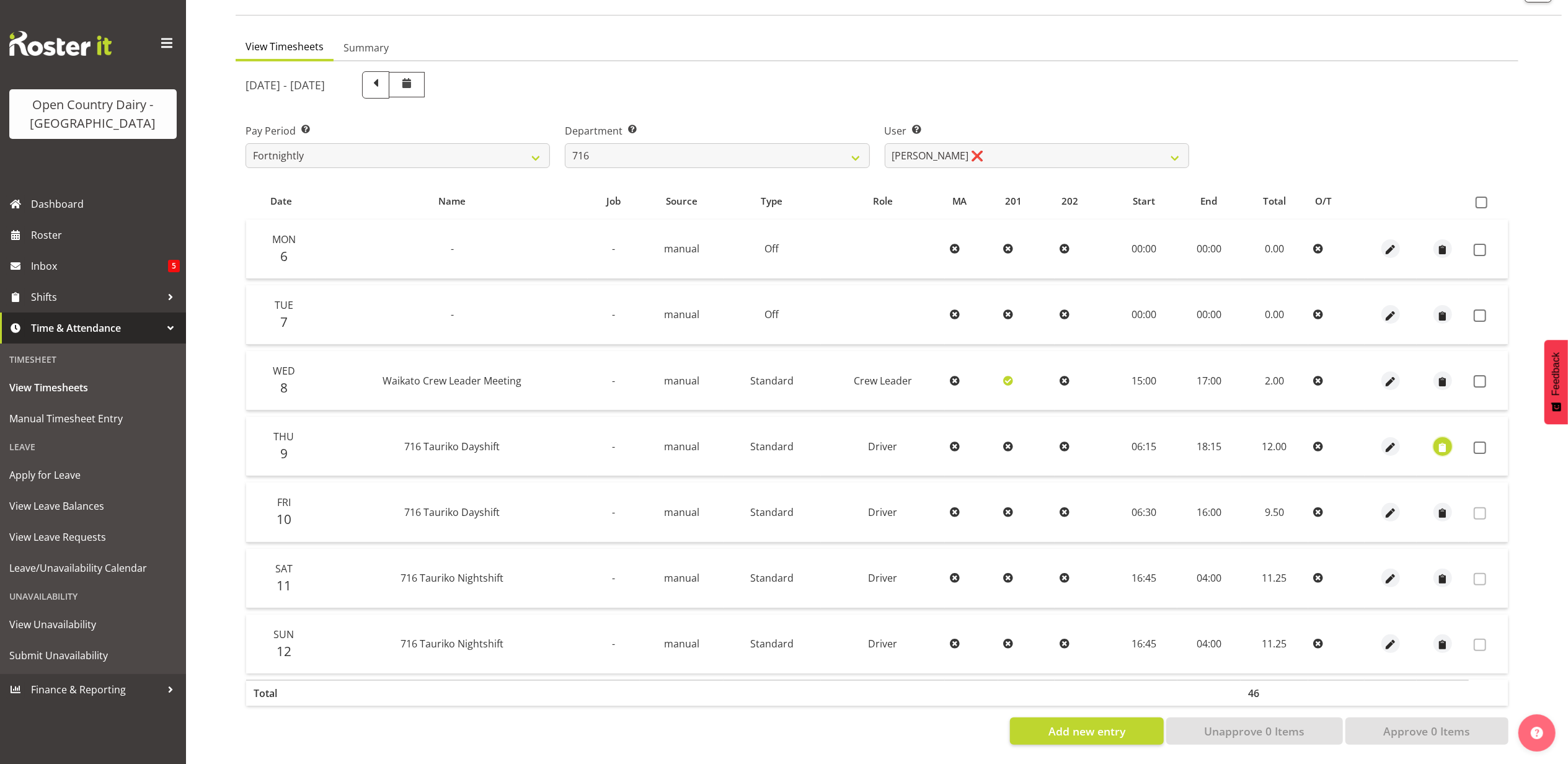
click at [1448, 441] on span "button" at bounding box center [1443, 448] width 14 height 14
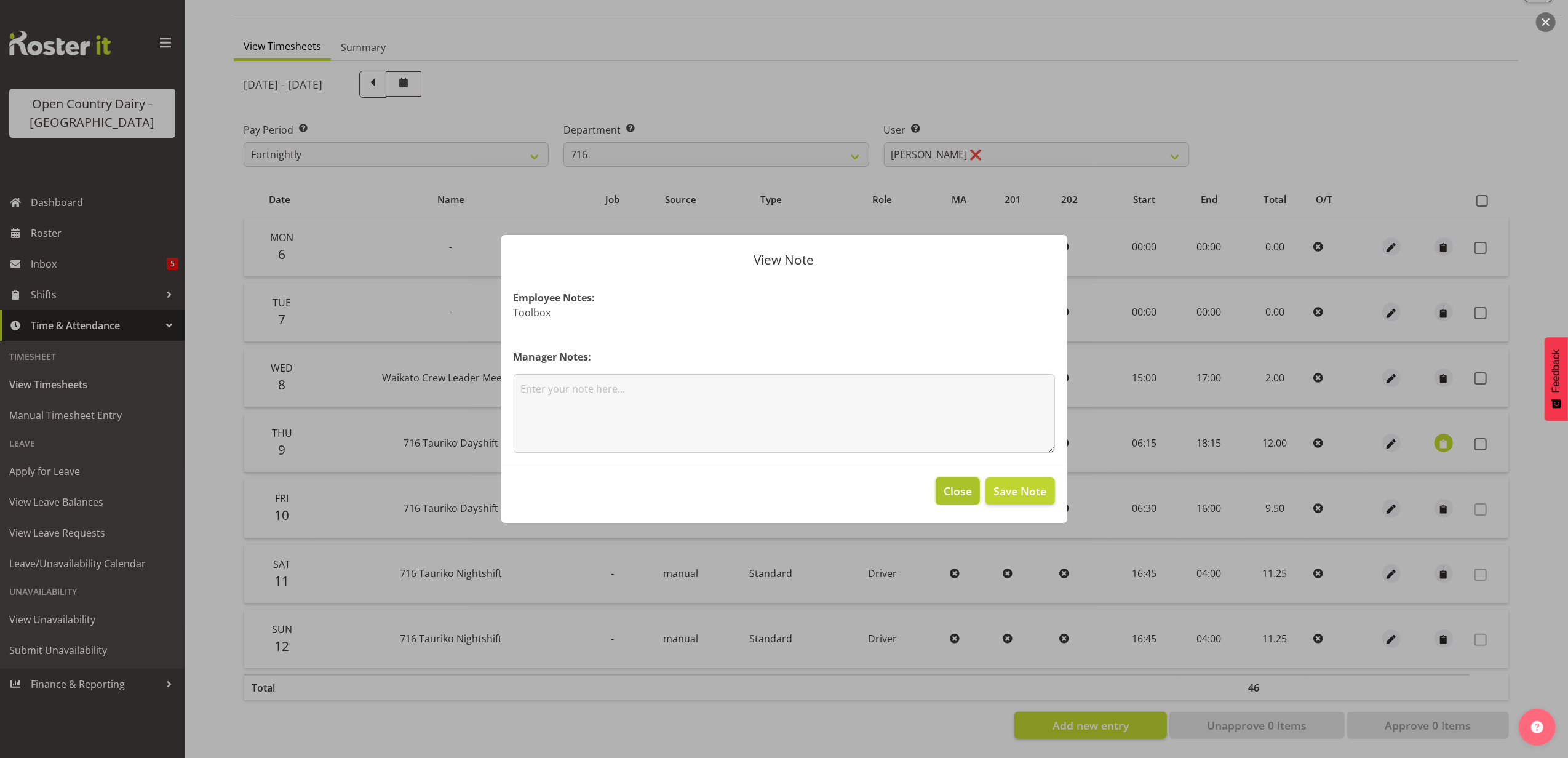
click at [944, 484] on span "Close" at bounding box center [958, 491] width 29 height 16
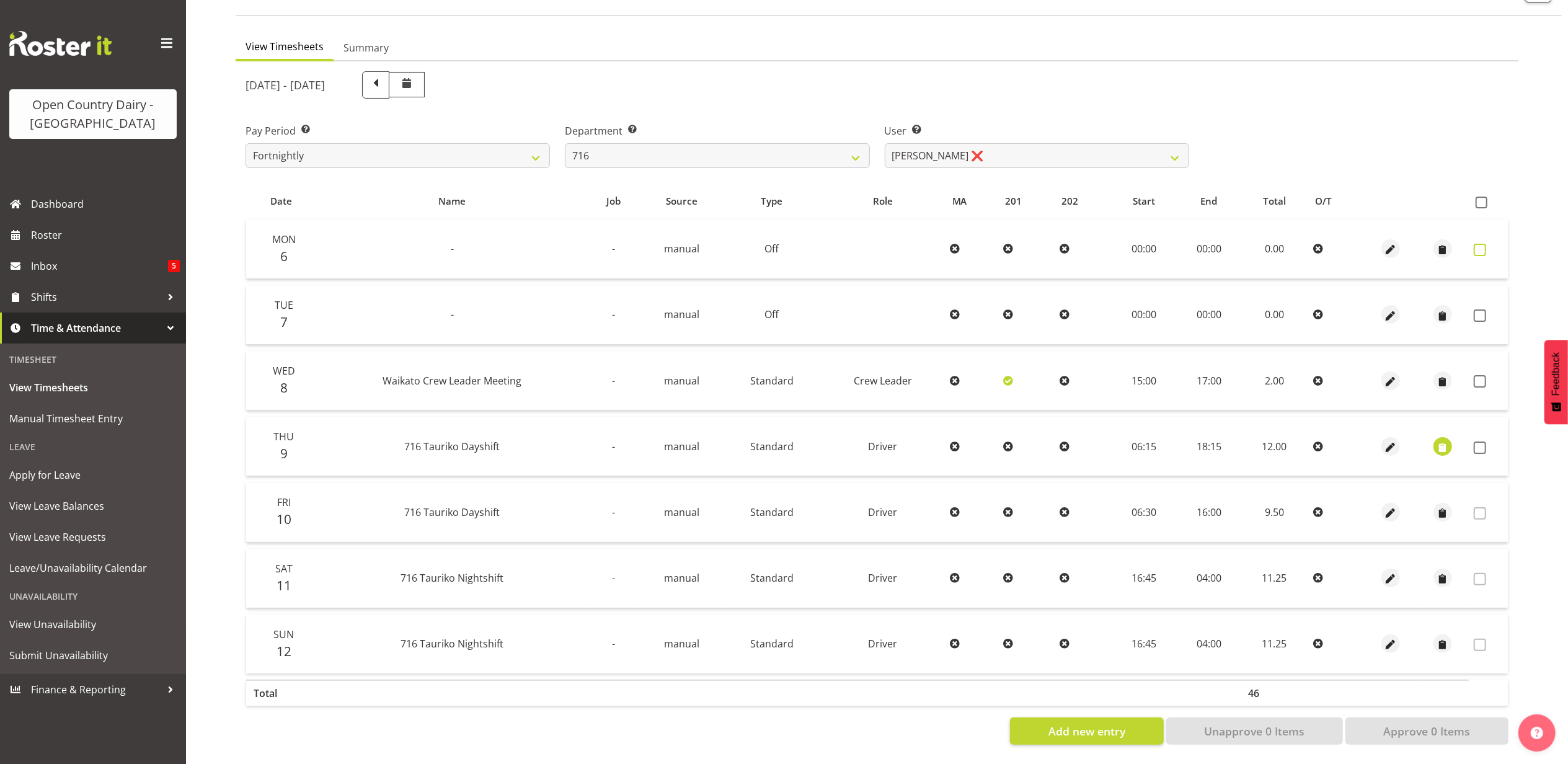
click at [1480, 244] on span at bounding box center [1480, 250] width 13 height 12
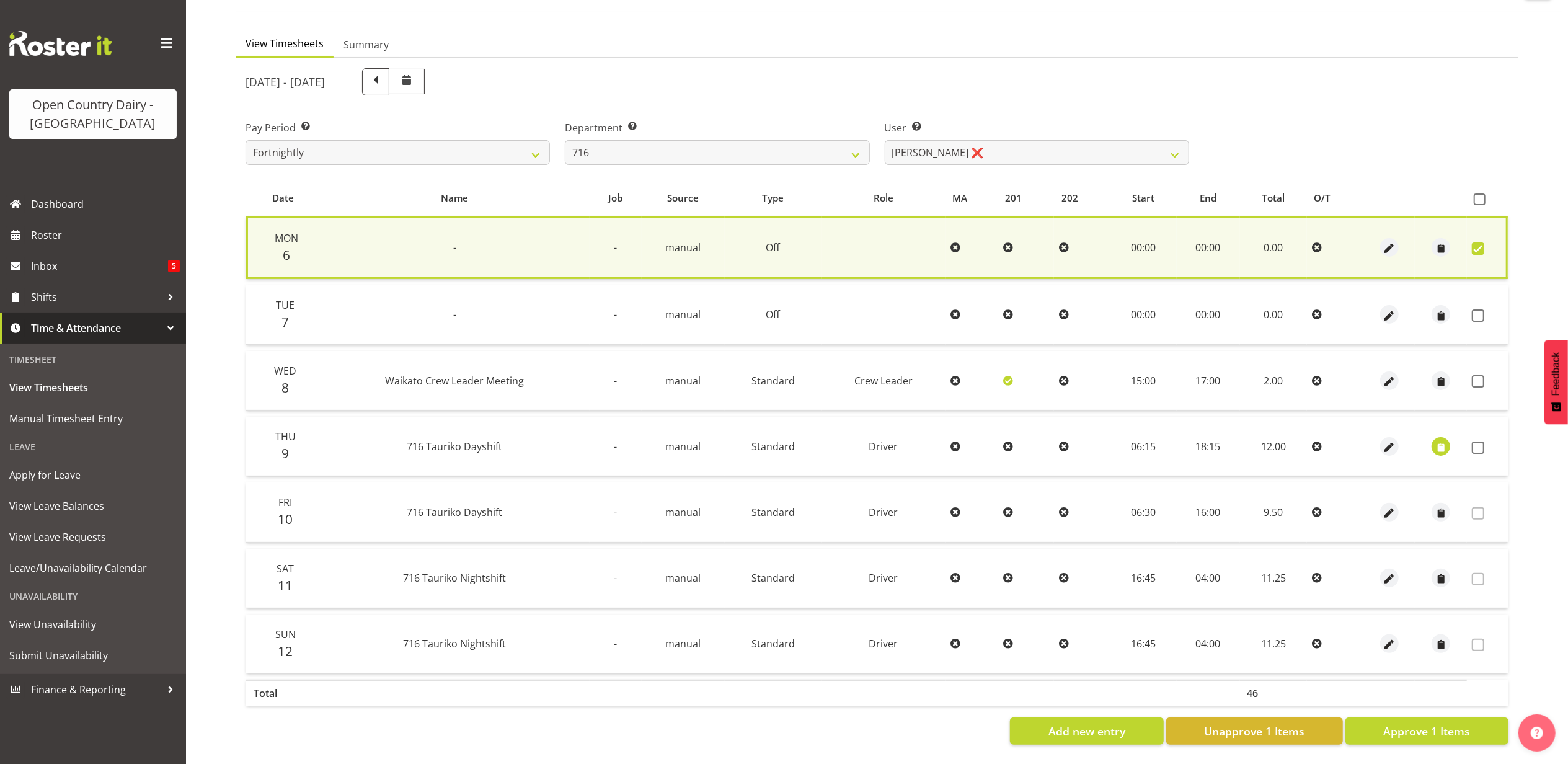
drag, startPoint x: 1480, startPoint y: 305, endPoint x: 1480, endPoint y: 320, distance: 15.0
click at [1480, 311] on span at bounding box center [1478, 316] width 13 height 12
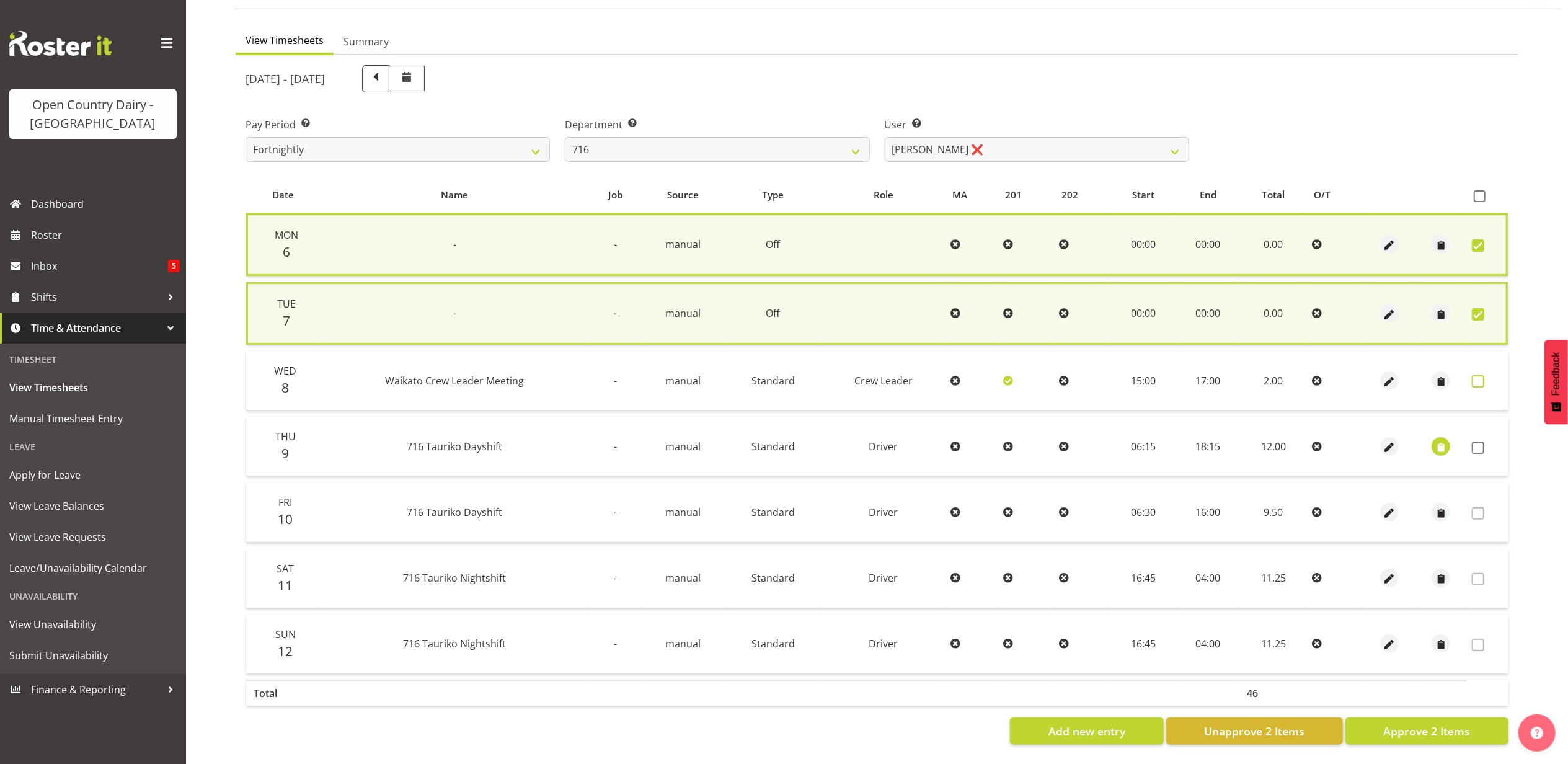
click at [1480, 375] on span at bounding box center [1478, 381] width 13 height 12
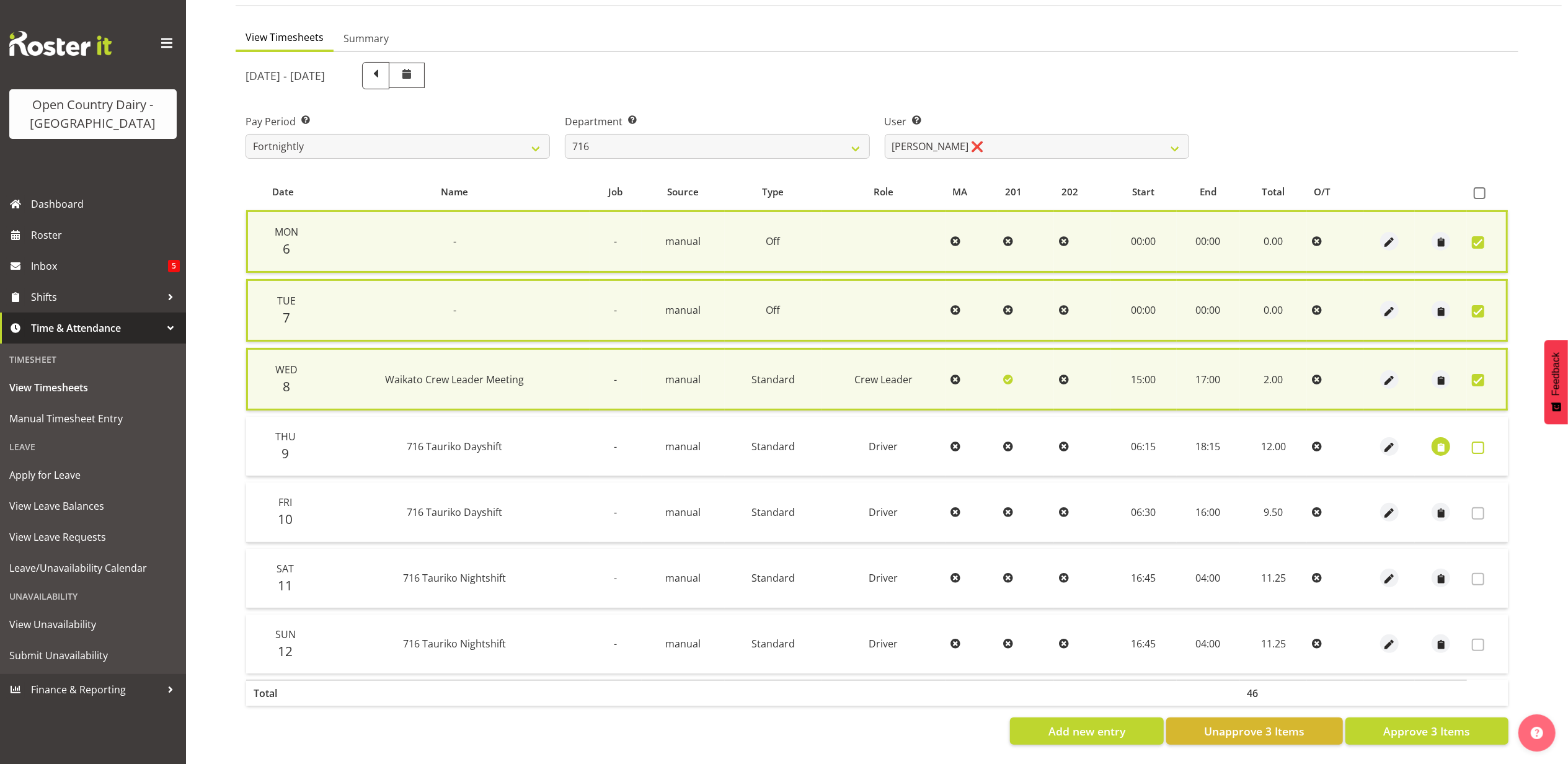
click at [1480, 443] on span at bounding box center [1478, 448] width 13 height 12
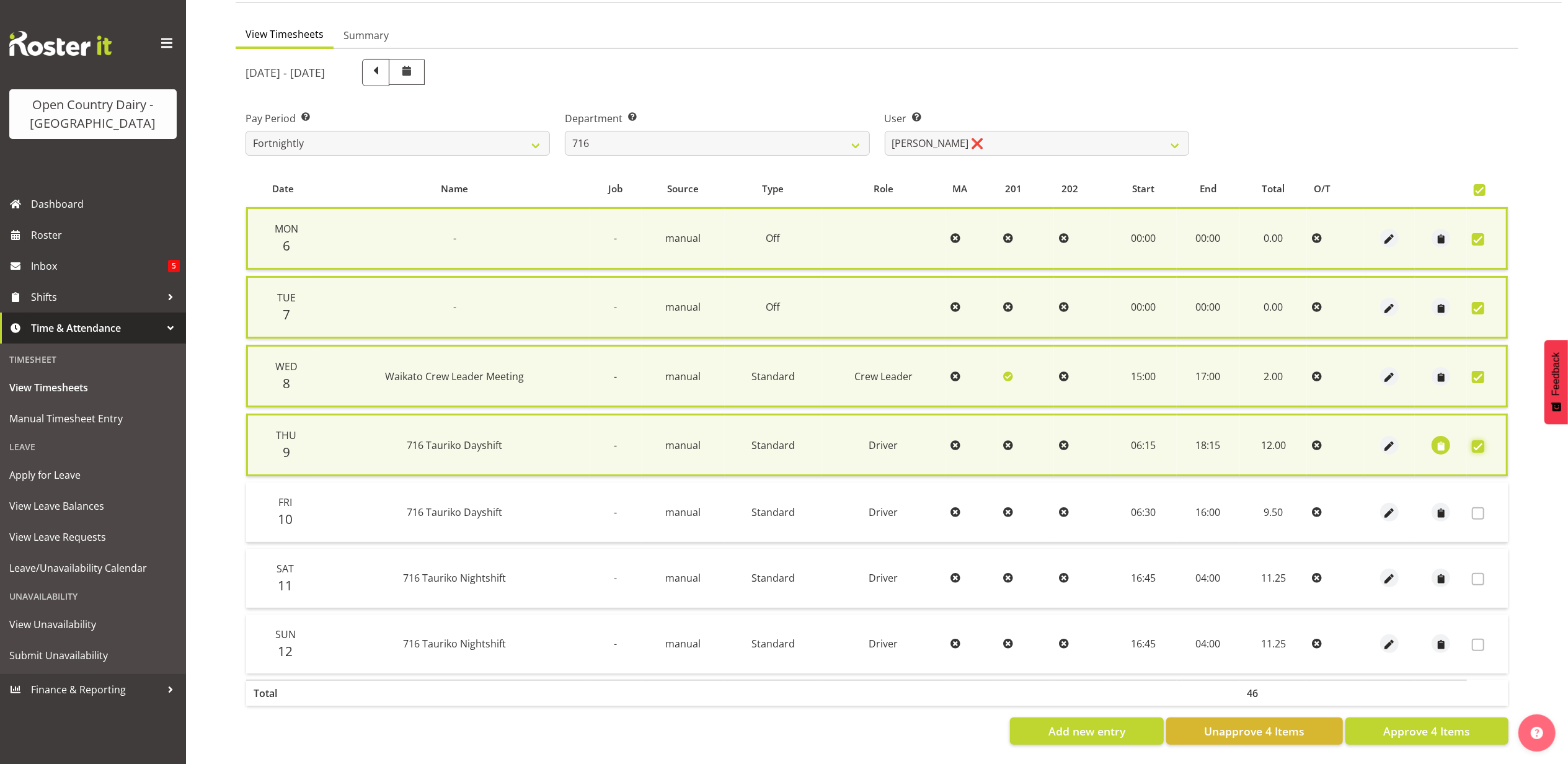
scroll to position [109, 0]
click at [1399, 723] on span "Approve 4 Items" at bounding box center [1427, 730] width 87 height 16
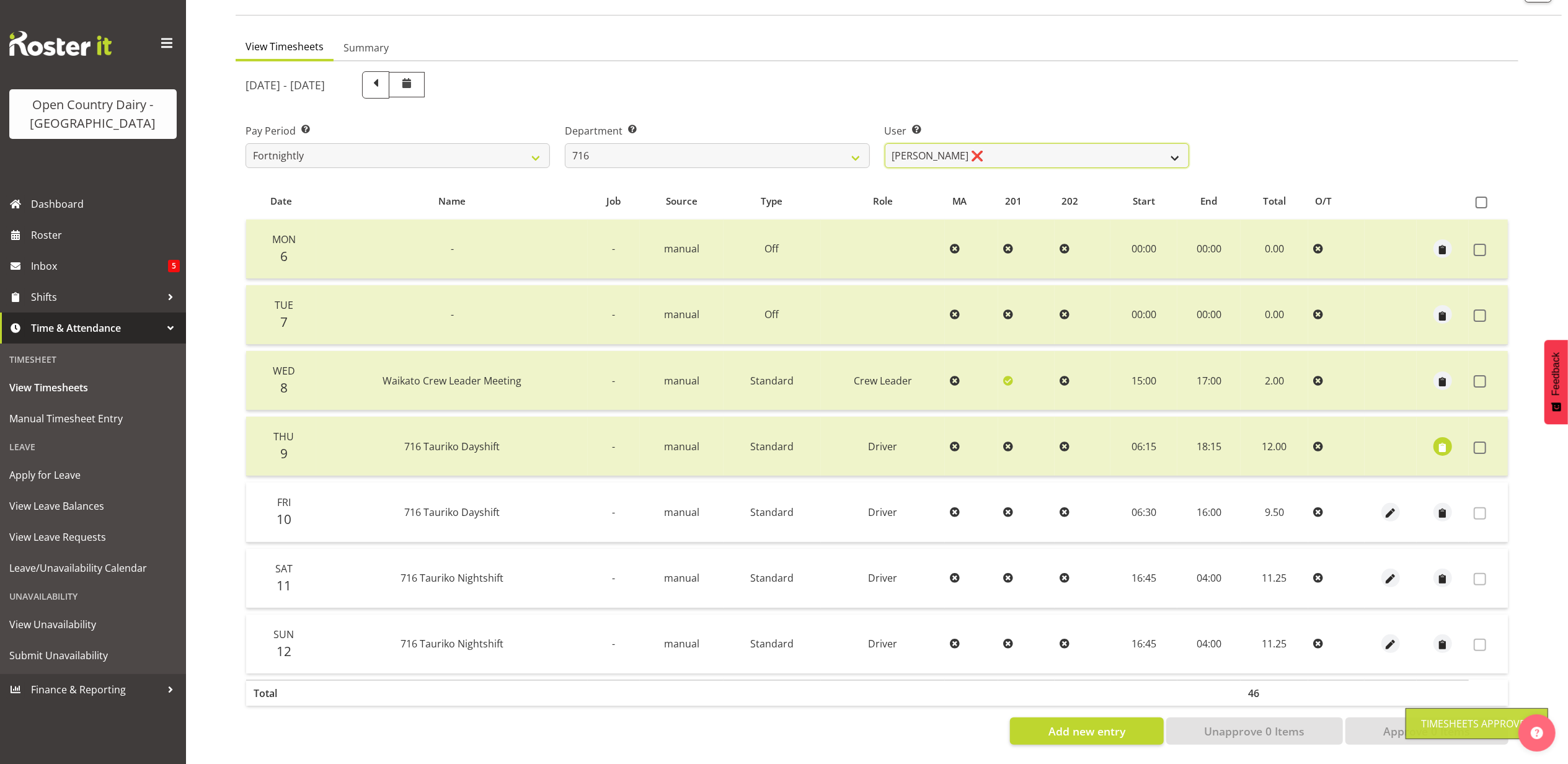
click at [1009, 143] on select "Casey Leonard ❌ Darren Norris ❌ Glen Fraser ❌ Michael O'Connor ❌" at bounding box center [1038, 155] width 305 height 25
click at [885, 143] on select "Casey Leonard ❌ Darren Norris ❌ Glen Fraser ❌ Michael O'Connor ❌" at bounding box center [1038, 155] width 305 height 25
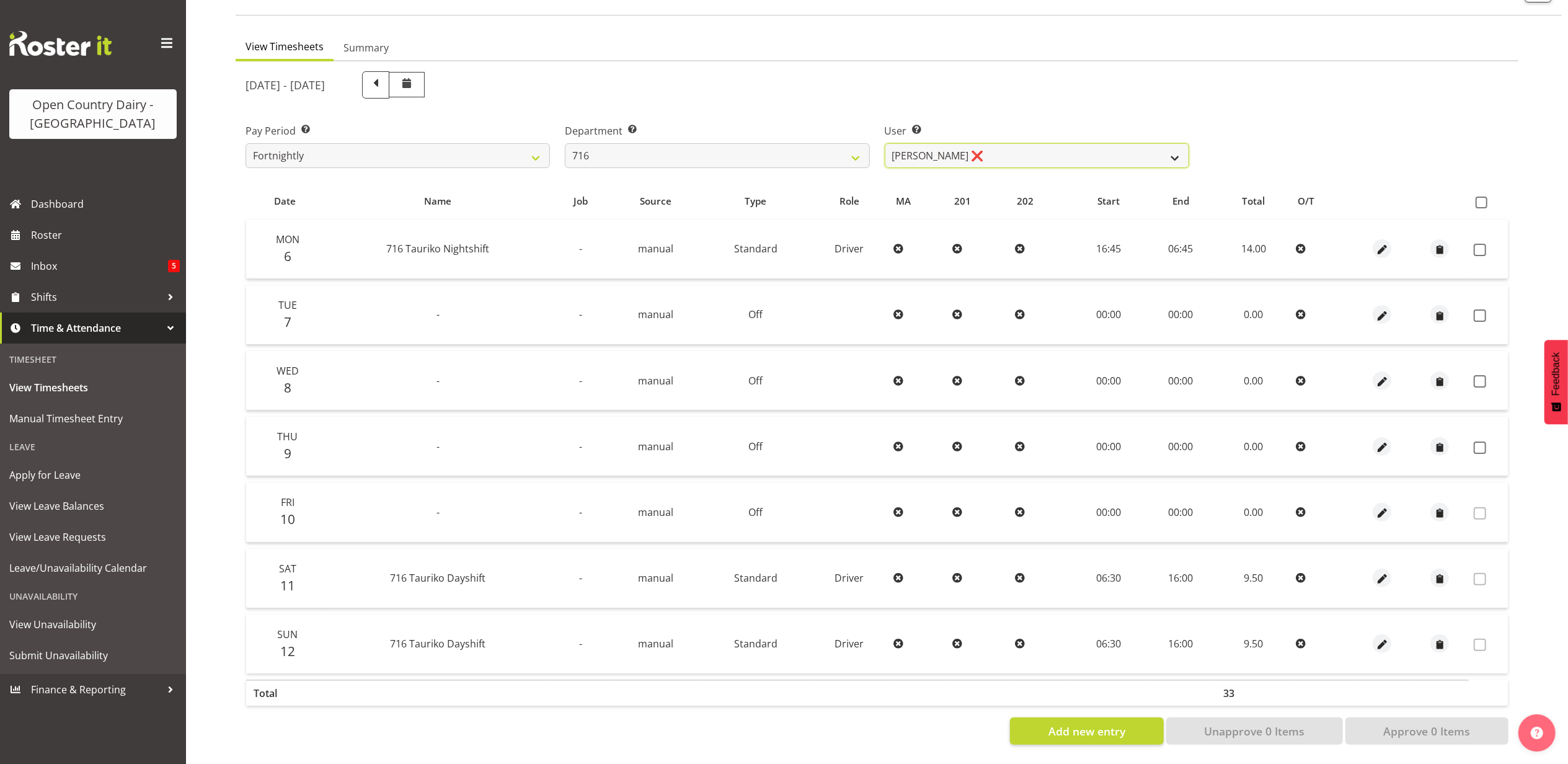
click at [1072, 143] on select "Casey Leonard ❌ Darren Norris ❌ Glen Fraser ❌ Michael O'Connor ❌" at bounding box center [1038, 155] width 305 height 25
click at [885, 143] on select "Casey Leonard ❌ Darren Norris ❌ Glen Fraser ❌ Michael O'Connor ❌" at bounding box center [1038, 155] width 305 height 25
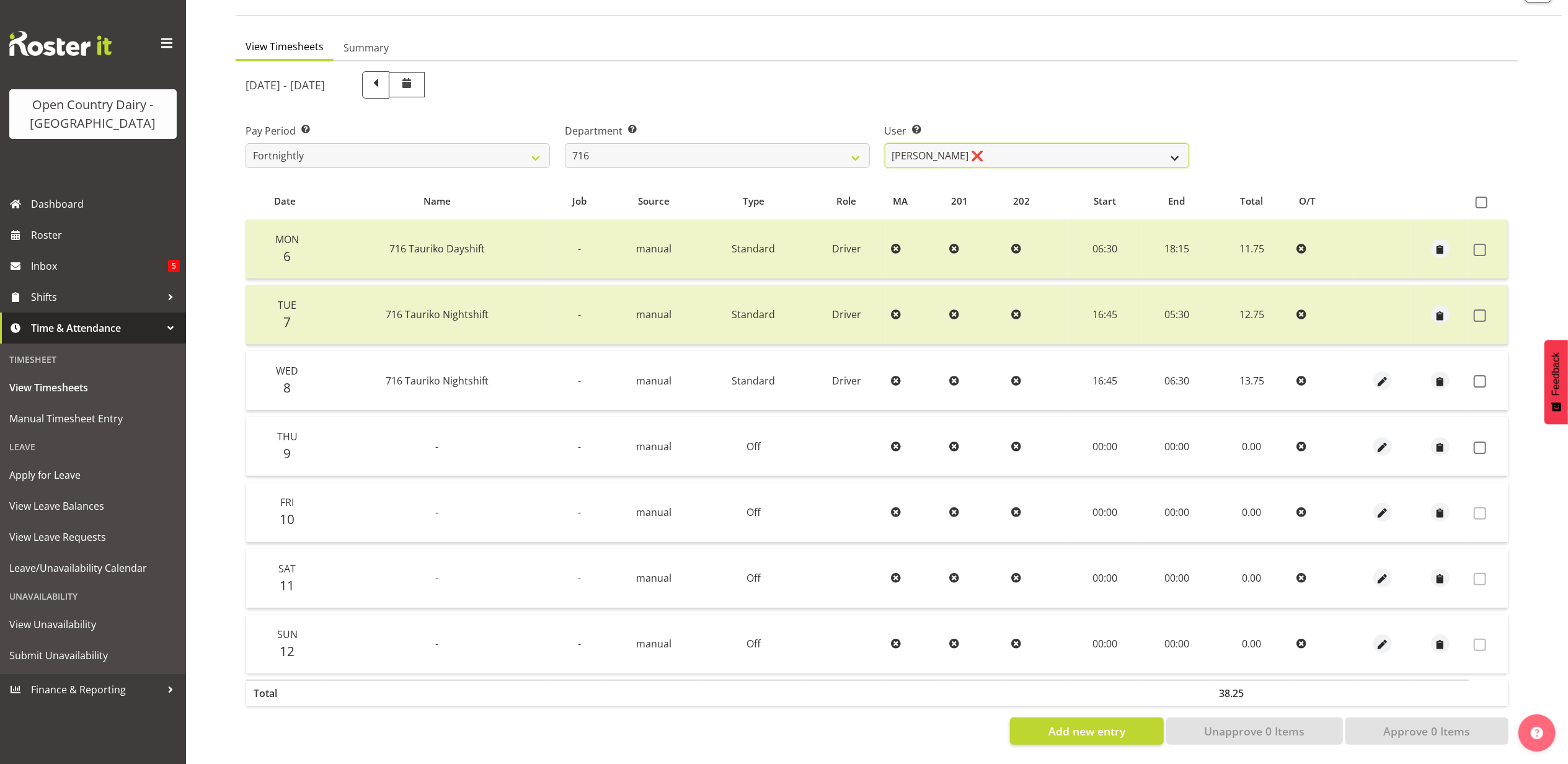
click at [1053, 143] on select "Casey Leonard ❌ Darren Norris ❌ Glen Fraser ❌ Michael O'Connor ❌" at bounding box center [1038, 155] width 305 height 25
click at [885, 143] on select "Casey Leonard ❌ Darren Norris ❌ Glen Fraser ❌ Michael O'Connor ❌" at bounding box center [1038, 155] width 305 height 25
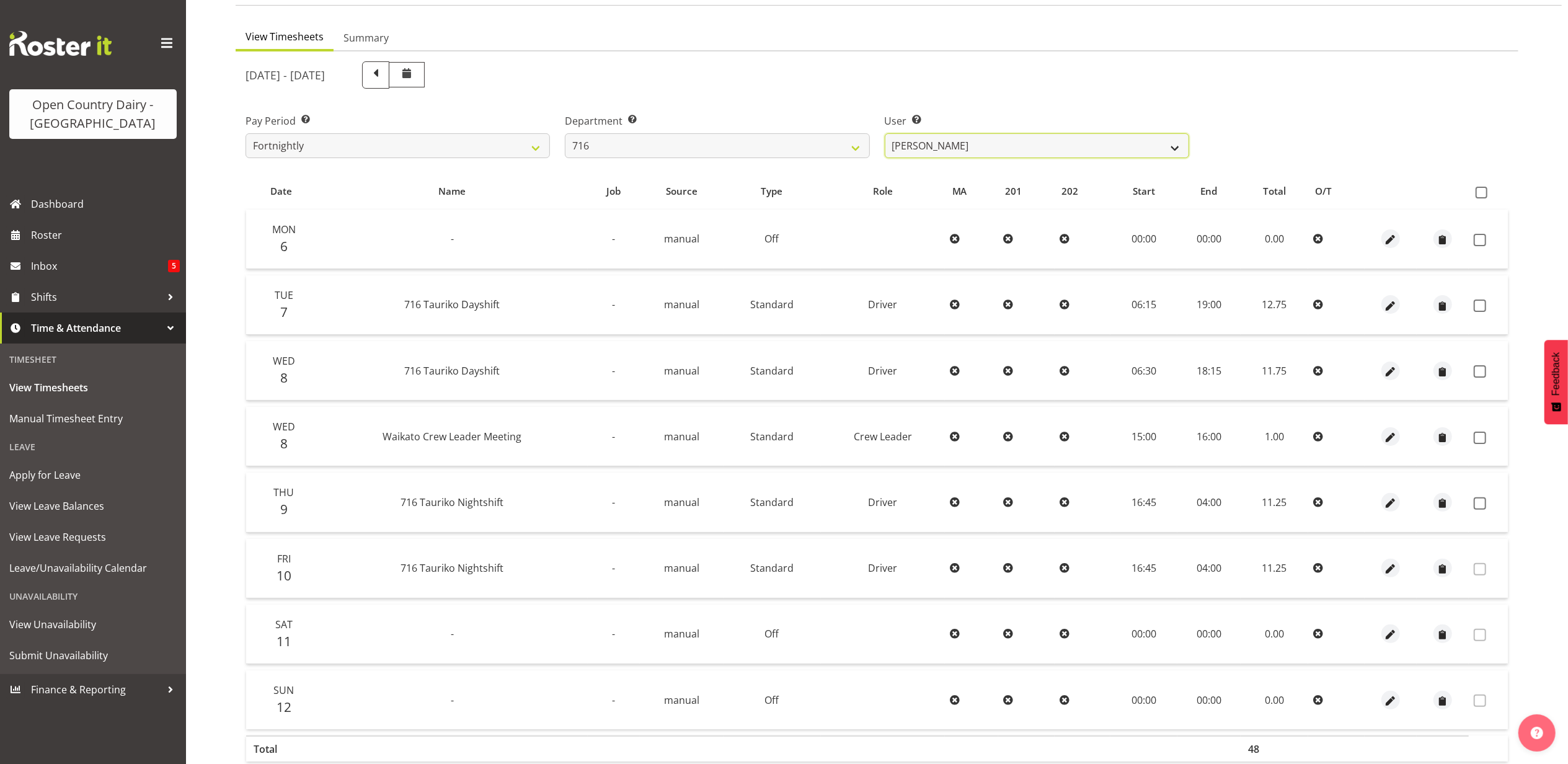
click at [985, 143] on select "Casey Leonard ❌ Darren Norris ❌ Glen Fraser ❌ Michael O'Connor ❌" at bounding box center [1038, 146] width 305 height 25
click at [693, 150] on select "701 702 703 704 705 706 707 708 709 710 711 712 713 714 715 716 717 718 719 720" at bounding box center [717, 146] width 305 height 25
click at [565, 134] on select "701 702 703 704 705 706 707 708 709 710 711 712 713 714 715 716 717 718 719 720" at bounding box center [717, 146] width 305 height 25
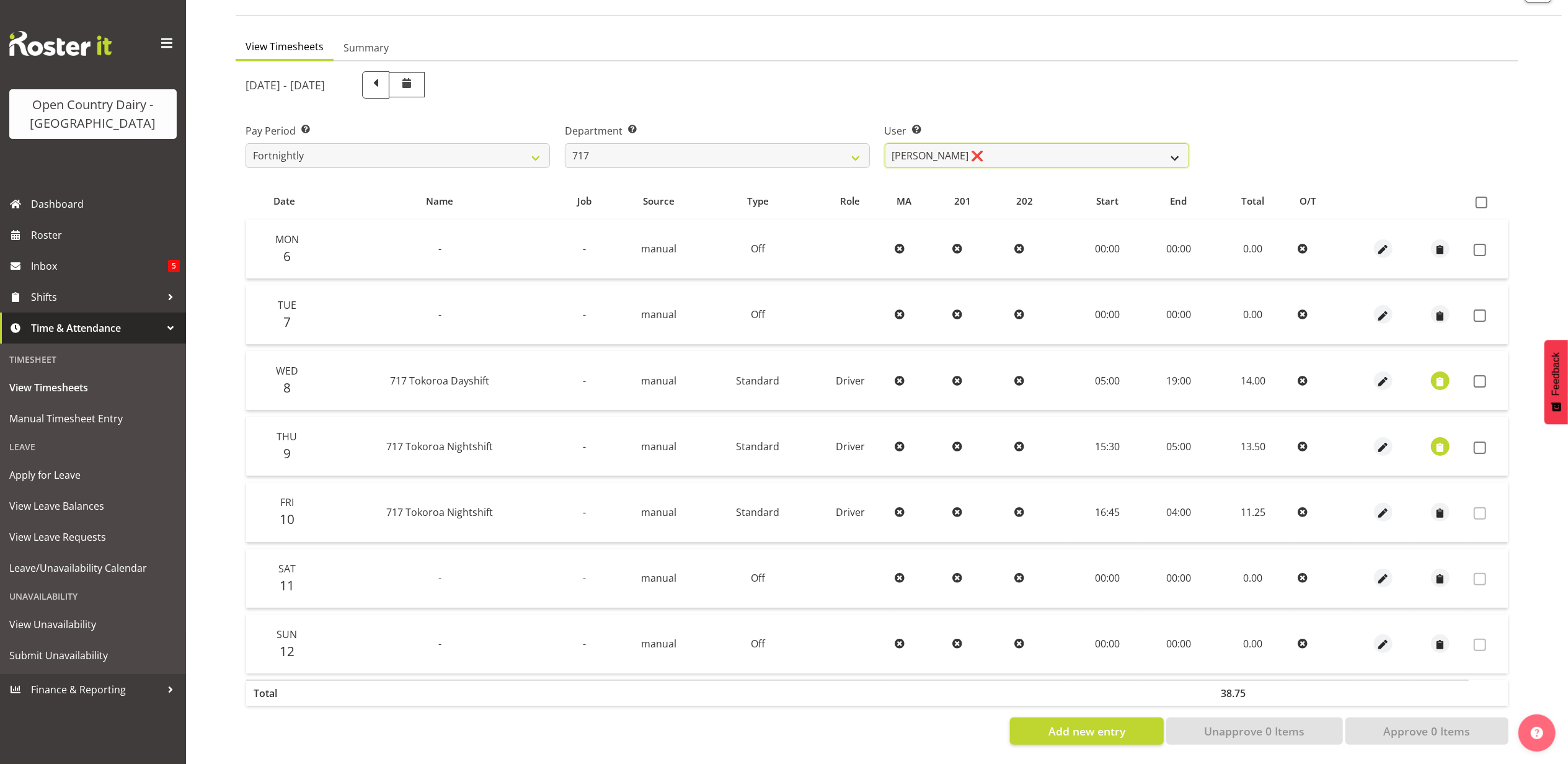
click at [1037, 150] on select "Daryl Wrigley ❌ Dodge Lindsay Laing ❌ Eric Stothers ✔ Jeff Anderson ❌" at bounding box center [1038, 155] width 305 height 25
click at [885, 143] on select "Daryl Wrigley ❌ Dodge Lindsay Laing ❌ Eric Stothers ✔ Jeff Anderson ❌" at bounding box center [1038, 155] width 305 height 25
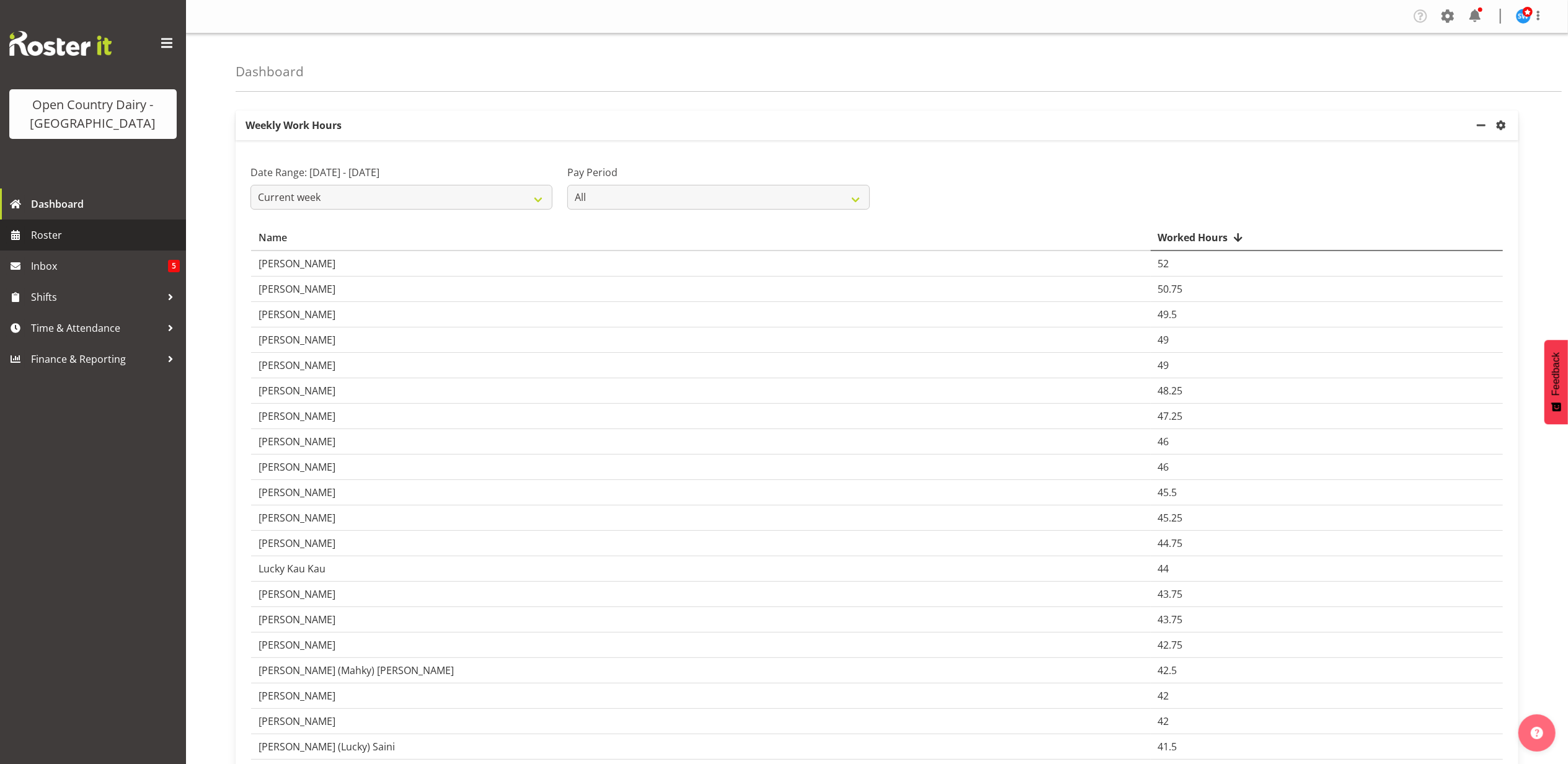
click at [62, 234] on span "Roster" at bounding box center [105, 235] width 148 height 19
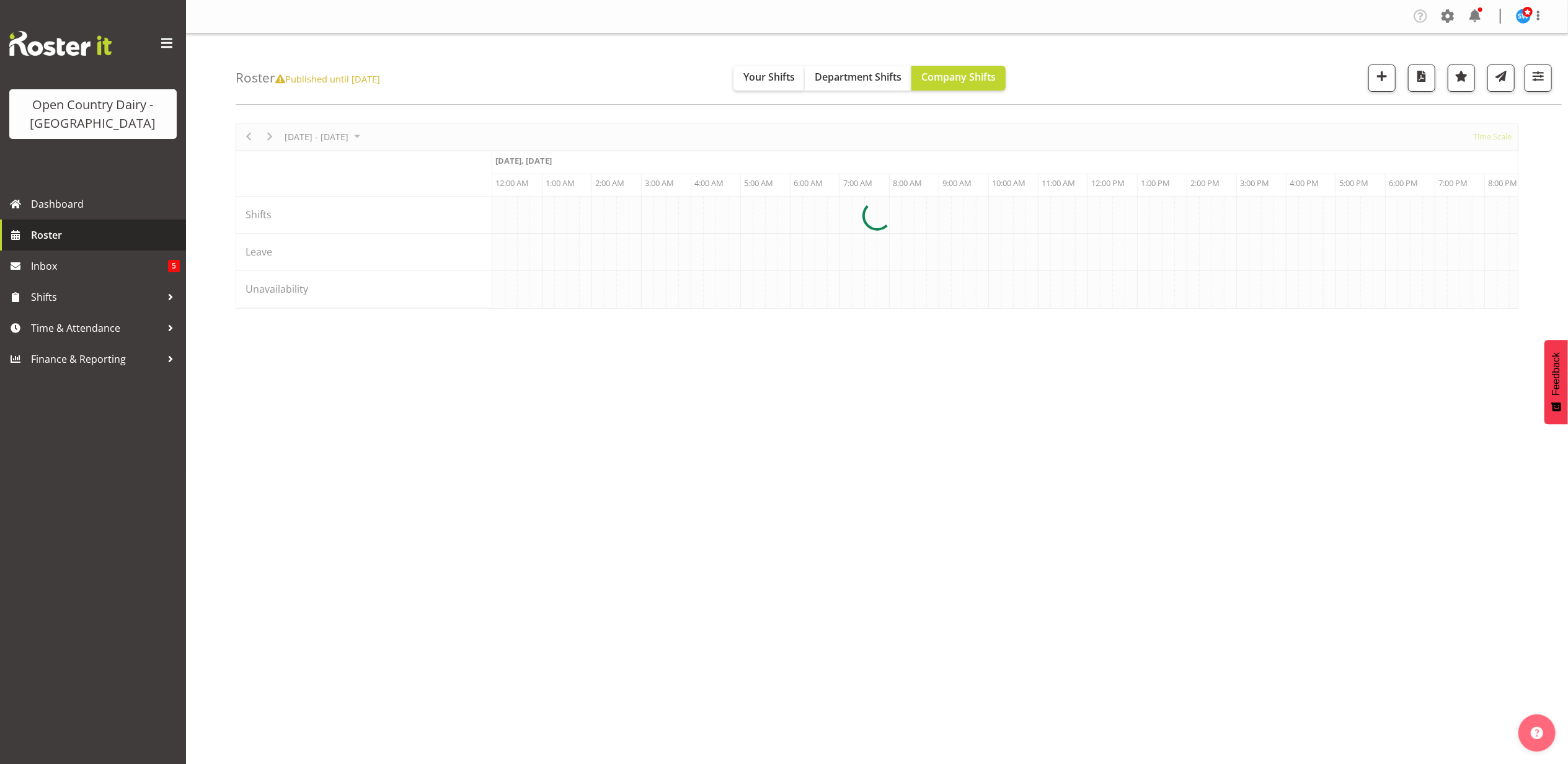
scroll to position [0, 4763]
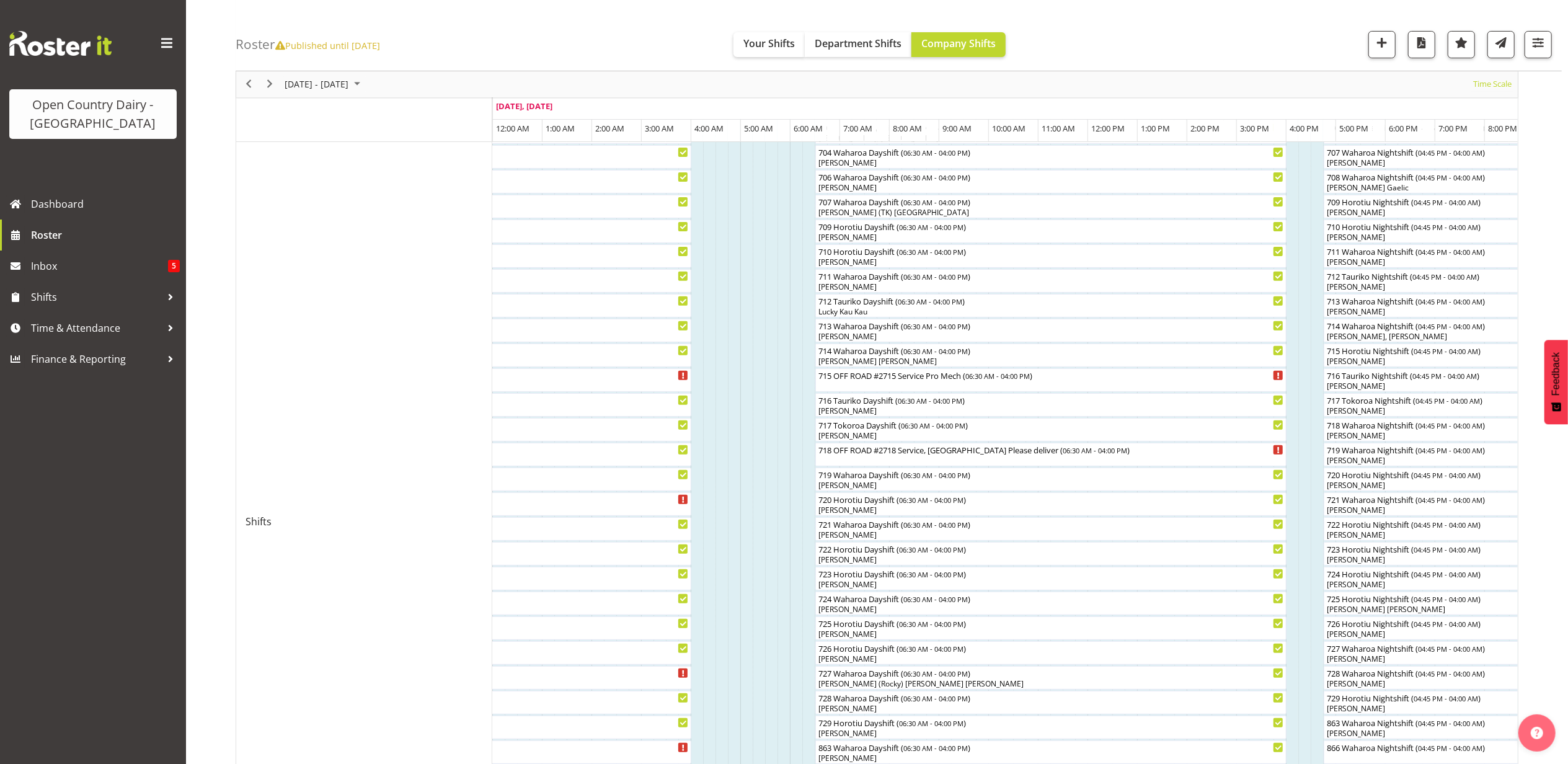
scroll to position [330, 0]
click at [1534, 38] on span "button" at bounding box center [1538, 42] width 16 height 16
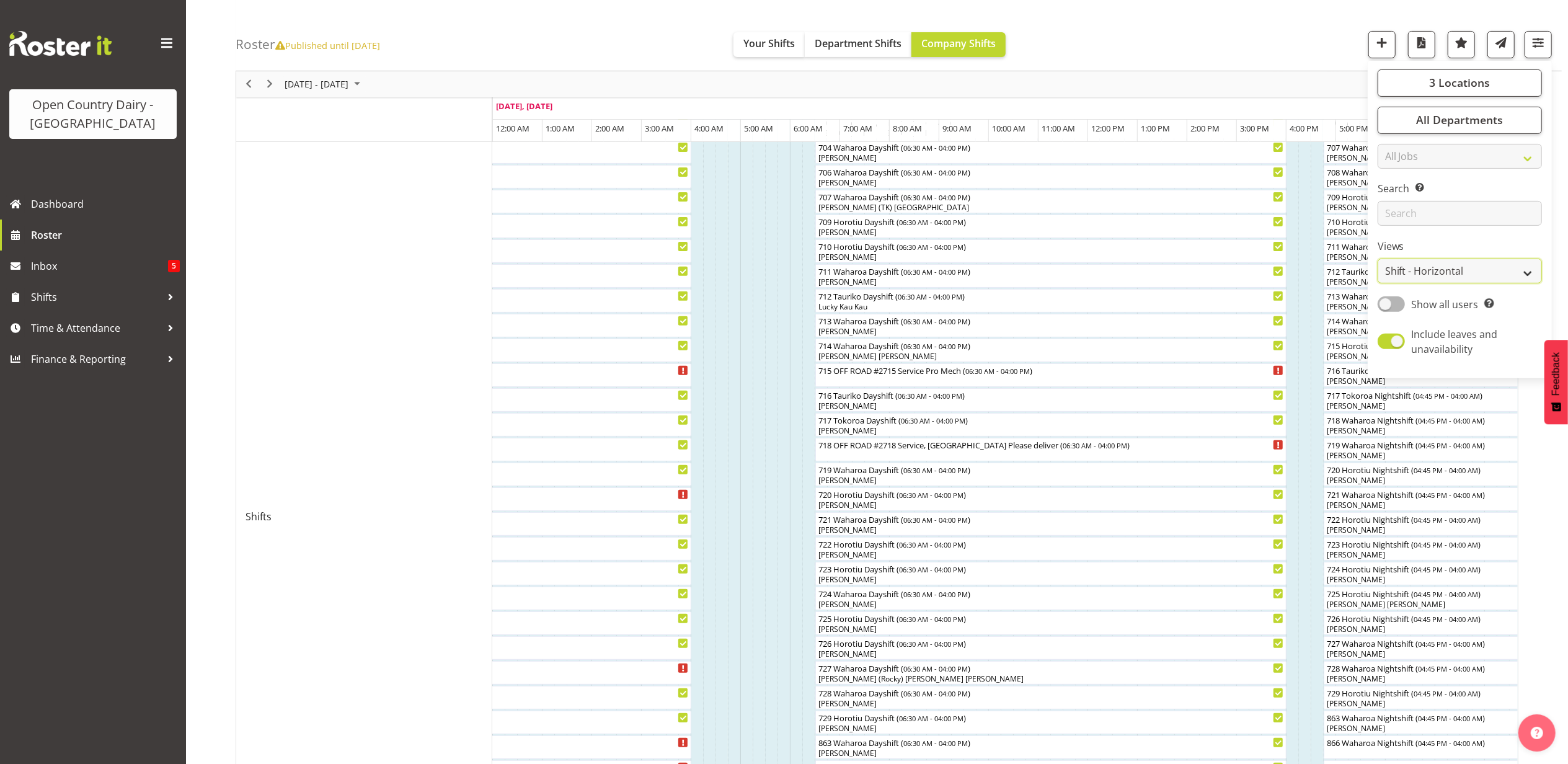
click at [1432, 271] on select "Staff Role Shift - Horizontal Shift - Vertical Staff - Location" at bounding box center [1460, 272] width 164 height 25
select select "staff"
click at [1378, 284] on select "Staff Role Shift - Horizontal Shift - Vertical Staff - Location" at bounding box center [1460, 272] width 164 height 25
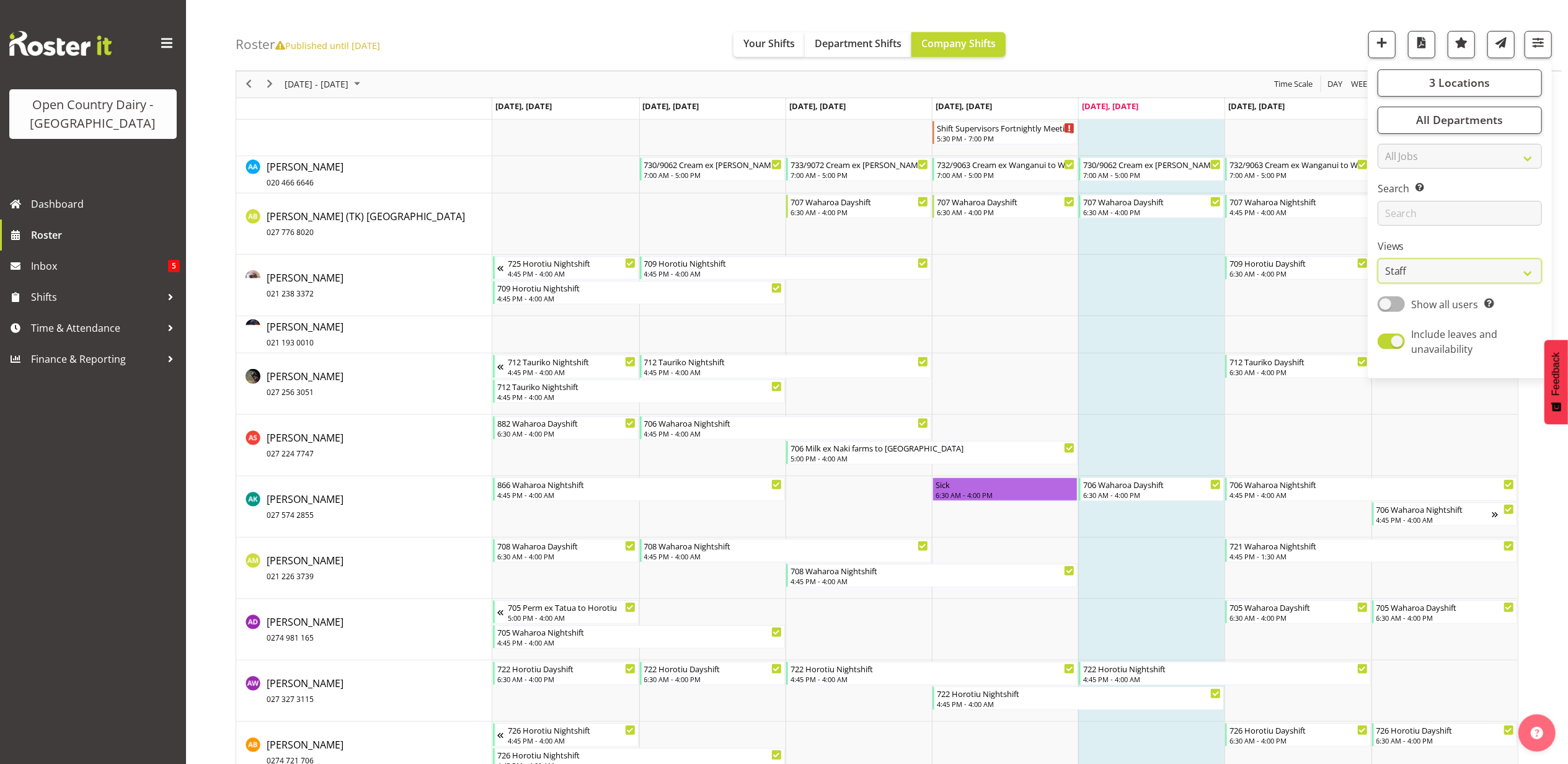
scroll to position [579, 0]
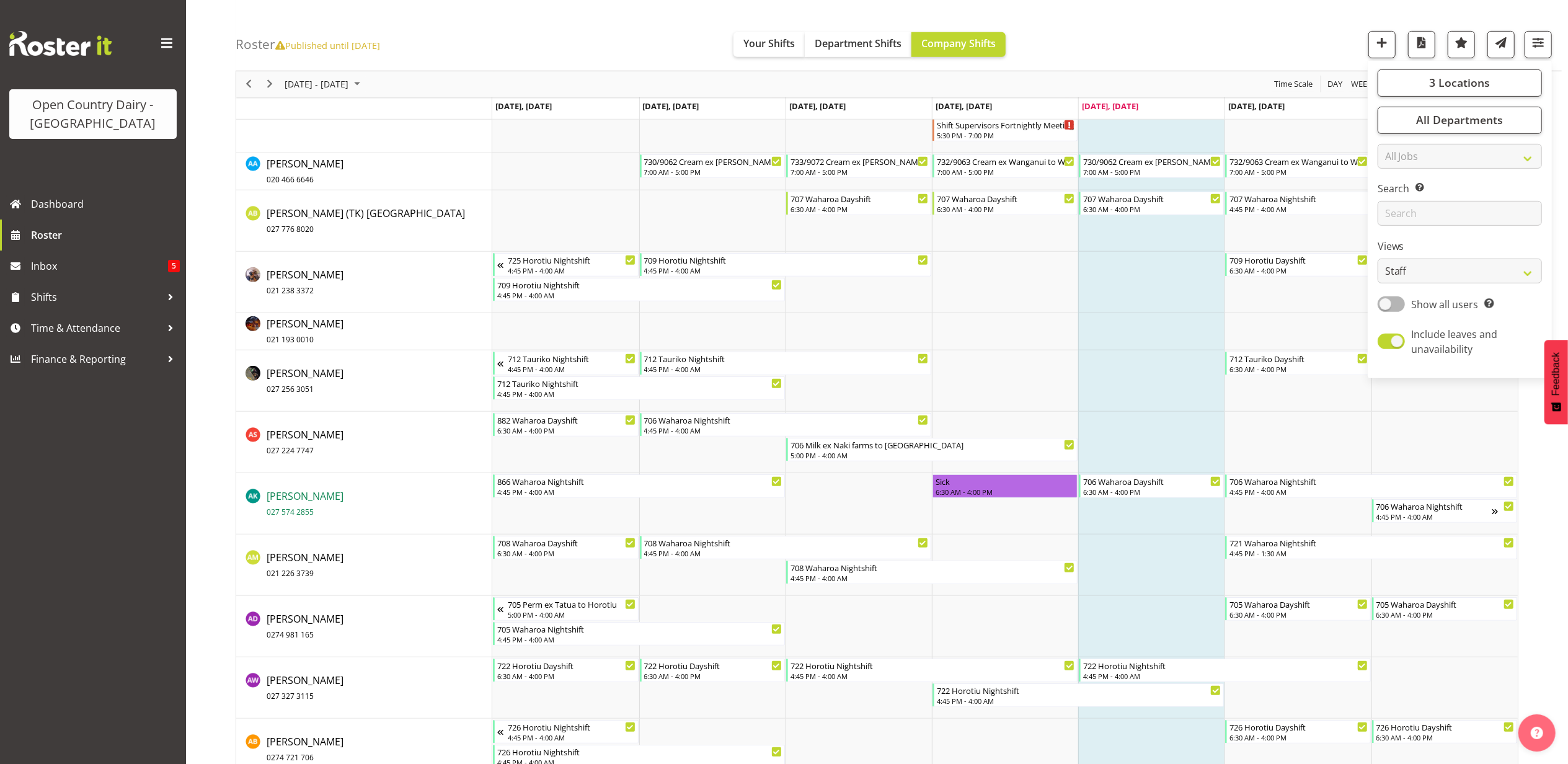
click at [287, 498] on span "Andrew Kearns 027 574 2855" at bounding box center [305, 503] width 77 height 29
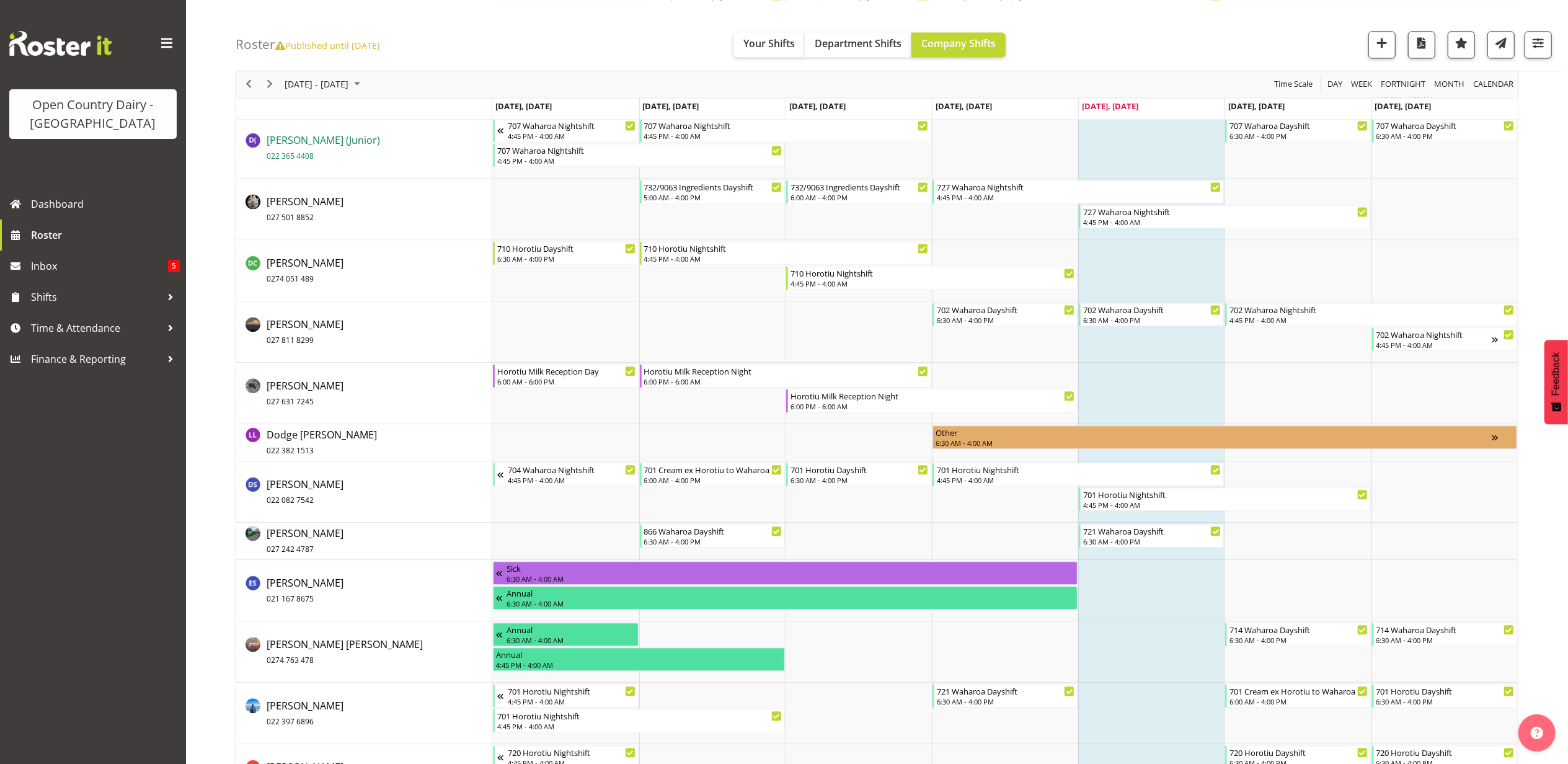
scroll to position [2645, 0]
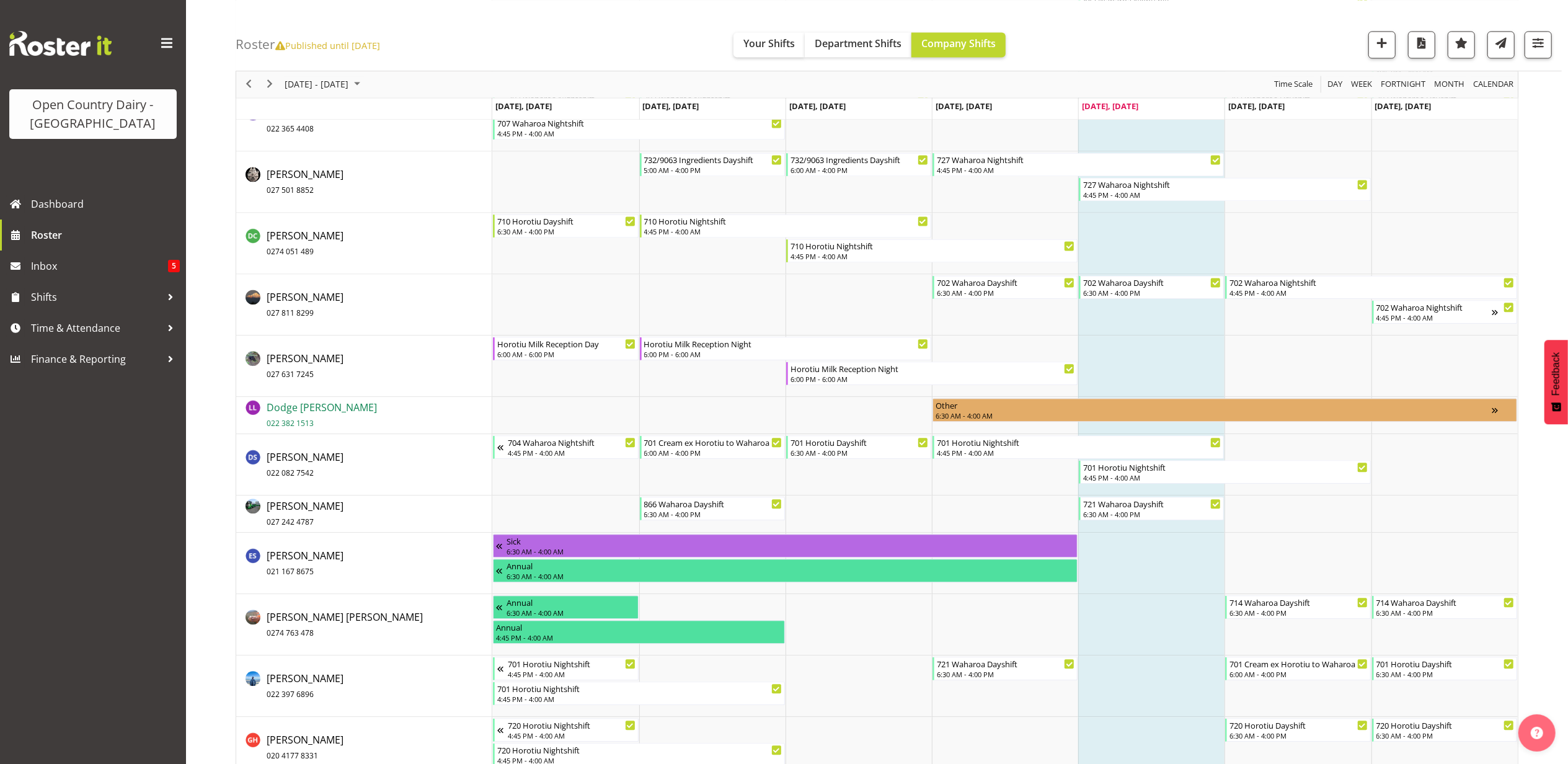
click at [300, 403] on span "Dodge Lindsay Laing 022 382 1513" at bounding box center [321, 415] width 110 height 29
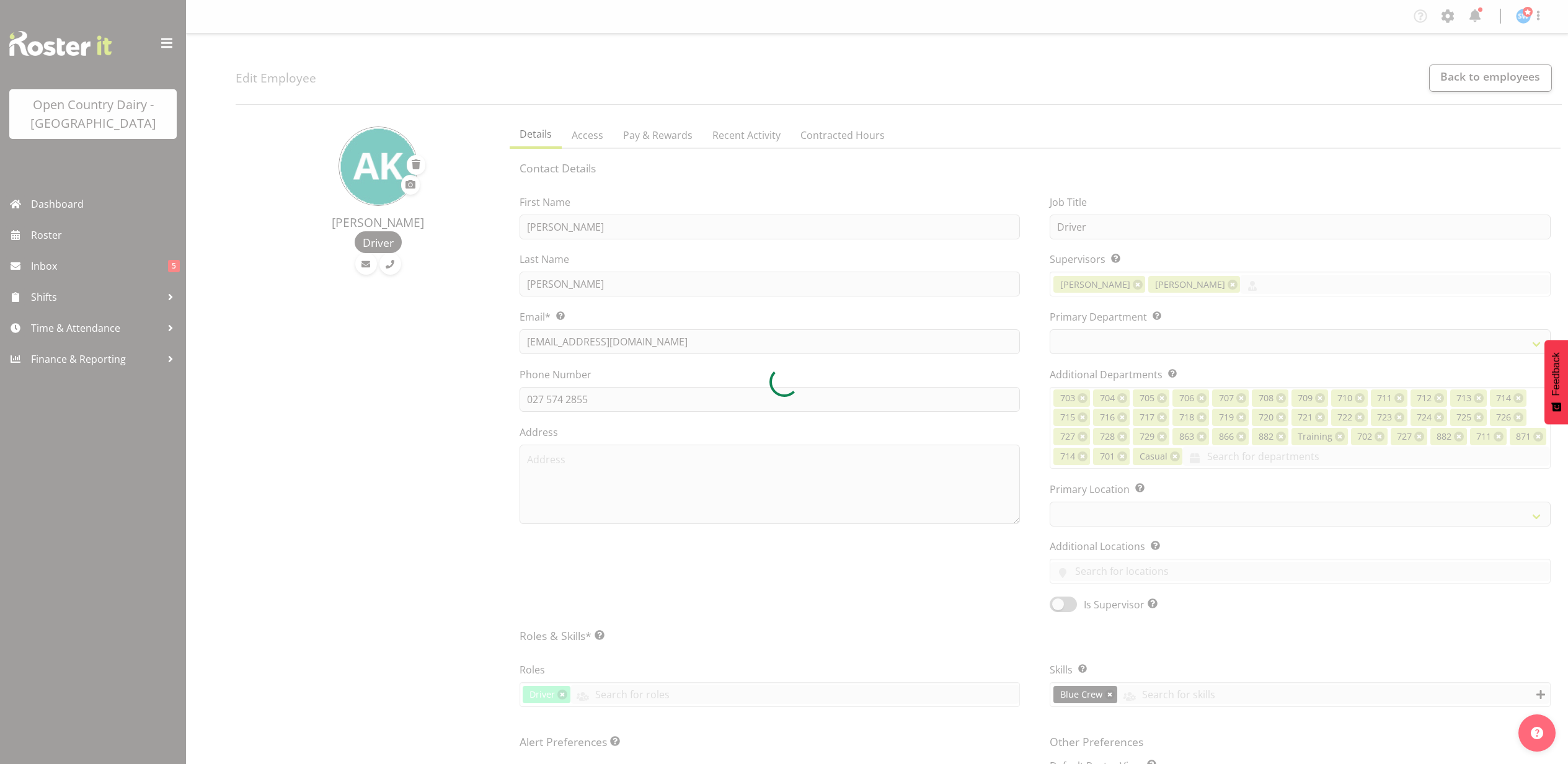
select select "TimelineWeek"
select select
select select "1054"
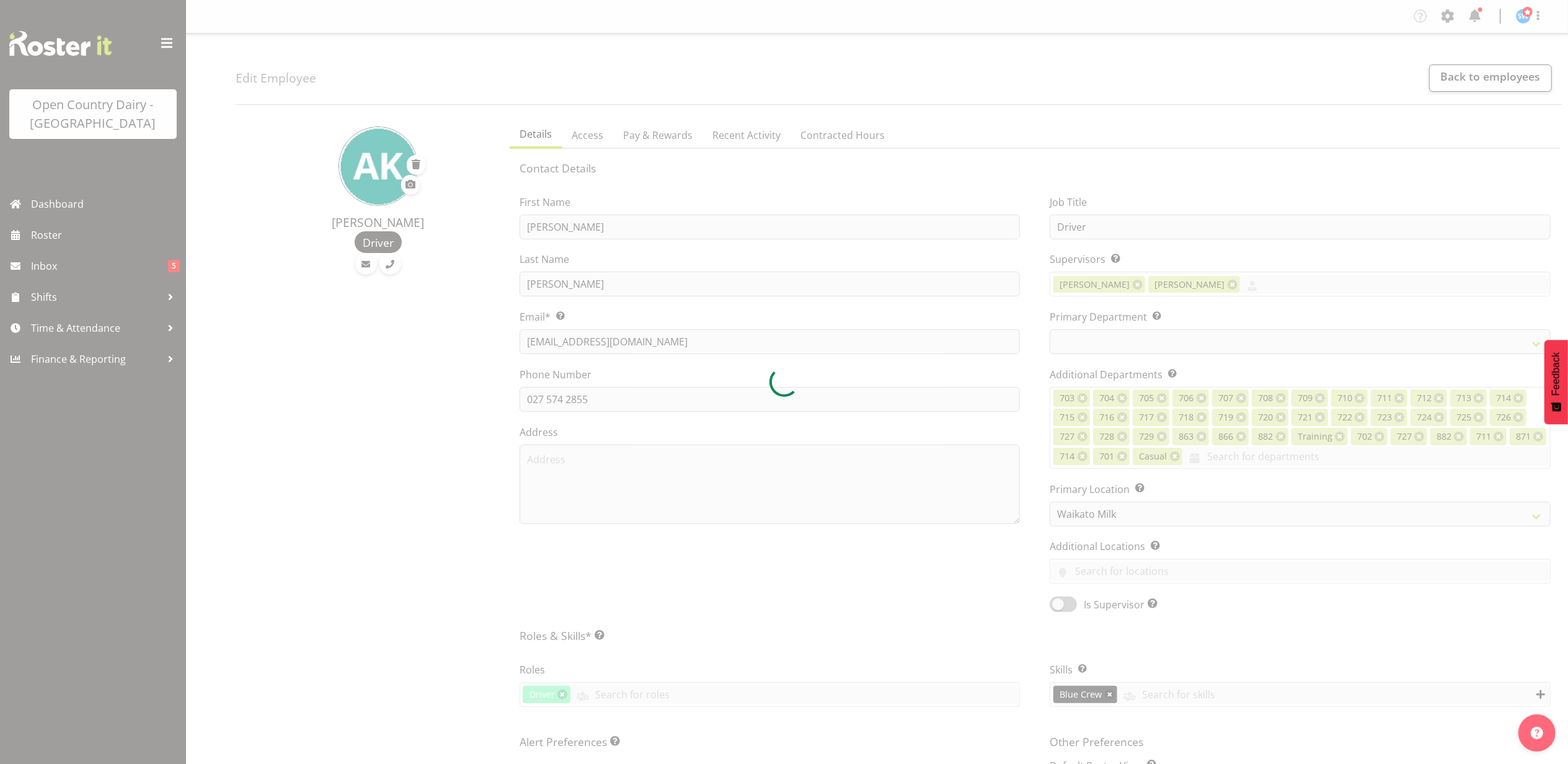
select select "721"
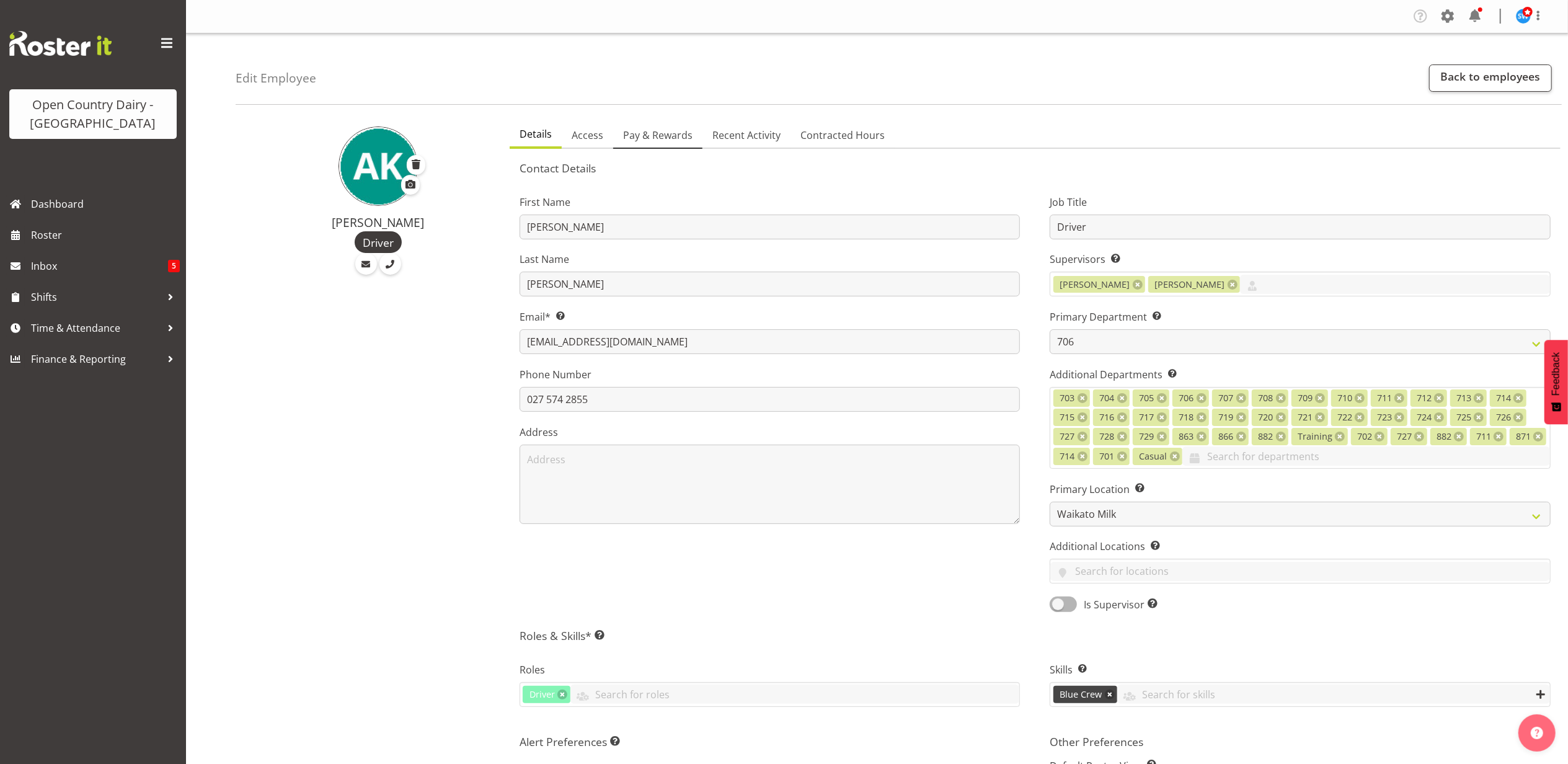
click at [653, 135] on span "Pay & Rewards" at bounding box center [658, 135] width 70 height 15
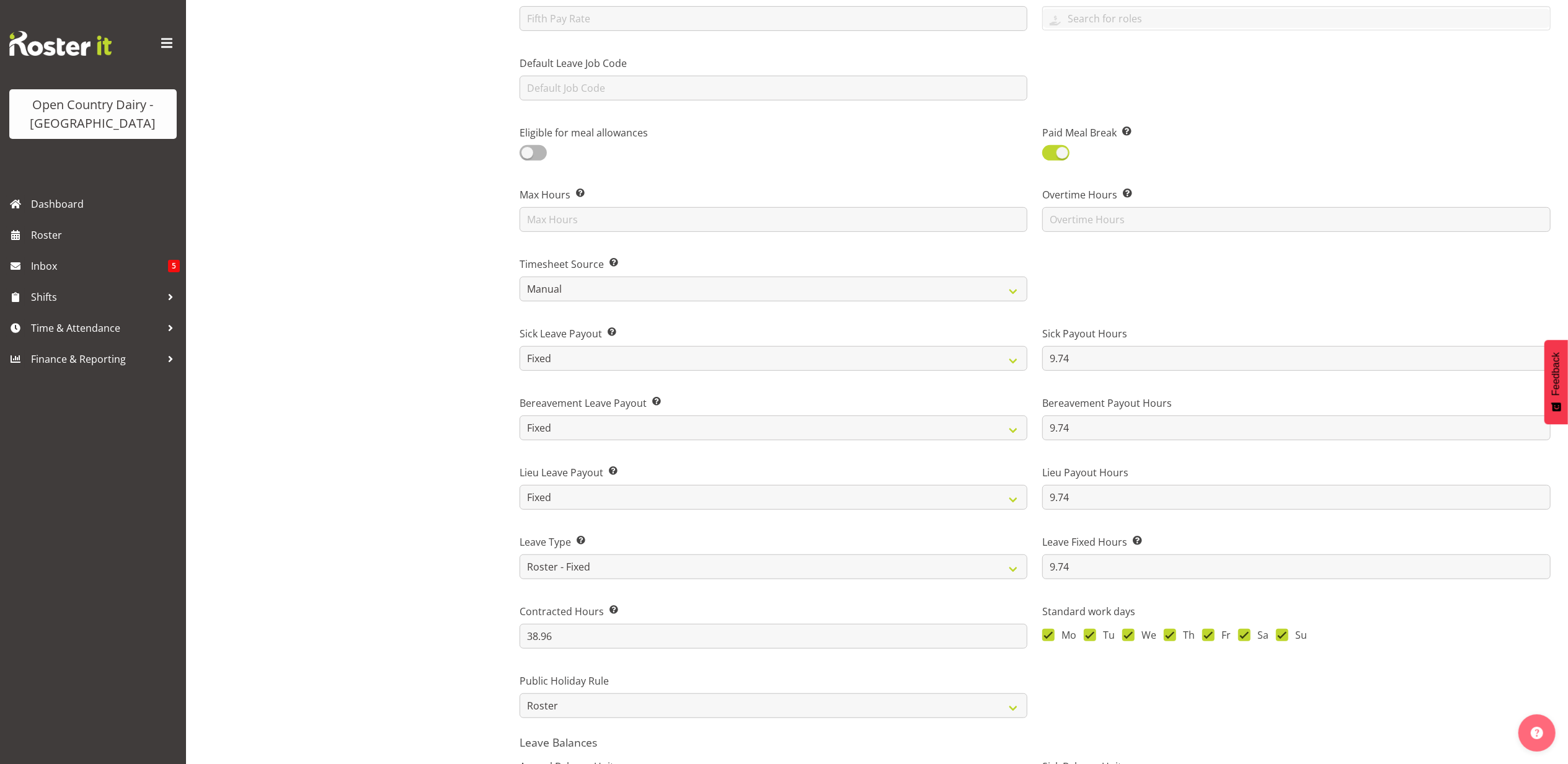
scroll to position [661, 0]
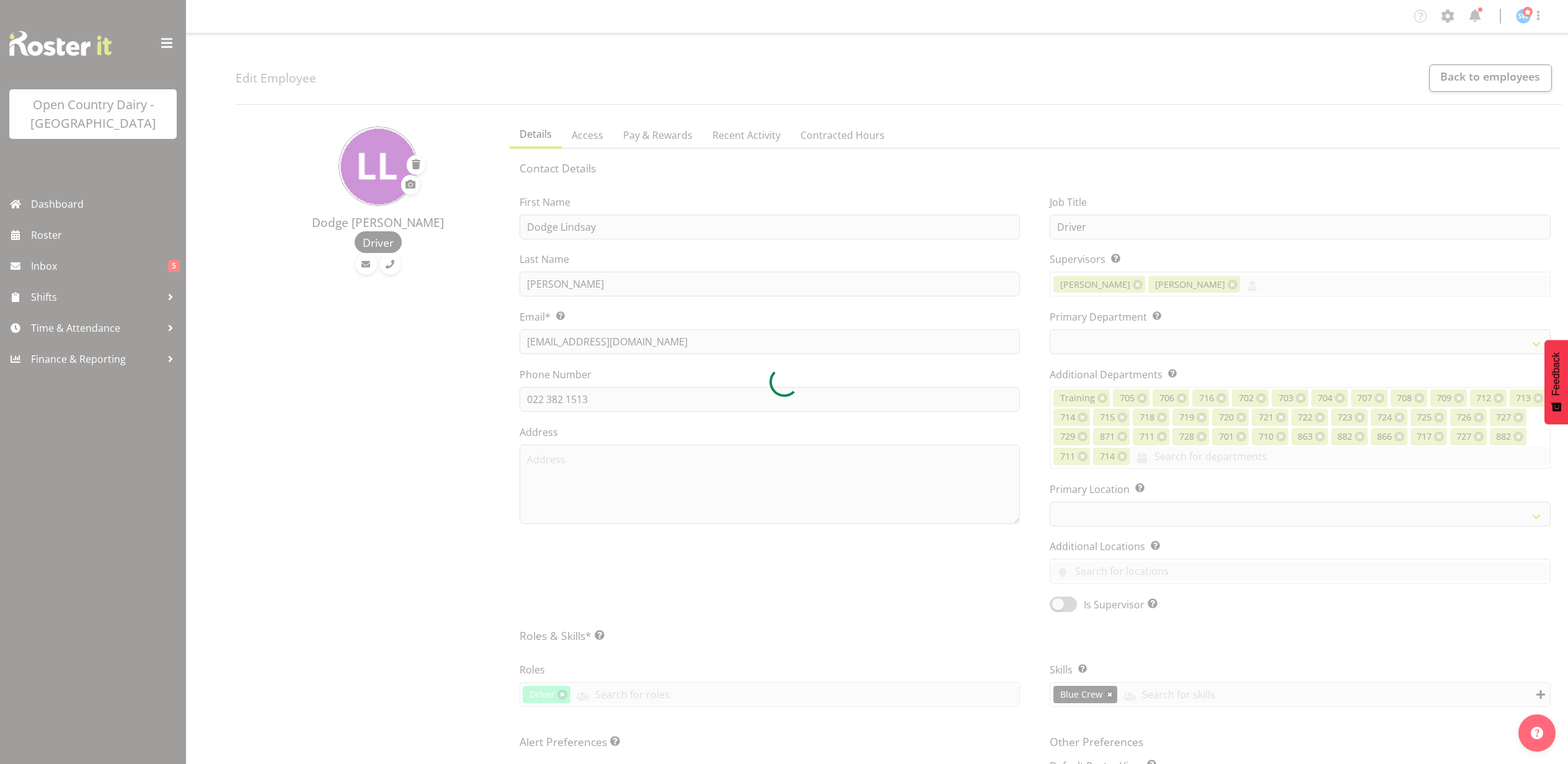
select select "TimelineWeek"
select select
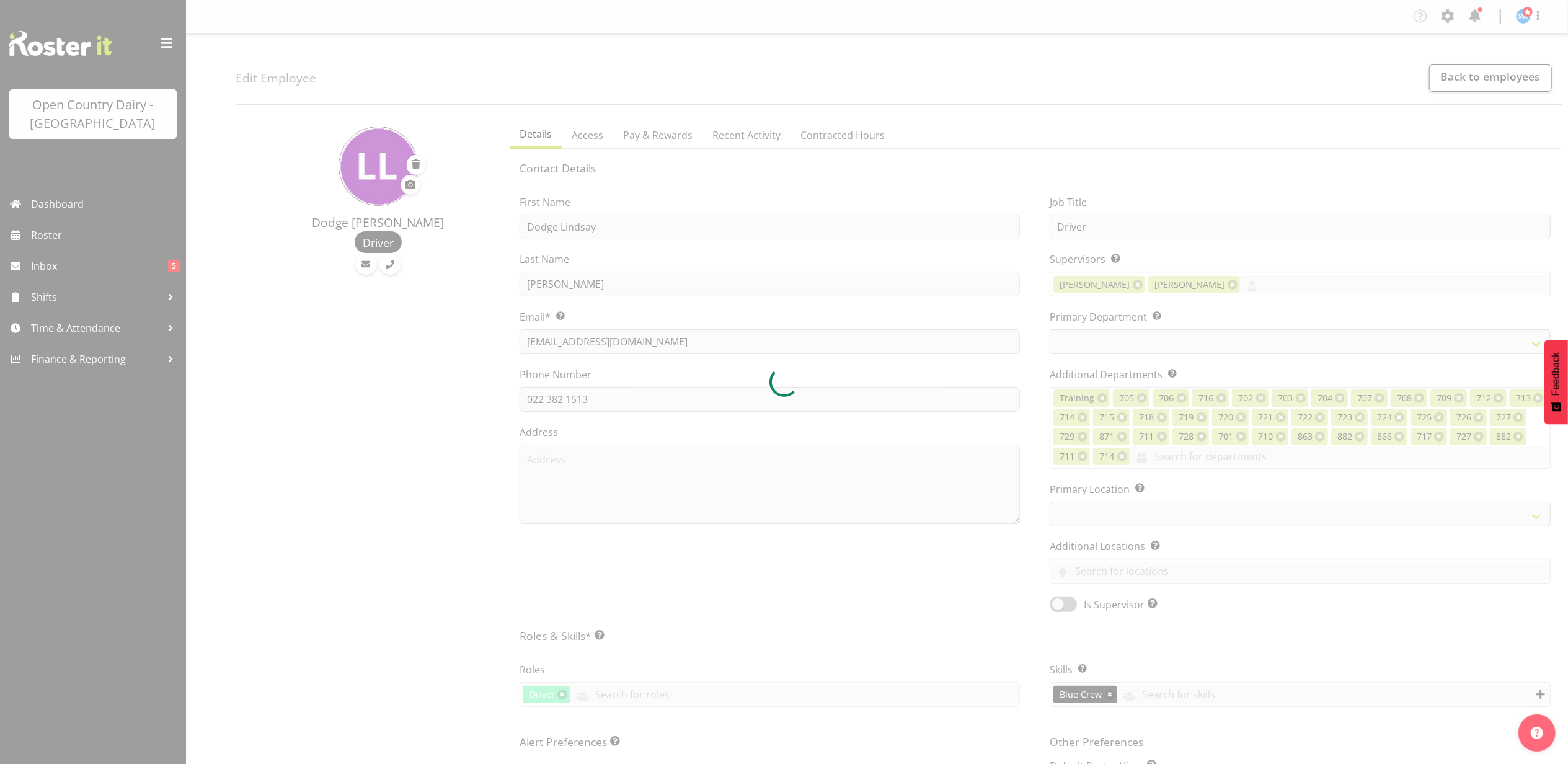
select select
select select "1054"
select select "758"
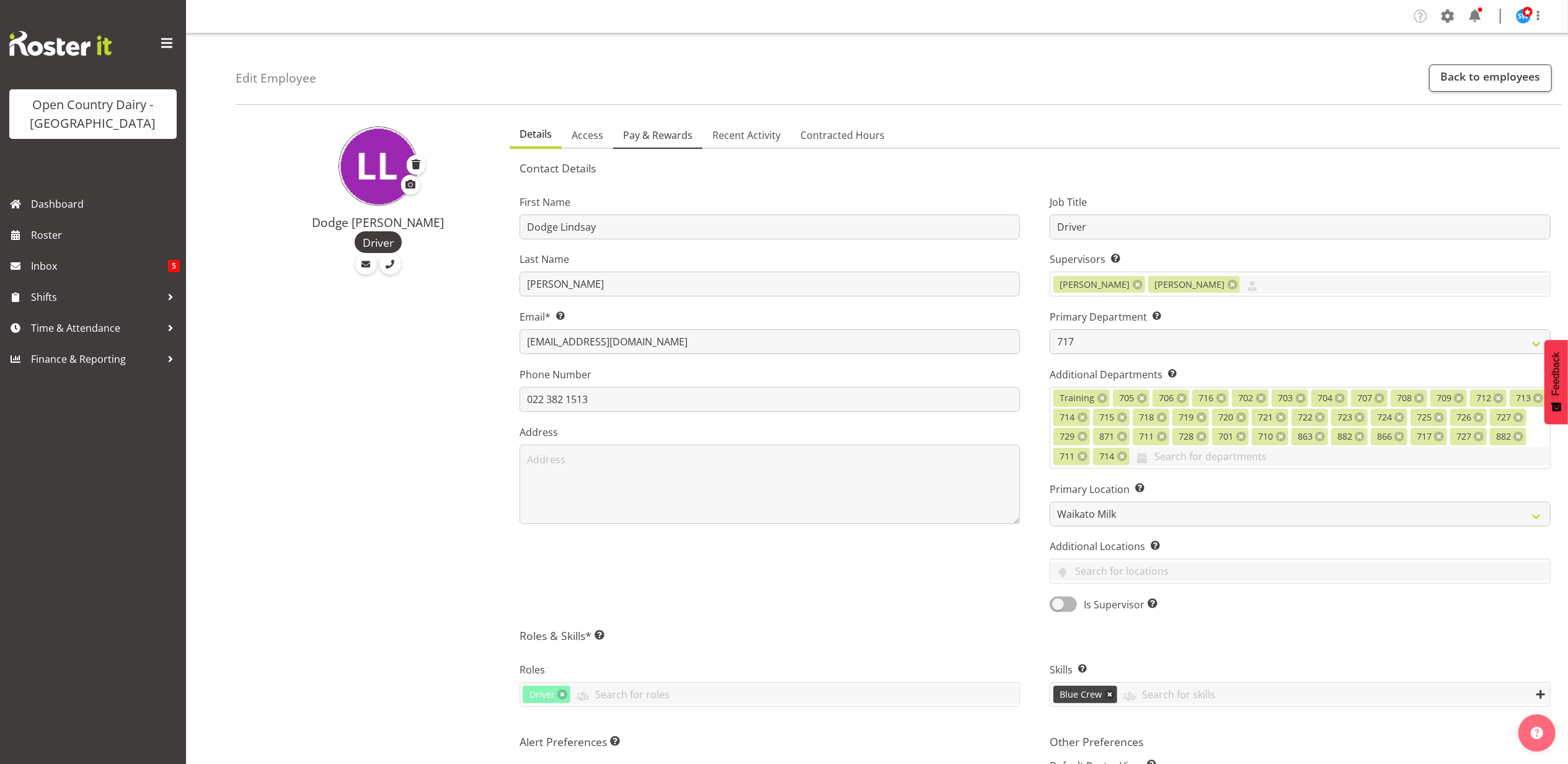
click at [663, 131] on span "Pay & Rewards" at bounding box center [658, 135] width 70 height 15
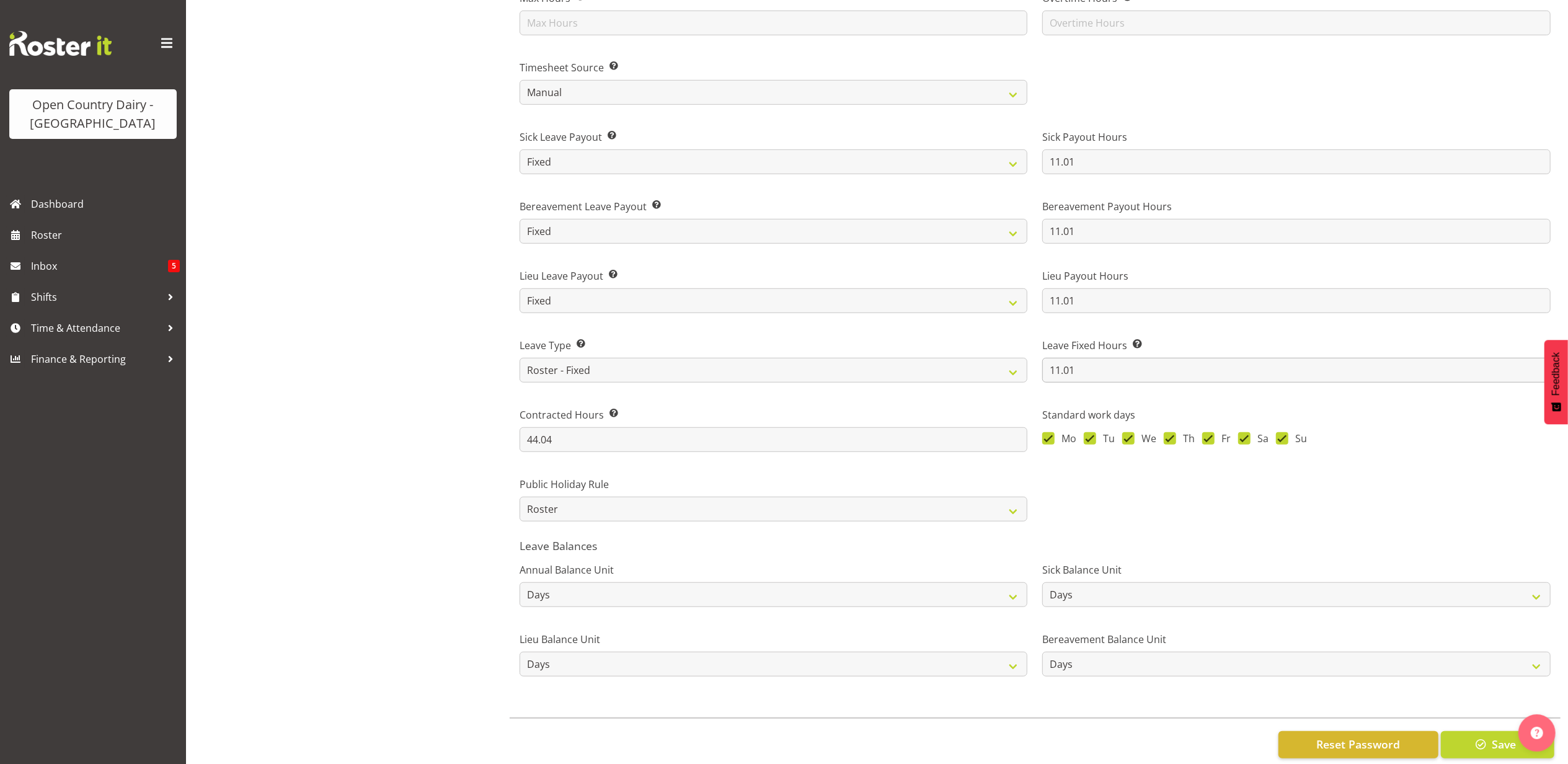
scroll to position [744, 0]
